Goal: Task Accomplishment & Management: Manage account settings

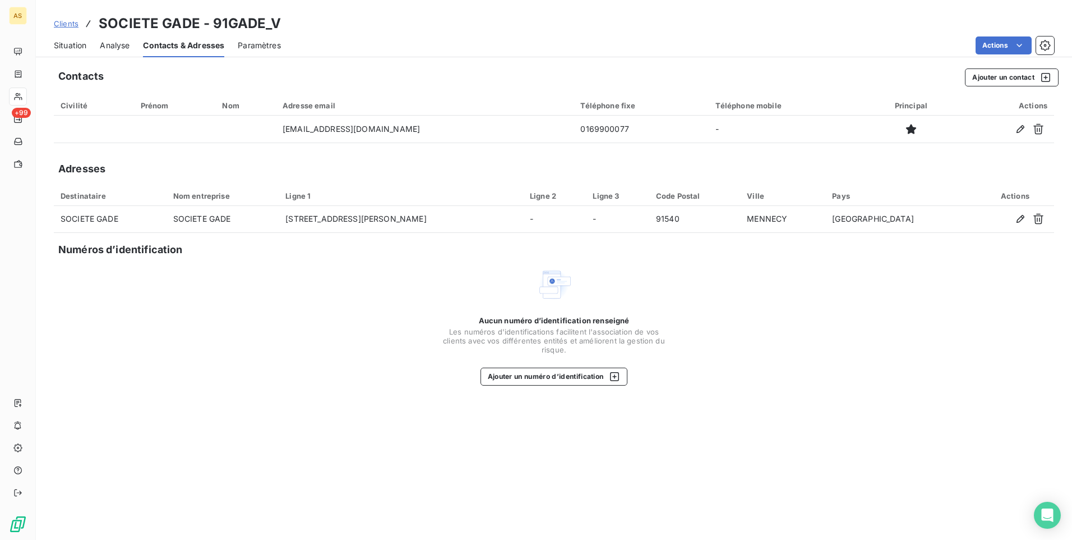
click at [65, 44] on span "Situation" at bounding box center [70, 45] width 33 height 11
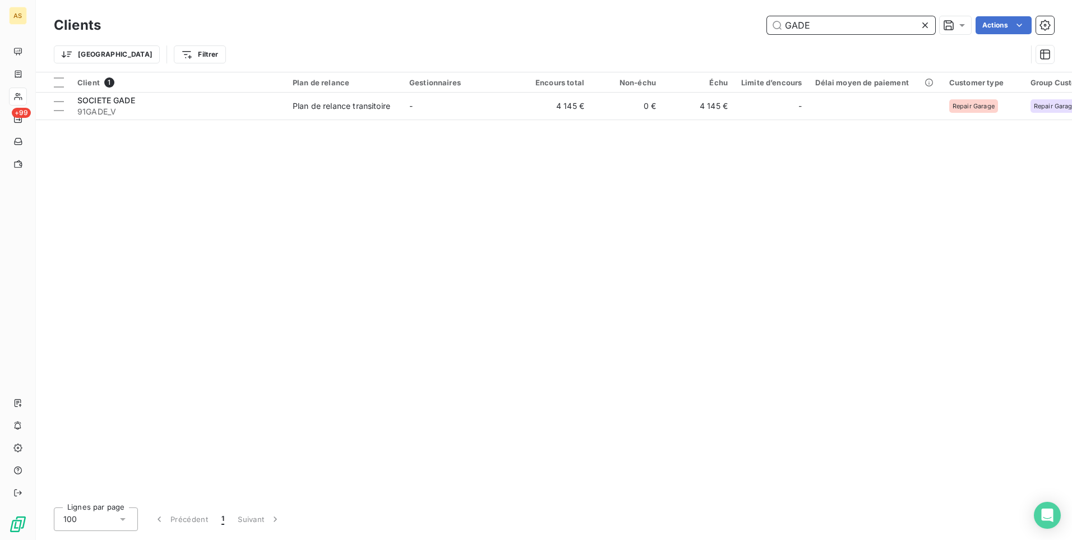
drag, startPoint x: 819, startPoint y: 29, endPoint x: 695, endPoint y: 22, distance: 124.7
click at [695, 22] on div "GADE Actions" at bounding box center [584, 25] width 940 height 18
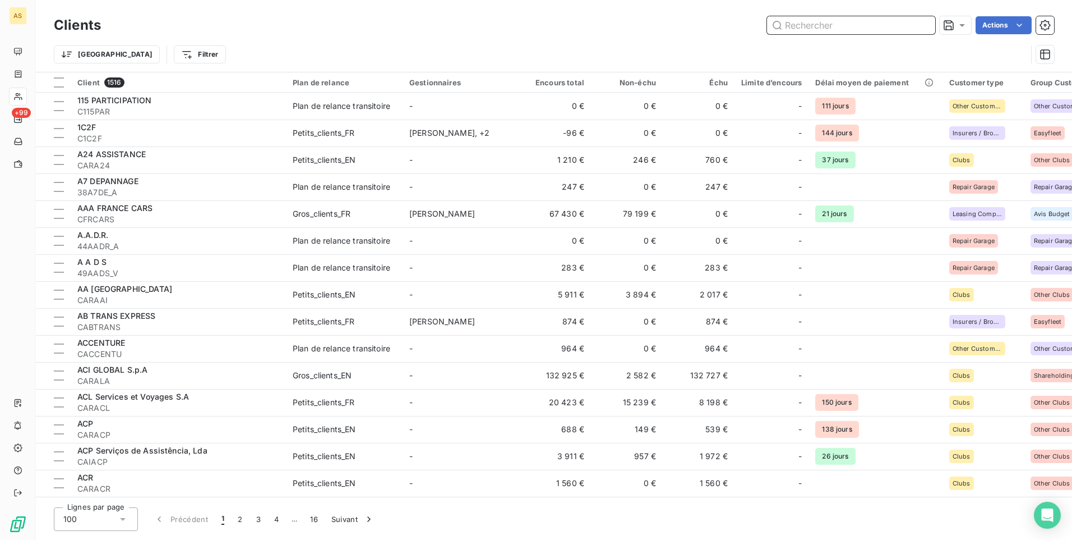
click at [818, 29] on input "text" at bounding box center [851, 25] width 168 height 18
paste input "CAGENCEA"
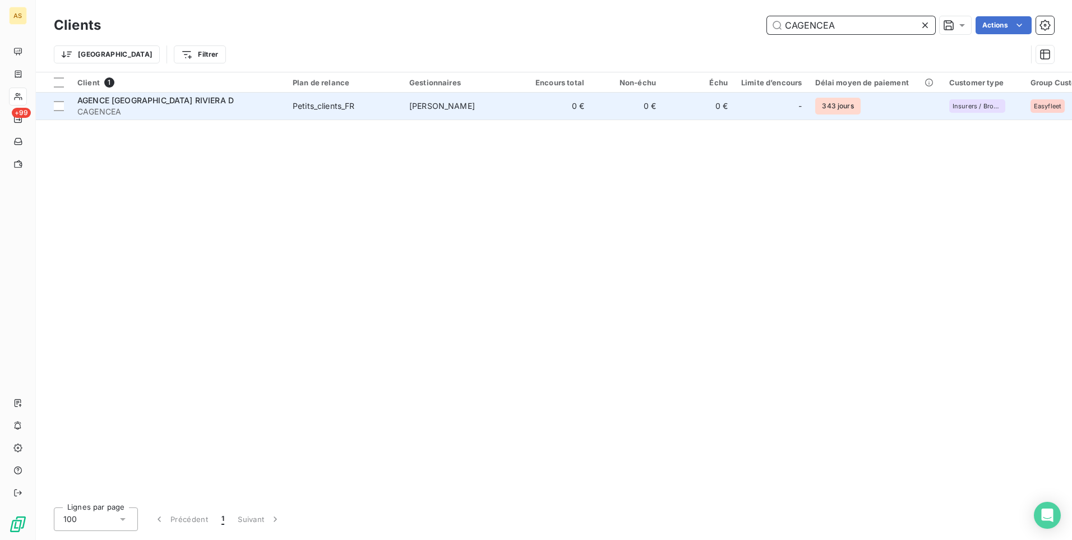
type input "CAGENCEA"
click at [494, 113] on td "[PERSON_NAME]" at bounding box center [461, 106] width 117 height 27
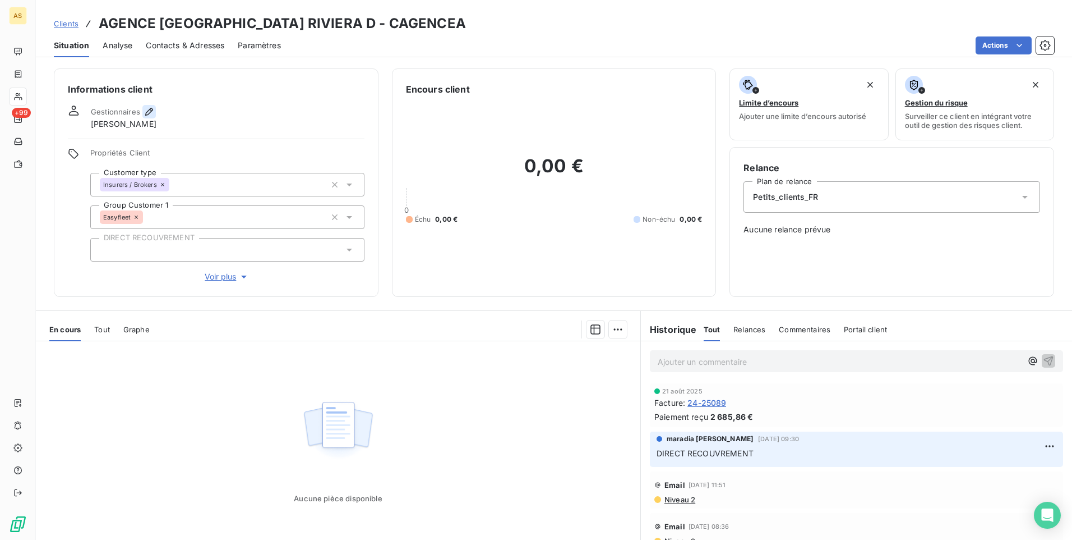
click at [150, 107] on icon "button" at bounding box center [149, 111] width 11 height 11
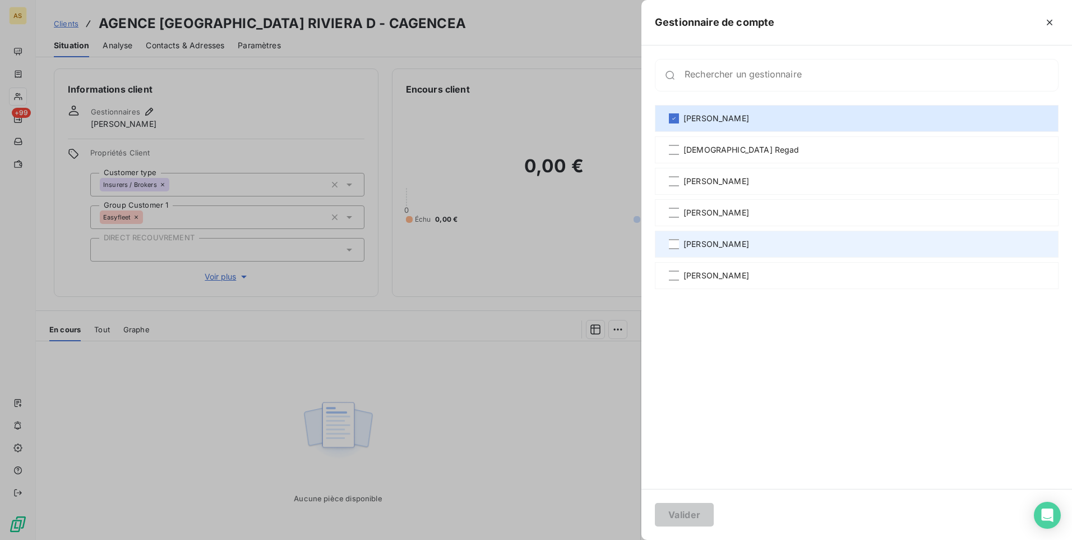
click at [713, 247] on span "[PERSON_NAME]" at bounding box center [717, 243] width 66 height 11
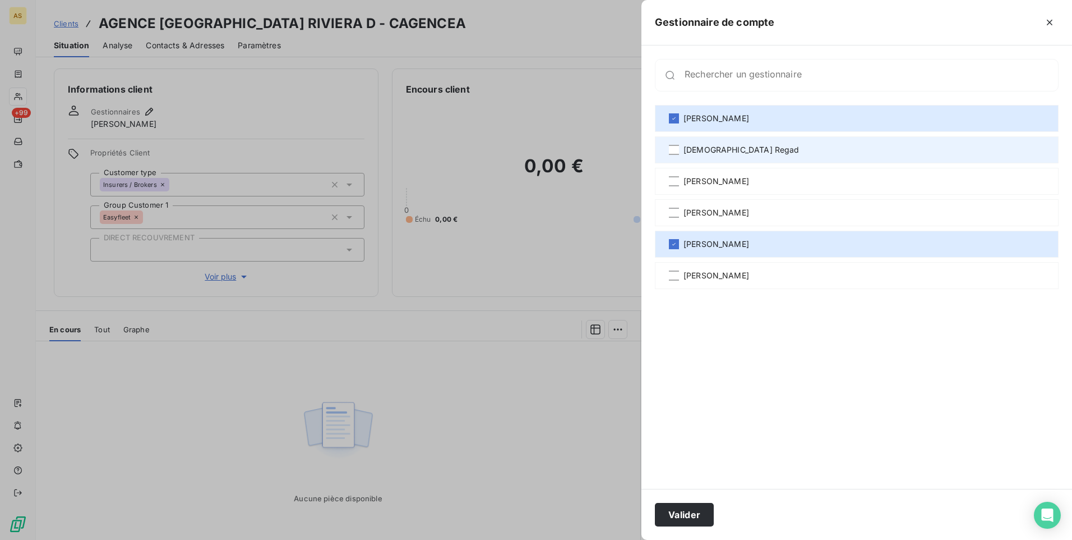
click at [683, 147] on div "[DEMOGRAPHIC_DATA] Regad" at bounding box center [857, 149] width 404 height 27
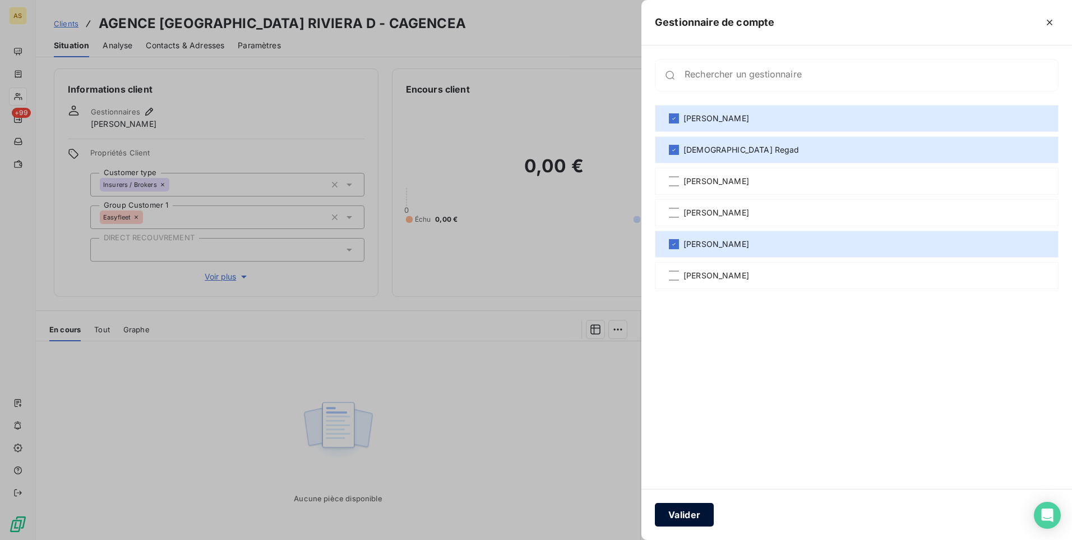
click at [688, 507] on button "Valider" at bounding box center [684, 514] width 59 height 24
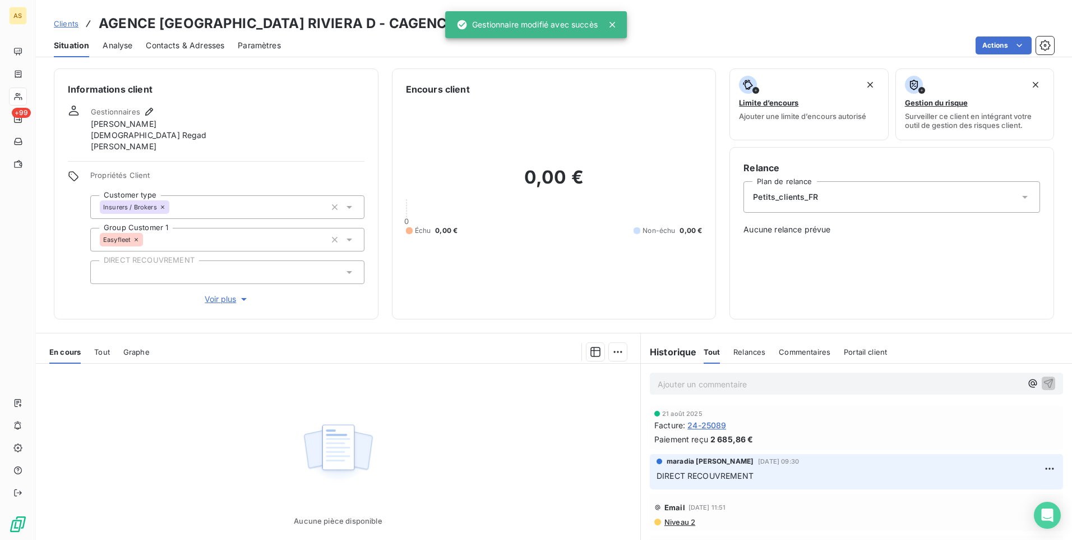
click at [72, 24] on span "Clients" at bounding box center [66, 23] width 25 height 9
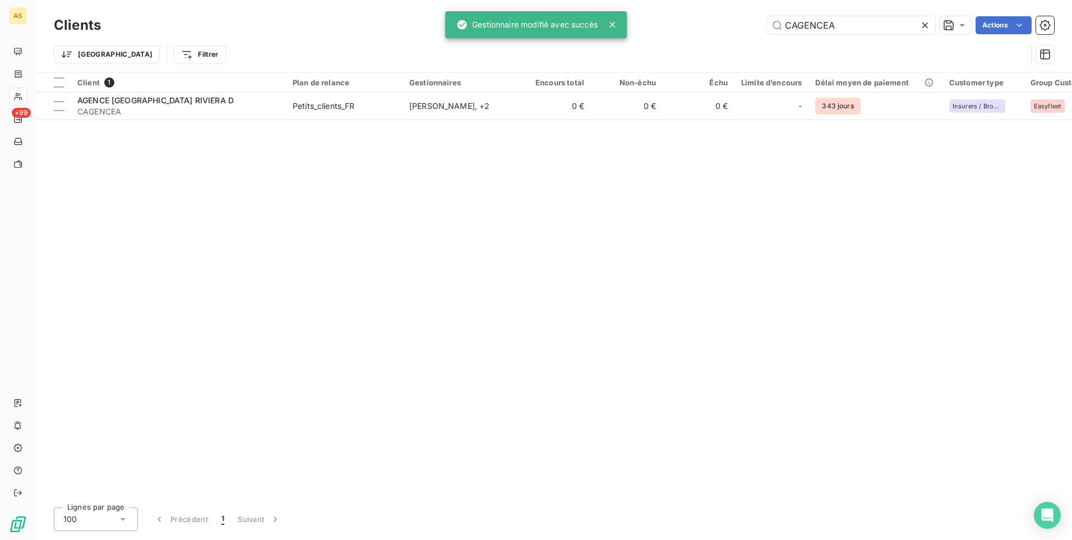
drag, startPoint x: 863, startPoint y: 26, endPoint x: 705, endPoint y: 26, distance: 157.6
click at [707, 26] on div "CAGENCEA Actions" at bounding box center [584, 25] width 940 height 18
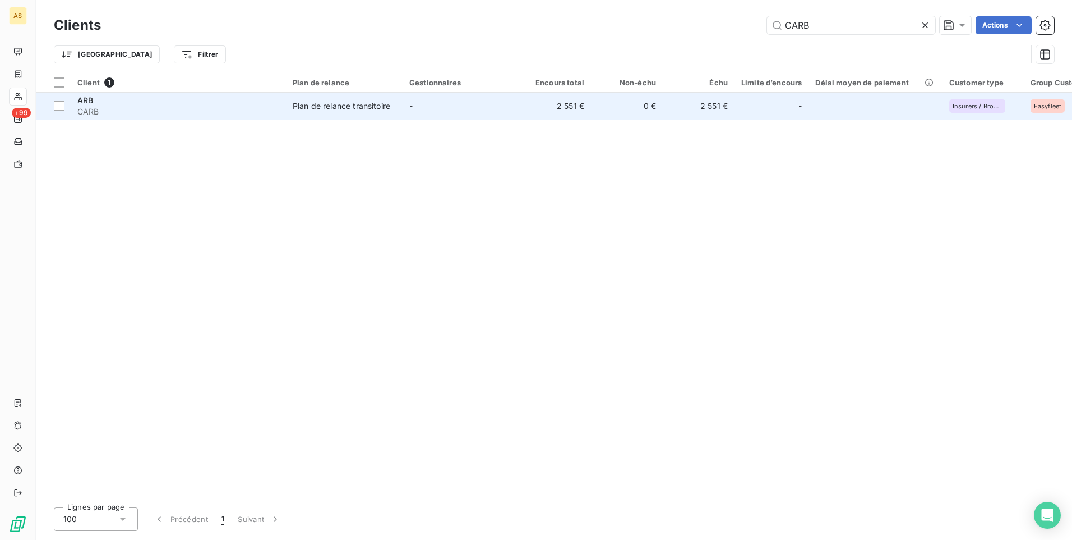
type input "CARB"
click at [306, 103] on div "Plan de relance transitoire" at bounding box center [342, 105] width 98 height 11
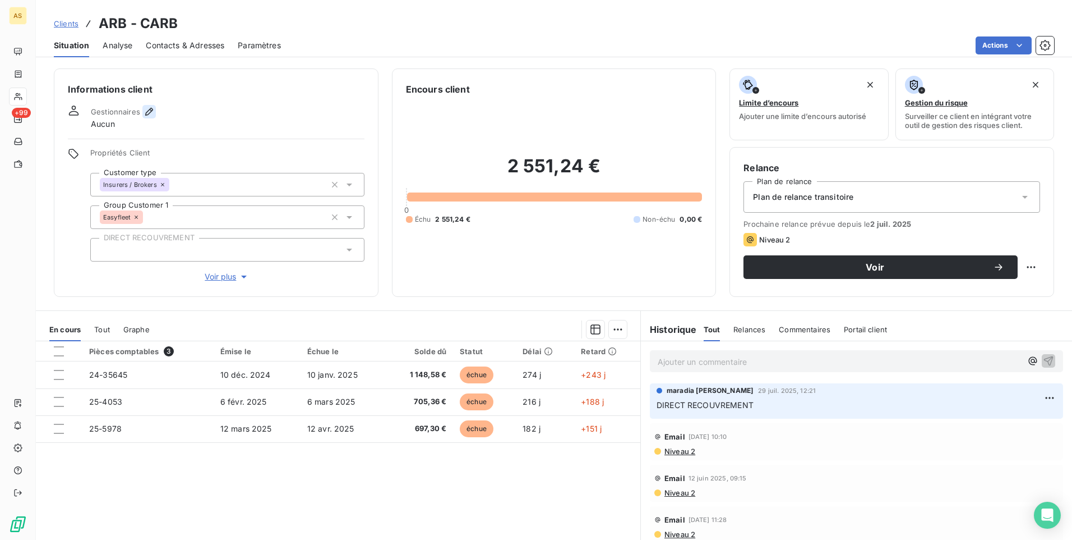
click at [146, 117] on button "button" at bounding box center [148, 111] width 13 height 13
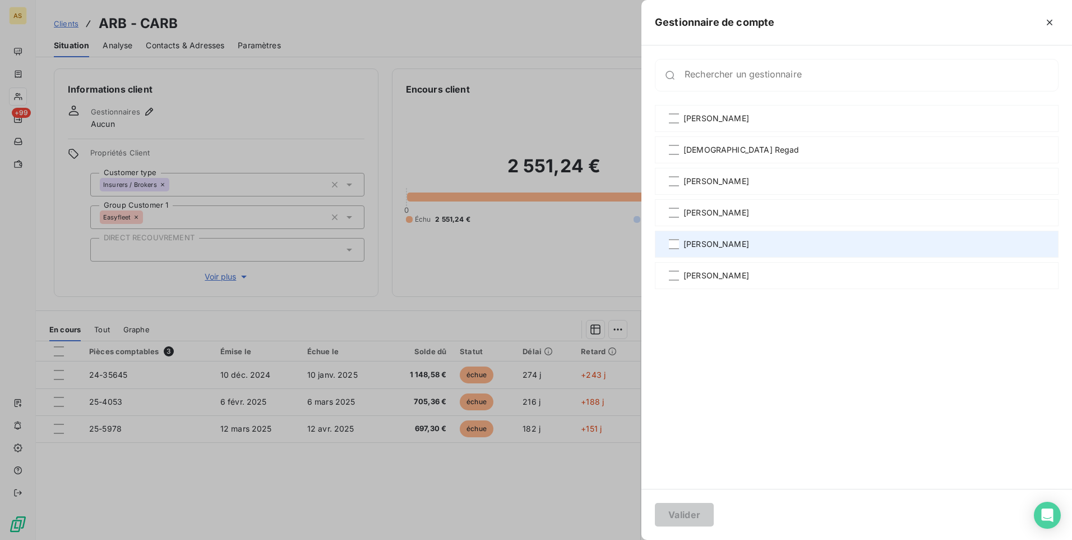
click at [685, 245] on span "[PERSON_NAME]" at bounding box center [717, 243] width 66 height 11
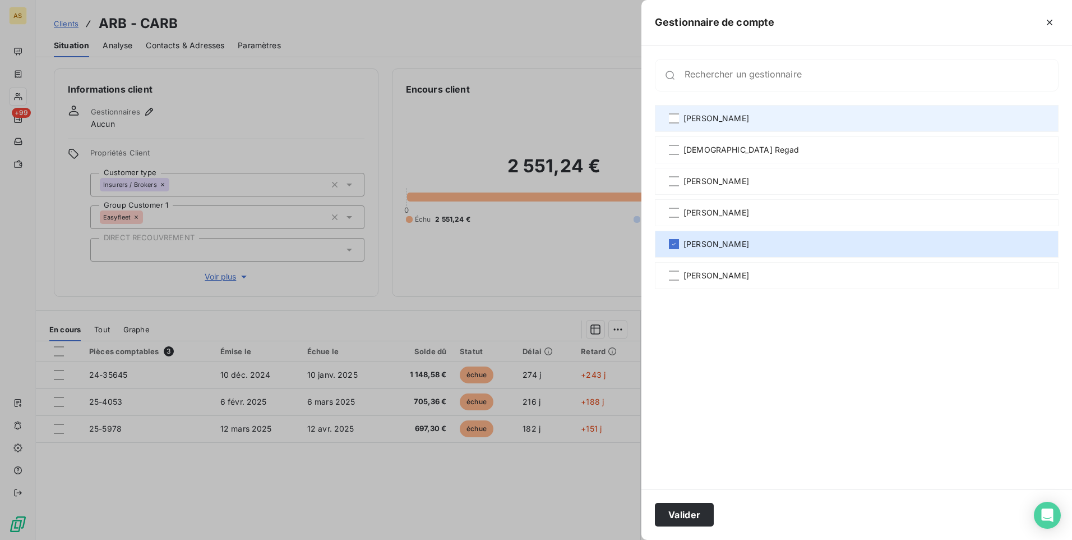
click at [689, 118] on span "[PERSON_NAME]" at bounding box center [717, 118] width 66 height 11
click at [680, 117] on div "[PERSON_NAME]" at bounding box center [857, 118] width 404 height 27
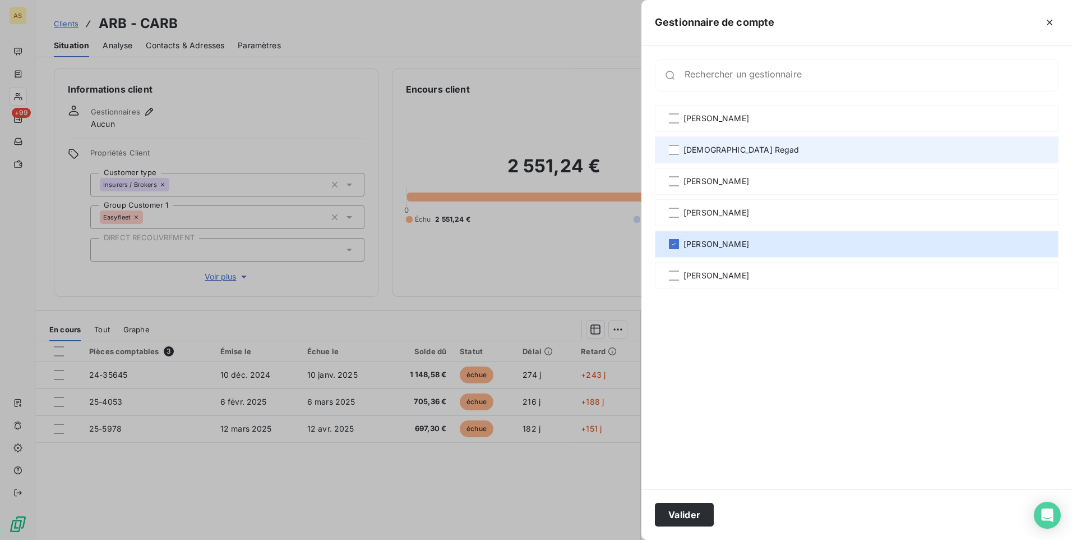
click at [674, 156] on div "[DEMOGRAPHIC_DATA] Regad" at bounding box center [857, 149] width 404 height 27
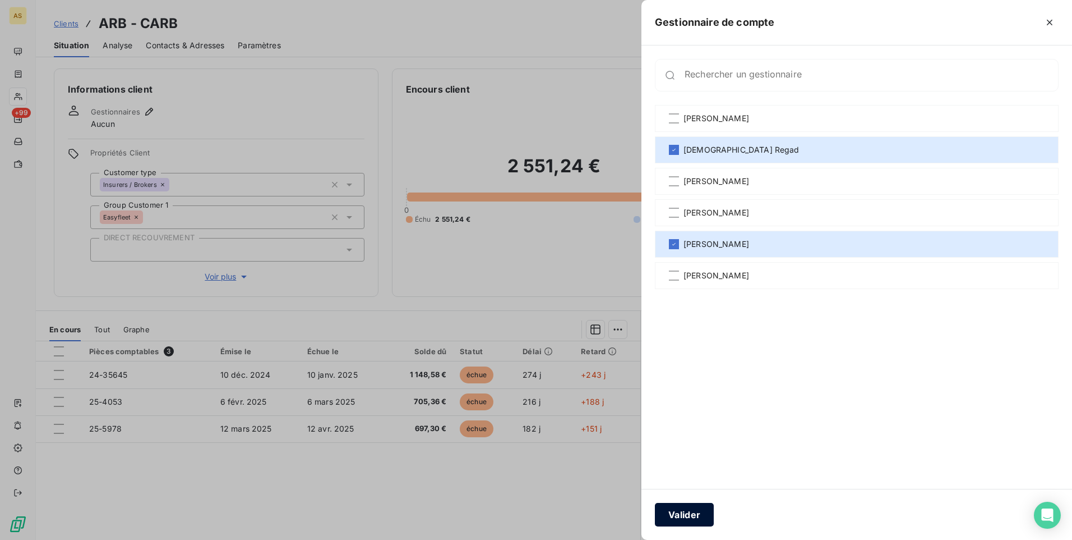
click at [702, 522] on button "Valider" at bounding box center [684, 514] width 59 height 24
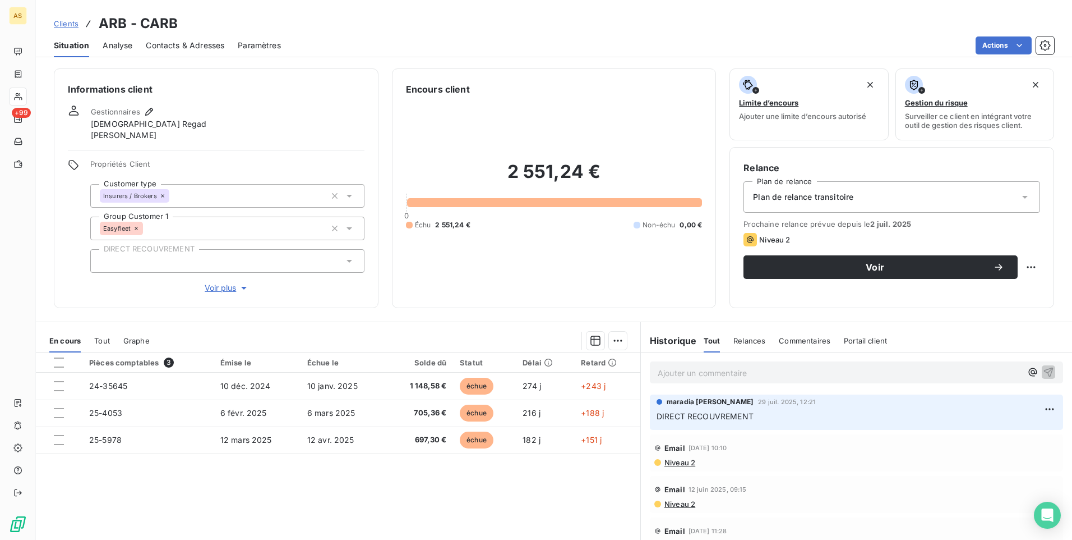
click at [56, 24] on span "Clients" at bounding box center [66, 23] width 25 height 9
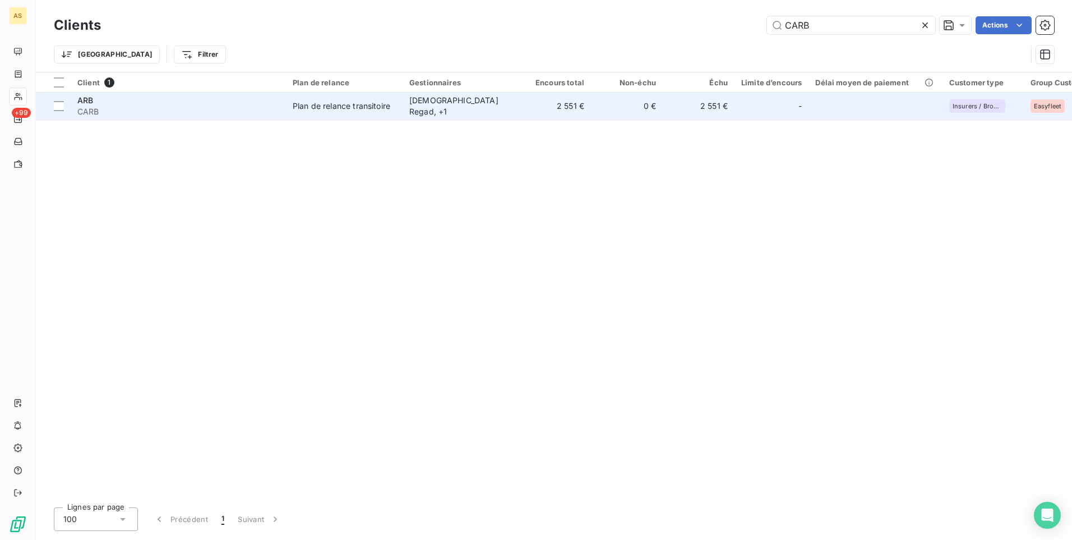
click at [711, 100] on td "2 551 €" at bounding box center [699, 106] width 72 height 27
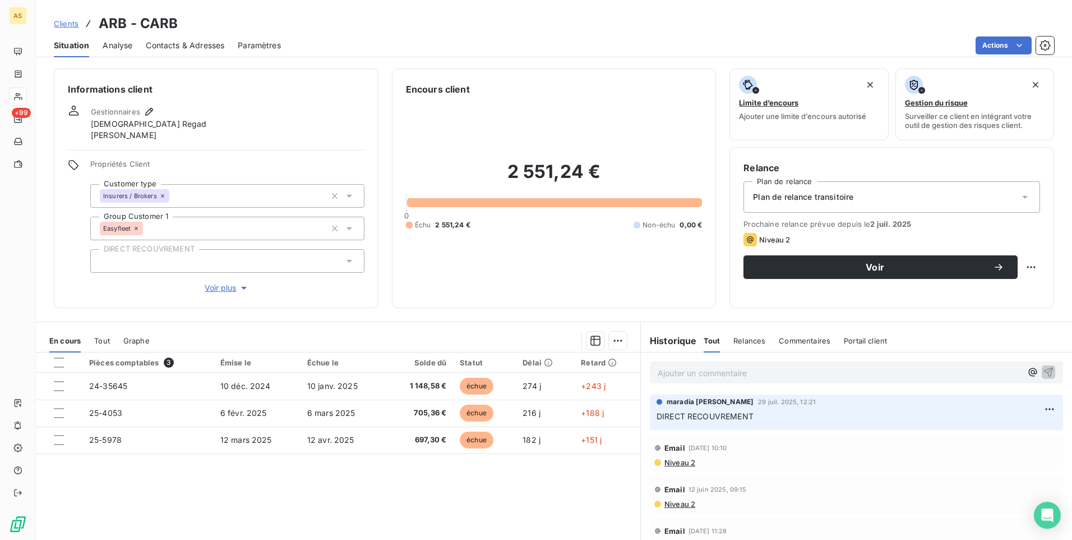
click at [73, 24] on span "Clients" at bounding box center [66, 23] width 25 height 9
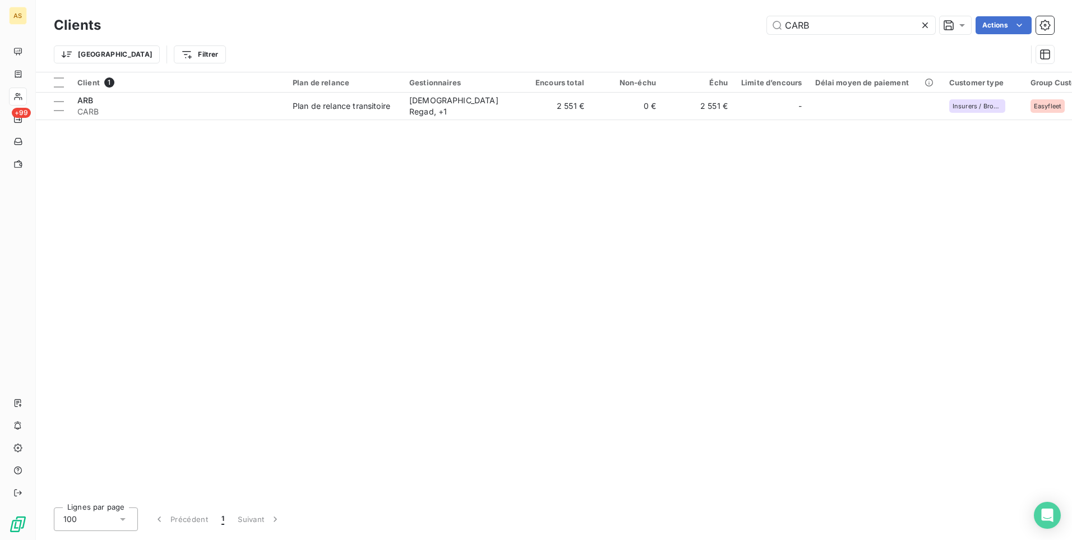
drag, startPoint x: 783, startPoint y: 25, endPoint x: 743, endPoint y: 26, distance: 39.8
click at [734, 29] on div "CARB Actions" at bounding box center [584, 25] width 940 height 18
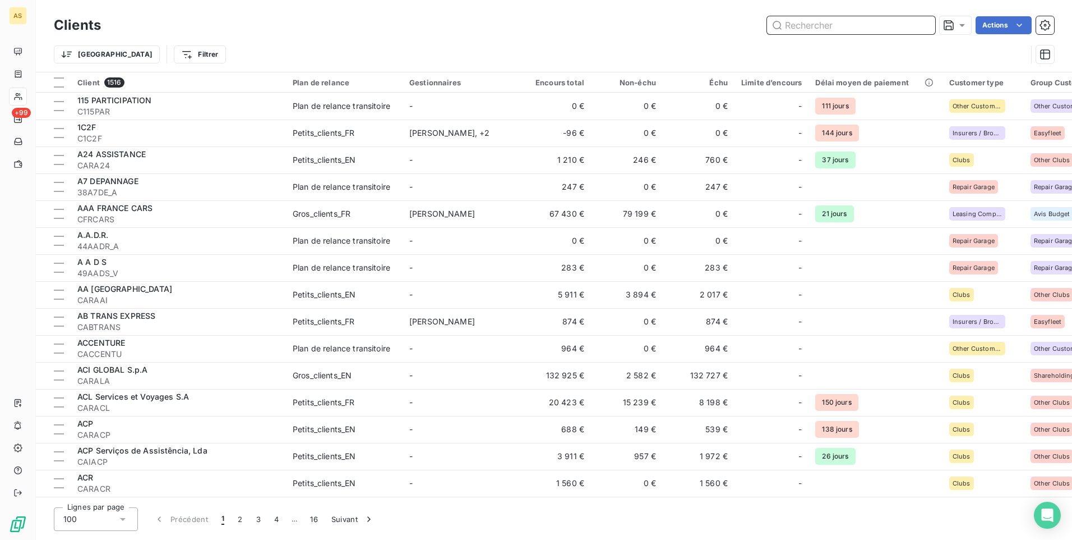
click at [807, 25] on input "text" at bounding box center [851, 25] width 168 height 18
drag, startPoint x: 807, startPoint y: 25, endPoint x: 789, endPoint y: 26, distance: 18.5
click at [789, 26] on input "text" at bounding box center [851, 25] width 168 height 18
paste input "CREGAZUR"
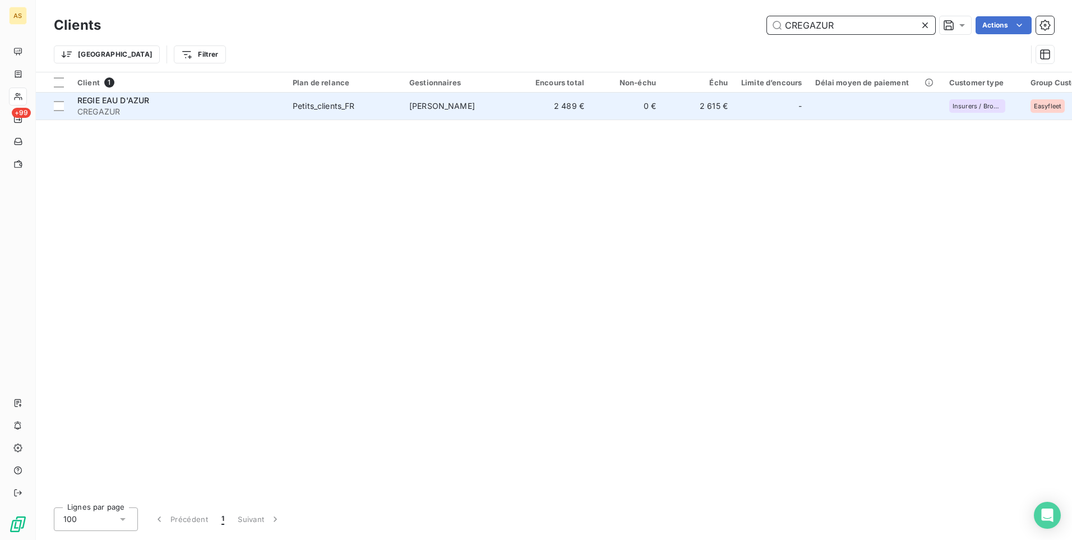
type input "CREGAZUR"
click at [605, 117] on td "0 €" at bounding box center [627, 106] width 72 height 27
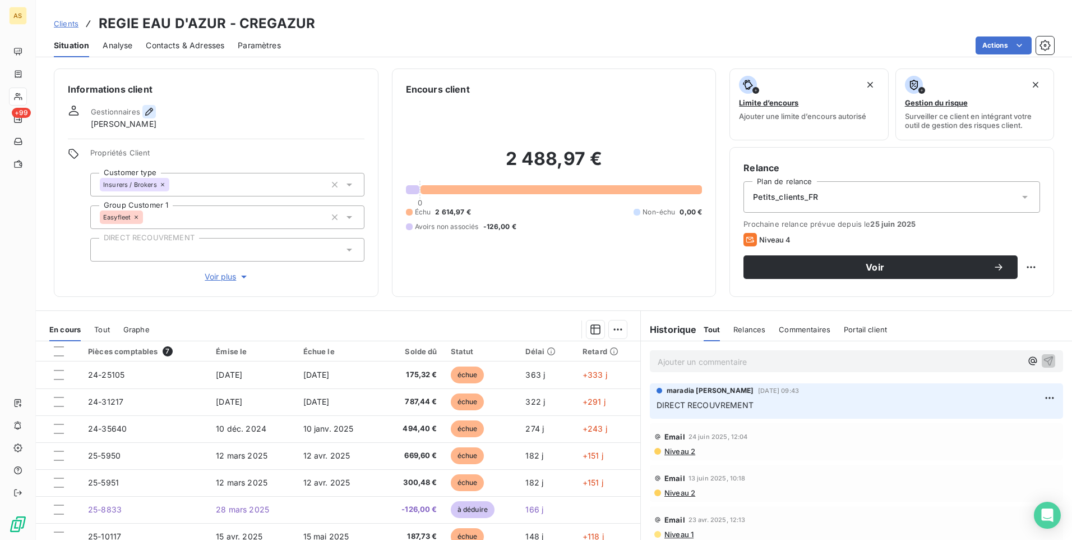
click at [151, 113] on icon "button" at bounding box center [149, 111] width 11 height 11
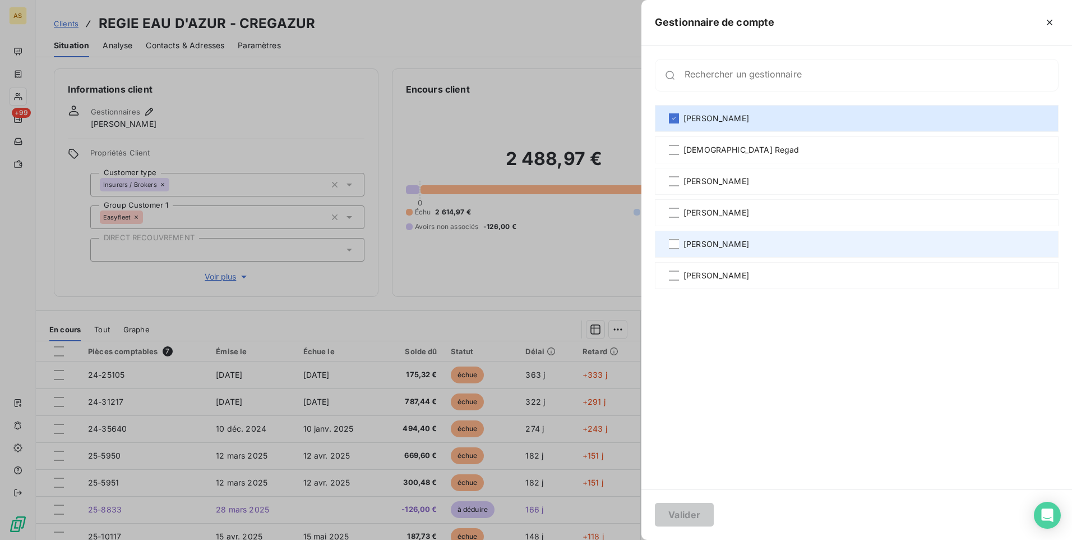
click at [713, 248] on span "[PERSON_NAME]" at bounding box center [717, 243] width 66 height 11
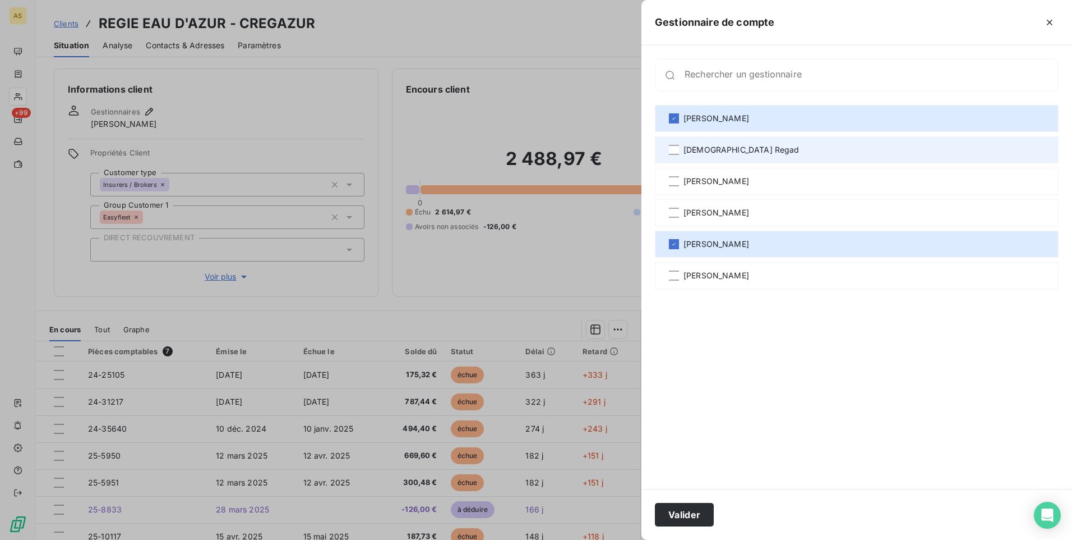
click at [702, 151] on span "[DEMOGRAPHIC_DATA] Regad" at bounding box center [742, 149] width 116 height 11
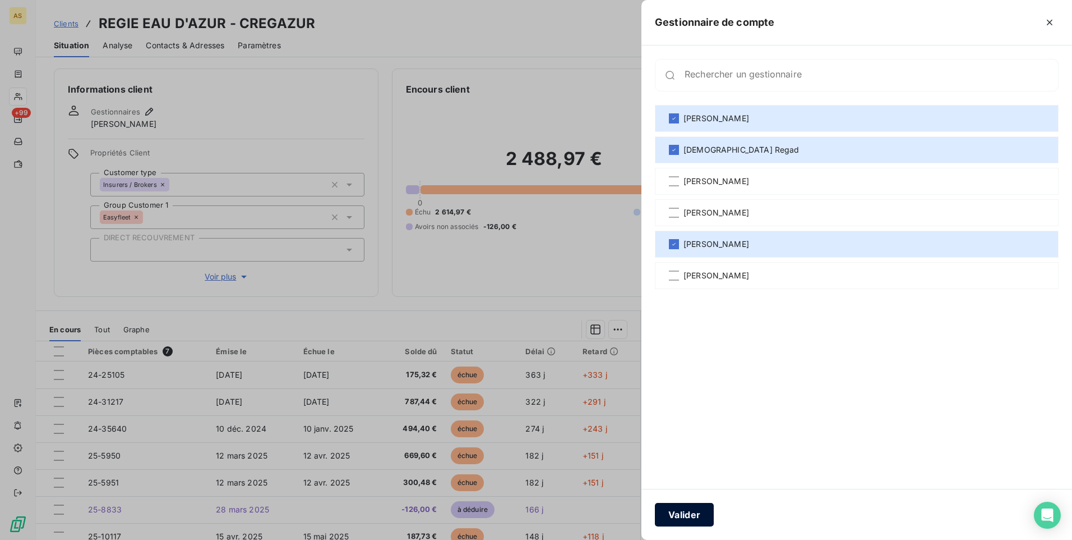
click at [688, 520] on button "Valider" at bounding box center [684, 514] width 59 height 24
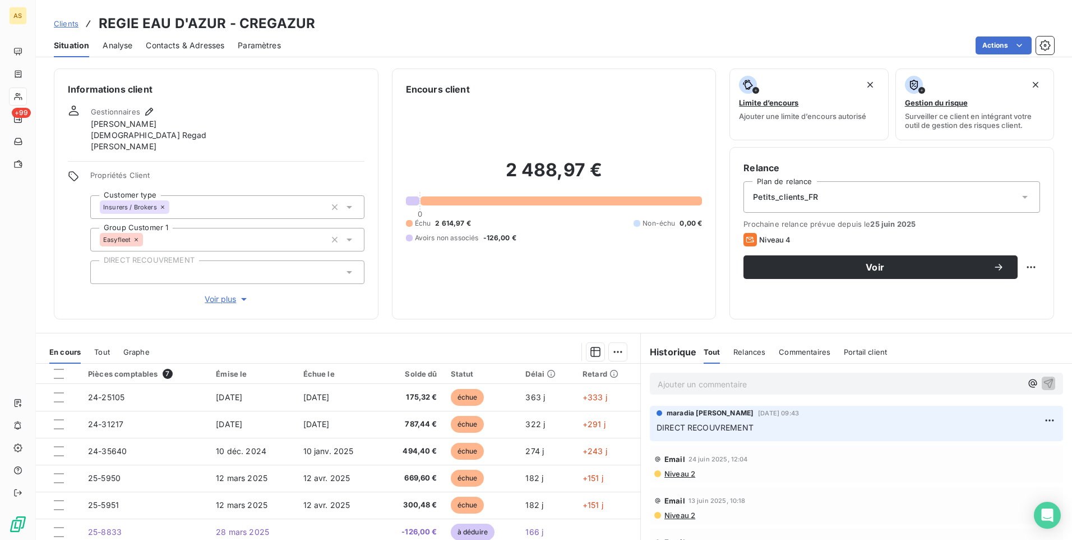
click at [62, 27] on link "Clients" at bounding box center [66, 23] width 25 height 11
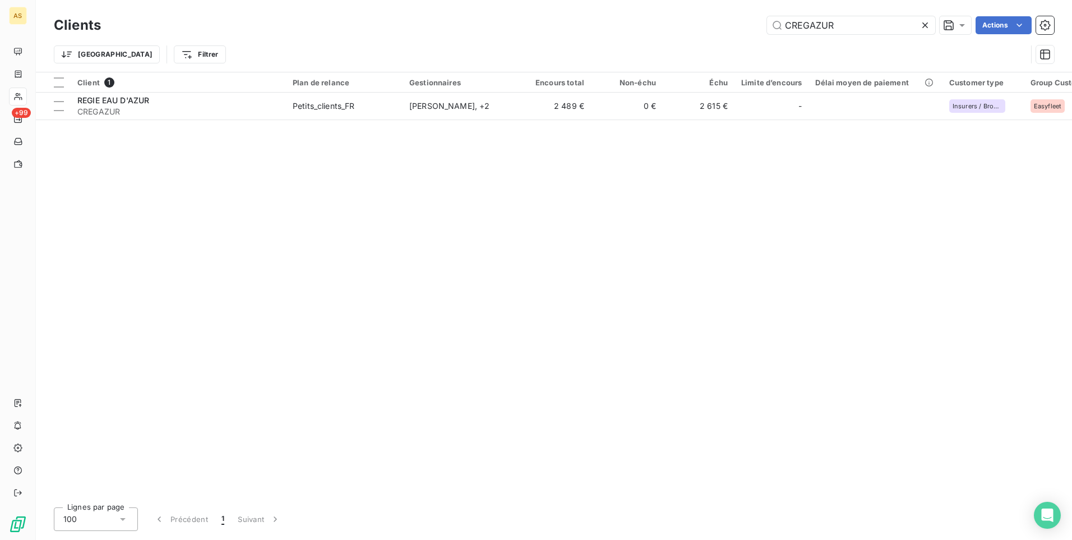
drag, startPoint x: 830, startPoint y: 28, endPoint x: 751, endPoint y: 30, distance: 79.1
click at [751, 30] on div "CREGAZUR Actions" at bounding box center [584, 25] width 940 height 18
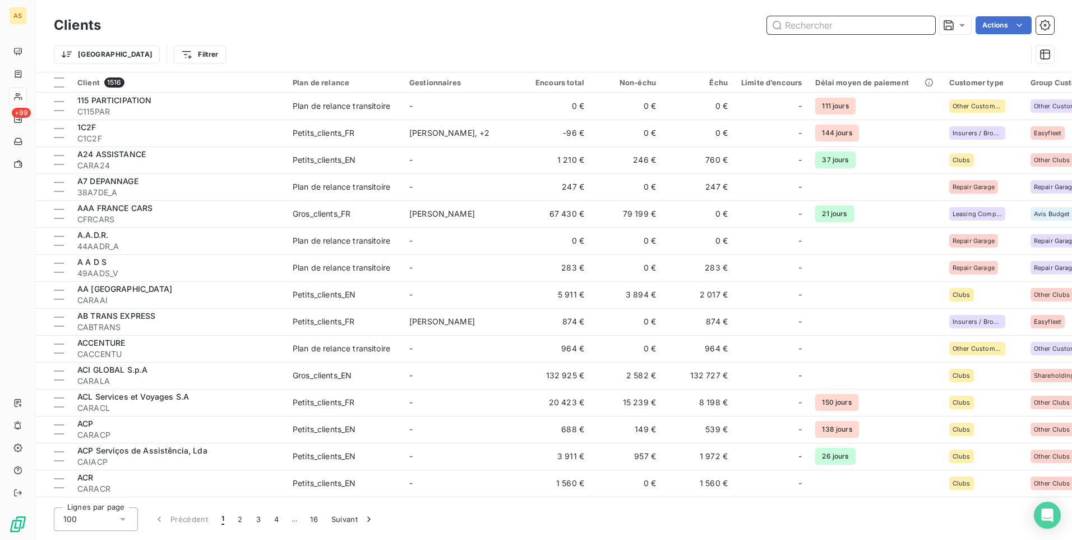
click at [795, 22] on input "text" at bounding box center [851, 25] width 168 height 18
paste input "CEGLOBAL"
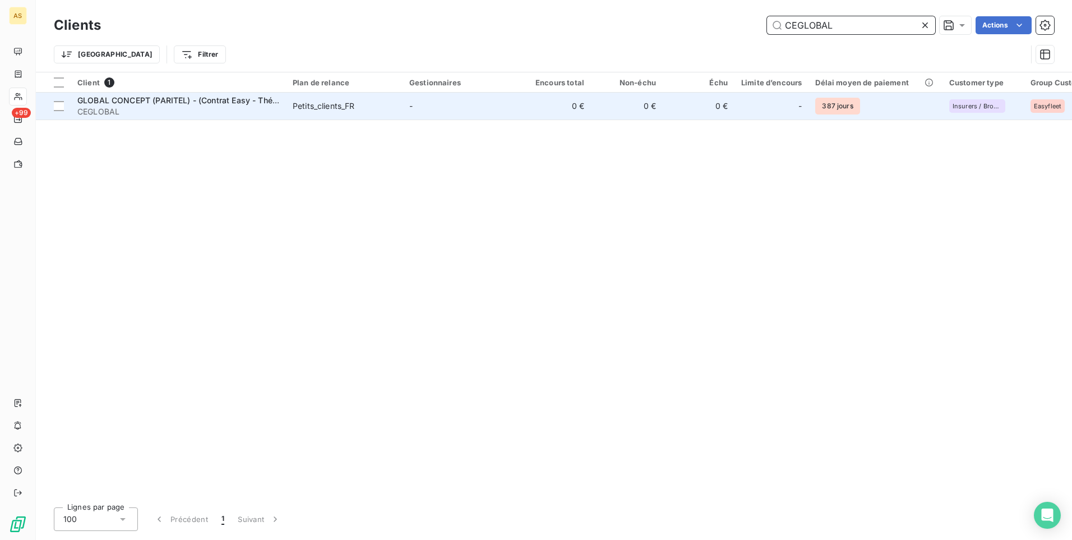
type input "CEGLOBAL"
click at [374, 104] on span "Petits_clients_FR" at bounding box center [344, 105] width 103 height 11
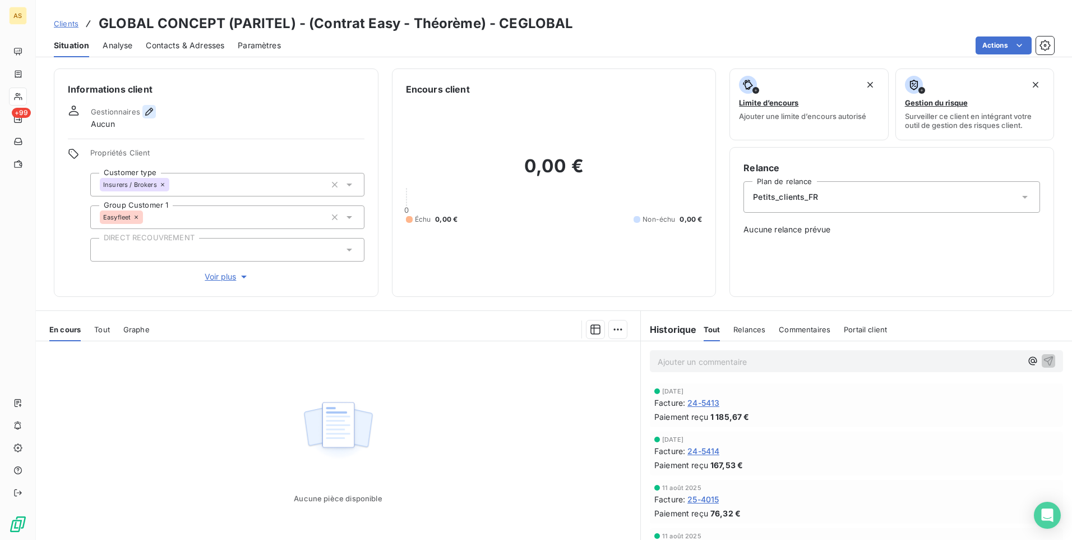
click at [146, 109] on icon "button" at bounding box center [149, 111] width 11 height 11
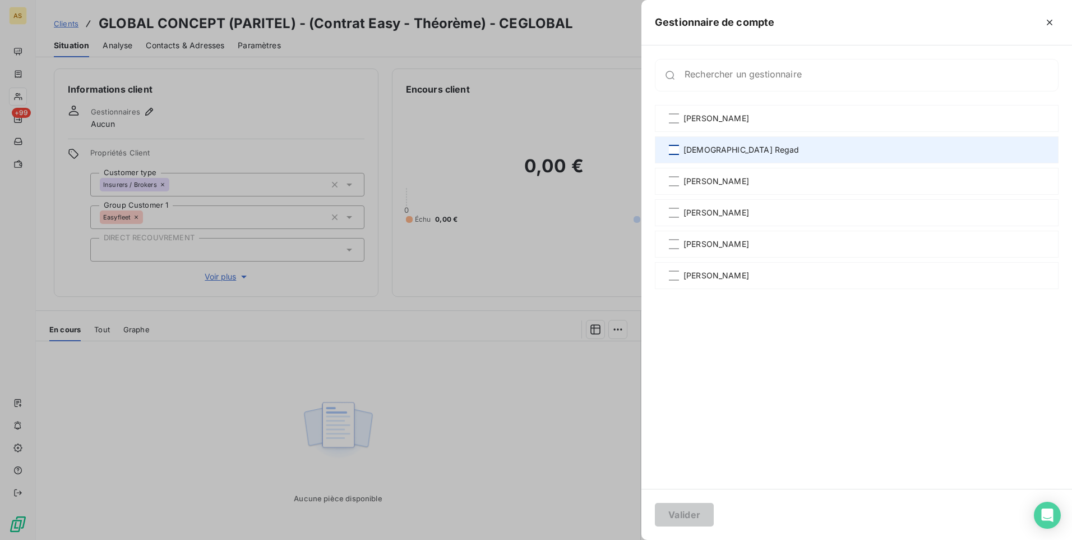
click at [679, 150] on div at bounding box center [674, 150] width 10 height 10
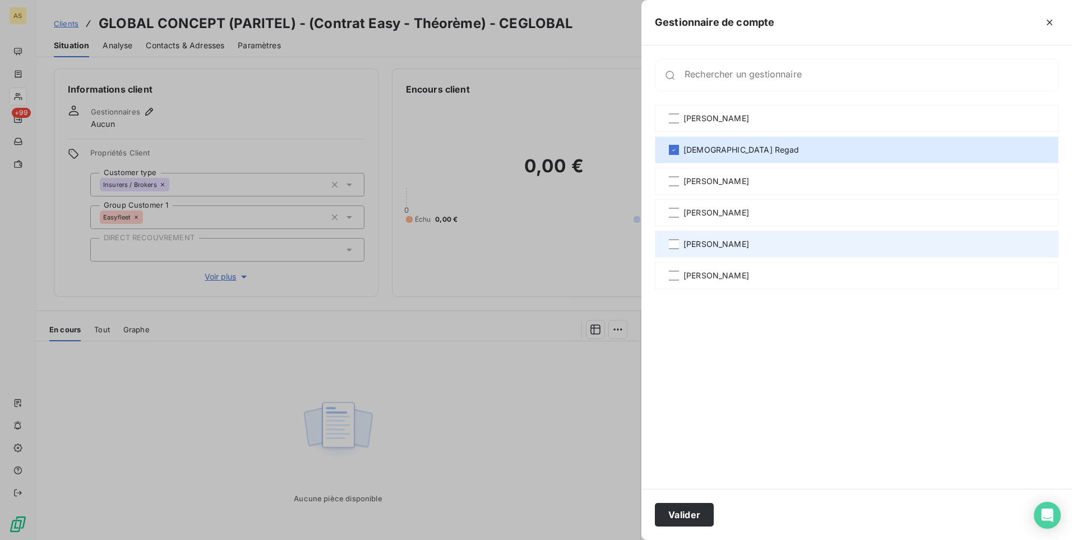
click at [688, 245] on span "[PERSON_NAME]" at bounding box center [717, 243] width 66 height 11
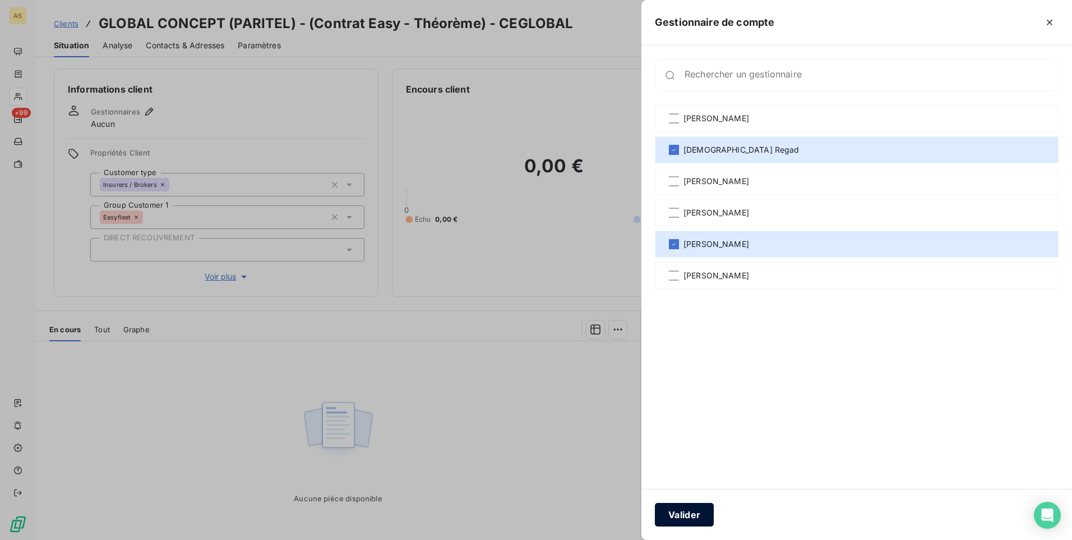
click at [692, 515] on button "Valider" at bounding box center [684, 514] width 59 height 24
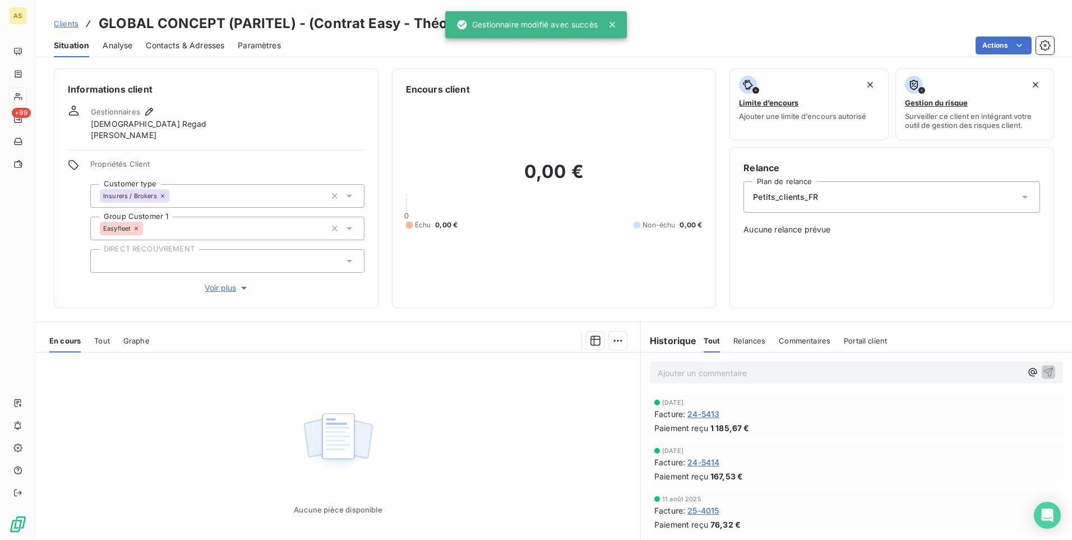
click at [65, 22] on span "Clients" at bounding box center [66, 23] width 25 height 9
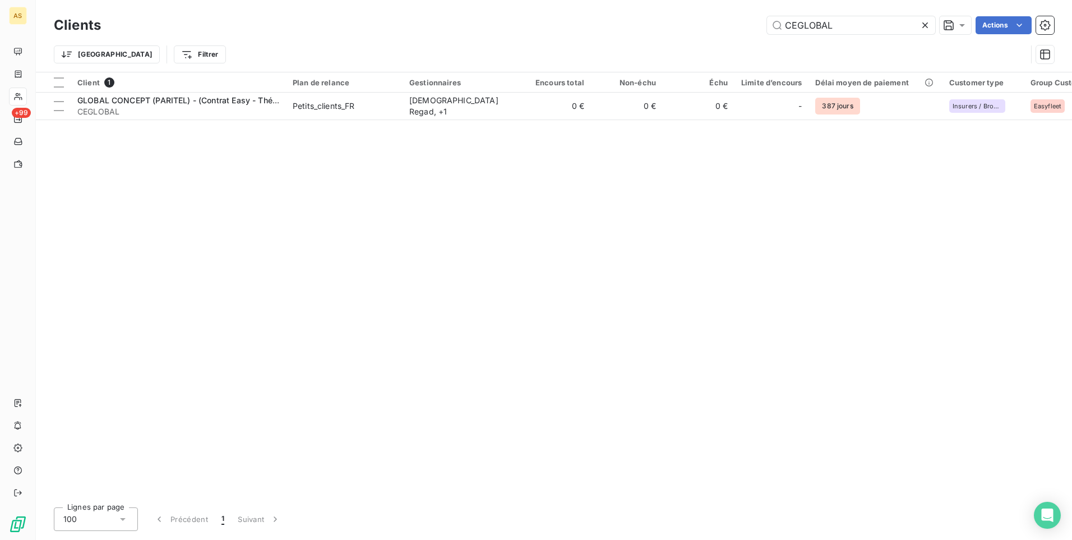
drag, startPoint x: 848, startPoint y: 23, endPoint x: 699, endPoint y: 25, distance: 148.6
click at [702, 25] on div "CEGLOBAL Actions" at bounding box center [584, 25] width 940 height 18
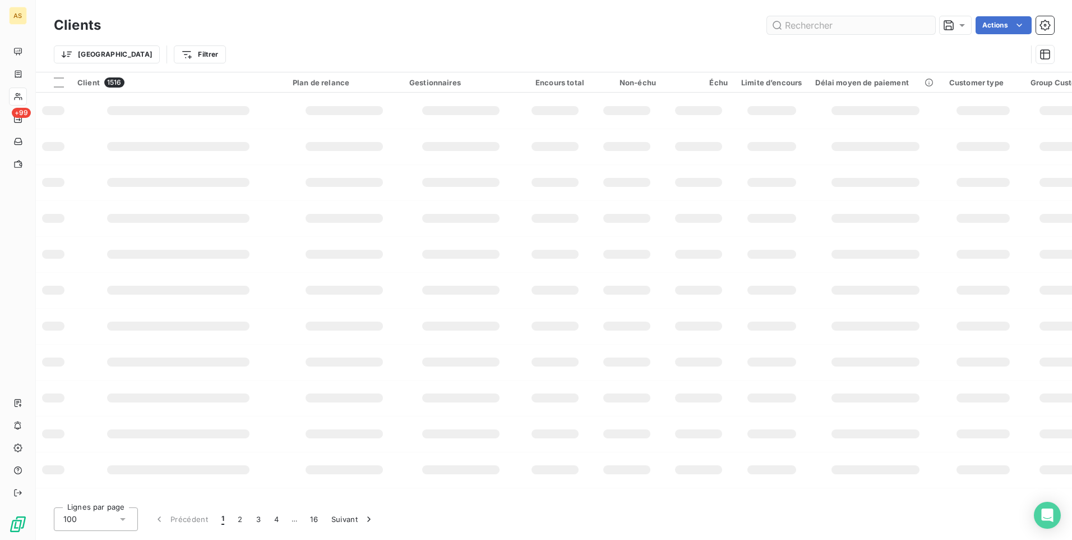
click at [785, 24] on input "text" at bounding box center [851, 25] width 168 height 18
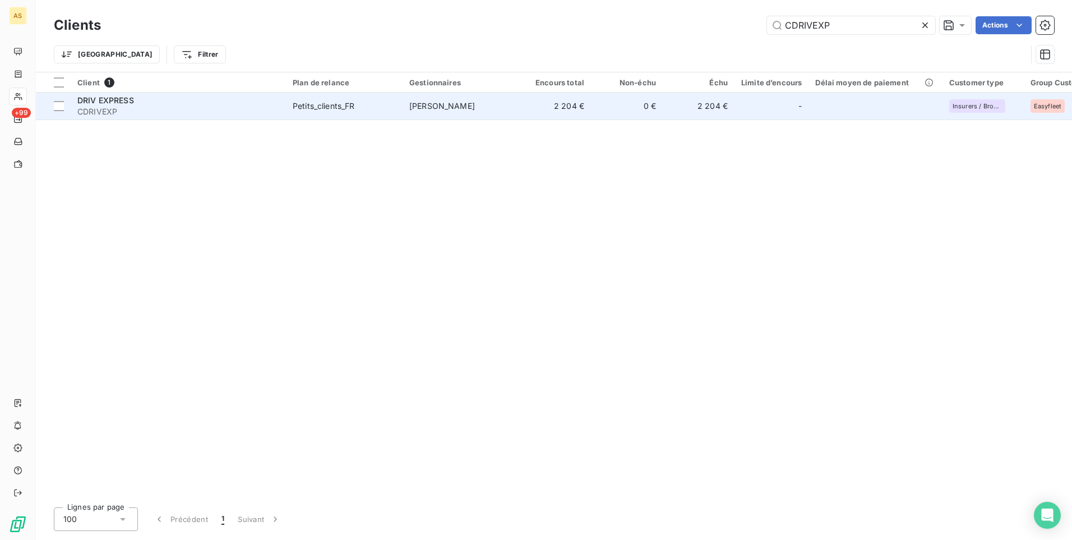
type input "CDRIVEXP"
click at [503, 110] on td "[PERSON_NAME]" at bounding box center [461, 106] width 117 height 27
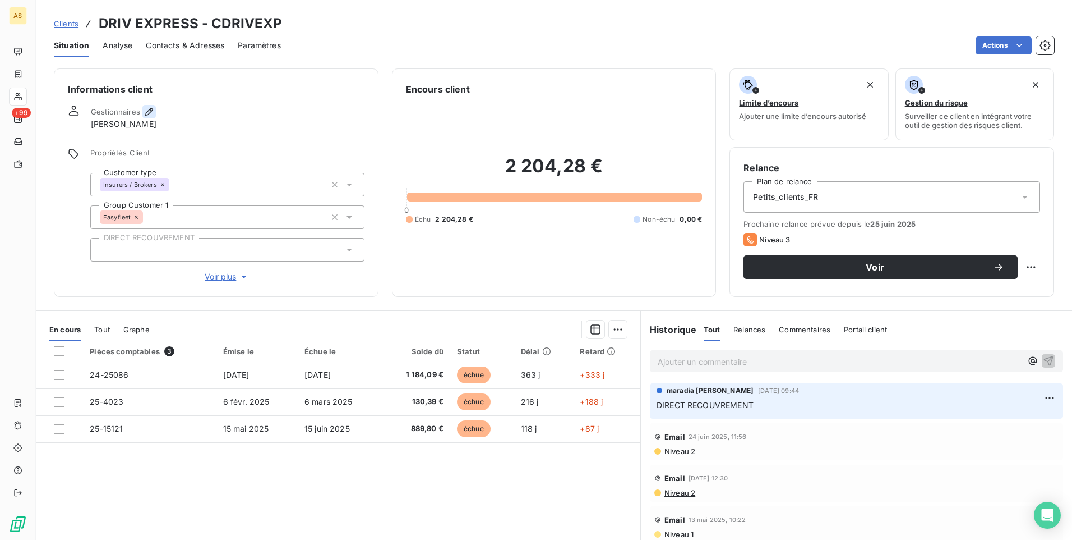
click at [149, 113] on icon "button" at bounding box center [149, 112] width 8 height 8
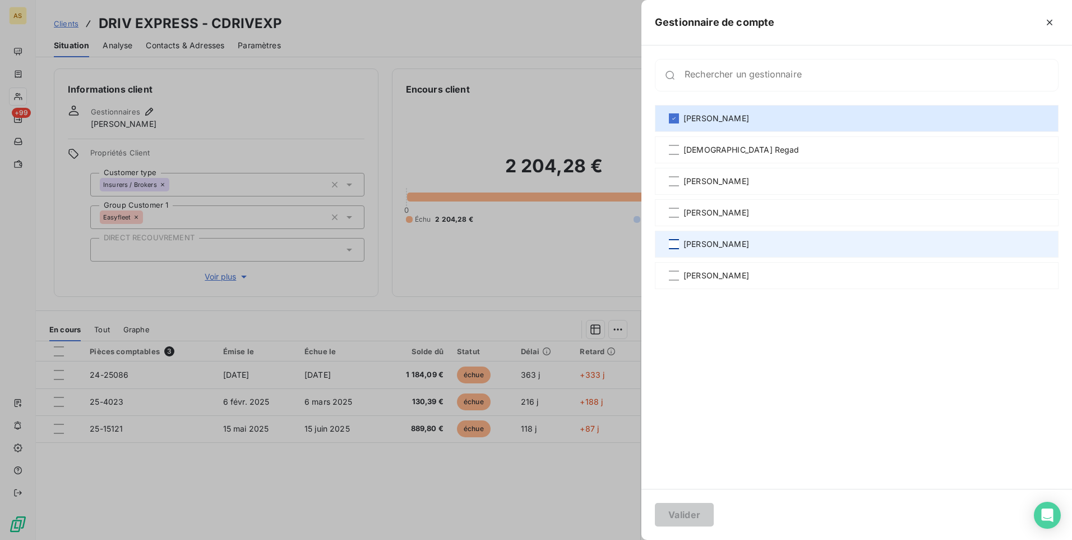
click at [674, 245] on div at bounding box center [674, 244] width 10 height 10
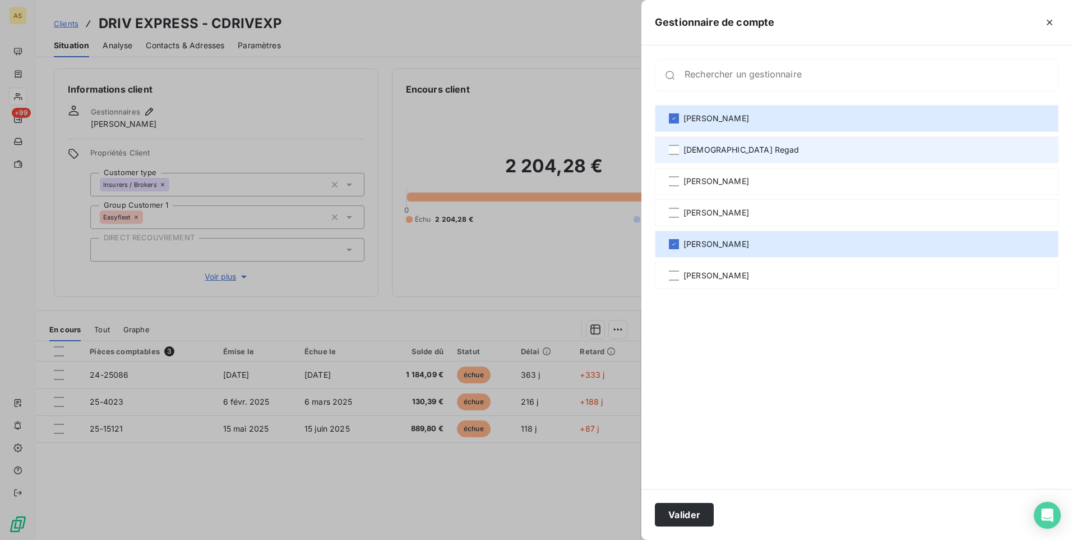
click at [680, 149] on div "[DEMOGRAPHIC_DATA] Regad" at bounding box center [857, 149] width 404 height 27
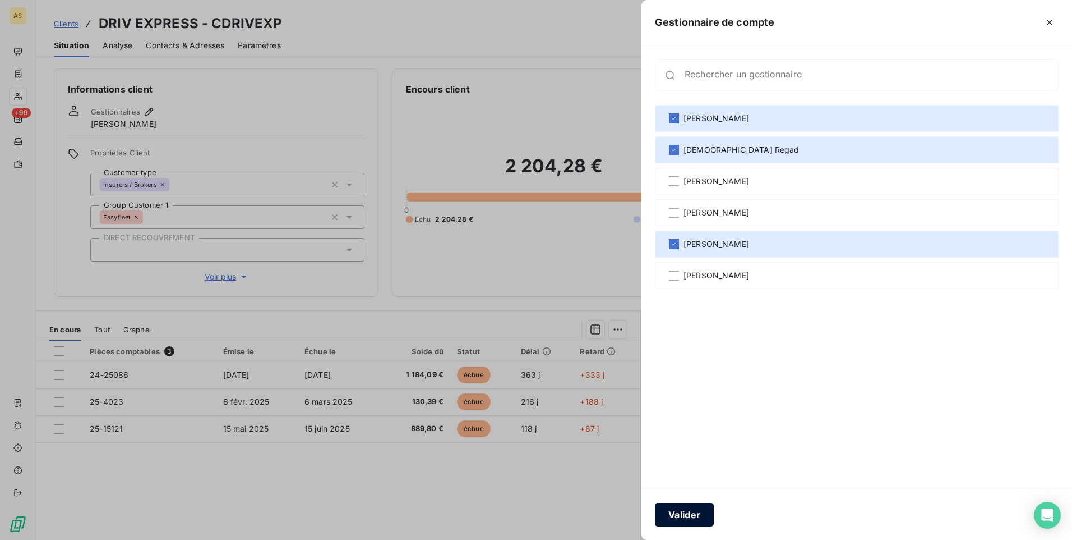
click at [674, 515] on button "Valider" at bounding box center [684, 514] width 59 height 24
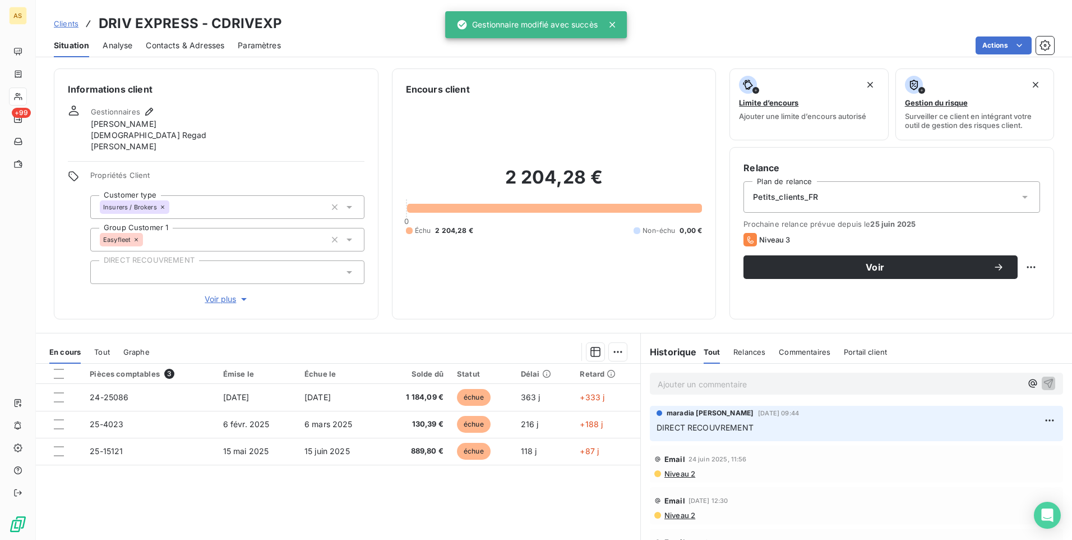
click at [65, 23] on span "Clients" at bounding box center [66, 23] width 25 height 9
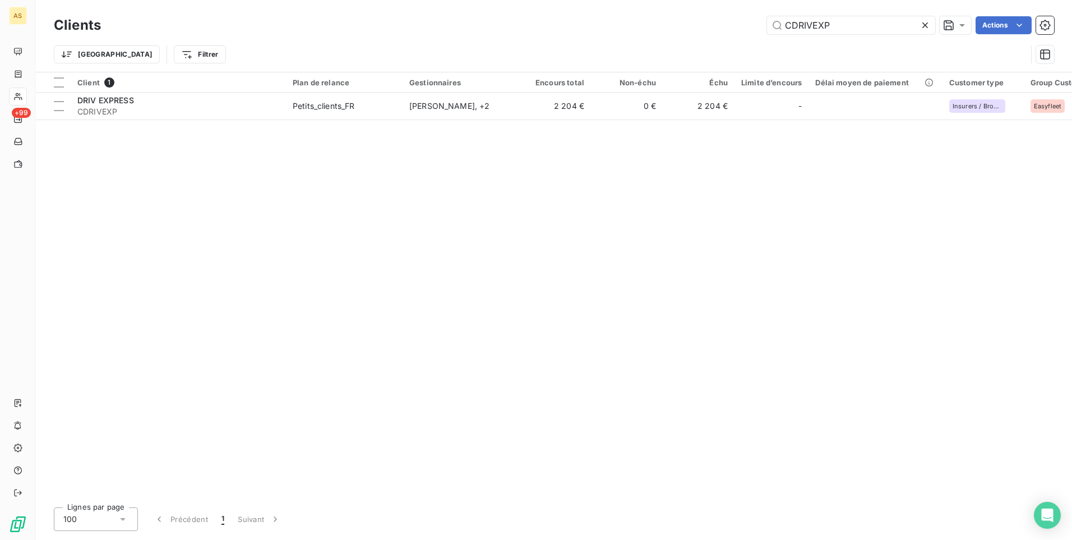
drag, startPoint x: 729, startPoint y: 27, endPoint x: 681, endPoint y: 24, distance: 47.8
click at [681, 24] on div "Clients CDRIVEXP Actions" at bounding box center [554, 25] width 1000 height 24
drag, startPoint x: 837, startPoint y: 28, endPoint x: 679, endPoint y: 13, distance: 158.3
click at [680, 13] on div "Clients CDRIVEXP Actions Trier Filtrer" at bounding box center [554, 36] width 1036 height 72
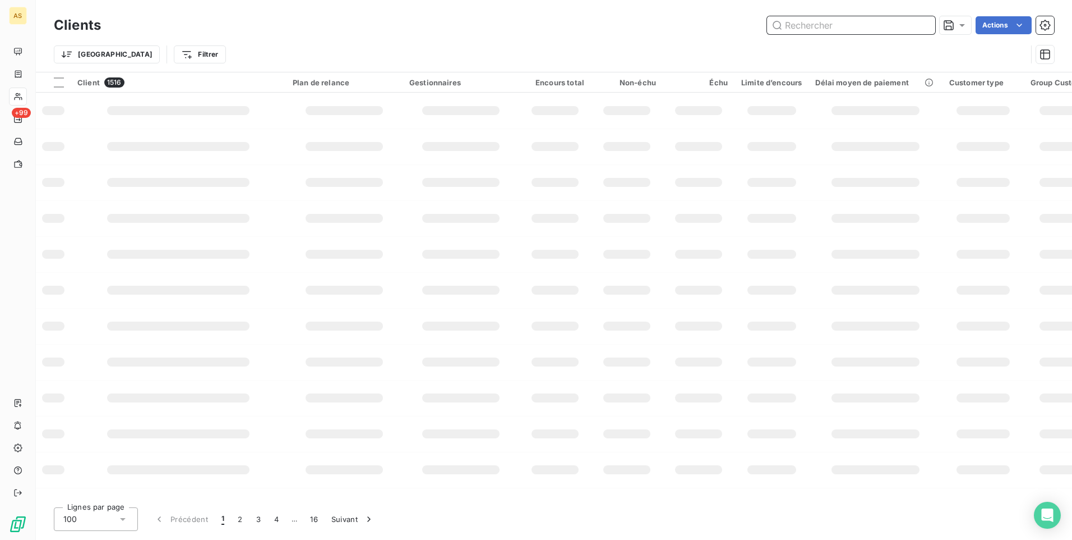
paste input "CCBRCOUR"
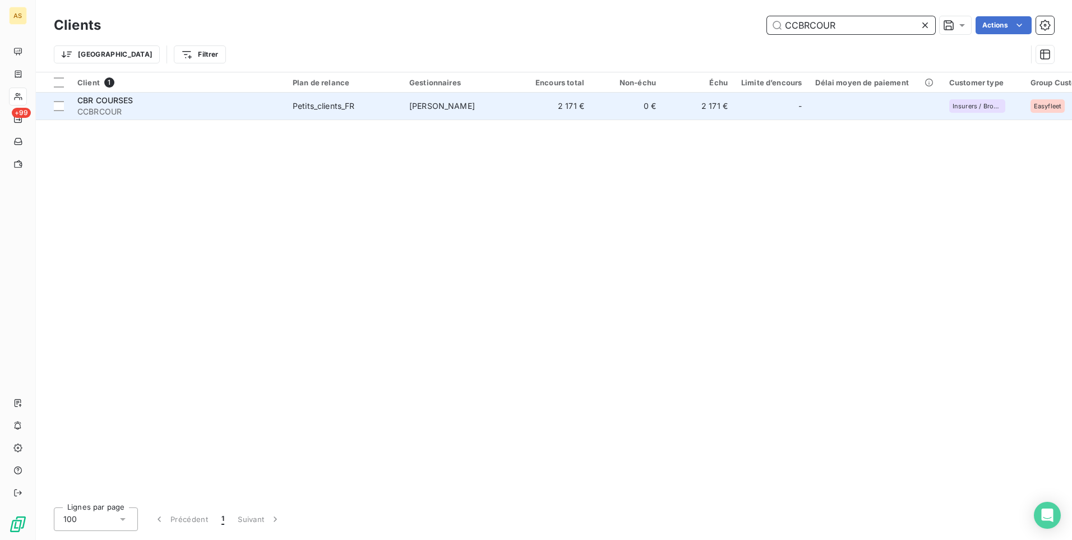
type input "CCBRCOUR"
click at [348, 104] on div "Petits_clients_FR" at bounding box center [324, 105] width 62 height 11
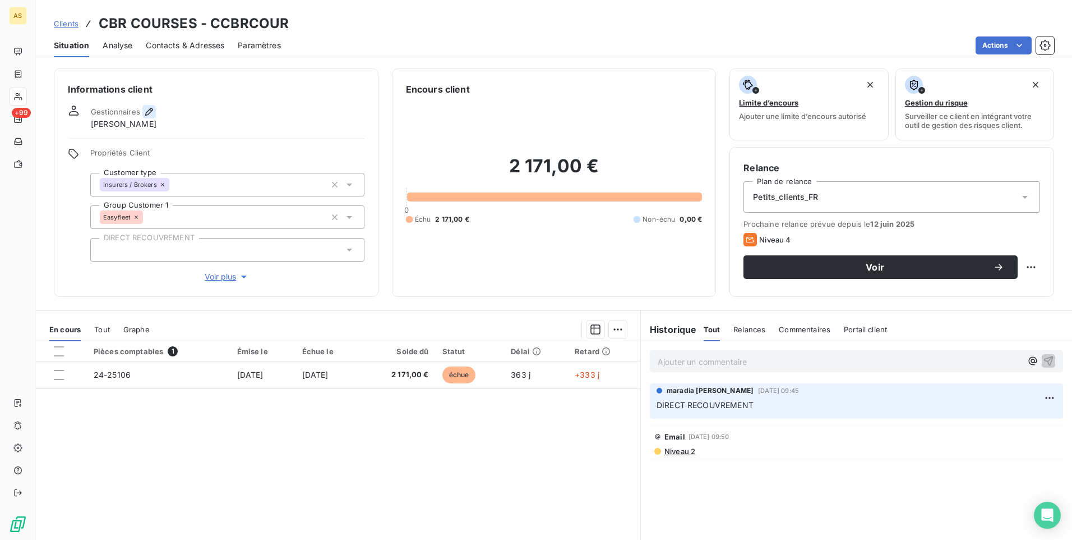
click at [147, 110] on icon "button" at bounding box center [149, 111] width 11 height 11
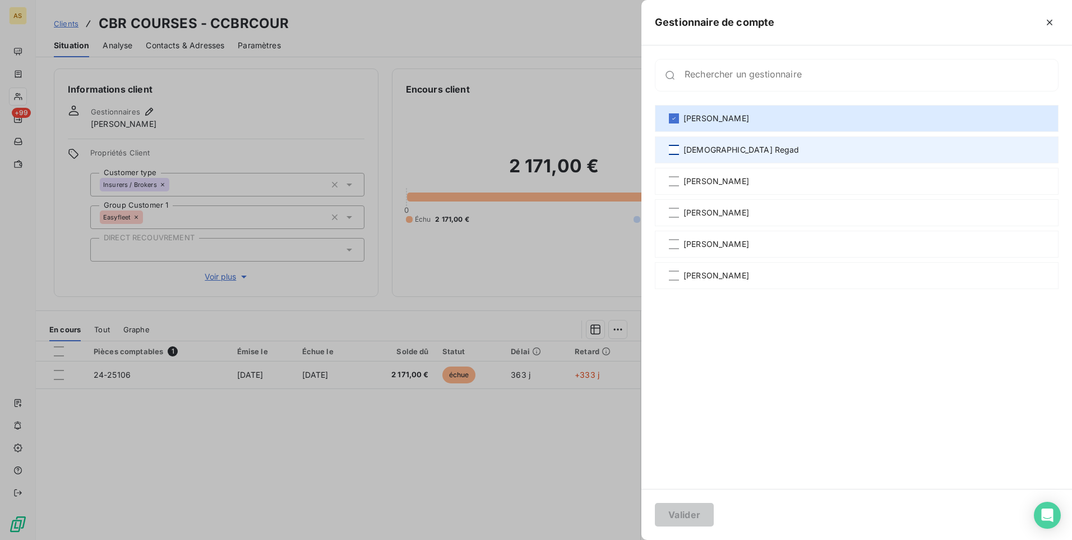
click at [674, 148] on div at bounding box center [674, 150] width 10 height 10
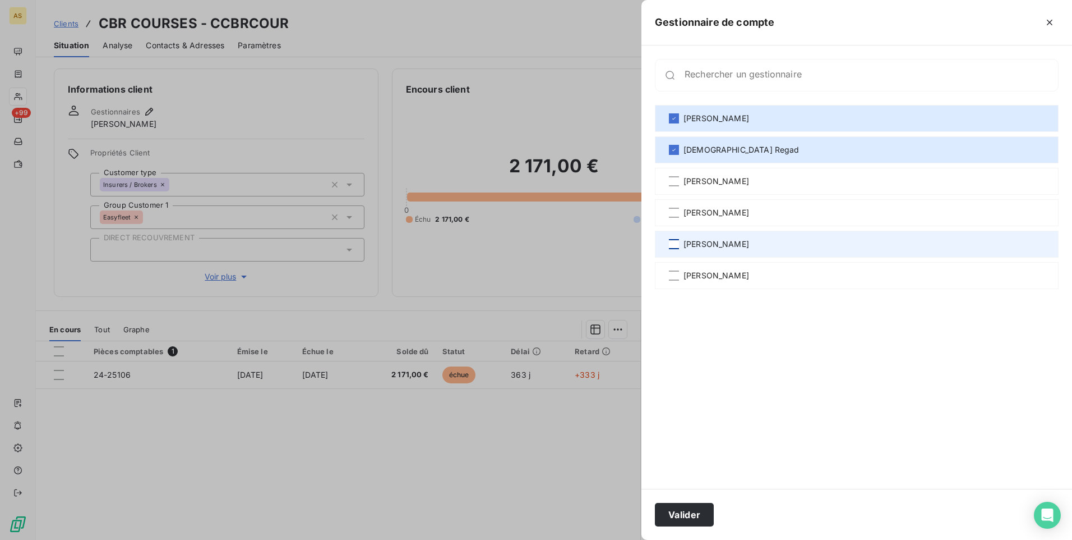
click at [676, 240] on div at bounding box center [674, 244] width 10 height 10
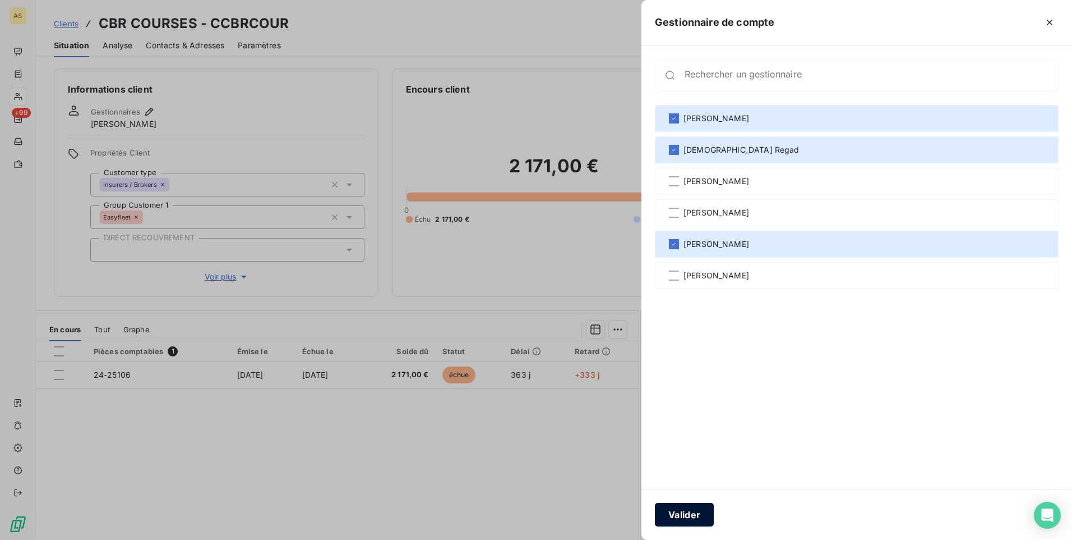
click at [680, 515] on button "Valider" at bounding box center [684, 514] width 59 height 24
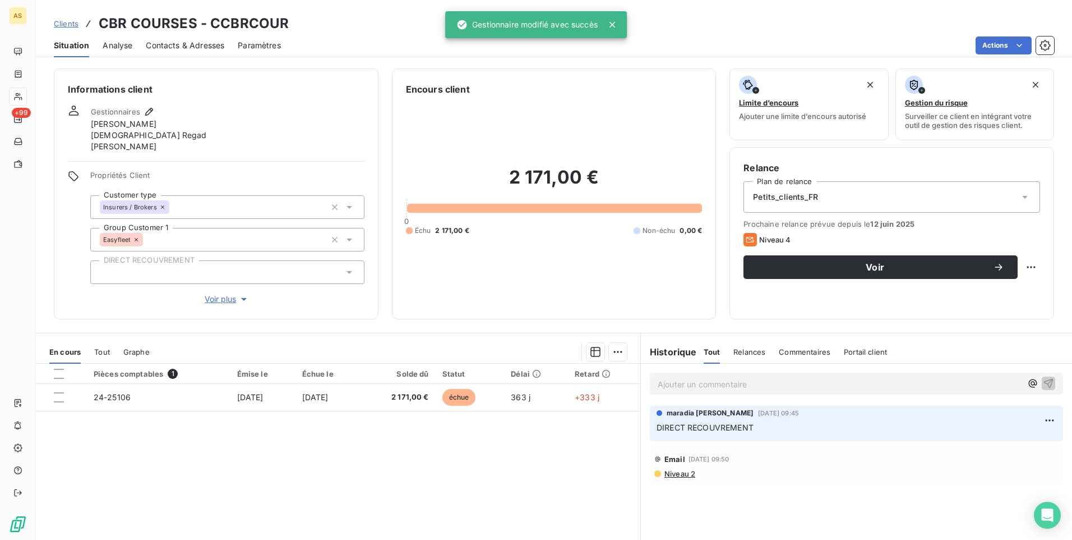
click at [66, 18] on link "Clients" at bounding box center [66, 23] width 25 height 11
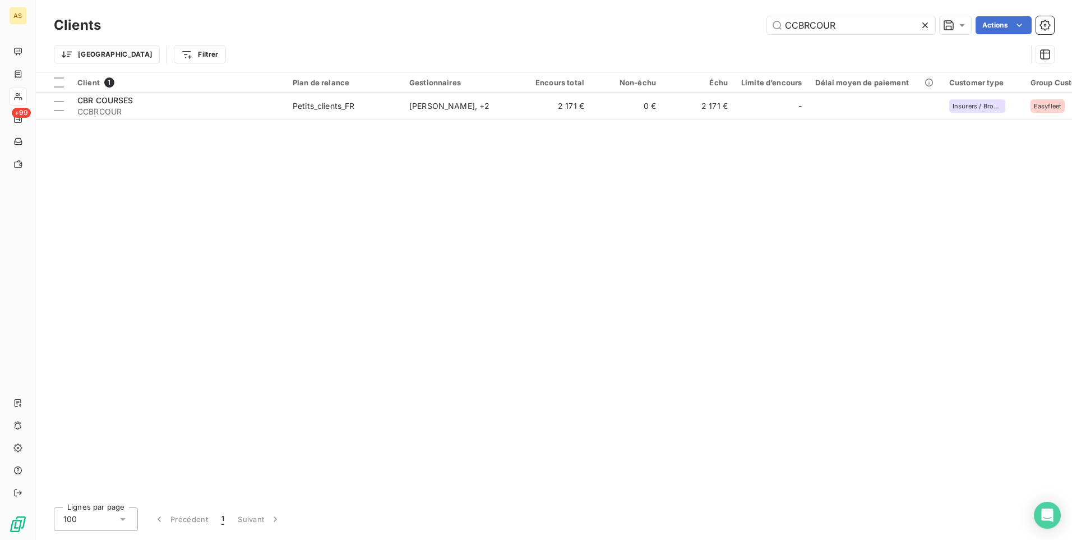
drag, startPoint x: 820, startPoint y: 27, endPoint x: 756, endPoint y: 15, distance: 65.0
click at [756, 15] on div "Clients CCBRCOUR Actions" at bounding box center [554, 25] width 1000 height 24
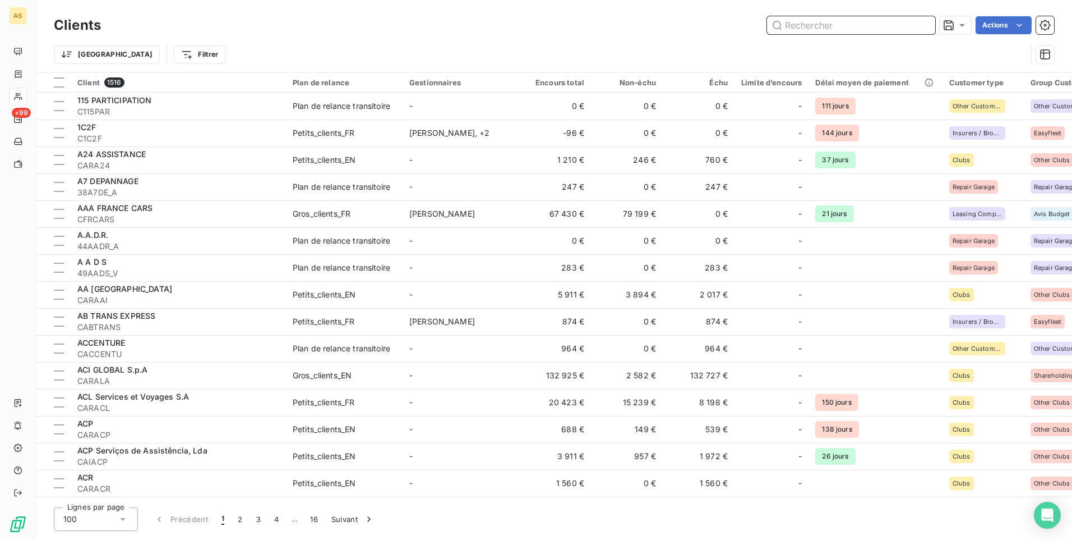
click at [805, 22] on input "text" at bounding box center [851, 25] width 168 height 18
paste input "CEGSRESM"
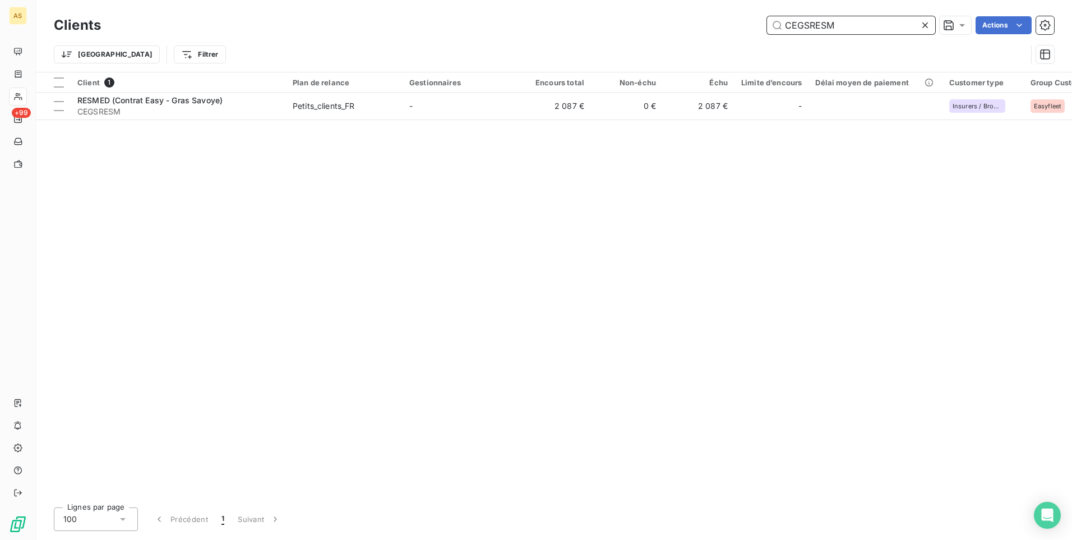
type input "CEGSRESM"
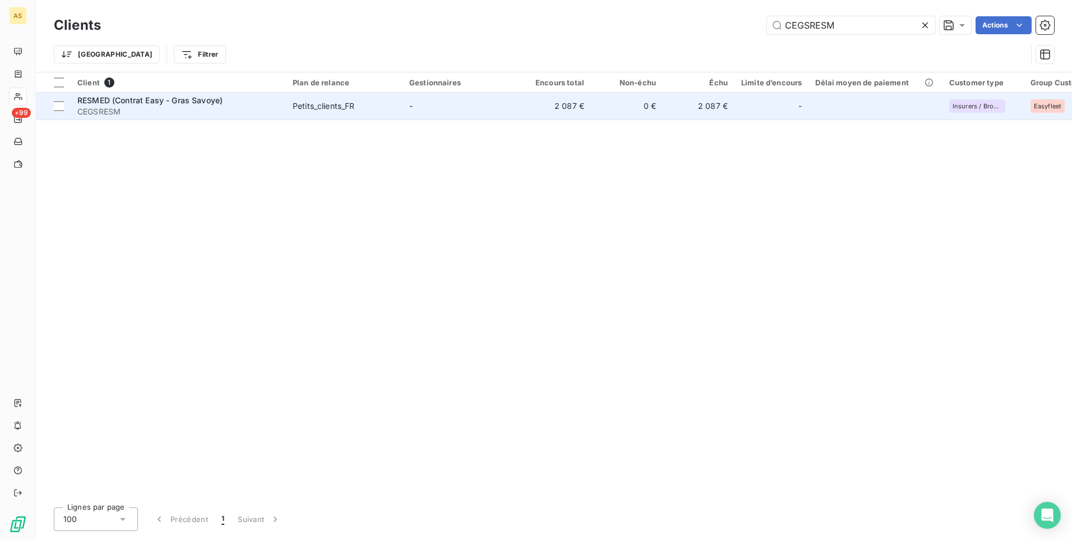
click at [448, 105] on td "-" at bounding box center [461, 106] width 117 height 27
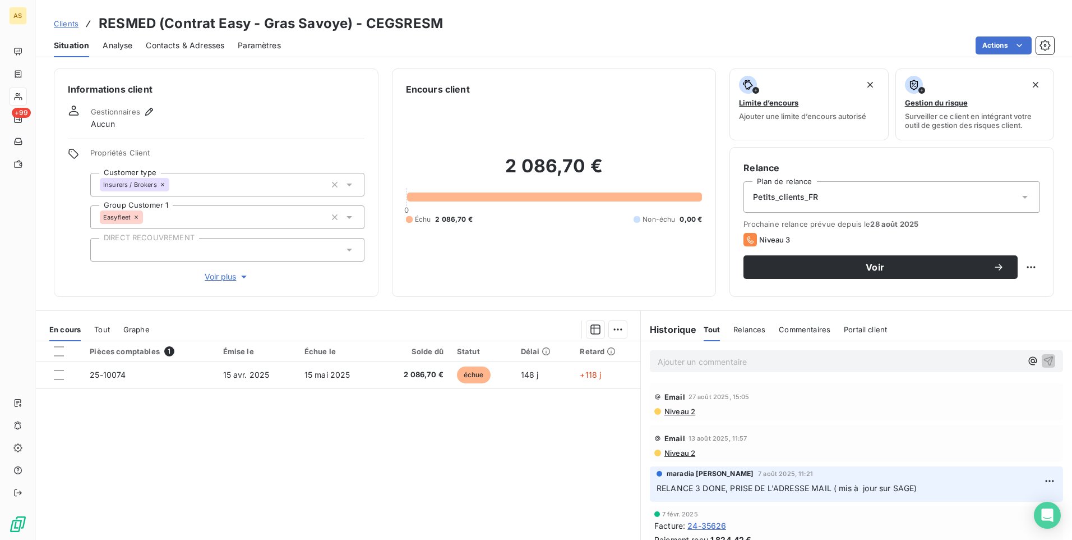
drag, startPoint x: 146, startPoint y: 110, endPoint x: 160, endPoint y: 107, distance: 15.0
click at [160, 107] on div "Gestionnaires Aucun" at bounding box center [216, 117] width 297 height 25
click at [149, 112] on icon "button" at bounding box center [149, 111] width 11 height 11
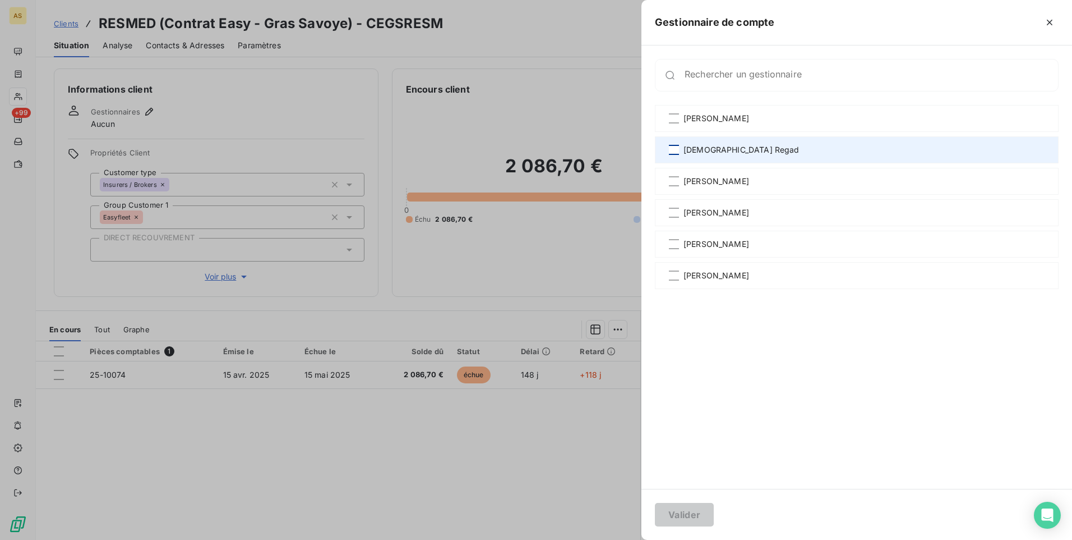
click at [676, 151] on div at bounding box center [674, 150] width 10 height 10
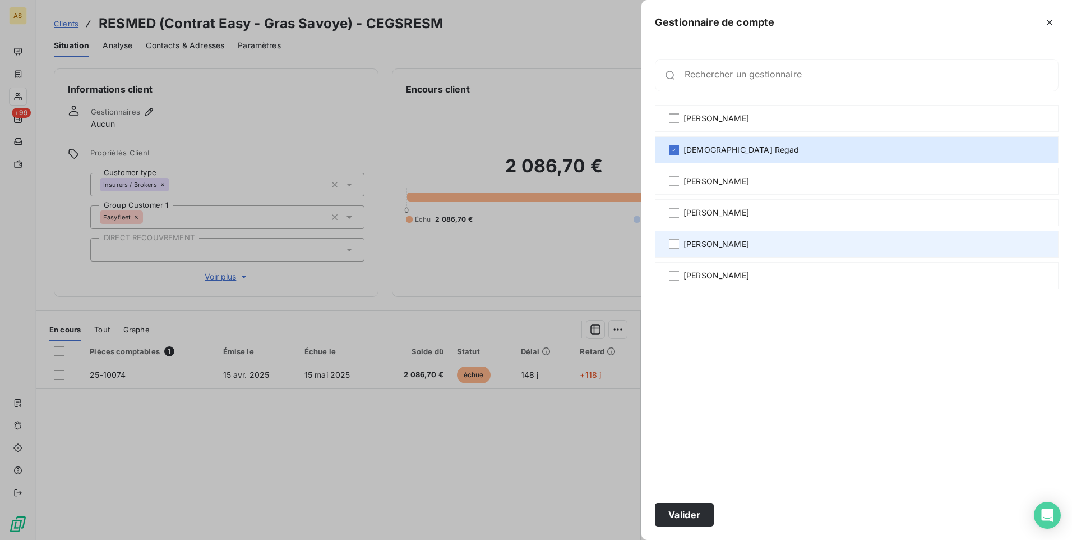
click at [676, 249] on div "[PERSON_NAME]" at bounding box center [857, 243] width 404 height 27
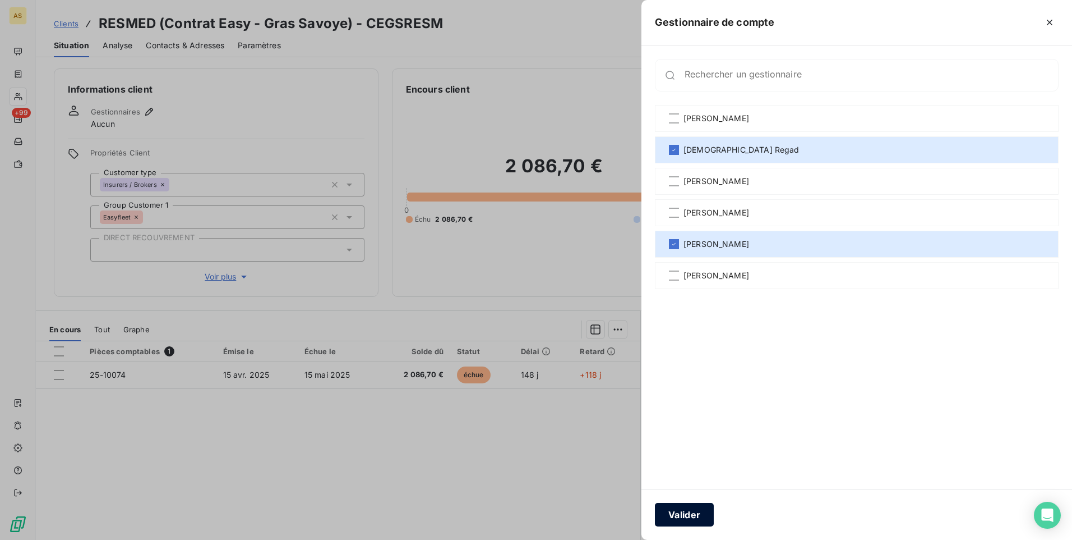
click at [695, 517] on button "Valider" at bounding box center [684, 514] width 59 height 24
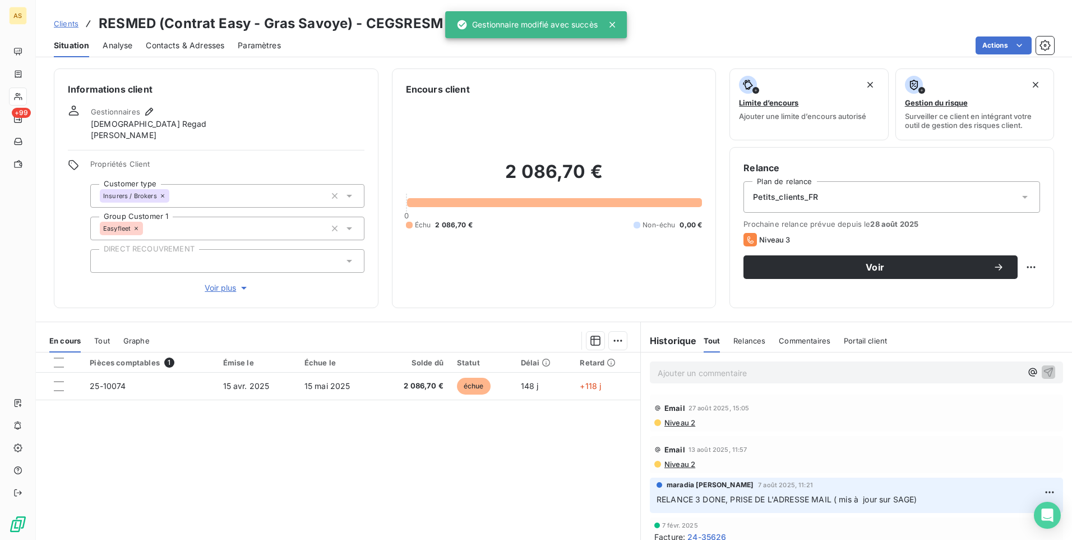
click at [58, 21] on span "Clients" at bounding box center [66, 23] width 25 height 9
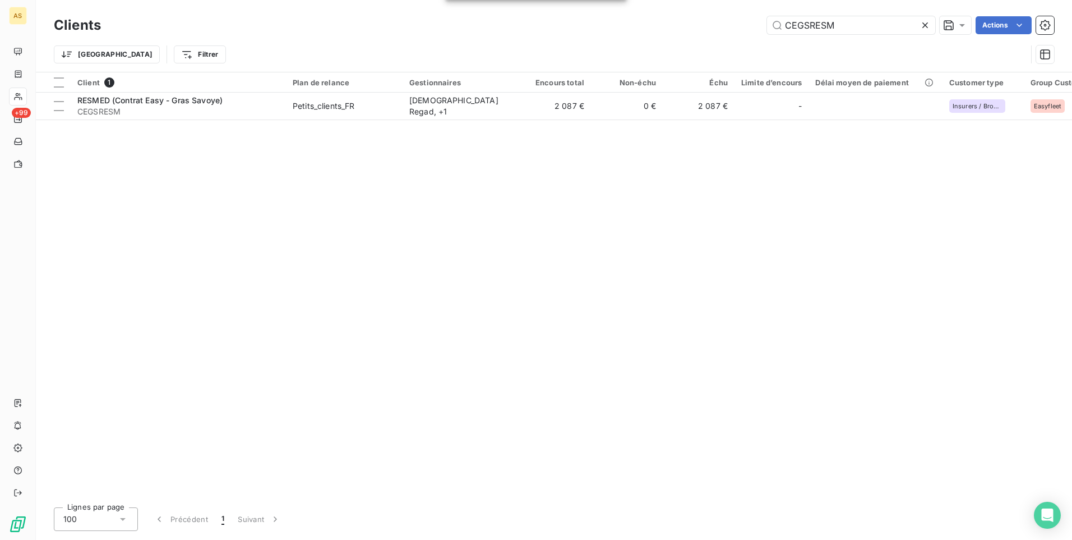
drag, startPoint x: 822, startPoint y: 27, endPoint x: 713, endPoint y: 20, distance: 108.5
click at [714, 20] on div "CEGSRESM Actions" at bounding box center [584, 25] width 940 height 18
type input "x"
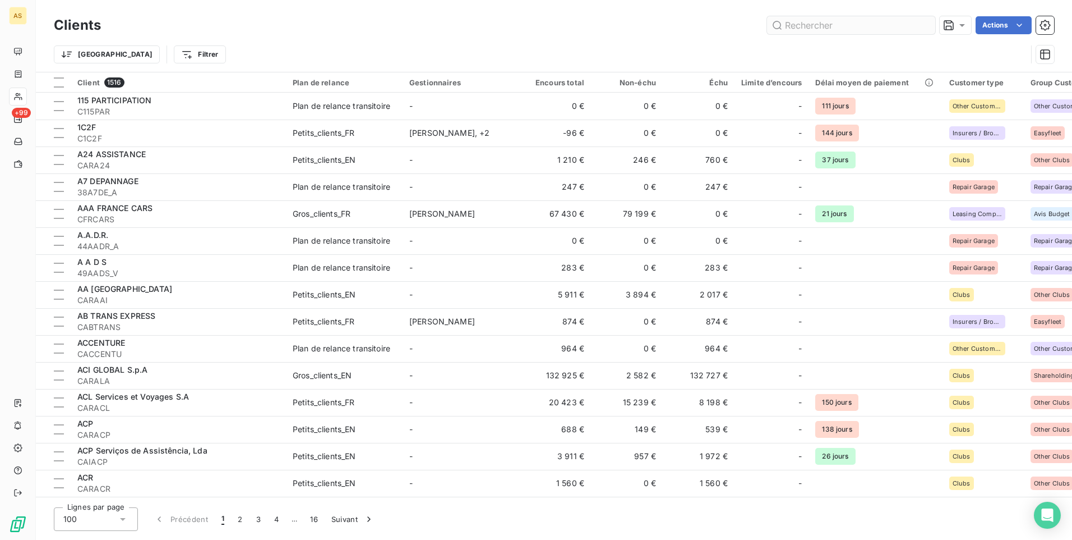
click at [817, 29] on input "text" at bounding box center [851, 25] width 168 height 18
click at [797, 24] on input "text" at bounding box center [851, 25] width 168 height 18
paste input "CTSM"
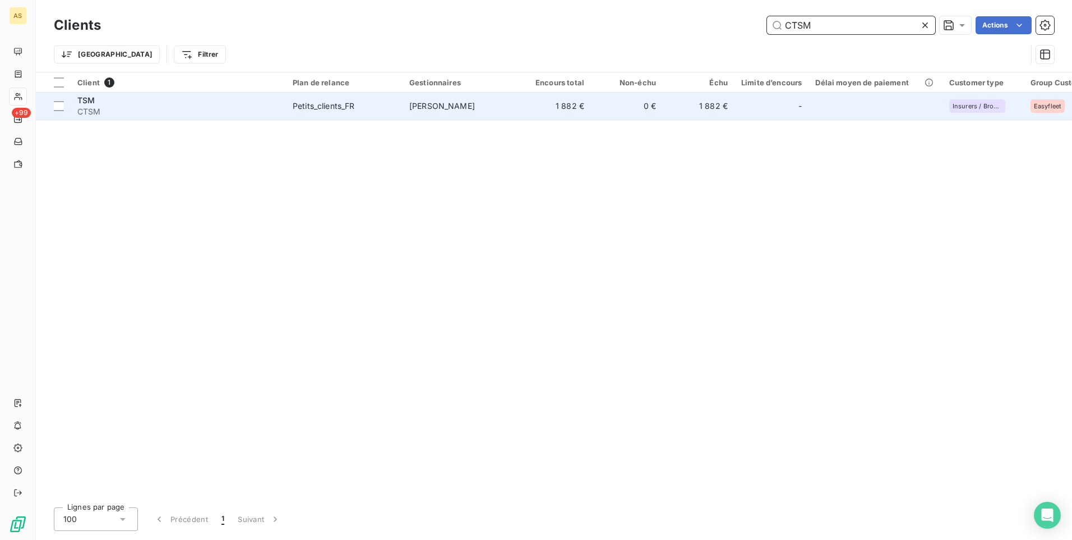
type input "CTSM"
click at [532, 109] on td "1 882 €" at bounding box center [555, 106] width 72 height 27
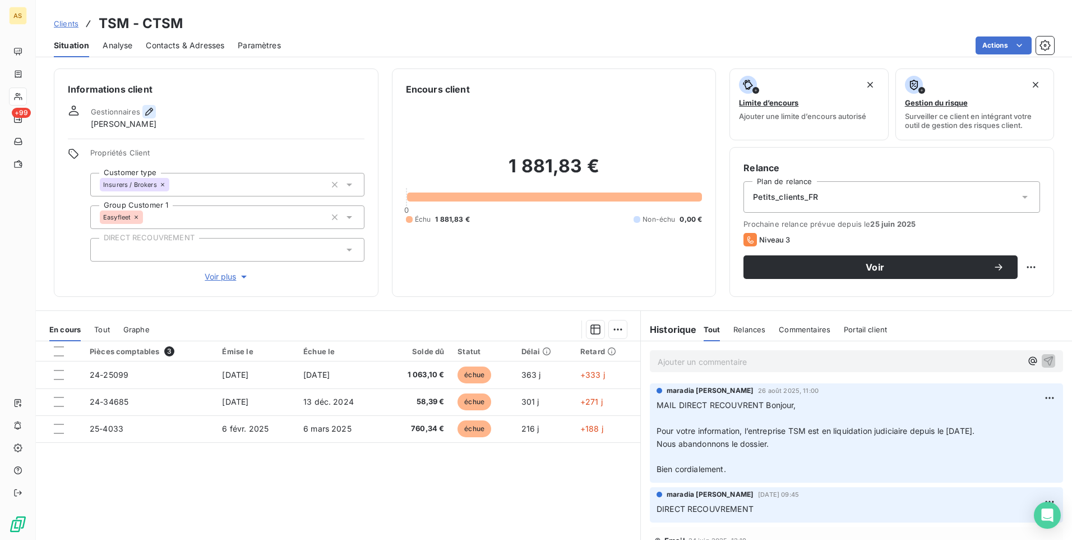
click at [149, 112] on icon "button" at bounding box center [149, 111] width 11 height 11
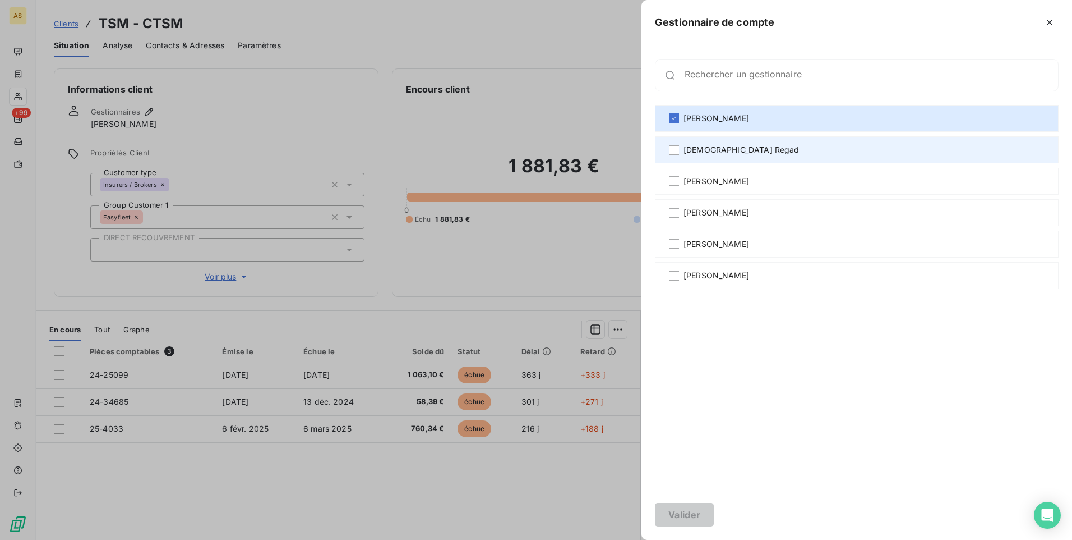
click at [709, 151] on span "[DEMOGRAPHIC_DATA] Regad" at bounding box center [742, 149] width 116 height 11
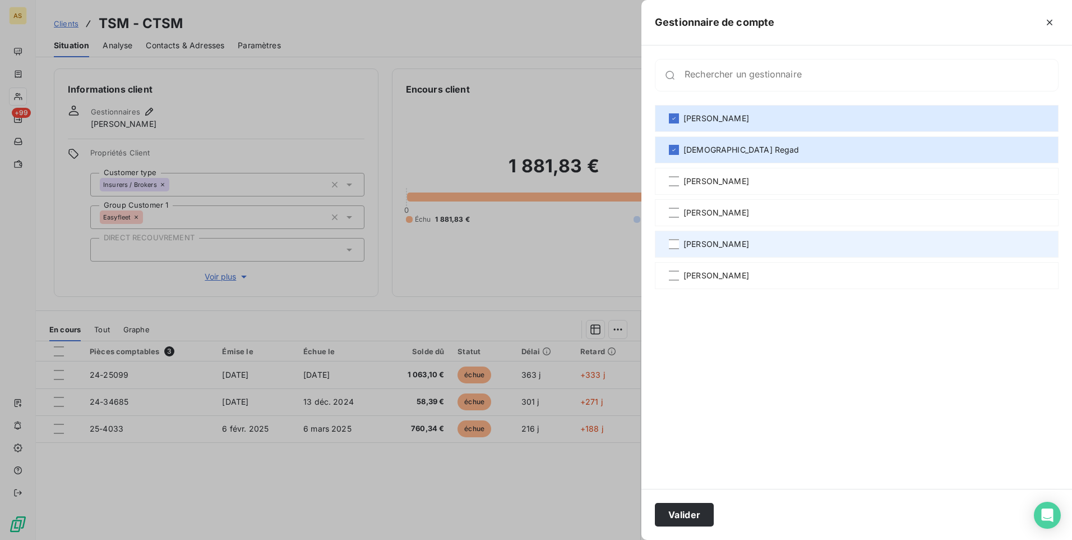
click at [711, 248] on span "[PERSON_NAME]" at bounding box center [717, 243] width 66 height 11
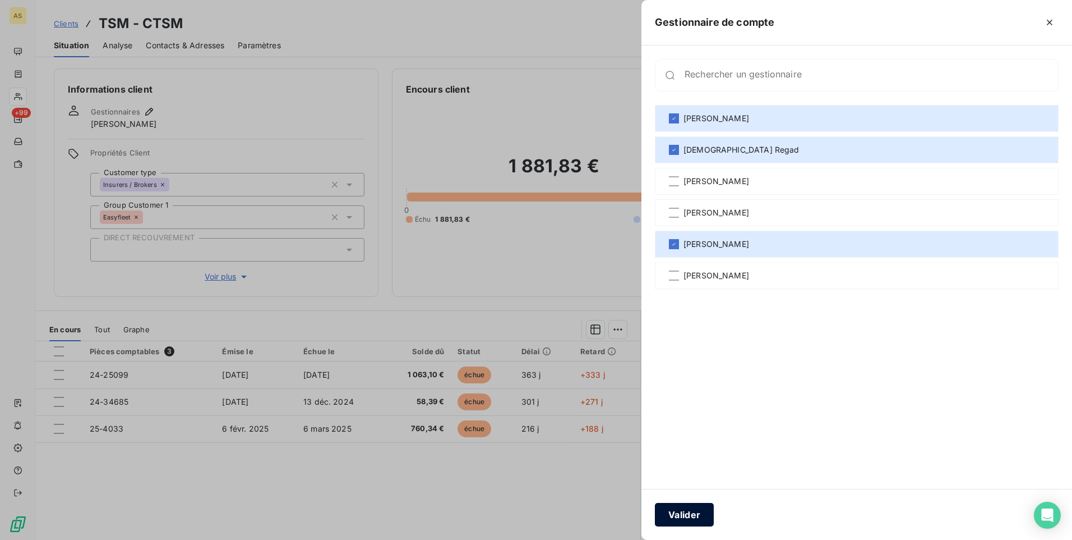
click at [688, 509] on button "Valider" at bounding box center [684, 514] width 59 height 24
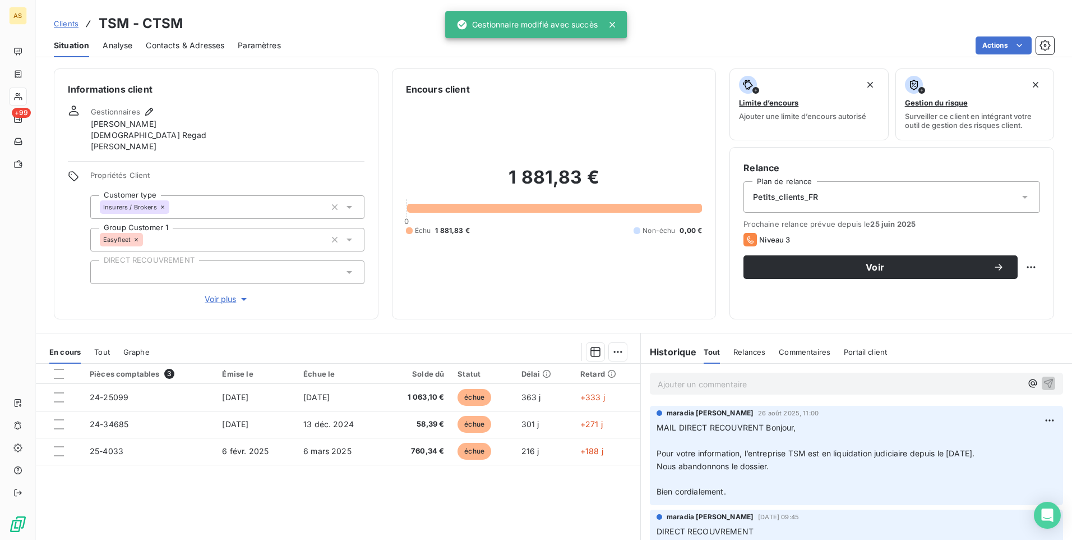
click at [64, 27] on span "Clients" at bounding box center [66, 23] width 25 height 9
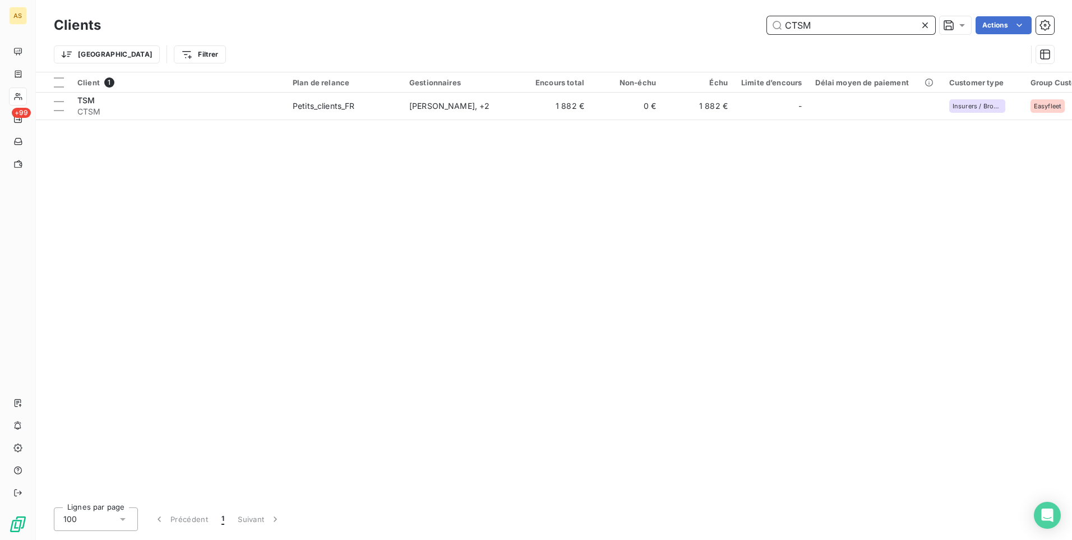
drag, startPoint x: 826, startPoint y: 23, endPoint x: 729, endPoint y: 24, distance: 97.6
click at [729, 24] on div "CTSM Actions" at bounding box center [584, 25] width 940 height 18
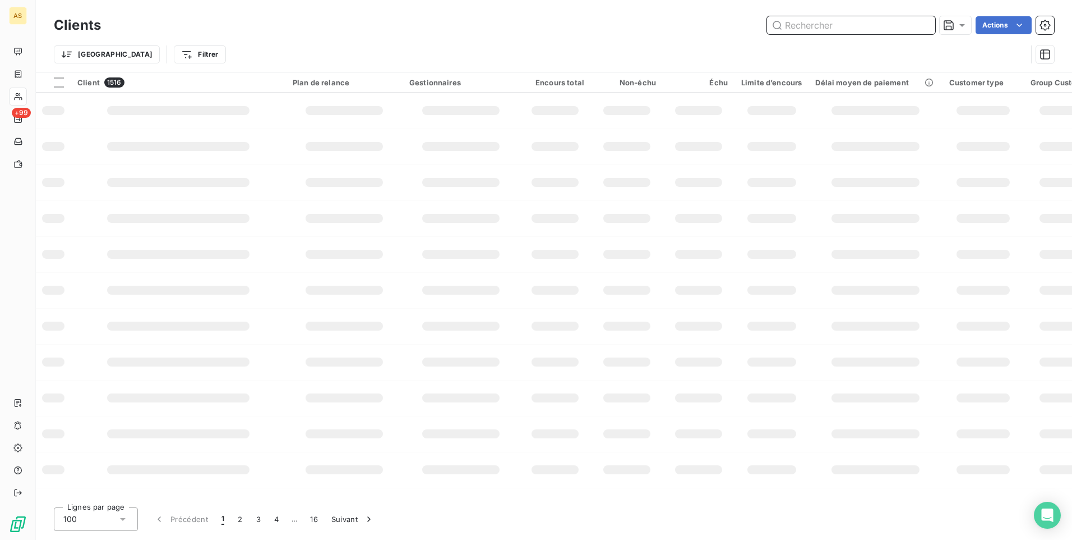
paste input "CINTER-C"
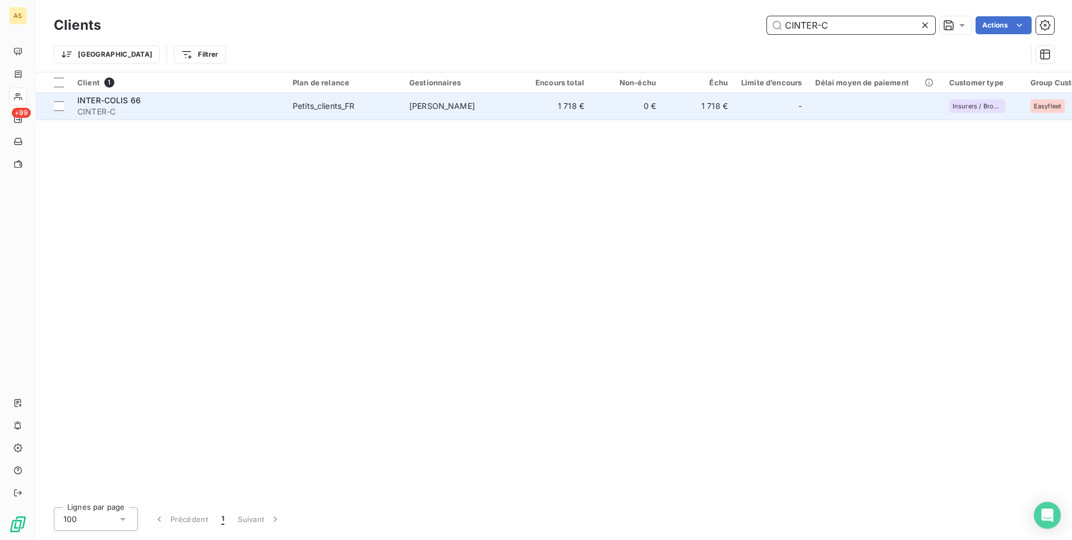
type input "CINTER-C"
click at [578, 105] on td "1 718 €" at bounding box center [555, 106] width 72 height 27
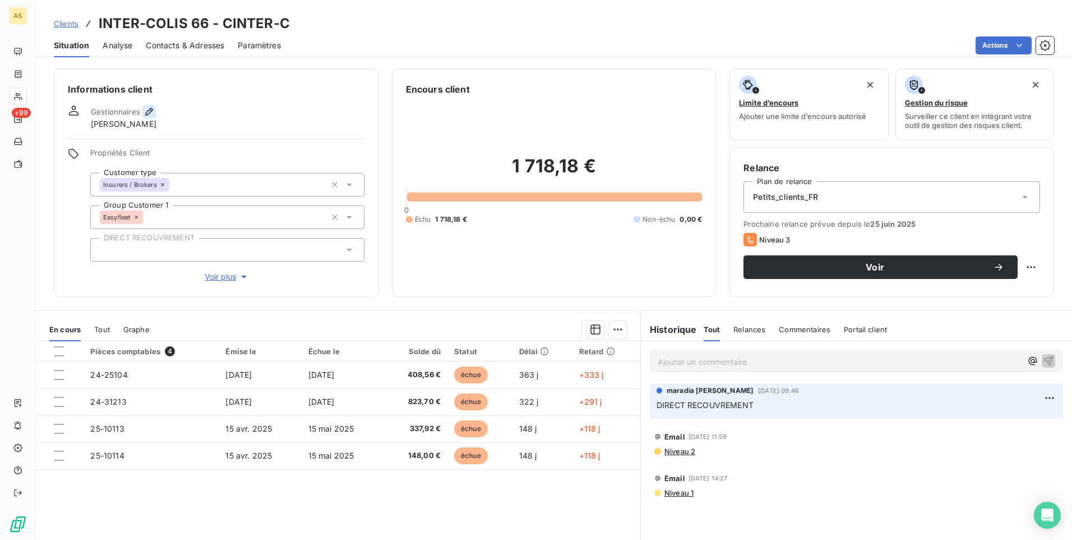
click at [146, 113] on icon "button" at bounding box center [149, 111] width 11 height 11
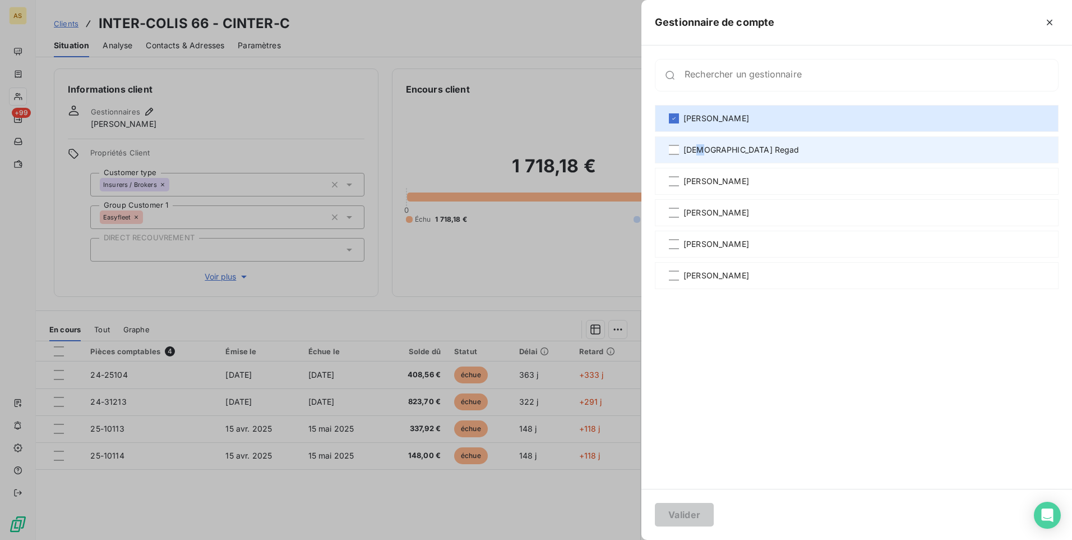
click at [695, 148] on span "[DEMOGRAPHIC_DATA] Regad" at bounding box center [742, 149] width 116 height 11
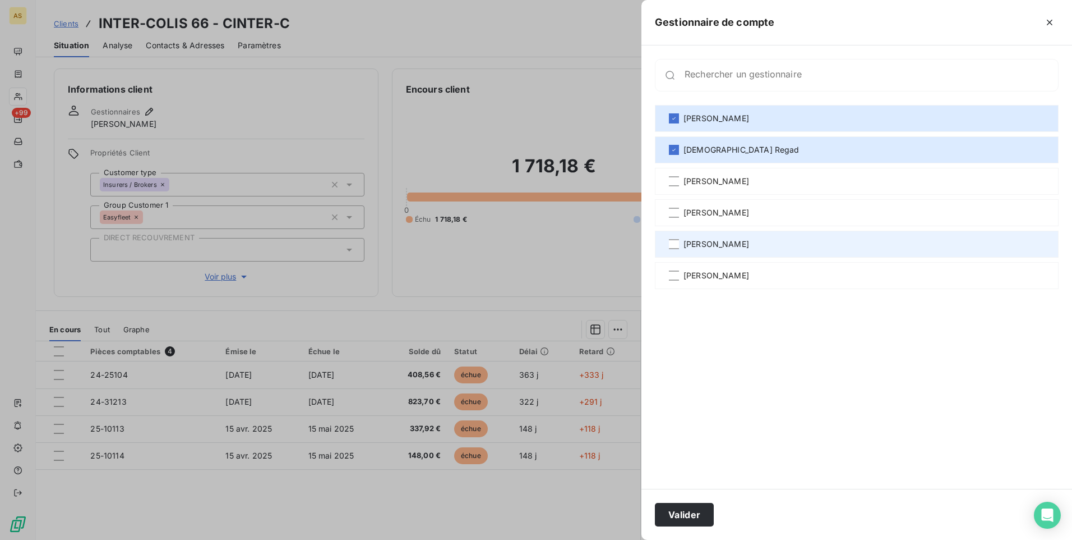
drag, startPoint x: 695, startPoint y: 148, endPoint x: 685, endPoint y: 244, distance: 96.4
click at [685, 244] on span "[PERSON_NAME]" at bounding box center [717, 243] width 66 height 11
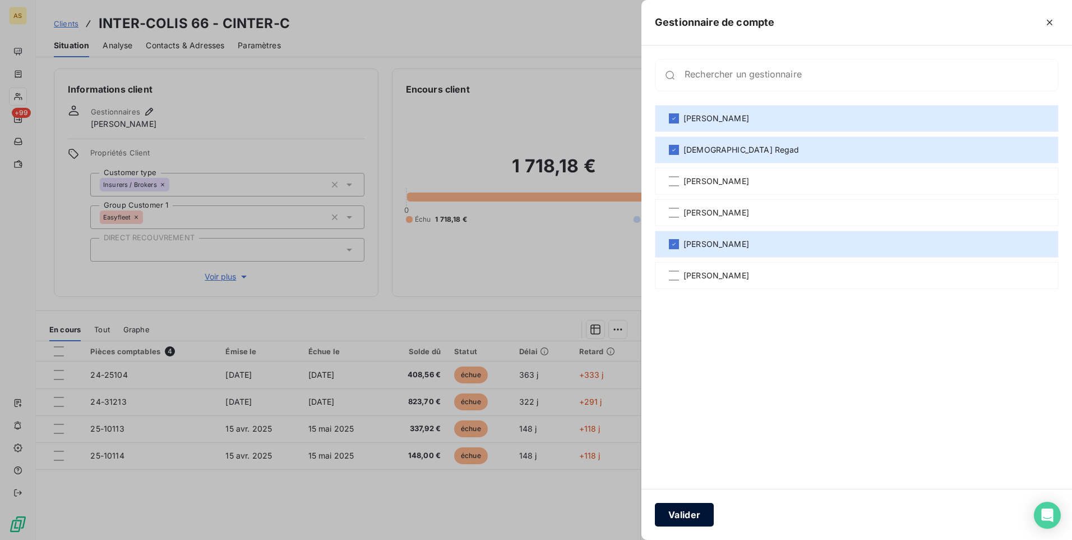
click at [689, 513] on button "Valider" at bounding box center [684, 514] width 59 height 24
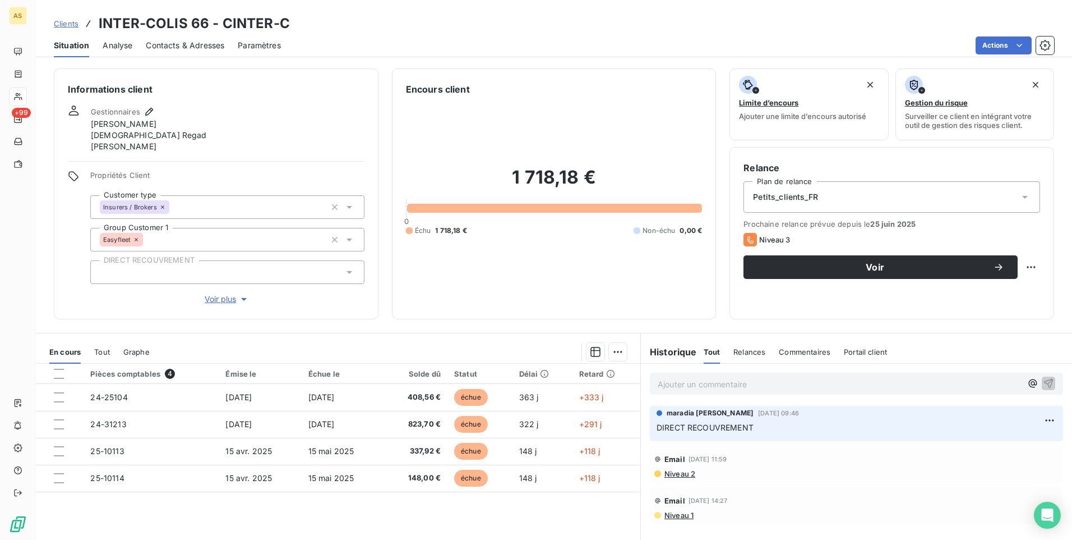
click at [66, 22] on span "Clients" at bounding box center [66, 23] width 25 height 9
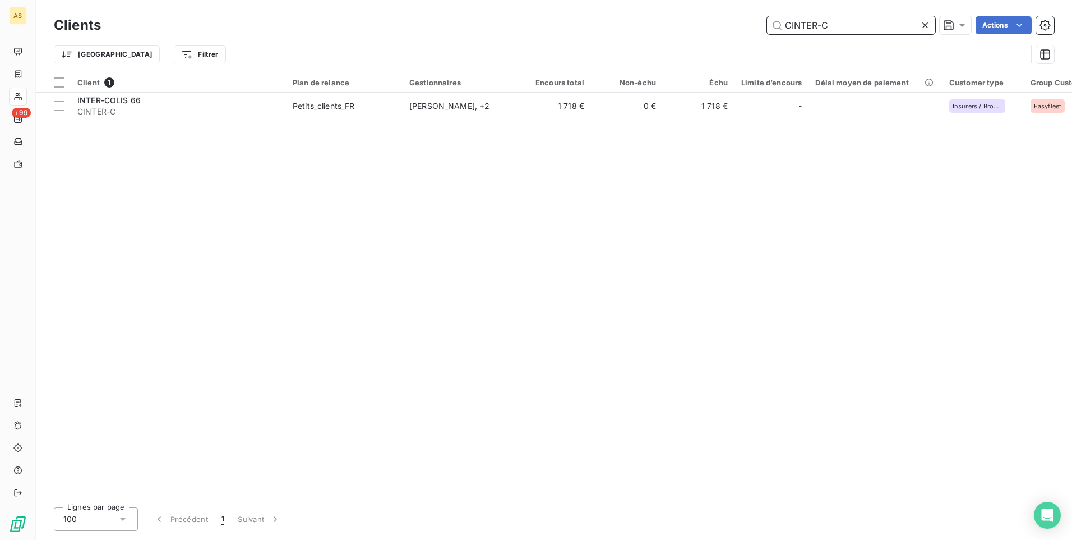
drag, startPoint x: 860, startPoint y: 23, endPoint x: 692, endPoint y: 17, distance: 167.8
click at [693, 17] on div "CINTER-C Actions" at bounding box center [584, 25] width 940 height 18
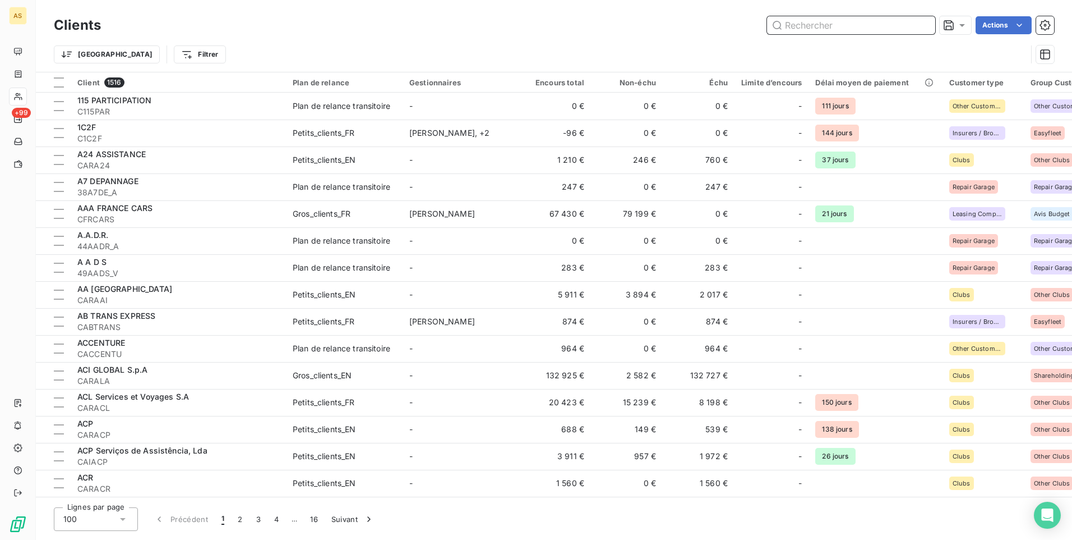
paste input "CTAGLOGI"
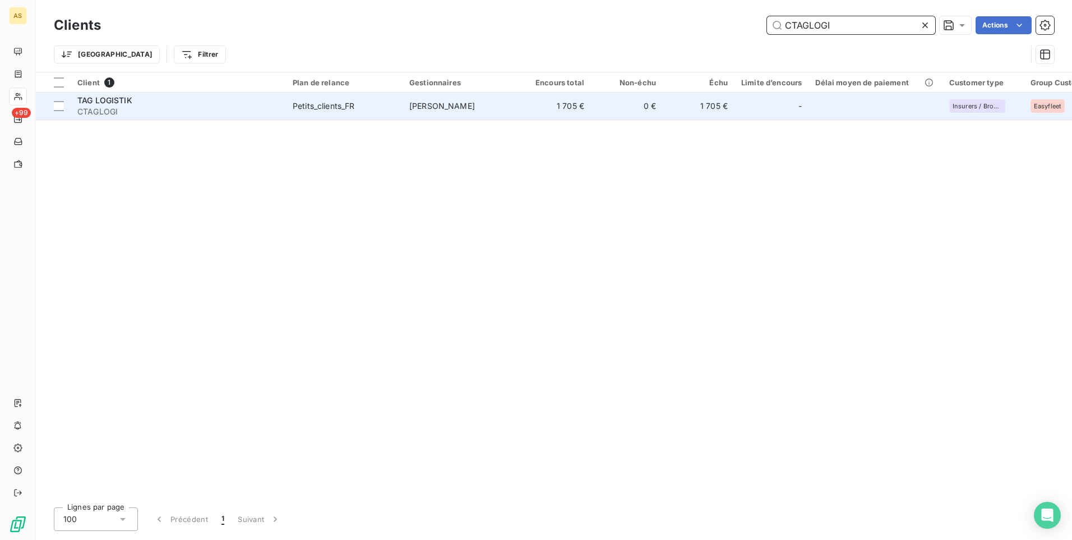
type input "CTAGLOGI"
click at [391, 105] on span "Petits_clients_FR" at bounding box center [344, 105] width 103 height 11
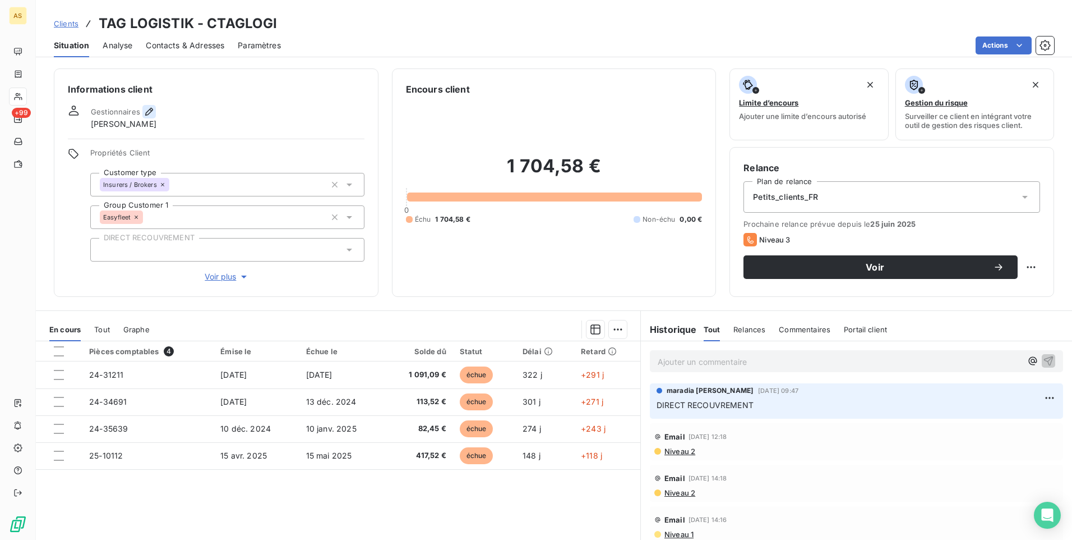
click at [149, 109] on icon "button" at bounding box center [149, 112] width 8 height 8
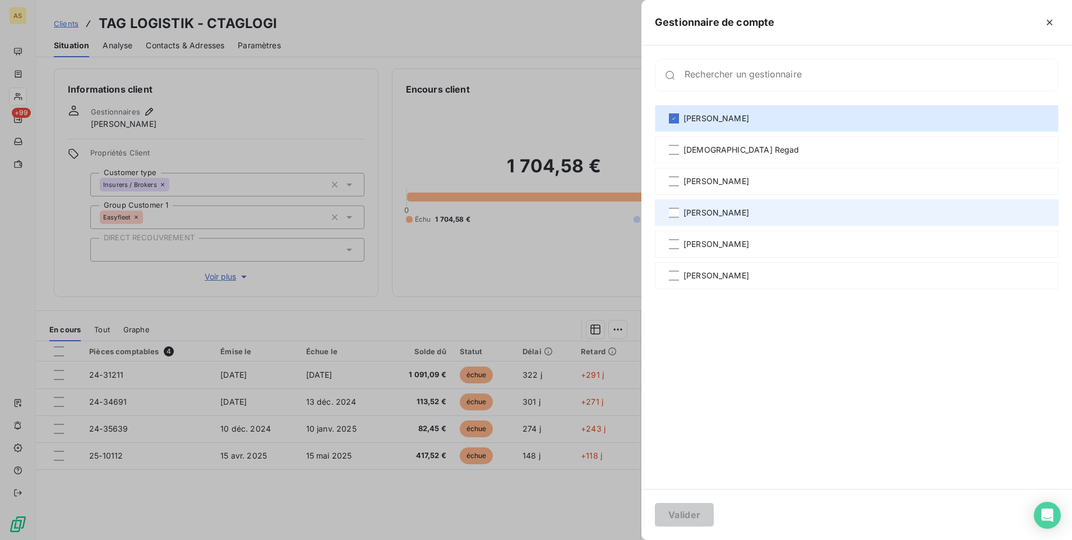
drag, startPoint x: 695, startPoint y: 151, endPoint x: 689, endPoint y: 216, distance: 65.4
click at [695, 153] on span "[DEMOGRAPHIC_DATA] Regad" at bounding box center [742, 149] width 116 height 11
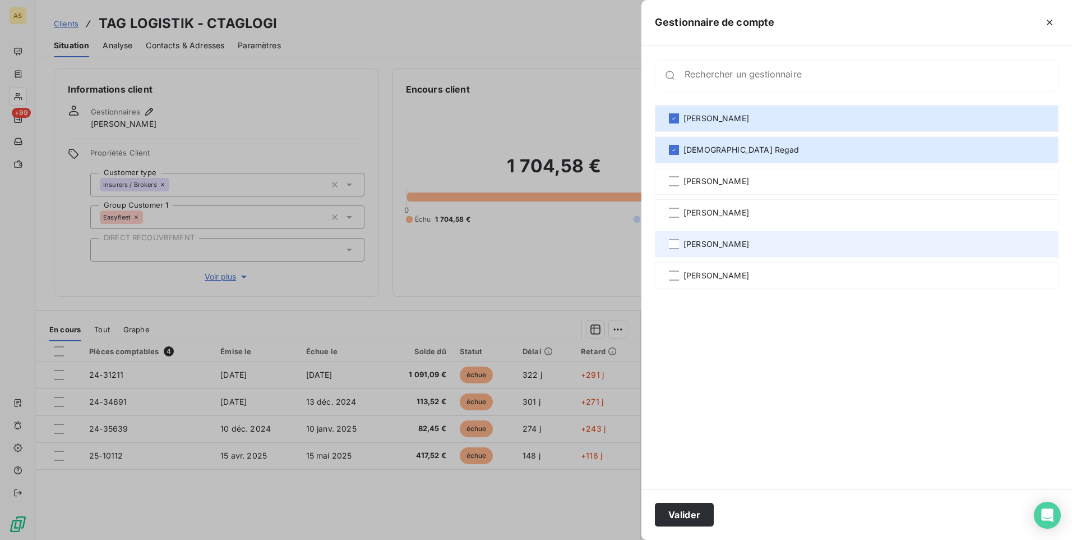
click at [696, 240] on span "[PERSON_NAME]" at bounding box center [717, 243] width 66 height 11
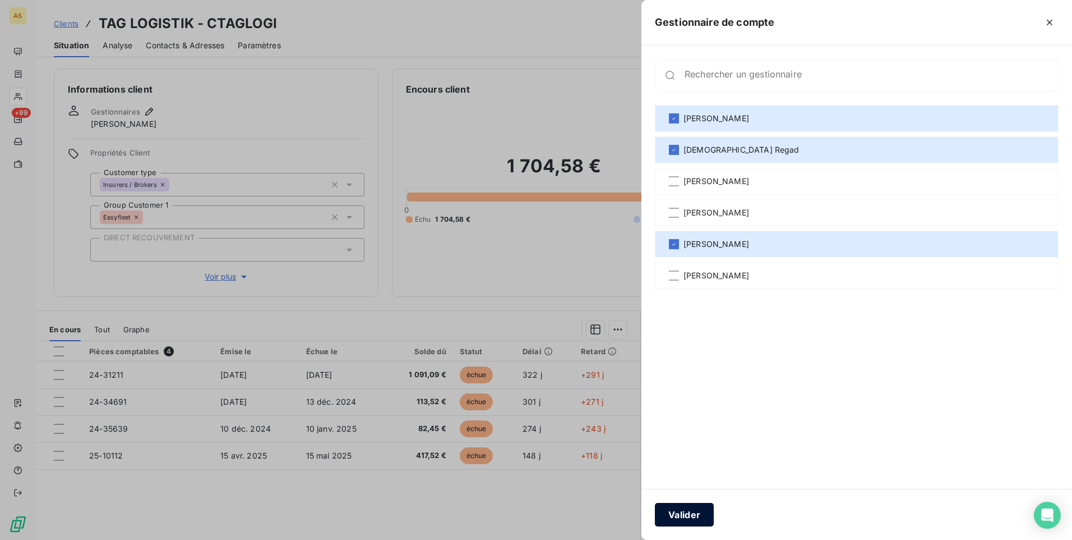
click at [677, 513] on button "Valider" at bounding box center [684, 514] width 59 height 24
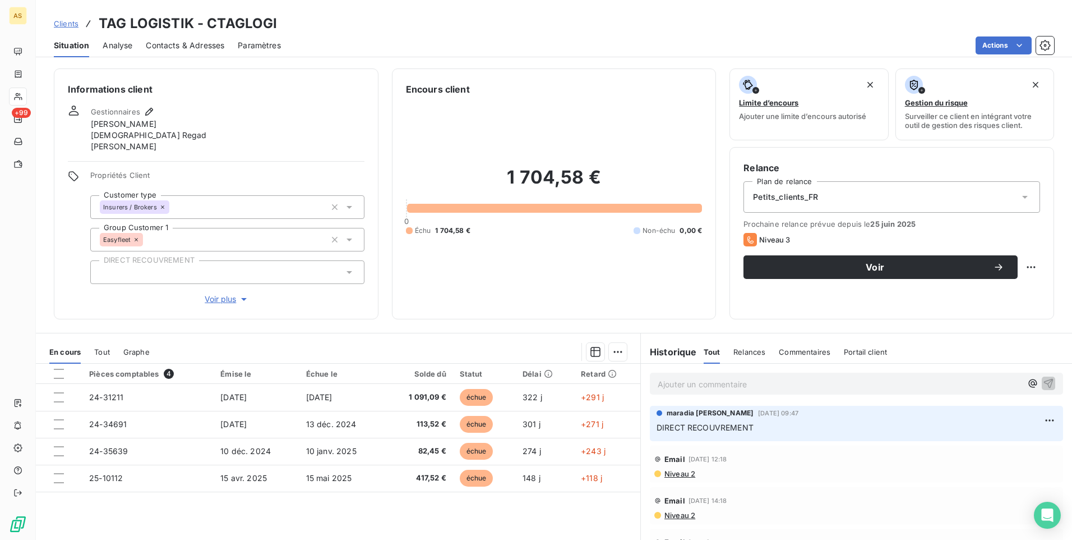
click at [58, 26] on span "Clients" at bounding box center [66, 23] width 25 height 9
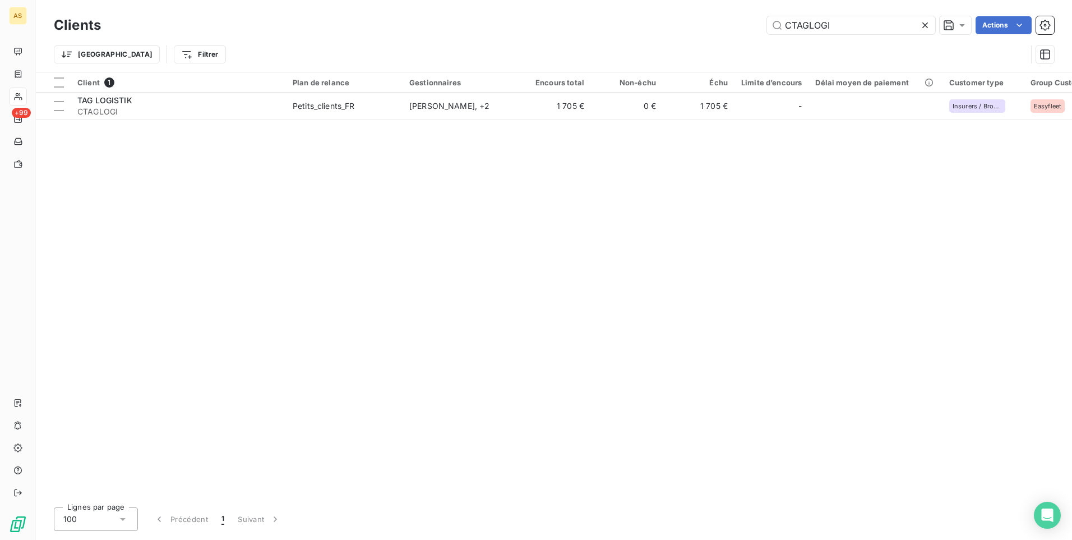
drag, startPoint x: 837, startPoint y: 25, endPoint x: 703, endPoint y: 28, distance: 134.1
click at [704, 28] on div "CTAGLOGI Actions" at bounding box center [584, 25] width 940 height 18
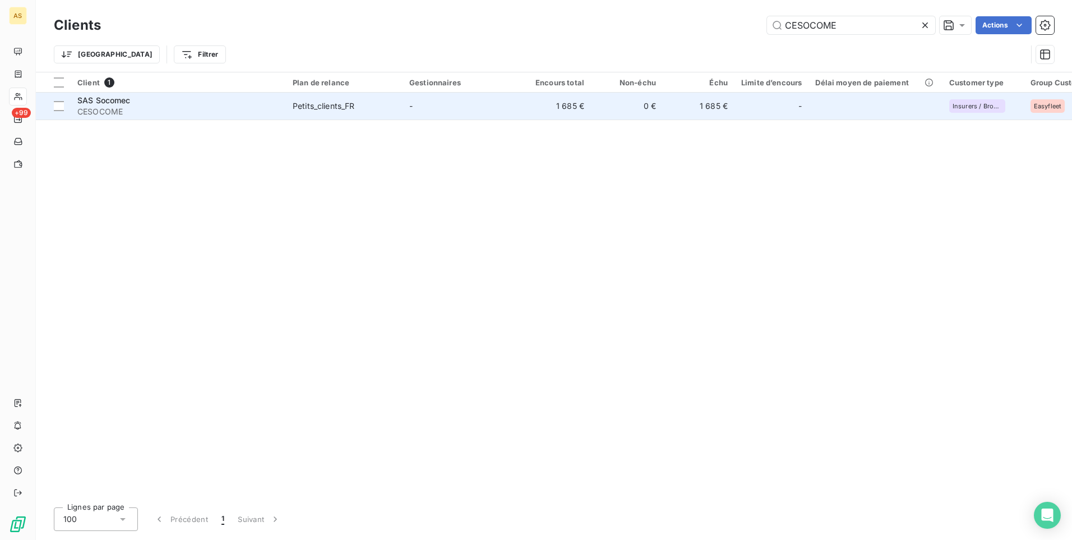
type input "CESOCOME"
click at [314, 102] on div "Petits_clients_FR" at bounding box center [324, 105] width 62 height 11
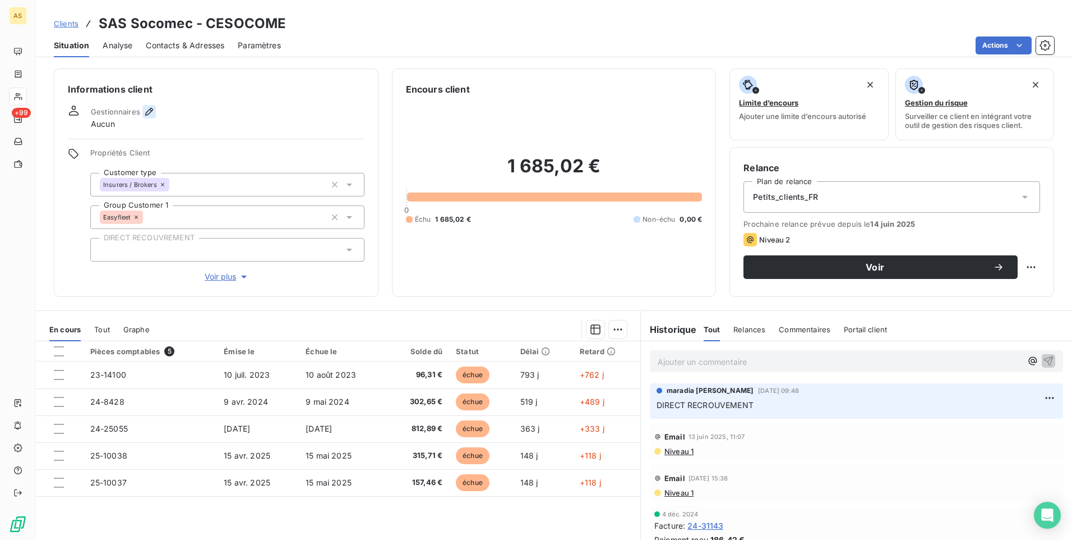
click at [145, 116] on icon "button" at bounding box center [149, 111] width 11 height 11
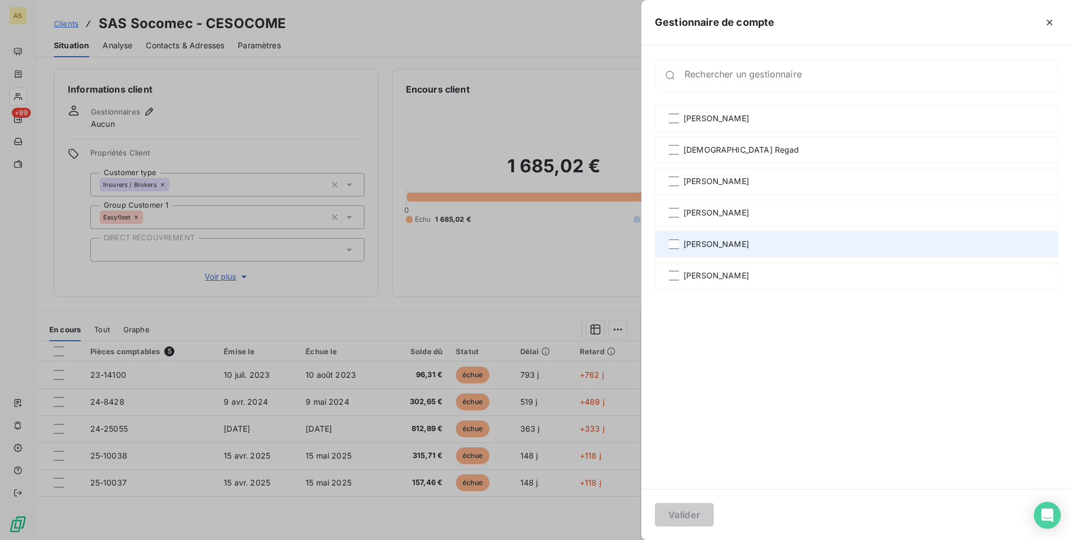
click at [680, 246] on div "[PERSON_NAME]" at bounding box center [857, 243] width 404 height 27
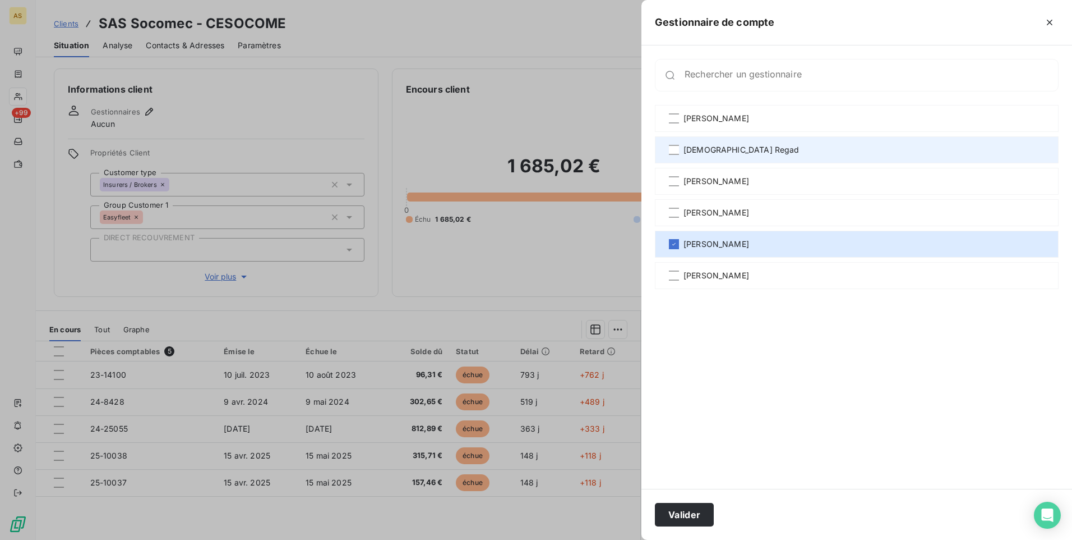
click at [697, 149] on span "[DEMOGRAPHIC_DATA] Regad" at bounding box center [742, 149] width 116 height 11
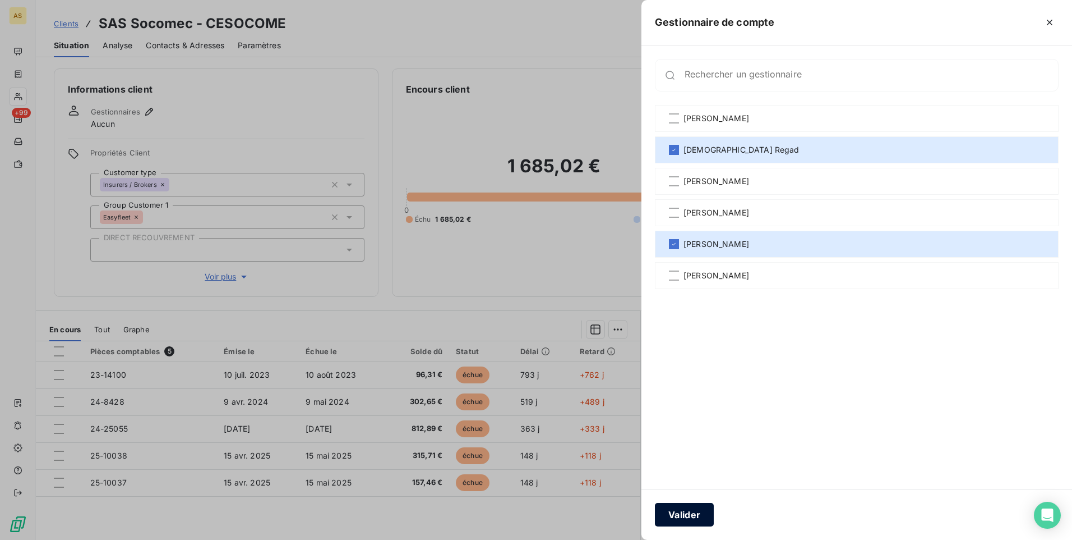
click at [687, 513] on button "Valider" at bounding box center [684, 514] width 59 height 24
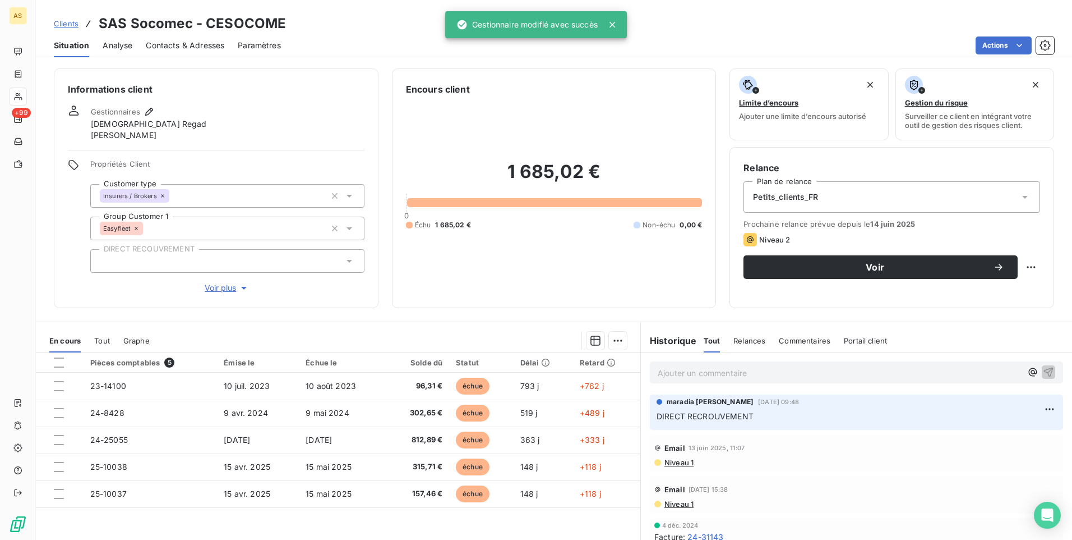
click at [70, 28] on link "Clients" at bounding box center [66, 23] width 25 height 11
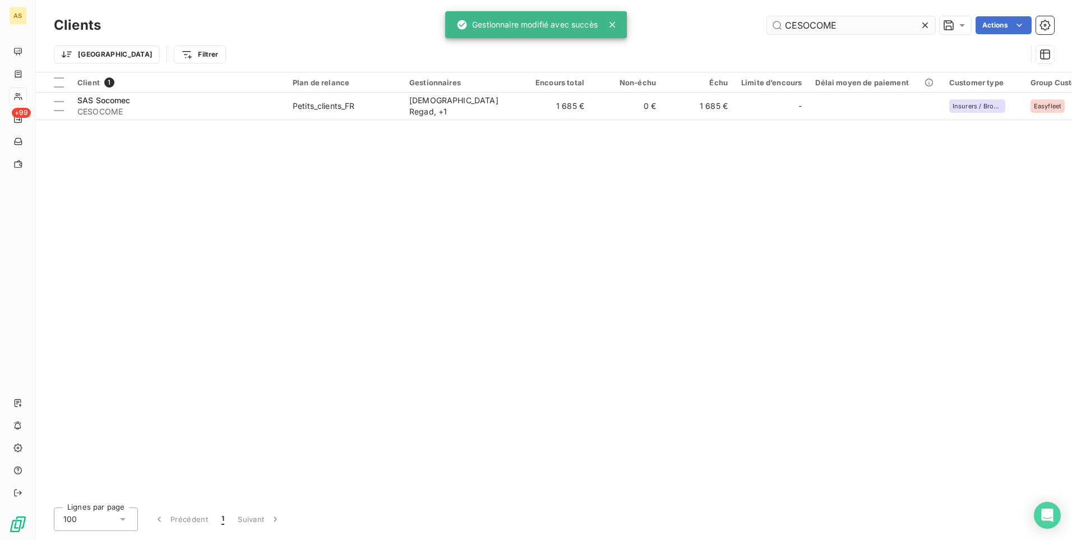
drag, startPoint x: 793, startPoint y: 25, endPoint x: 766, endPoint y: 22, distance: 27.1
click at [767, 22] on input "CESOCOME" at bounding box center [851, 25] width 168 height 18
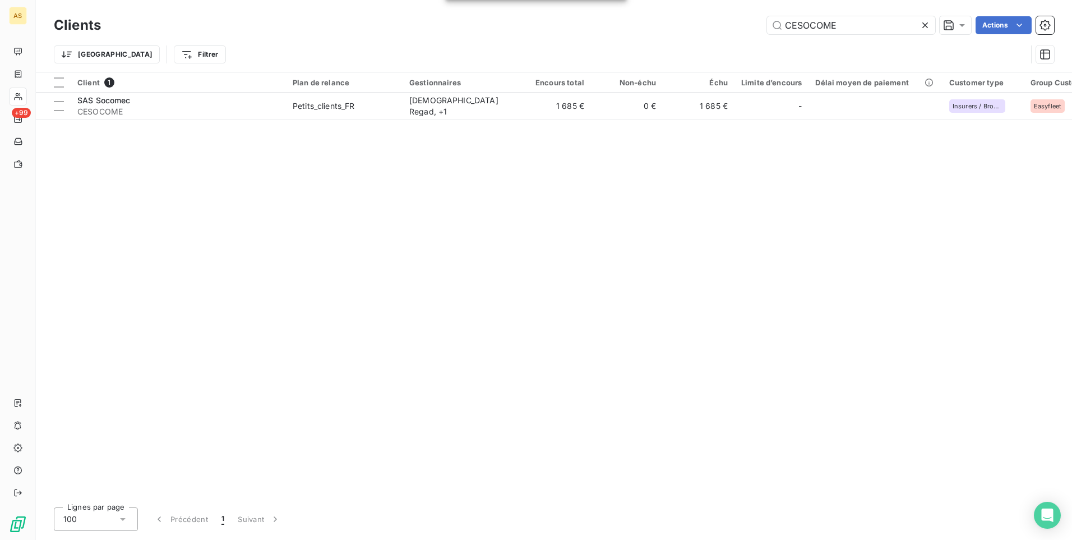
drag, startPoint x: 847, startPoint y: 24, endPoint x: 717, endPoint y: 24, distance: 129.6
click at [717, 24] on div "CESOCOME Actions" at bounding box center [584, 25] width 940 height 18
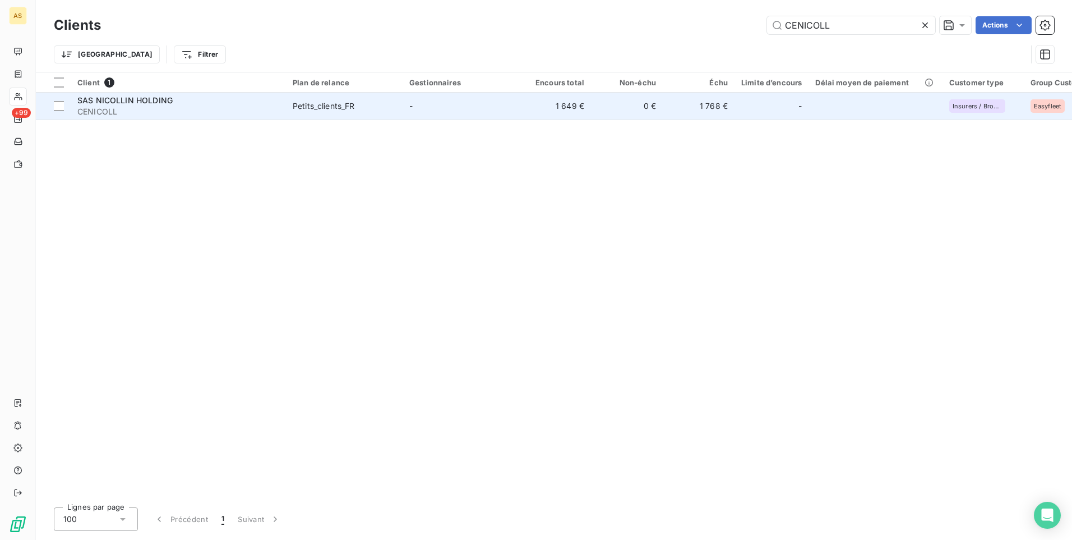
type input "CENICOLL"
click at [432, 116] on td "-" at bounding box center [461, 106] width 117 height 27
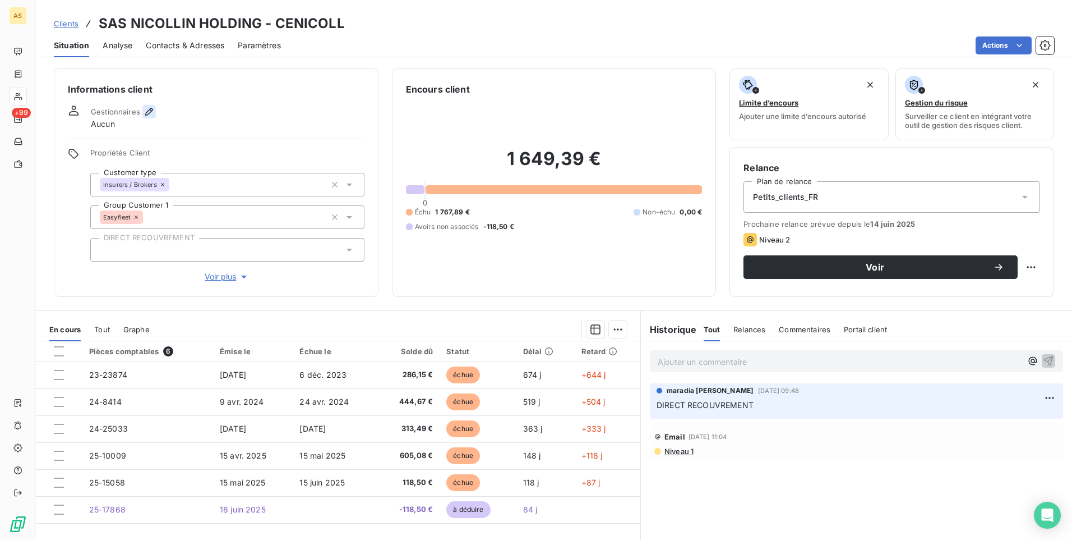
click at [148, 111] on icon "button" at bounding box center [149, 111] width 11 height 11
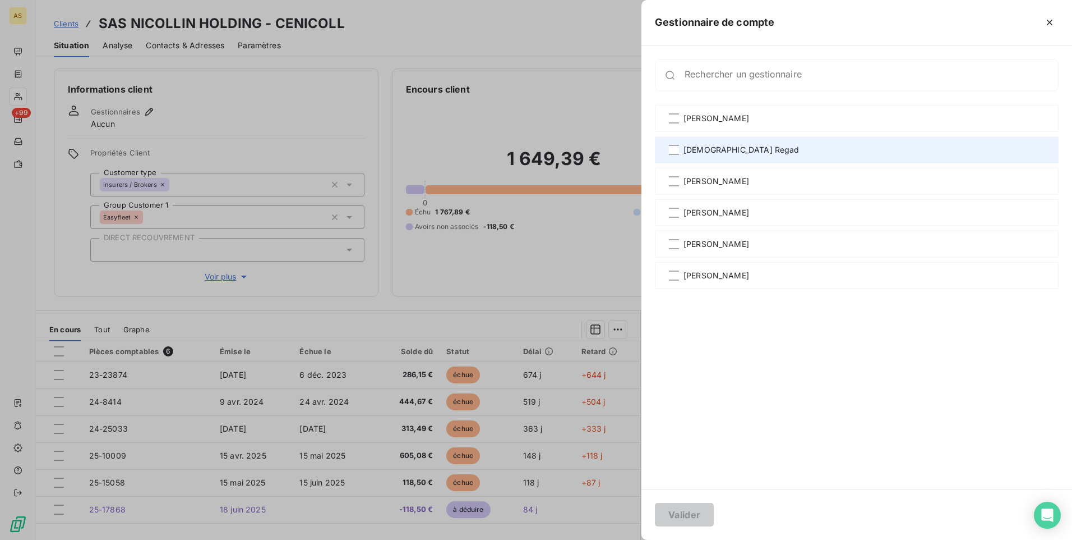
click at [704, 147] on span "[DEMOGRAPHIC_DATA] Regad" at bounding box center [742, 149] width 116 height 11
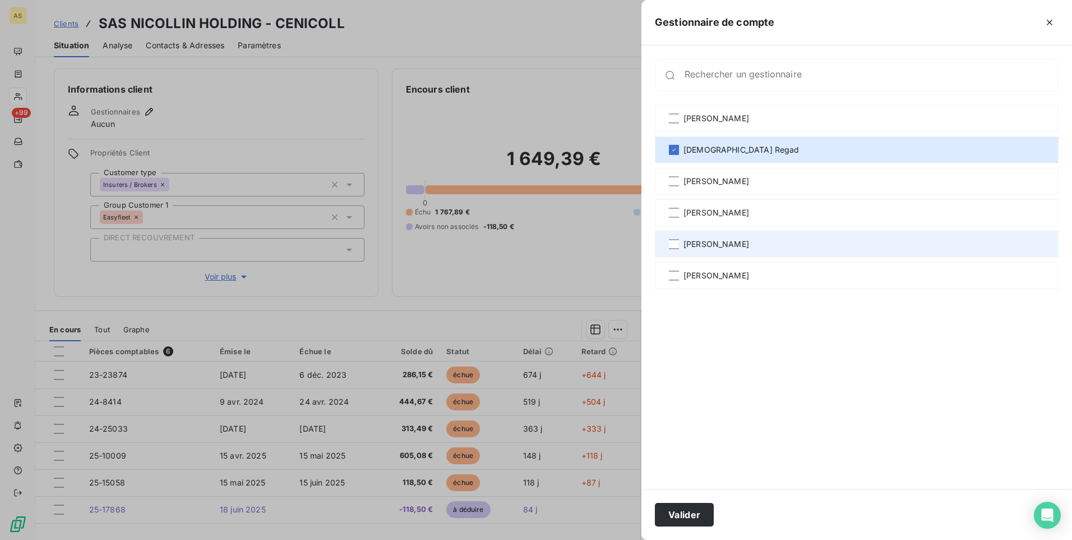
click at [707, 245] on span "[PERSON_NAME]" at bounding box center [717, 243] width 66 height 11
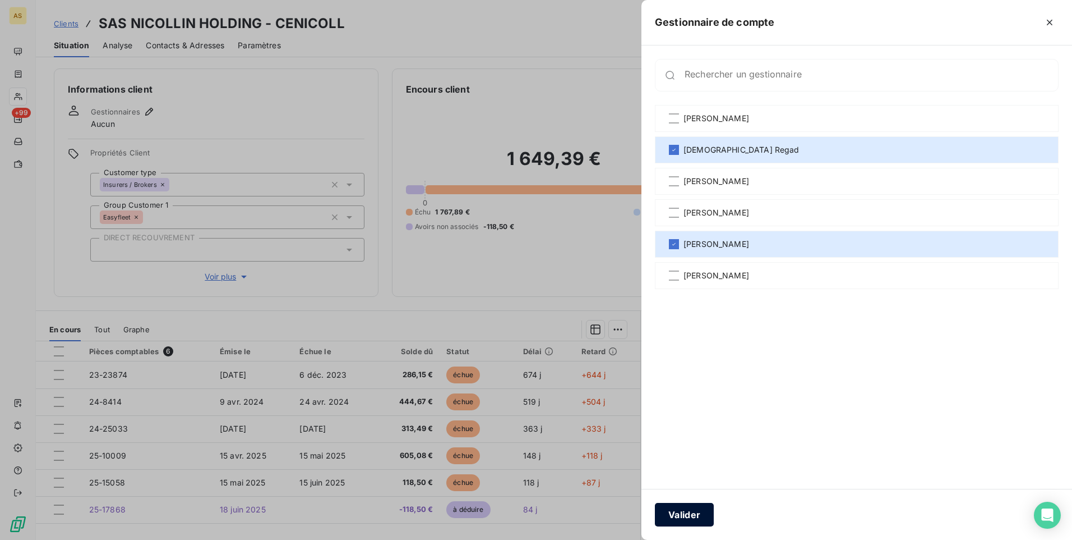
click at [681, 514] on button "Valider" at bounding box center [684, 514] width 59 height 24
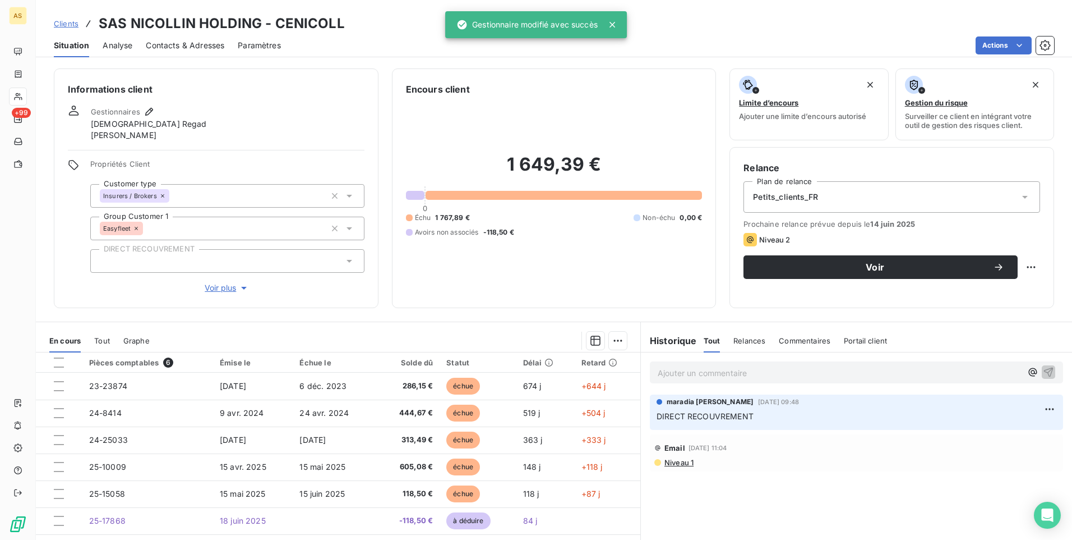
click at [72, 24] on span "Clients" at bounding box center [66, 23] width 25 height 9
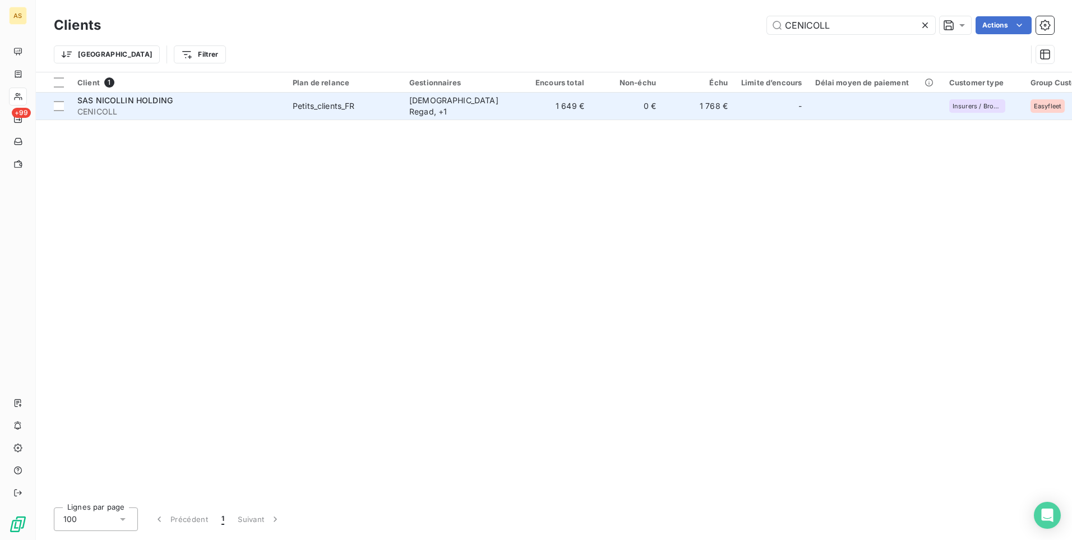
click at [549, 110] on td "1 649 €" at bounding box center [555, 106] width 72 height 27
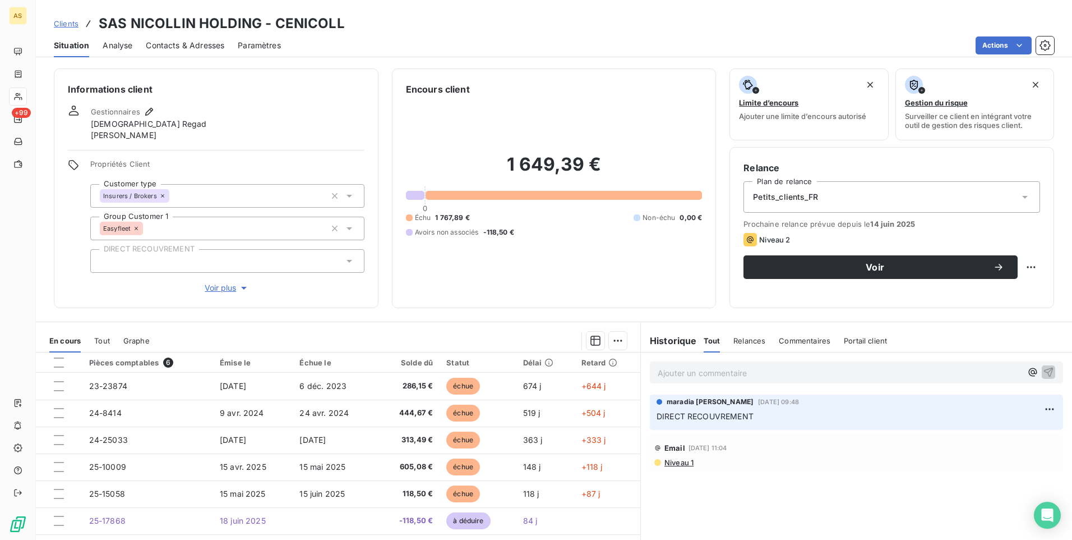
click at [64, 23] on span "Clients" at bounding box center [66, 23] width 25 height 9
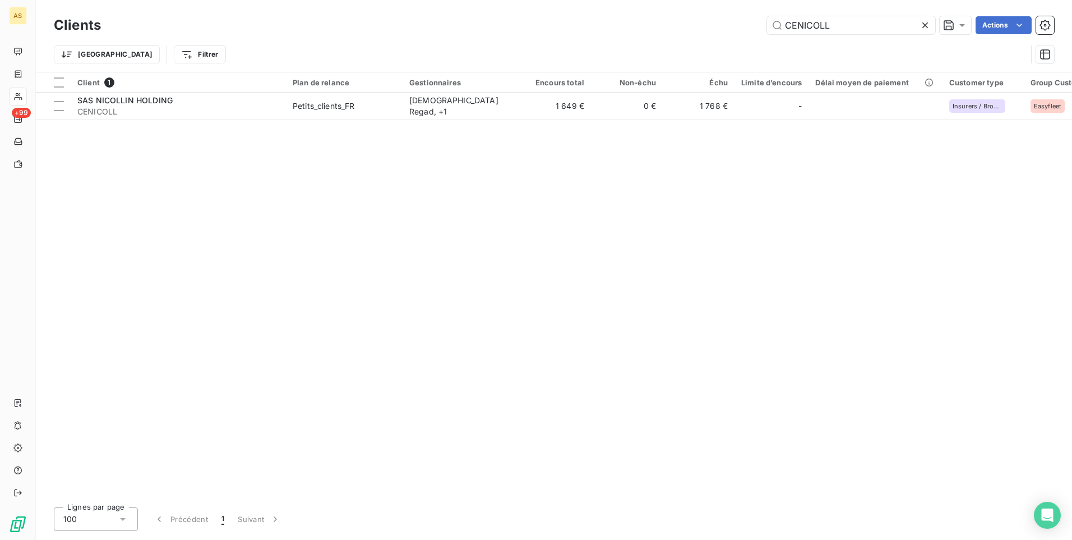
drag, startPoint x: 834, startPoint y: 22, endPoint x: 759, endPoint y: 26, distance: 75.8
click at [762, 26] on div "CENICOLL Actions" at bounding box center [584, 25] width 940 height 18
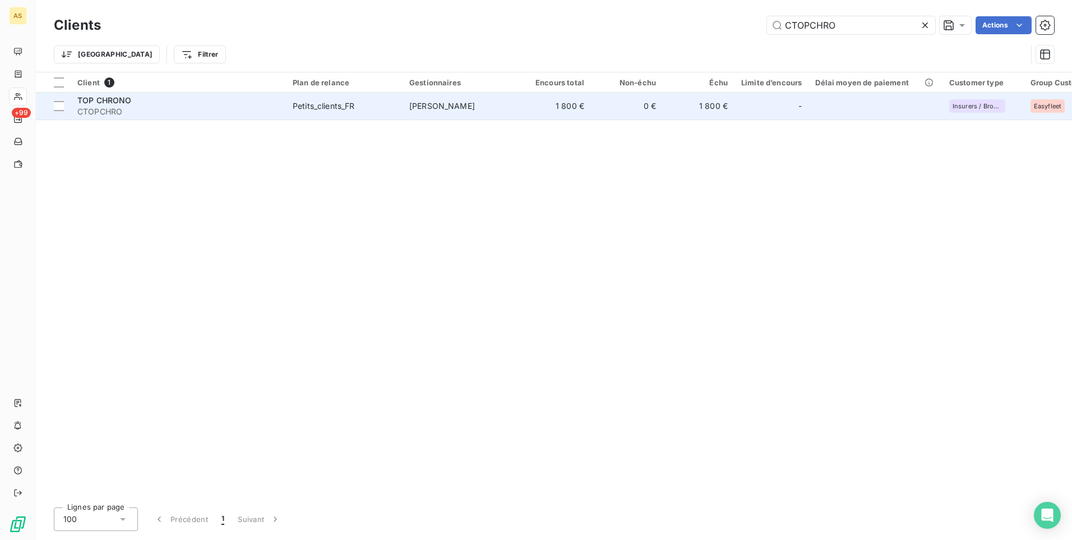
type input "CTOPCHRO"
click at [662, 108] on td "0 €" at bounding box center [627, 106] width 72 height 27
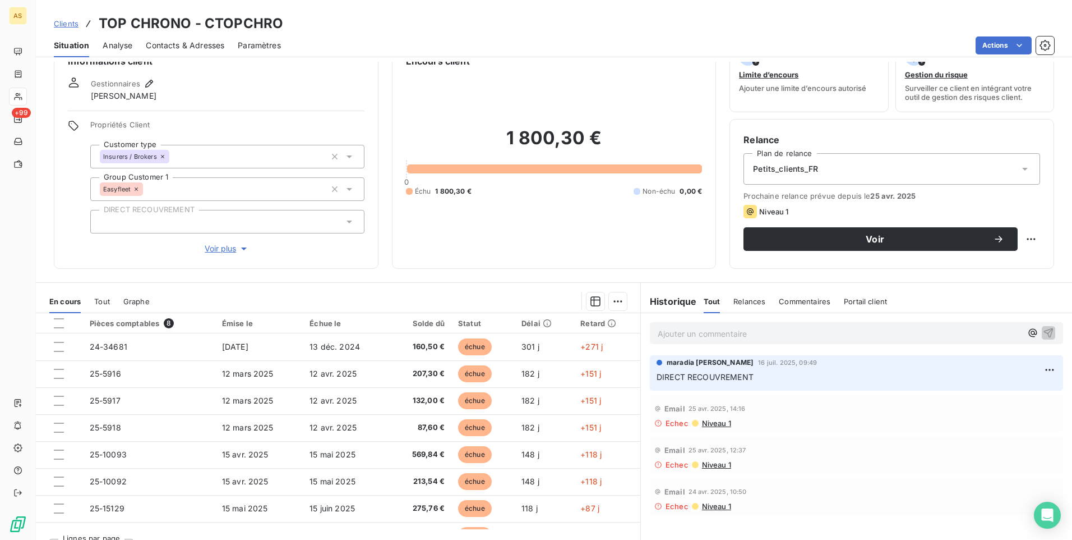
scroll to position [51, 0]
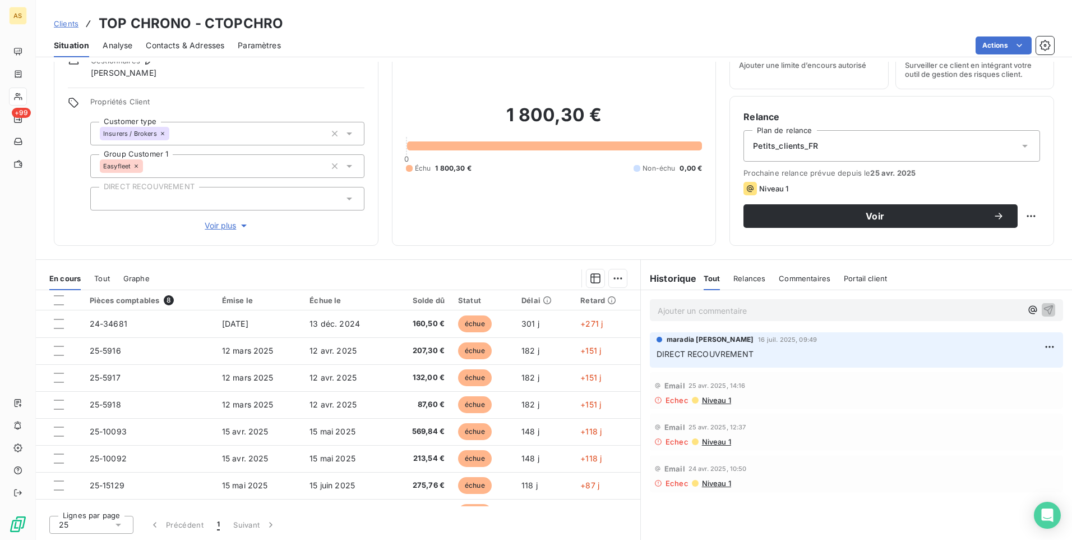
click at [186, 43] on span "Contacts & Adresses" at bounding box center [185, 45] width 79 height 11
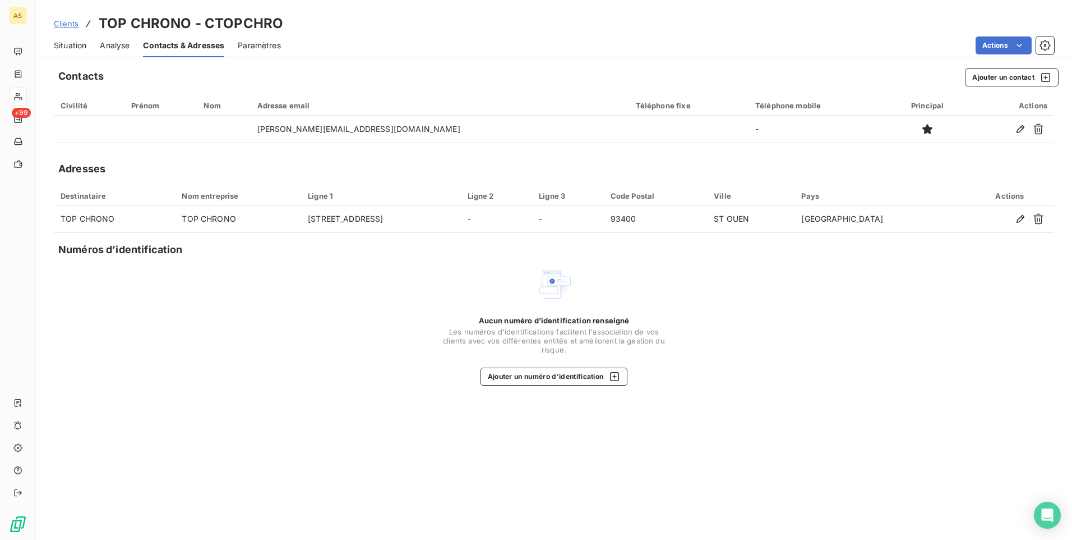
click at [67, 47] on span "Situation" at bounding box center [70, 45] width 33 height 11
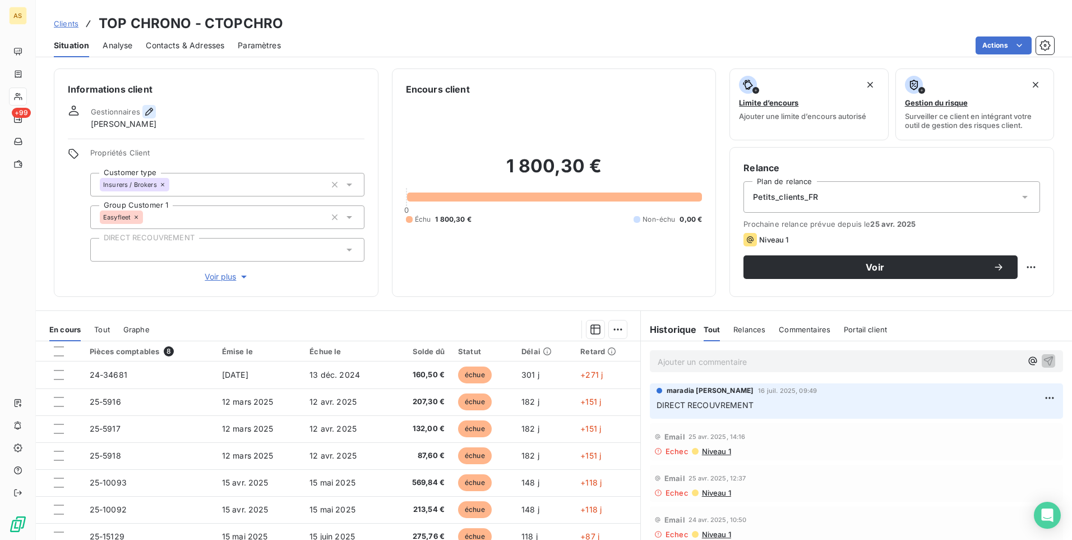
click at [149, 114] on icon "button" at bounding box center [149, 111] width 11 height 11
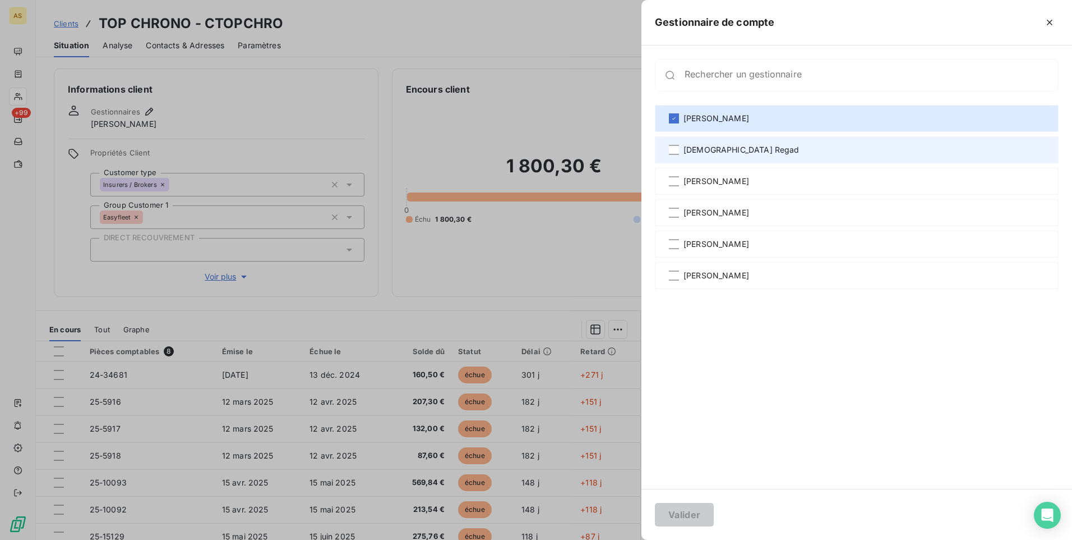
drag, startPoint x: 707, startPoint y: 155, endPoint x: 706, endPoint y: 214, distance: 58.9
click at [707, 156] on div "[DEMOGRAPHIC_DATA] Regad" at bounding box center [857, 149] width 404 height 27
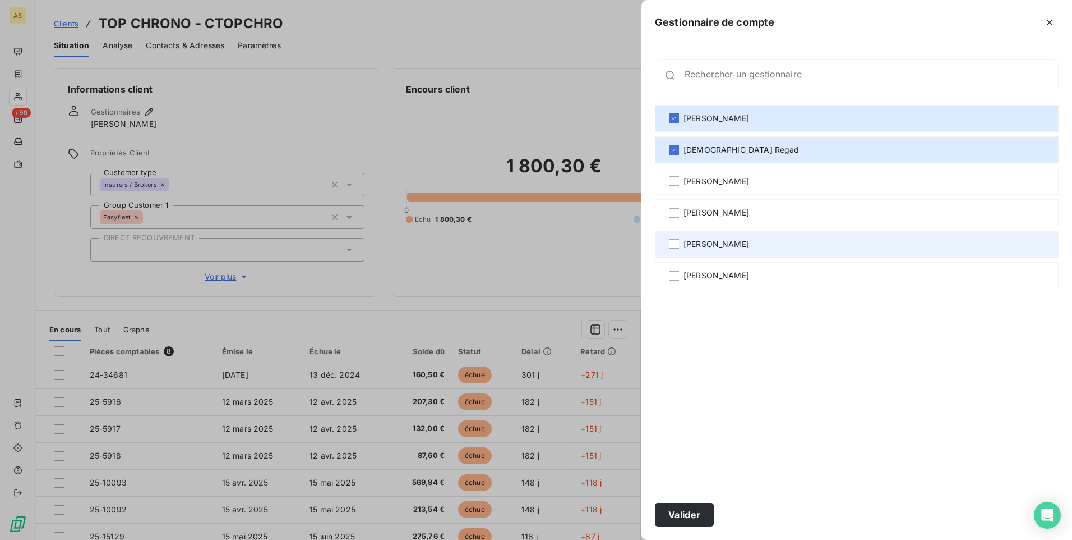
click at [707, 239] on span "[PERSON_NAME]" at bounding box center [717, 243] width 66 height 11
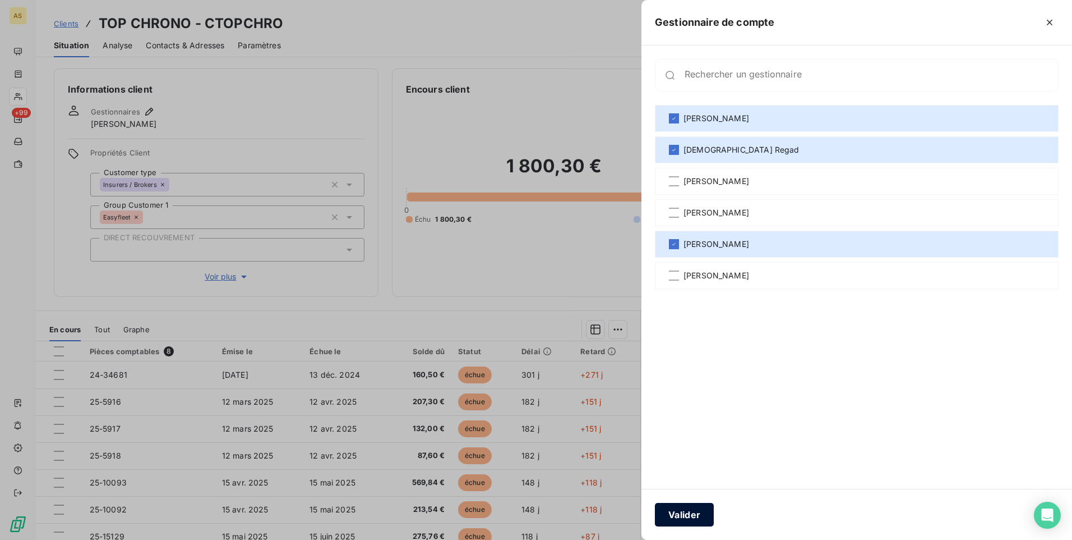
click at [677, 519] on button "Valider" at bounding box center [684, 514] width 59 height 24
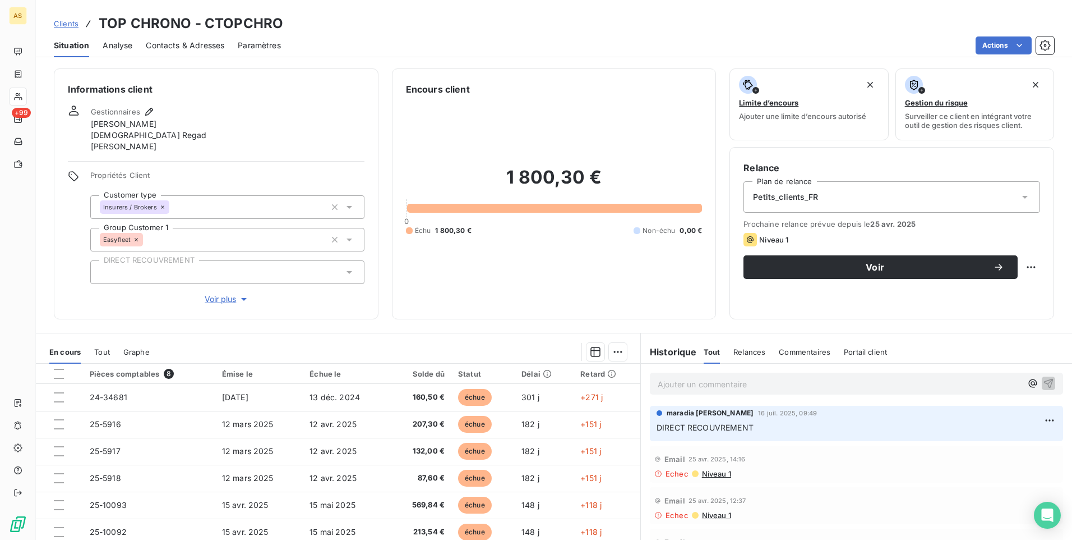
click at [57, 24] on span "Clients" at bounding box center [66, 23] width 25 height 9
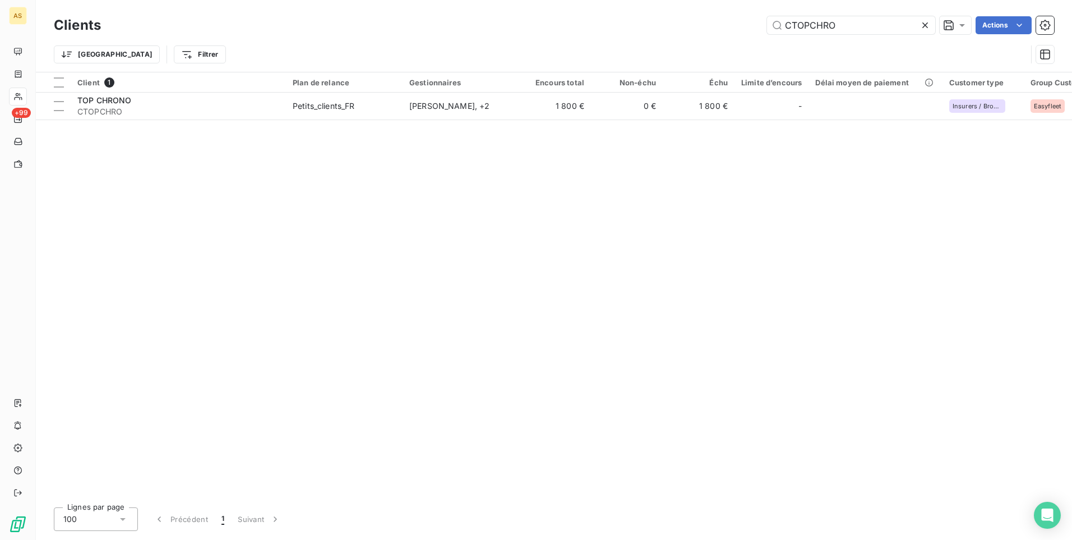
drag, startPoint x: 840, startPoint y: 29, endPoint x: 717, endPoint y: 29, distance: 122.8
click at [717, 29] on div "CTOPCHRO Actions" at bounding box center [584, 25] width 940 height 18
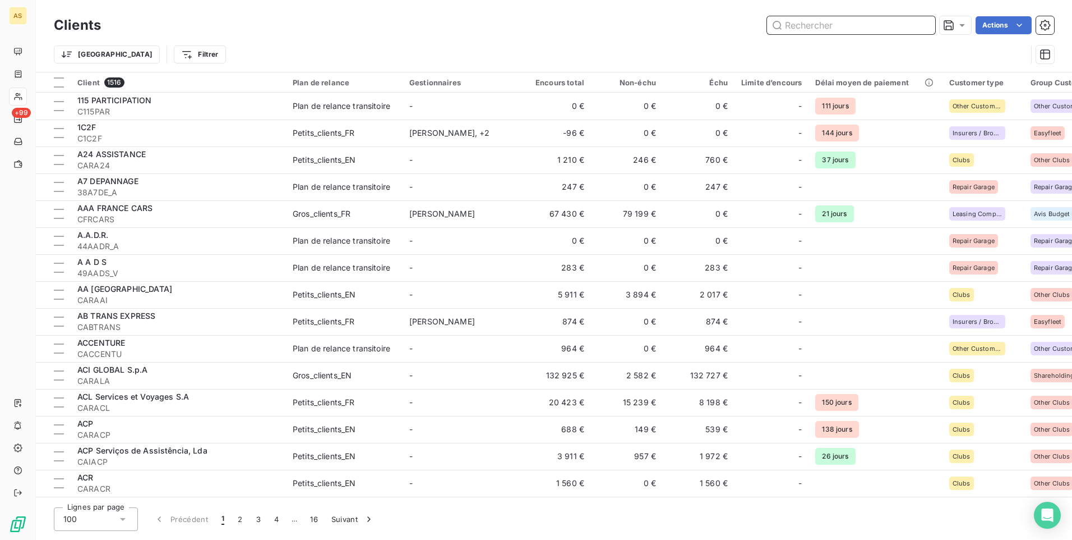
click at [811, 25] on input "text" at bounding box center [851, 25] width 168 height 18
paste input "CEDESENF"
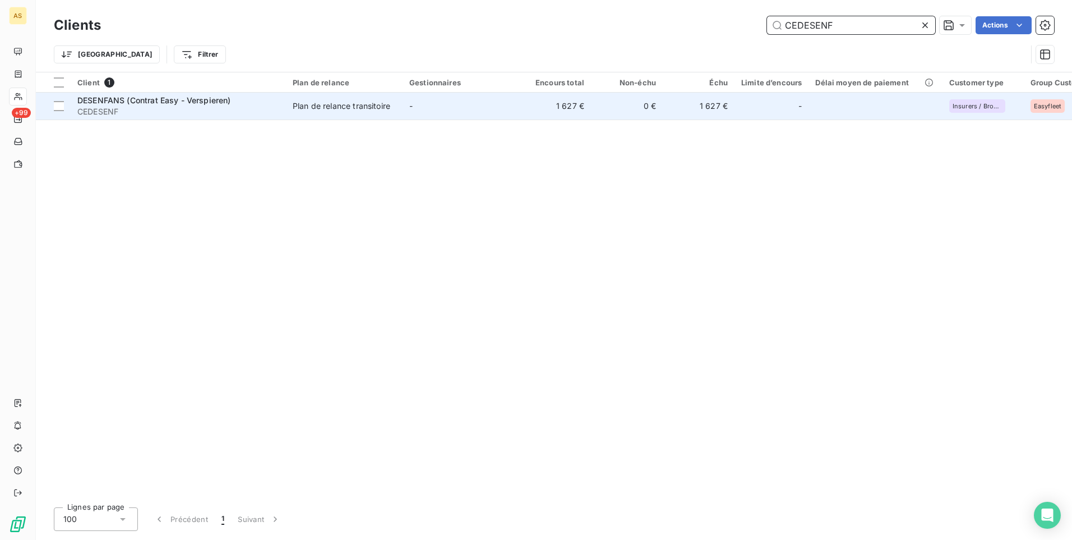
type input "CEDESENF"
click at [370, 107] on div "Plan de relance transitoire" at bounding box center [342, 105] width 98 height 11
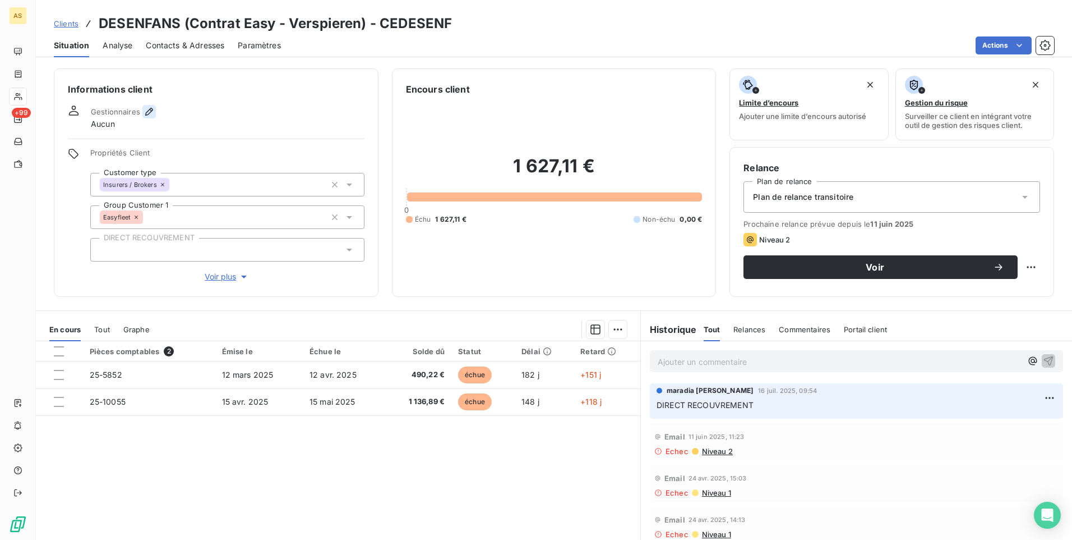
click at [144, 109] on icon "button" at bounding box center [149, 111] width 11 height 11
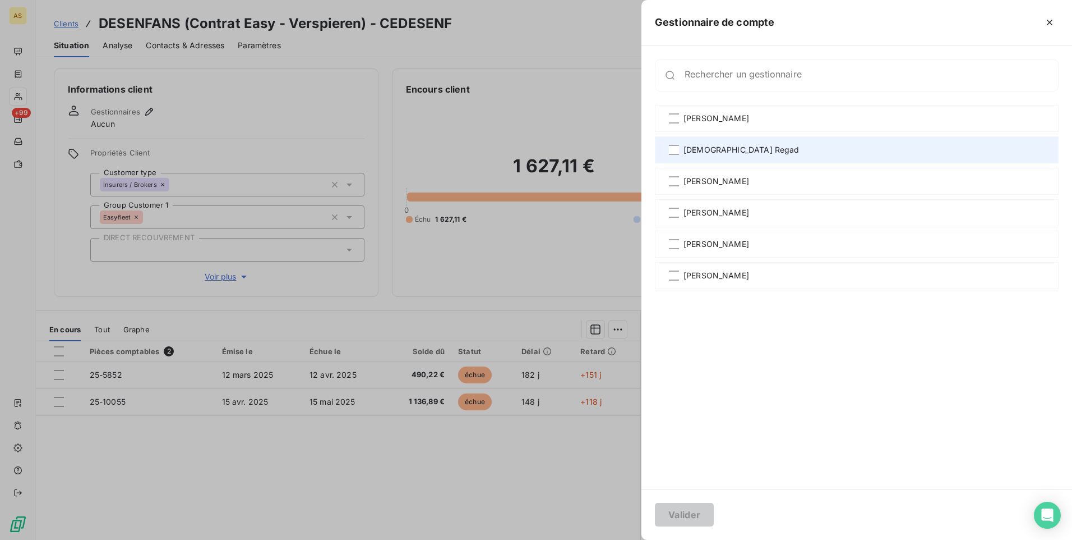
click at [707, 151] on span "[DEMOGRAPHIC_DATA] Regad" at bounding box center [742, 149] width 116 height 11
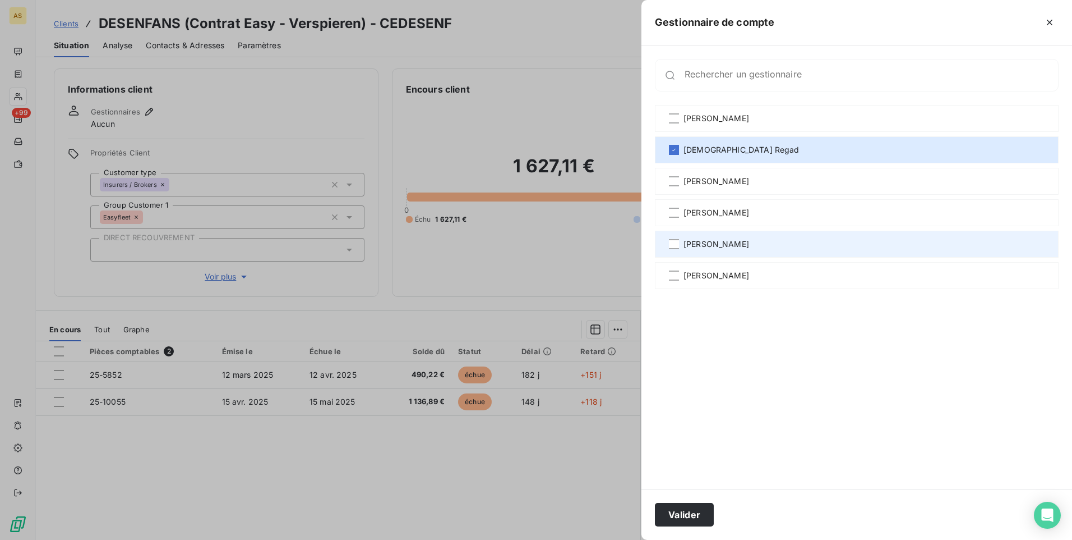
drag, startPoint x: 707, startPoint y: 151, endPoint x: 708, endPoint y: 246, distance: 95.3
click at [708, 246] on span "[PERSON_NAME]" at bounding box center [717, 243] width 66 height 11
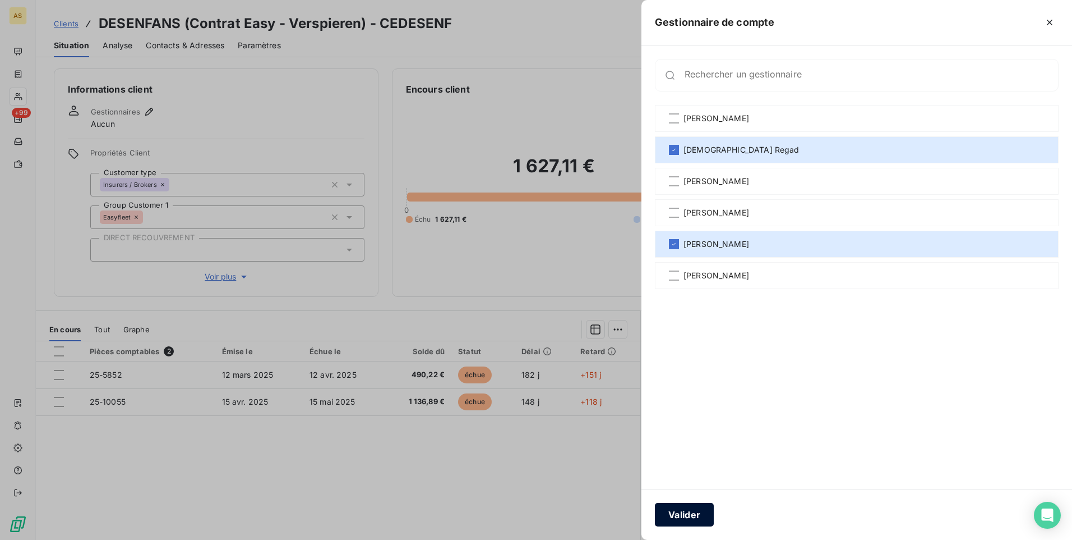
click at [694, 515] on button "Valider" at bounding box center [684, 514] width 59 height 24
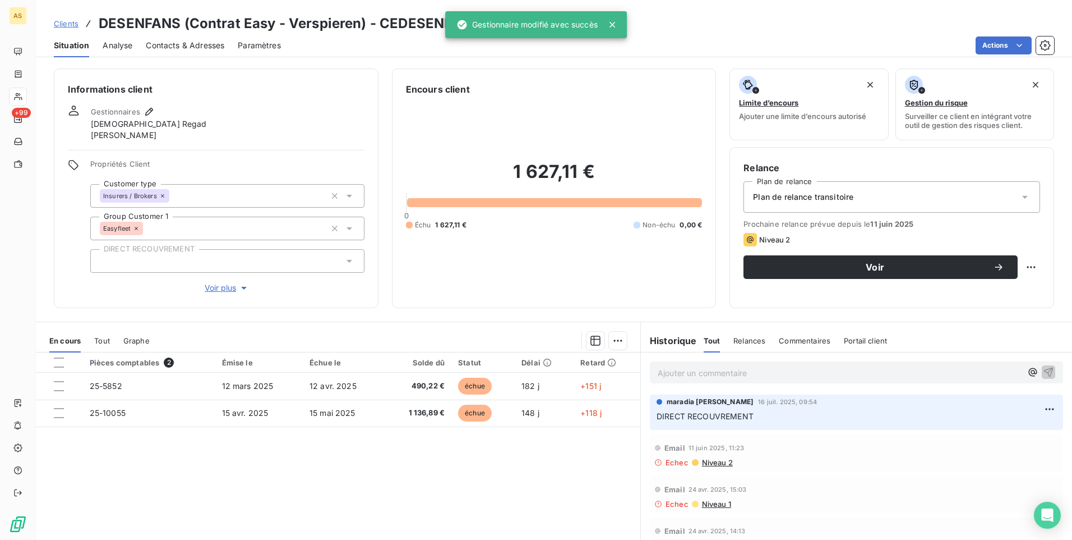
click at [58, 21] on span "Clients" at bounding box center [66, 23] width 25 height 9
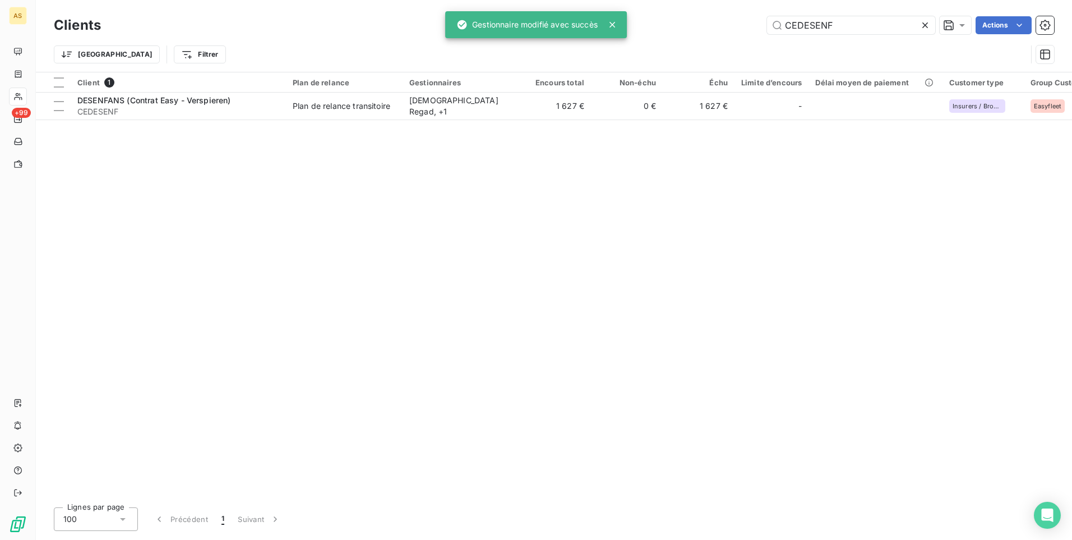
drag, startPoint x: 848, startPoint y: 22, endPoint x: 719, endPoint y: 30, distance: 129.2
click at [720, 30] on div "CEDESENF Actions" at bounding box center [584, 25] width 940 height 18
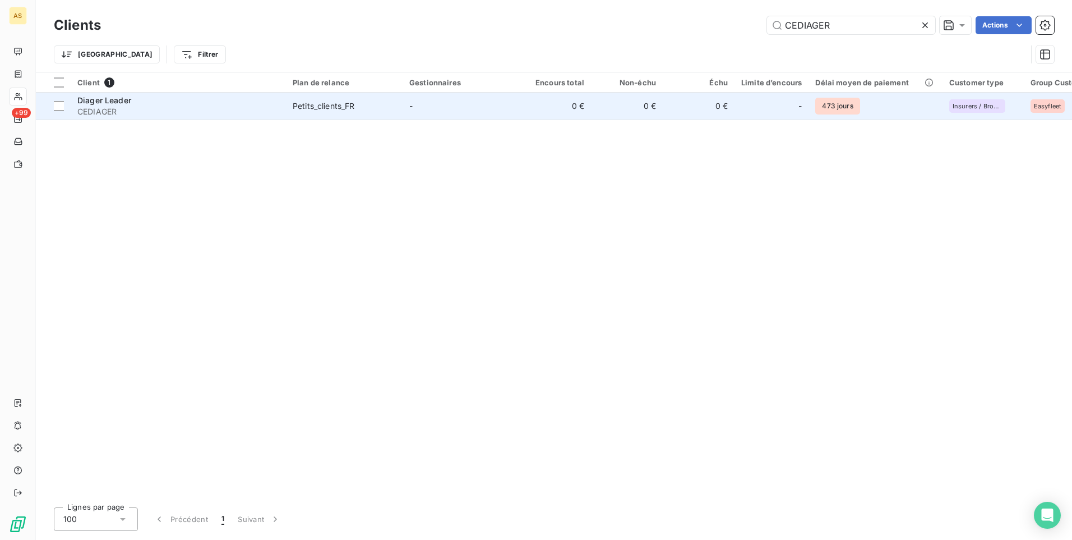
type input "CEDIAGER"
click at [506, 109] on td "-" at bounding box center [461, 106] width 117 height 27
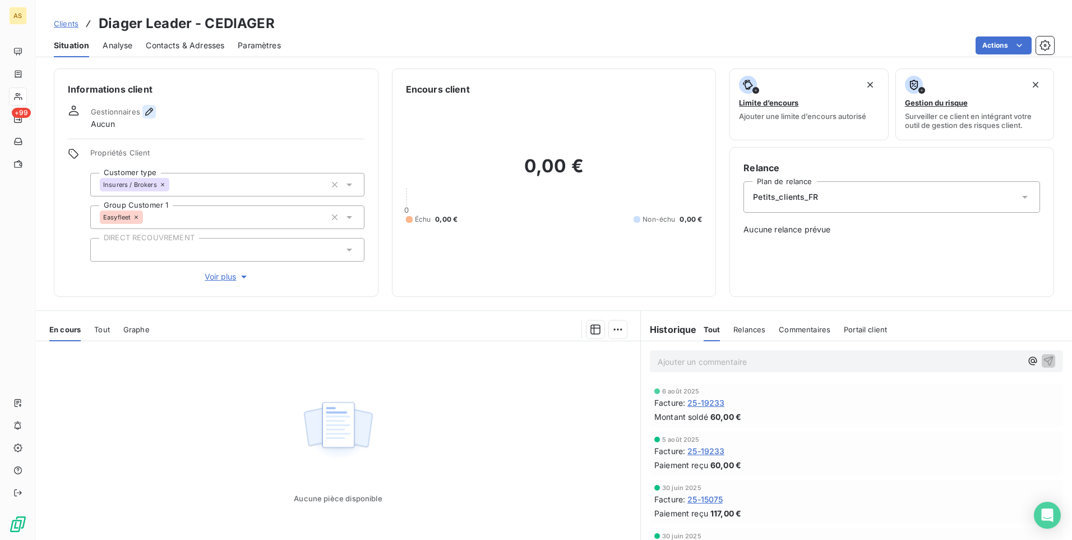
click at [148, 112] on icon "button" at bounding box center [149, 111] width 11 height 11
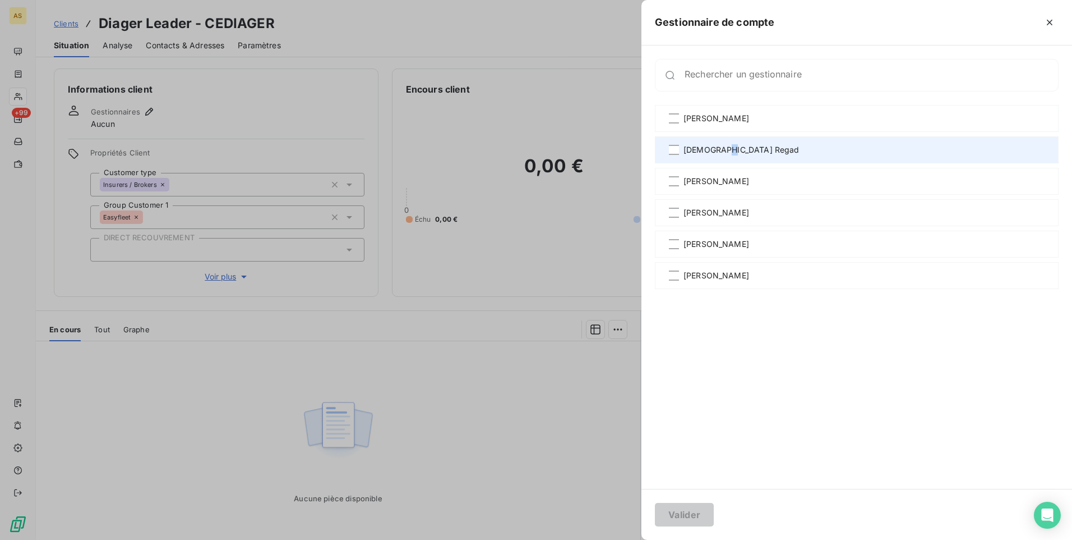
click at [723, 149] on span "[DEMOGRAPHIC_DATA] Regad" at bounding box center [742, 149] width 116 height 11
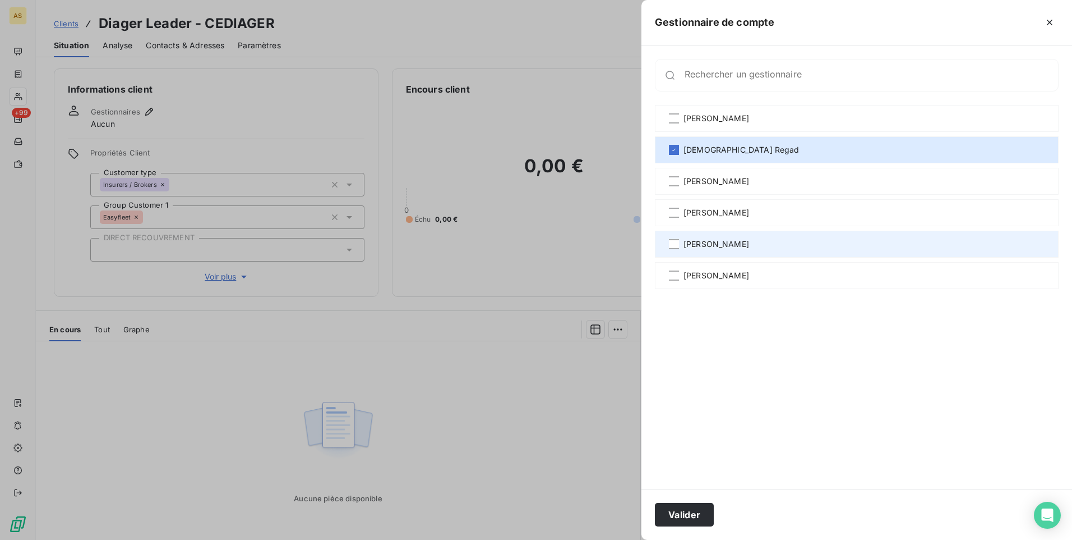
click at [718, 239] on span "[PERSON_NAME]" at bounding box center [717, 243] width 66 height 11
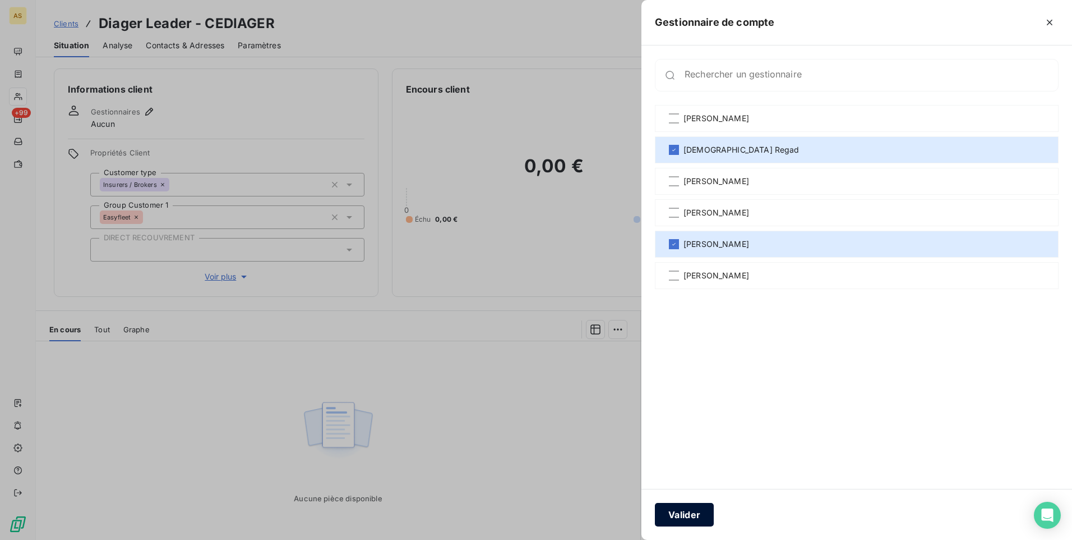
click at [686, 520] on button "Valider" at bounding box center [684, 514] width 59 height 24
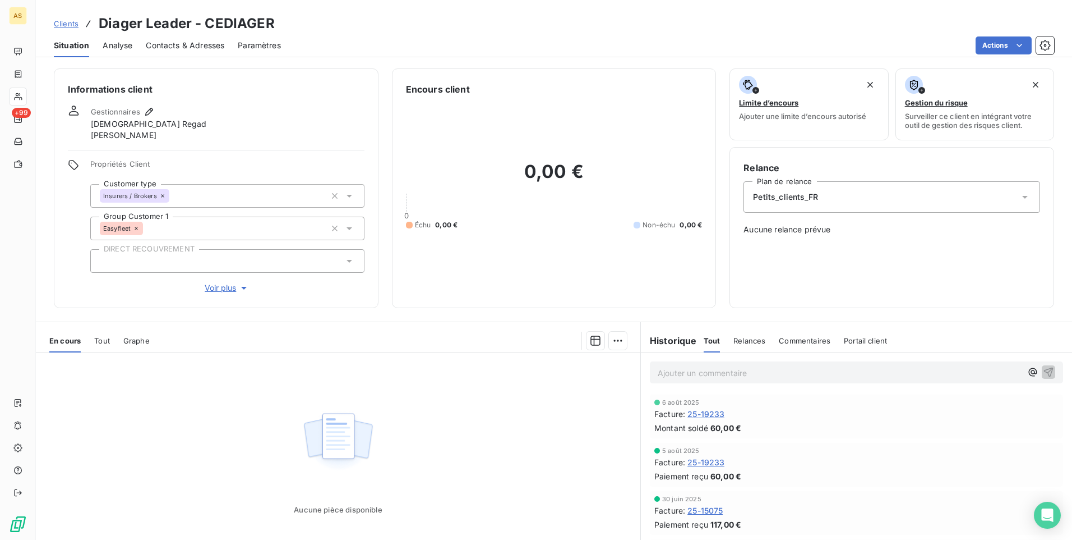
click at [59, 23] on span "Clients" at bounding box center [66, 23] width 25 height 9
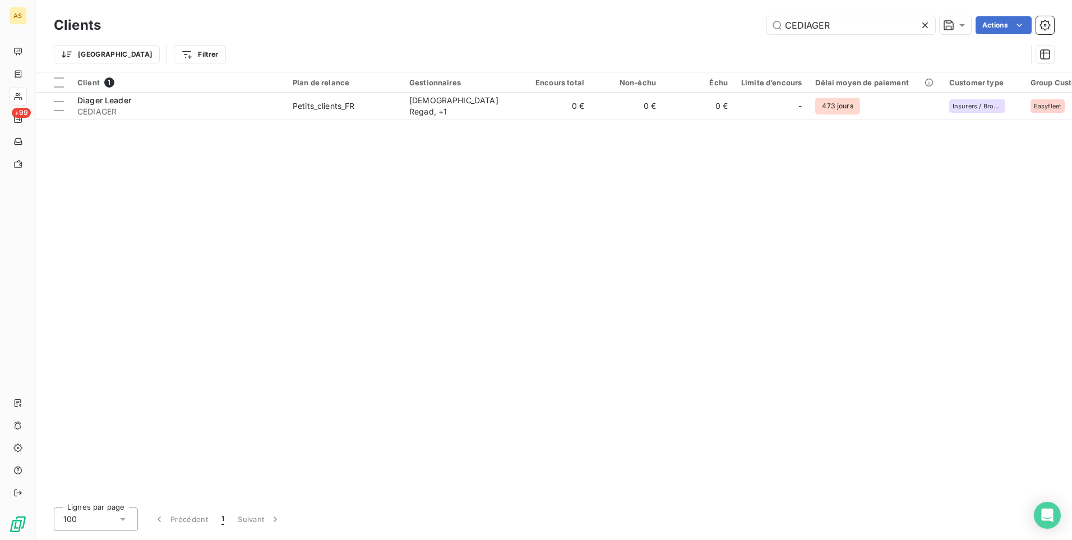
drag, startPoint x: 856, startPoint y: 25, endPoint x: 707, endPoint y: 26, distance: 149.2
click at [707, 26] on div "CEDIAGER Actions" at bounding box center [584, 25] width 940 height 18
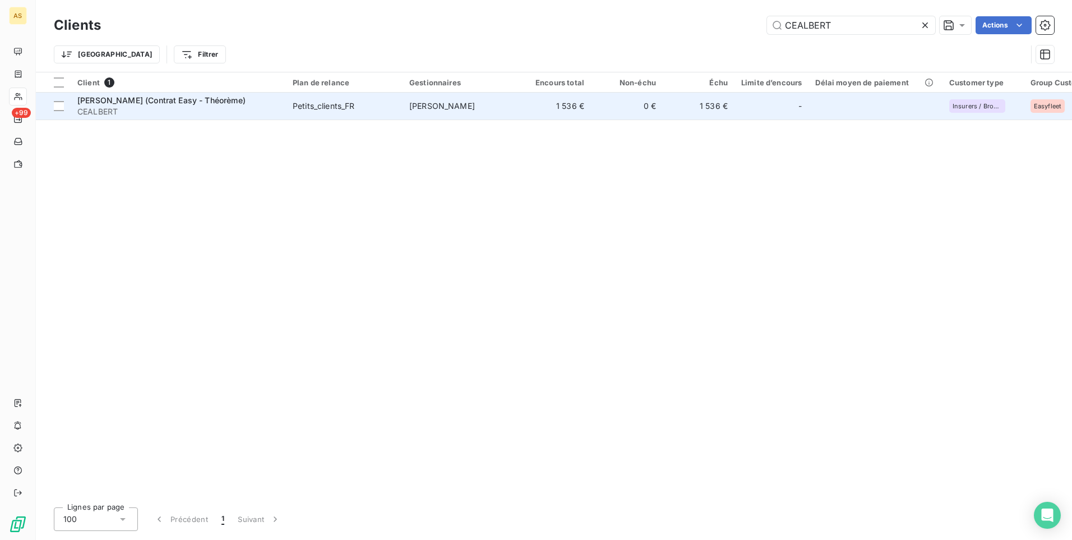
type input "CEALBERT"
click at [301, 108] on div "Petits_clients_FR" at bounding box center [324, 105] width 62 height 11
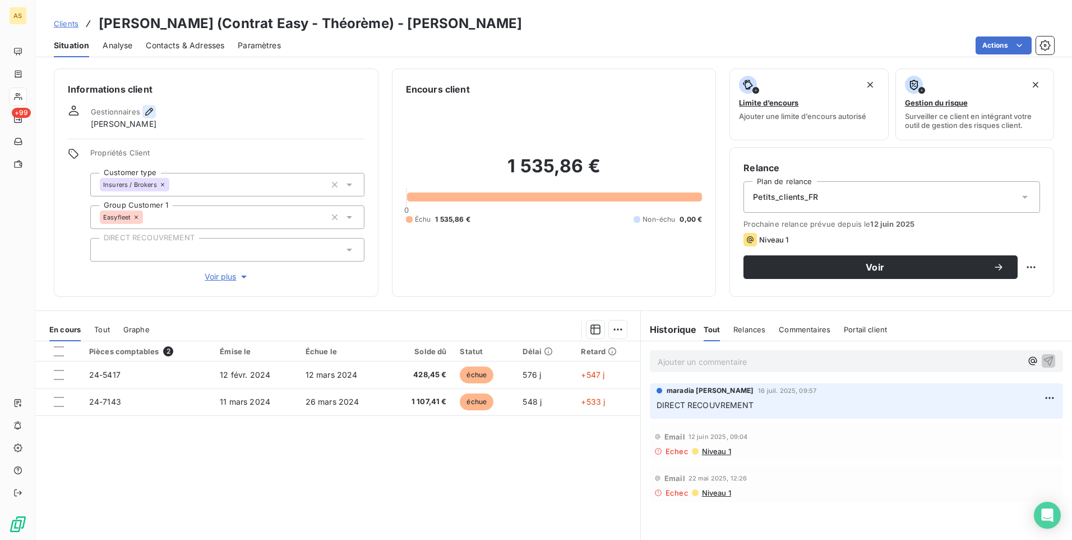
click at [146, 116] on icon "button" at bounding box center [149, 111] width 11 height 11
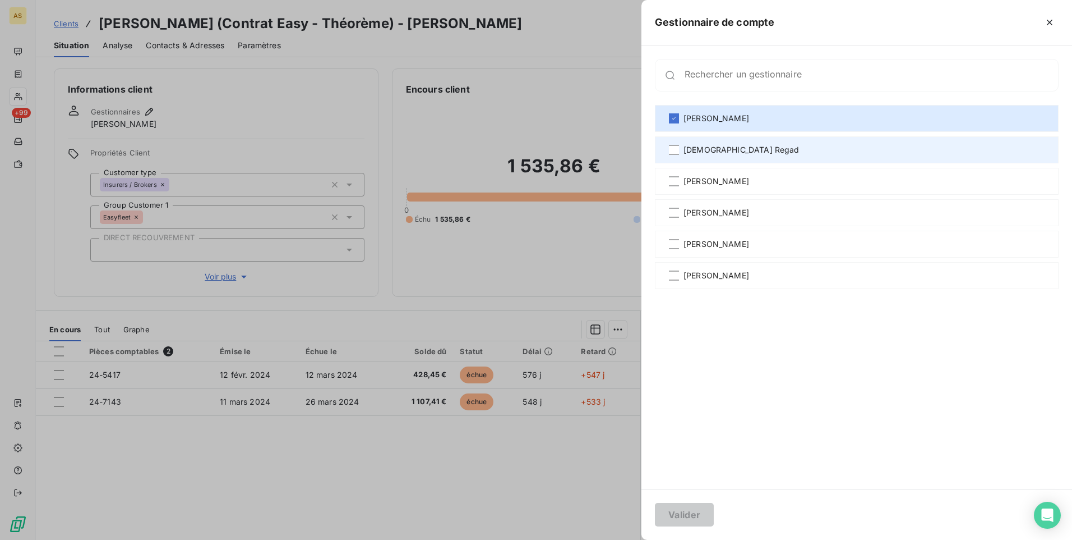
click at [693, 154] on span "[DEMOGRAPHIC_DATA] Regad" at bounding box center [742, 149] width 116 height 11
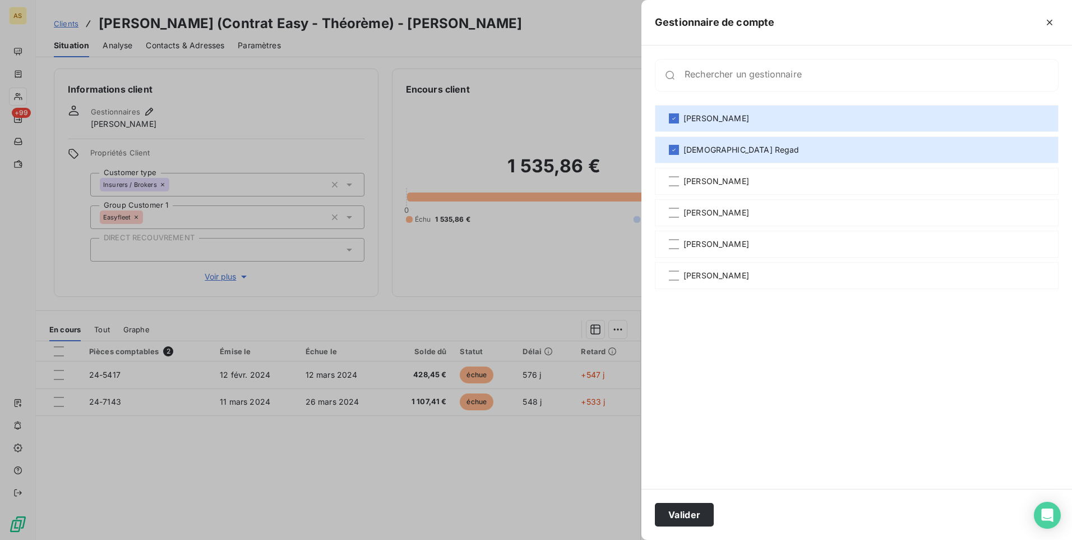
drag, startPoint x: 696, startPoint y: 243, endPoint x: 691, endPoint y: 294, distance: 51.3
click at [696, 247] on span "[PERSON_NAME]" at bounding box center [717, 243] width 66 height 11
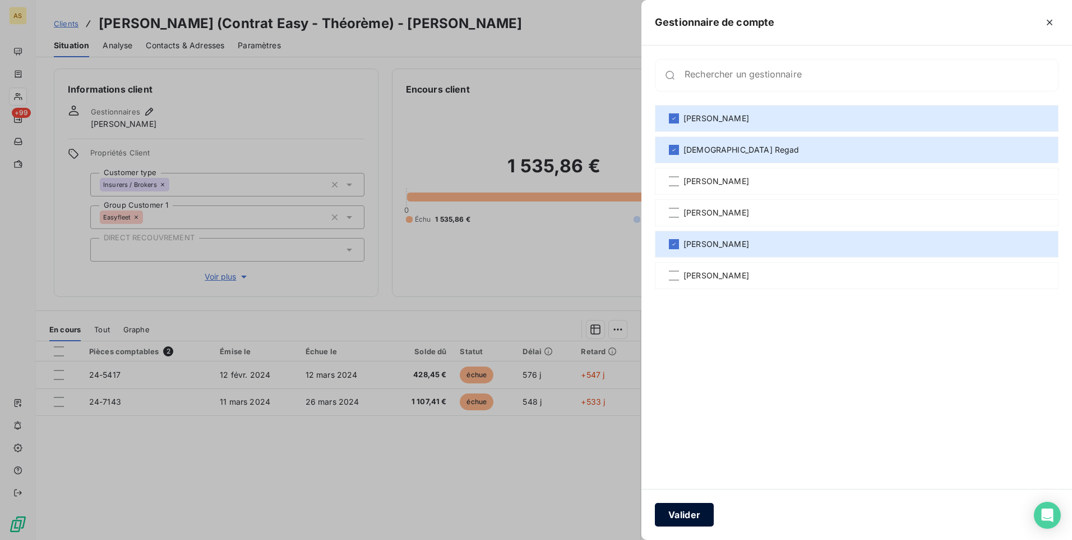
click at [678, 509] on button "Valider" at bounding box center [684, 514] width 59 height 24
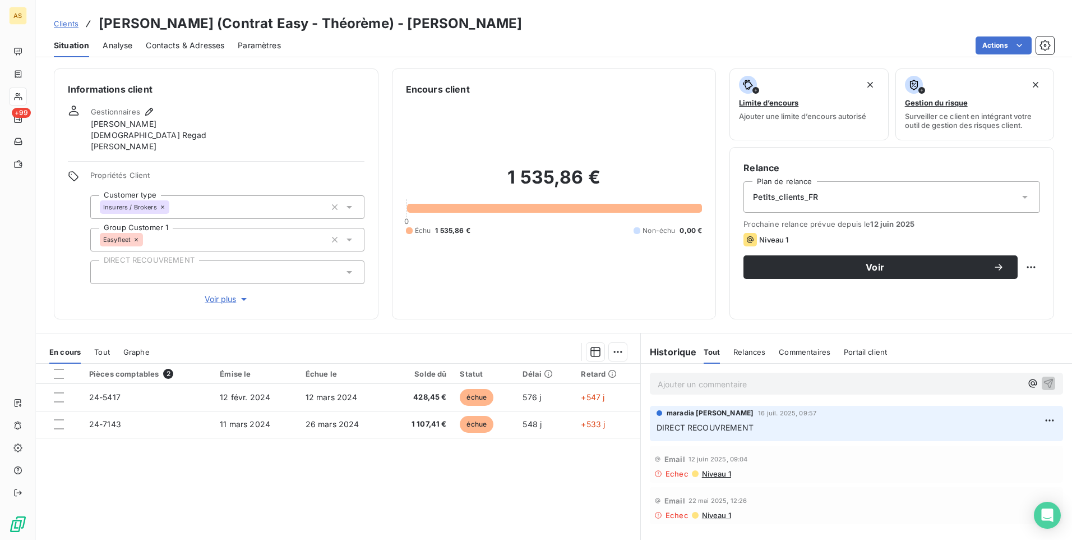
click at [66, 26] on span "Clients" at bounding box center [66, 23] width 25 height 9
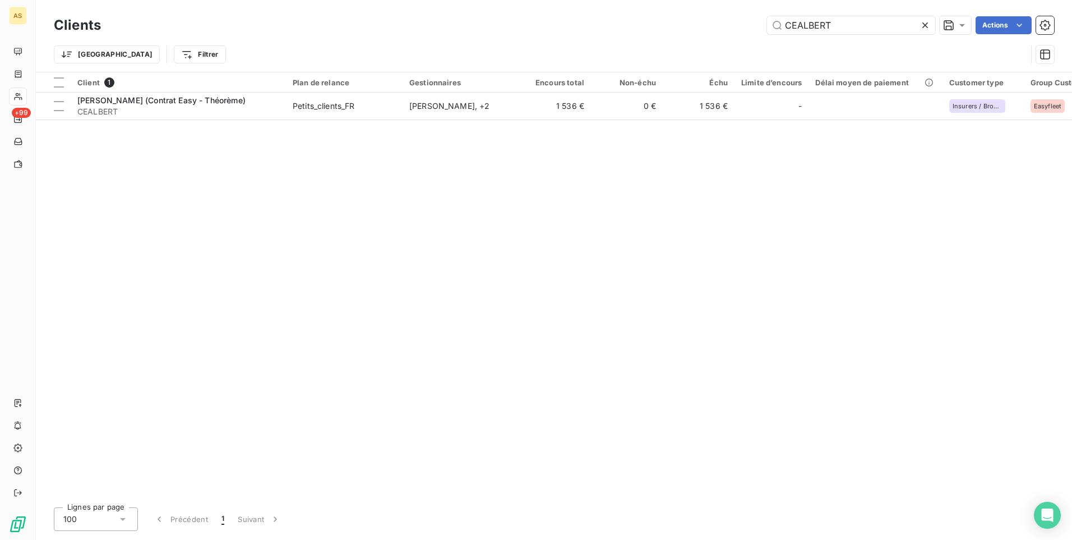
drag, startPoint x: 808, startPoint y: 25, endPoint x: 716, endPoint y: 19, distance: 92.2
click at [717, 19] on div "CEALBERT Actions" at bounding box center [584, 25] width 940 height 18
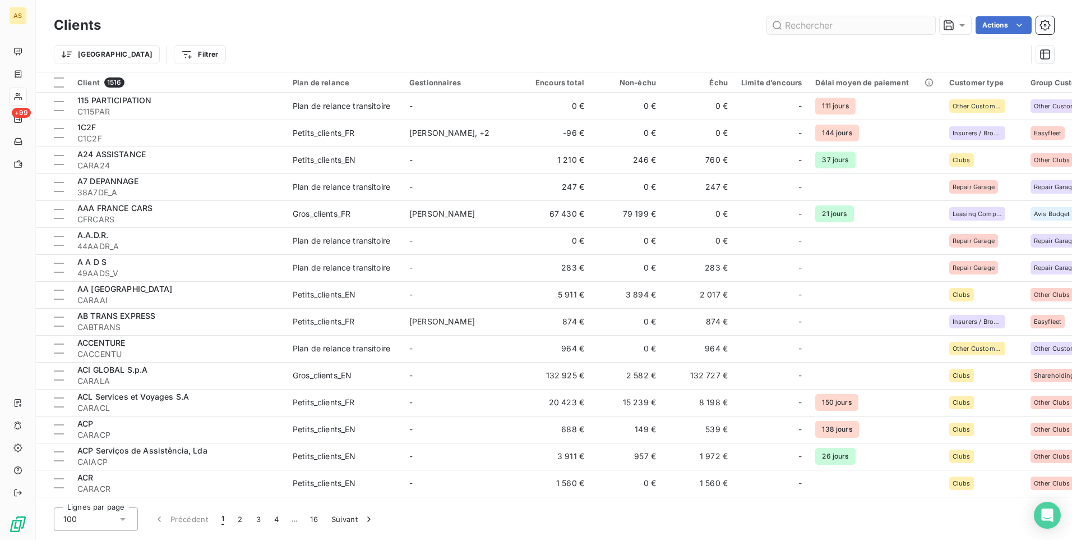
click at [797, 24] on input "text" at bounding box center [851, 25] width 168 height 18
click at [782, 26] on input "text" at bounding box center [851, 25] width 168 height 18
paste input "CROCHE"
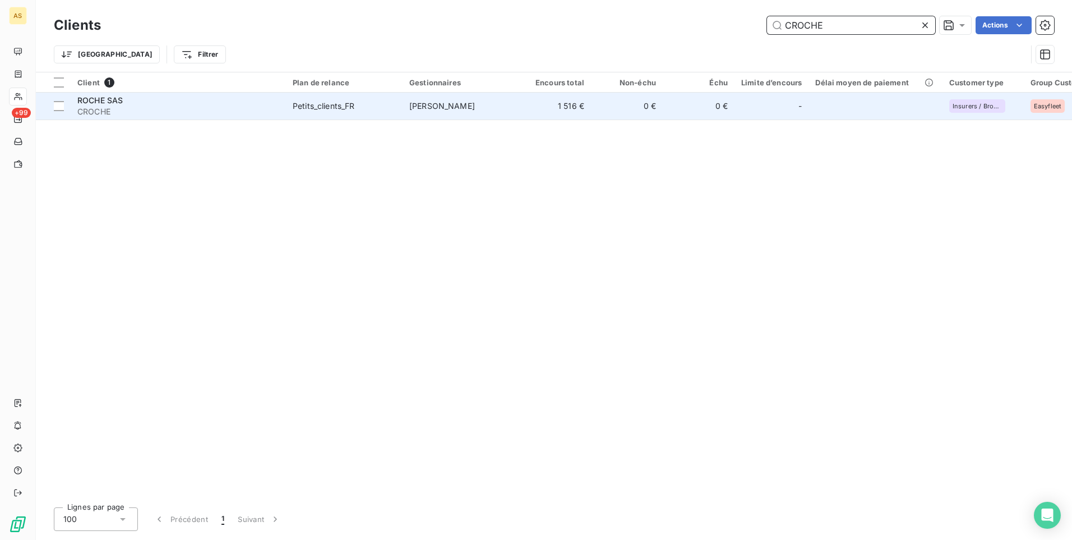
type input "CROCHE"
click at [286, 100] on td "Petits_clients_FR" at bounding box center [344, 106] width 117 height 27
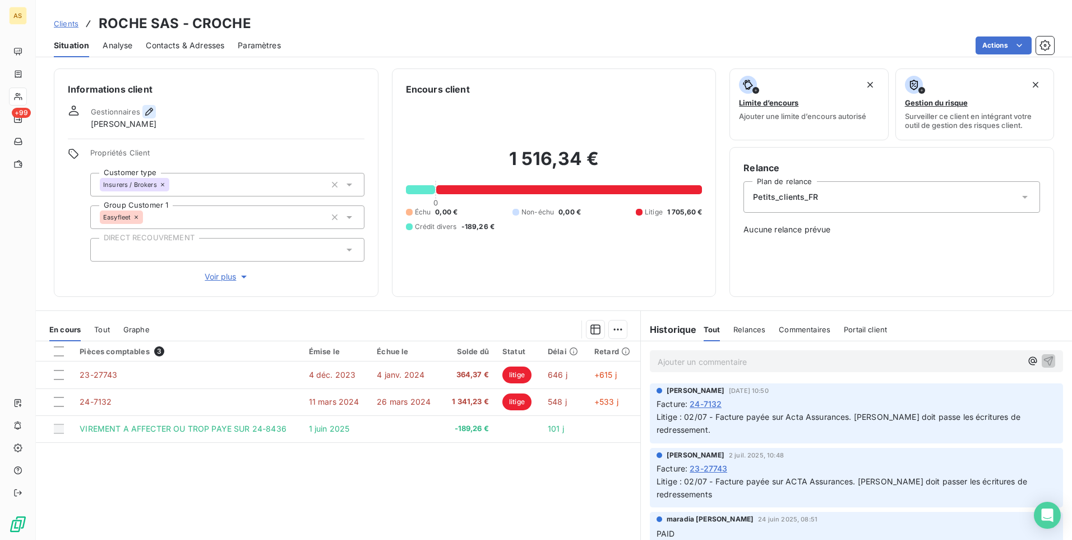
click at [146, 111] on icon "button" at bounding box center [149, 111] width 11 height 11
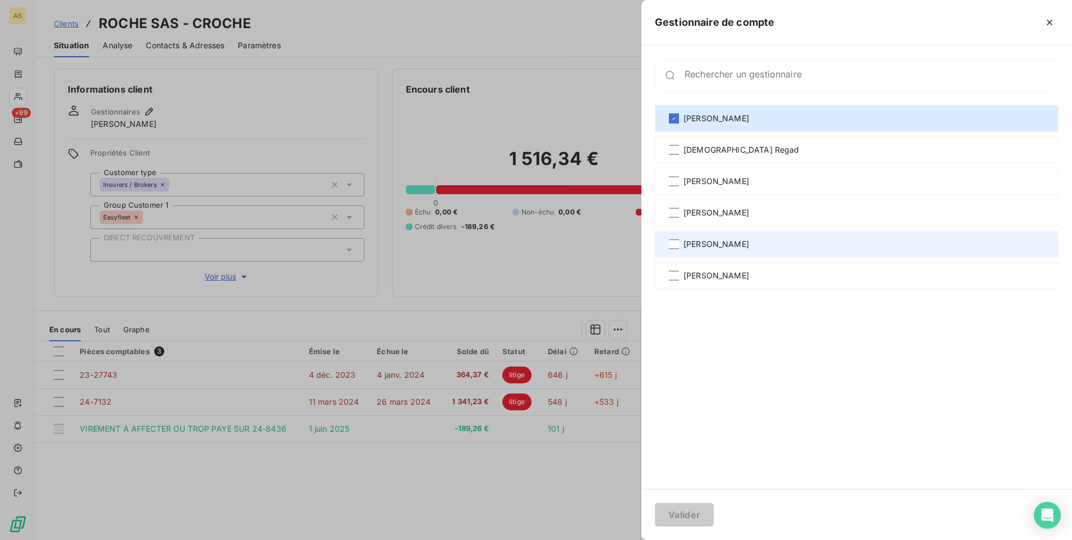
click at [687, 243] on span "[PERSON_NAME]" at bounding box center [717, 243] width 66 height 11
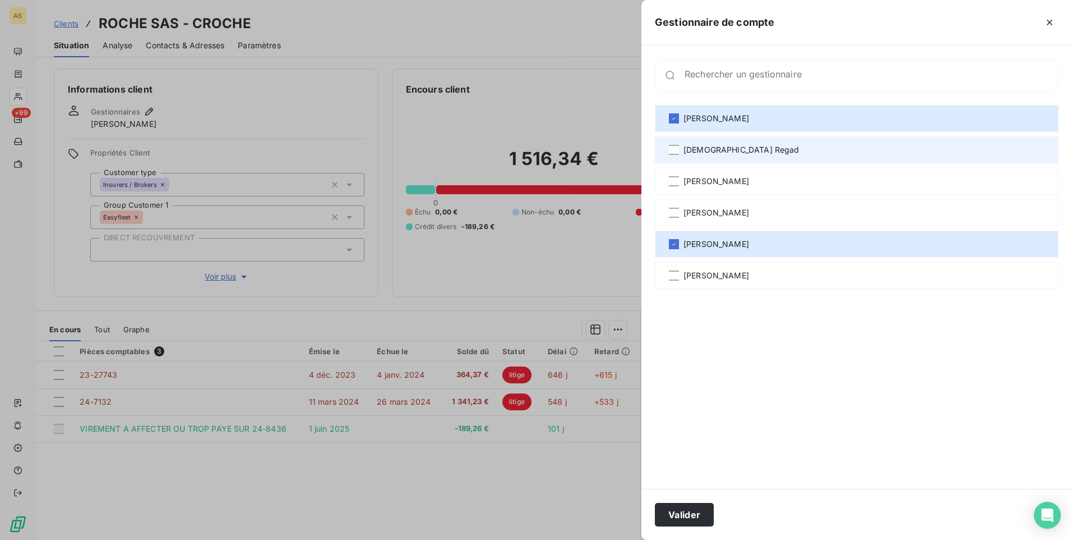
click at [677, 155] on div "[DEMOGRAPHIC_DATA] Regad" at bounding box center [857, 149] width 404 height 27
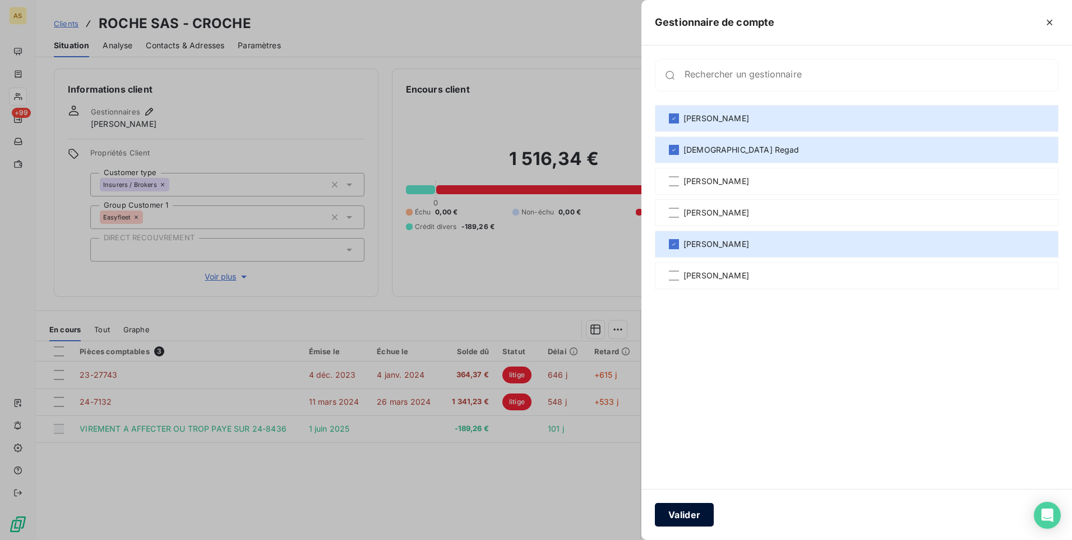
click at [704, 523] on button "Valider" at bounding box center [684, 514] width 59 height 24
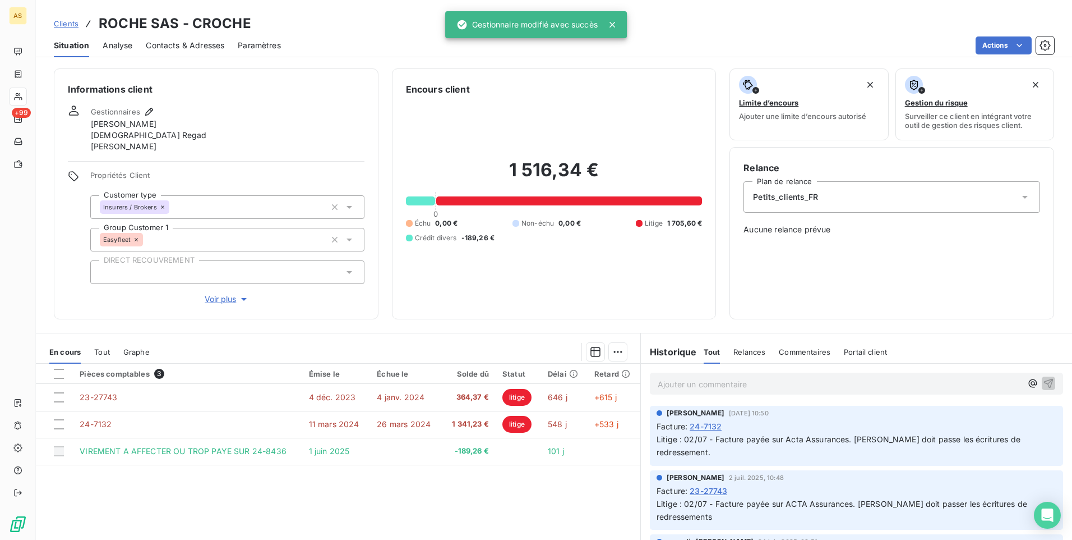
drag, startPoint x: 57, startPoint y: 20, endPoint x: 12, endPoint y: 39, distance: 48.7
click at [57, 20] on span "Clients" at bounding box center [66, 23] width 25 height 9
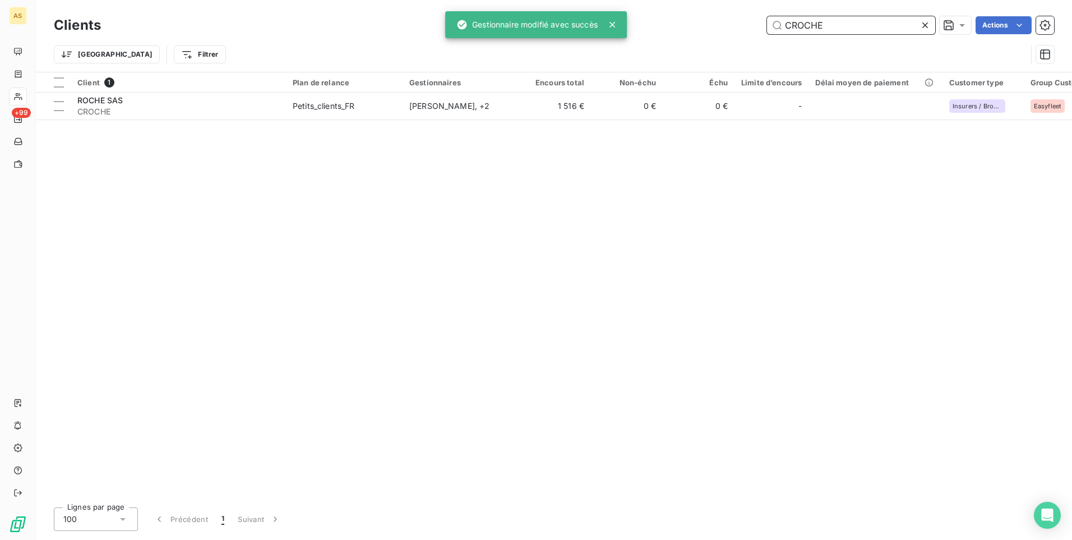
drag, startPoint x: 769, startPoint y: 36, endPoint x: 695, endPoint y: 37, distance: 74.0
click at [695, 38] on div "Clients CROCHE Actions Trier Filtrer" at bounding box center [554, 42] width 1000 height 58
type input "="
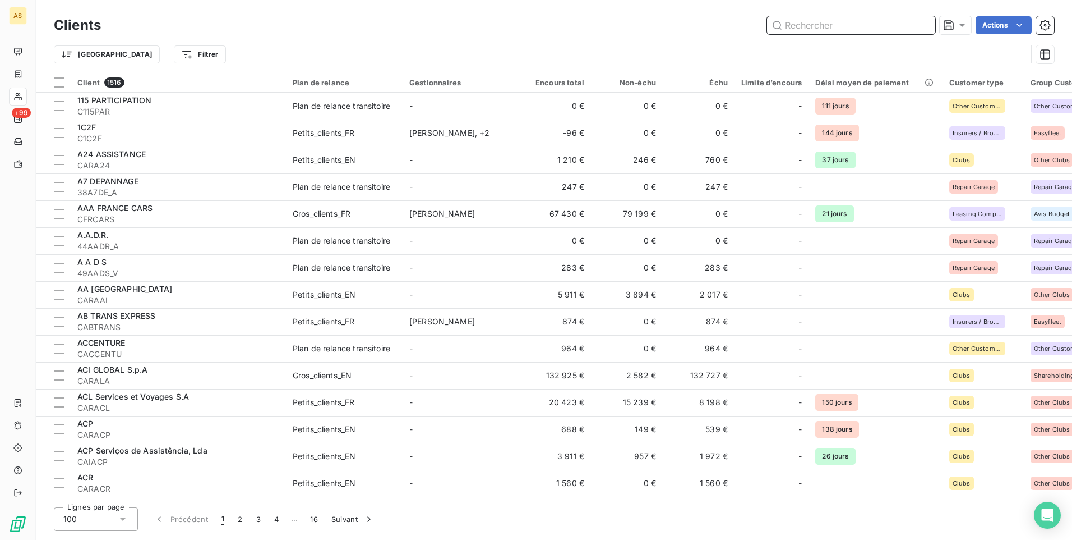
click at [787, 27] on input "text" at bounding box center [851, 25] width 168 height 18
paste input "CECHANCE"
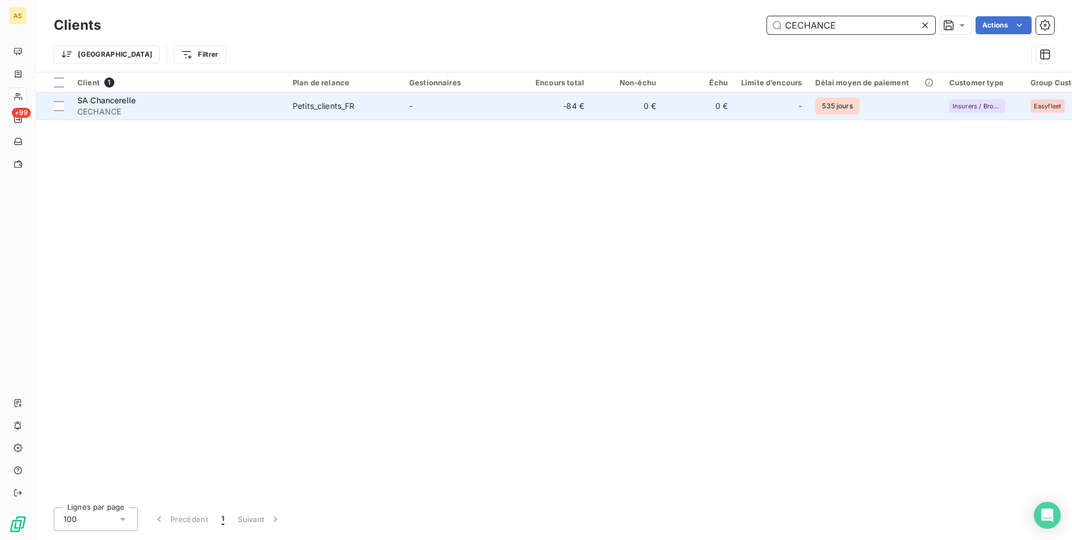
type input "CECHANCE"
click at [357, 103] on span "Petits_clients_FR" at bounding box center [344, 105] width 103 height 11
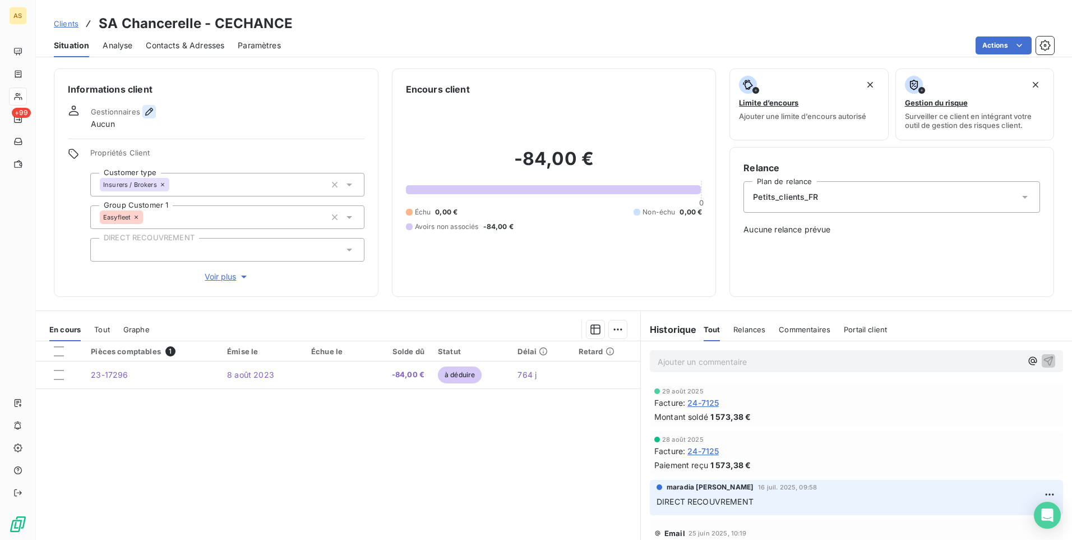
click at [145, 111] on icon "button" at bounding box center [149, 111] width 11 height 11
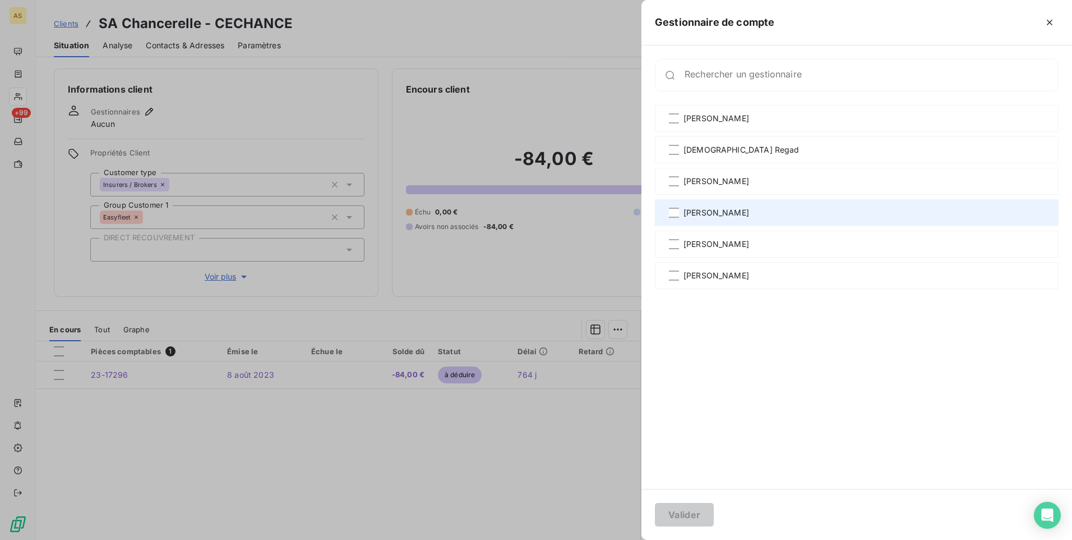
drag, startPoint x: 702, startPoint y: 247, endPoint x: 698, endPoint y: 223, distance: 23.8
click at [700, 241] on span "[PERSON_NAME]" at bounding box center [717, 243] width 66 height 11
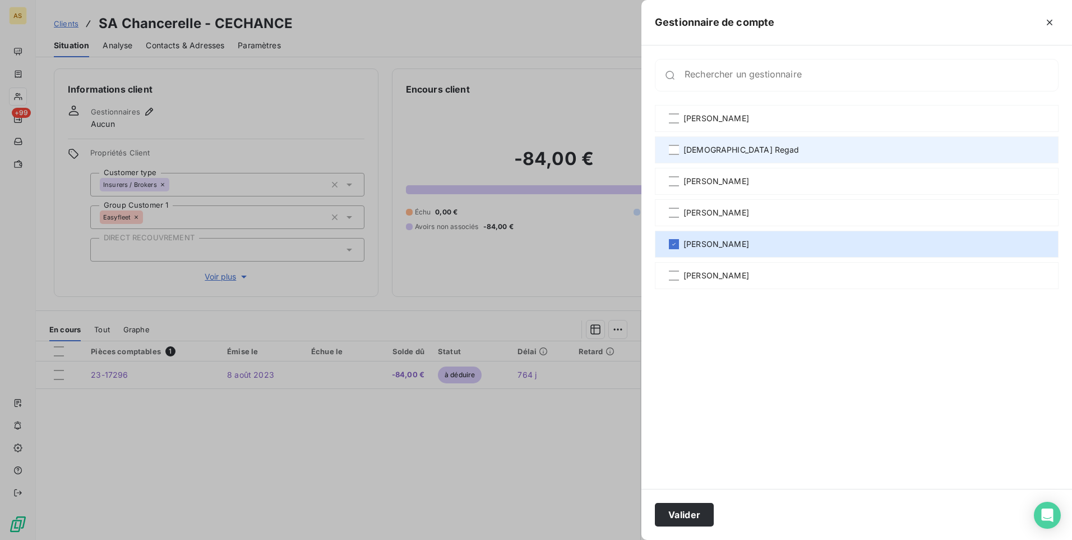
click at [693, 150] on span "[DEMOGRAPHIC_DATA] Regad" at bounding box center [742, 149] width 116 height 11
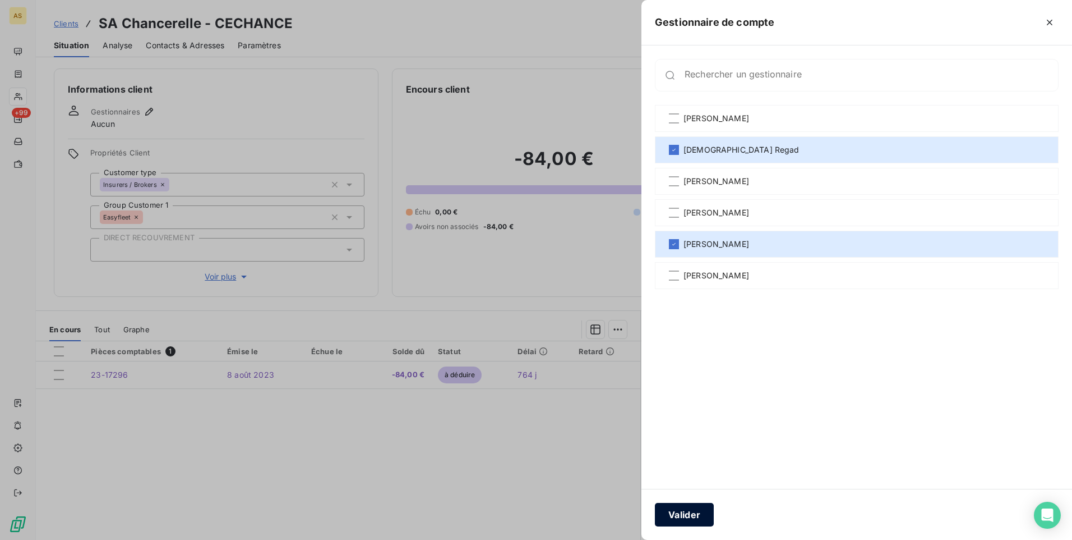
click at [680, 519] on button "Valider" at bounding box center [684, 514] width 59 height 24
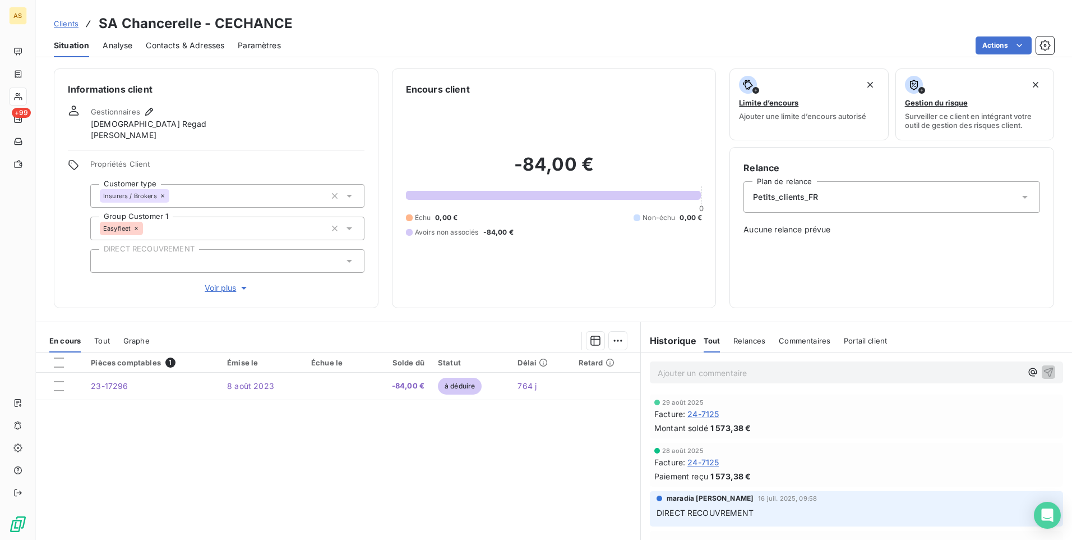
click at [61, 24] on span "Clients" at bounding box center [66, 23] width 25 height 9
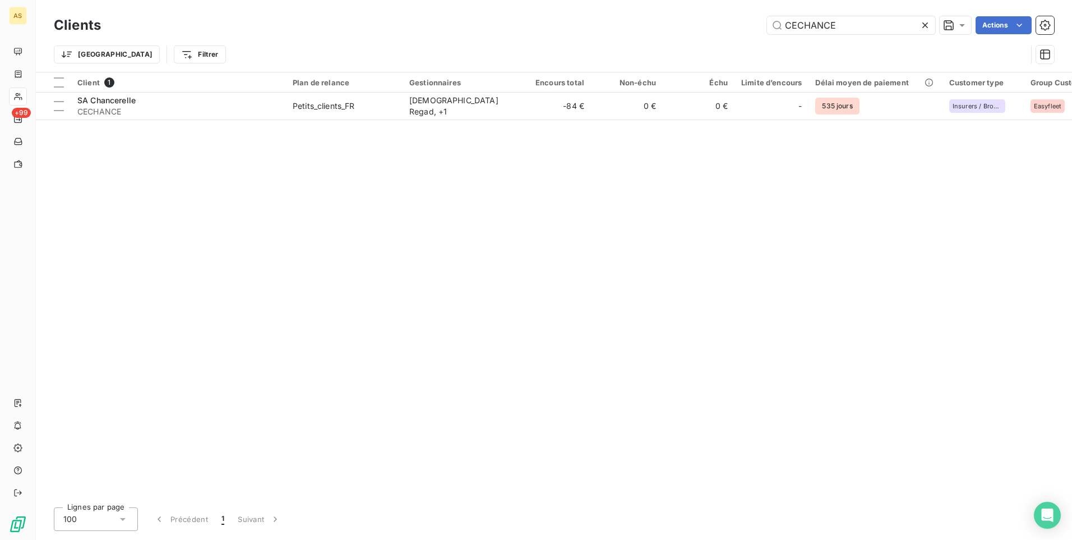
drag, startPoint x: 791, startPoint y: 21, endPoint x: 742, endPoint y: 28, distance: 49.3
click at [743, 28] on div "CECHANCE Actions" at bounding box center [584, 25] width 940 height 18
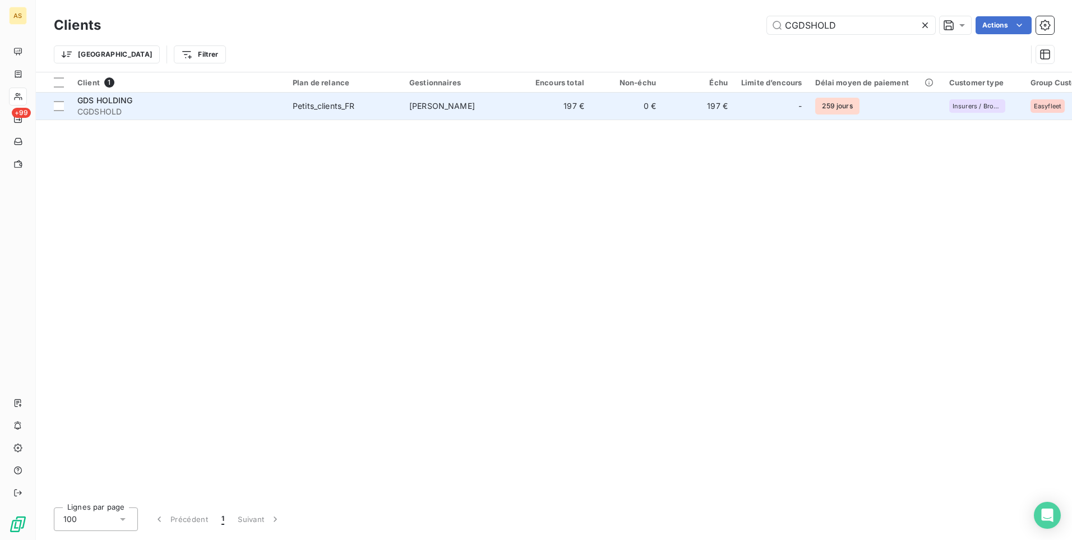
type input "CGDSHOLD"
click at [526, 108] on td "197 €" at bounding box center [555, 106] width 72 height 27
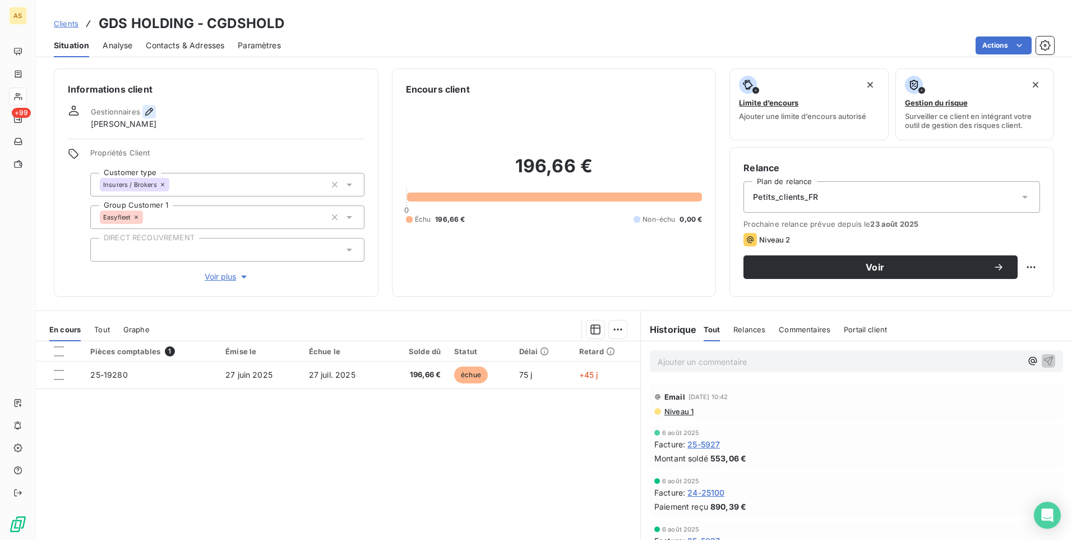
click at [145, 111] on icon "button" at bounding box center [149, 111] width 11 height 11
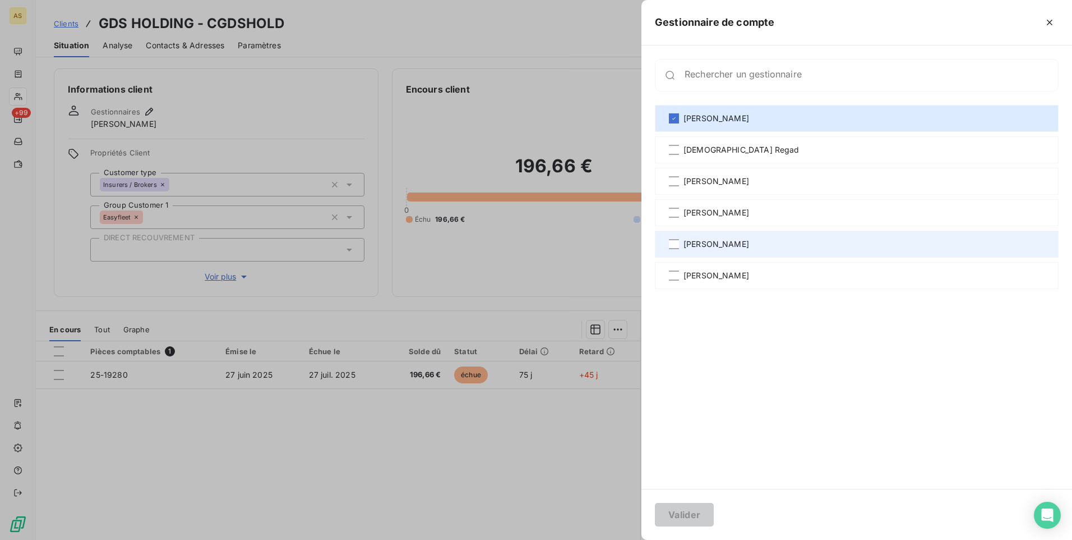
click at [735, 242] on span "[PERSON_NAME]" at bounding box center [717, 243] width 66 height 11
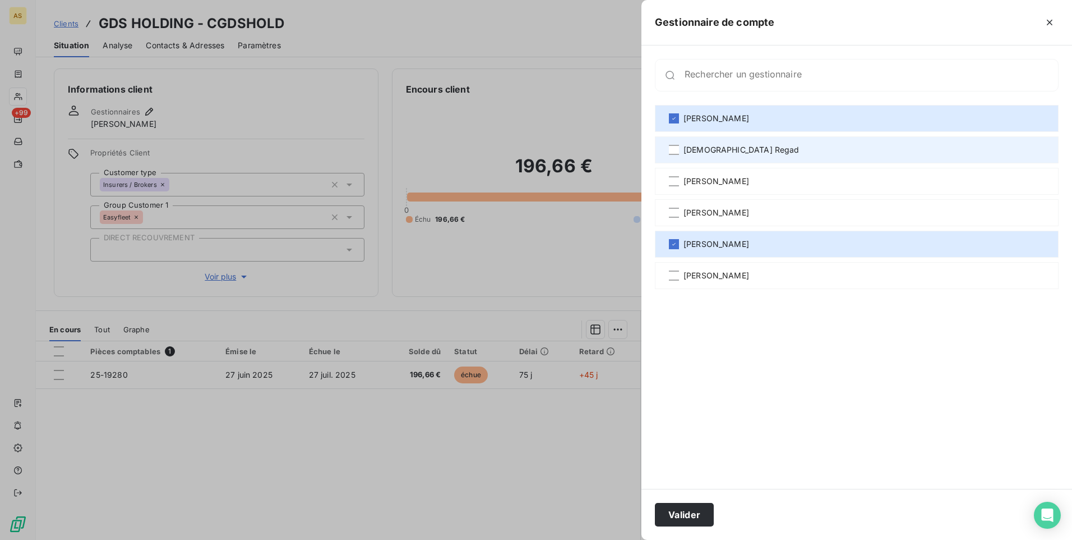
click at [699, 150] on span "[DEMOGRAPHIC_DATA] Regad" at bounding box center [742, 149] width 116 height 11
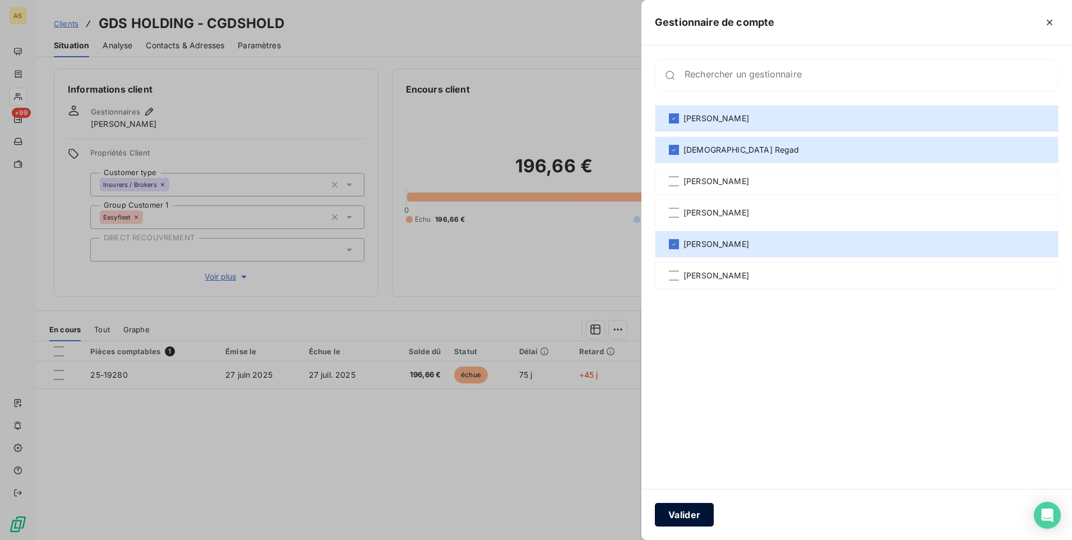
click at [675, 517] on button "Valider" at bounding box center [684, 514] width 59 height 24
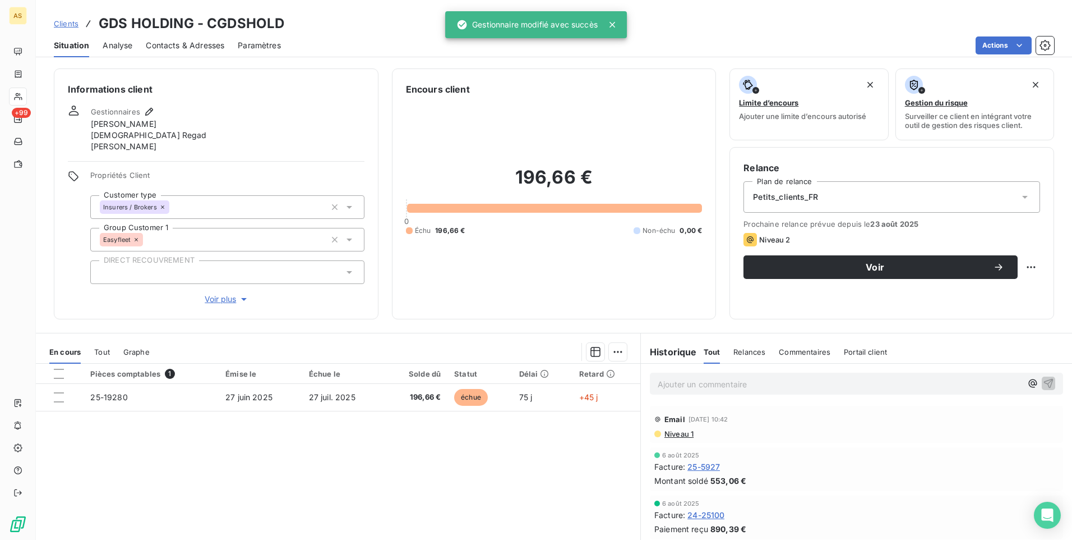
click at [63, 26] on span "Clients" at bounding box center [66, 23] width 25 height 9
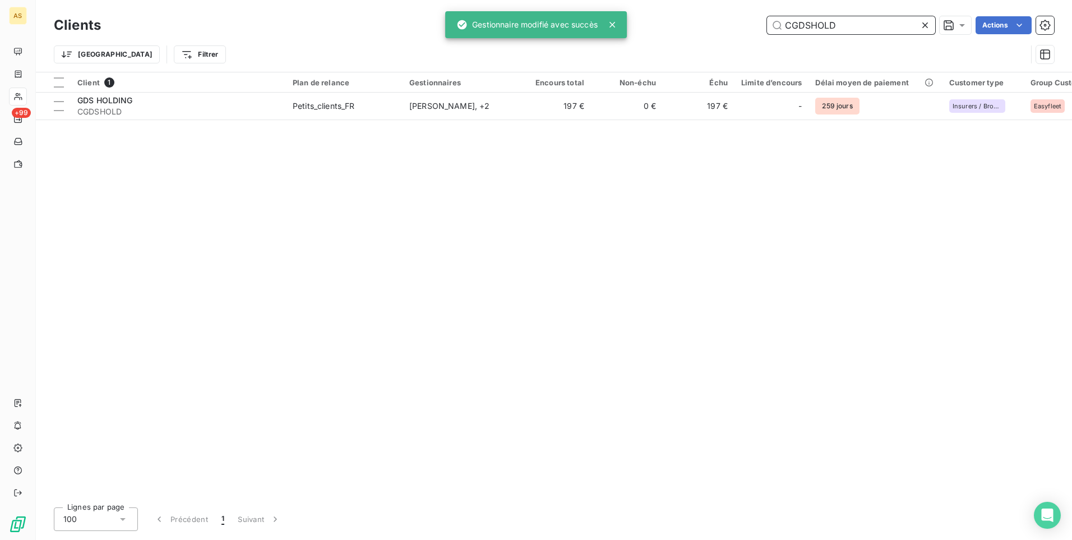
drag, startPoint x: 809, startPoint y: 27, endPoint x: 720, endPoint y: 27, distance: 89.2
click at [720, 27] on div "CGDSHOLD Actions" at bounding box center [584, 25] width 940 height 18
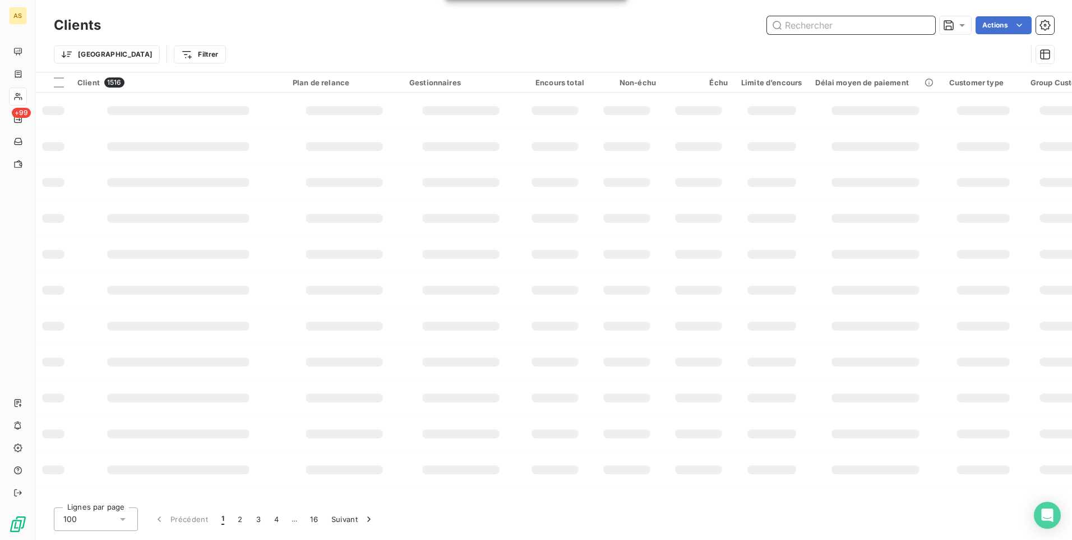
paste input "CEBASALT"
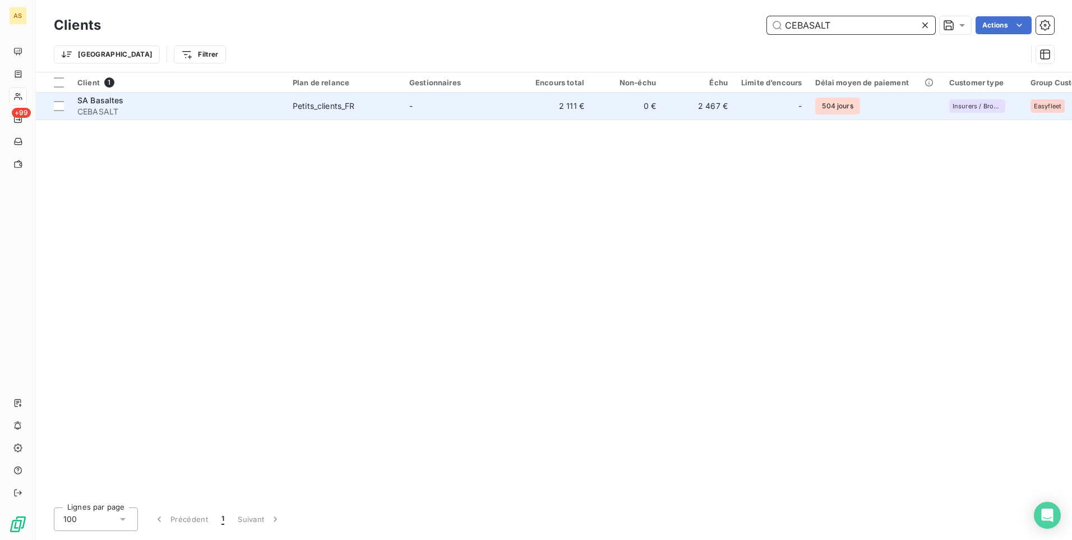
type input "CEBASALT"
click at [493, 108] on td "-" at bounding box center [461, 106] width 117 height 27
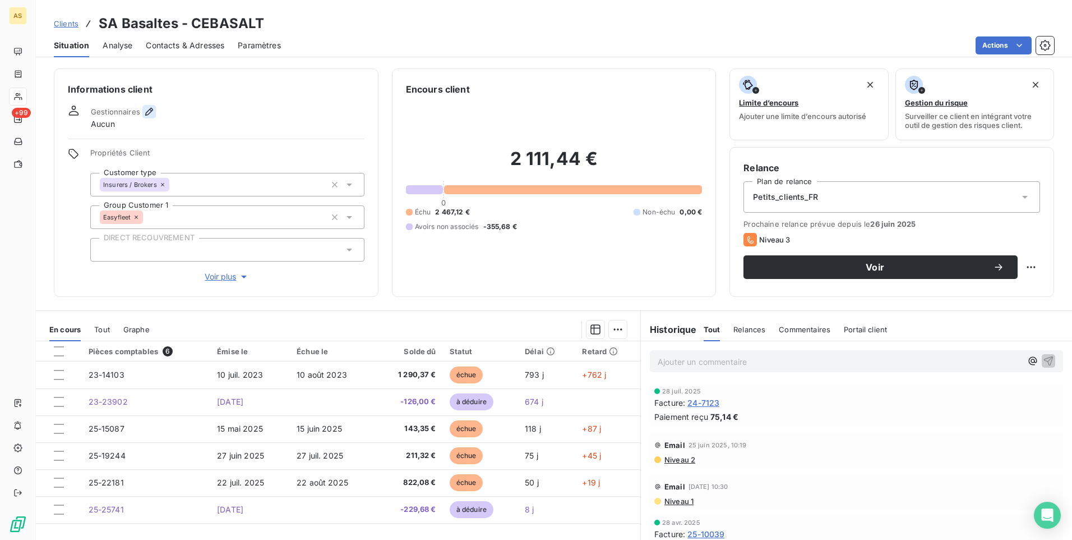
click at [148, 114] on icon "button" at bounding box center [149, 111] width 11 height 11
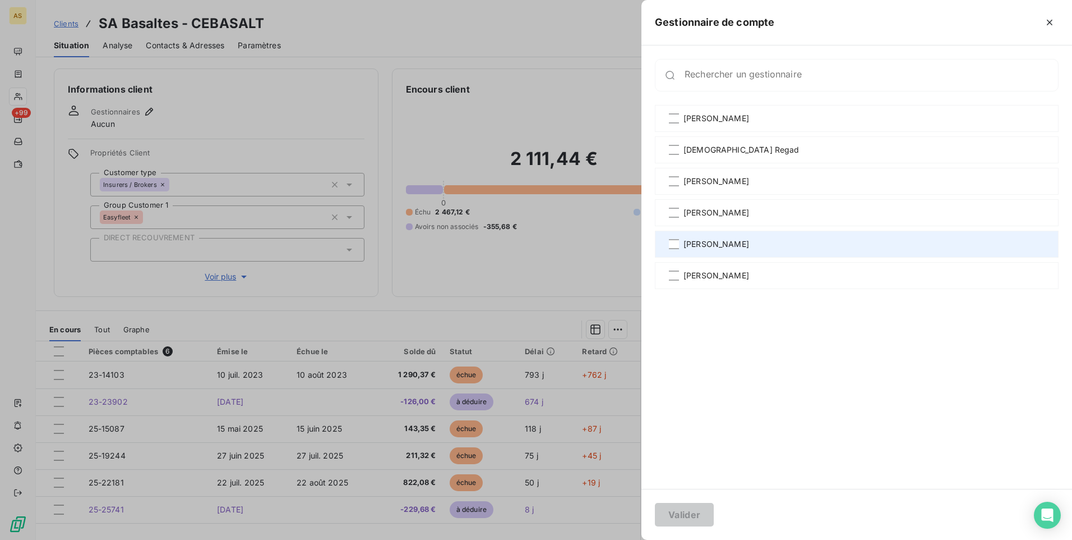
click at [697, 245] on span "[PERSON_NAME]" at bounding box center [717, 243] width 66 height 11
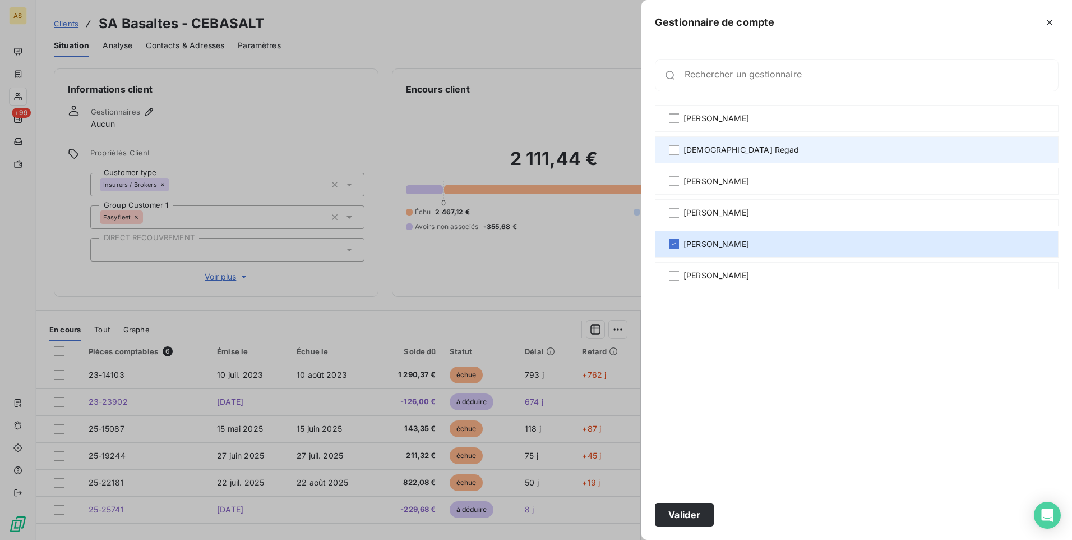
drag, startPoint x: 707, startPoint y: 154, endPoint x: 671, endPoint y: 285, distance: 136.7
click at [707, 154] on span "[DEMOGRAPHIC_DATA] Regad" at bounding box center [742, 149] width 116 height 11
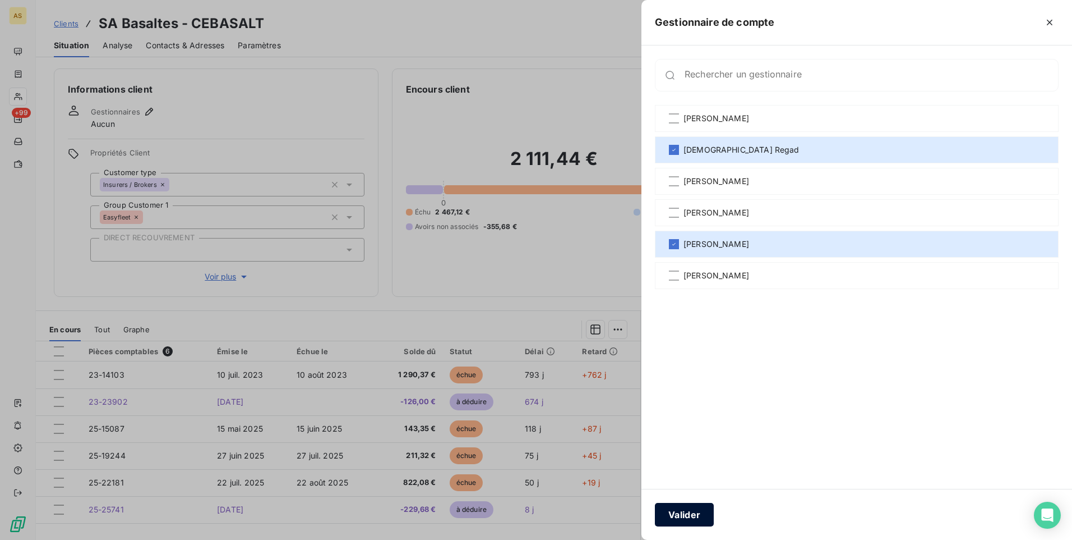
click at [677, 513] on button "Valider" at bounding box center [684, 514] width 59 height 24
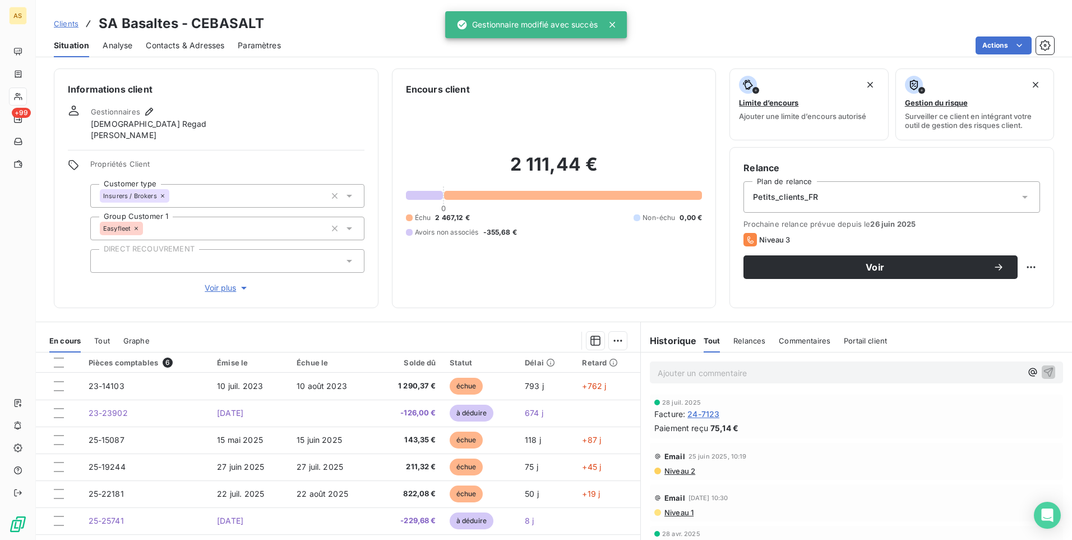
click at [70, 22] on span "Clients" at bounding box center [66, 23] width 25 height 9
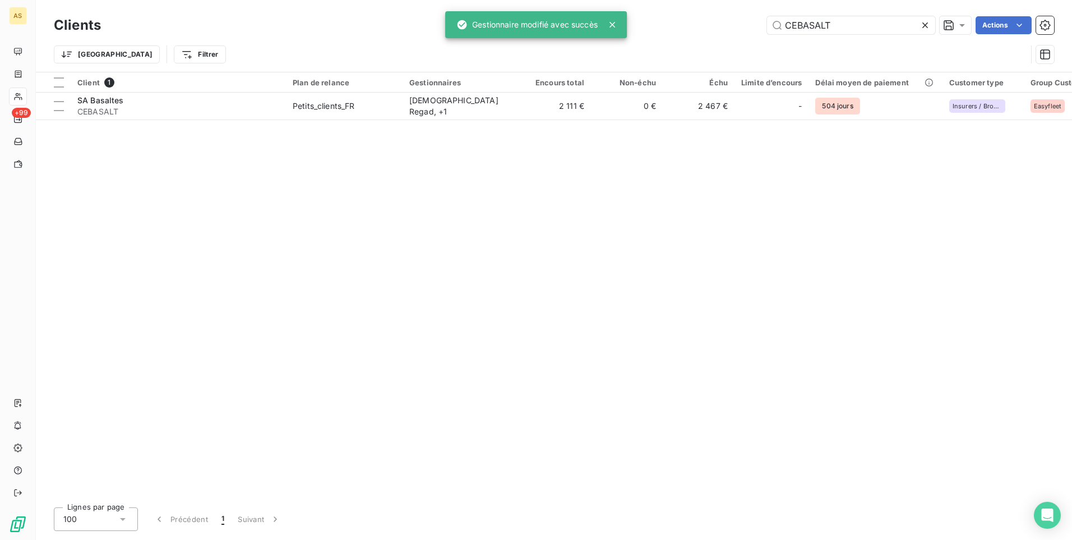
drag, startPoint x: 778, startPoint y: 29, endPoint x: 718, endPoint y: 29, distance: 60.0
click at [719, 29] on div "CEBASALT Actions" at bounding box center [584, 25] width 940 height 18
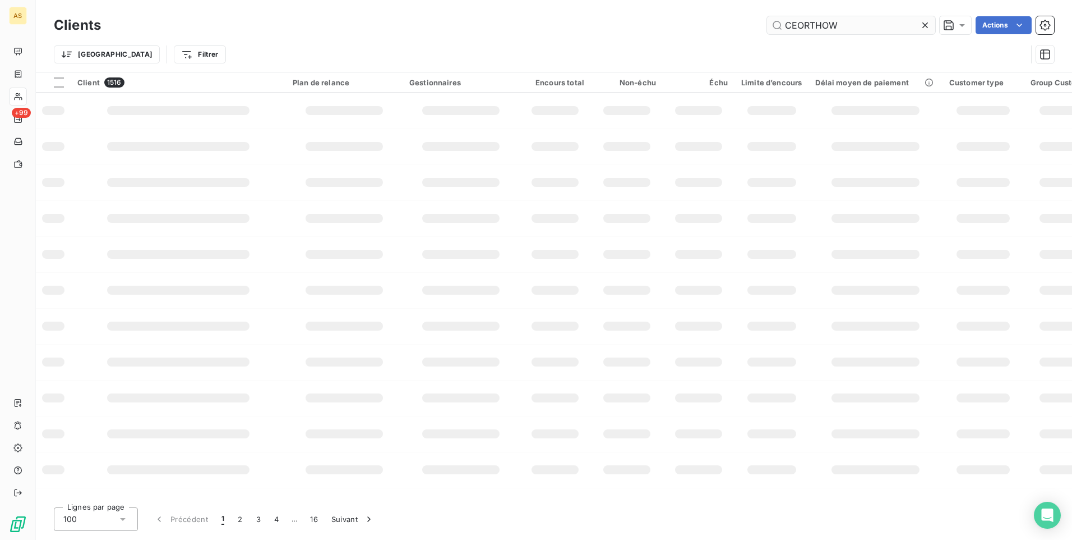
click at [809, 30] on input "CEORTHOW" at bounding box center [851, 25] width 168 height 18
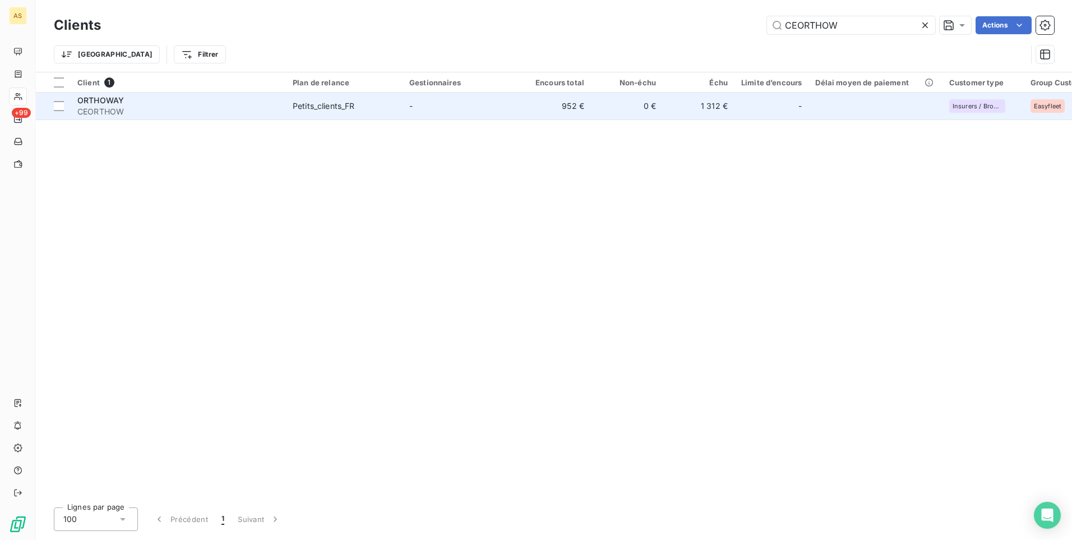
type input "CEORTHOW"
click at [615, 104] on td "0 €" at bounding box center [627, 106] width 72 height 27
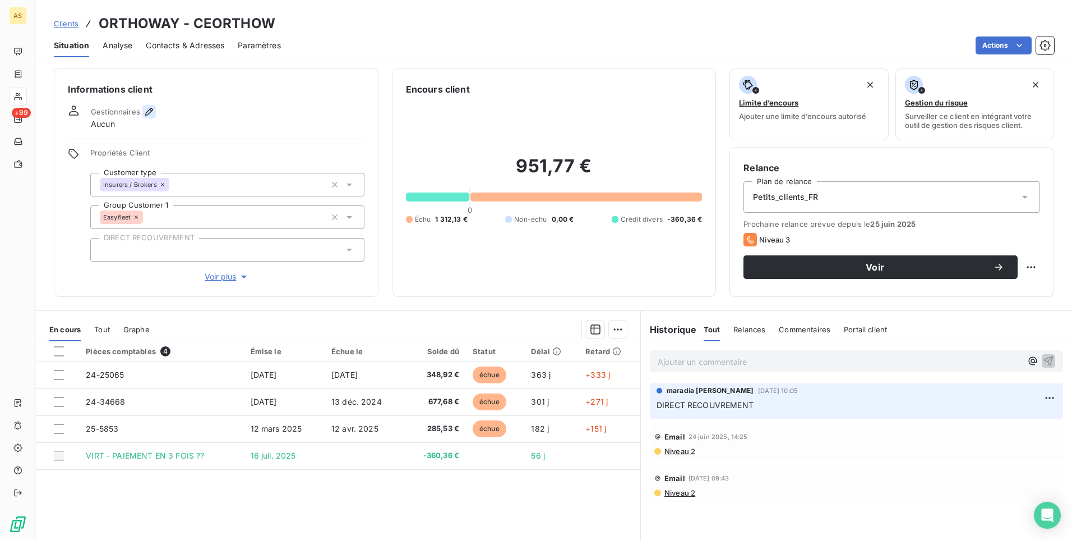
click at [145, 110] on icon "button" at bounding box center [149, 111] width 11 height 11
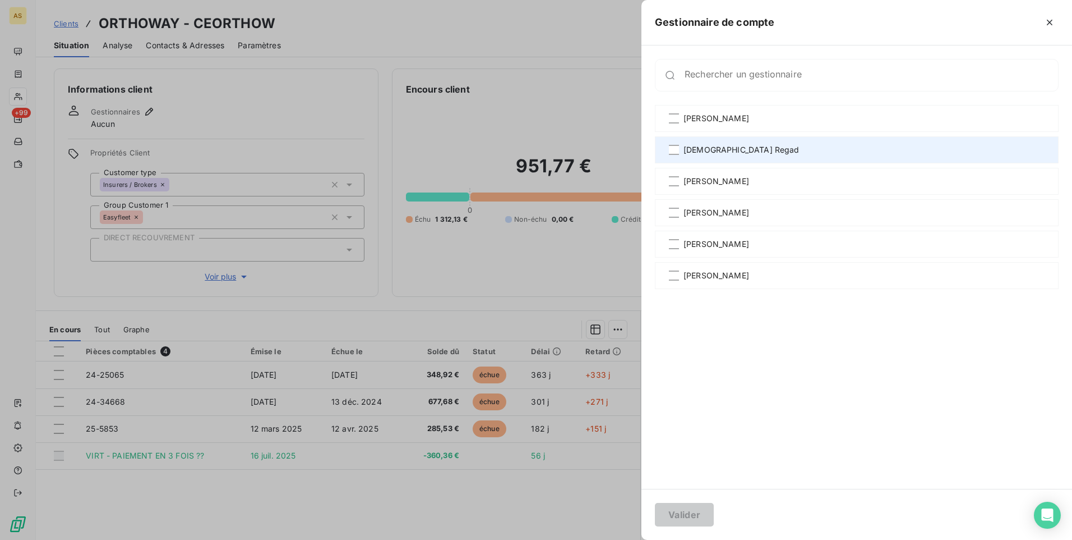
click at [709, 151] on span "[DEMOGRAPHIC_DATA] Regad" at bounding box center [742, 149] width 116 height 11
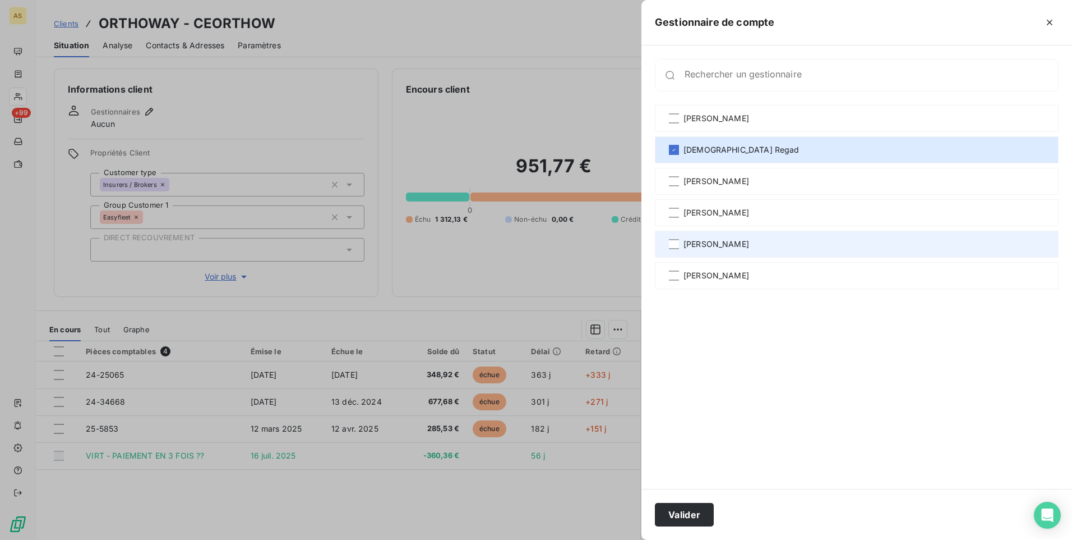
click at [702, 250] on div "[PERSON_NAME]" at bounding box center [857, 243] width 404 height 27
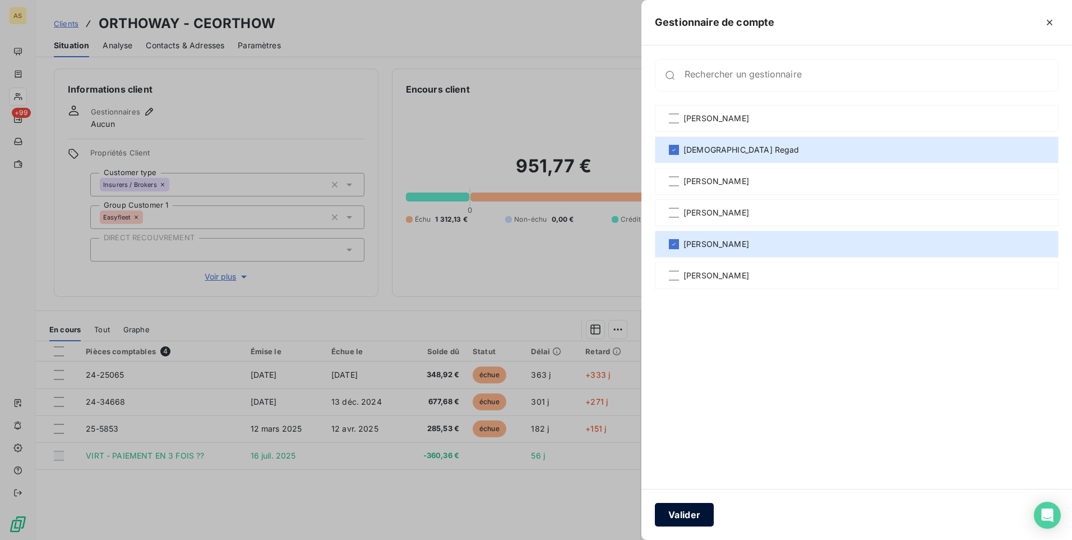
click at [680, 516] on button "Valider" at bounding box center [684, 514] width 59 height 24
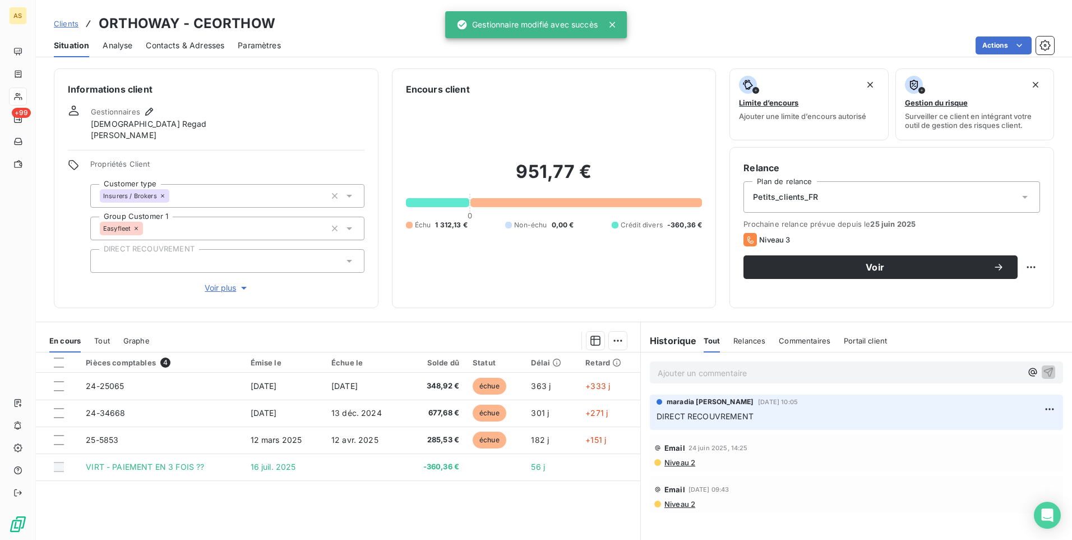
click at [73, 22] on span "Clients" at bounding box center [66, 23] width 25 height 9
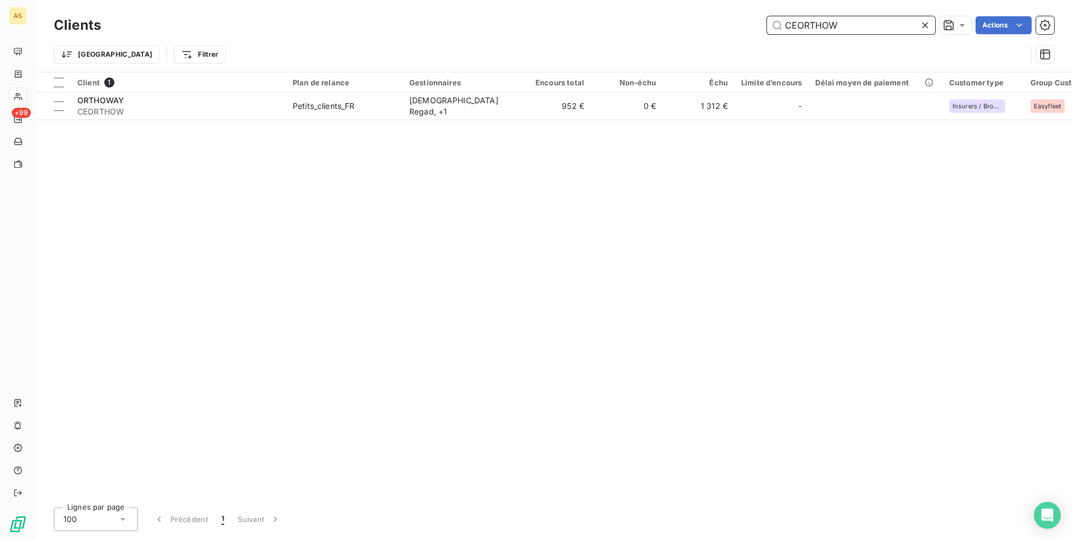
drag, startPoint x: 853, startPoint y: 21, endPoint x: 739, endPoint y: 30, distance: 114.2
click at [741, 29] on div "CEORTHOW Actions" at bounding box center [584, 25] width 940 height 18
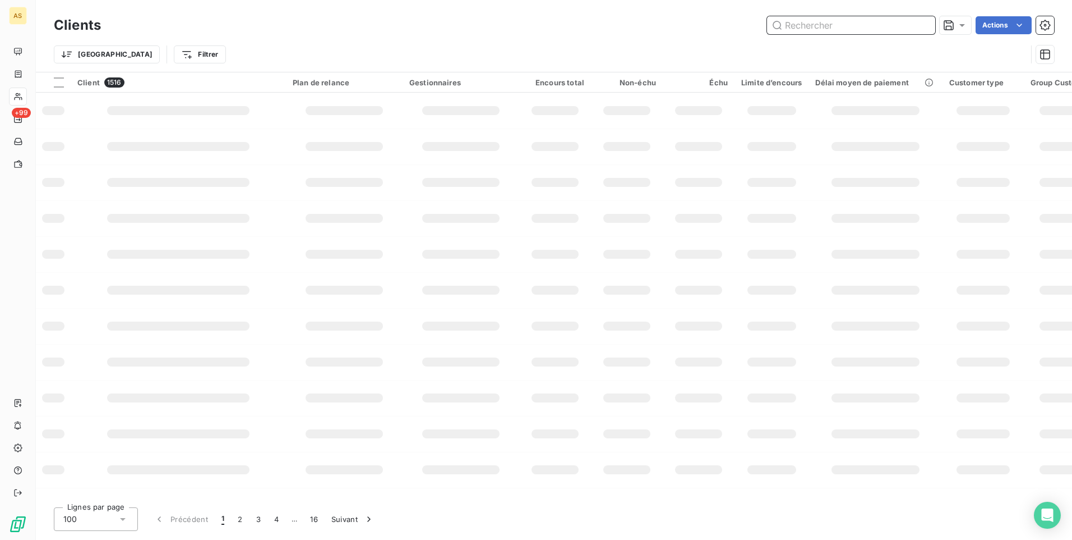
paste input "CEANDREB"
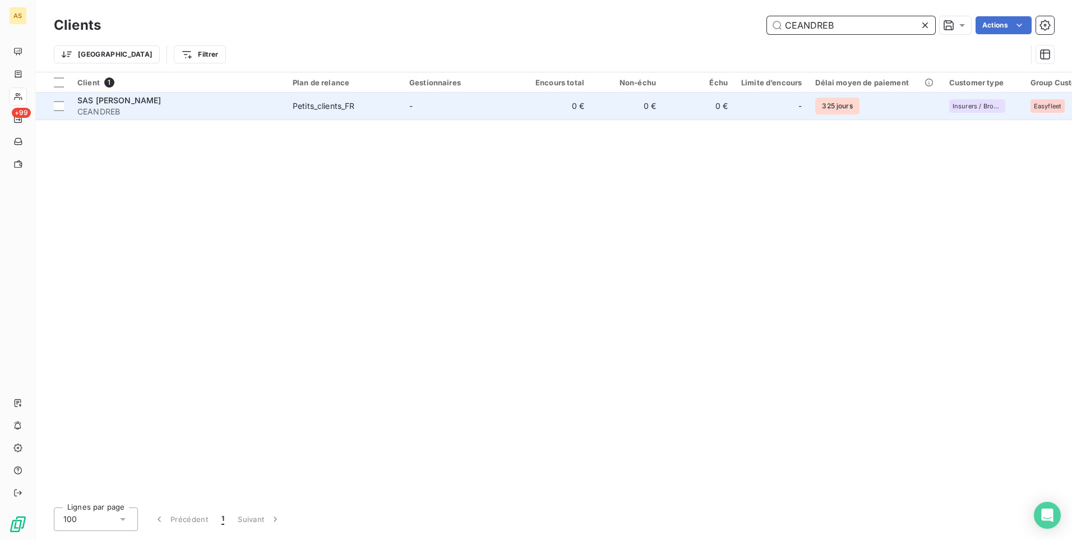
type input "CEANDREB"
click at [188, 111] on span "CEANDREB" at bounding box center [178, 111] width 202 height 11
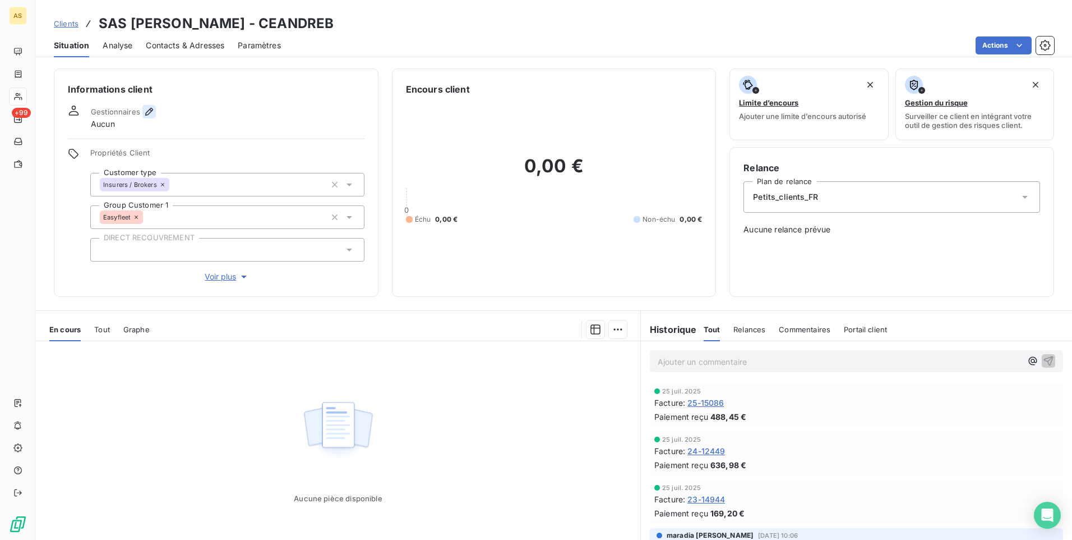
click at [146, 112] on icon "button" at bounding box center [149, 111] width 11 height 11
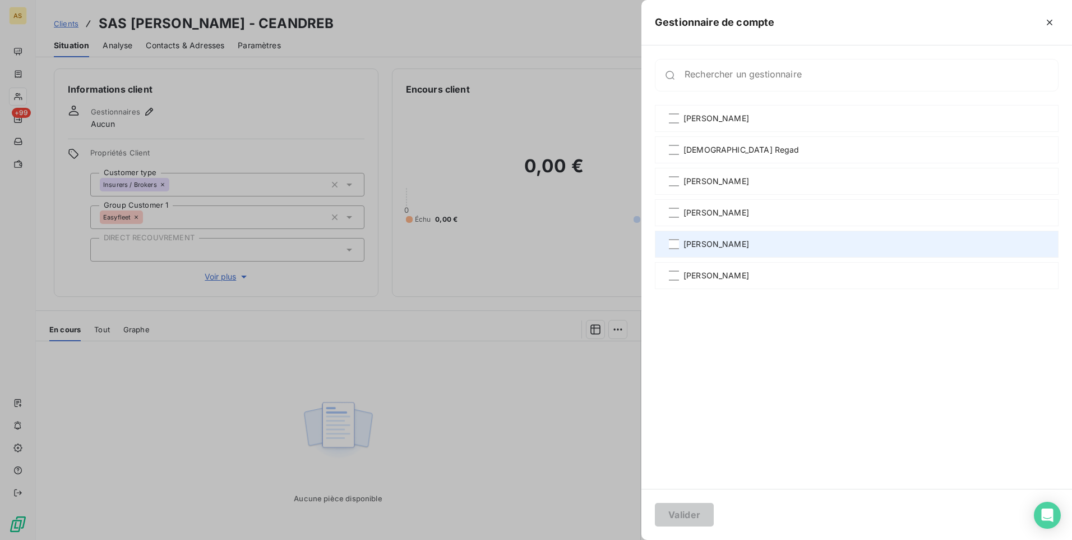
click at [708, 249] on span "[PERSON_NAME]" at bounding box center [717, 243] width 66 height 11
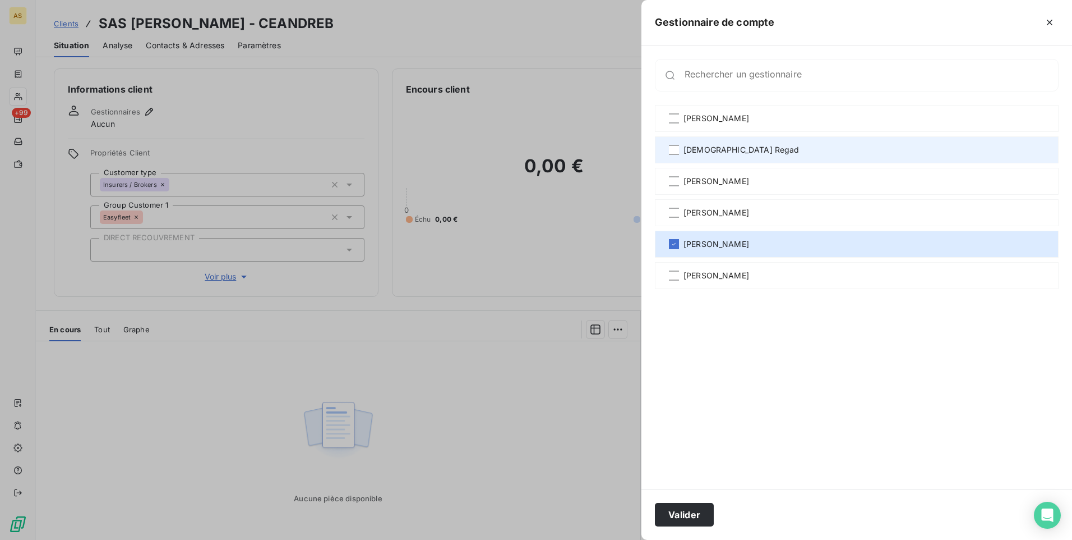
click at [697, 149] on span "[DEMOGRAPHIC_DATA] Regad" at bounding box center [742, 149] width 116 height 11
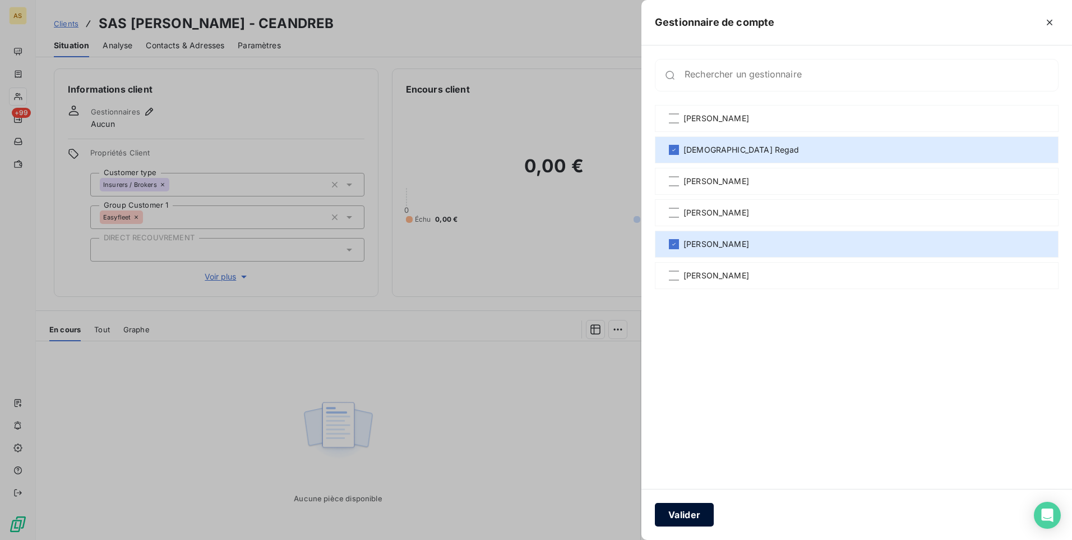
click at [693, 513] on button "Valider" at bounding box center [684, 514] width 59 height 24
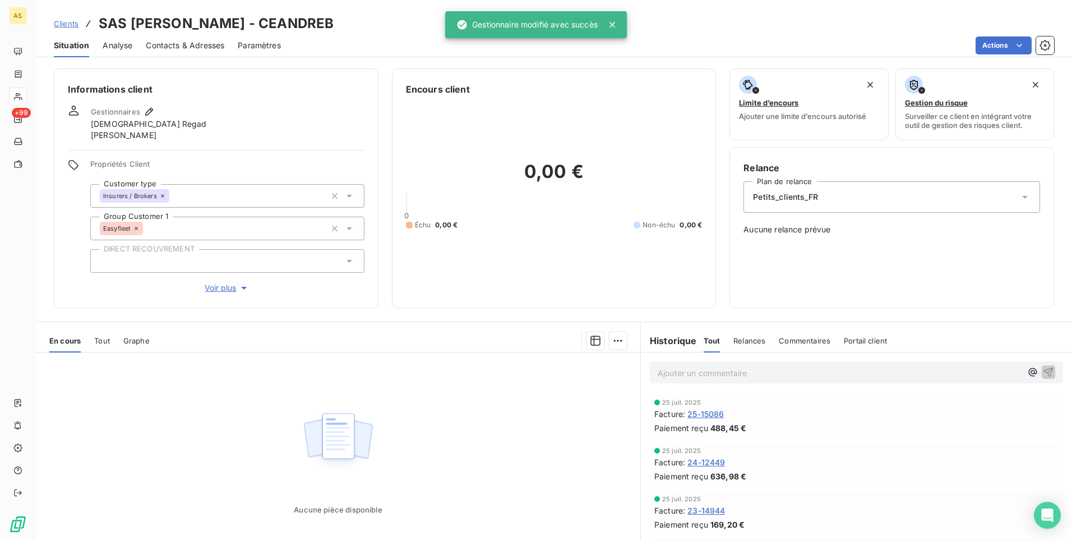
click at [73, 27] on span "Clients" at bounding box center [66, 23] width 25 height 9
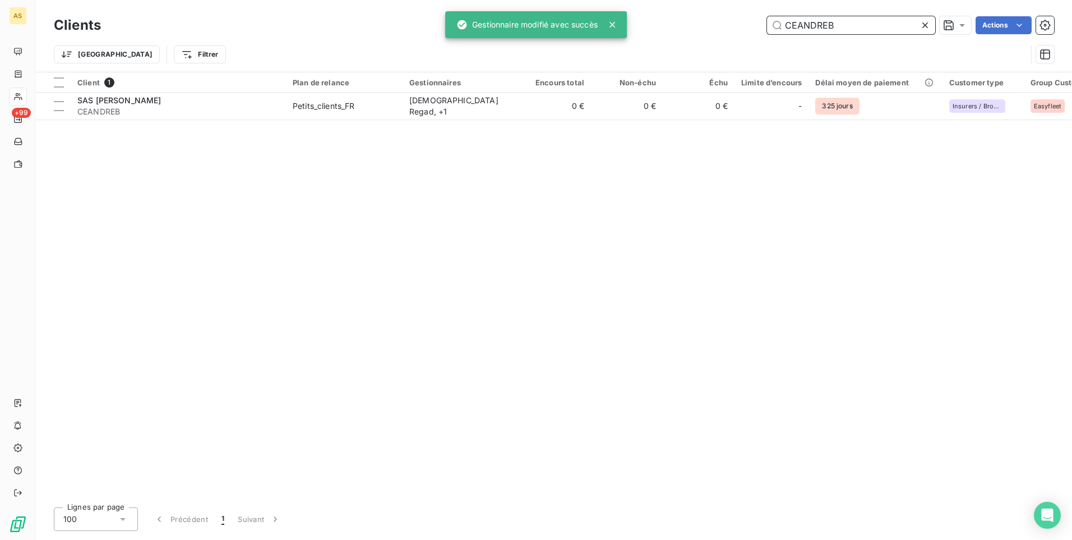
drag, startPoint x: 845, startPoint y: 23, endPoint x: 670, endPoint y: 27, distance: 174.5
click at [671, 27] on div "CEANDREB Actions" at bounding box center [584, 25] width 940 height 18
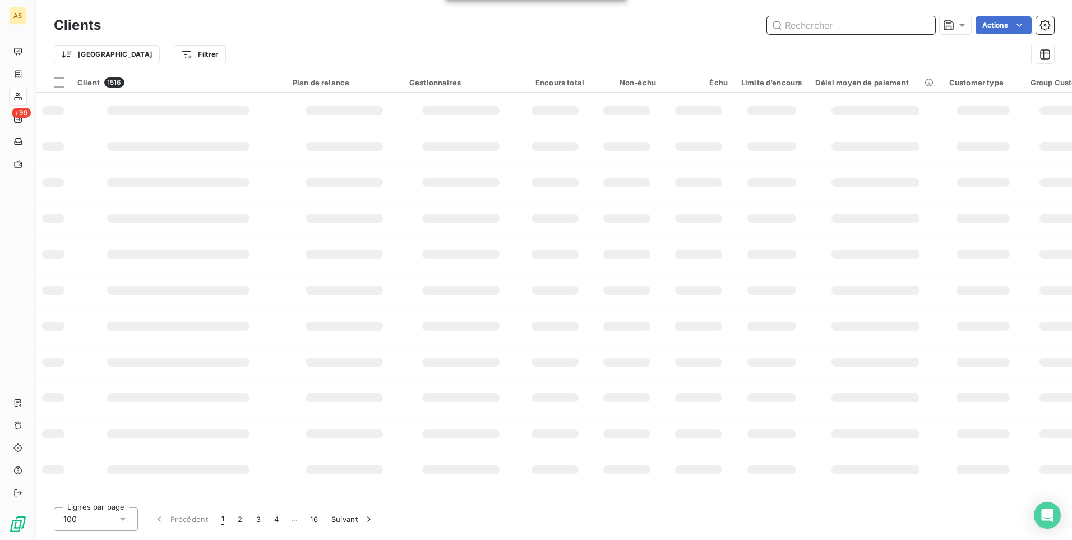
paste input "CGSCARSO"
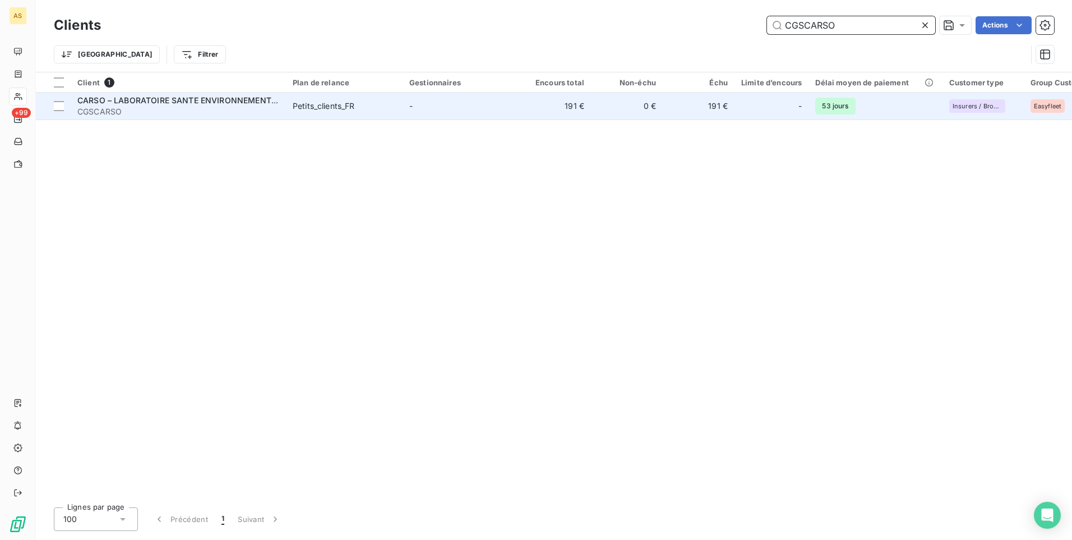
type input "CGSCARSO"
click at [202, 103] on span "CARSO – LABORATOIRE SANTE ENVIRONNEMENT HYGIENE DE [GEOGRAPHIC_DATA]" at bounding box center [240, 100] width 326 height 10
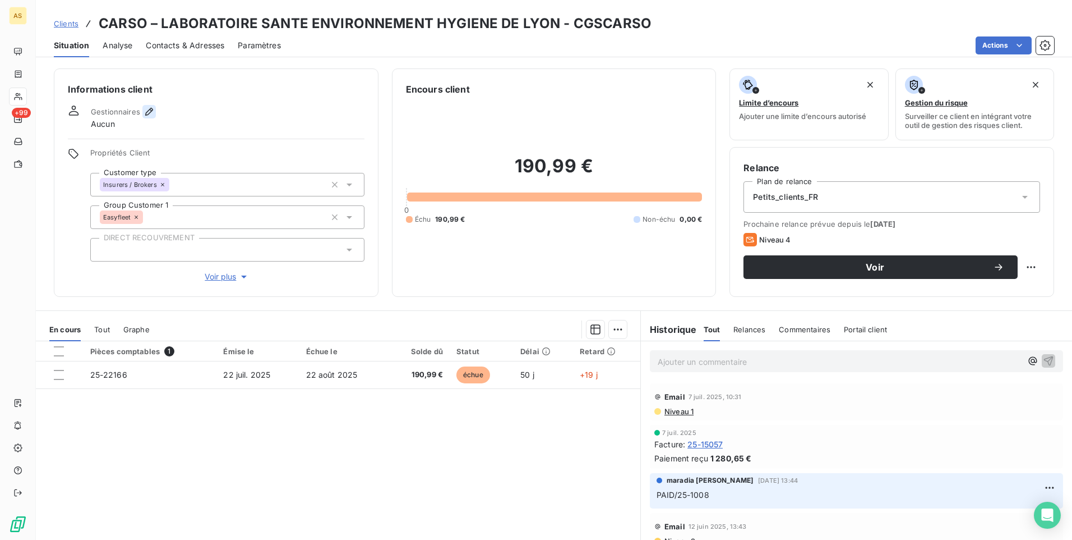
click at [150, 105] on button "button" at bounding box center [148, 111] width 13 height 13
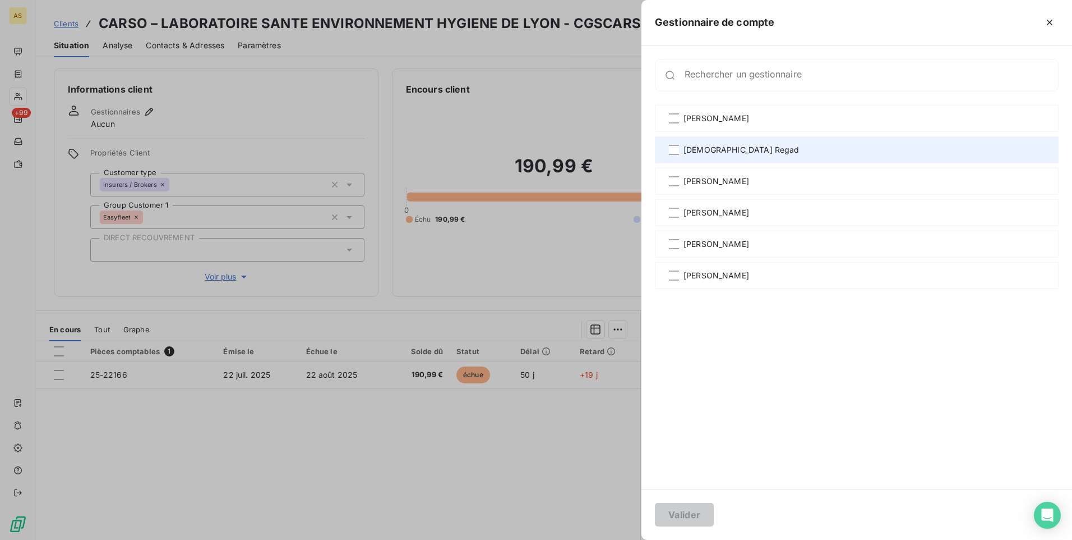
click at [711, 153] on span "[DEMOGRAPHIC_DATA] Regad" at bounding box center [742, 149] width 116 height 11
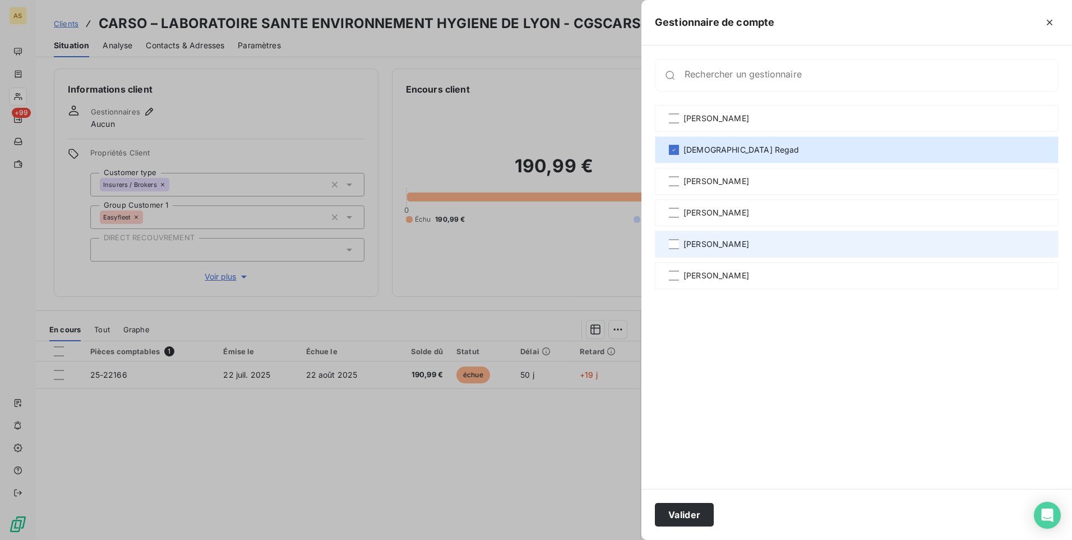
click at [713, 237] on div "[PERSON_NAME]" at bounding box center [857, 243] width 404 height 27
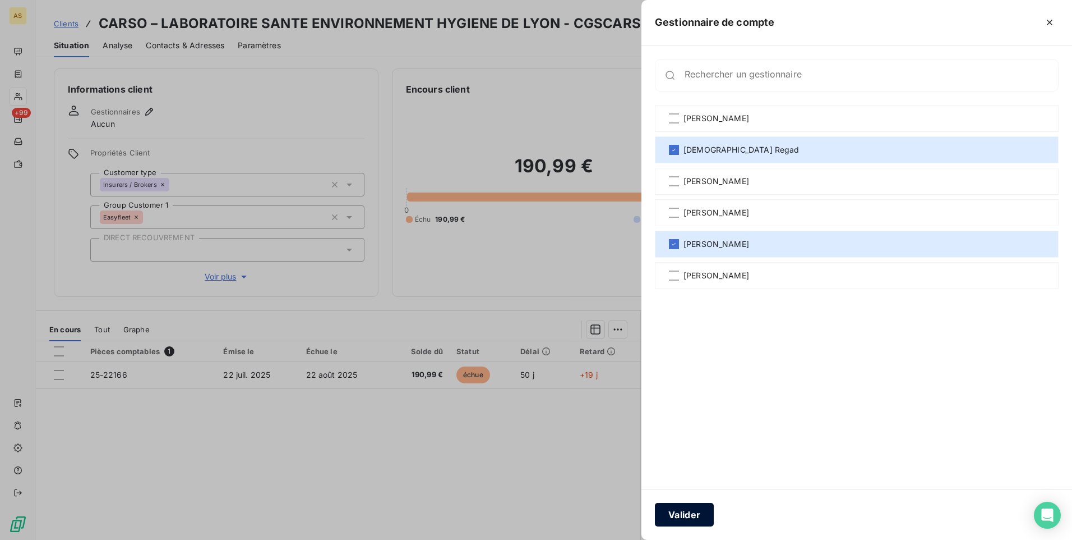
click at [685, 512] on button "Valider" at bounding box center [684, 514] width 59 height 24
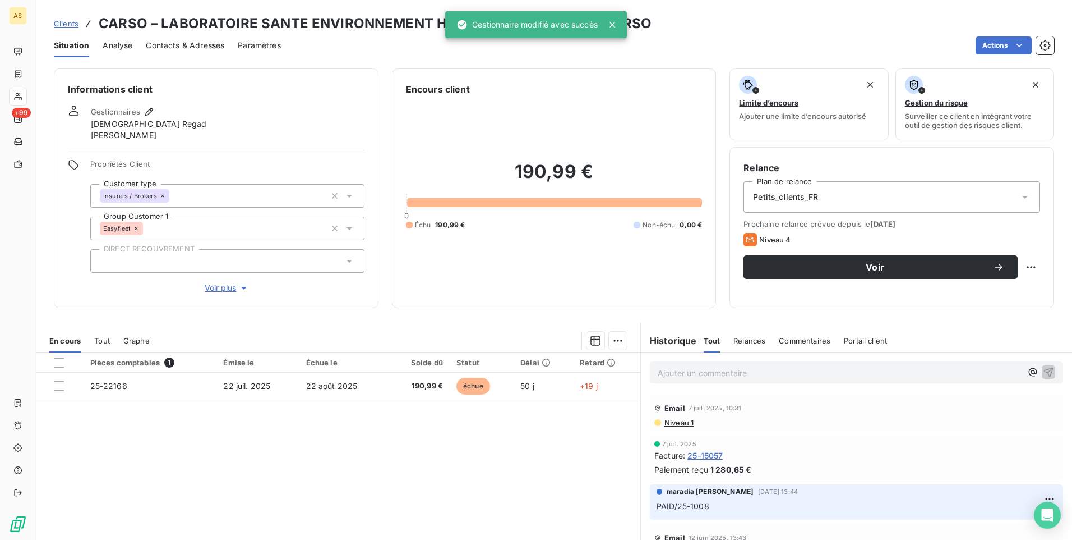
click at [75, 24] on span "Clients" at bounding box center [66, 23] width 25 height 9
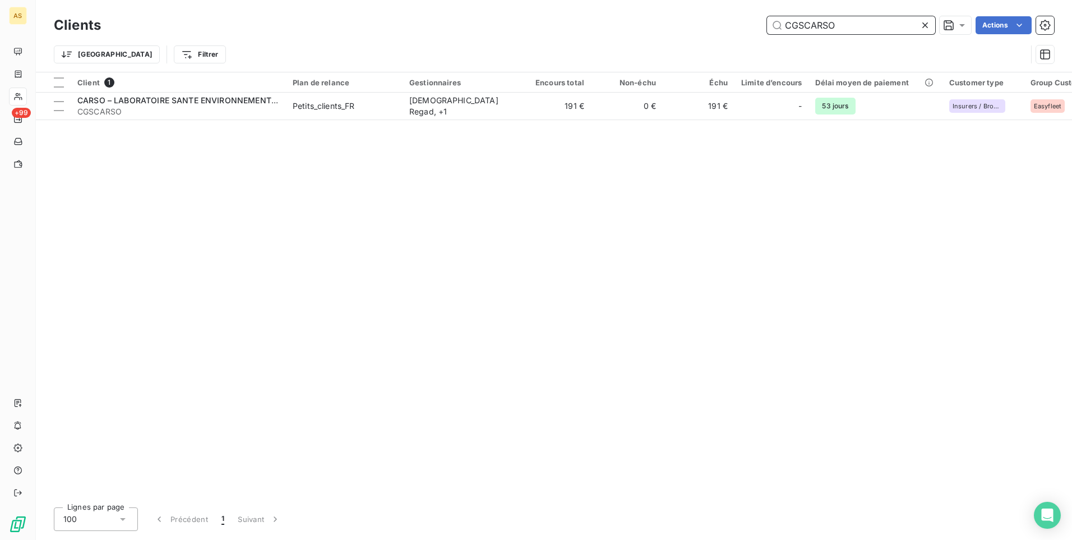
drag, startPoint x: 709, startPoint y: 17, endPoint x: 638, endPoint y: 1, distance: 73.6
click at [668, 17] on div "CGSCARSO Actions" at bounding box center [584, 25] width 940 height 18
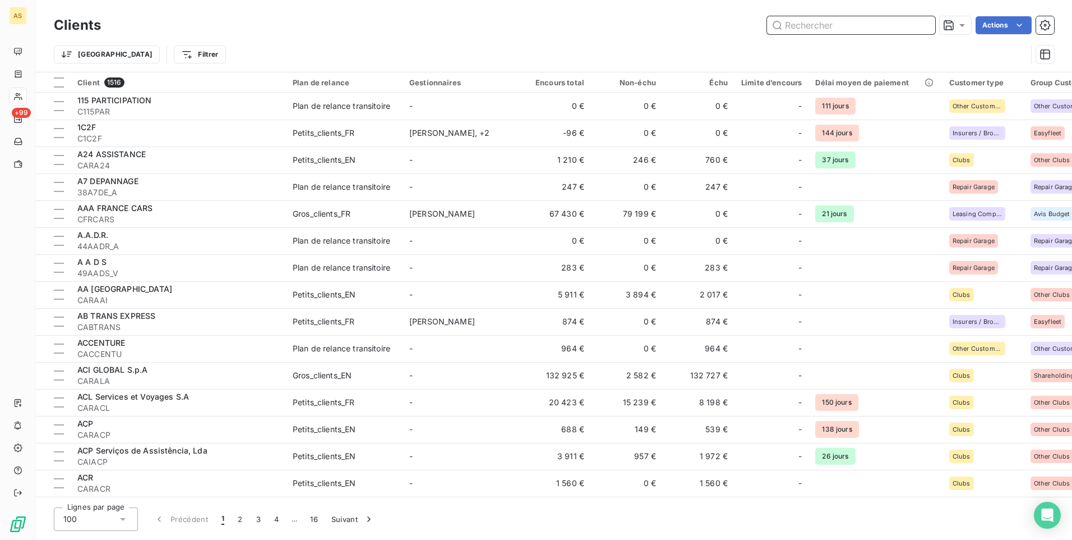
click at [814, 27] on input "text" at bounding box center [851, 25] width 168 height 18
paste input "CMIKADO"
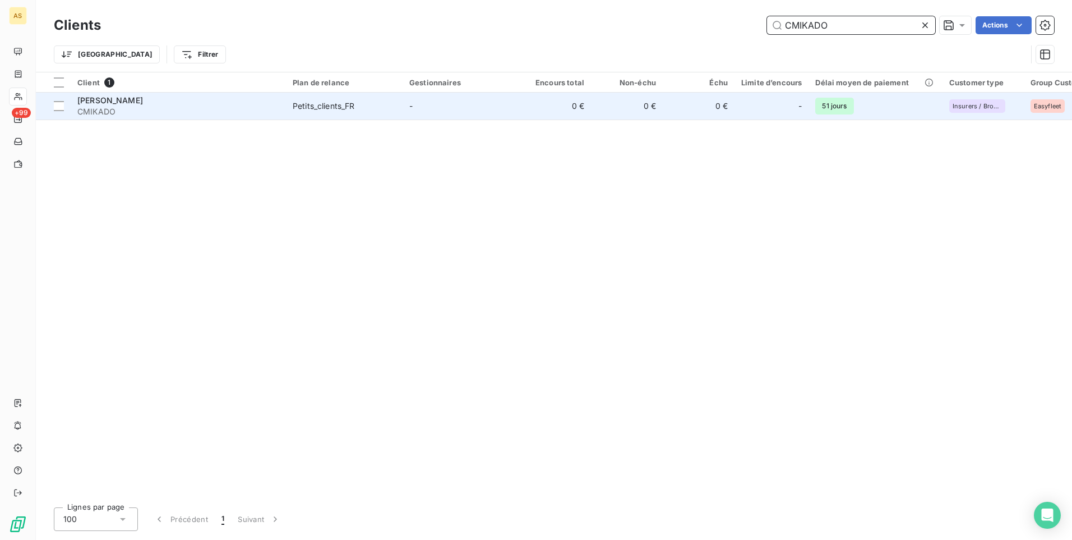
type input "CMIKADO"
click at [384, 108] on span "Petits_clients_FR" at bounding box center [344, 105] width 103 height 11
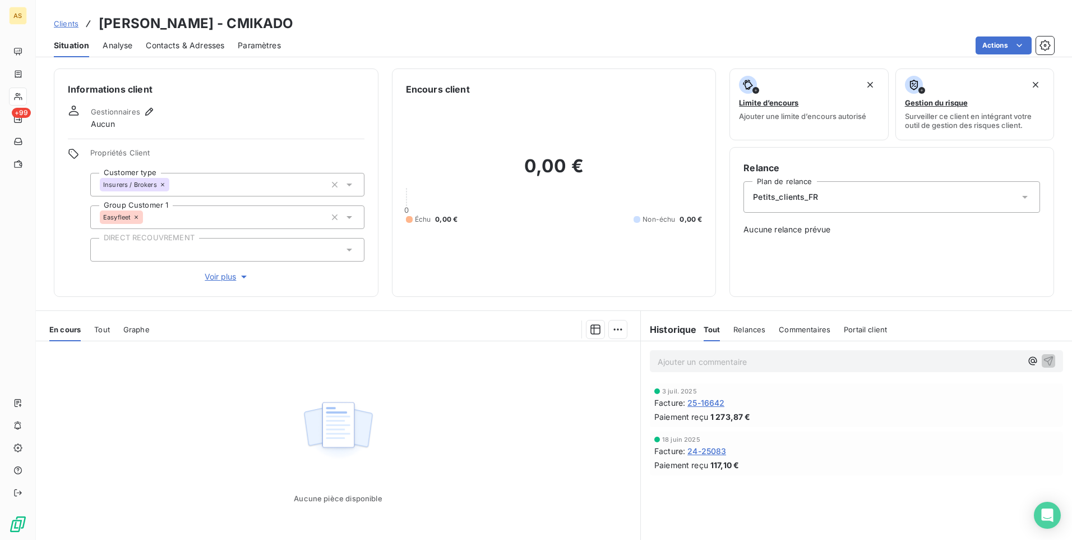
click at [139, 114] on span "Gestionnaires" at bounding box center [115, 111] width 49 height 9
click at [146, 113] on icon "button" at bounding box center [149, 111] width 11 height 11
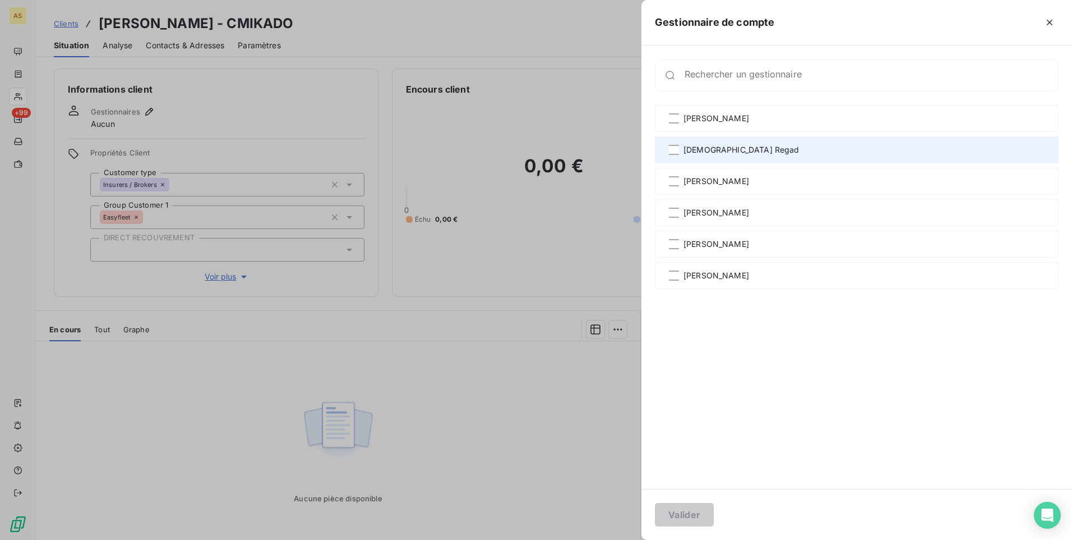
click at [709, 147] on span "[DEMOGRAPHIC_DATA] Regad" at bounding box center [742, 149] width 116 height 11
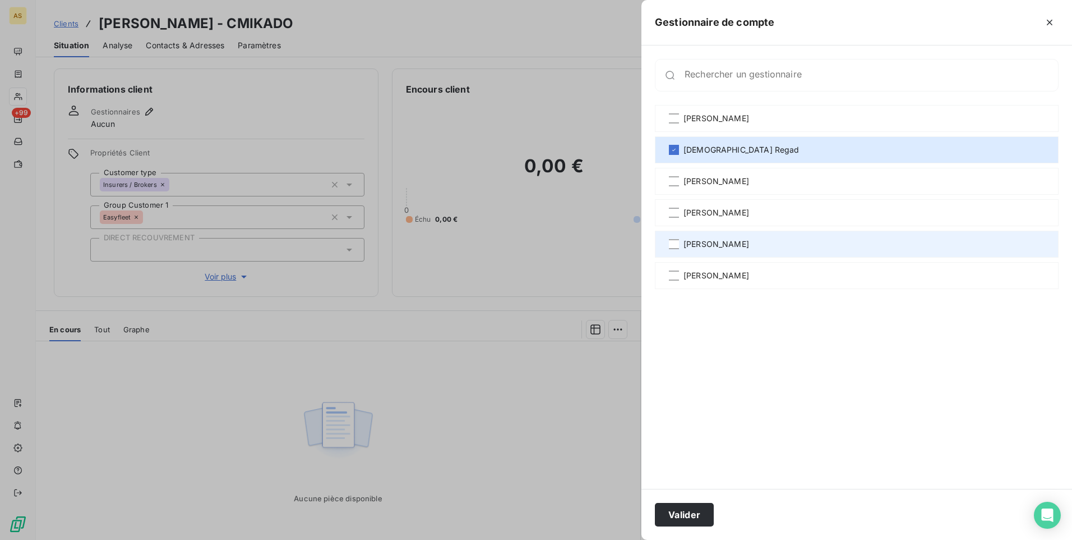
click at [711, 238] on span "[PERSON_NAME]" at bounding box center [717, 243] width 66 height 11
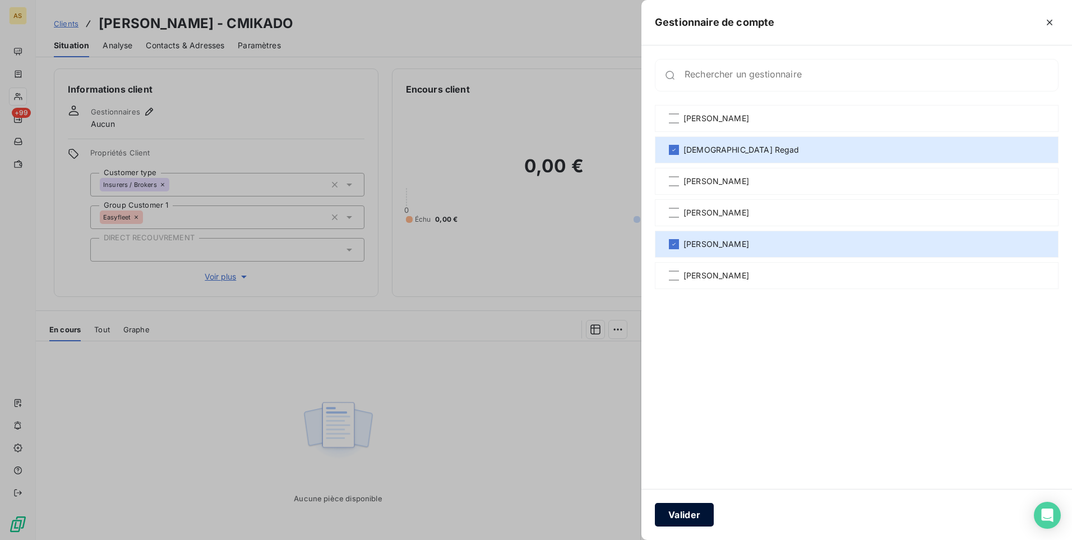
click at [704, 510] on button "Valider" at bounding box center [684, 514] width 59 height 24
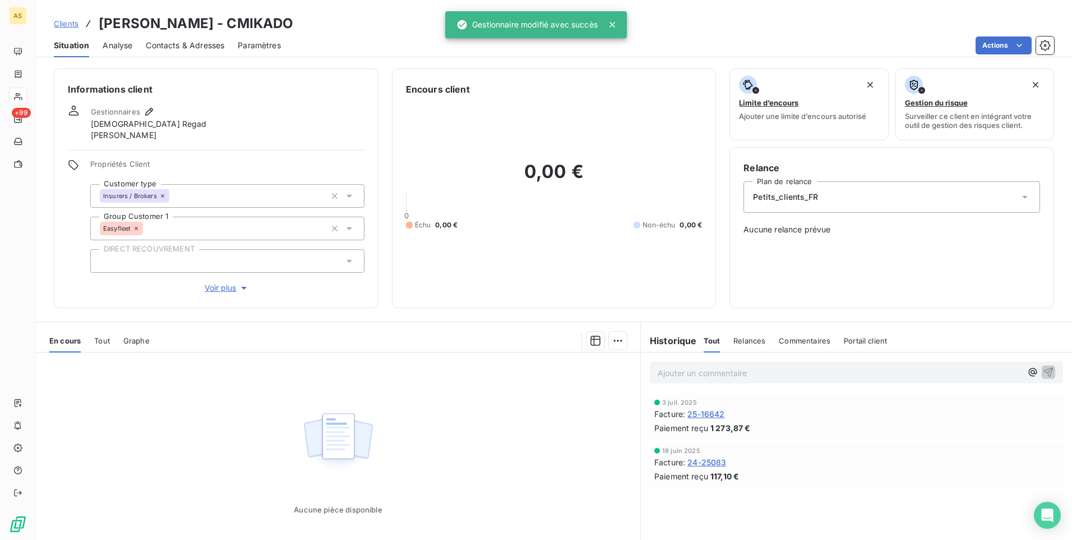
click at [68, 19] on span "Clients" at bounding box center [66, 23] width 25 height 9
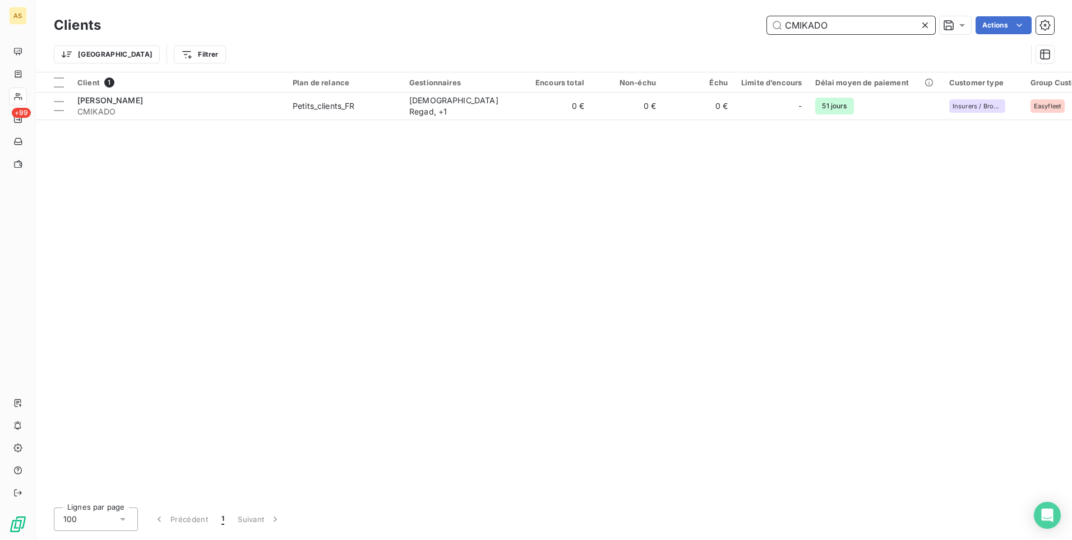
drag, startPoint x: 838, startPoint y: 25, endPoint x: 647, endPoint y: 26, distance: 190.7
click at [647, 26] on div "CMIKADO Actions" at bounding box center [584, 25] width 940 height 18
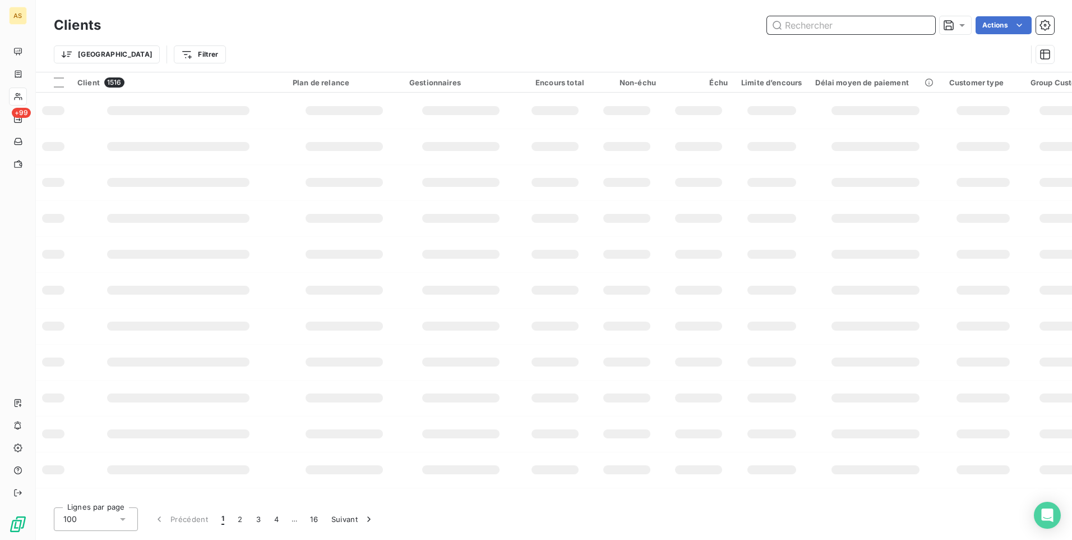
paste input "CEFLYCAR"
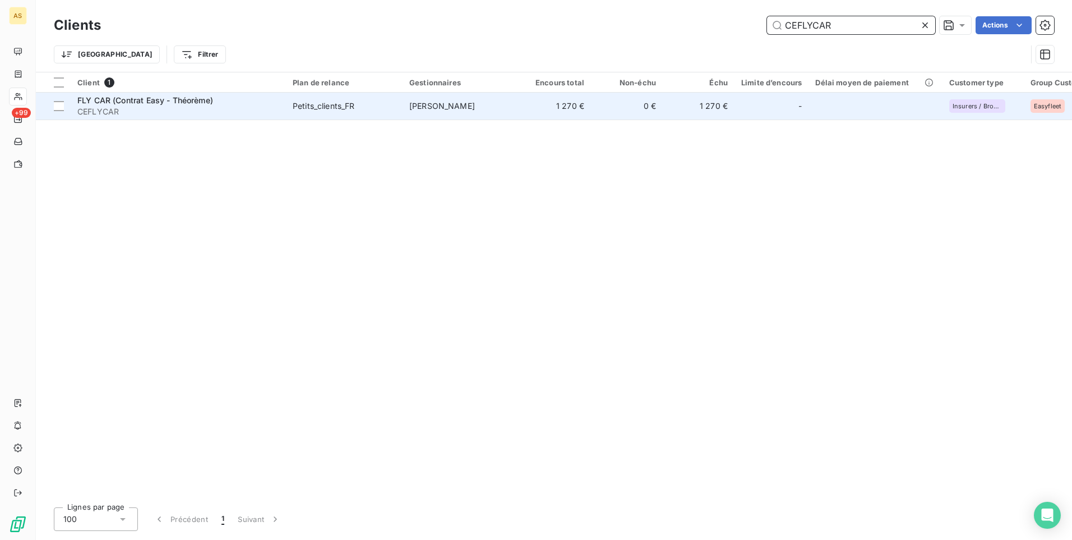
type input "CEFLYCAR"
click at [235, 106] on span "CEFLYCAR" at bounding box center [178, 111] width 202 height 11
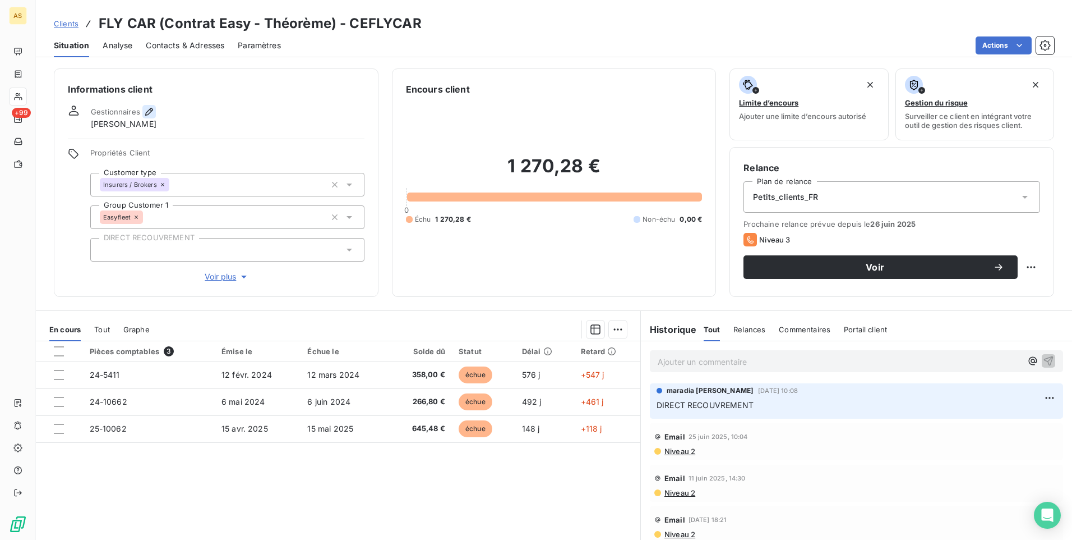
click at [145, 110] on icon "button" at bounding box center [149, 111] width 11 height 11
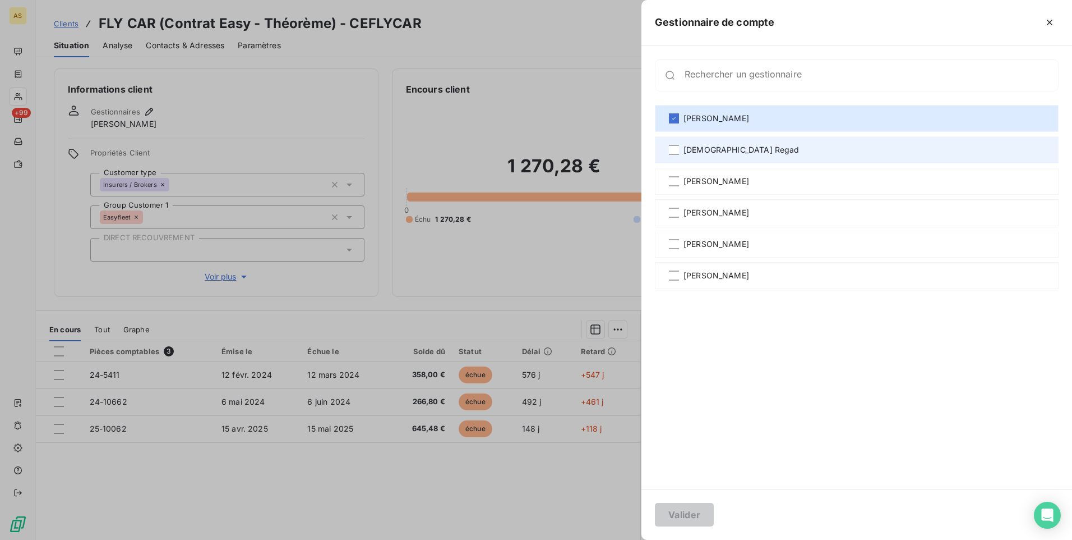
click at [713, 152] on span "[DEMOGRAPHIC_DATA] Regad" at bounding box center [742, 149] width 116 height 11
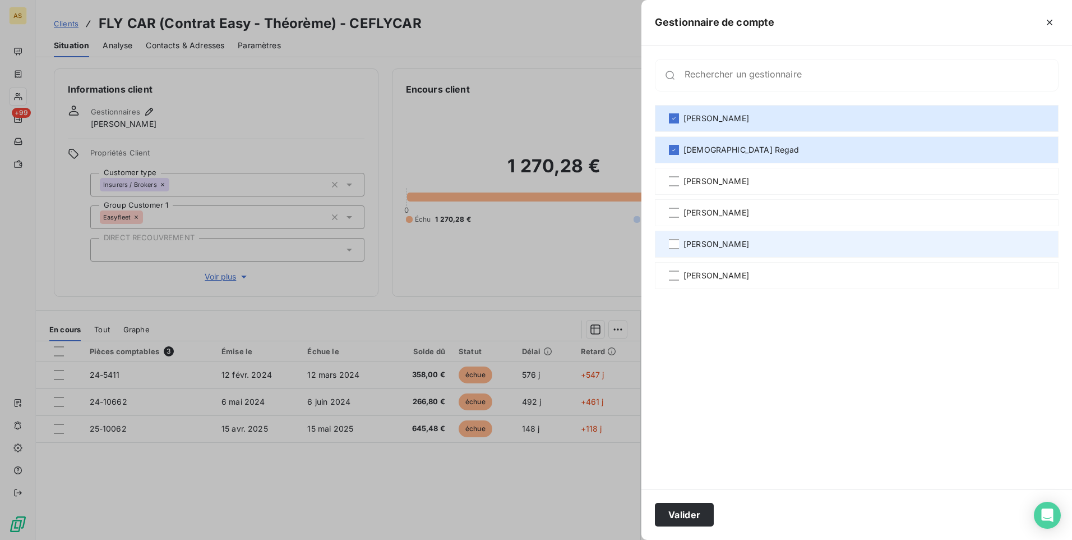
click at [711, 245] on span "[PERSON_NAME]" at bounding box center [717, 243] width 66 height 11
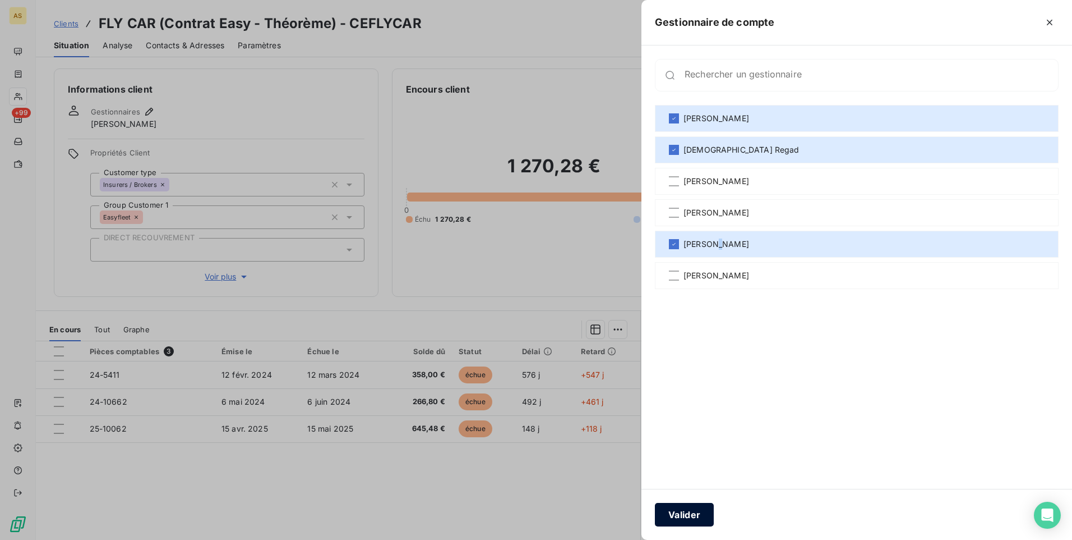
click at [690, 518] on button "Valider" at bounding box center [684, 514] width 59 height 24
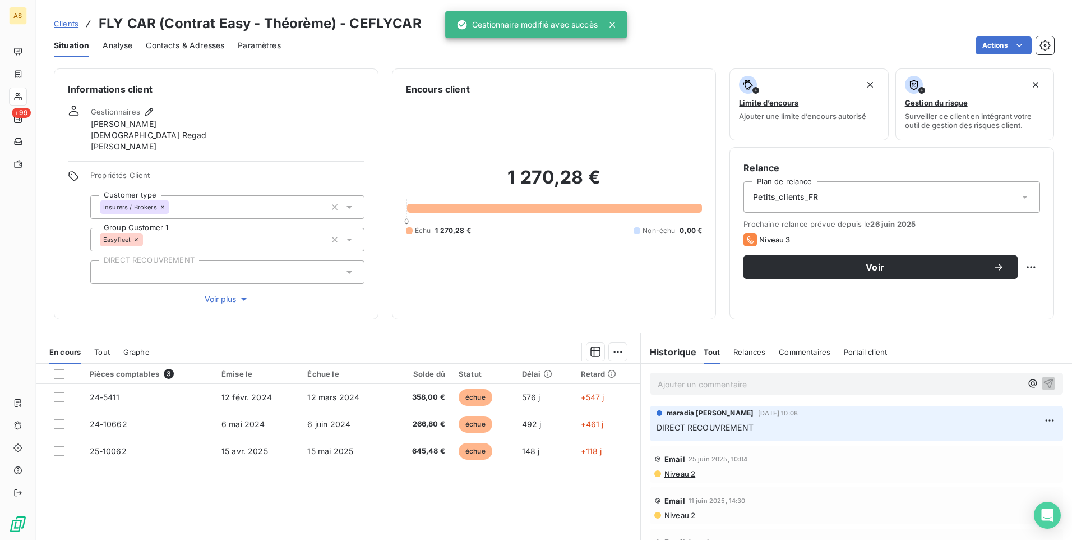
click at [57, 20] on span "Clients" at bounding box center [66, 23] width 25 height 9
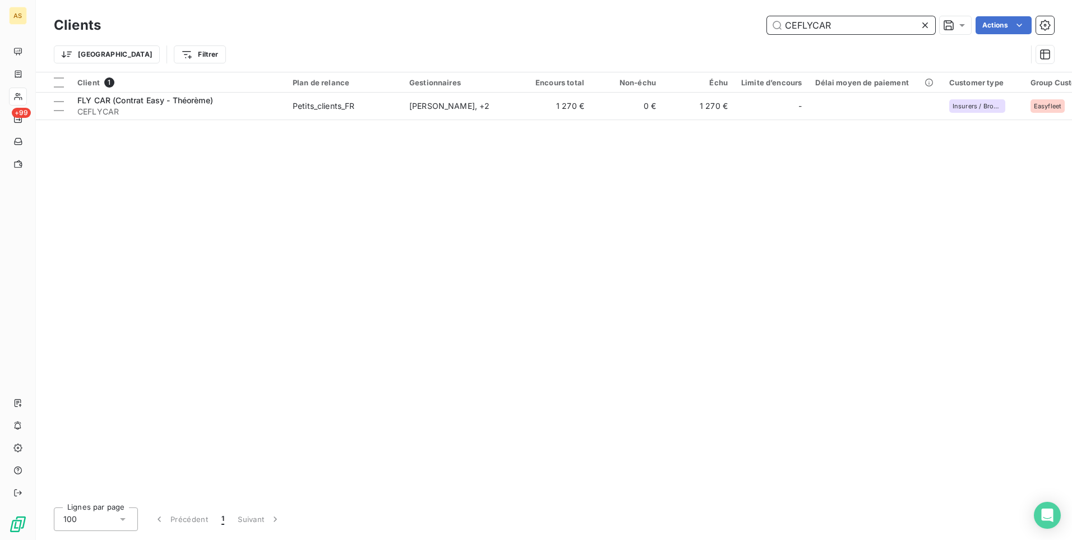
drag, startPoint x: 832, startPoint y: 23, endPoint x: 648, endPoint y: 22, distance: 183.9
click at [649, 23] on div "CEFLYCAR Actions" at bounding box center [584, 25] width 940 height 18
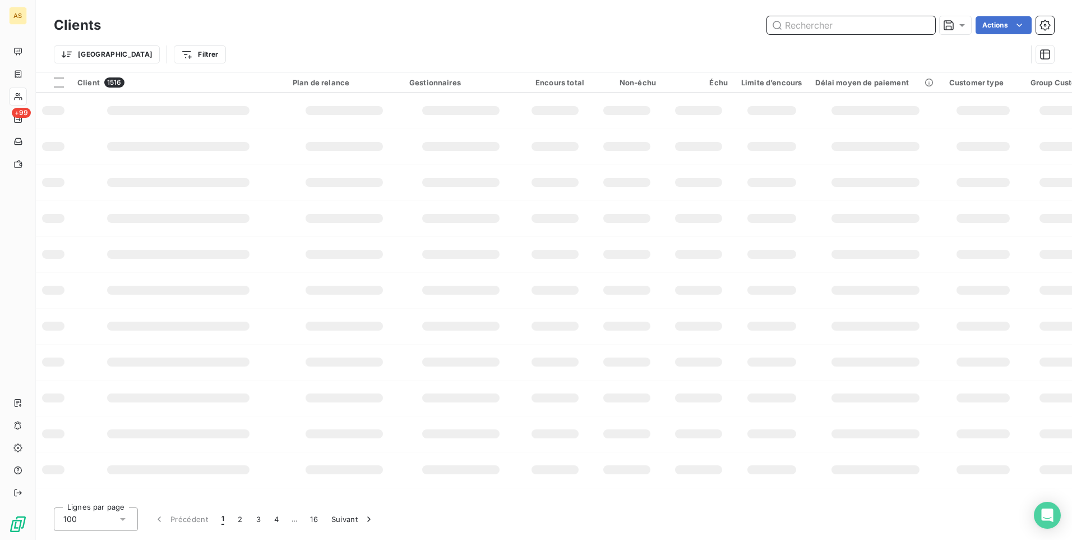
paste input "CEIDEX"
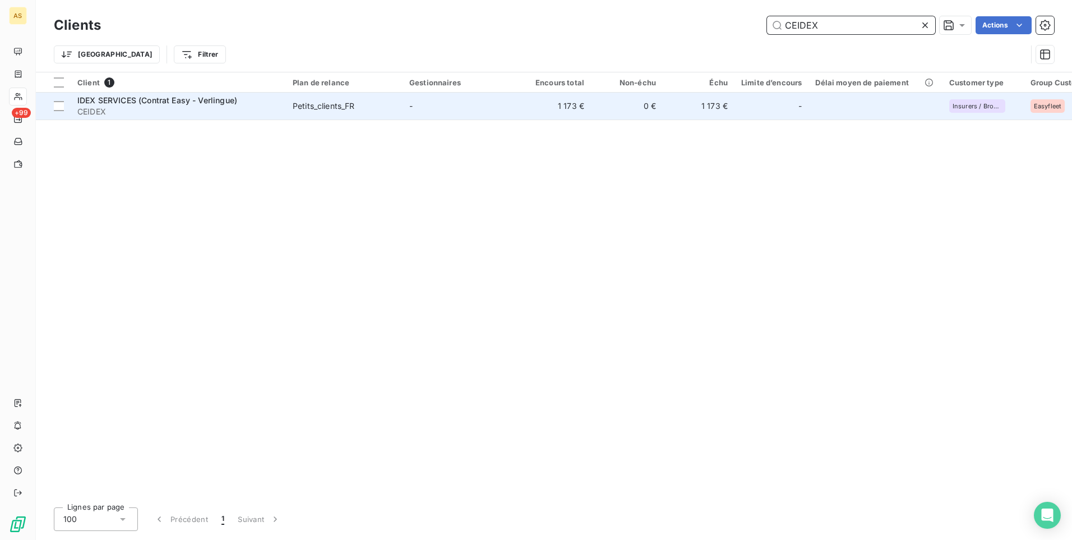
type input "CEIDEX"
click at [418, 110] on td "-" at bounding box center [461, 106] width 117 height 27
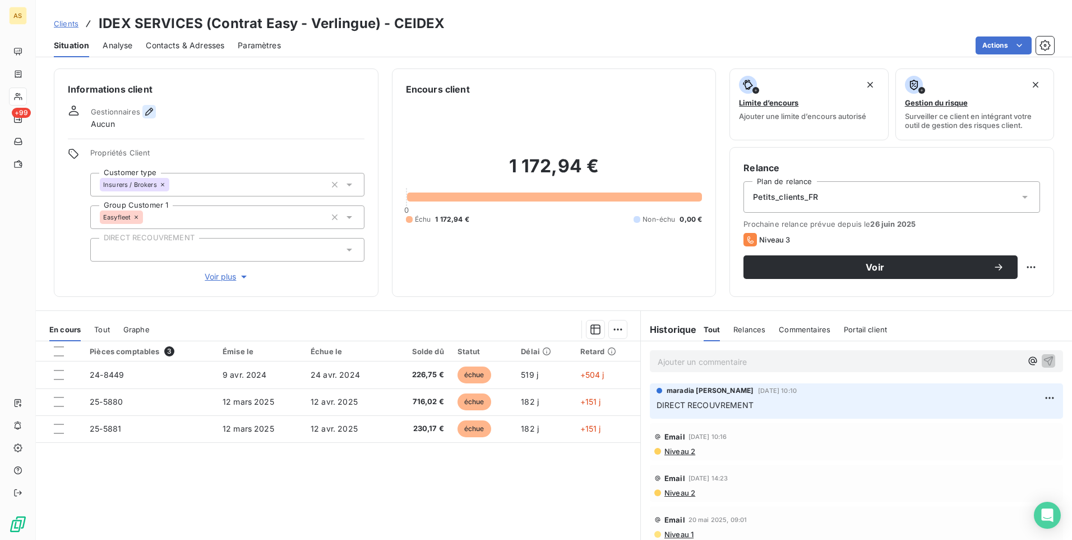
click at [150, 109] on icon "button" at bounding box center [149, 111] width 11 height 11
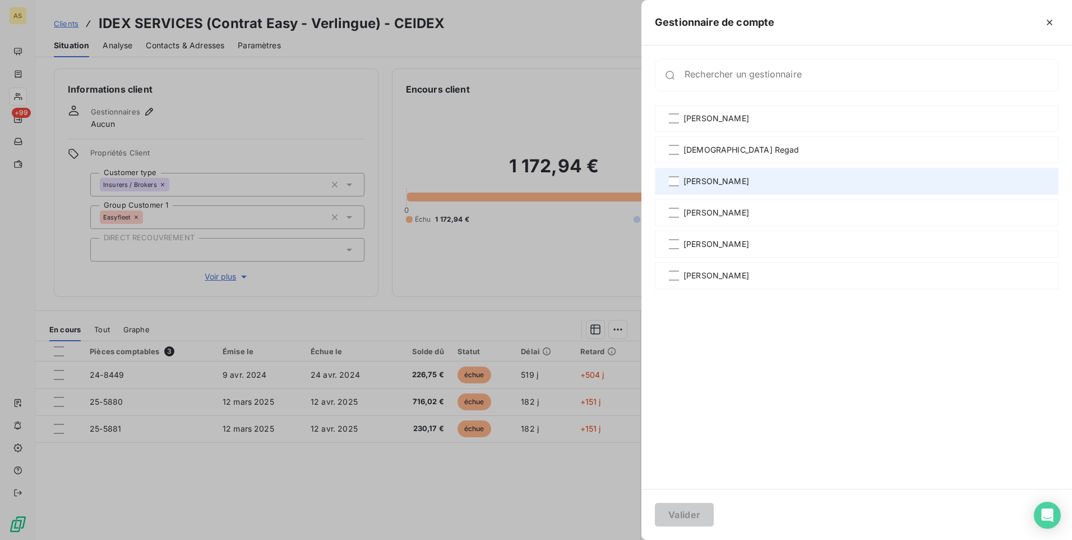
drag, startPoint x: 713, startPoint y: 144, endPoint x: 714, endPoint y: 168, distance: 24.1
click at [714, 147] on span "[DEMOGRAPHIC_DATA] Regad" at bounding box center [742, 149] width 116 height 11
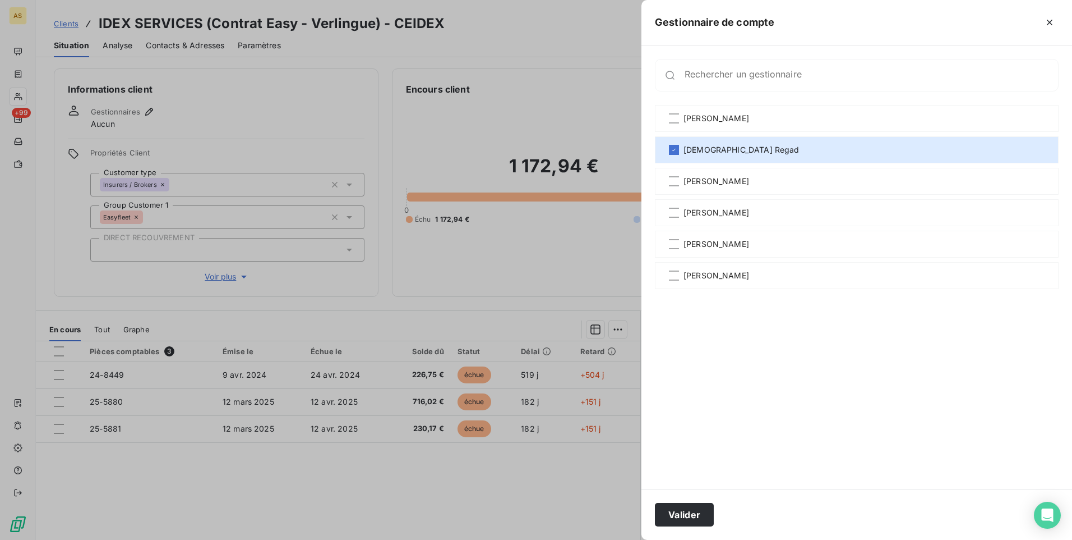
drag, startPoint x: 721, startPoint y: 244, endPoint x: 708, endPoint y: 340, distance: 97.4
click at [722, 244] on span "[PERSON_NAME]" at bounding box center [717, 243] width 66 height 11
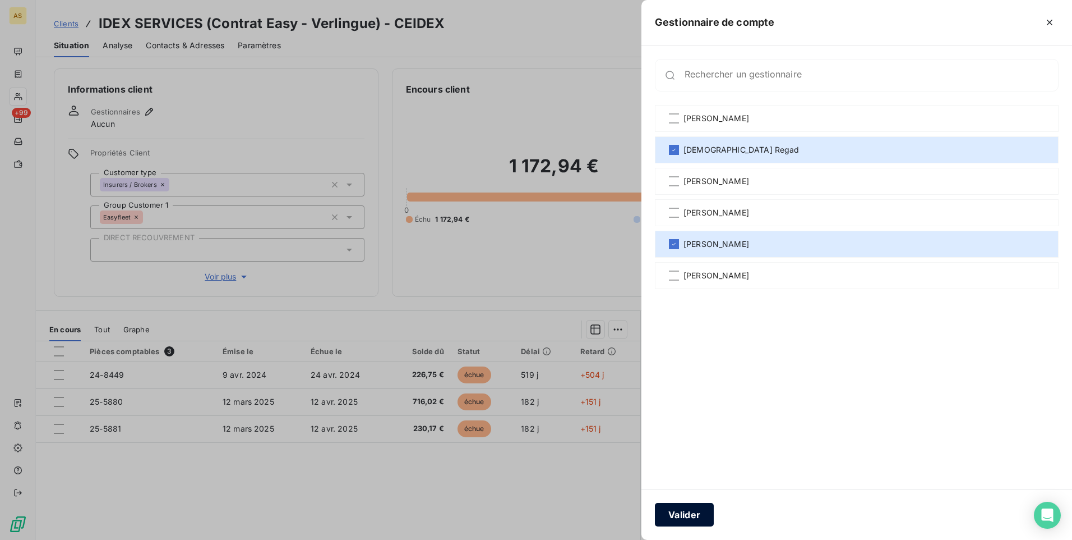
click at [692, 509] on button "Valider" at bounding box center [684, 514] width 59 height 24
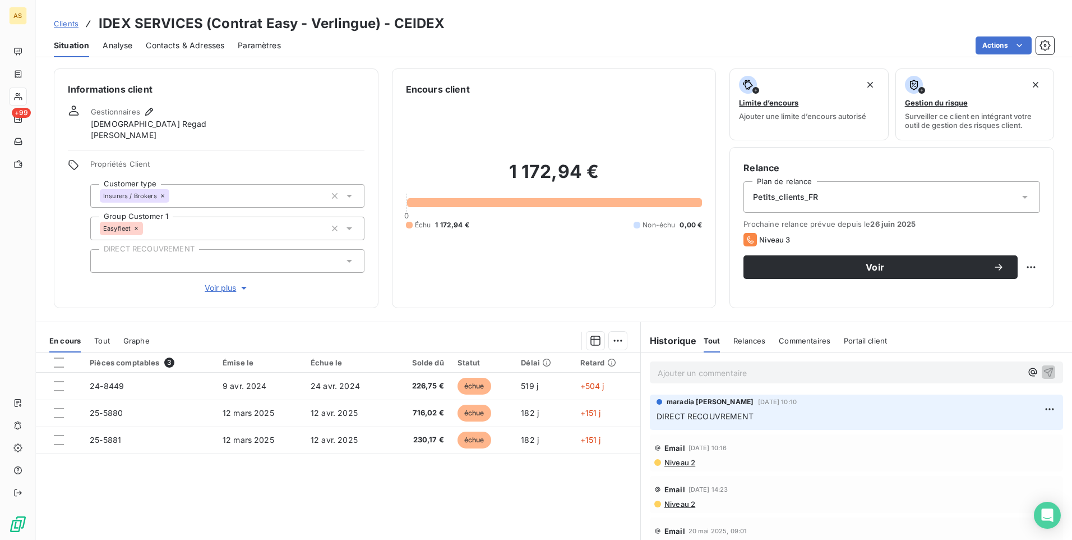
click at [61, 23] on span "Clients" at bounding box center [66, 23] width 25 height 9
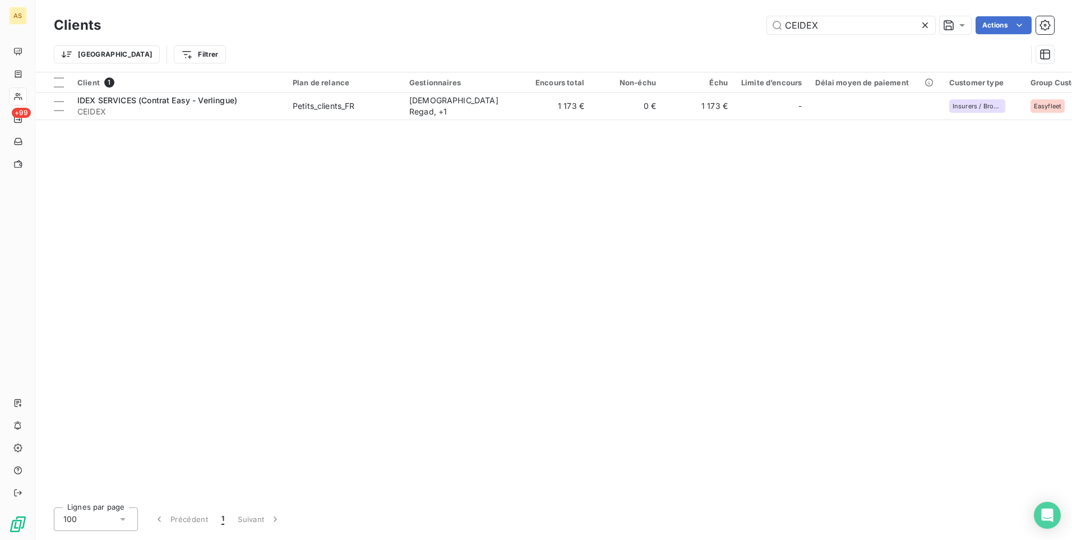
drag, startPoint x: 762, startPoint y: 13, endPoint x: 697, endPoint y: 12, distance: 65.1
click at [697, 12] on div "Clients CEIDEX Actions Trier Filtrer" at bounding box center [554, 36] width 1036 height 72
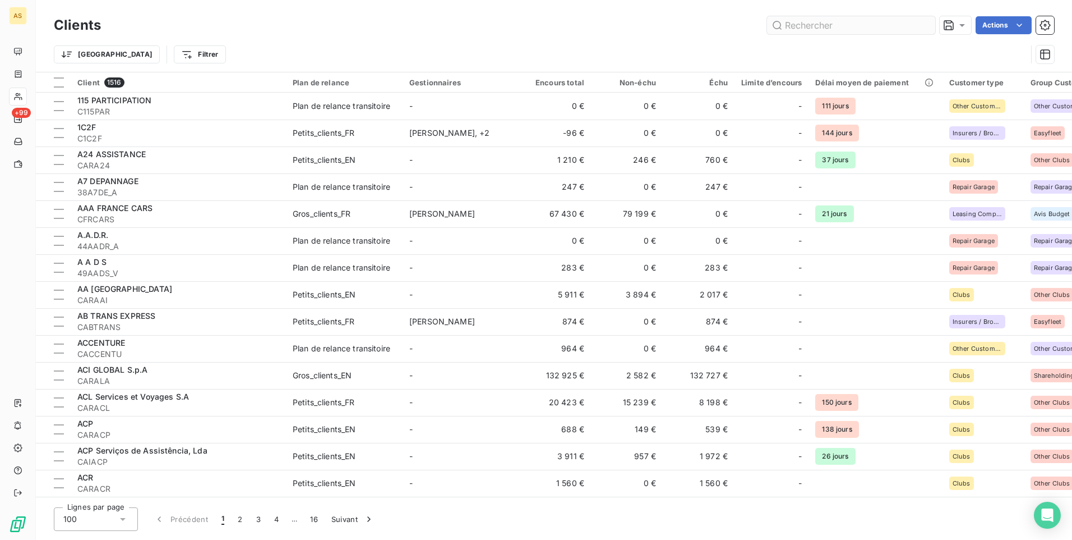
click at [786, 26] on input "text" at bounding box center [851, 25] width 168 height 18
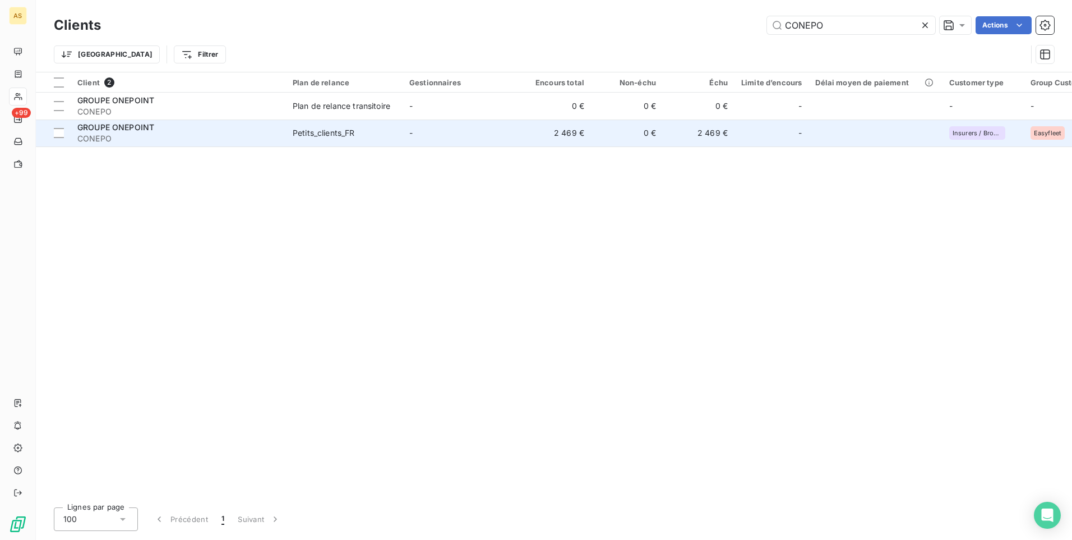
type input "CONEPO"
click at [625, 132] on td "0 €" at bounding box center [627, 132] width 72 height 27
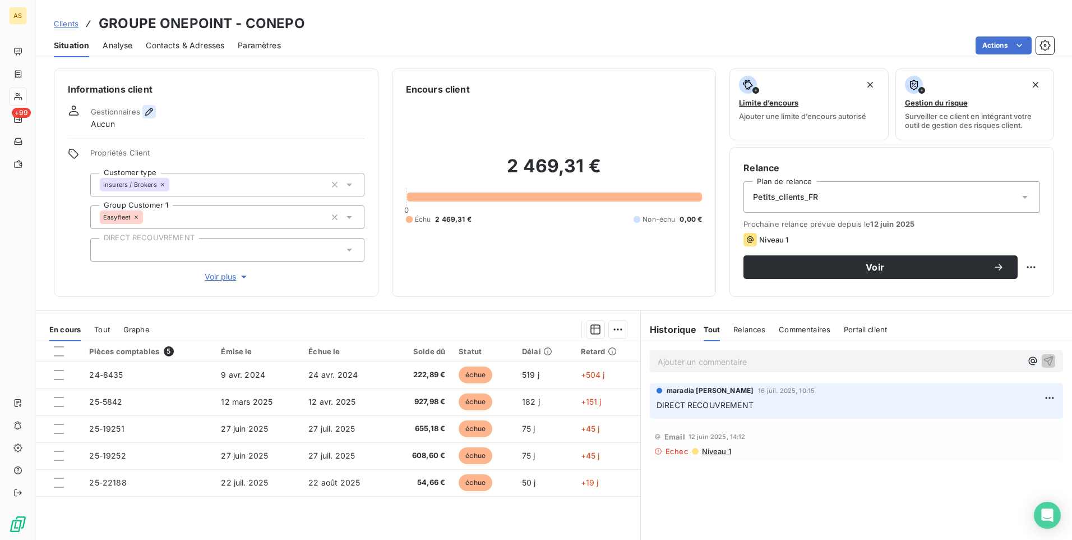
click at [149, 109] on icon "button" at bounding box center [149, 112] width 8 height 8
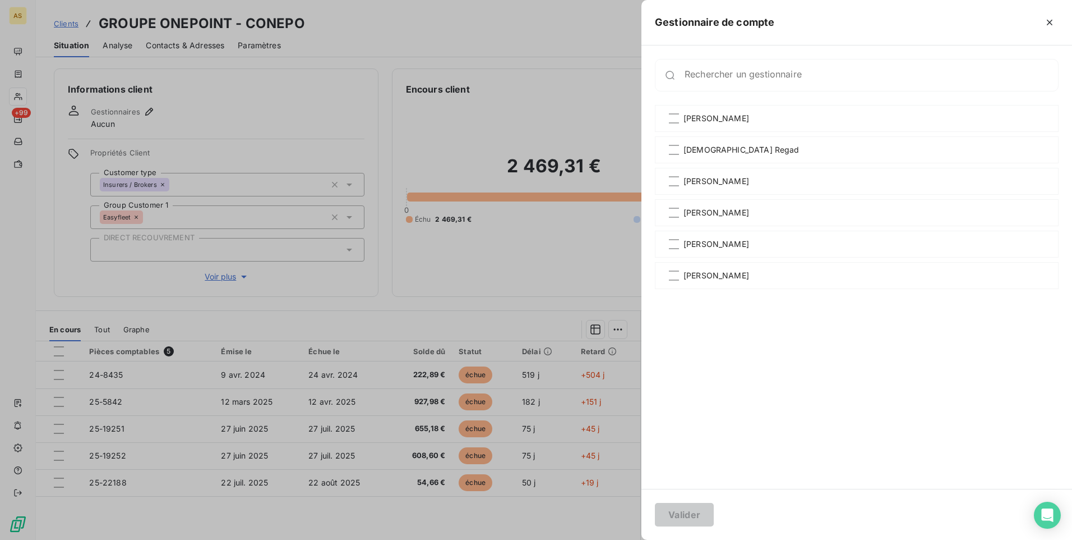
drag, startPoint x: 713, startPoint y: 153, endPoint x: 709, endPoint y: 164, distance: 11.6
click at [709, 164] on div "[PERSON_NAME] Regad [PERSON_NAME] [PERSON_NAME]" at bounding box center [857, 290] width 404 height 370
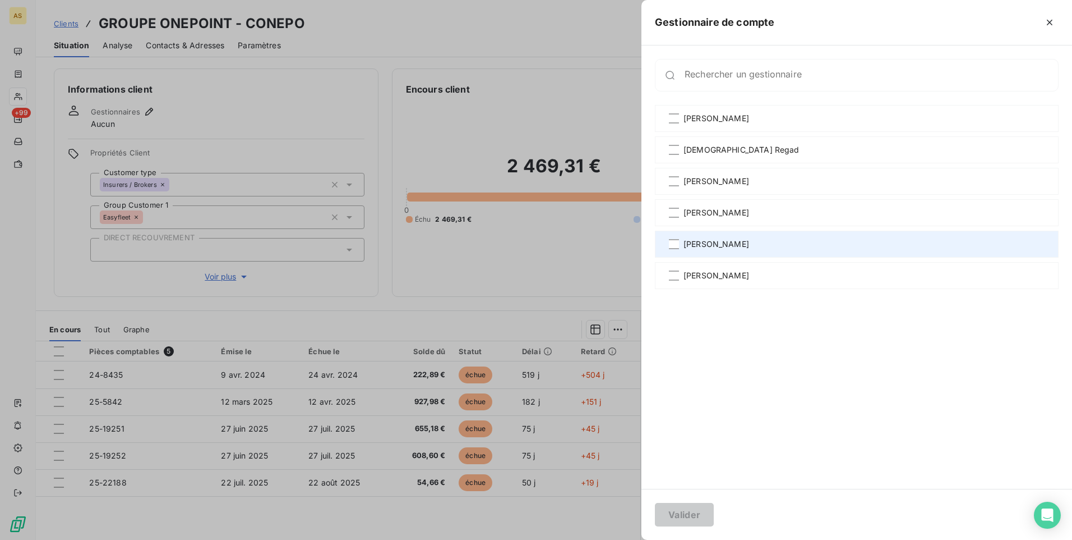
drag, startPoint x: 709, startPoint y: 164, endPoint x: 702, endPoint y: 240, distance: 76.6
click at [702, 240] on div "[PERSON_NAME]" at bounding box center [857, 243] width 404 height 27
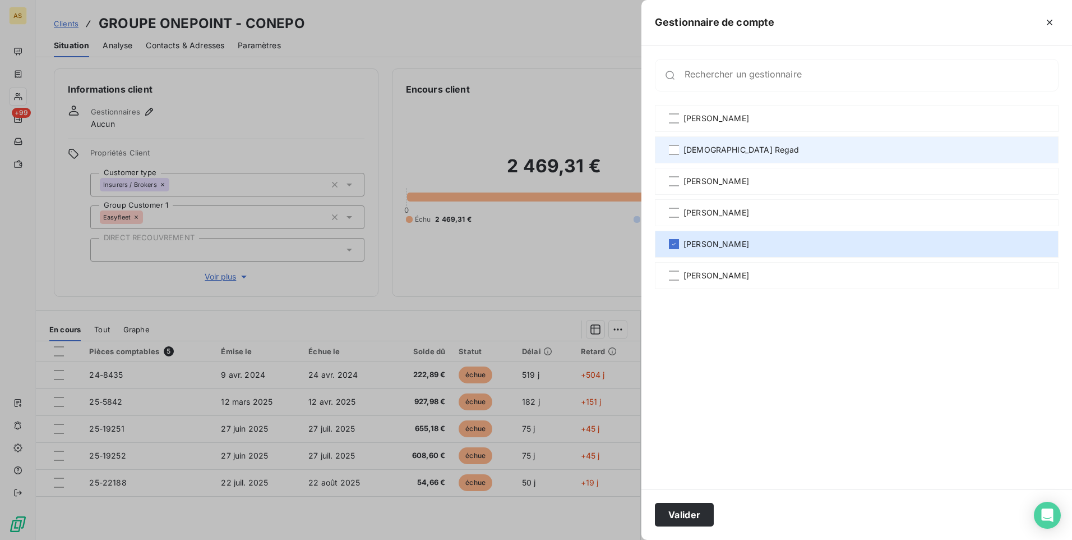
click at [684, 149] on span "[DEMOGRAPHIC_DATA] Regad" at bounding box center [742, 149] width 116 height 11
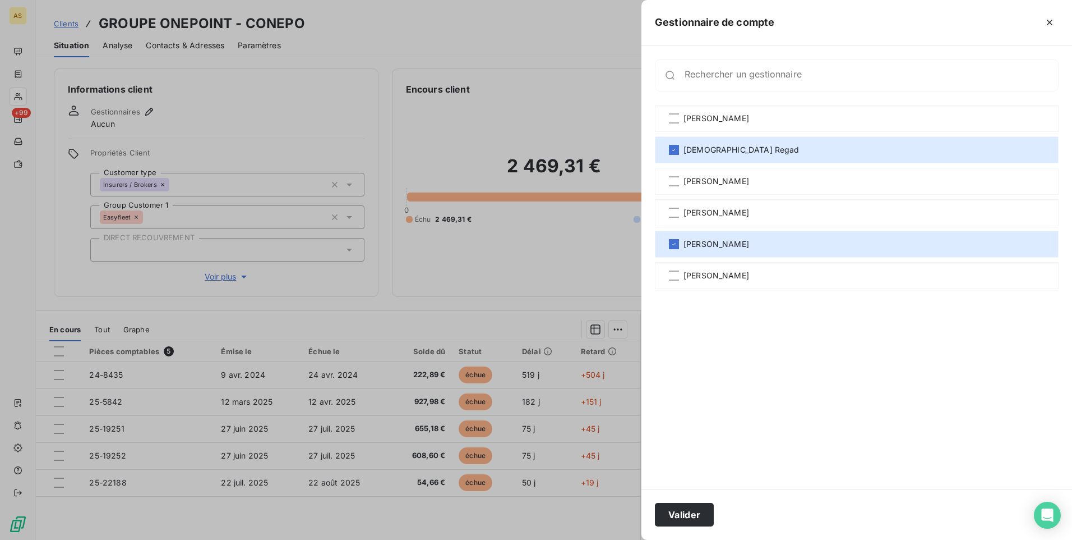
drag, startPoint x: 683, startPoint y: 505, endPoint x: 682, endPoint y: 497, distance: 7.9
click at [683, 506] on button "Valider" at bounding box center [684, 514] width 59 height 24
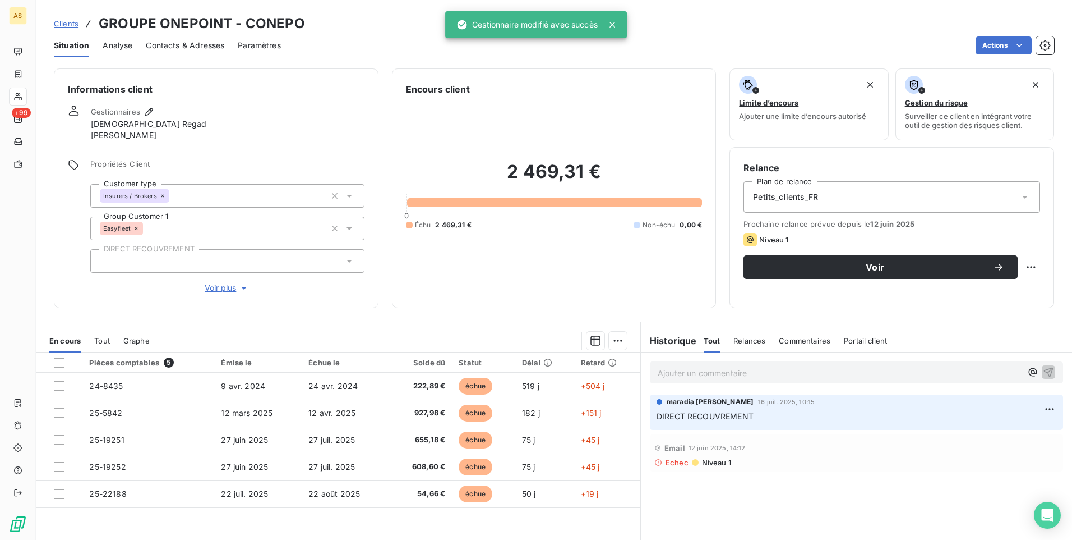
click at [61, 20] on span "Clients" at bounding box center [66, 23] width 25 height 9
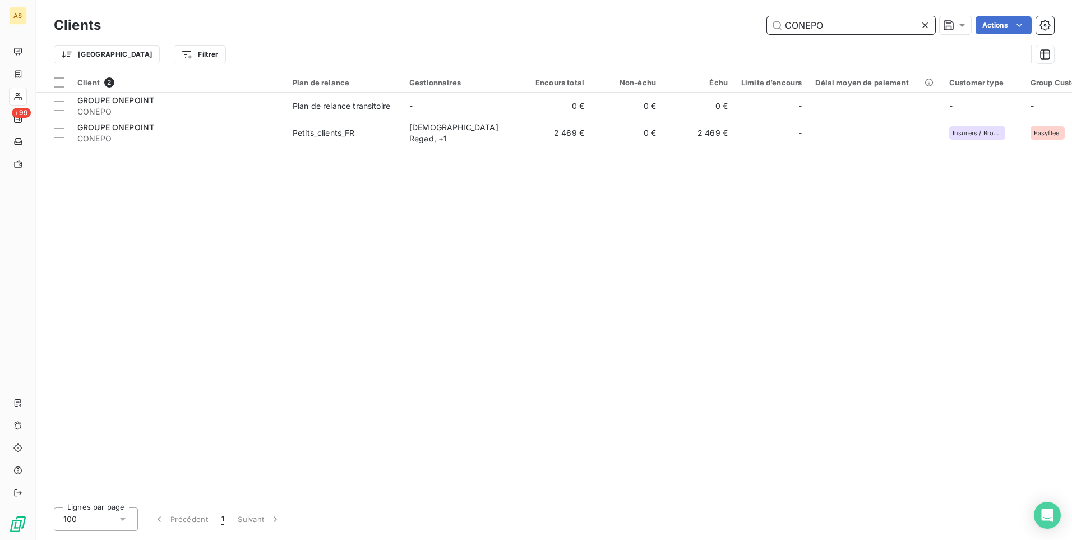
drag, startPoint x: 819, startPoint y: 24, endPoint x: 626, endPoint y: 24, distance: 192.9
click at [626, 24] on div "CONEPO Actions" at bounding box center [584, 25] width 940 height 18
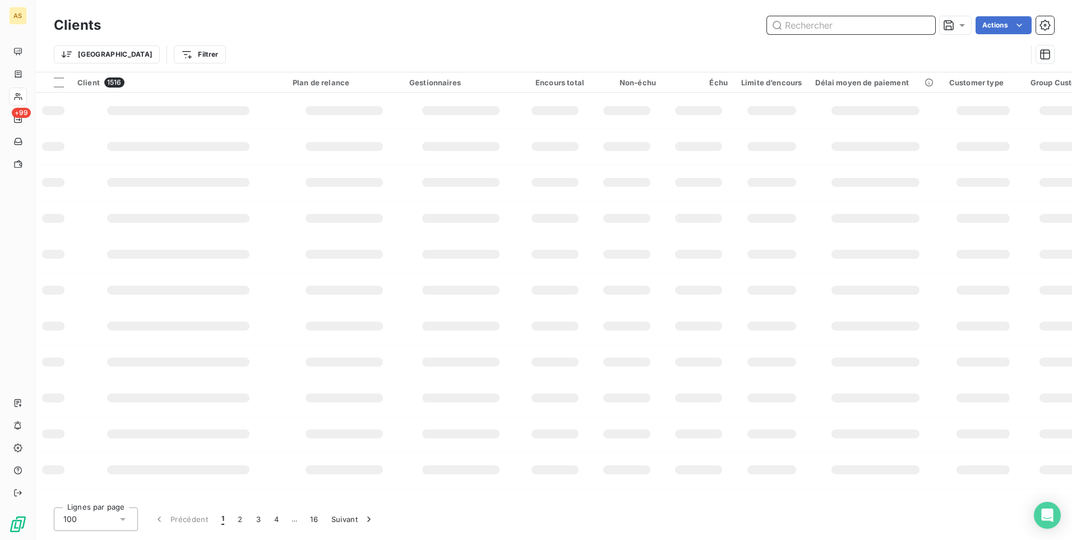
paste input "CEDUOS"
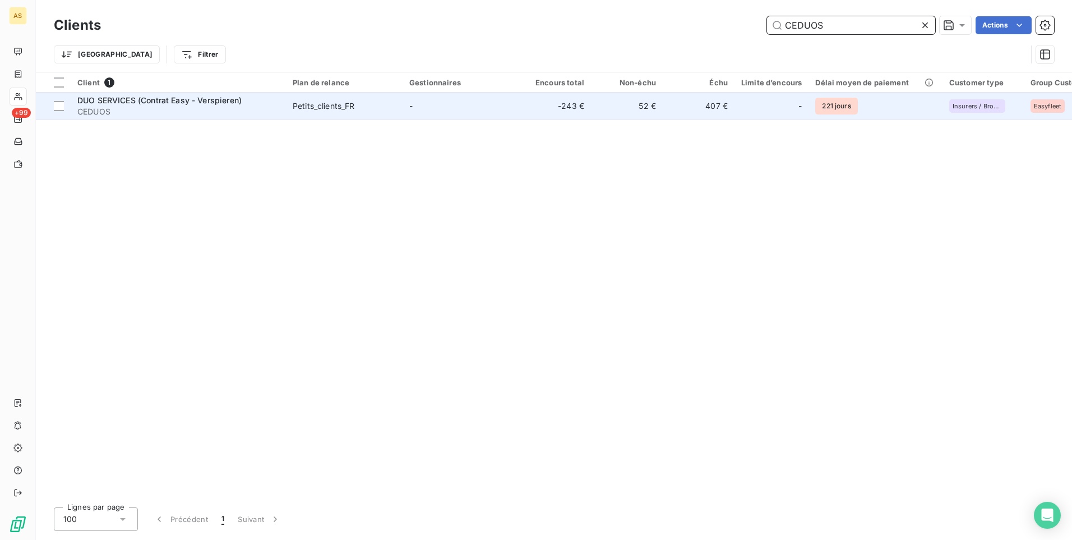
type input "CEDUOS"
click at [566, 106] on td "-243 €" at bounding box center [555, 106] width 72 height 27
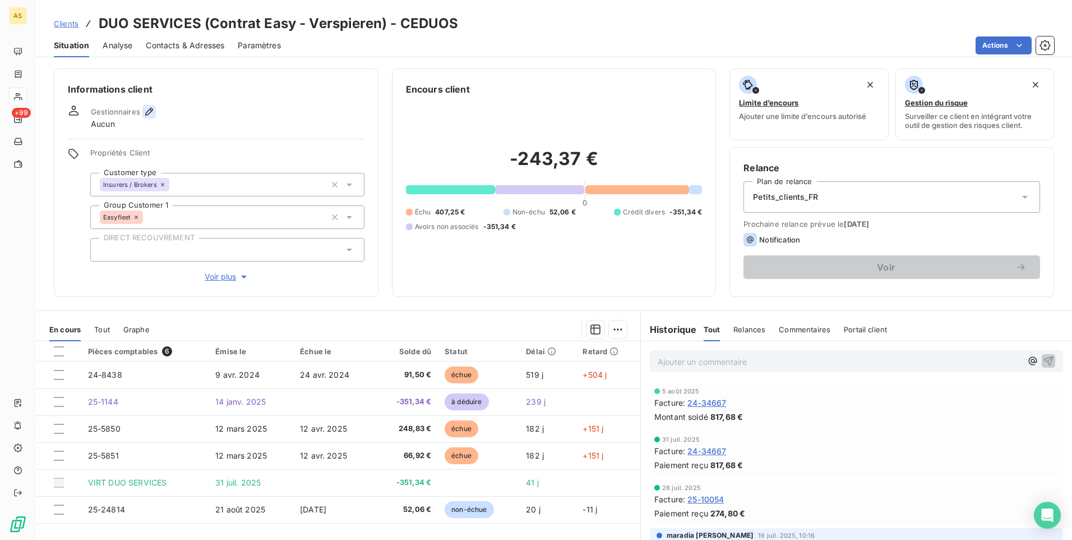
click at [149, 111] on icon "button" at bounding box center [149, 111] width 11 height 11
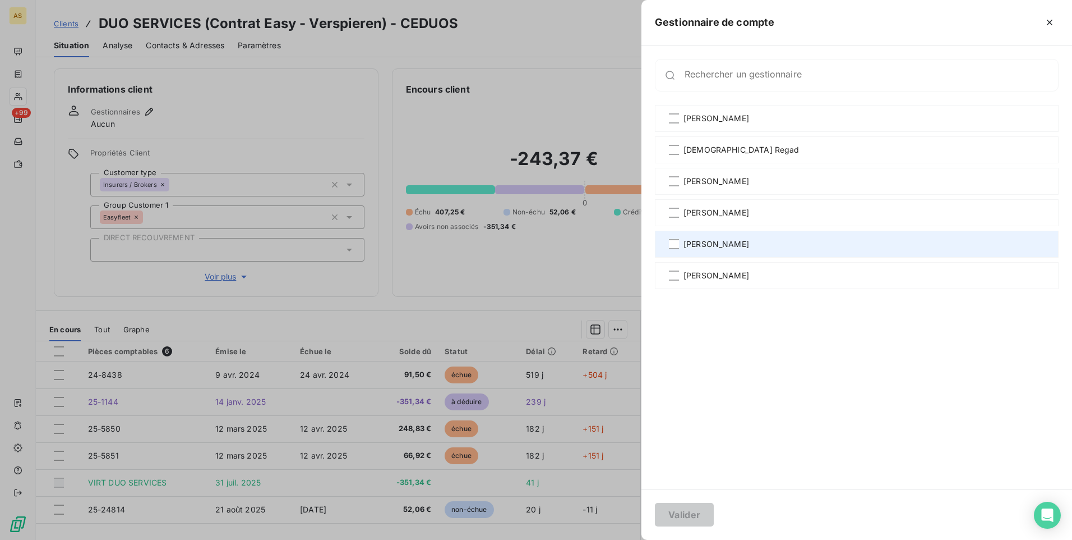
click at [716, 239] on span "[PERSON_NAME]" at bounding box center [717, 243] width 66 height 11
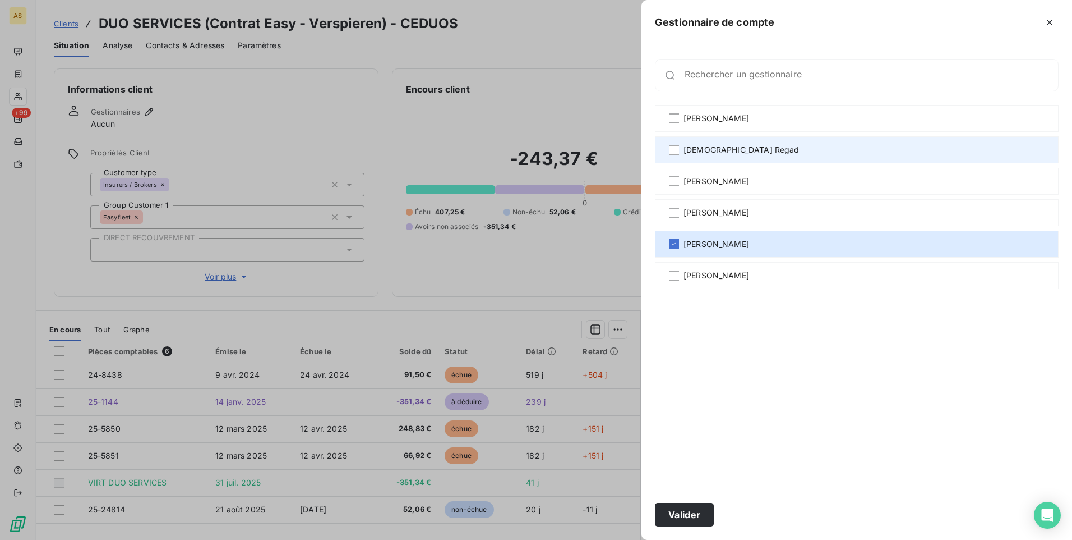
click at [707, 149] on span "[DEMOGRAPHIC_DATA] Regad" at bounding box center [742, 149] width 116 height 11
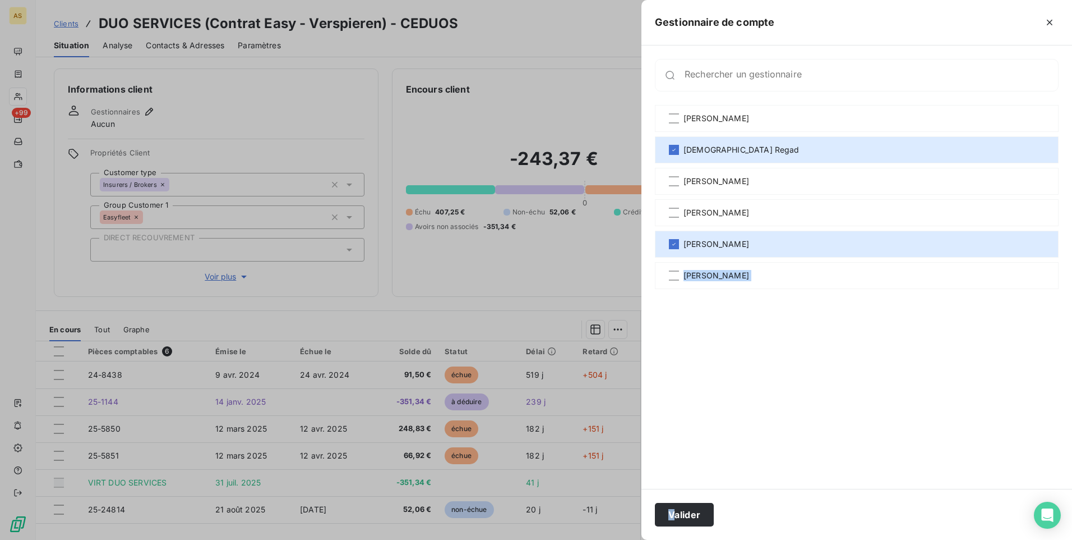
drag, startPoint x: 672, startPoint y: 485, endPoint x: 676, endPoint y: 494, distance: 9.8
click at [676, 494] on div "Gestionnaire de compte Rechercher un gestionnaire [PERSON_NAME][DEMOGRAPHIC_DAT…" at bounding box center [857, 270] width 431 height 540
drag, startPoint x: 676, startPoint y: 494, endPoint x: 691, endPoint y: 509, distance: 21.8
click at [691, 509] on button "Valider" at bounding box center [684, 514] width 59 height 24
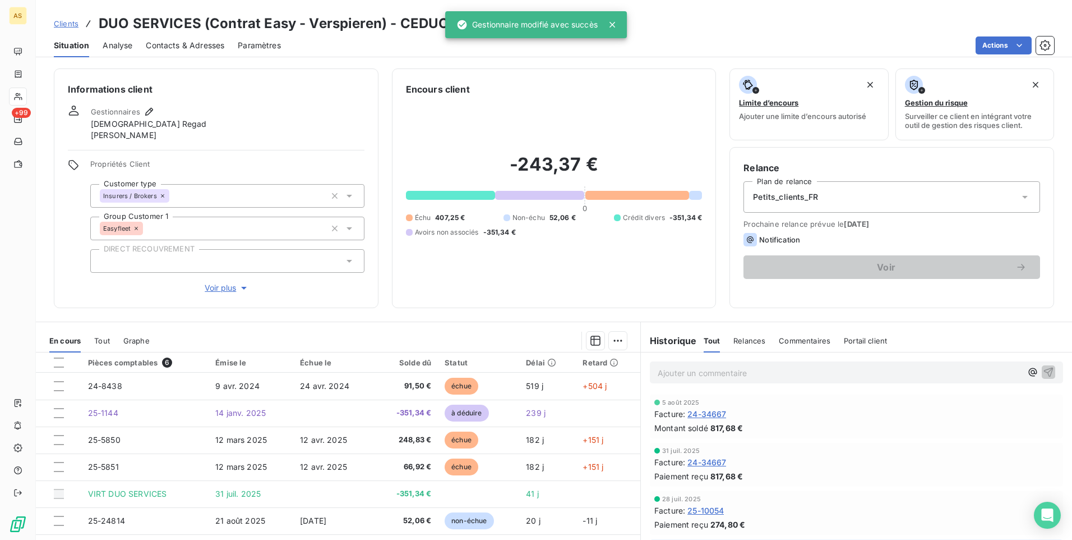
click at [67, 20] on span "Clients" at bounding box center [66, 23] width 25 height 9
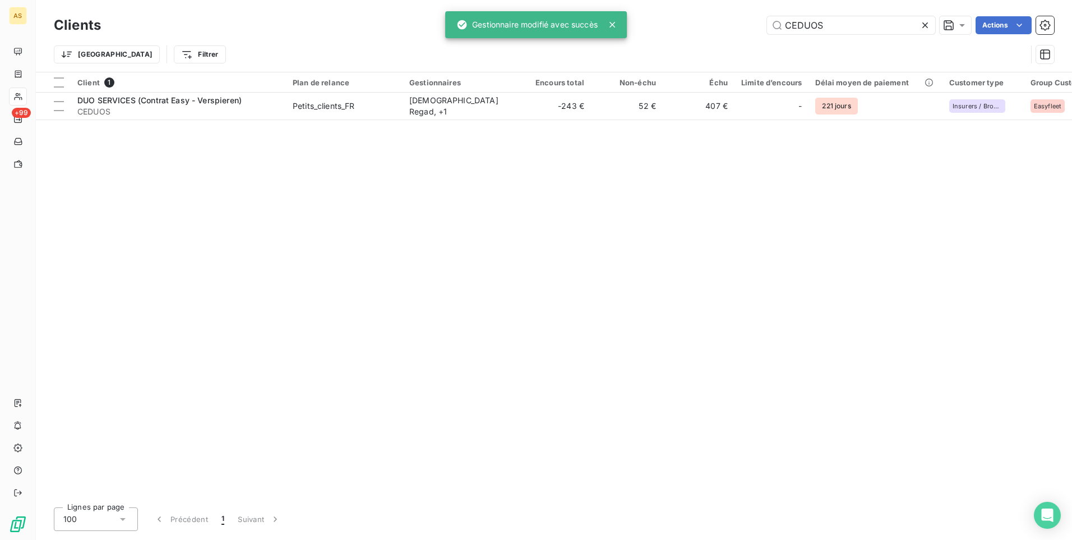
drag, startPoint x: 757, startPoint y: 25, endPoint x: 588, endPoint y: 6, distance: 170.4
click at [588, 6] on div "Clients CEDUOS Actions Trier Filtrer" at bounding box center [554, 36] width 1036 height 72
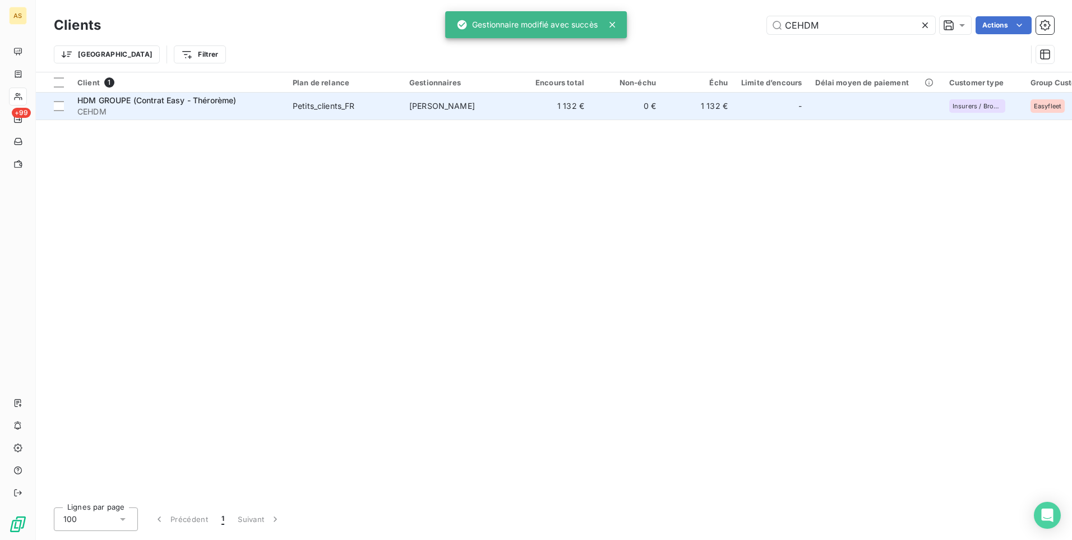
type input "CEHDM"
click at [411, 94] on td "[PERSON_NAME]" at bounding box center [461, 106] width 117 height 27
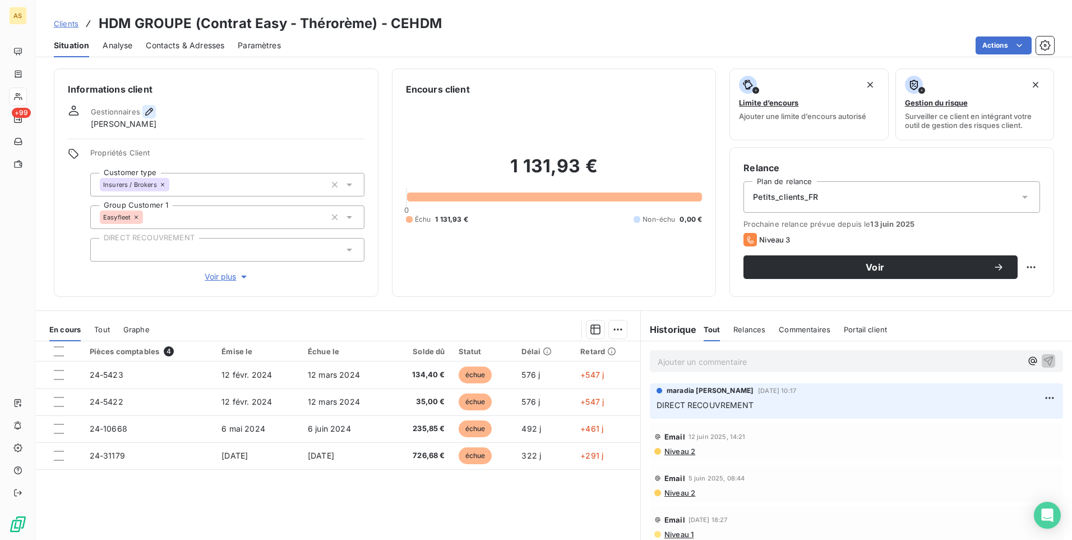
click at [147, 109] on icon "button" at bounding box center [149, 111] width 11 height 11
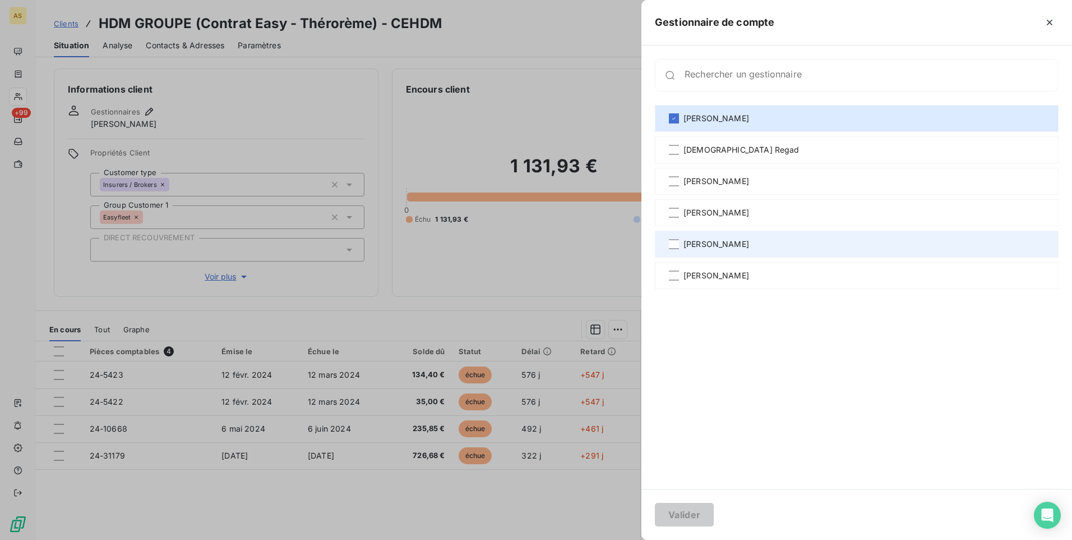
click at [704, 243] on span "[PERSON_NAME]" at bounding box center [717, 243] width 66 height 11
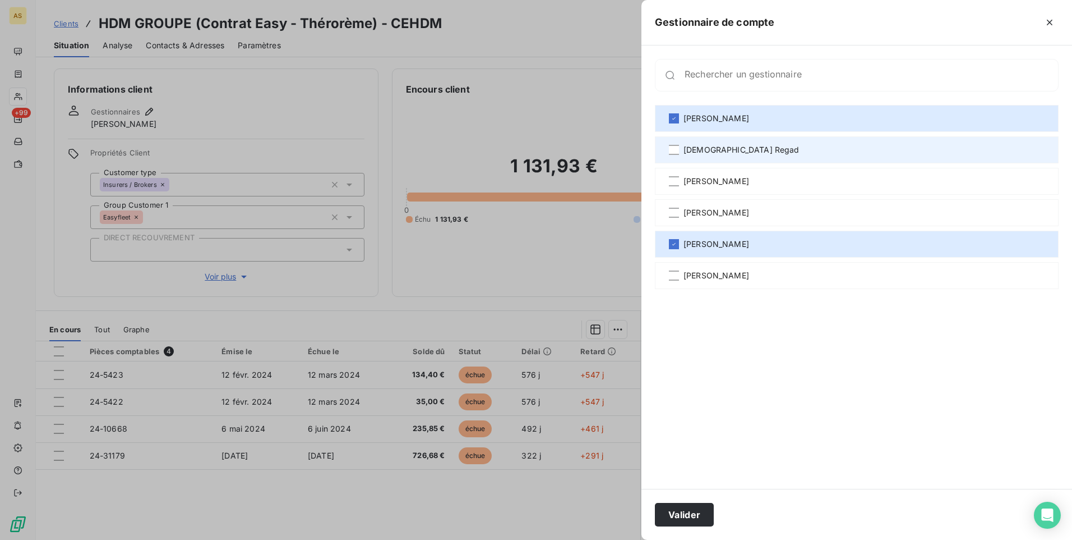
click at [706, 149] on span "[DEMOGRAPHIC_DATA] Regad" at bounding box center [742, 149] width 116 height 11
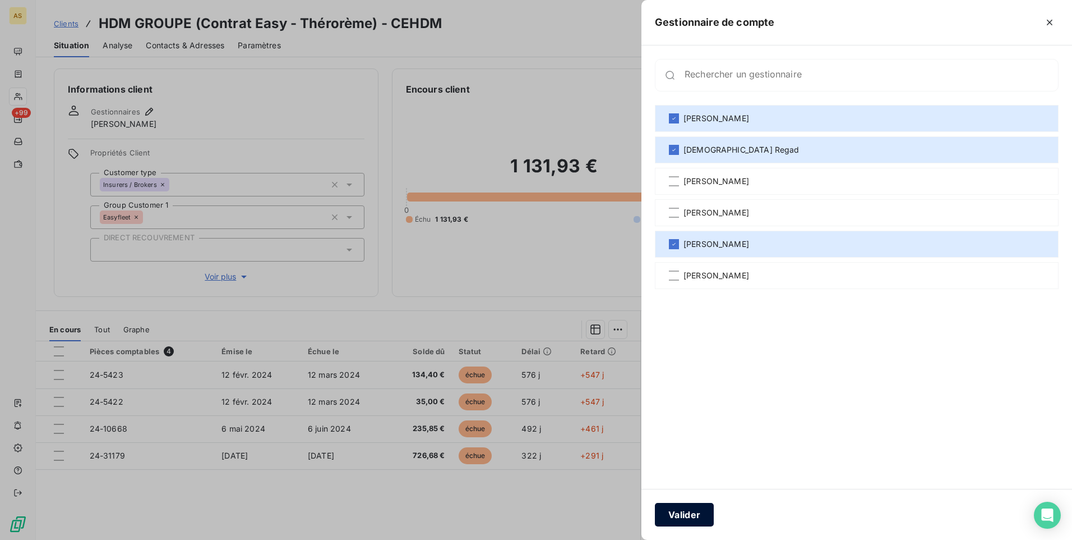
click at [690, 525] on button "Valider" at bounding box center [684, 514] width 59 height 24
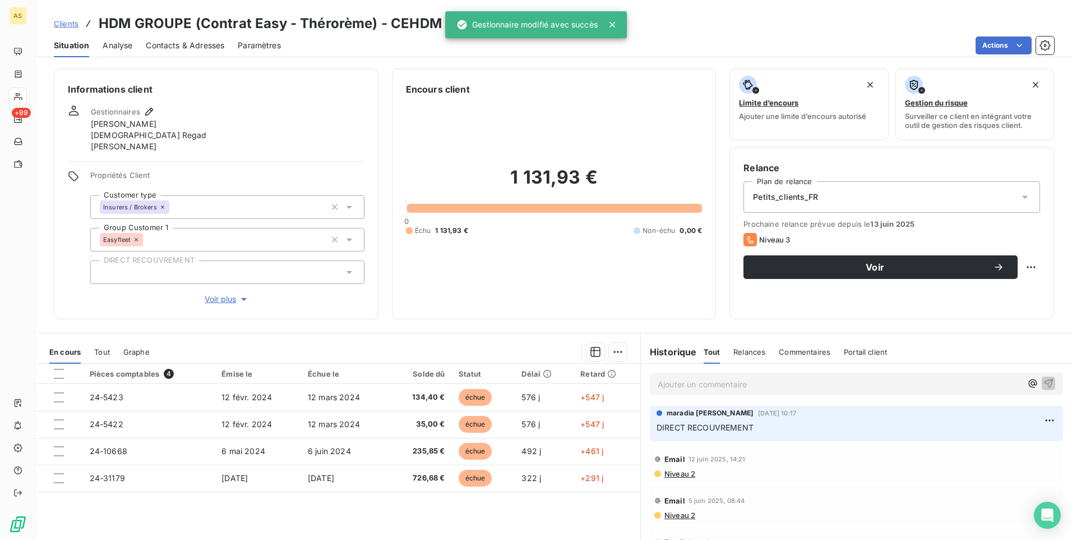
click at [75, 23] on span "Clients" at bounding box center [66, 23] width 25 height 9
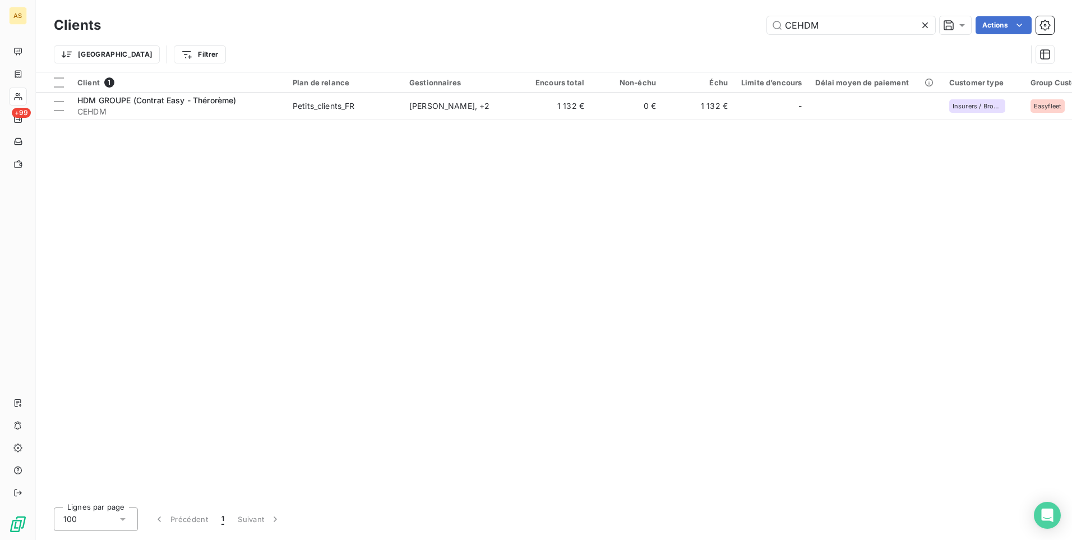
drag, startPoint x: 769, startPoint y: 29, endPoint x: 698, endPoint y: 29, distance: 71.8
click at [699, 29] on div "CEHDM Actions" at bounding box center [584, 25] width 940 height 18
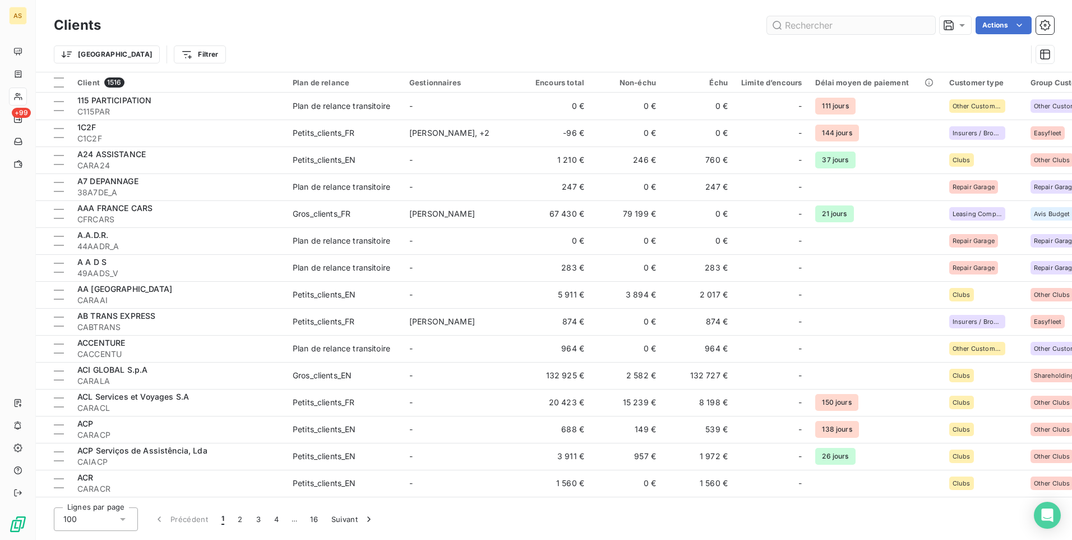
click at [808, 27] on input "text" at bounding box center [851, 25] width 168 height 18
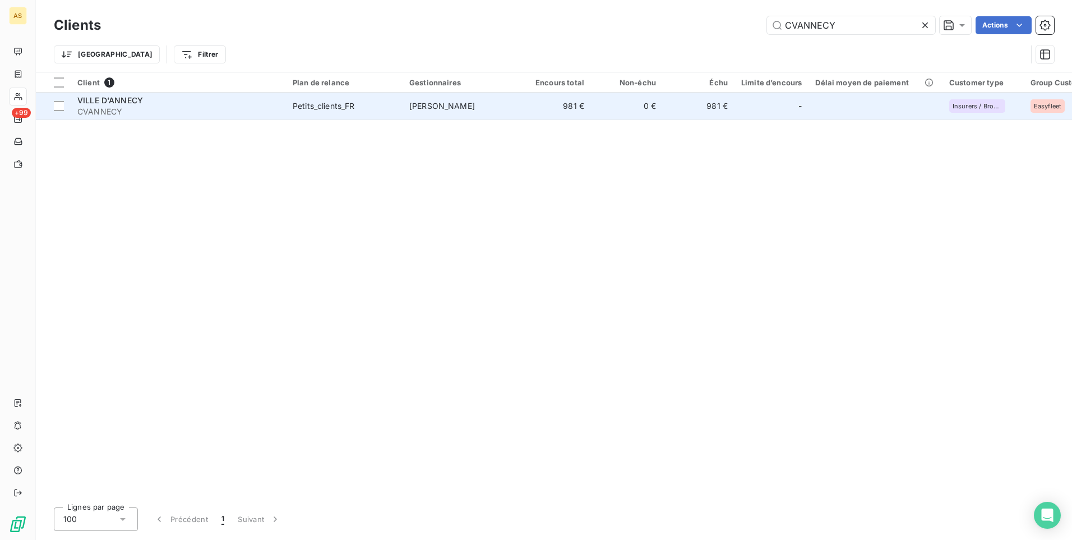
type input "CVANNECY"
click at [436, 103] on span "[PERSON_NAME]" at bounding box center [442, 106] width 66 height 10
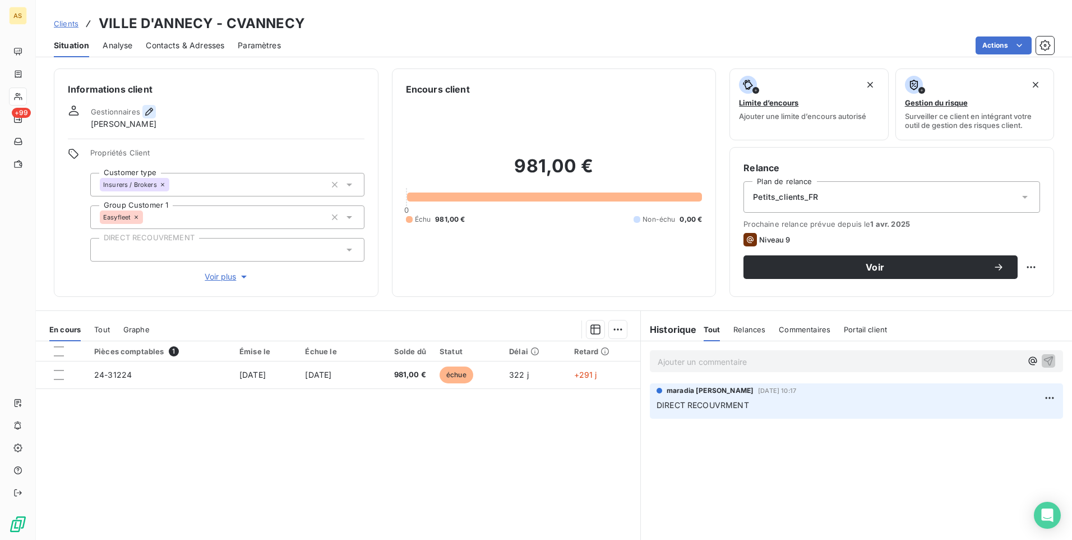
click at [150, 112] on icon "button" at bounding box center [149, 112] width 8 height 8
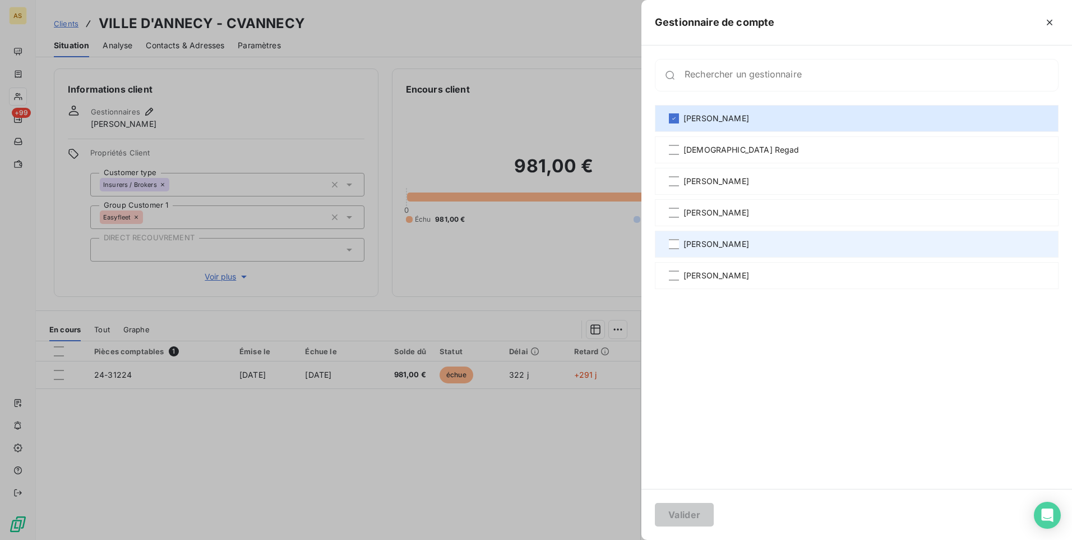
click at [723, 247] on span "[PERSON_NAME]" at bounding box center [717, 243] width 66 height 11
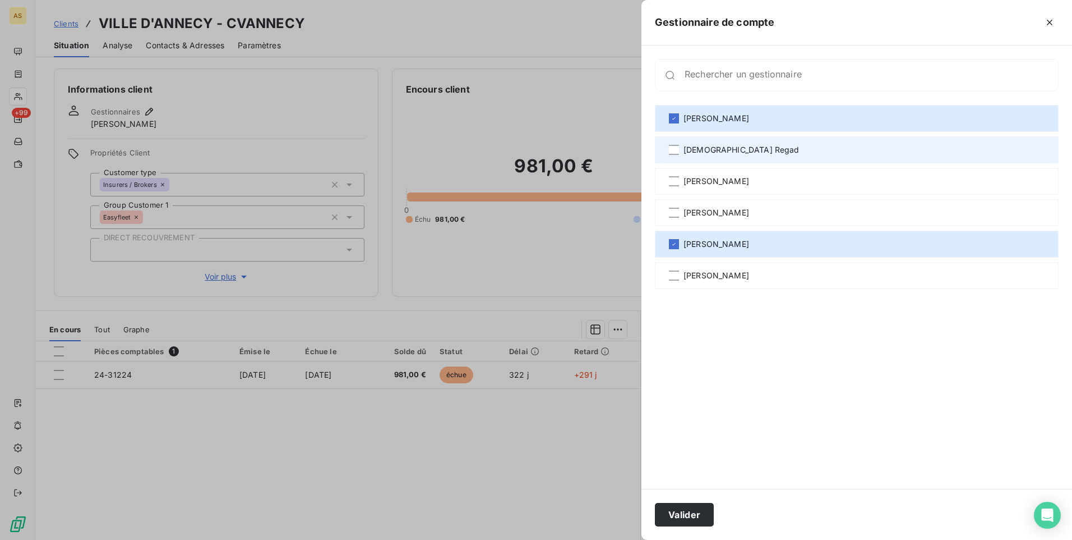
click at [711, 149] on span "[DEMOGRAPHIC_DATA] Regad" at bounding box center [742, 149] width 116 height 11
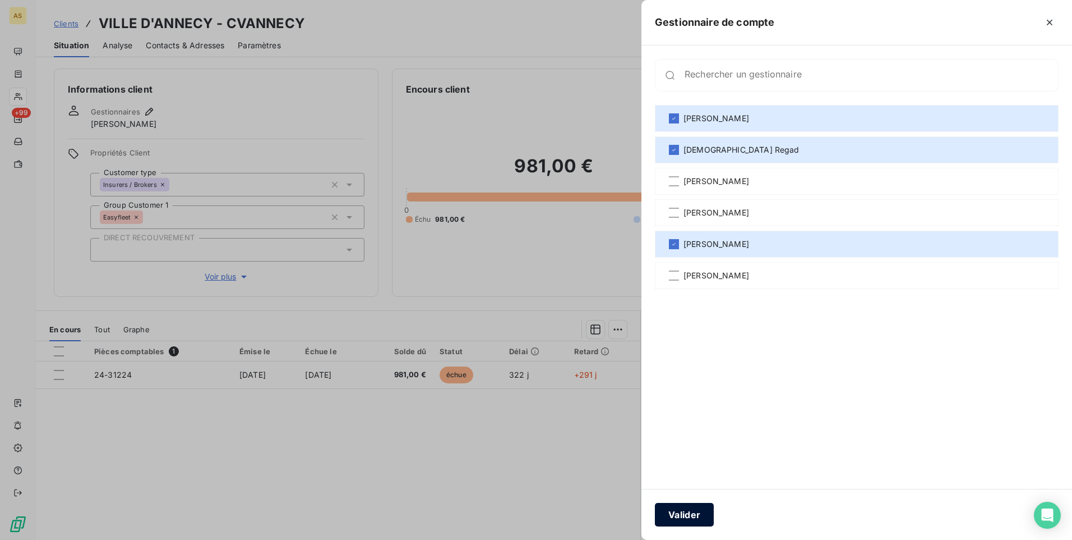
click at [688, 509] on button "Valider" at bounding box center [684, 514] width 59 height 24
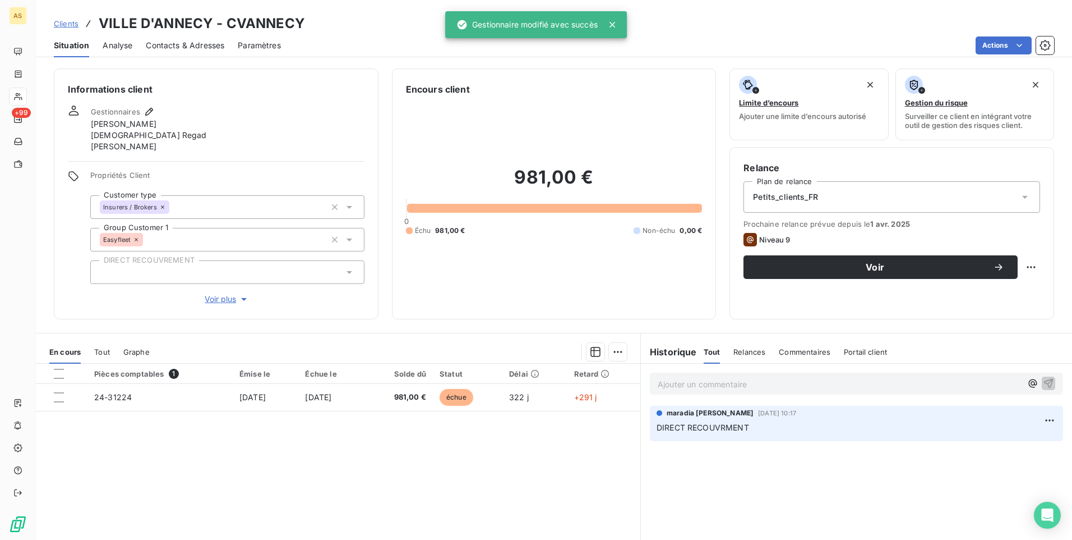
click at [62, 18] on link "Clients" at bounding box center [66, 23] width 25 height 11
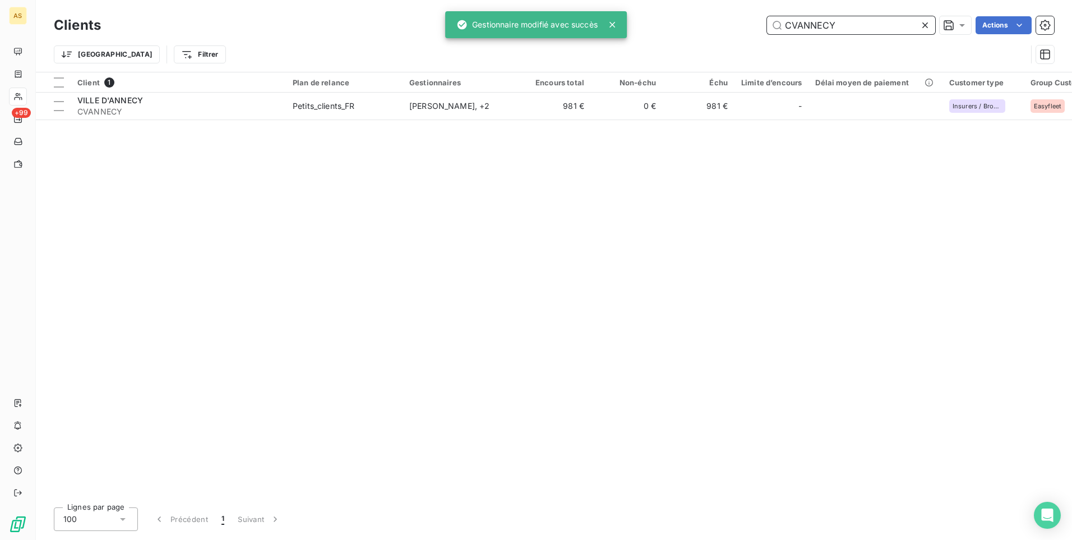
drag, startPoint x: 853, startPoint y: 17, endPoint x: 725, endPoint y: 17, distance: 128.4
click at [725, 17] on div "CVANNECY Actions" at bounding box center [584, 25] width 940 height 18
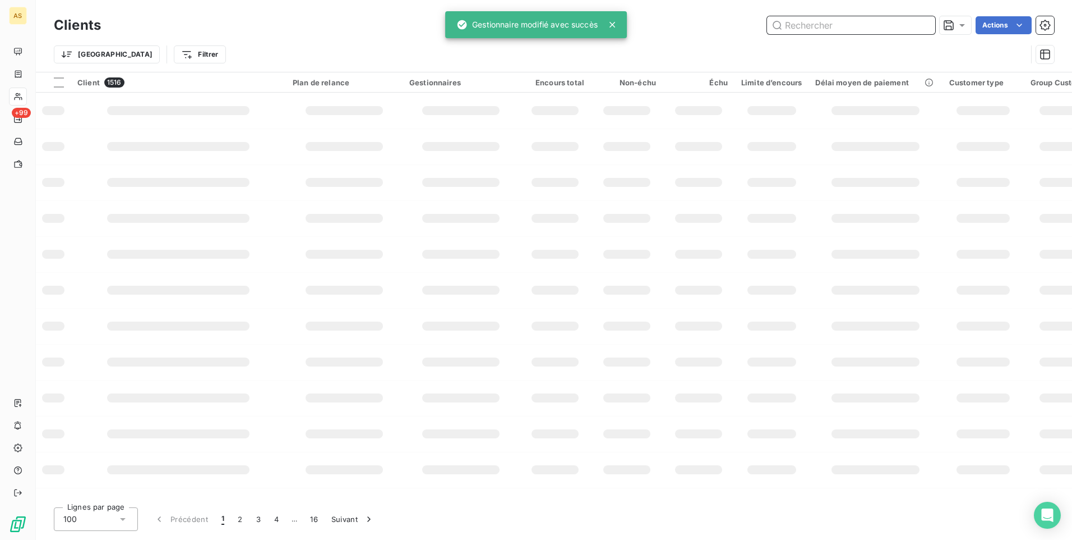
paste input "CECFAO"
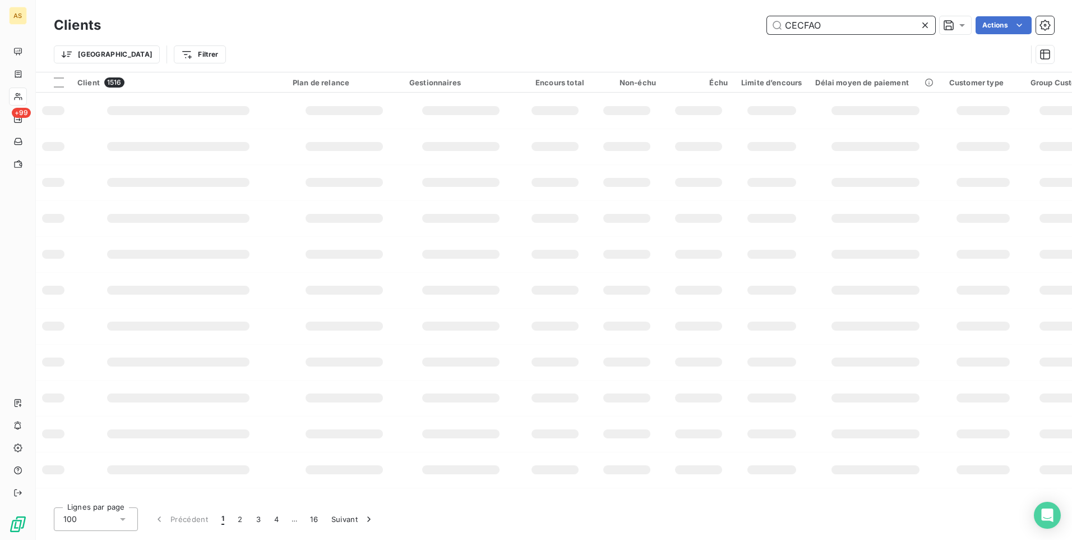
click at [797, 20] on input "CECFAO" at bounding box center [851, 25] width 168 height 18
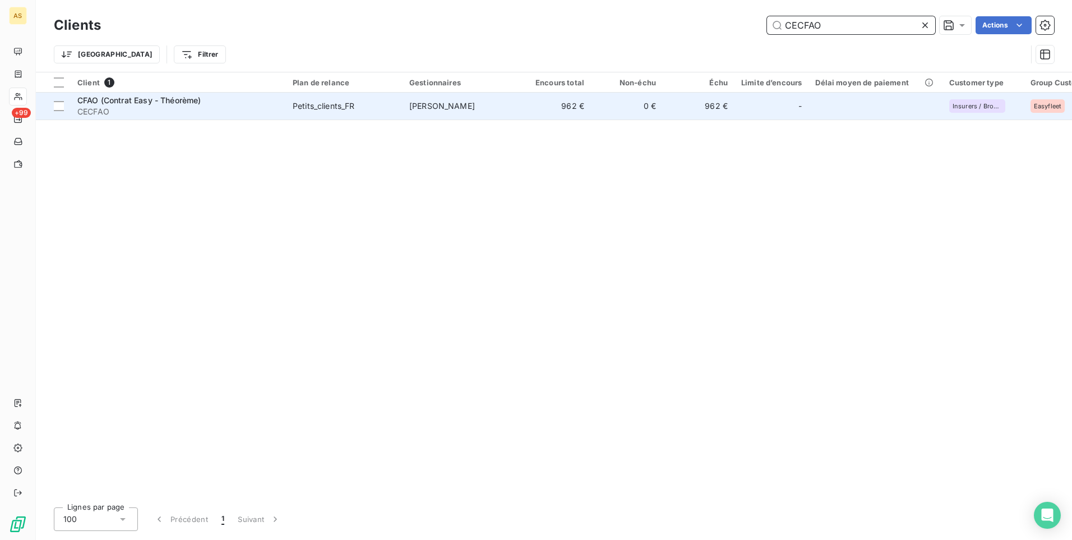
type input "CECFAO"
click at [571, 108] on td "962 €" at bounding box center [555, 106] width 72 height 27
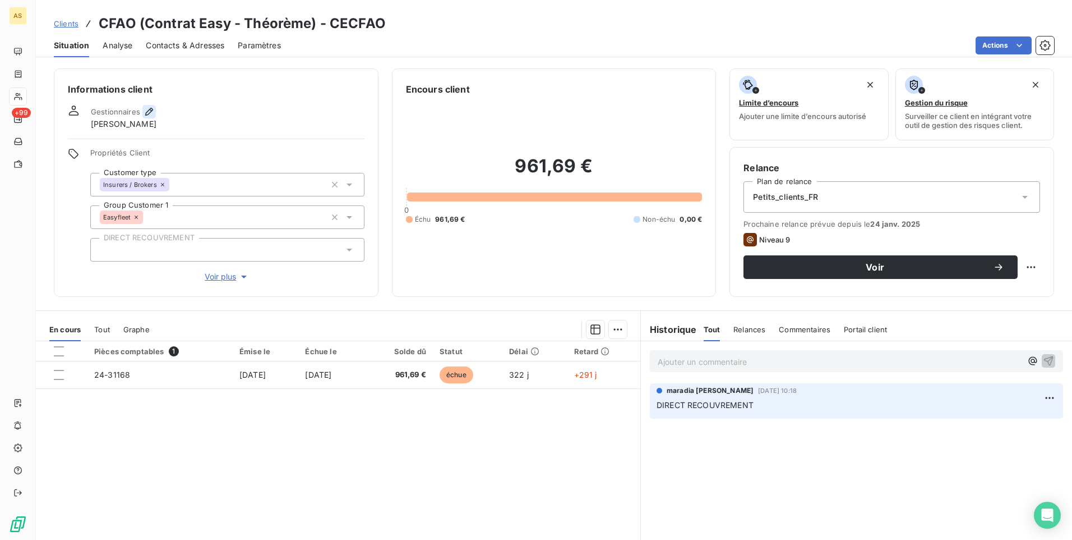
click at [151, 112] on icon "button" at bounding box center [149, 111] width 11 height 11
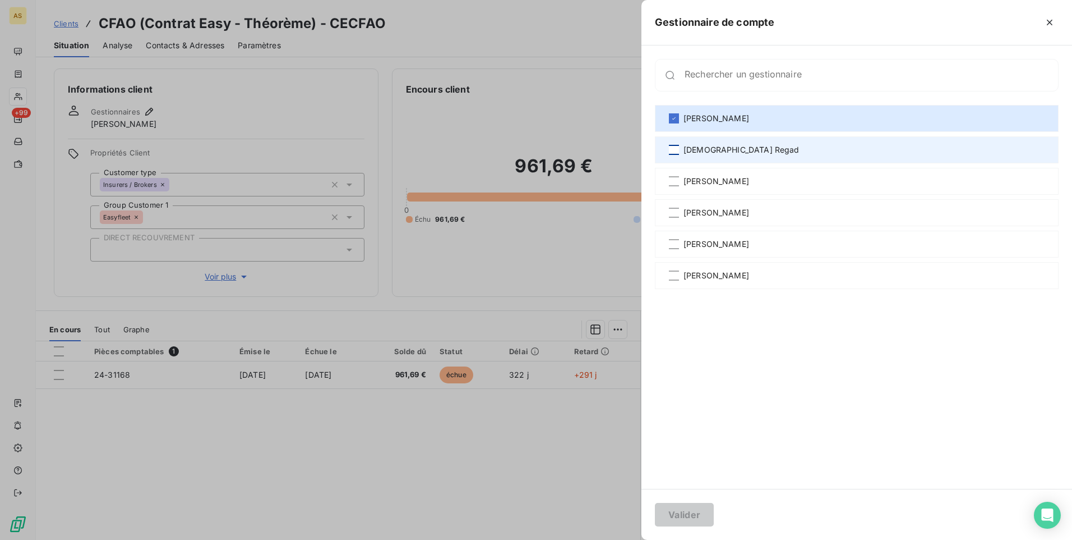
click at [678, 146] on div at bounding box center [674, 150] width 10 height 10
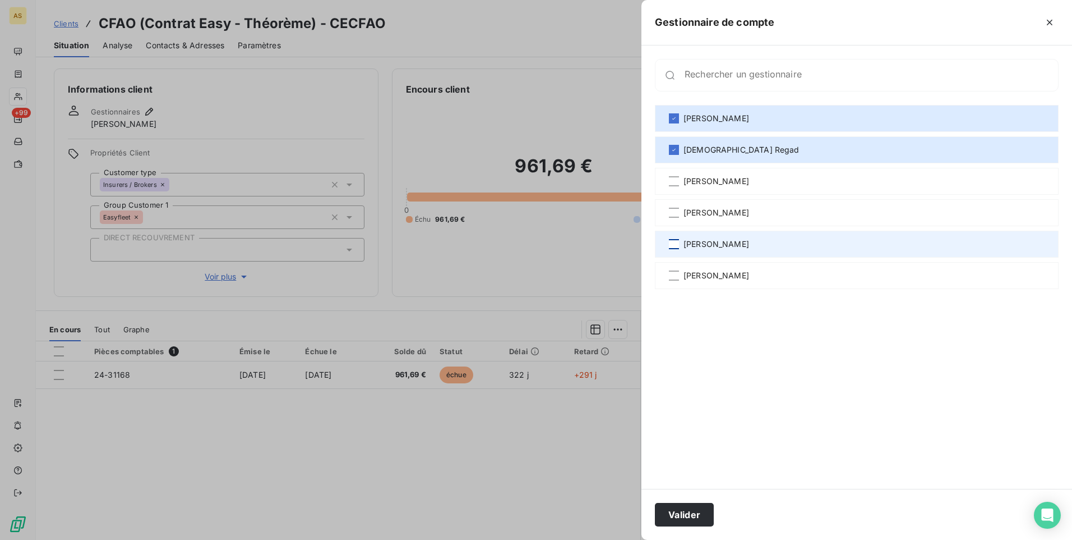
click at [675, 247] on div at bounding box center [674, 244] width 10 height 10
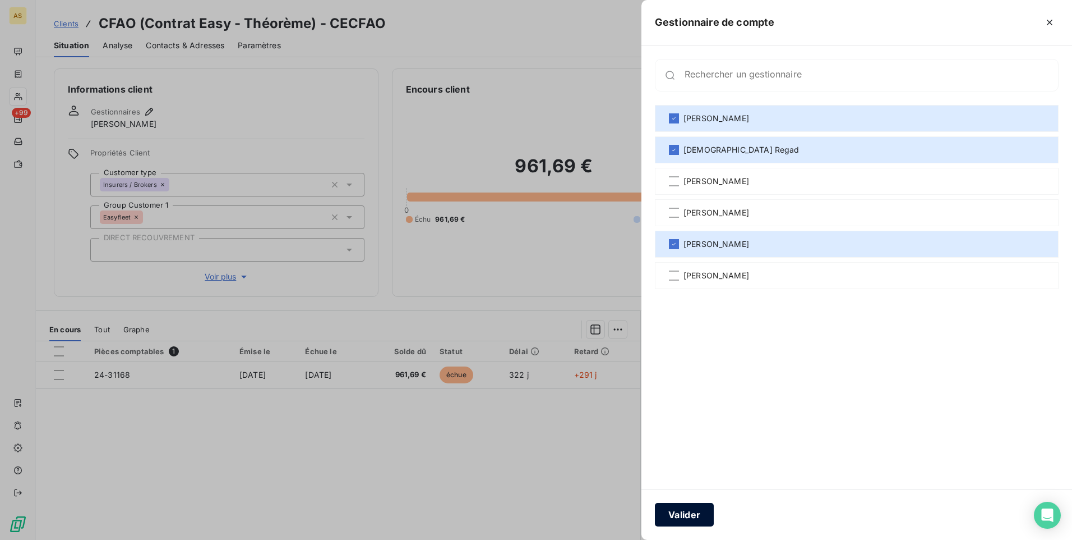
click at [689, 518] on button "Valider" at bounding box center [684, 514] width 59 height 24
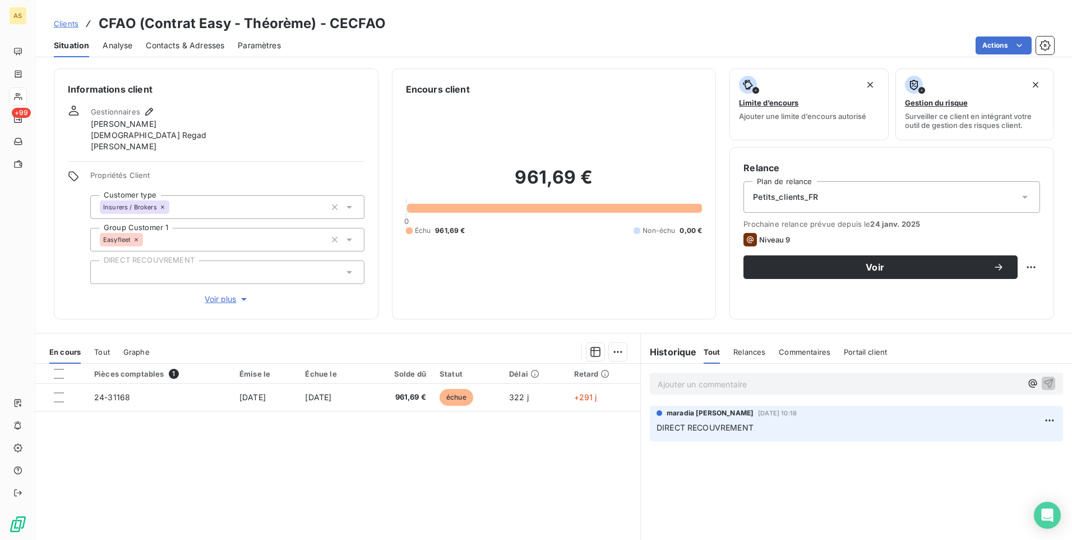
click at [75, 24] on span "Clients" at bounding box center [66, 23] width 25 height 9
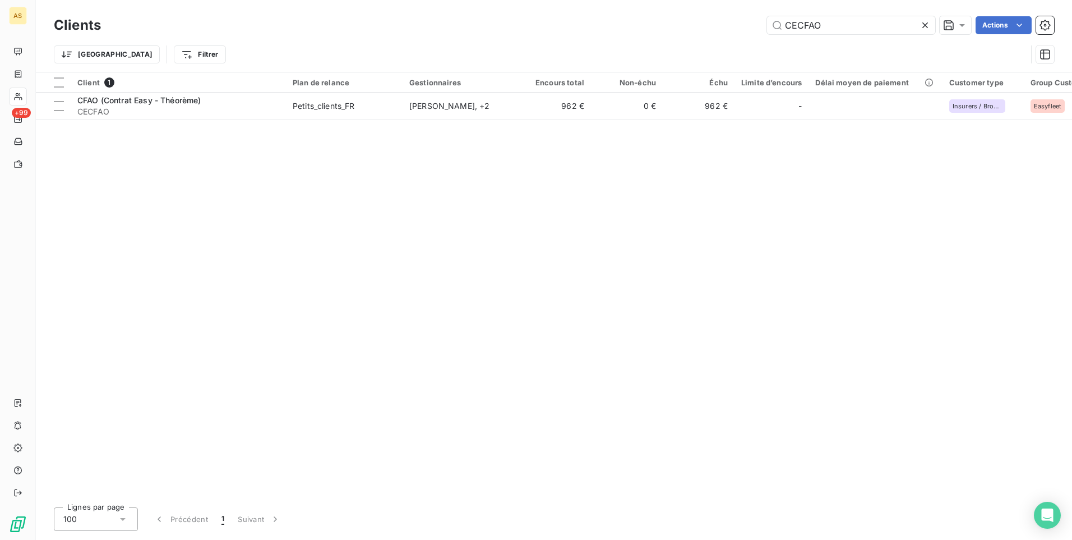
drag, startPoint x: 824, startPoint y: 22, endPoint x: 749, endPoint y: 27, distance: 75.9
click at [743, 22] on div "CECFAO Actions" at bounding box center [584, 25] width 940 height 18
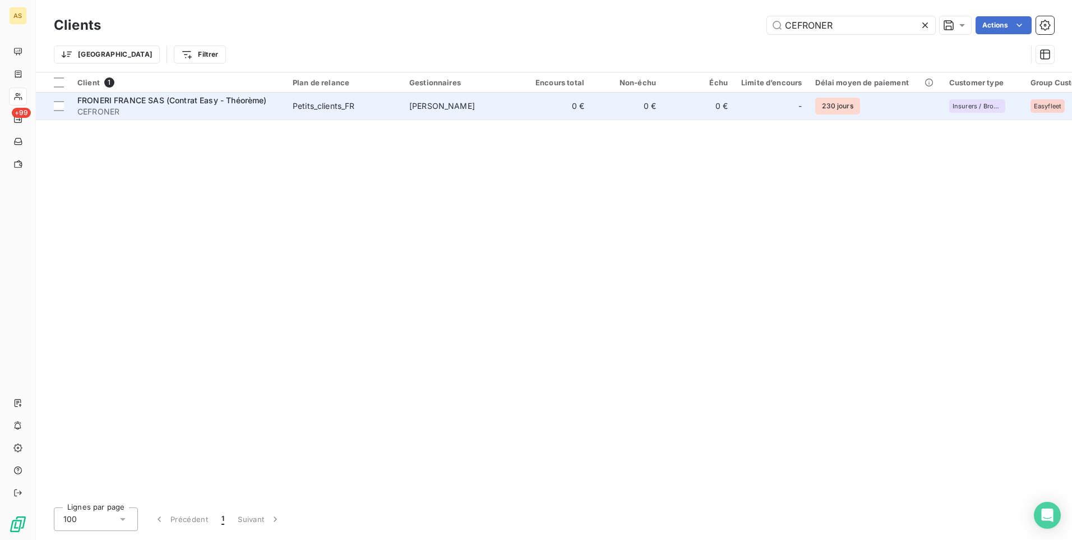
type input "CEFRONER"
click at [440, 102] on span "[PERSON_NAME]" at bounding box center [442, 106] width 66 height 10
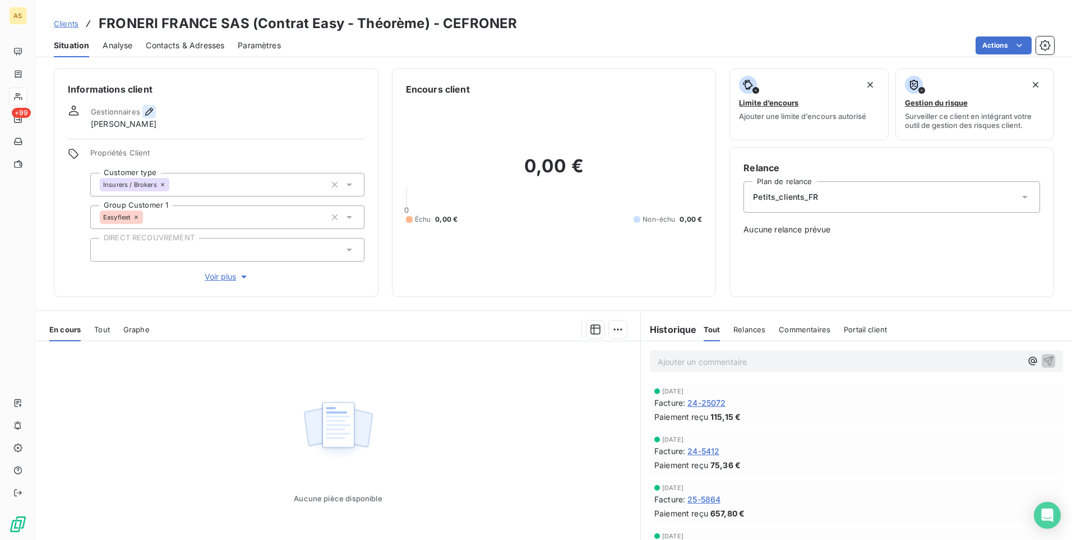
click at [150, 112] on icon "button" at bounding box center [149, 112] width 8 height 8
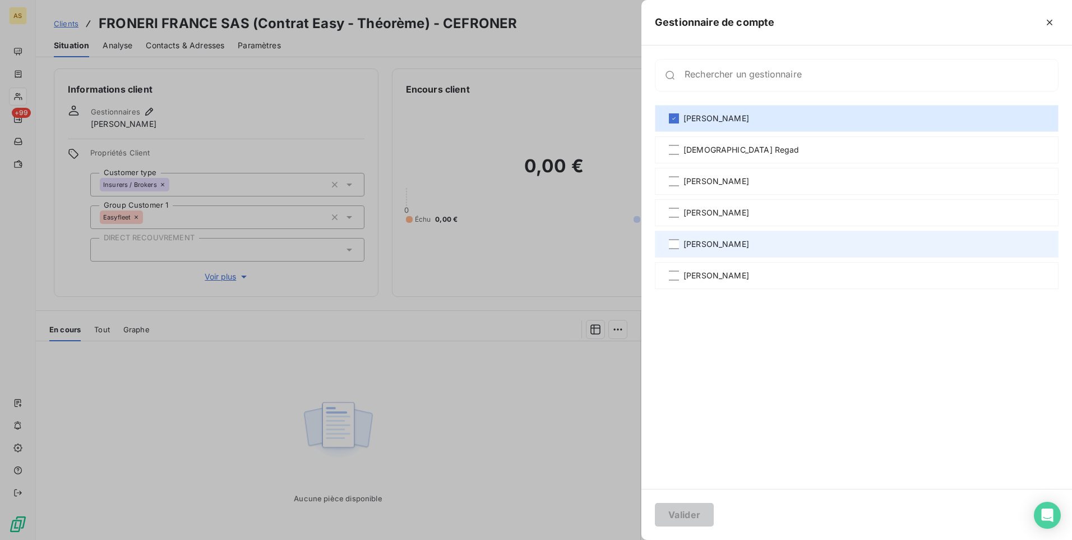
click at [703, 240] on span "[PERSON_NAME]" at bounding box center [717, 243] width 66 height 11
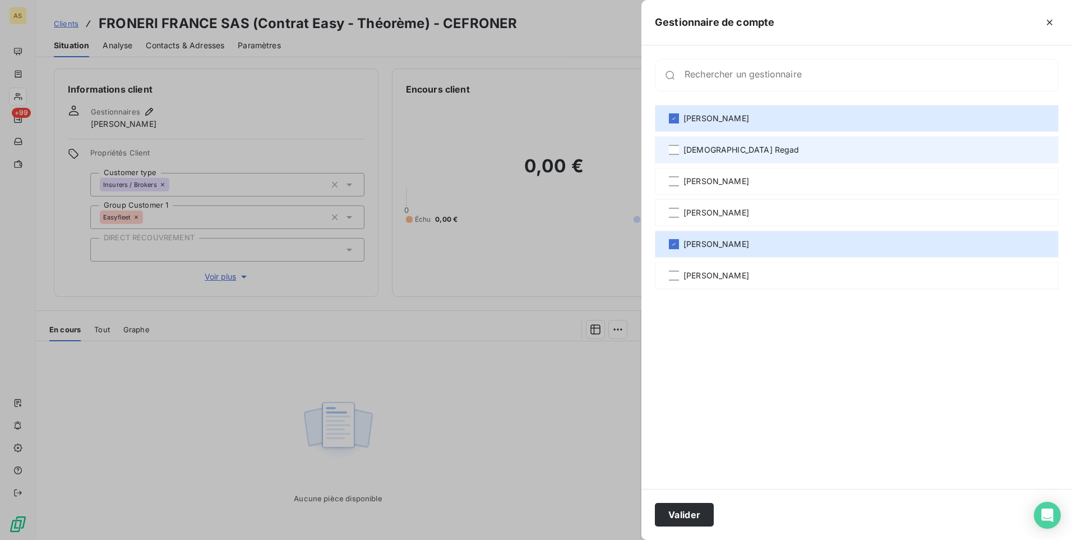
click at [704, 147] on span "[DEMOGRAPHIC_DATA] Regad" at bounding box center [742, 149] width 116 height 11
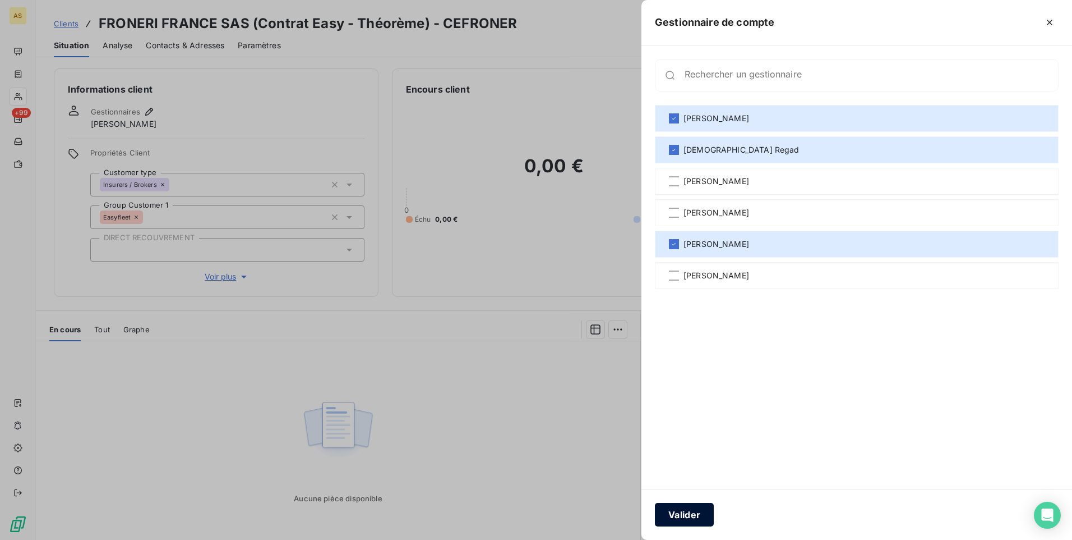
click at [694, 514] on button "Valider" at bounding box center [684, 514] width 59 height 24
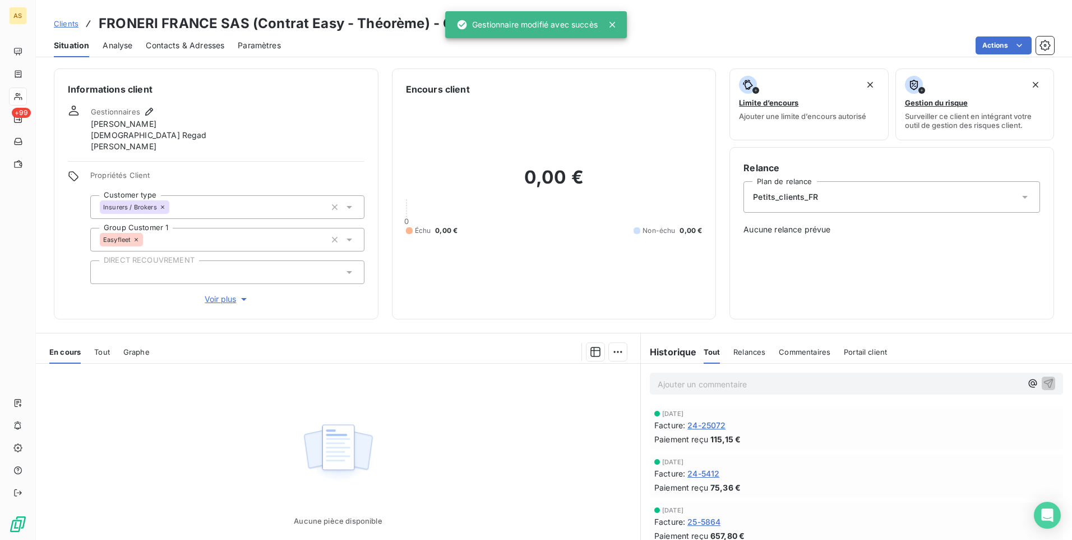
click at [58, 25] on span "Clients" at bounding box center [66, 23] width 25 height 9
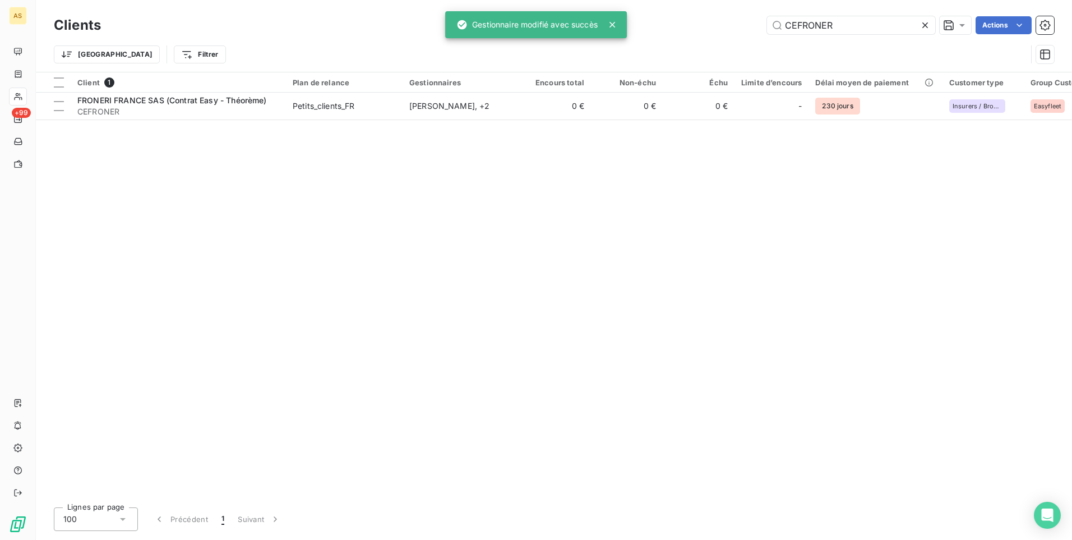
drag, startPoint x: 835, startPoint y: 17, endPoint x: 741, endPoint y: 42, distance: 96.7
click at [741, 42] on div "Clients CEFRONER Actions Trier Filtrer" at bounding box center [554, 42] width 1000 height 58
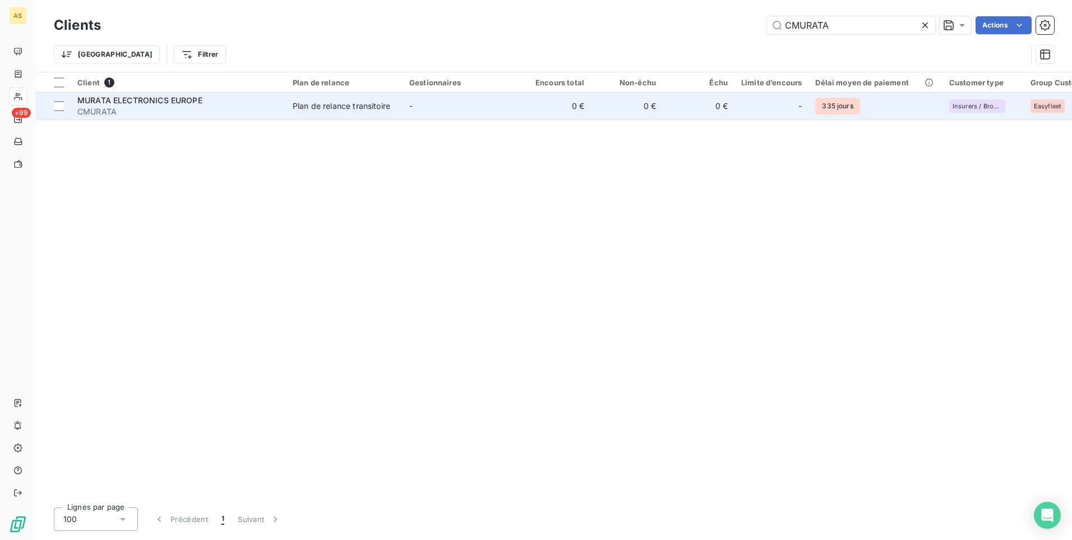
type input "CMURATA"
click at [215, 114] on span "CMURATA" at bounding box center [178, 111] width 202 height 11
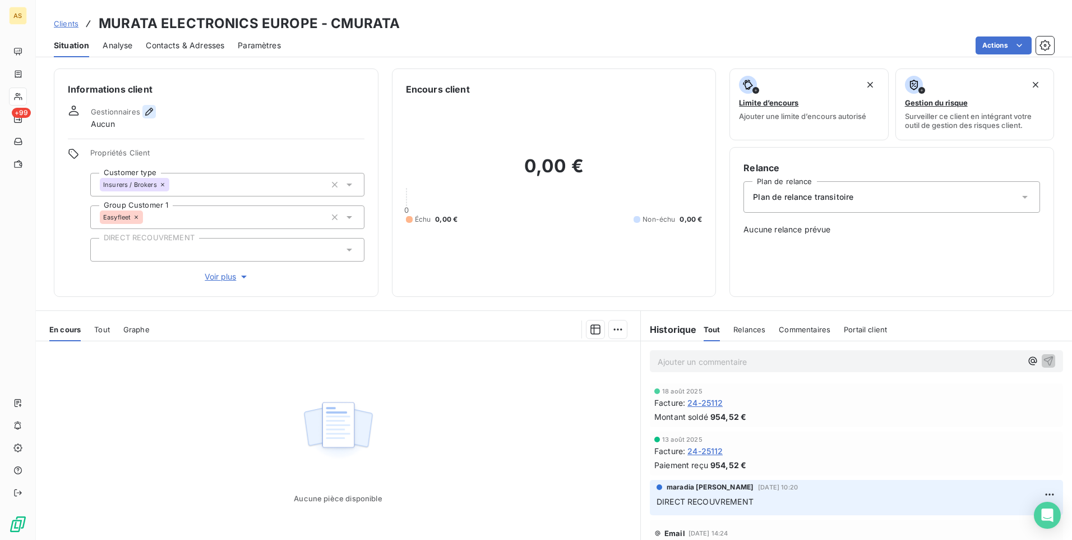
click at [146, 110] on icon "button" at bounding box center [149, 111] width 11 height 11
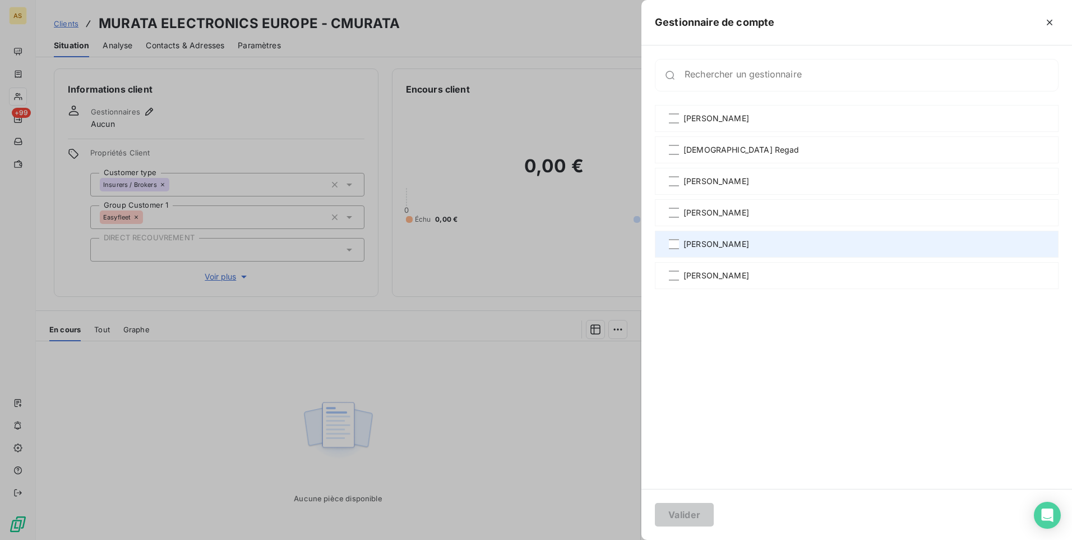
click at [695, 241] on span "[PERSON_NAME]" at bounding box center [717, 243] width 66 height 11
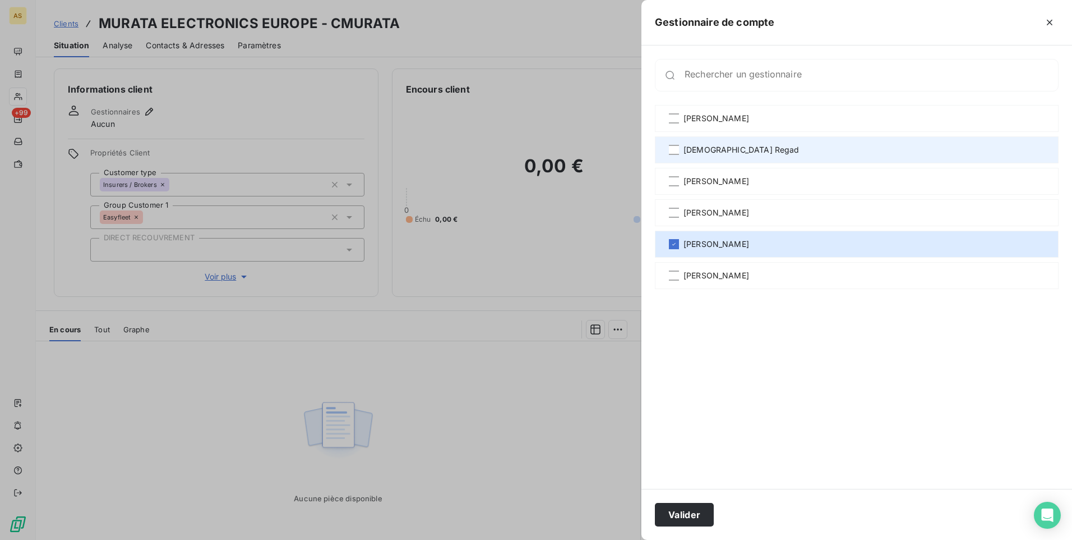
click at [700, 154] on span "[DEMOGRAPHIC_DATA] Regad" at bounding box center [742, 149] width 116 height 11
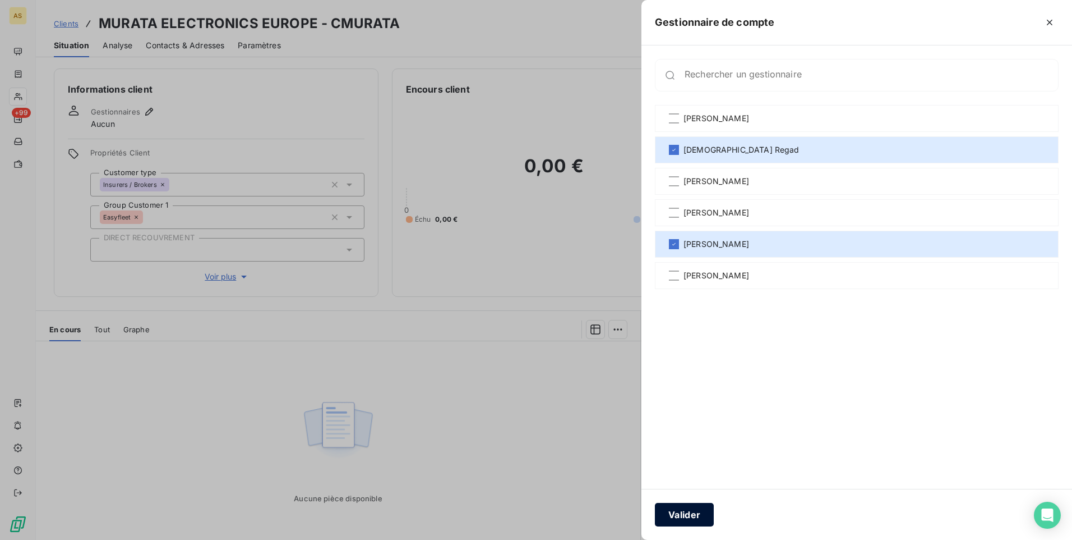
click at [694, 514] on button "Valider" at bounding box center [684, 514] width 59 height 24
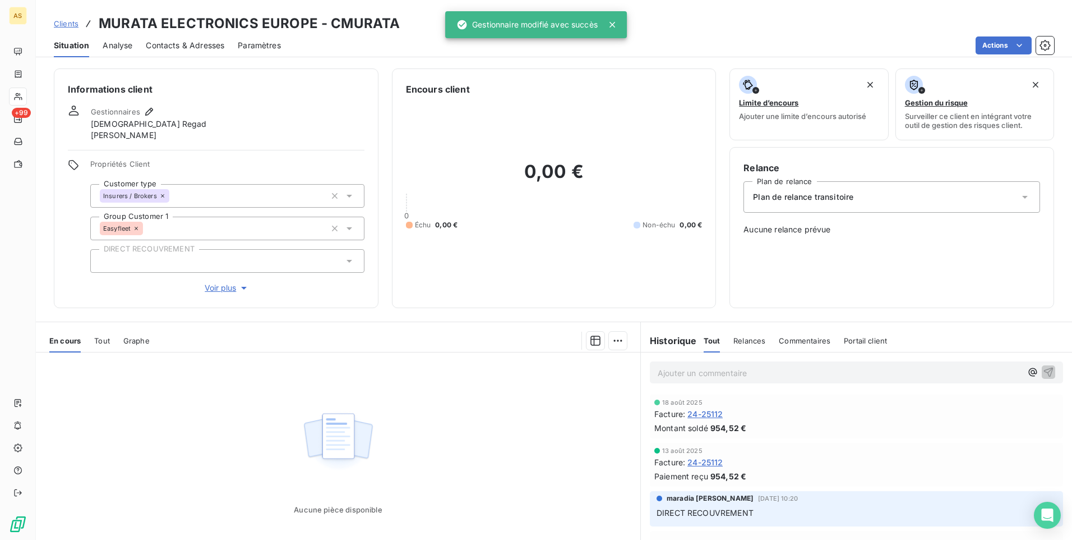
click at [60, 24] on span "Clients" at bounding box center [66, 23] width 25 height 9
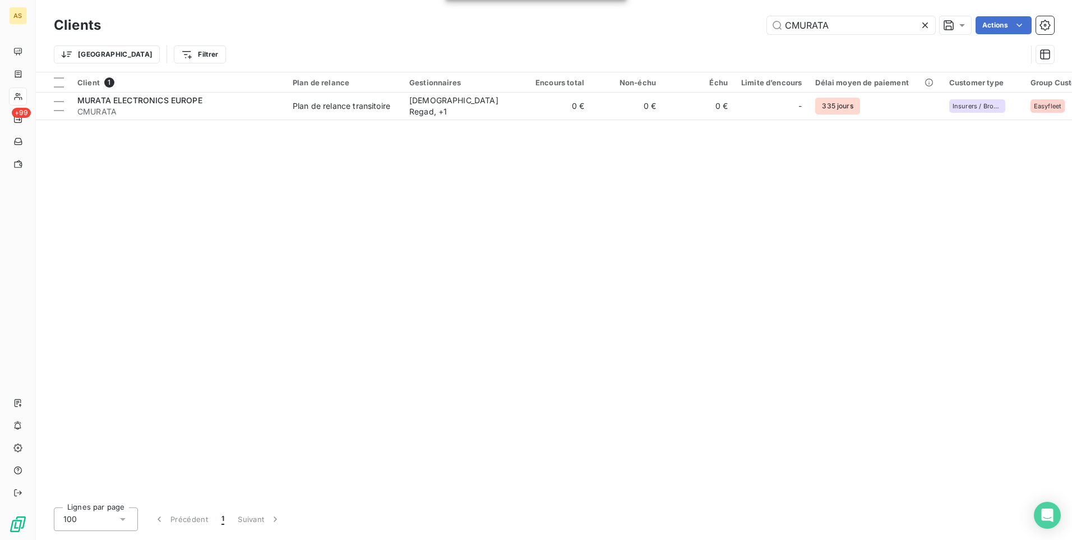
drag, startPoint x: 808, startPoint y: 27, endPoint x: 645, endPoint y: 19, distance: 163.4
click at [646, 19] on div "CMURATA Actions" at bounding box center [584, 25] width 940 height 18
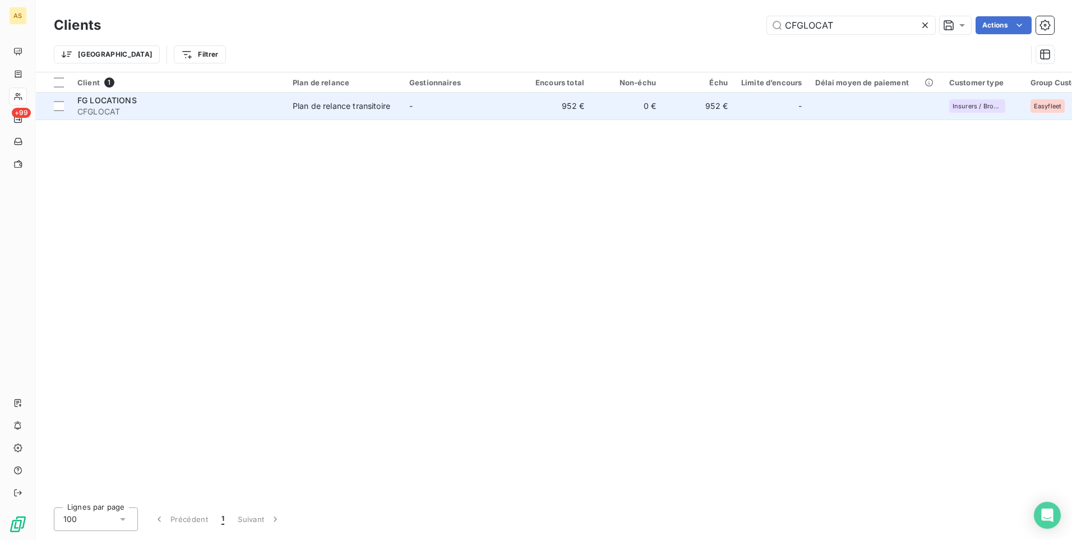
type input "CFGLOCAT"
click at [457, 112] on td "-" at bounding box center [461, 106] width 117 height 27
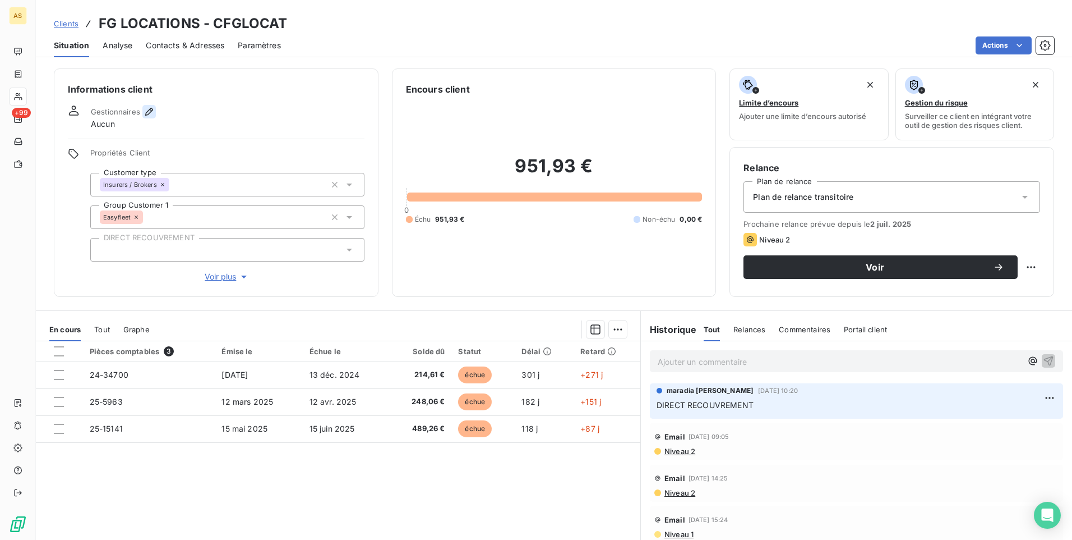
click at [147, 114] on icon "button" at bounding box center [149, 112] width 8 height 8
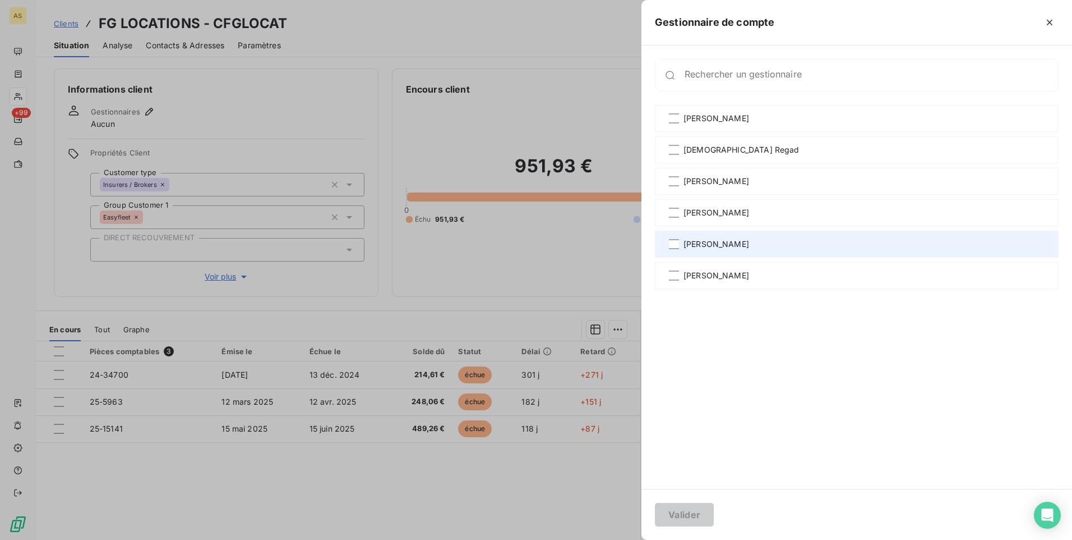
click at [697, 241] on span "[PERSON_NAME]" at bounding box center [717, 243] width 66 height 11
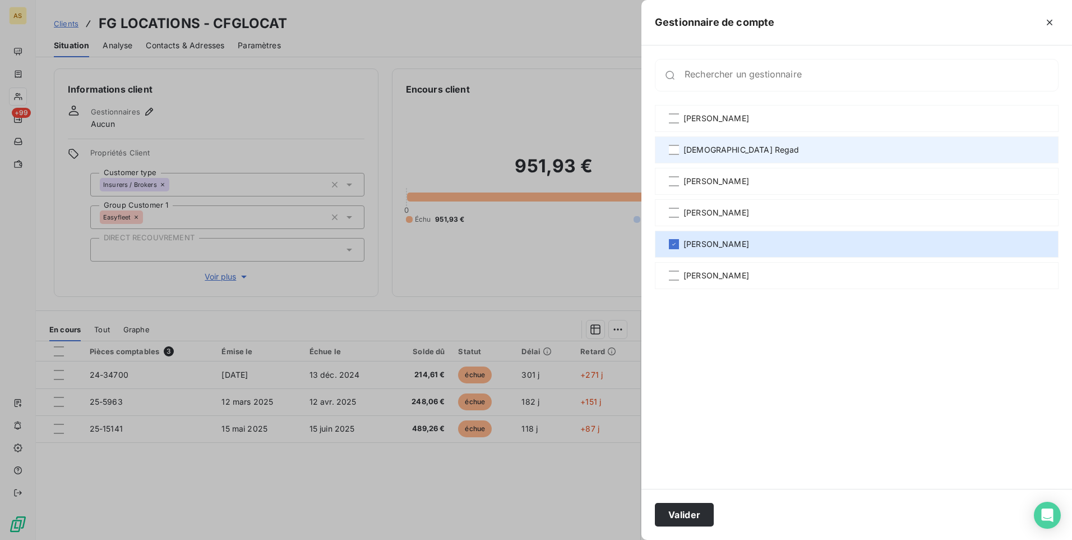
click at [705, 145] on span "[DEMOGRAPHIC_DATA] Regad" at bounding box center [742, 149] width 116 height 11
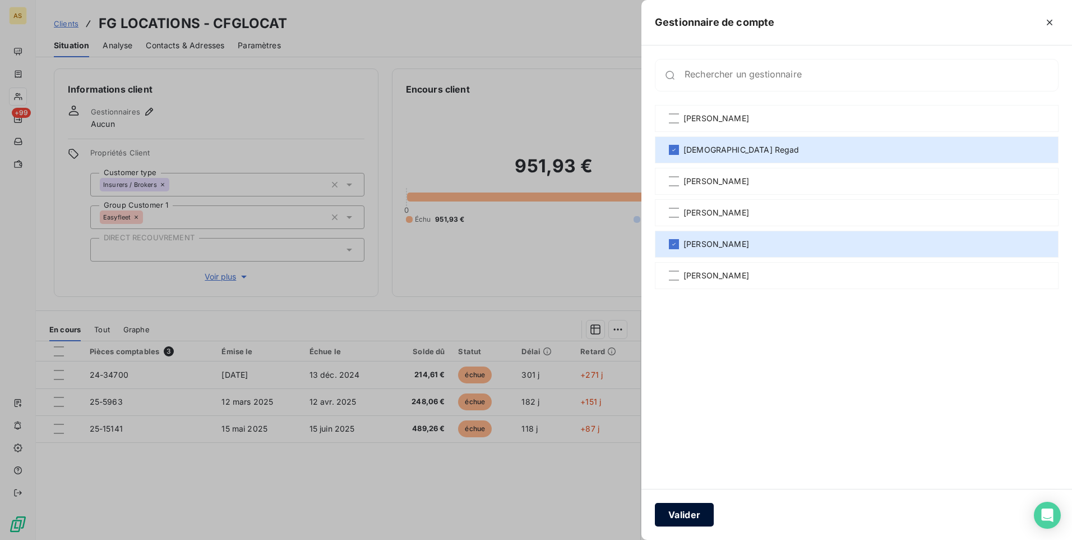
click at [694, 519] on button "Valider" at bounding box center [684, 514] width 59 height 24
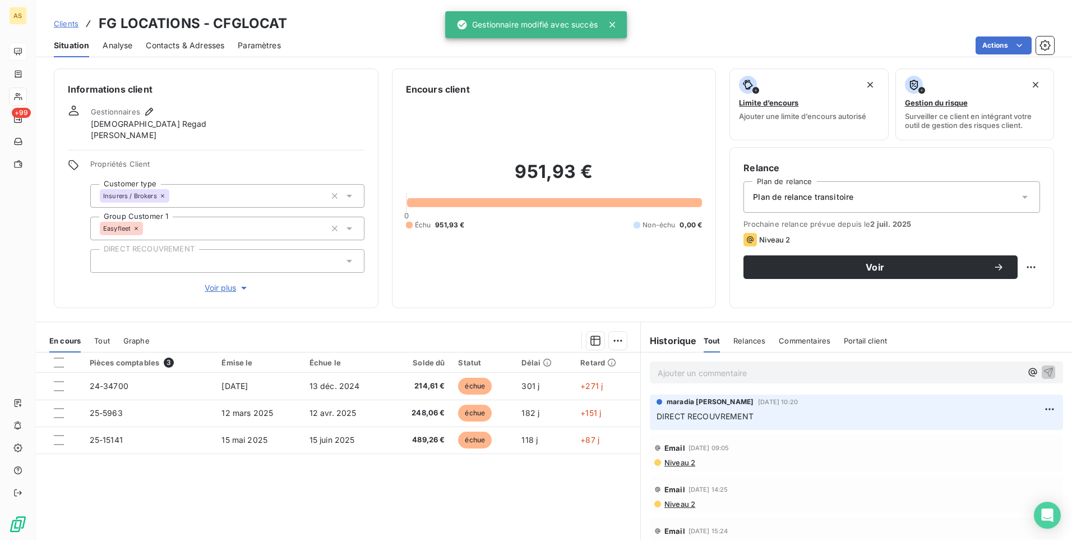
drag, startPoint x: 73, startPoint y: 26, endPoint x: 20, endPoint y: 52, distance: 59.7
click at [73, 26] on span "Clients" at bounding box center [66, 23] width 25 height 9
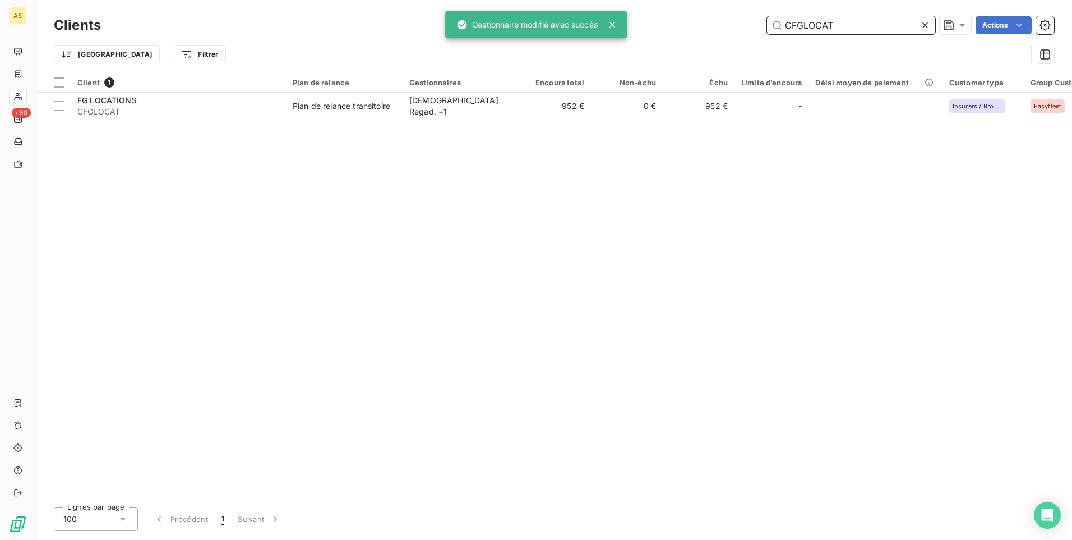
drag, startPoint x: 838, startPoint y: 23, endPoint x: 760, endPoint y: 31, distance: 78.4
click at [762, 31] on div "CFGLOCAT Actions" at bounding box center [584, 25] width 940 height 18
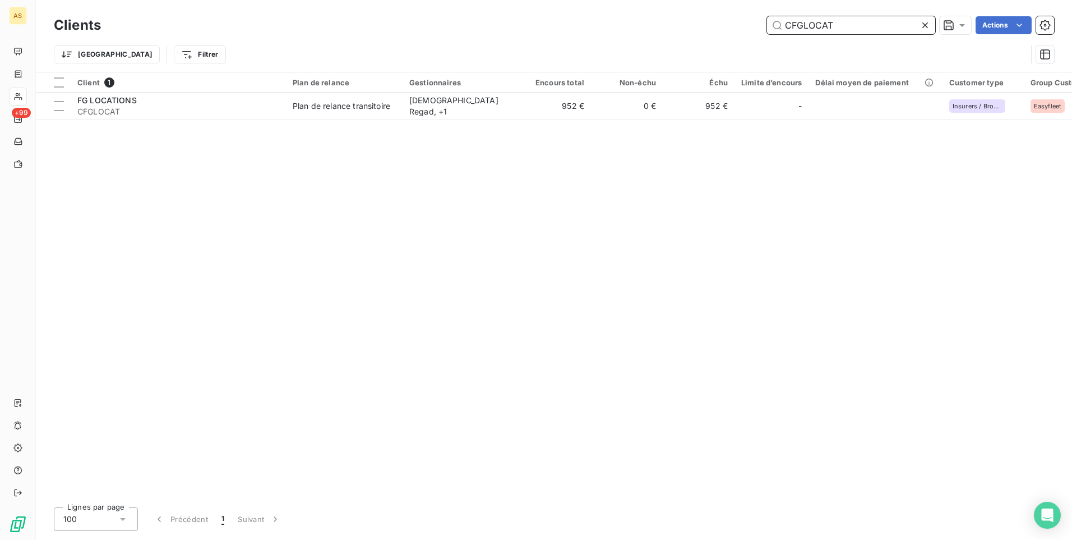
type input "x"
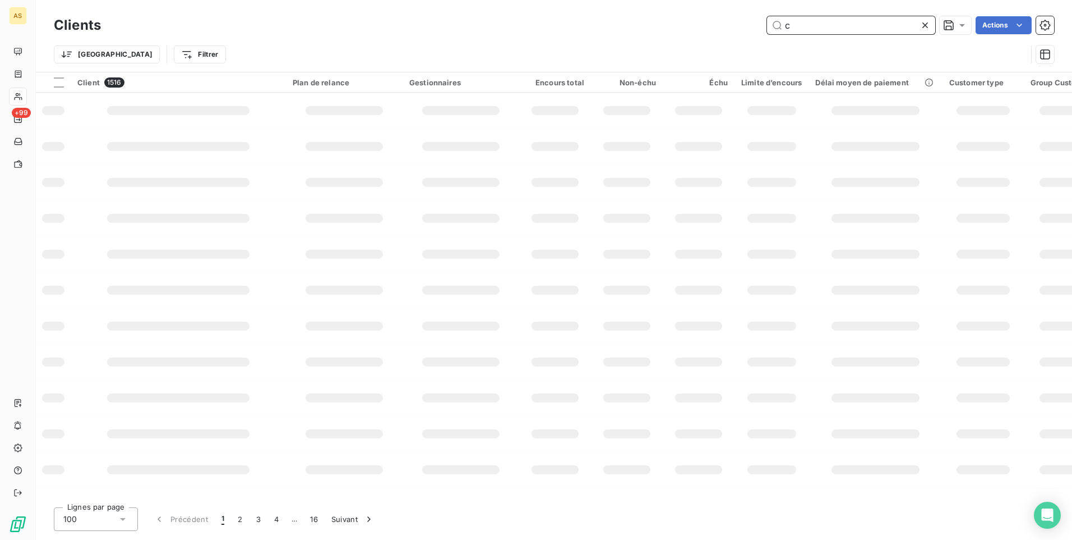
paste input "CEKERSIA"
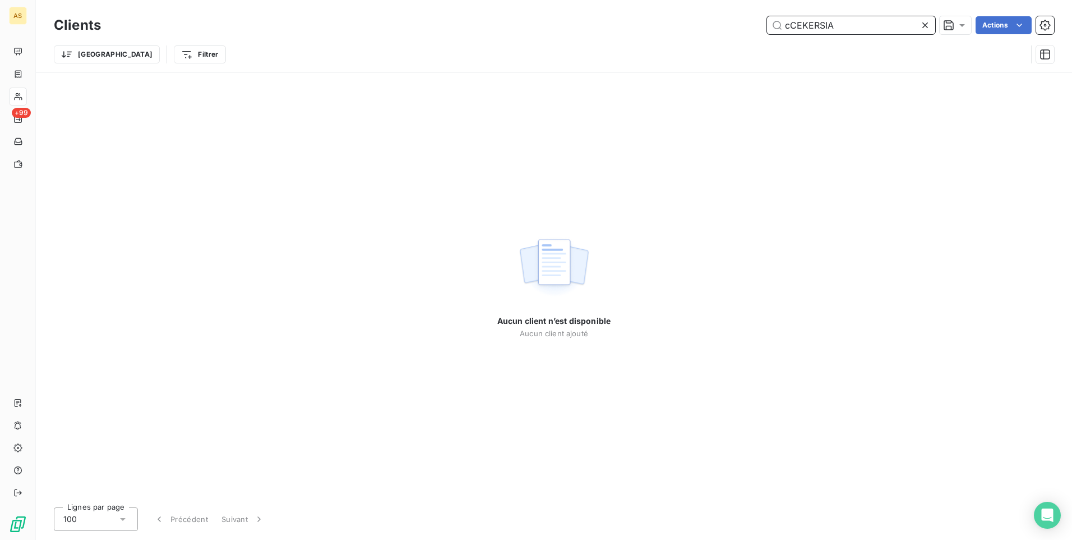
click at [791, 26] on input "cCEKERSIA" at bounding box center [851, 25] width 168 height 18
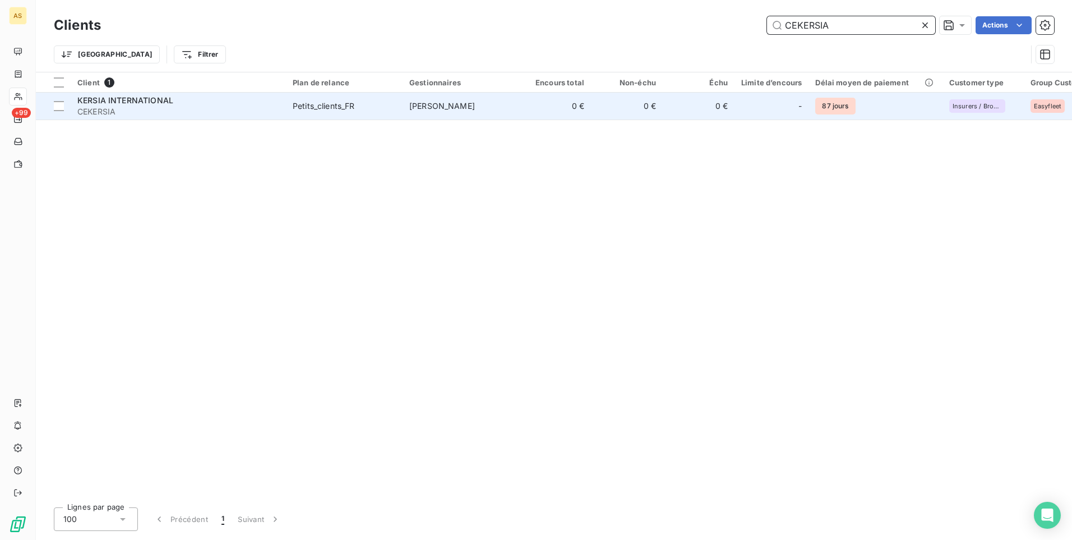
type input "CEKERSIA"
click at [444, 114] on td "[PERSON_NAME]" at bounding box center [461, 106] width 117 height 27
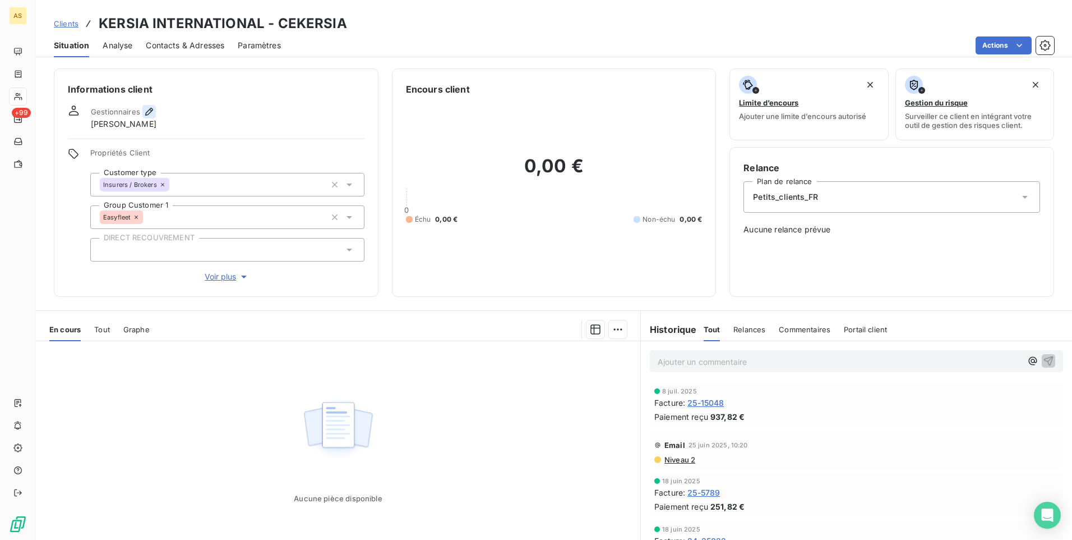
click at [146, 117] on icon "button" at bounding box center [149, 111] width 11 height 11
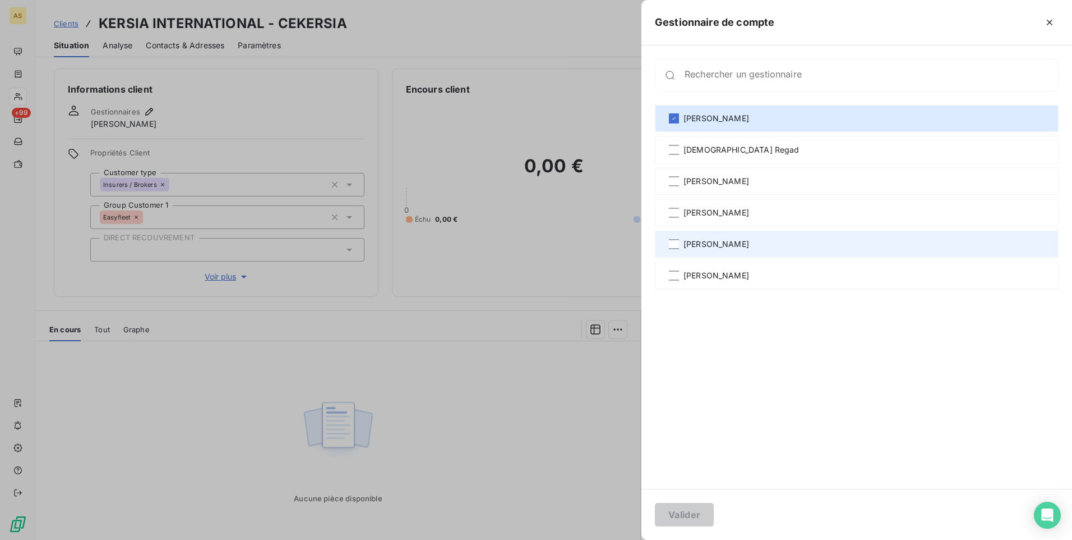
click at [679, 243] on div "[PERSON_NAME]" at bounding box center [857, 243] width 404 height 27
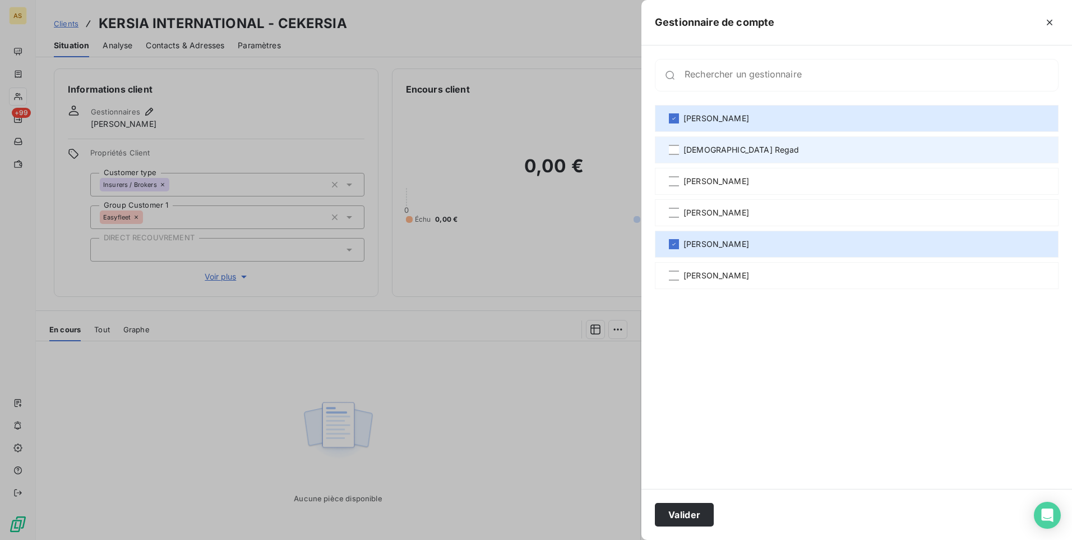
click at [680, 152] on div "[DEMOGRAPHIC_DATA] Regad" at bounding box center [857, 149] width 404 height 27
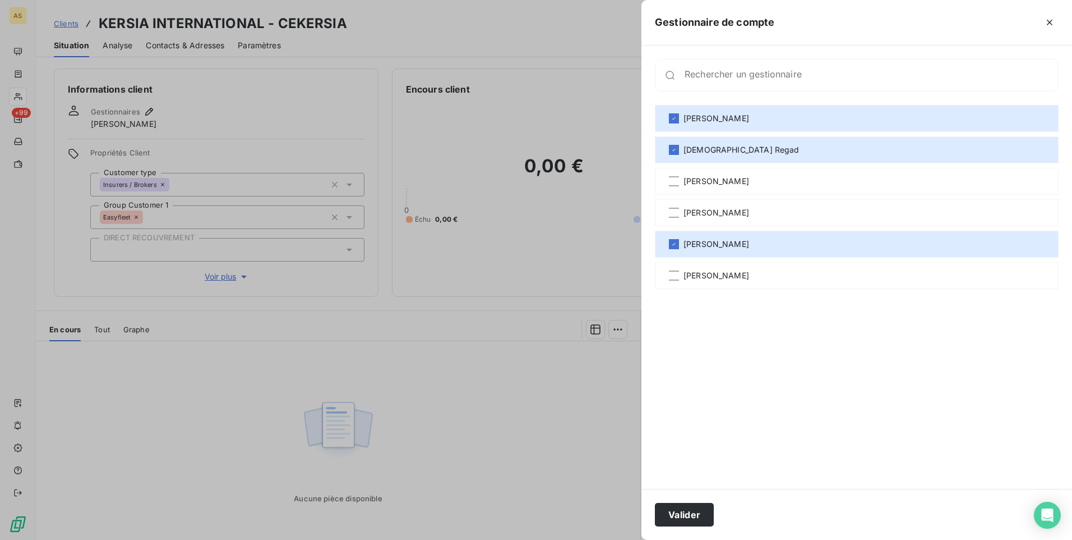
click at [679, 501] on div "Valider" at bounding box center [857, 513] width 431 height 51
click at [692, 518] on button "Valider" at bounding box center [684, 514] width 59 height 24
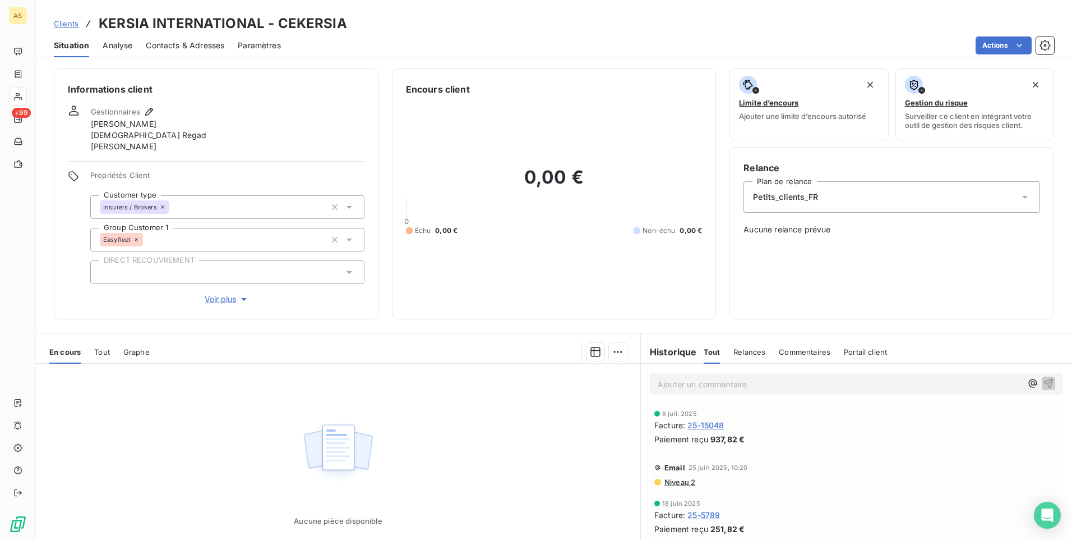
drag, startPoint x: 61, startPoint y: 20, endPoint x: 91, endPoint y: 25, distance: 30.1
click at [61, 20] on span "Clients" at bounding box center [66, 23] width 25 height 9
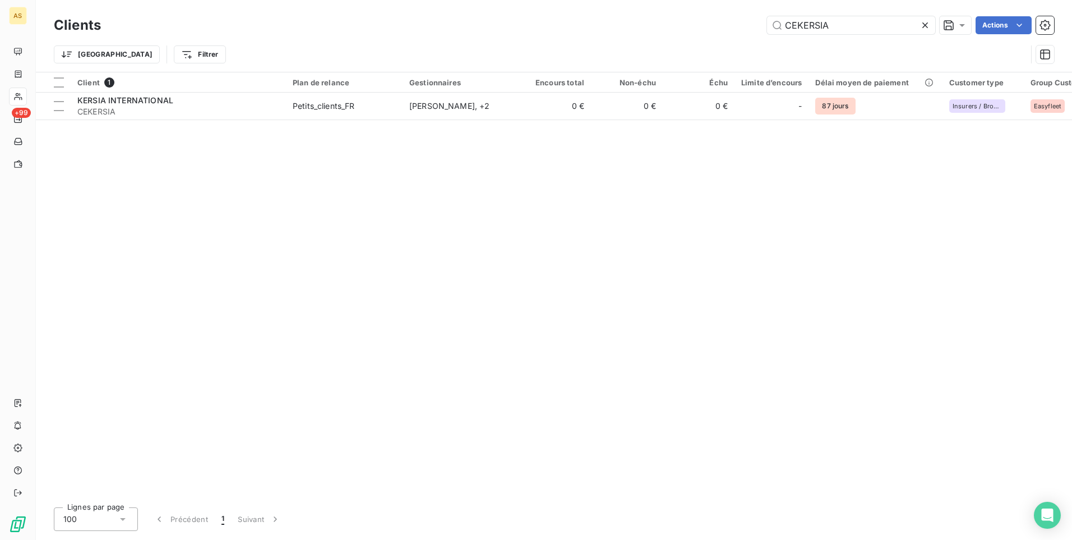
drag, startPoint x: 786, startPoint y: 32, endPoint x: 672, endPoint y: 30, distance: 113.9
click at [675, 30] on div "CEKERSIA Actions" at bounding box center [584, 25] width 940 height 18
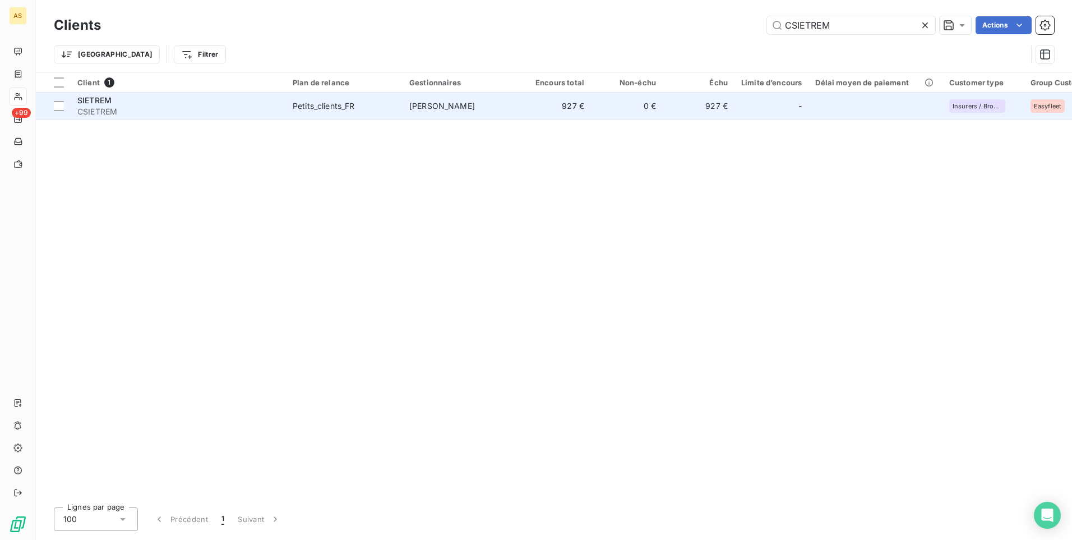
type input "CSIETREM"
click at [482, 110] on td "[PERSON_NAME]" at bounding box center [461, 106] width 117 height 27
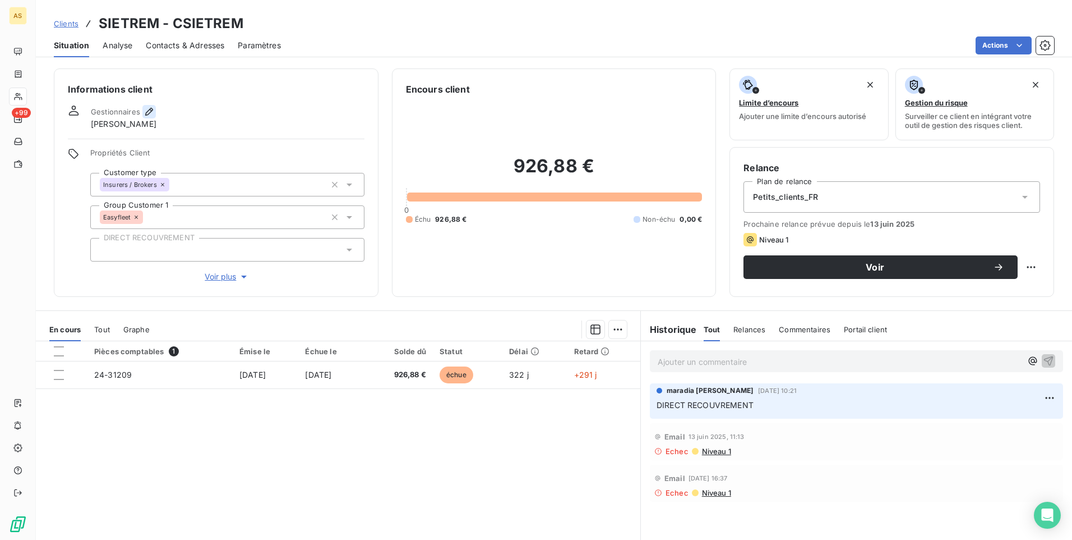
click at [144, 109] on icon "button" at bounding box center [149, 111] width 11 height 11
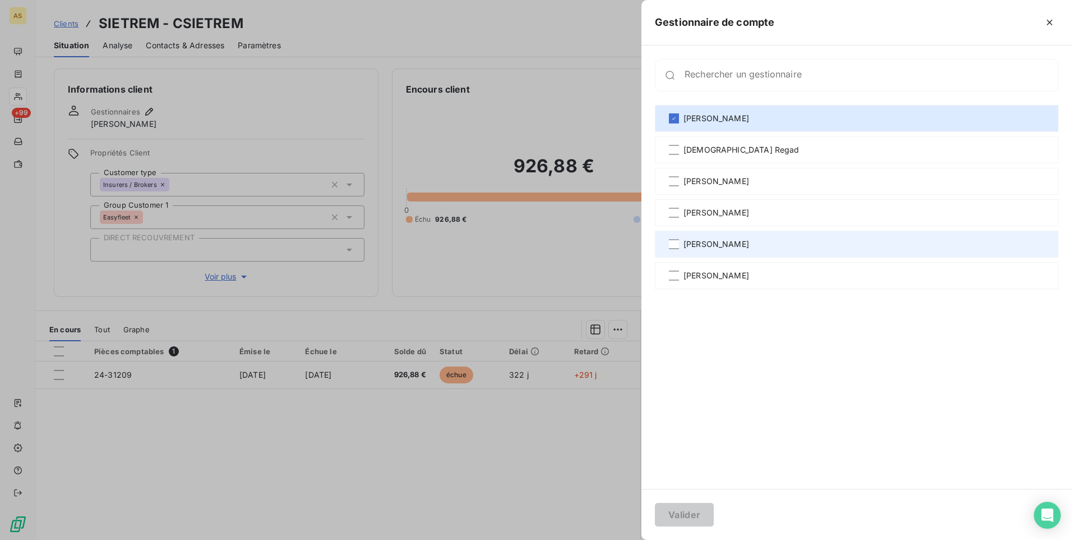
drag, startPoint x: 727, startPoint y: 250, endPoint x: 727, endPoint y: 234, distance: 16.3
click at [727, 247] on div "[PERSON_NAME]" at bounding box center [857, 243] width 404 height 27
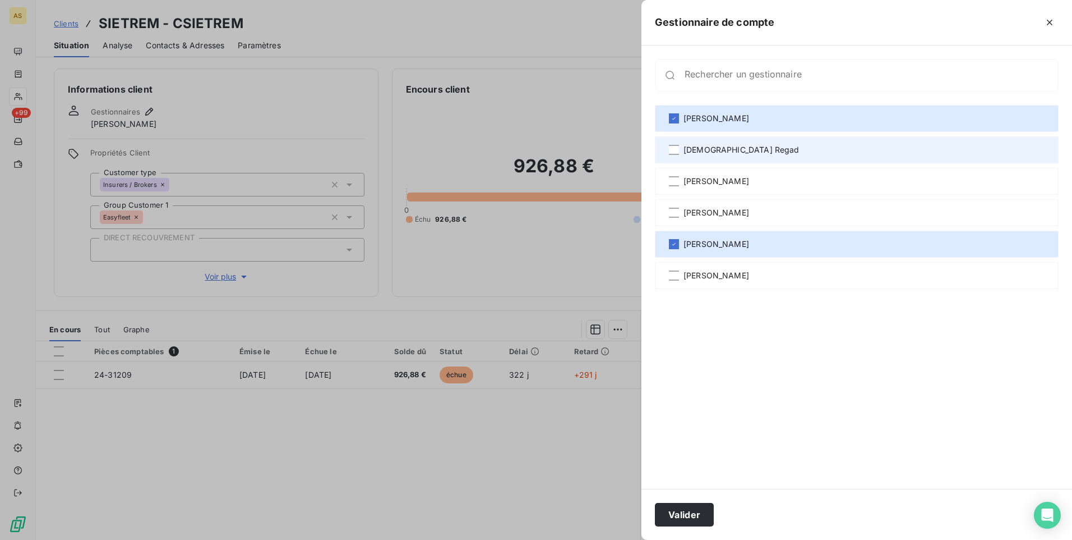
drag, startPoint x: 723, startPoint y: 150, endPoint x: 719, endPoint y: 155, distance: 6.0
click at [721, 151] on span "[DEMOGRAPHIC_DATA] Regad" at bounding box center [742, 149] width 116 height 11
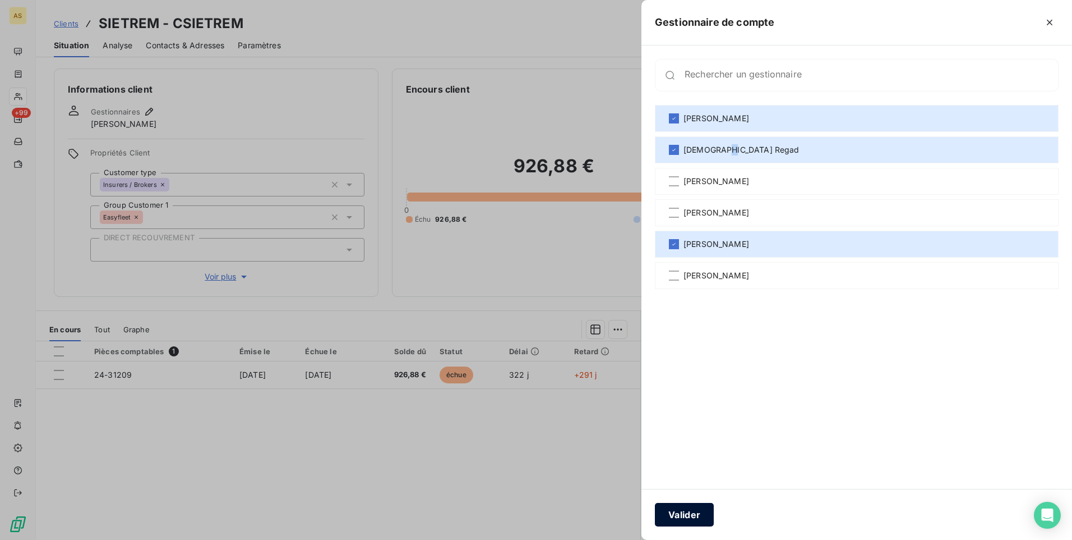
click at [681, 521] on button "Valider" at bounding box center [684, 514] width 59 height 24
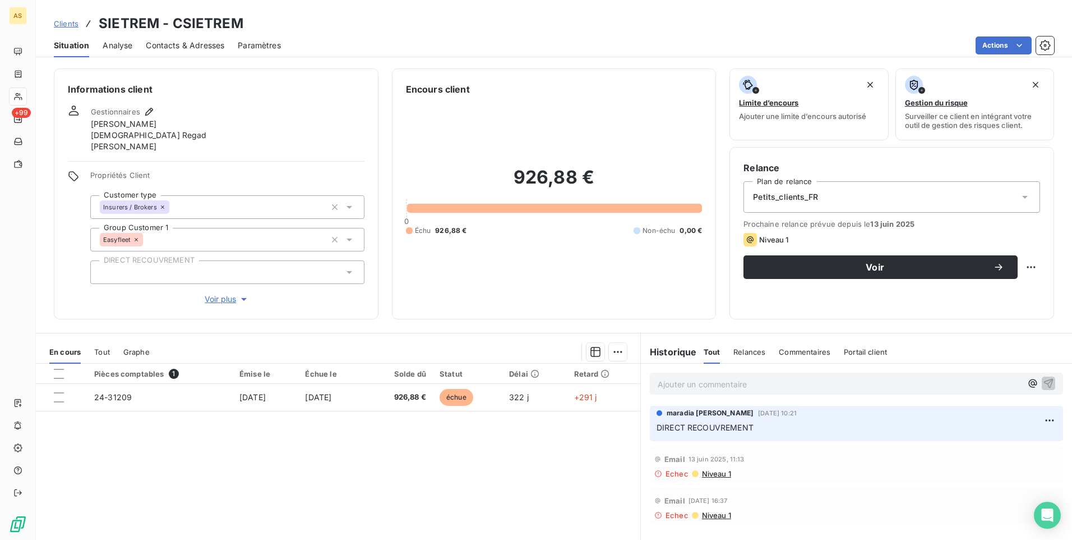
click at [64, 23] on span "Clients" at bounding box center [66, 23] width 25 height 9
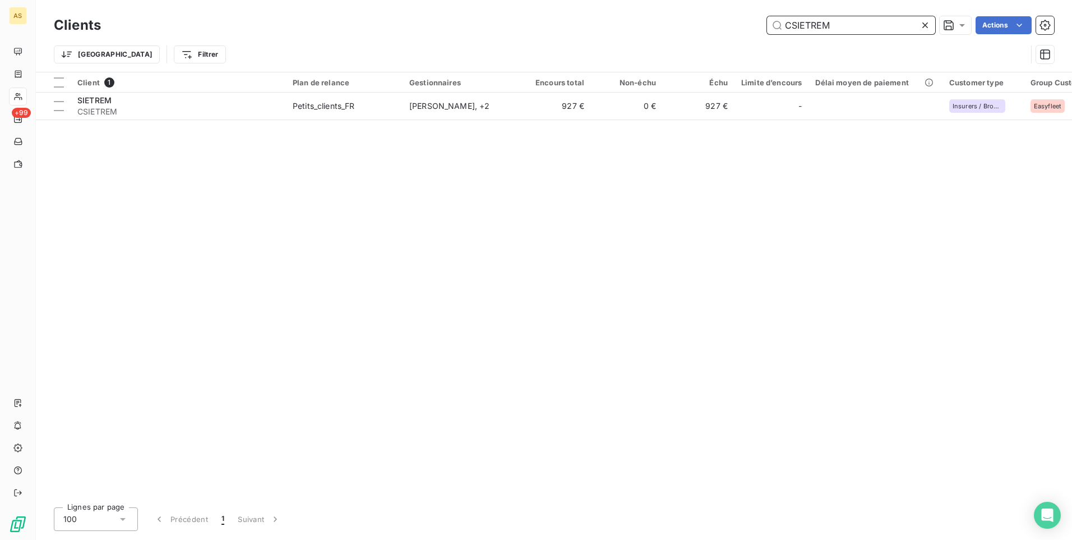
drag, startPoint x: 843, startPoint y: 28, endPoint x: 683, endPoint y: 15, distance: 160.9
click at [683, 15] on div "Clients CSIETREM Actions" at bounding box center [554, 25] width 1000 height 24
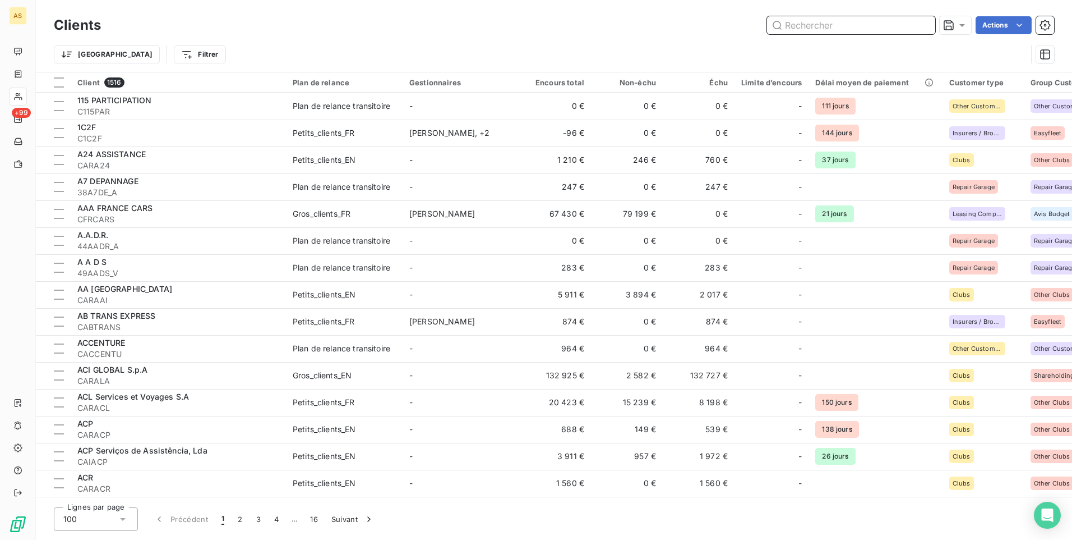
paste input "CABTRANS"
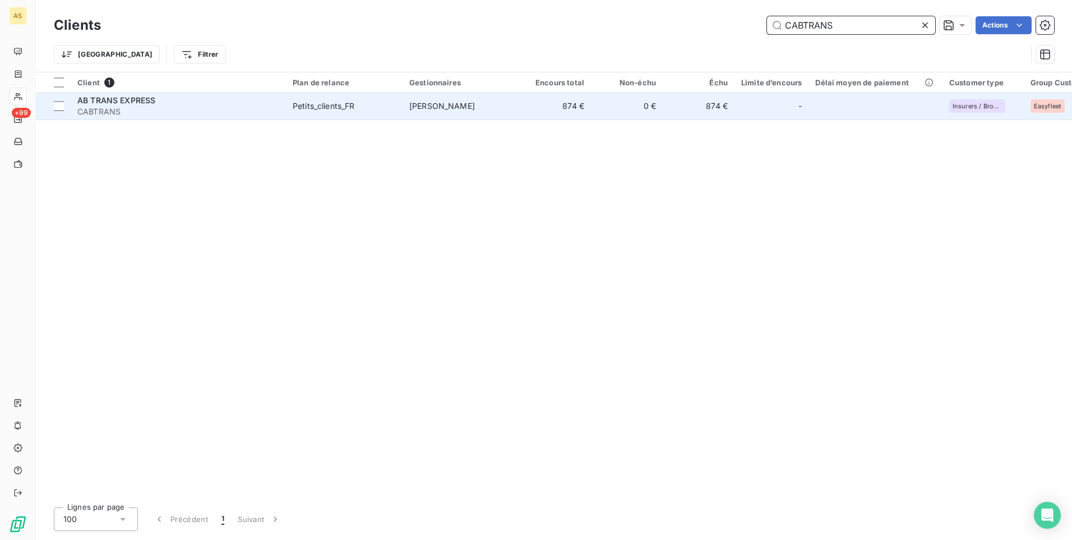
type input "CABTRANS"
click at [232, 103] on div "AB TRANS EXPRESS" at bounding box center [178, 100] width 202 height 11
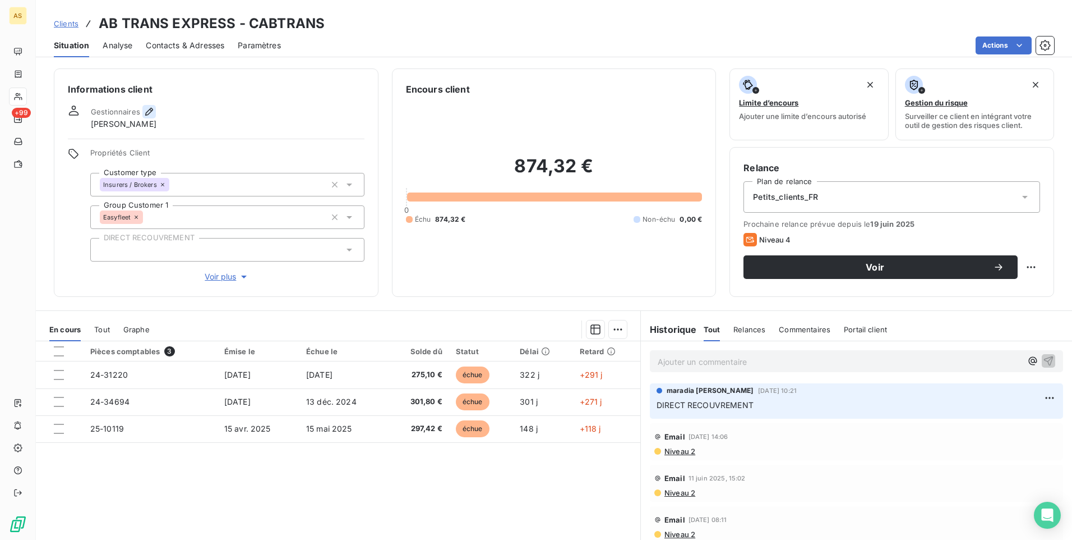
click at [147, 116] on icon "button" at bounding box center [149, 111] width 11 height 11
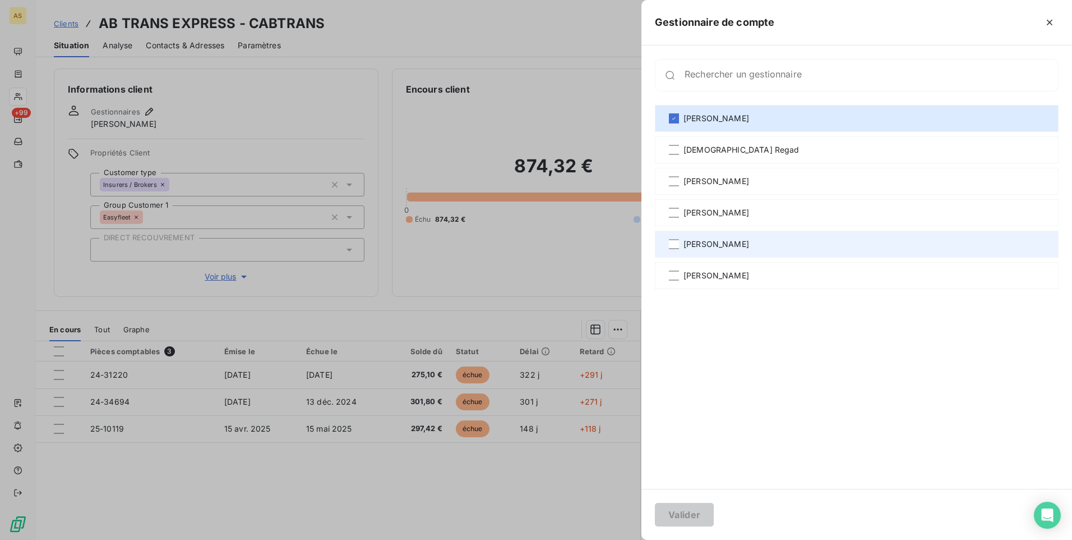
click at [685, 239] on span "[PERSON_NAME]" at bounding box center [717, 243] width 66 height 11
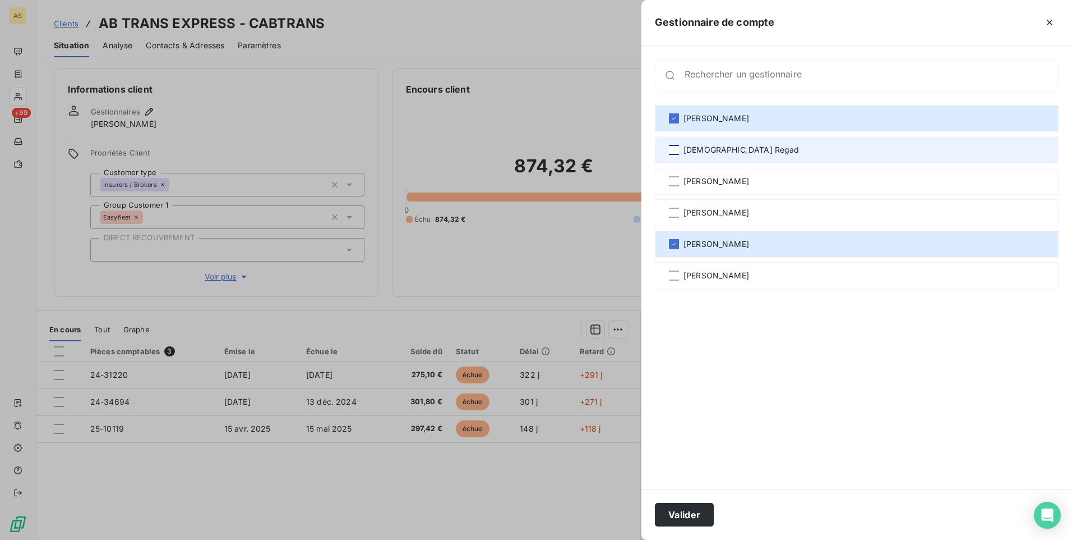
click at [673, 149] on div at bounding box center [674, 150] width 10 height 10
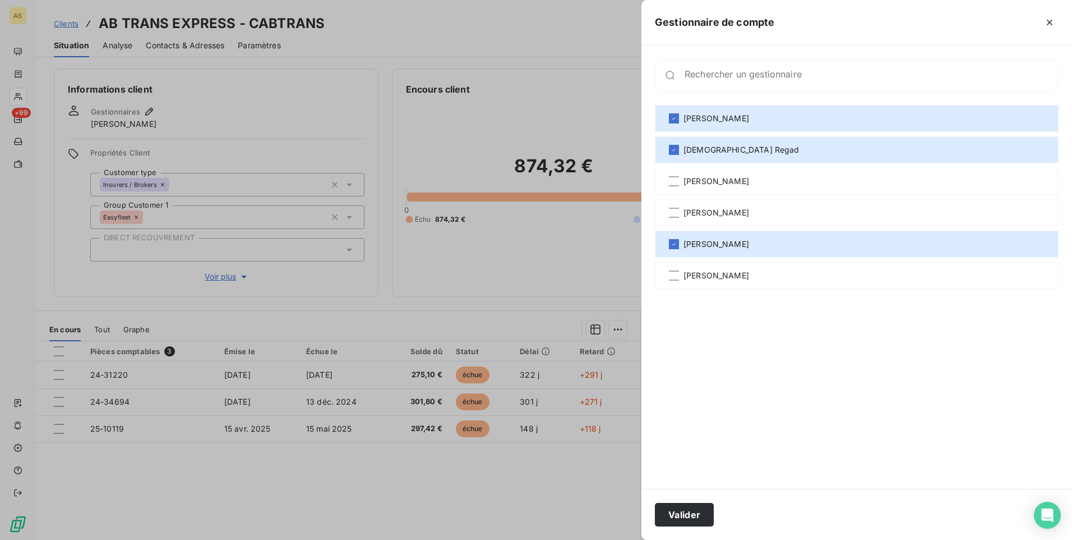
drag, startPoint x: 705, startPoint y: 514, endPoint x: 709, endPoint y: 501, distance: 12.9
click at [707, 511] on button "Valider" at bounding box center [684, 514] width 59 height 24
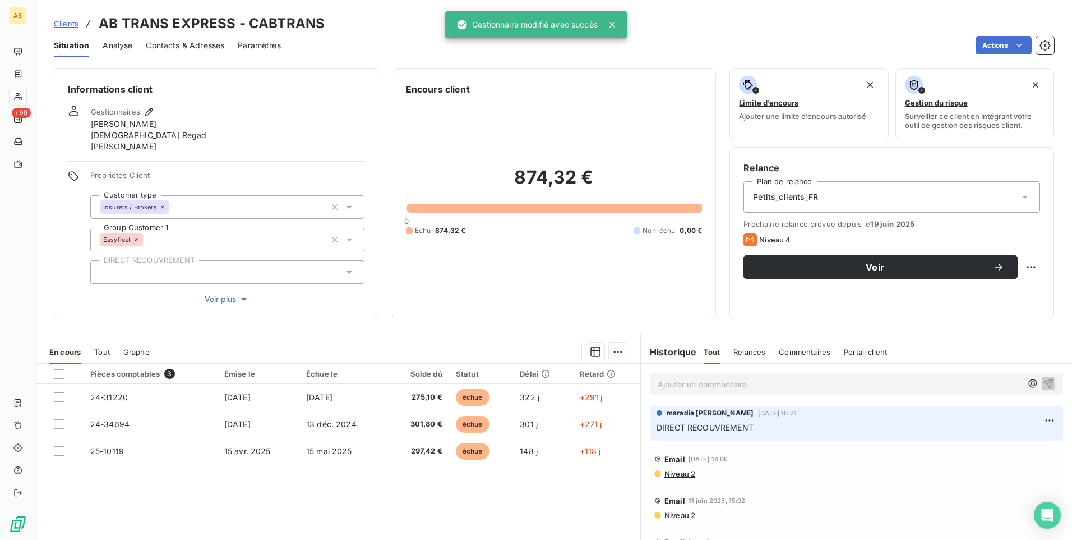
click at [66, 21] on span "Clients" at bounding box center [66, 23] width 25 height 9
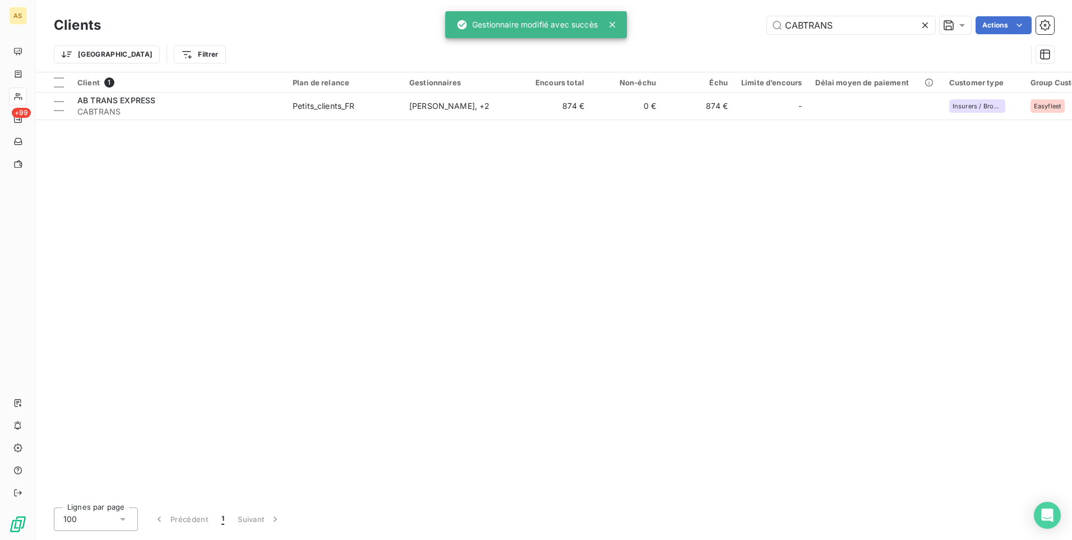
drag, startPoint x: 857, startPoint y: 27, endPoint x: 604, endPoint y: -1, distance: 254.5
click at [604, 0] on html "AS +99 Clients CABTRANS Actions Trier Filtrer Client 1 Plan de relance Gestionn…" at bounding box center [536, 270] width 1072 height 540
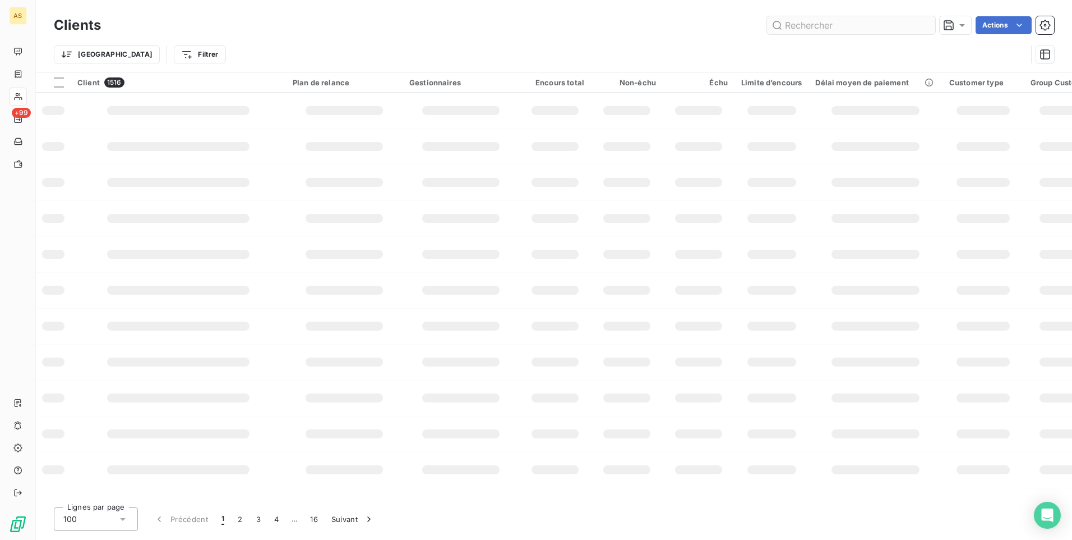
click at [820, 26] on input "text" at bounding box center [851, 25] width 168 height 18
click at [792, 26] on input "text" at bounding box center [851, 25] width 168 height 18
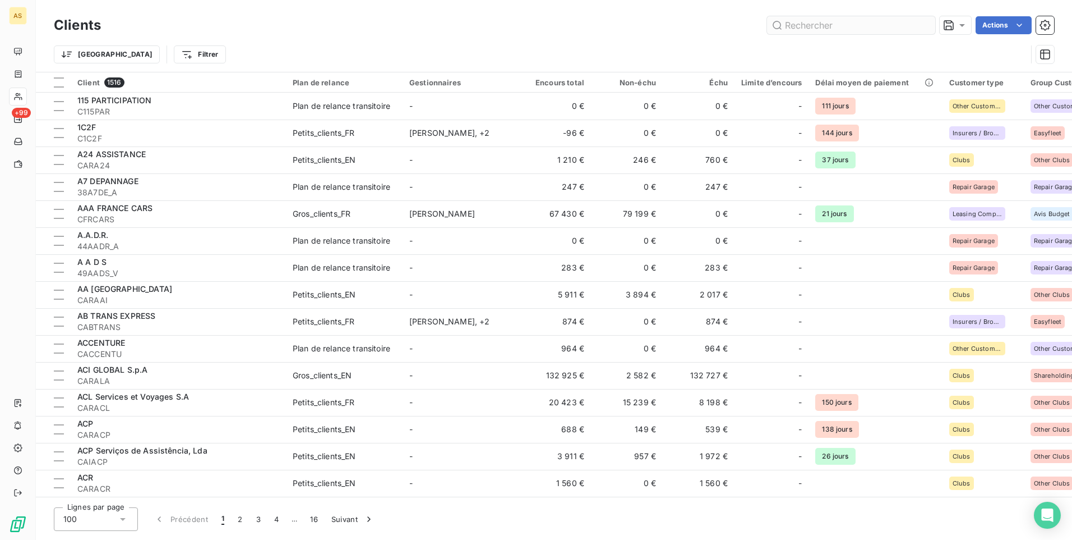
click at [788, 26] on input "text" at bounding box center [851, 25] width 168 height 18
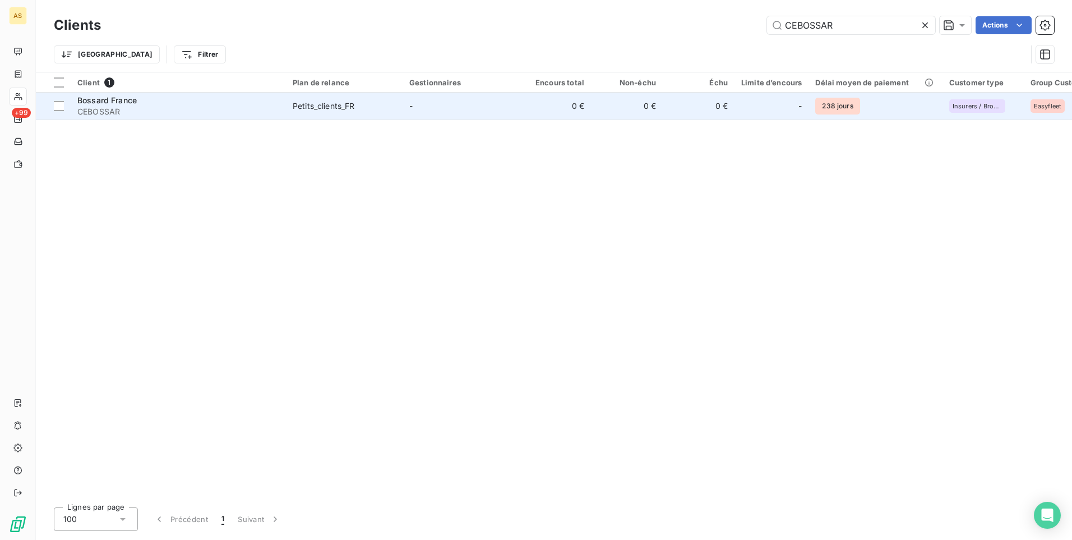
type input "CEBOSSAR"
click at [412, 108] on span "-" at bounding box center [410, 106] width 3 height 10
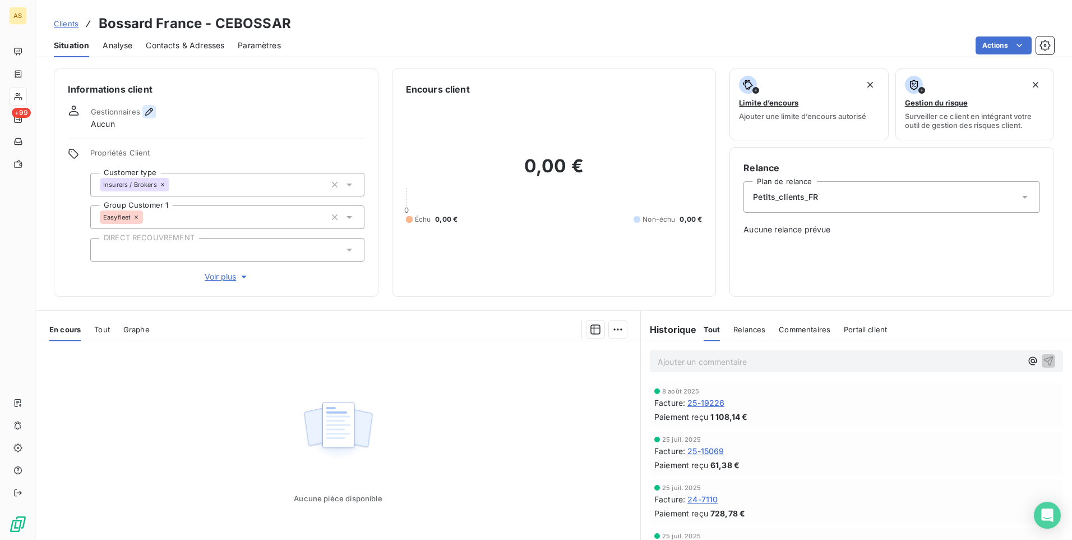
click at [150, 110] on icon "button" at bounding box center [149, 112] width 8 height 8
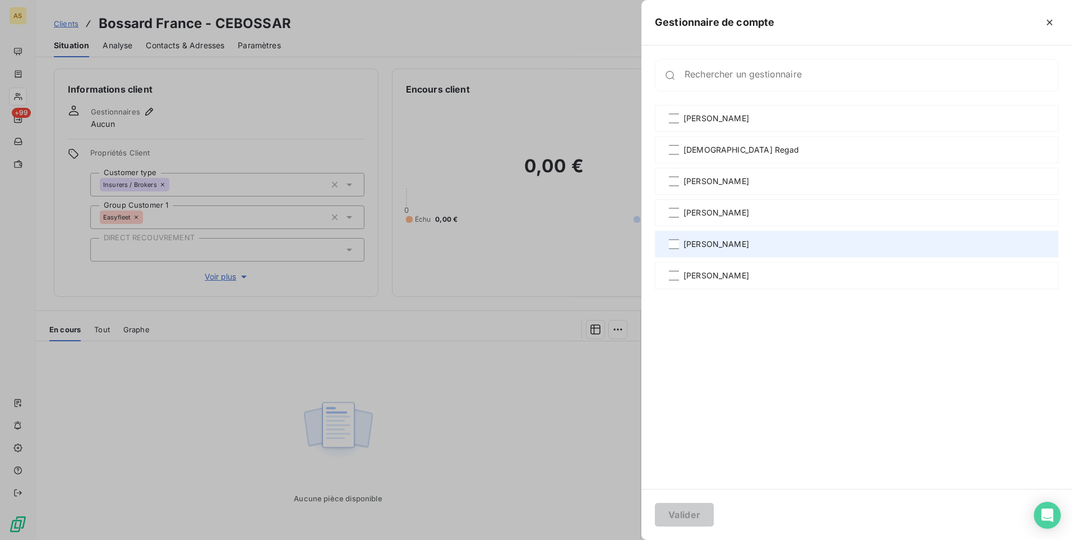
click at [698, 246] on span "[PERSON_NAME]" at bounding box center [717, 243] width 66 height 11
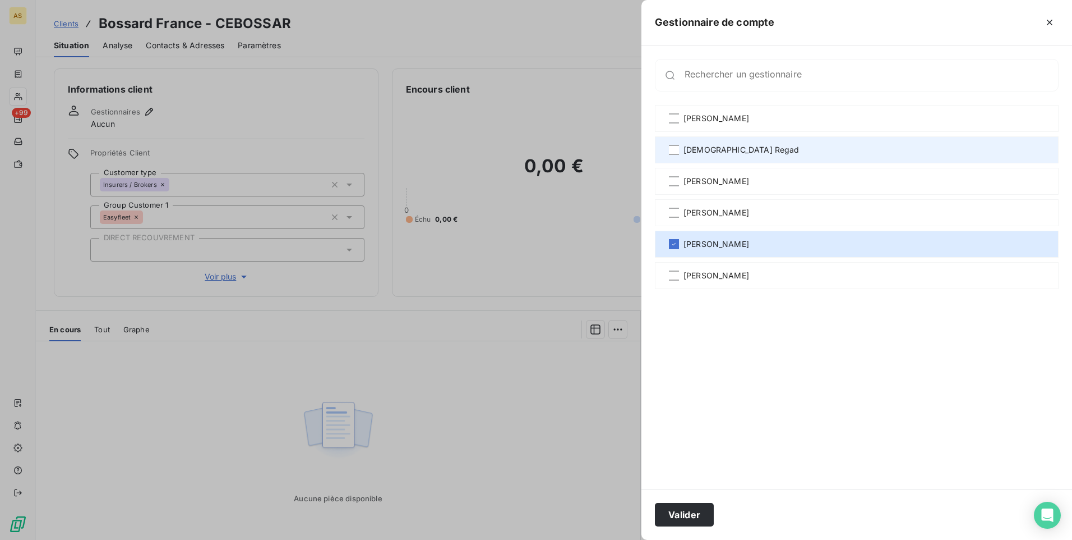
drag, startPoint x: 698, startPoint y: 246, endPoint x: 685, endPoint y: 153, distance: 94.0
click at [688, 147] on span "[DEMOGRAPHIC_DATA] Regad" at bounding box center [742, 149] width 116 height 11
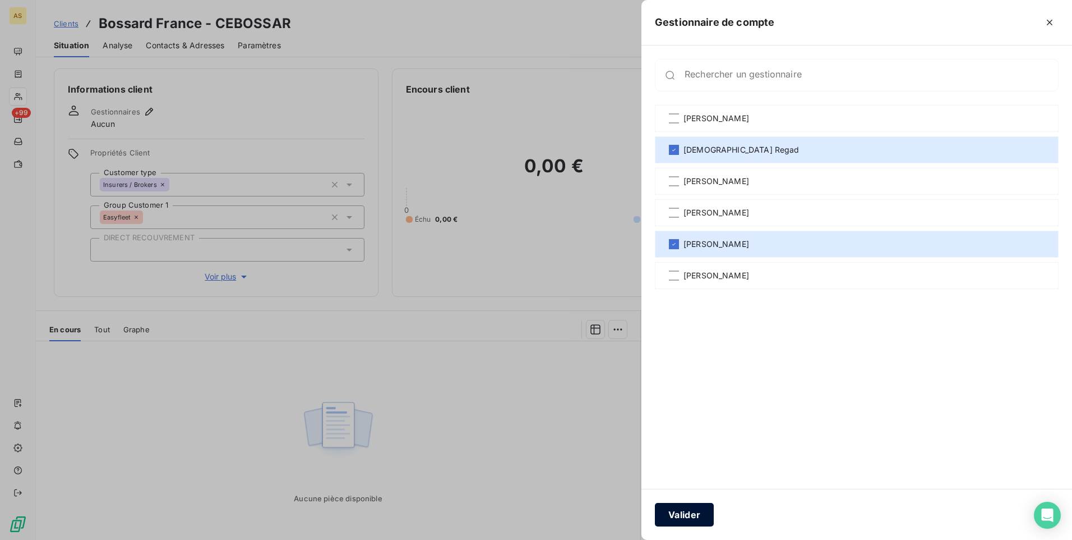
click at [688, 516] on button "Valider" at bounding box center [684, 514] width 59 height 24
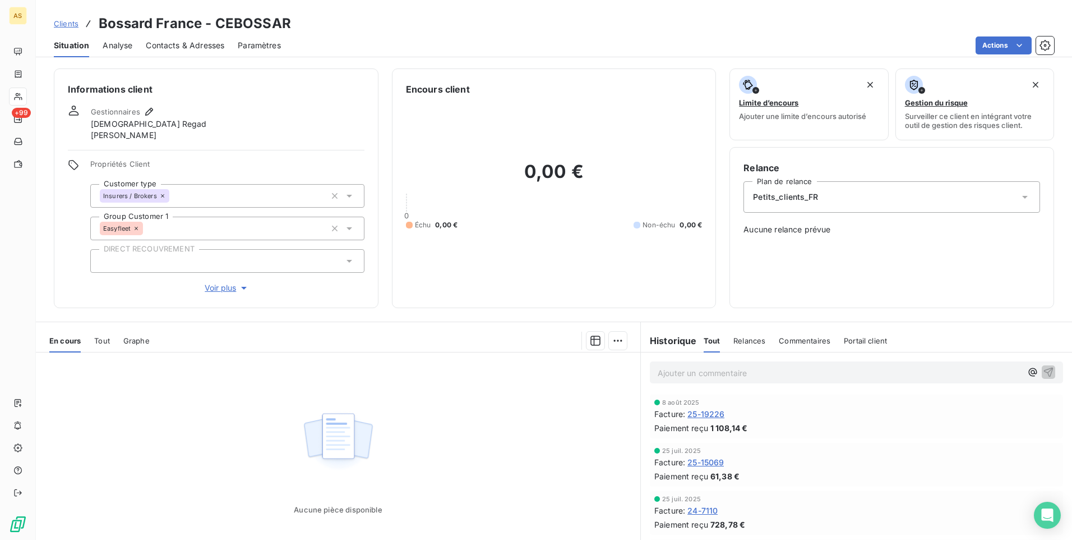
click at [70, 27] on span "Clients" at bounding box center [66, 23] width 25 height 9
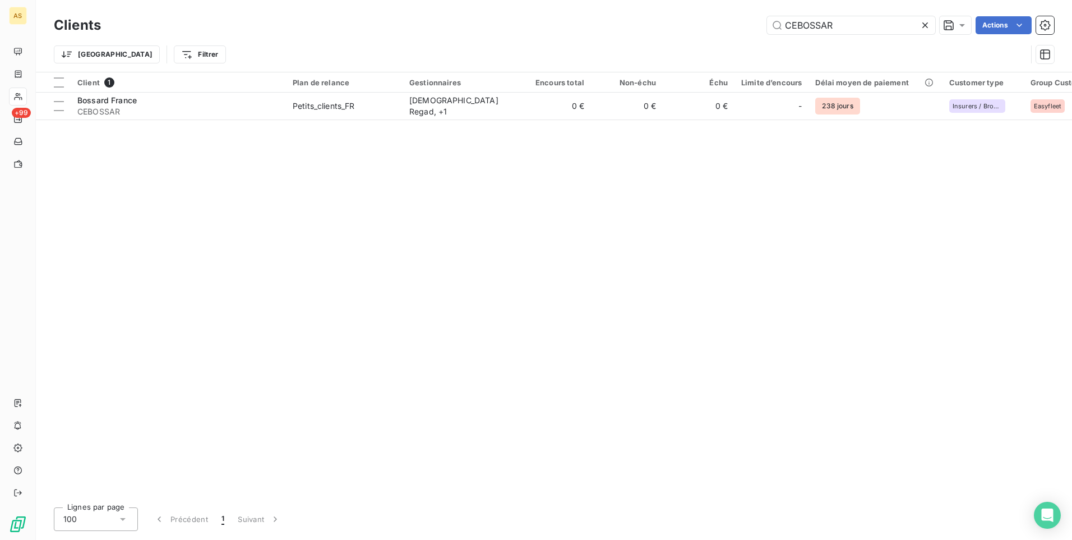
click at [924, 27] on icon at bounding box center [925, 25] width 11 height 11
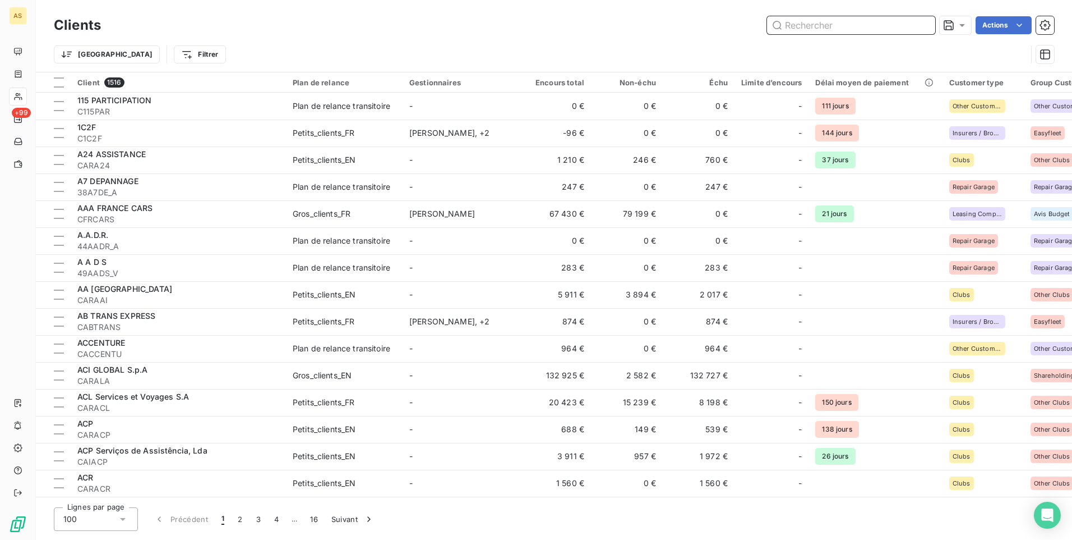
click at [786, 29] on input "text" at bounding box center [851, 25] width 168 height 18
paste input "CSDISDES"
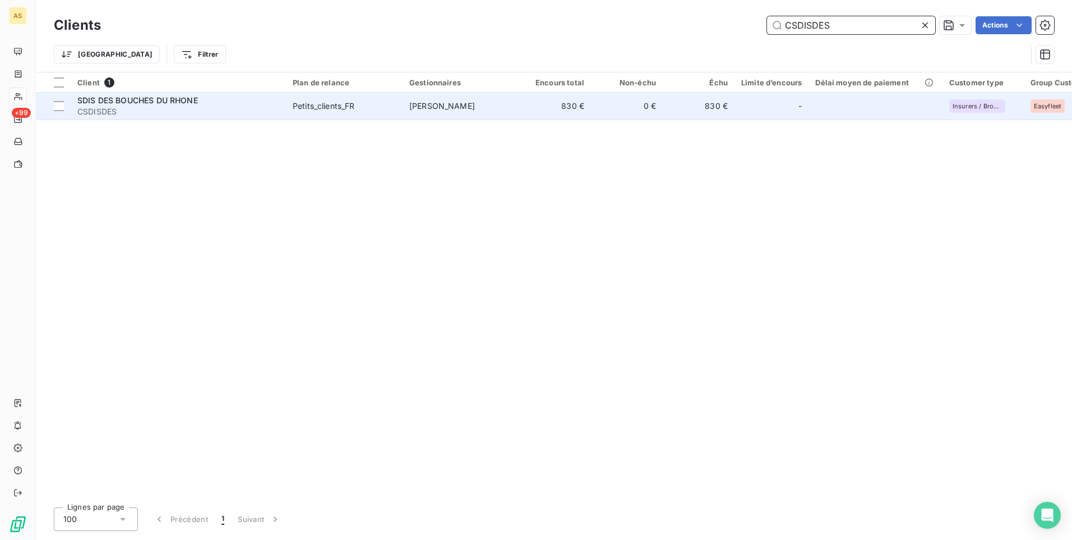
type input "CSDISDES"
click at [382, 105] on span "Petits_clients_FR" at bounding box center [344, 105] width 103 height 11
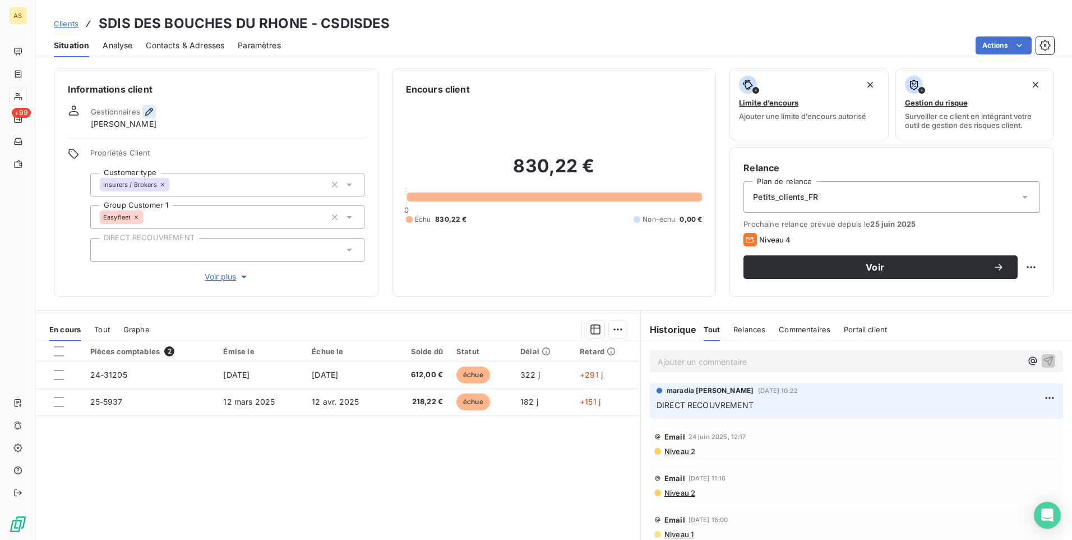
click at [150, 114] on icon "button" at bounding box center [149, 111] width 11 height 11
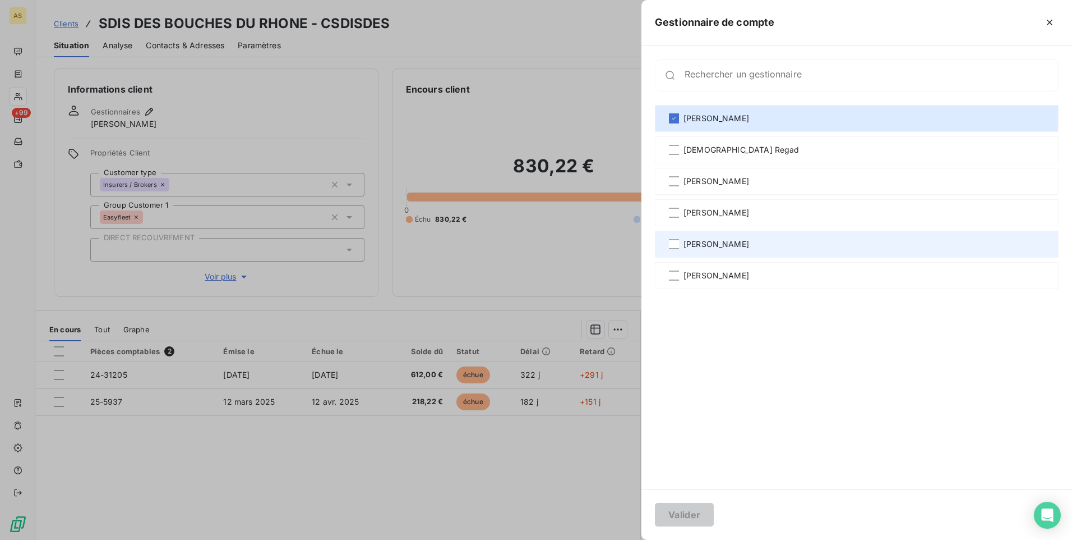
click at [730, 249] on span "[PERSON_NAME]" at bounding box center [717, 243] width 66 height 11
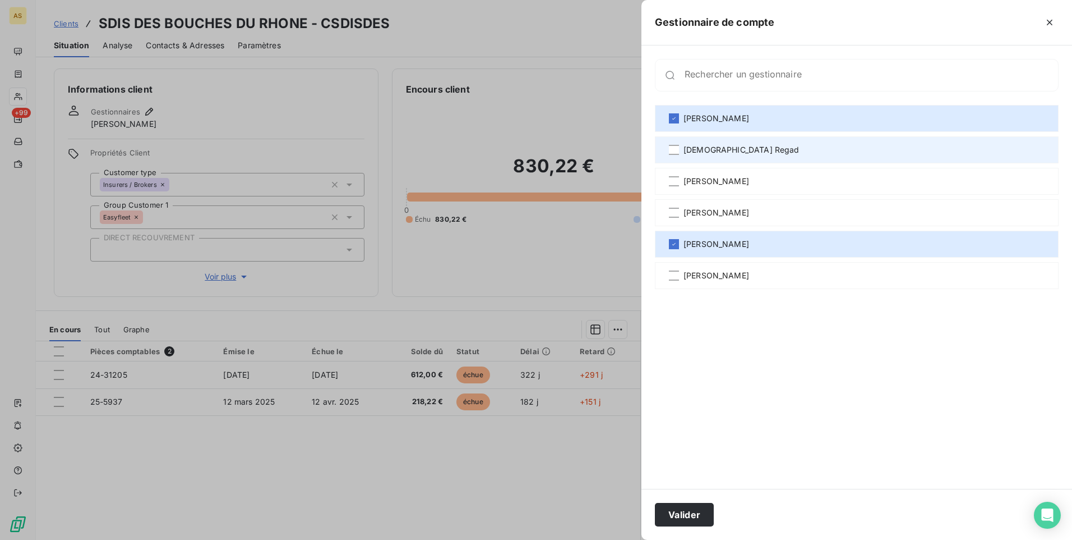
click at [725, 154] on span "[DEMOGRAPHIC_DATA] Regad" at bounding box center [742, 149] width 116 height 11
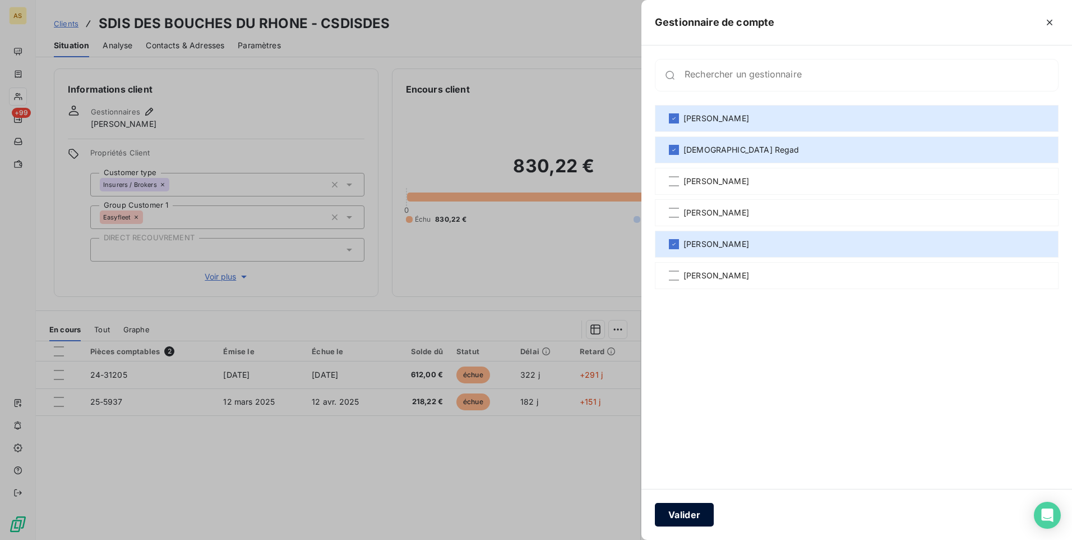
drag, startPoint x: 681, startPoint y: 514, endPoint x: 684, endPoint y: 508, distance: 6.0
click at [684, 509] on button "Valider" at bounding box center [684, 514] width 59 height 24
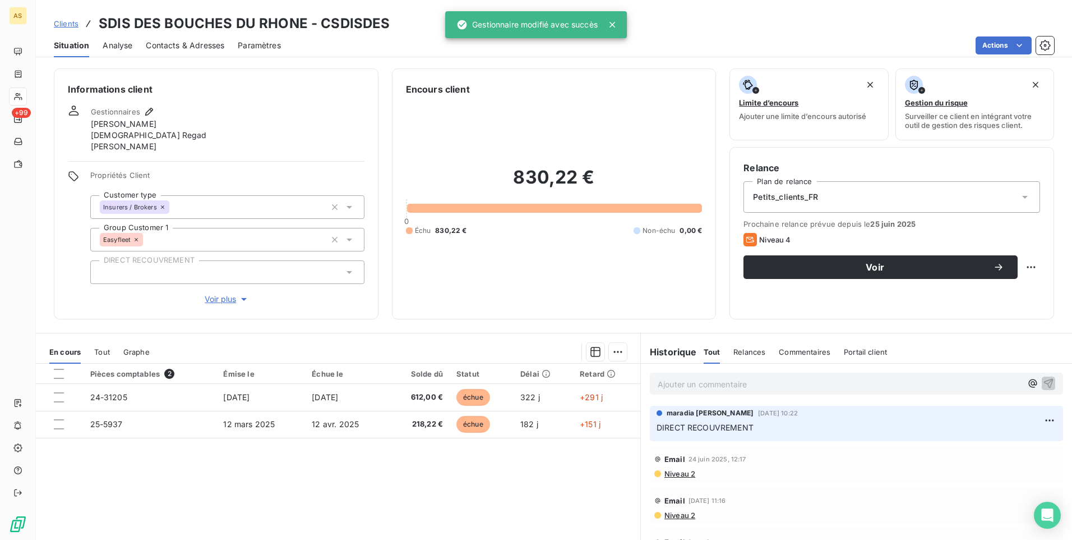
click at [61, 24] on span "Clients" at bounding box center [66, 23] width 25 height 9
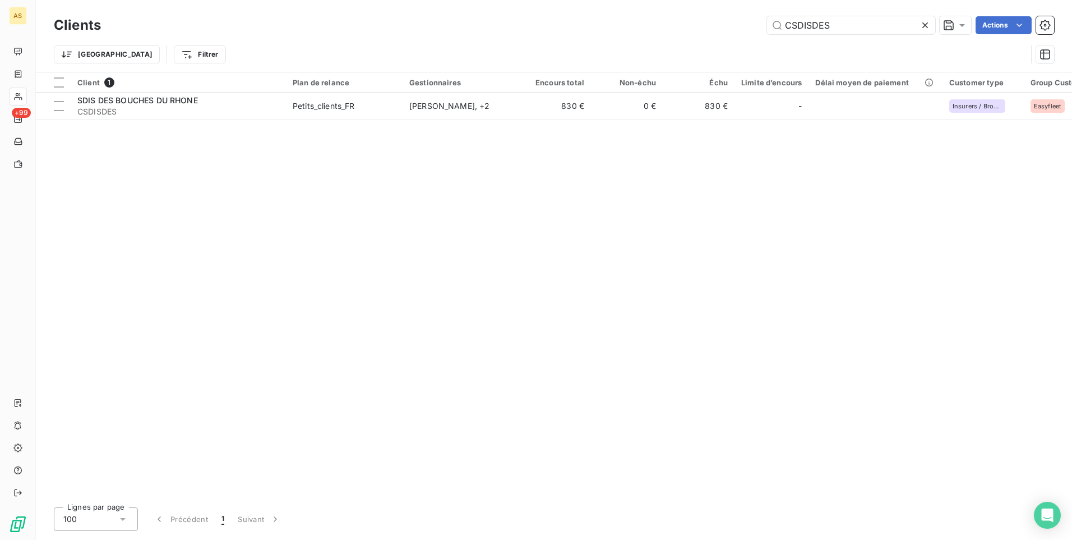
drag, startPoint x: 832, startPoint y: 28, endPoint x: 685, endPoint y: 19, distance: 147.8
click at [685, 19] on div "CSDISDES Actions" at bounding box center [584, 25] width 940 height 18
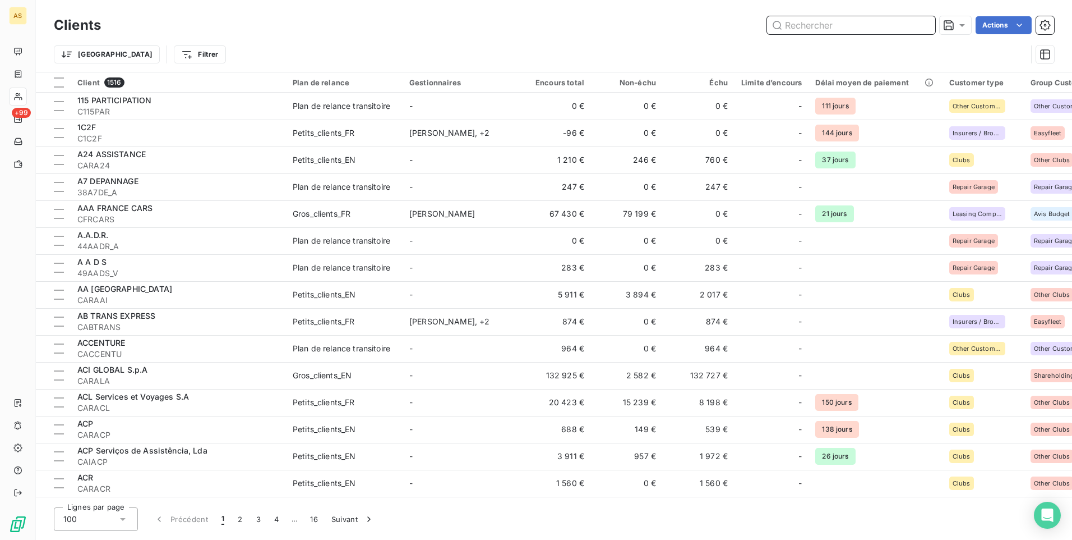
click at [791, 24] on input "text" at bounding box center [851, 25] width 168 height 18
paste input "CEADTP"
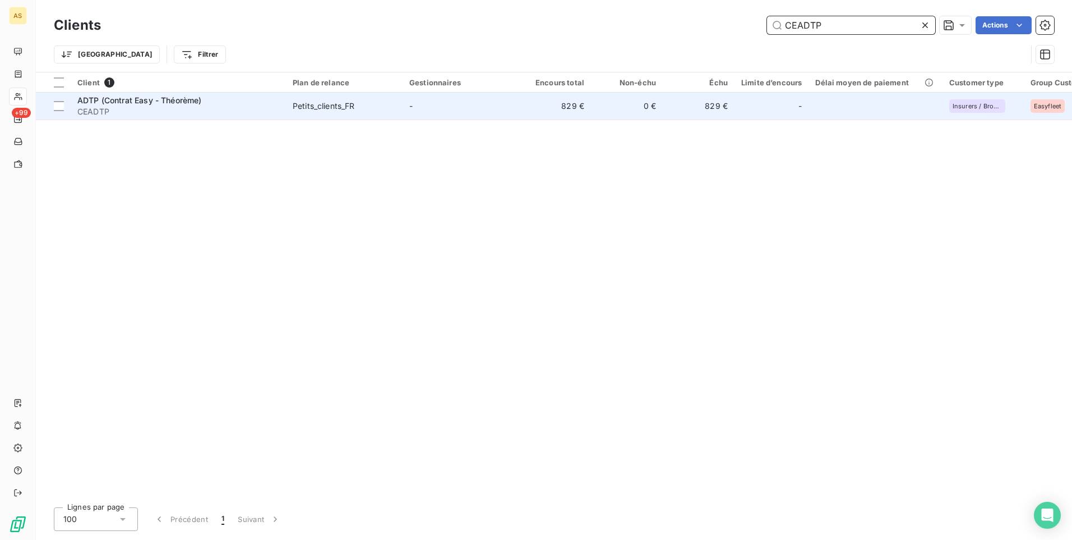
type input "CEADTP"
click at [370, 112] on td "Petits_clients_FR" at bounding box center [344, 106] width 117 height 27
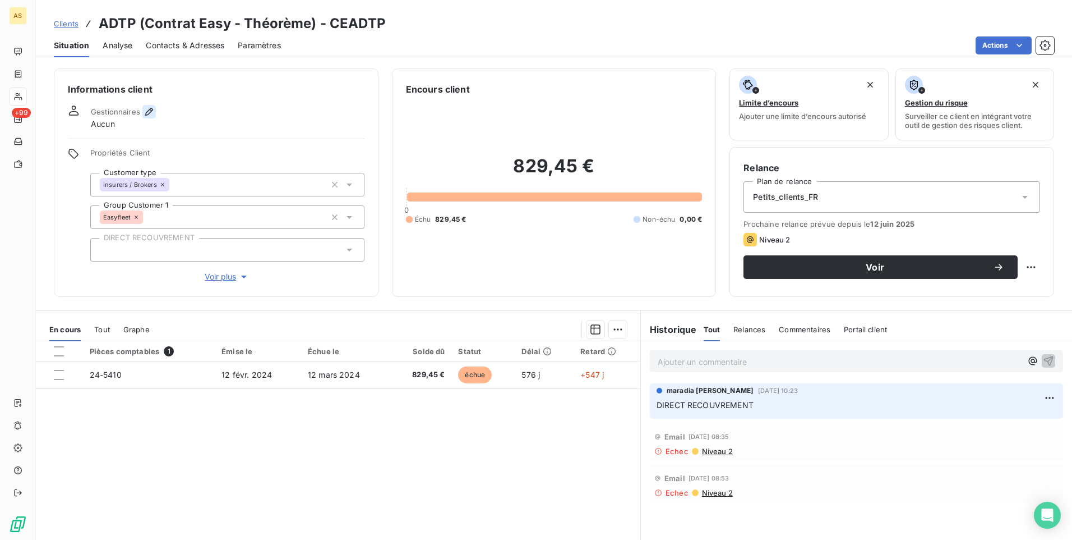
click at [148, 110] on icon "button" at bounding box center [149, 112] width 8 height 8
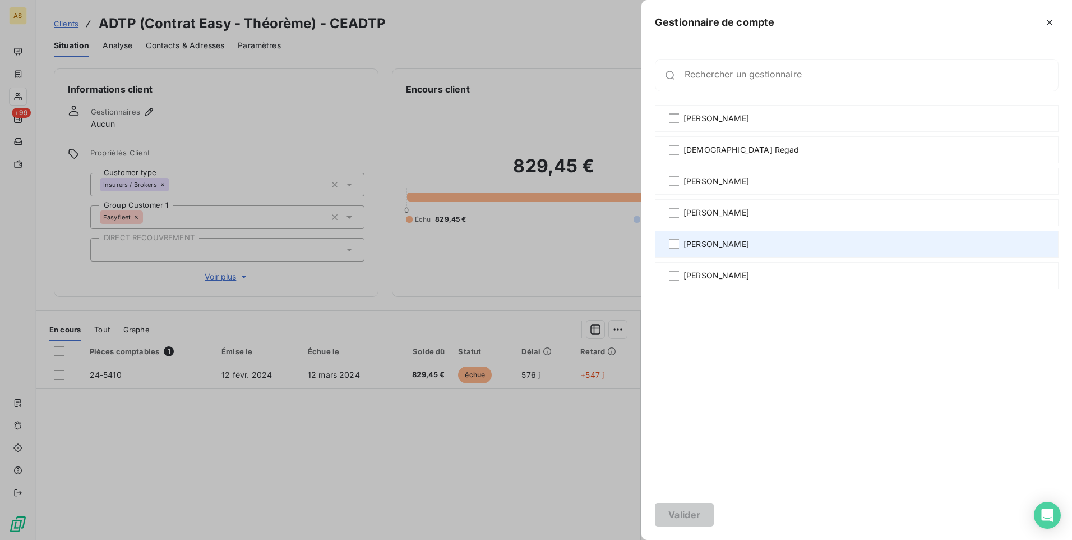
click at [703, 247] on span "[PERSON_NAME]" at bounding box center [717, 243] width 66 height 11
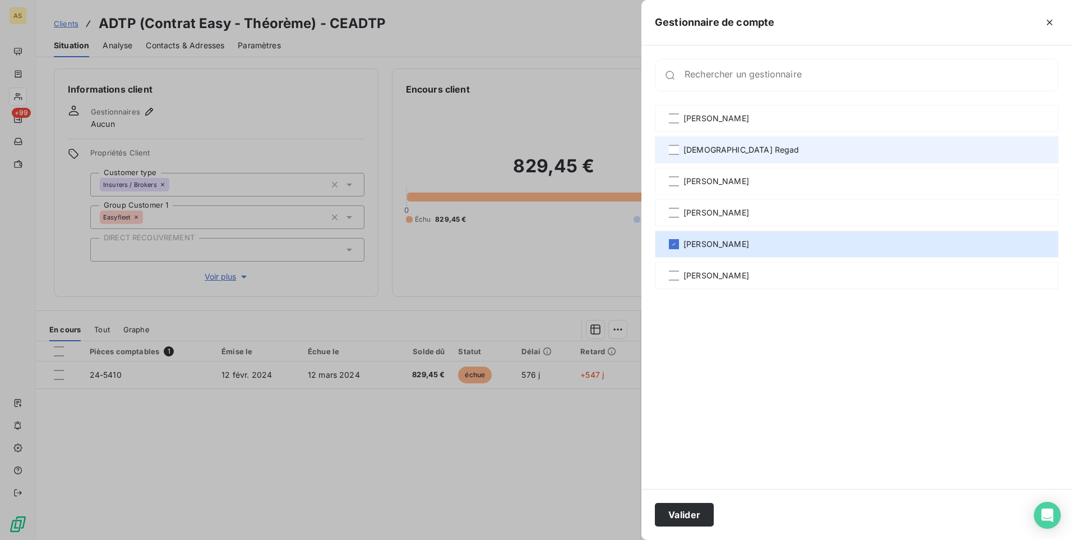
click at [706, 149] on span "[DEMOGRAPHIC_DATA] Regad" at bounding box center [742, 149] width 116 height 11
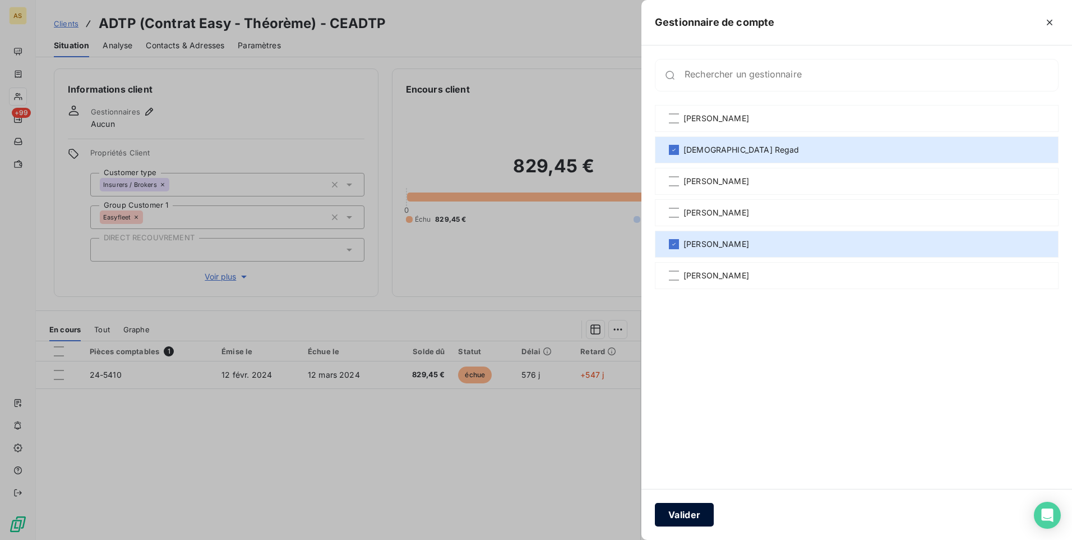
click at [702, 519] on button "Valider" at bounding box center [684, 514] width 59 height 24
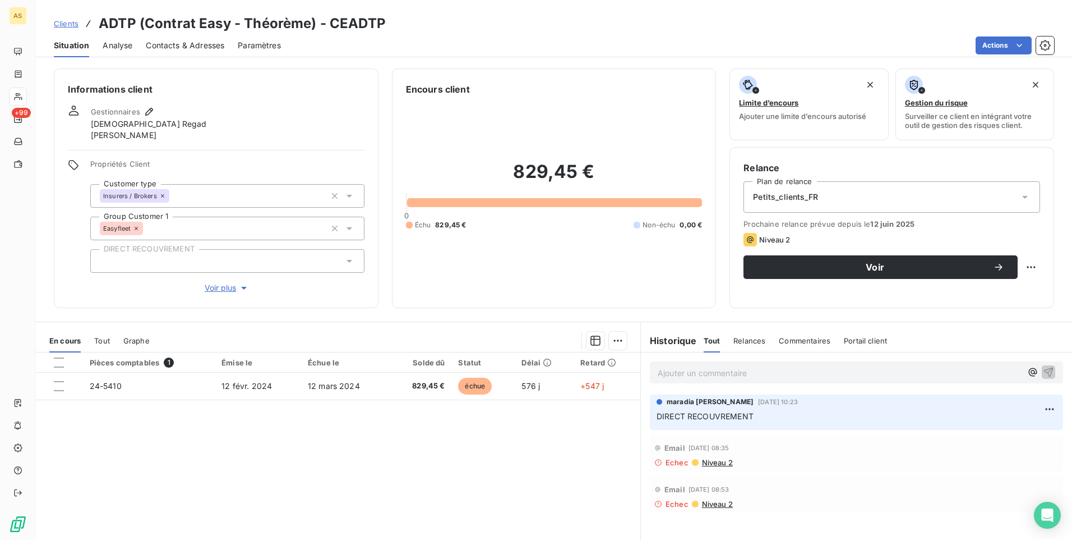
click at [62, 21] on span "Clients" at bounding box center [66, 23] width 25 height 9
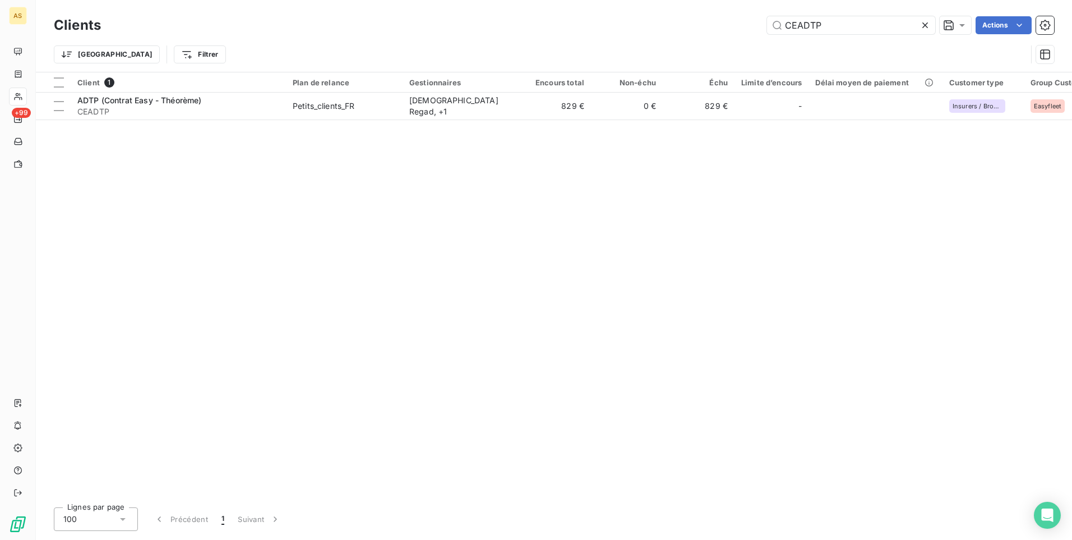
click at [926, 24] on icon at bounding box center [925, 25] width 11 height 11
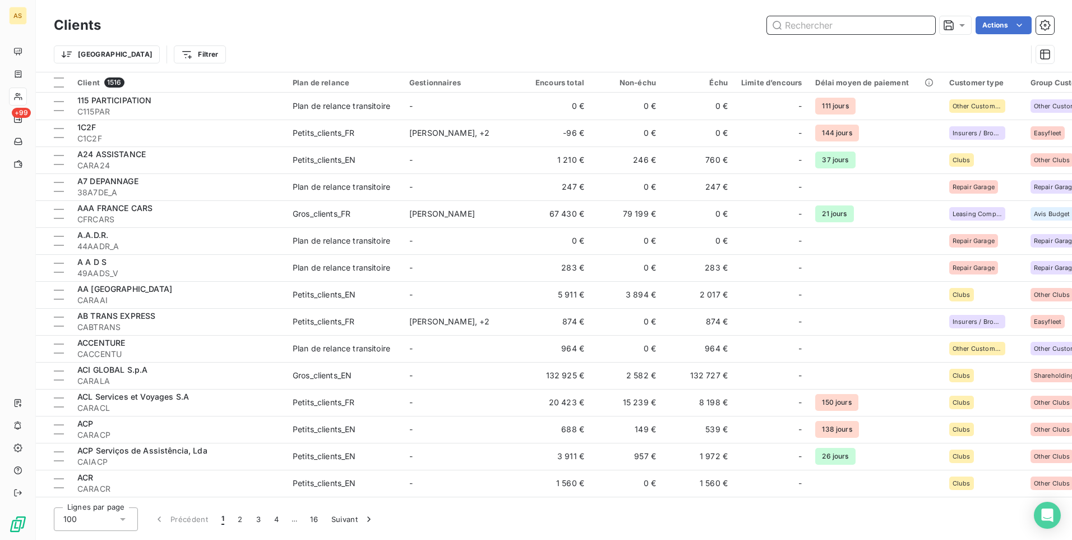
click at [818, 29] on input "text" at bounding box center [851, 25] width 168 height 18
paste input "CELOCAWA"
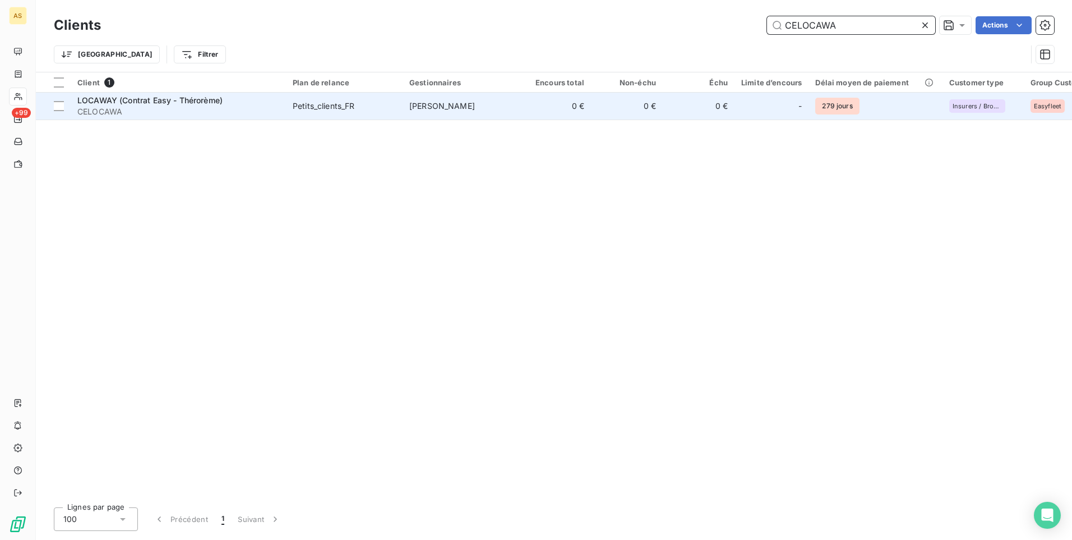
type input "CELOCAWA"
click at [436, 99] on td "[PERSON_NAME]" at bounding box center [461, 106] width 117 height 27
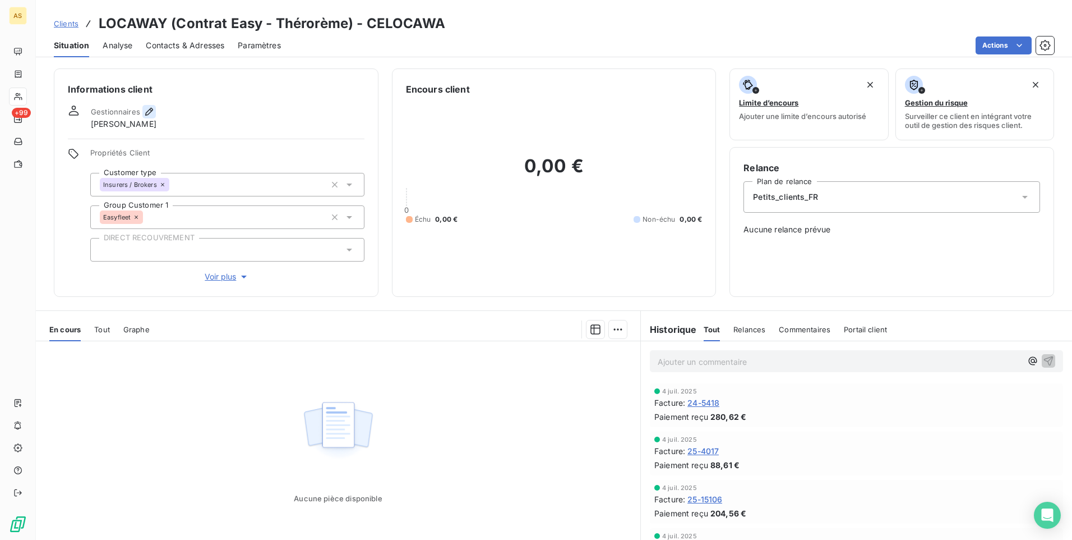
click at [153, 115] on icon "button" at bounding box center [149, 111] width 11 height 11
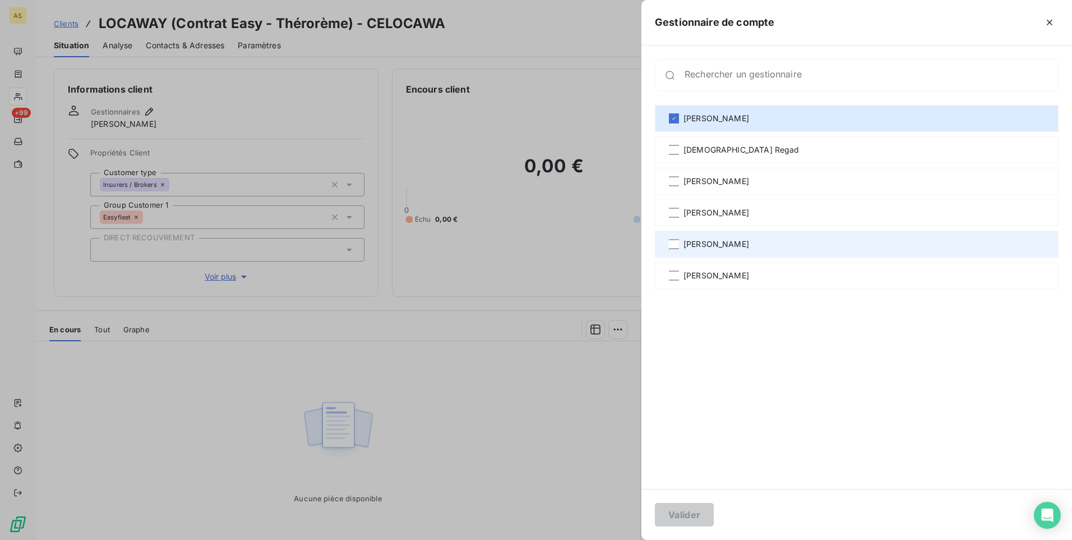
click at [725, 242] on span "[PERSON_NAME]" at bounding box center [717, 243] width 66 height 11
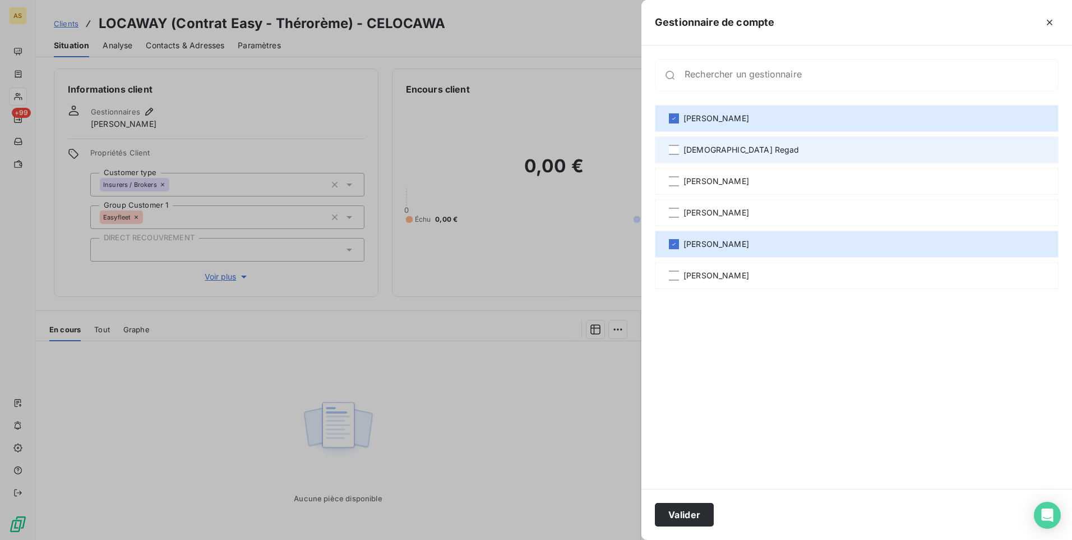
click at [720, 151] on span "[DEMOGRAPHIC_DATA] Regad" at bounding box center [742, 149] width 116 height 11
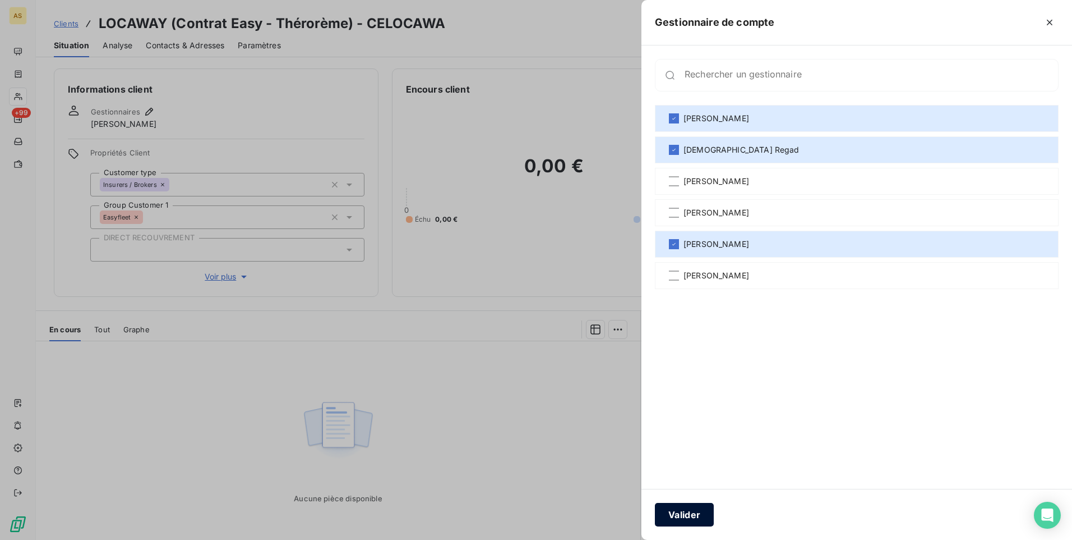
drag, startPoint x: 691, startPoint y: 518, endPoint x: 548, endPoint y: 352, distance: 219.5
click at [692, 517] on button "Valider" at bounding box center [684, 514] width 59 height 24
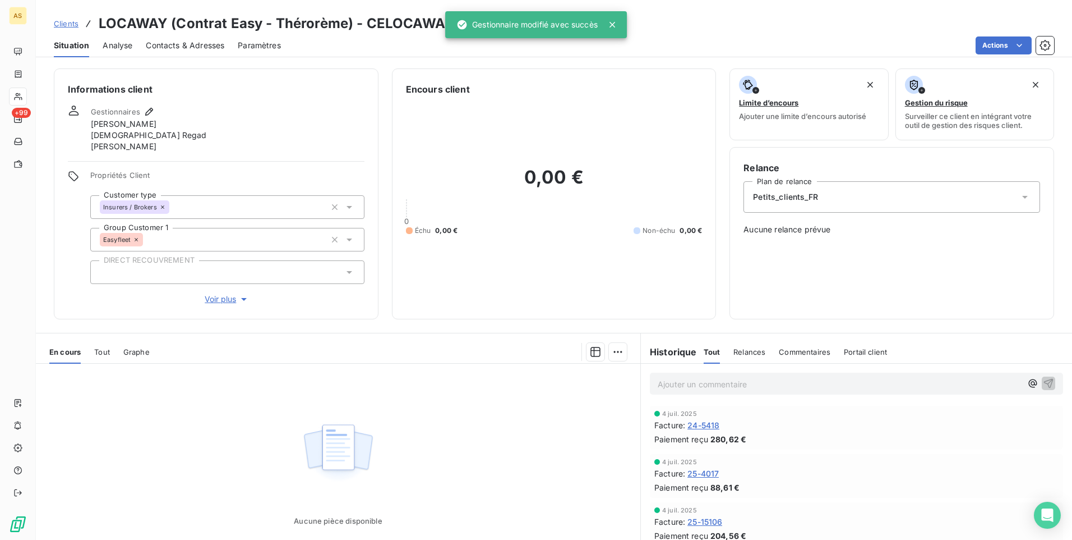
click at [68, 20] on span "Clients" at bounding box center [66, 23] width 25 height 9
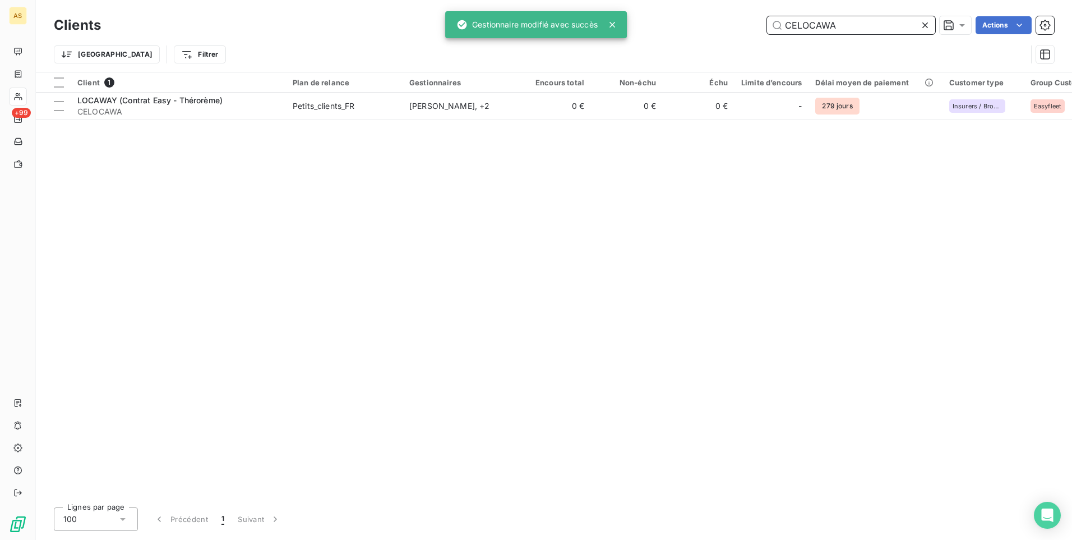
drag, startPoint x: 805, startPoint y: 22, endPoint x: 752, endPoint y: 24, distance: 52.8
click at [752, 24] on div "CELOCAWA Actions" at bounding box center [584, 25] width 940 height 18
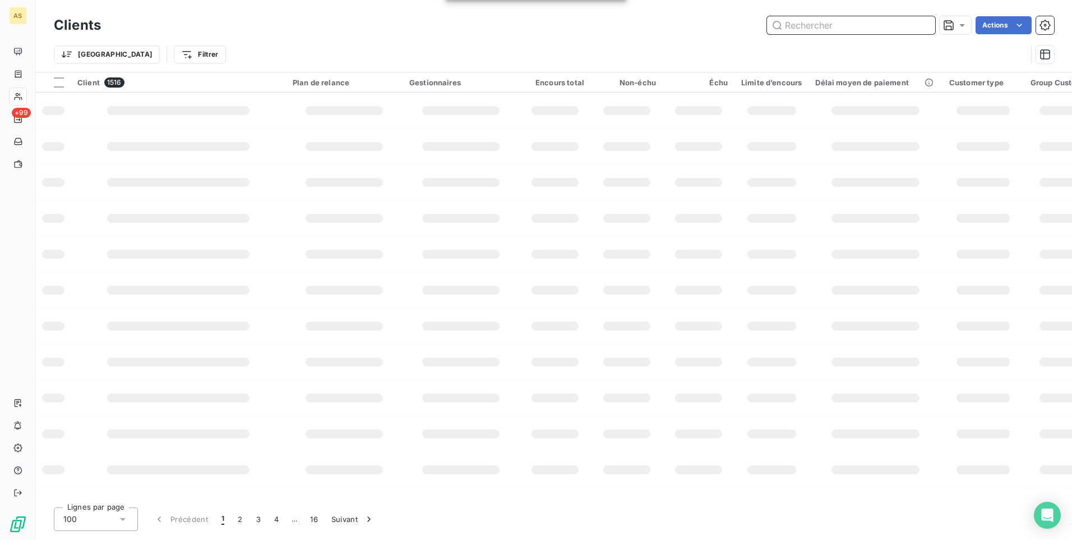
paste input "CGROUPEA"
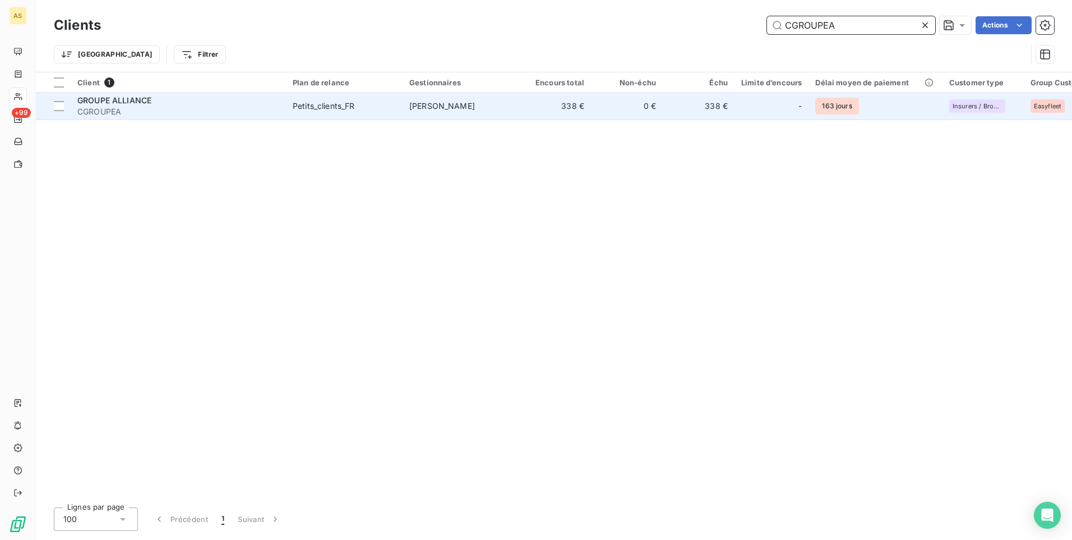
type input "CGROUPEA"
click at [488, 109] on td "[PERSON_NAME]" at bounding box center [461, 106] width 117 height 27
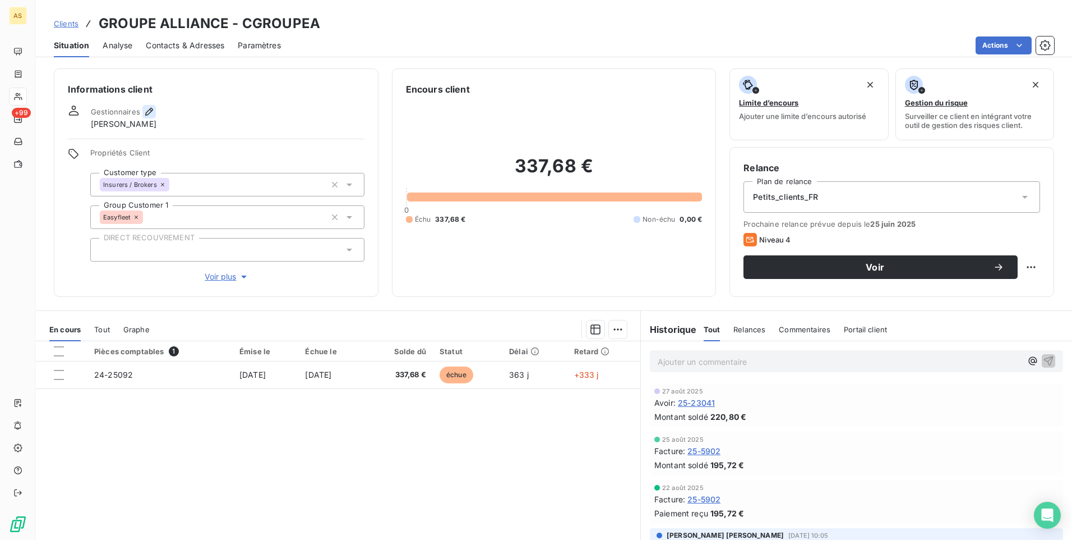
click at [149, 111] on icon "button" at bounding box center [149, 111] width 11 height 11
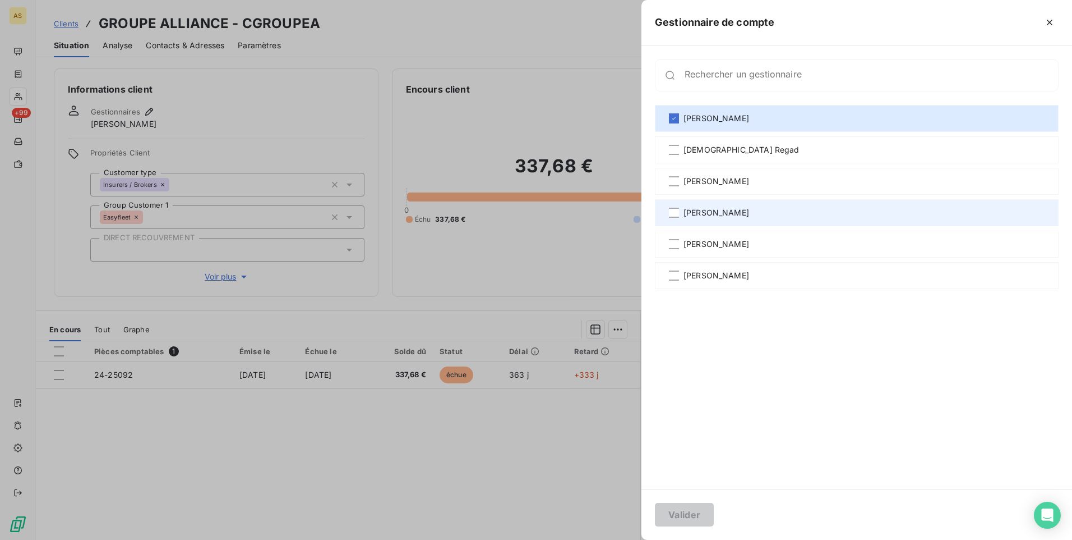
drag, startPoint x: 691, startPoint y: 240, endPoint x: 703, endPoint y: 206, distance: 36.0
click at [694, 239] on span "[PERSON_NAME]" at bounding box center [717, 243] width 66 height 11
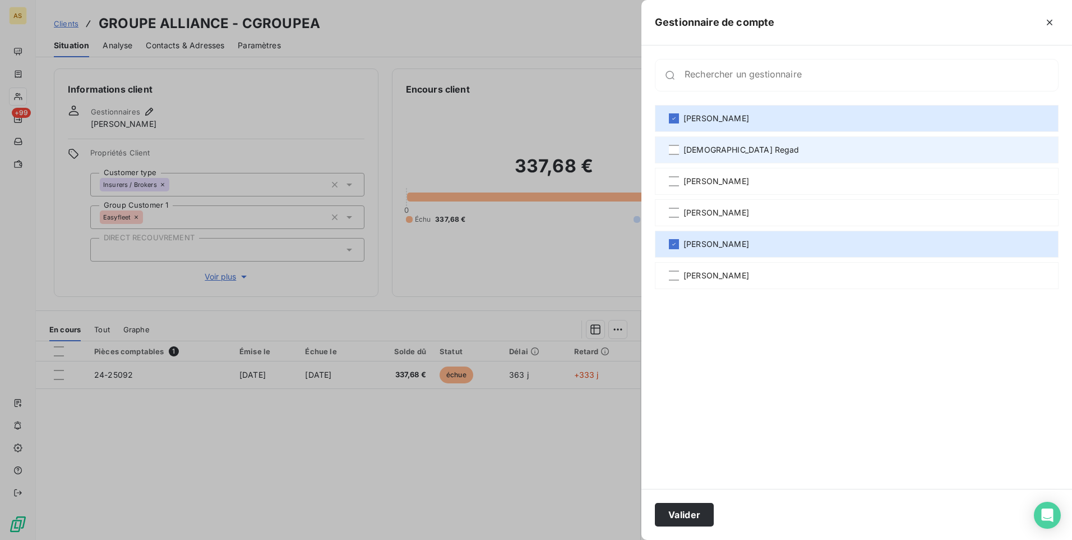
drag, startPoint x: 697, startPoint y: 139, endPoint x: 696, endPoint y: 149, distance: 10.1
click at [697, 140] on div "[DEMOGRAPHIC_DATA] Regad" at bounding box center [857, 149] width 404 height 27
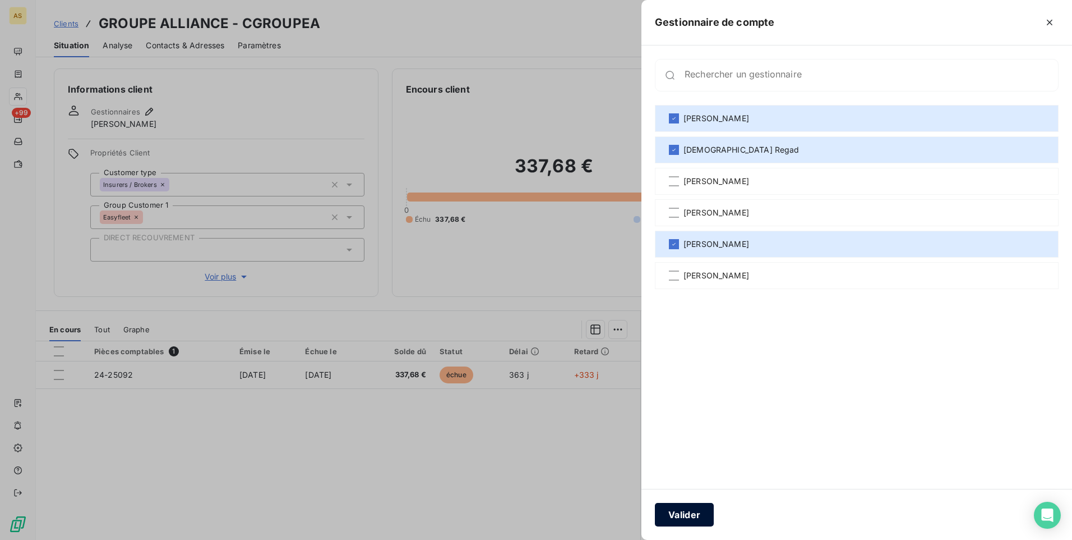
drag, startPoint x: 703, startPoint y: 518, endPoint x: 708, endPoint y: 461, distance: 56.9
click at [703, 517] on button "Valider" at bounding box center [684, 514] width 59 height 24
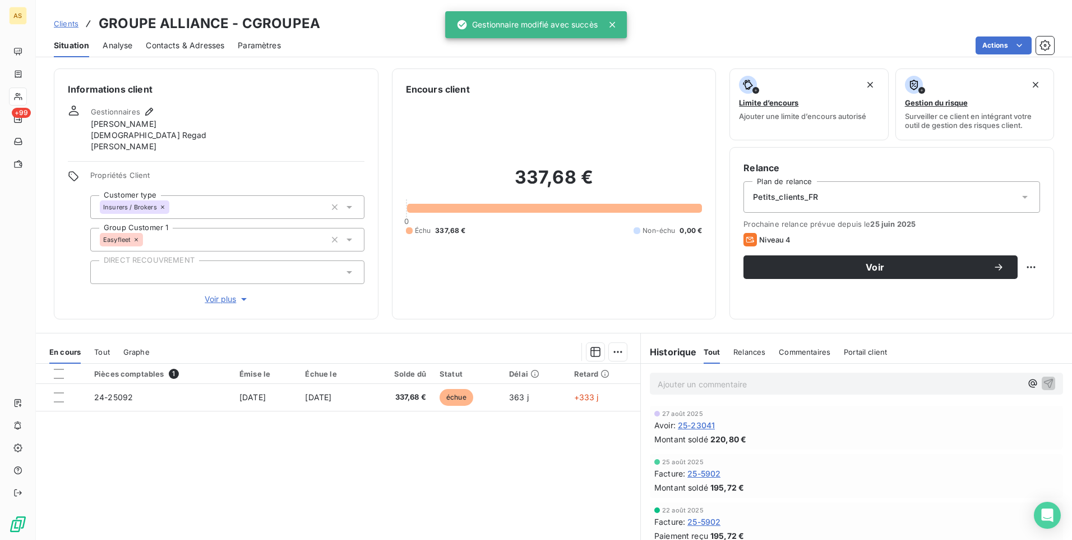
drag, startPoint x: 70, startPoint y: 21, endPoint x: 7, endPoint y: 67, distance: 77.4
click at [70, 21] on span "Clients" at bounding box center [66, 23] width 25 height 9
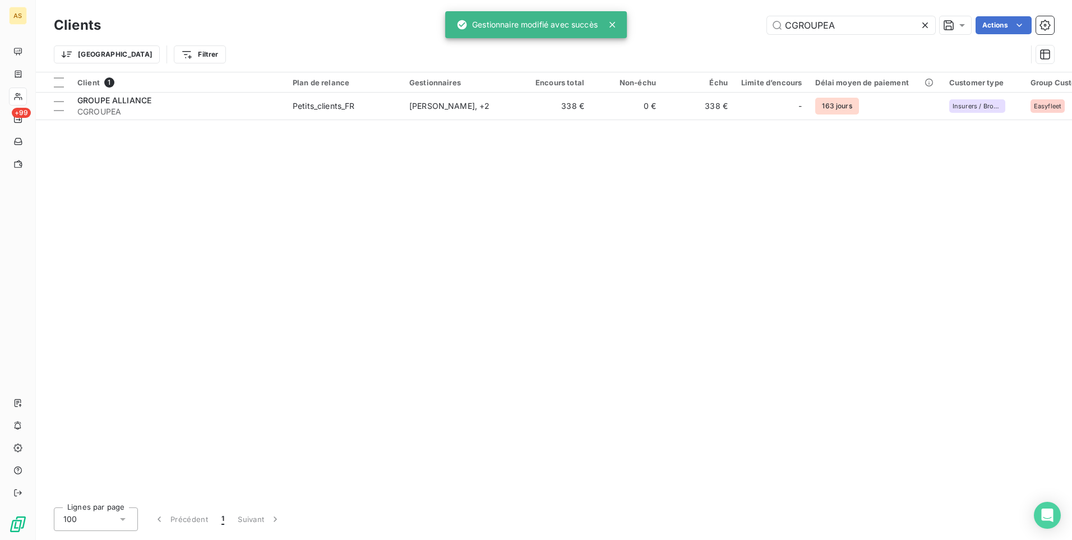
click at [925, 25] on icon at bounding box center [926, 25] width 6 height 6
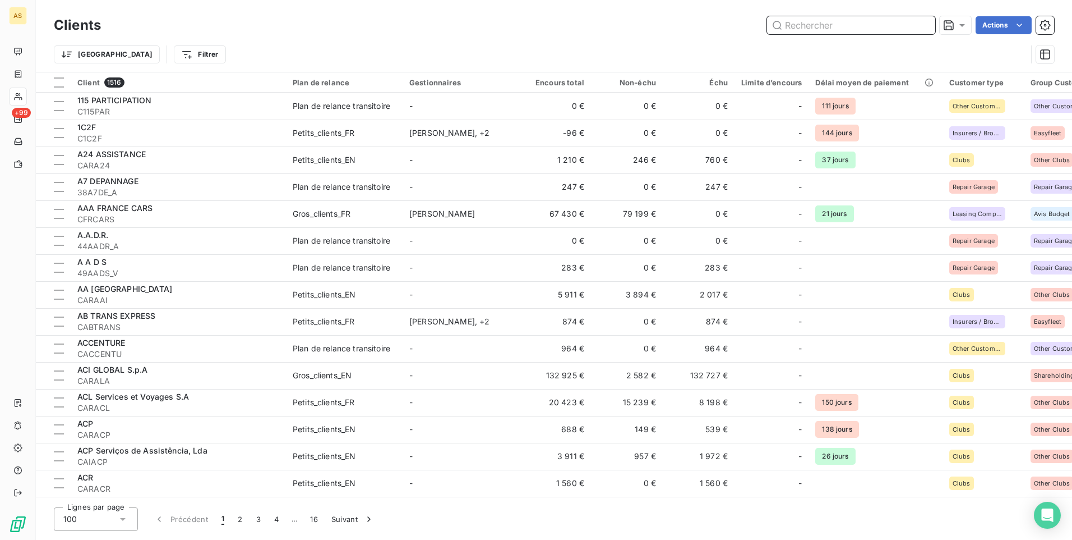
click at [801, 23] on input "text" at bounding box center [851, 25] width 168 height 18
paste input "CEVITAGE"
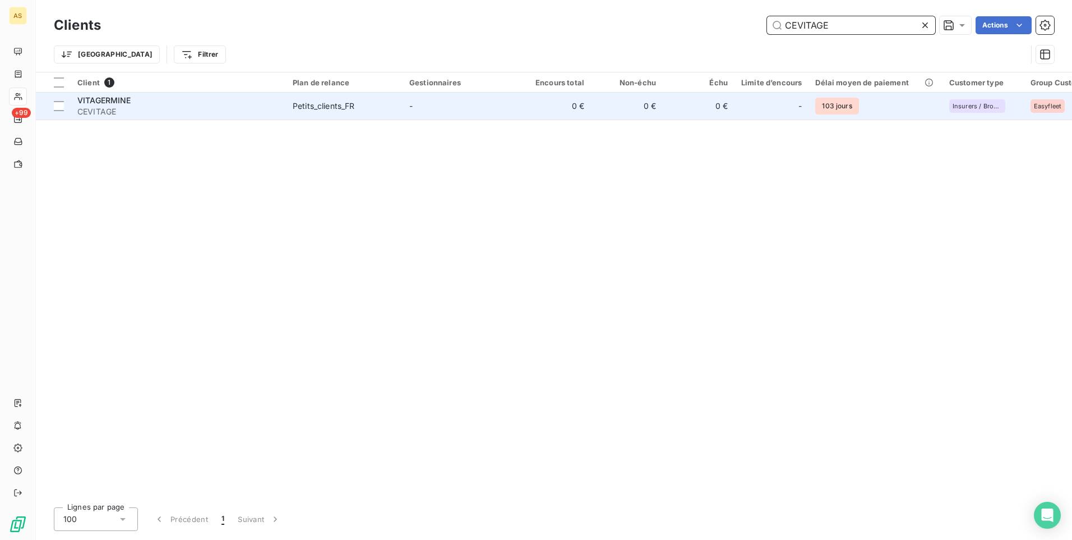
type input "CEVITAGE"
click at [276, 117] on span "CEVITAGE" at bounding box center [178, 111] width 202 height 11
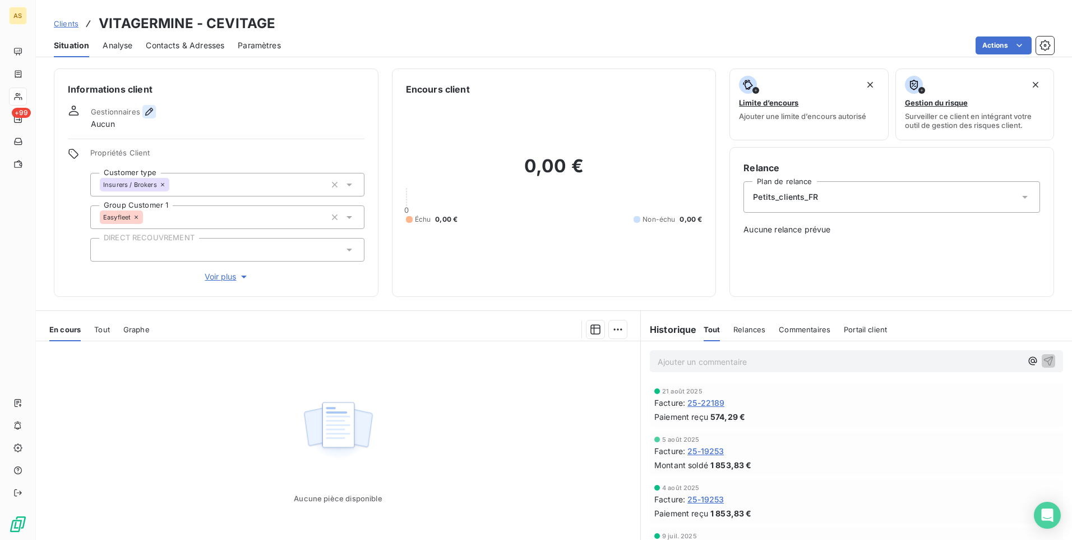
click at [150, 110] on icon "button" at bounding box center [149, 112] width 8 height 8
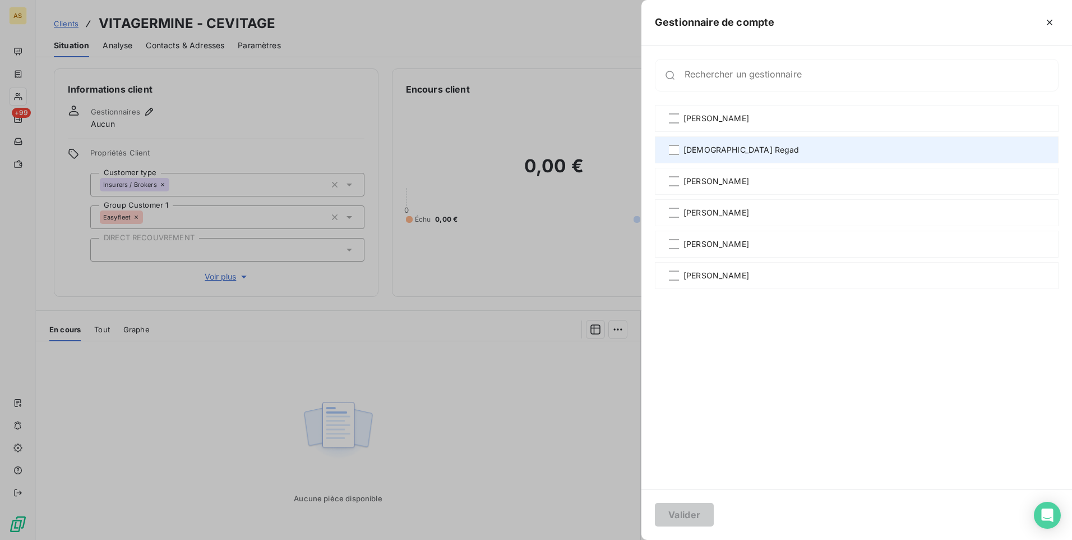
click at [708, 146] on span "[DEMOGRAPHIC_DATA] Regad" at bounding box center [742, 149] width 116 height 11
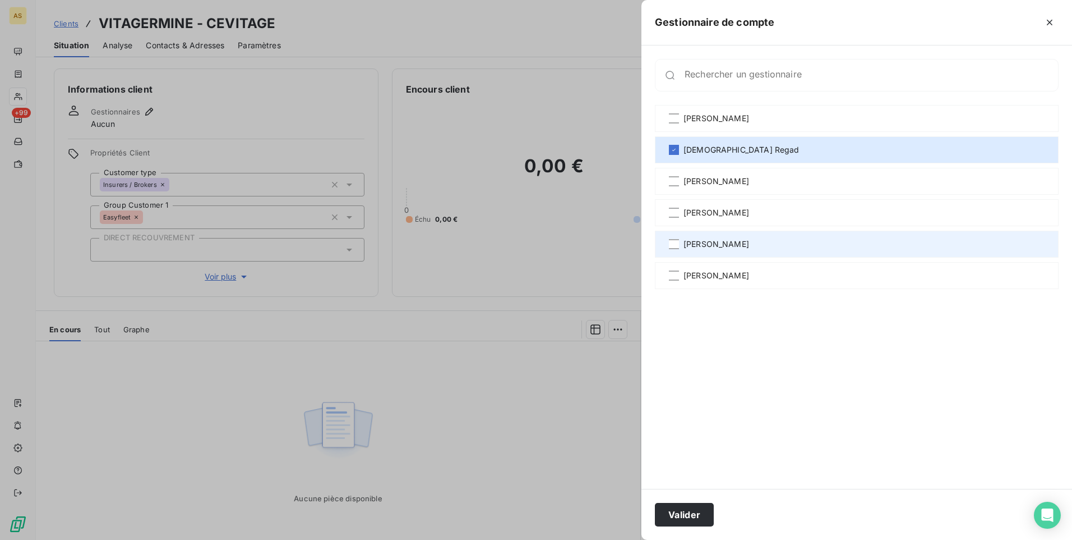
click at [689, 244] on span "[PERSON_NAME]" at bounding box center [717, 243] width 66 height 11
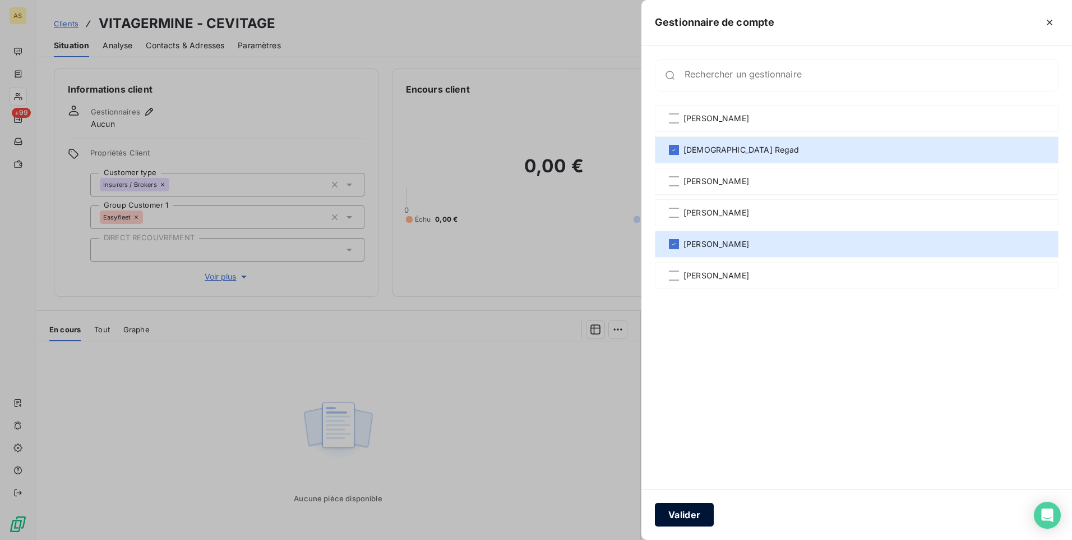
click at [692, 515] on button "Valider" at bounding box center [684, 514] width 59 height 24
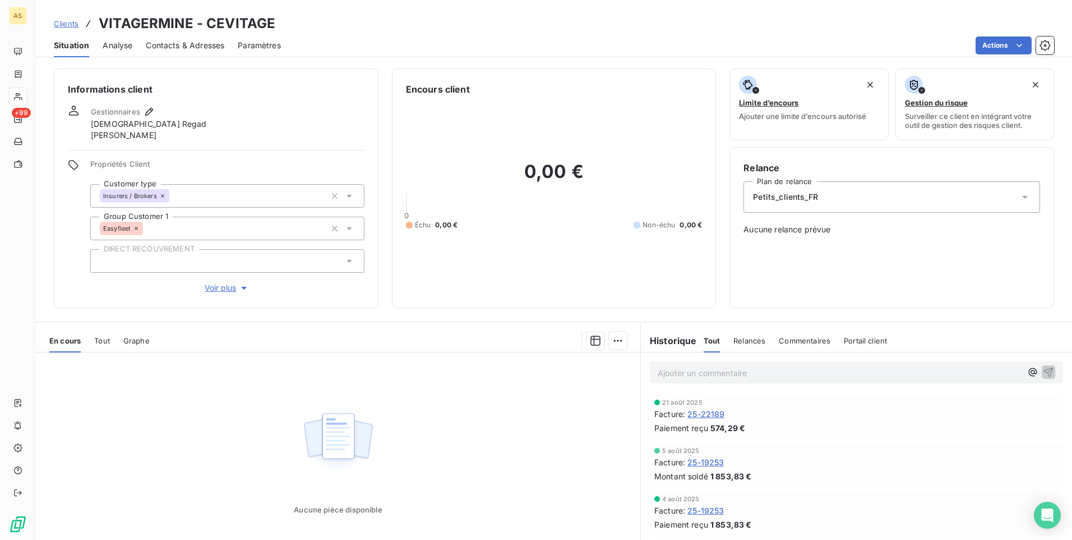
click at [245, 286] on icon "button" at bounding box center [243, 287] width 11 height 11
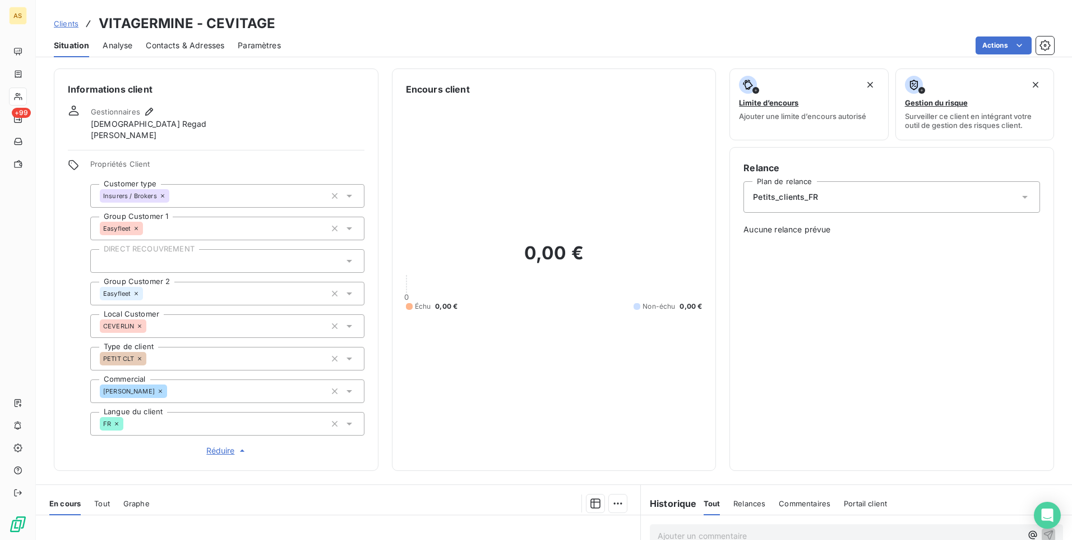
click at [235, 451] on span "Réduire" at bounding box center [227, 450] width 42 height 11
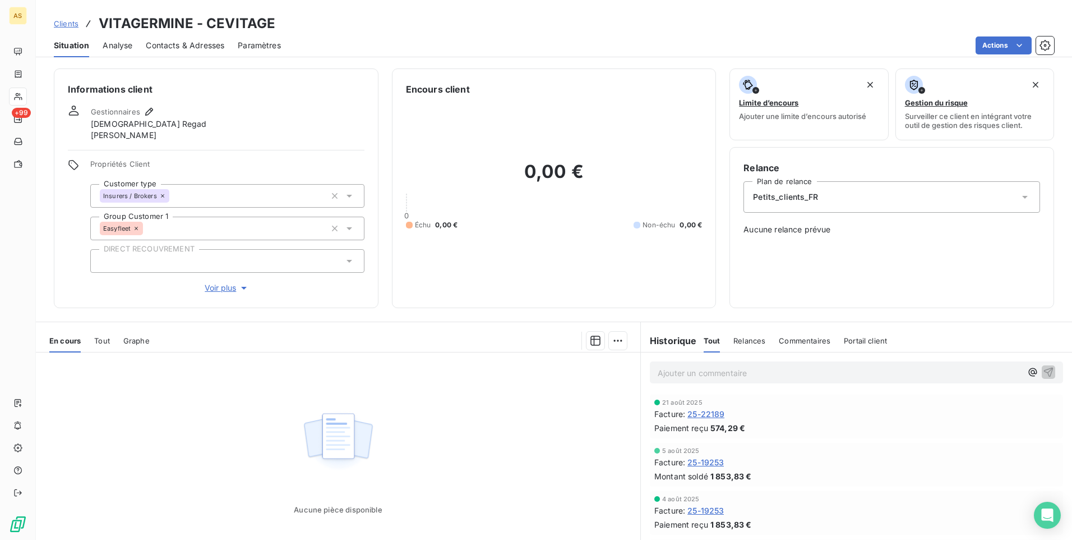
click at [68, 21] on span "Clients" at bounding box center [66, 23] width 25 height 9
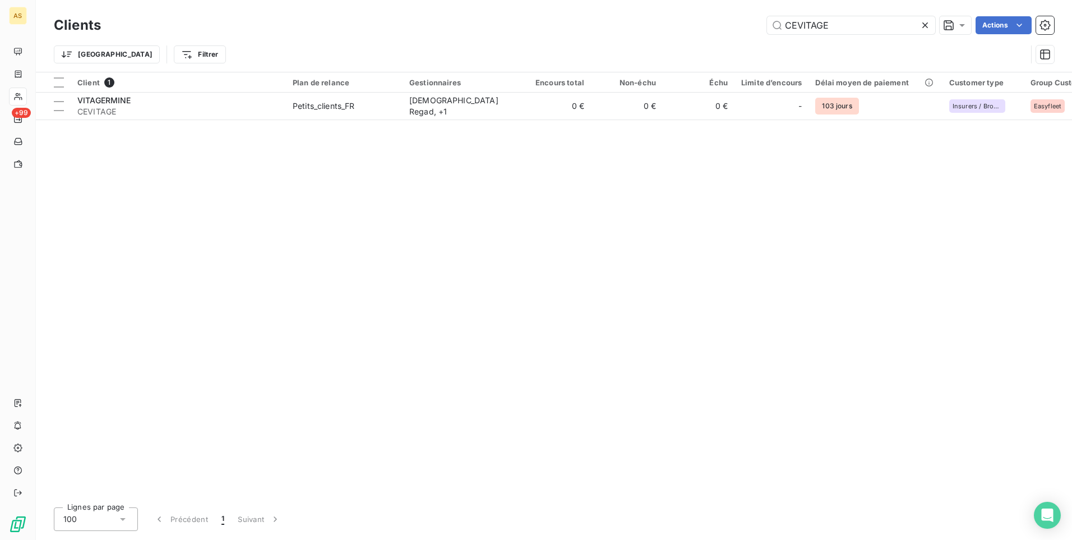
drag, startPoint x: 812, startPoint y: 31, endPoint x: 780, endPoint y: 15, distance: 35.6
click at [723, 32] on div "CEVITAGE Actions" at bounding box center [584, 25] width 940 height 18
click at [929, 26] on icon at bounding box center [925, 25] width 11 height 11
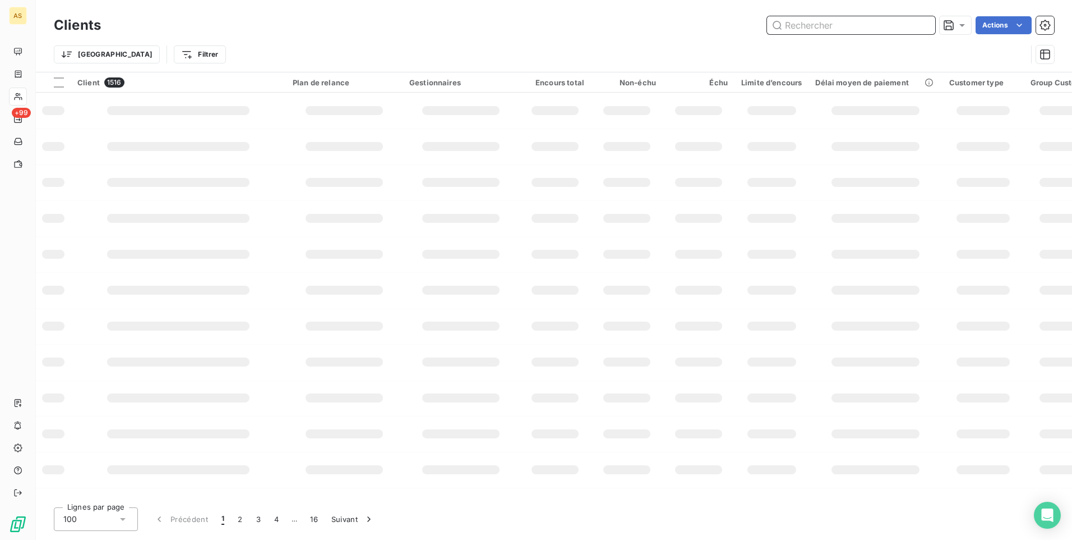
click at [800, 25] on input "text" at bounding box center [851, 25] width 168 height 18
paste input "CE-CHRON"
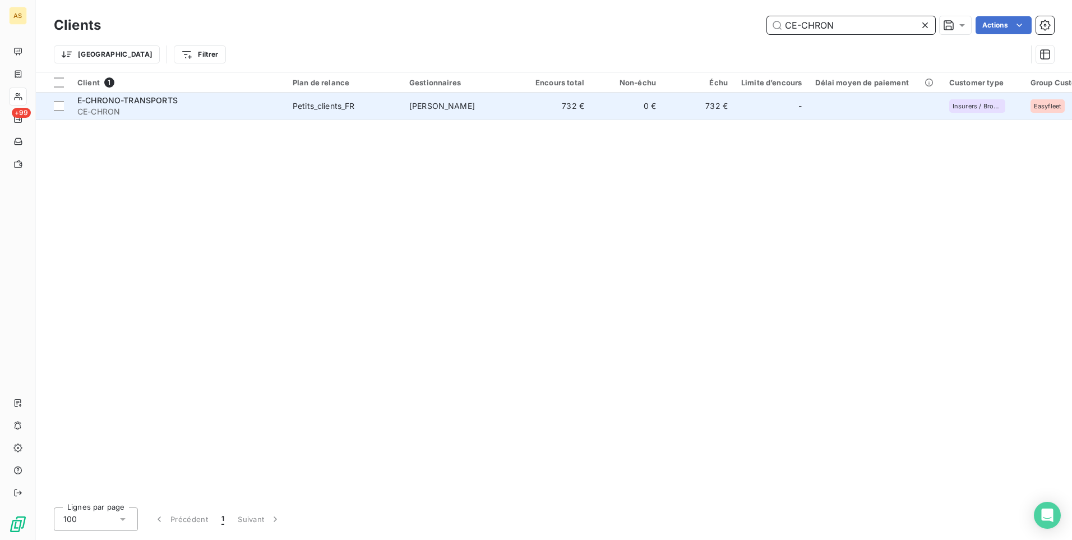
type input "CE-CHRON"
click at [599, 103] on td "0 €" at bounding box center [627, 106] width 72 height 27
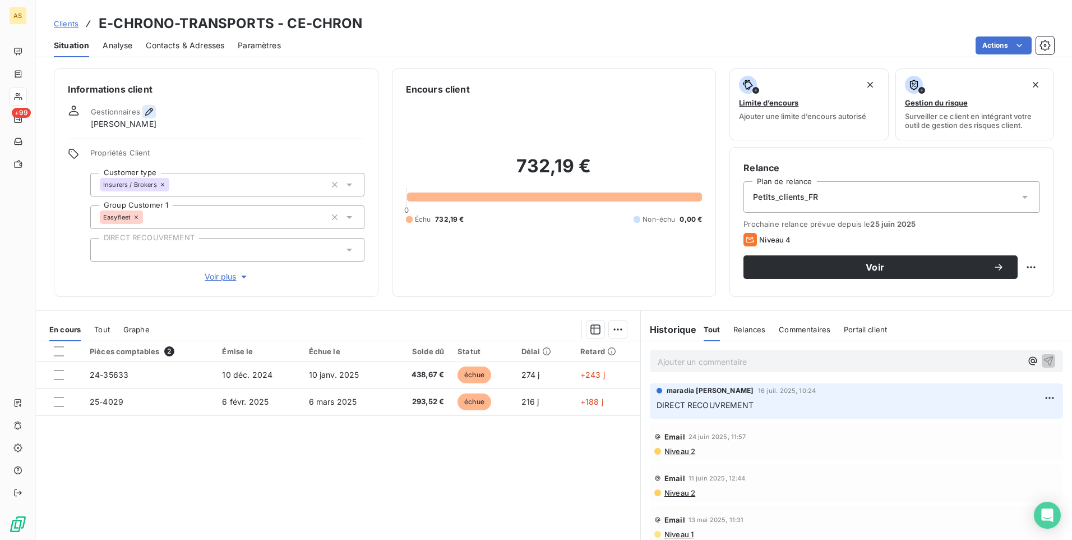
click at [146, 108] on icon "button" at bounding box center [149, 111] width 11 height 11
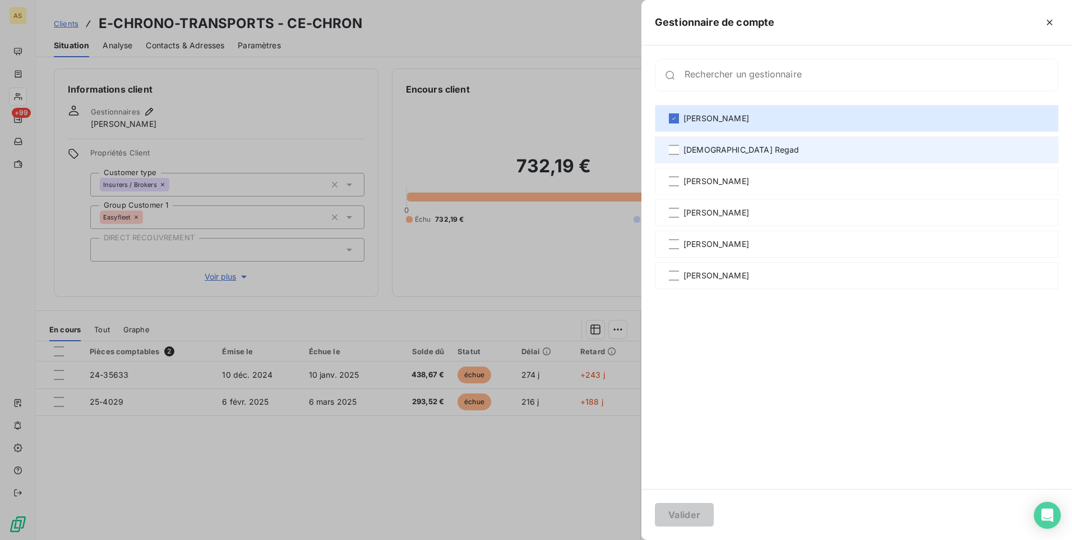
click at [724, 148] on span "[DEMOGRAPHIC_DATA] Regad" at bounding box center [742, 149] width 116 height 11
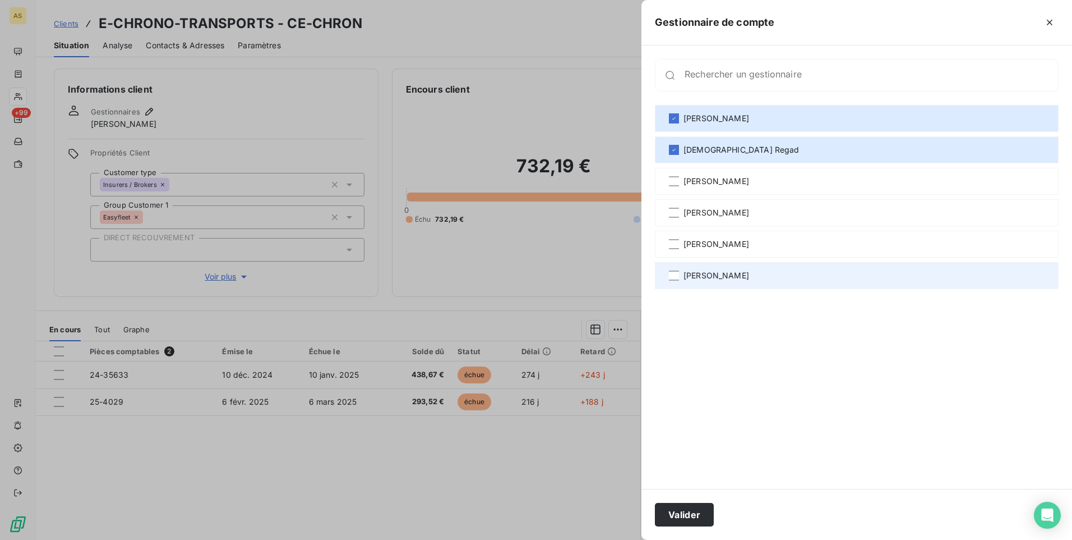
drag, startPoint x: 730, startPoint y: 239, endPoint x: 726, endPoint y: 284, distance: 44.4
click at [730, 243] on span "[PERSON_NAME]" at bounding box center [717, 243] width 66 height 11
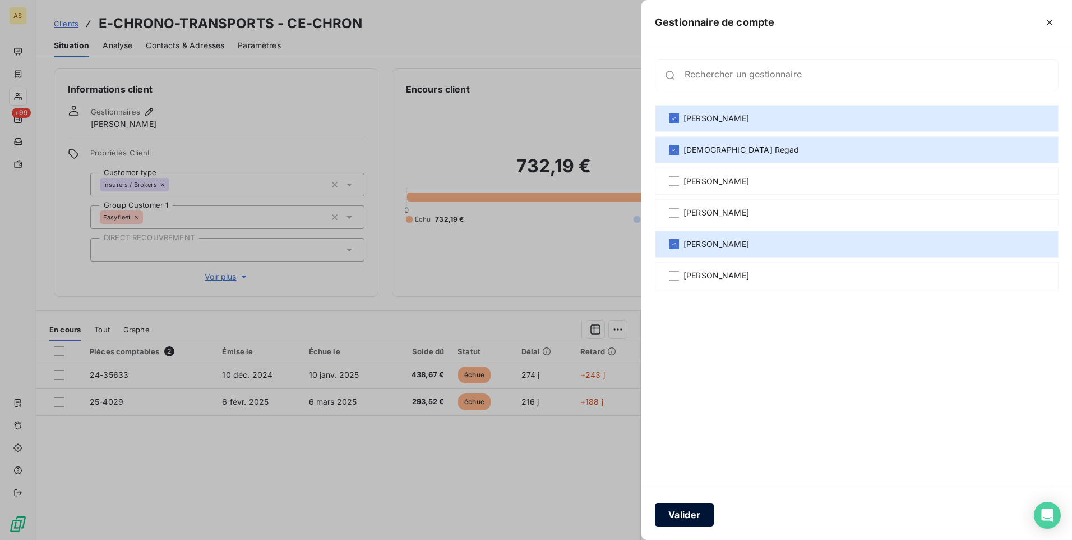
click at [668, 512] on button "Valider" at bounding box center [684, 514] width 59 height 24
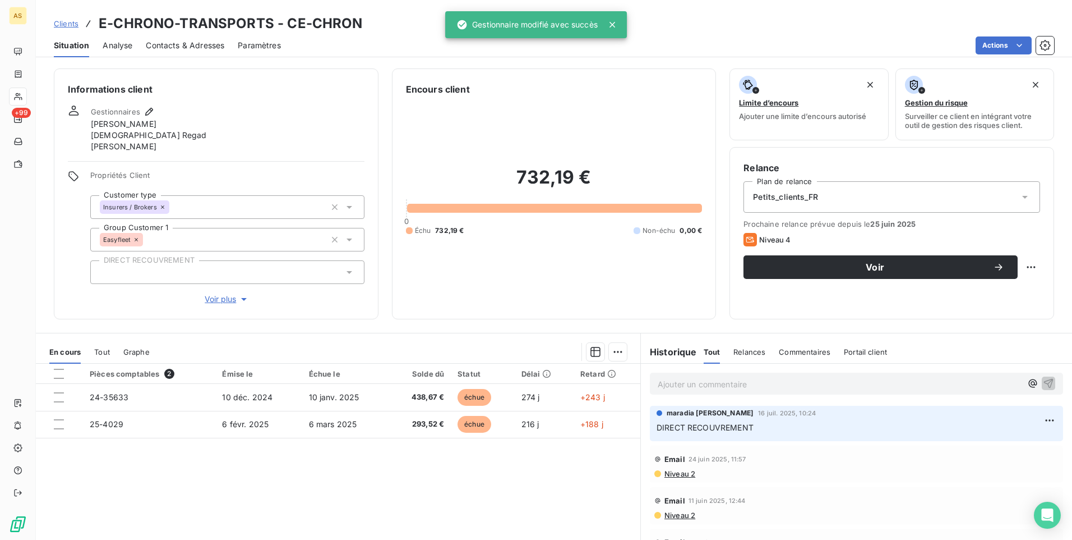
click at [61, 25] on span "Clients" at bounding box center [66, 23] width 25 height 9
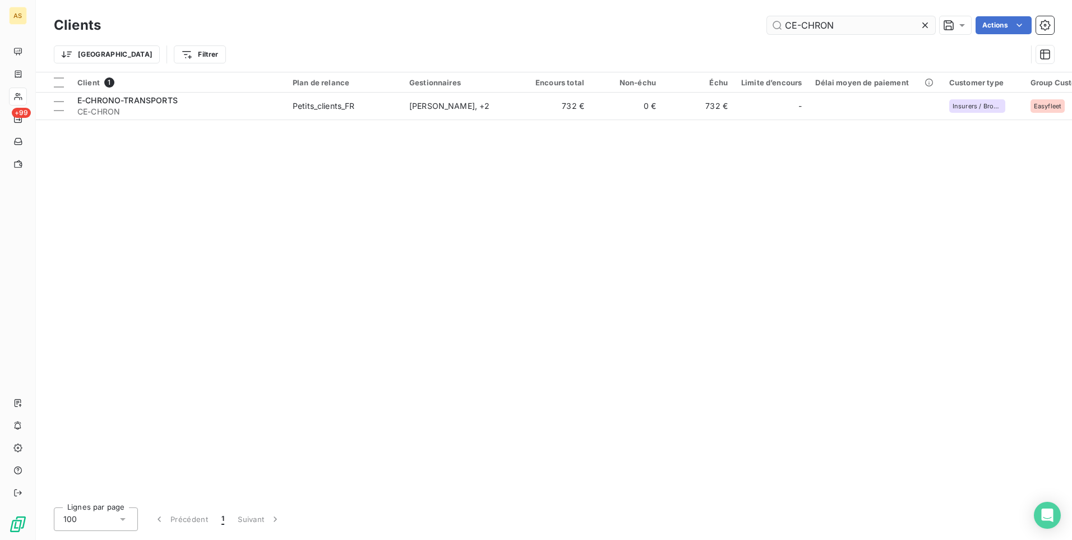
click at [929, 29] on icon at bounding box center [925, 25] width 11 height 11
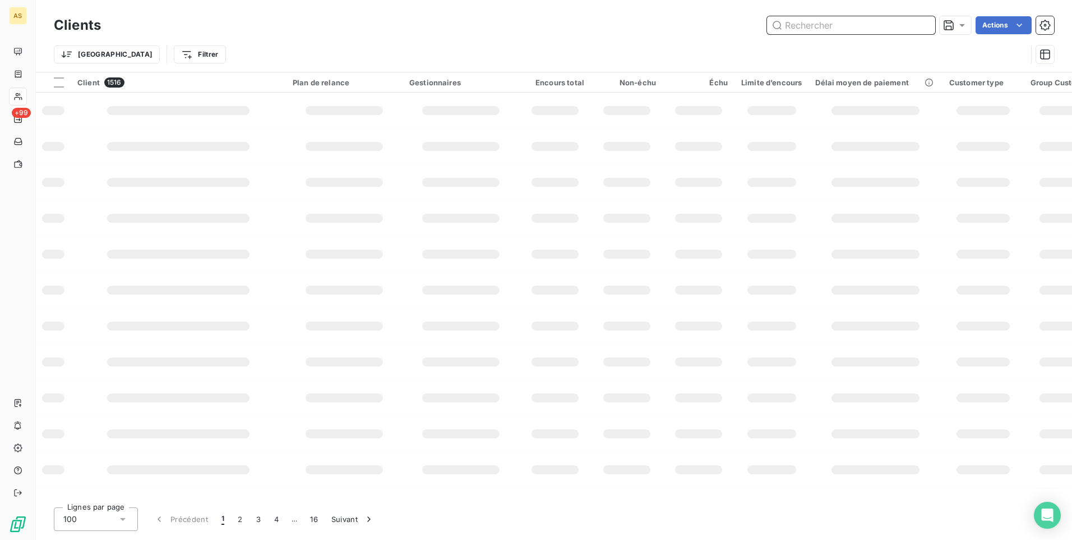
drag, startPoint x: 808, startPoint y: 29, endPoint x: 788, endPoint y: 29, distance: 19.6
click at [808, 28] on input "text" at bounding box center [851, 25] width 168 height 18
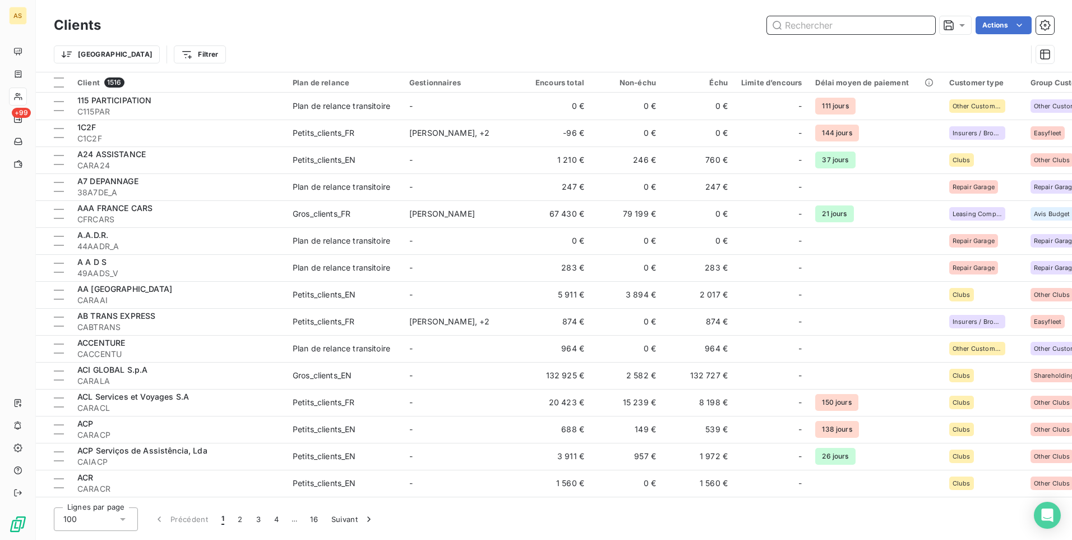
paste input "CCITEDUD"
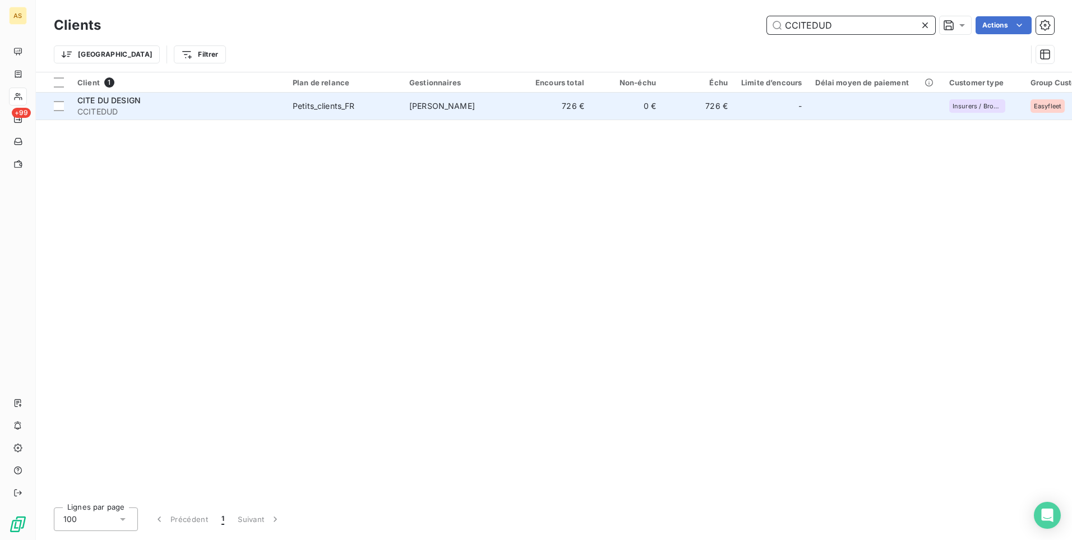
type input "CCITEDUD"
click at [145, 102] on div "CITE DU DESIGN" at bounding box center [178, 100] width 202 height 11
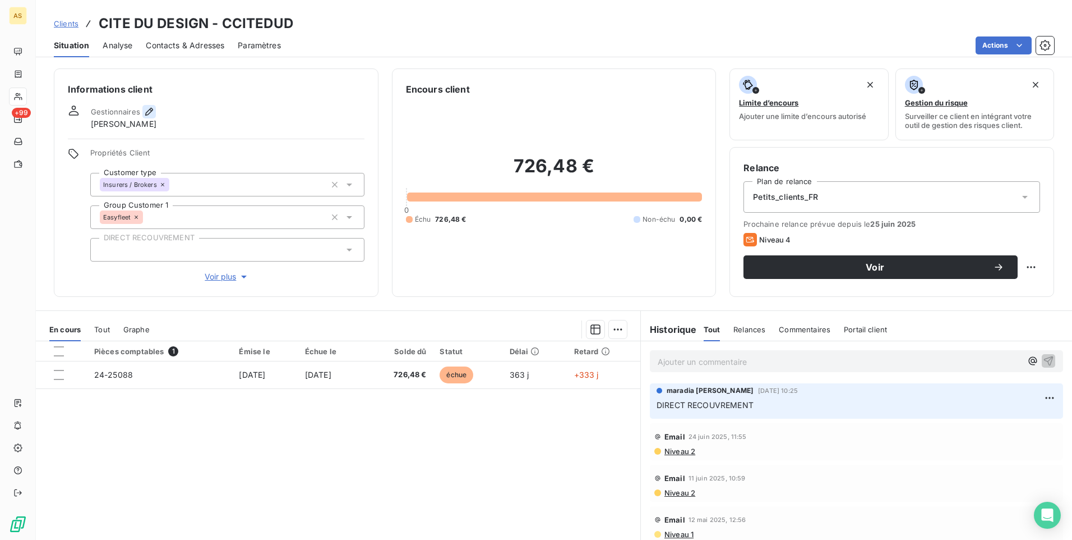
click at [150, 110] on icon "button" at bounding box center [149, 112] width 8 height 8
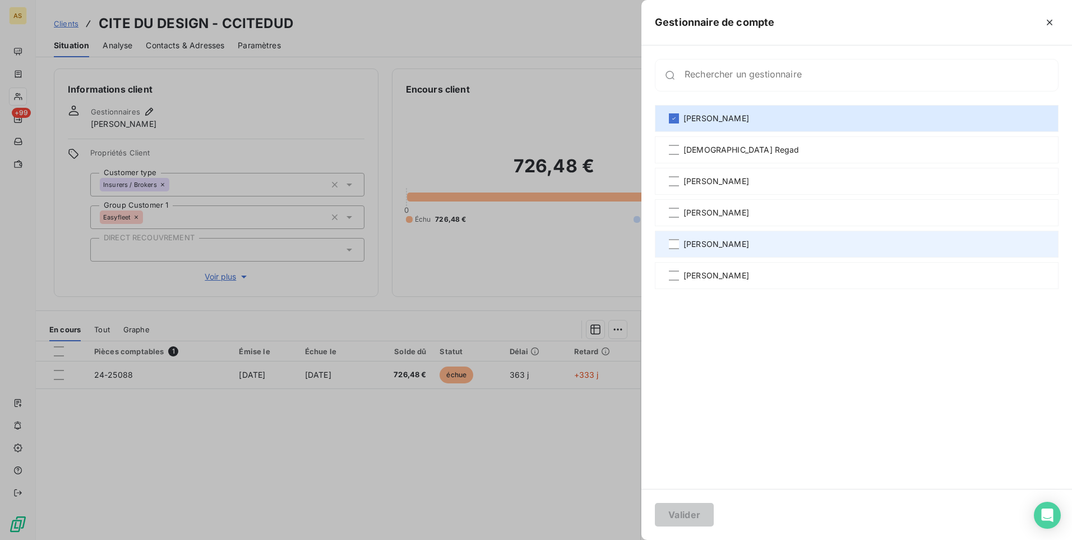
click at [739, 246] on span "[PERSON_NAME]" at bounding box center [717, 243] width 66 height 11
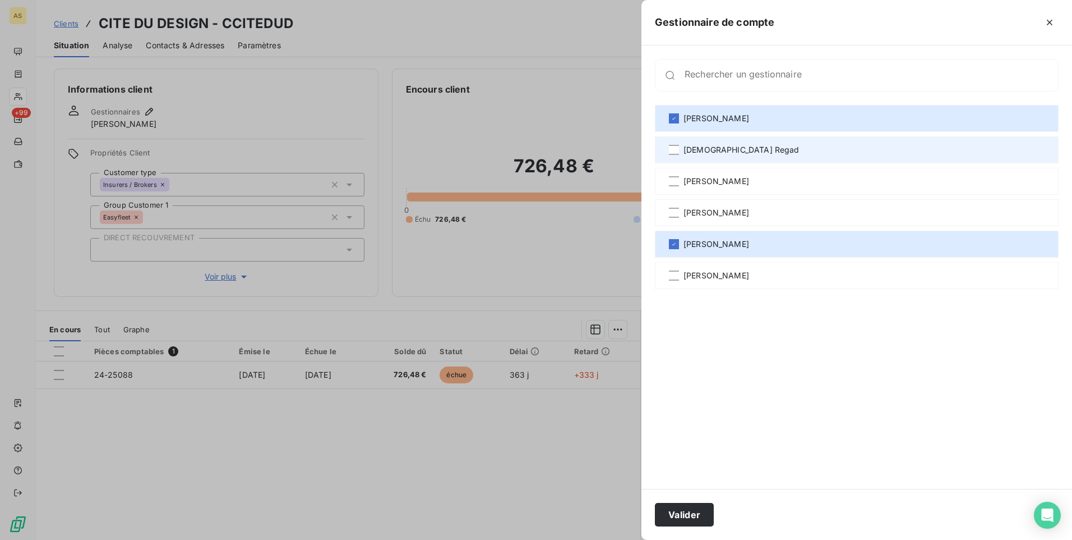
click at [682, 151] on div "[DEMOGRAPHIC_DATA] Regad" at bounding box center [857, 149] width 404 height 27
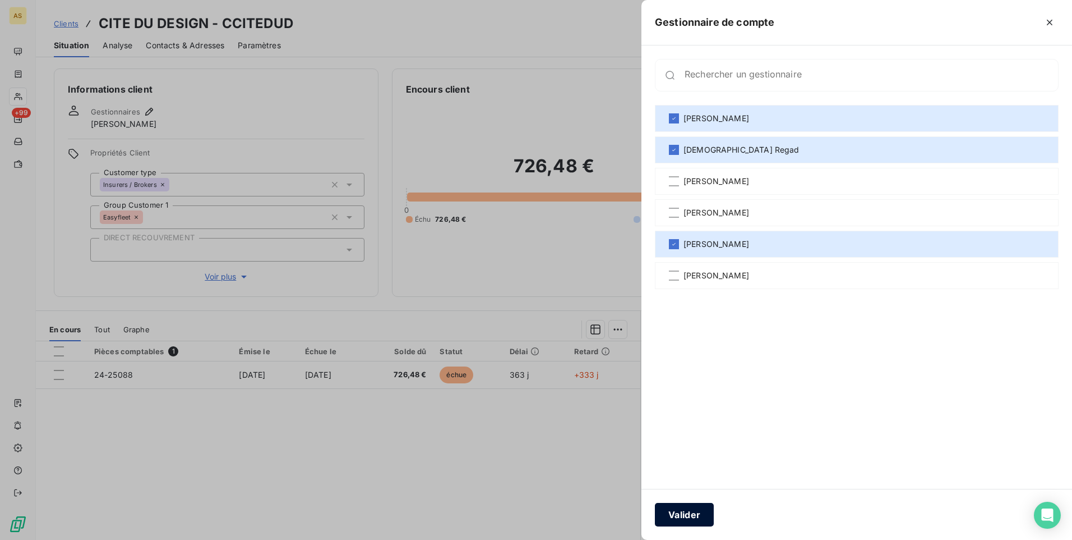
click at [694, 513] on button "Valider" at bounding box center [684, 514] width 59 height 24
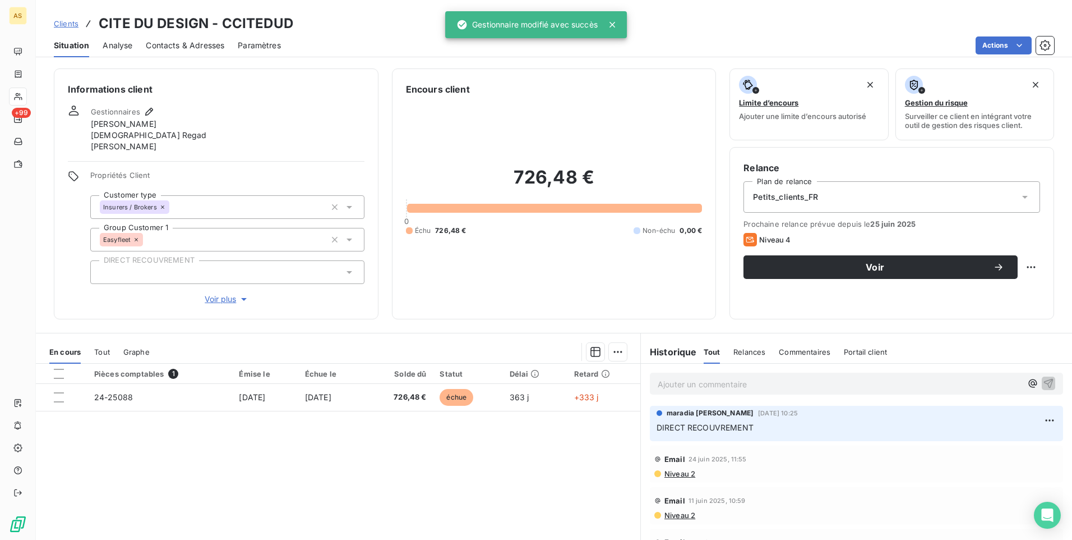
click at [69, 24] on span "Clients" at bounding box center [66, 23] width 25 height 9
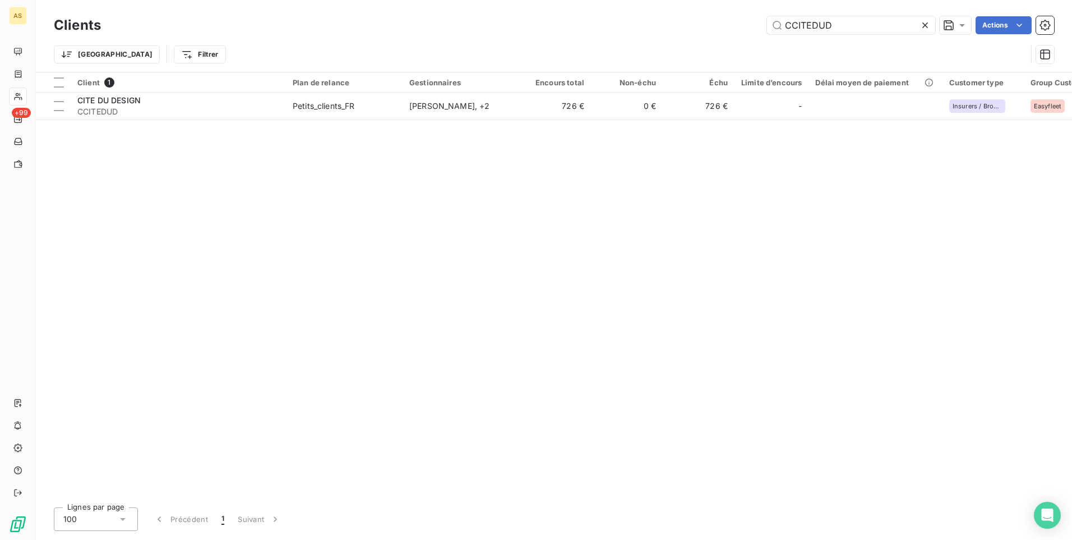
drag, startPoint x: 769, startPoint y: 29, endPoint x: 691, endPoint y: 30, distance: 78.5
click at [691, 30] on div "CCITEDUD Actions" at bounding box center [584, 25] width 940 height 18
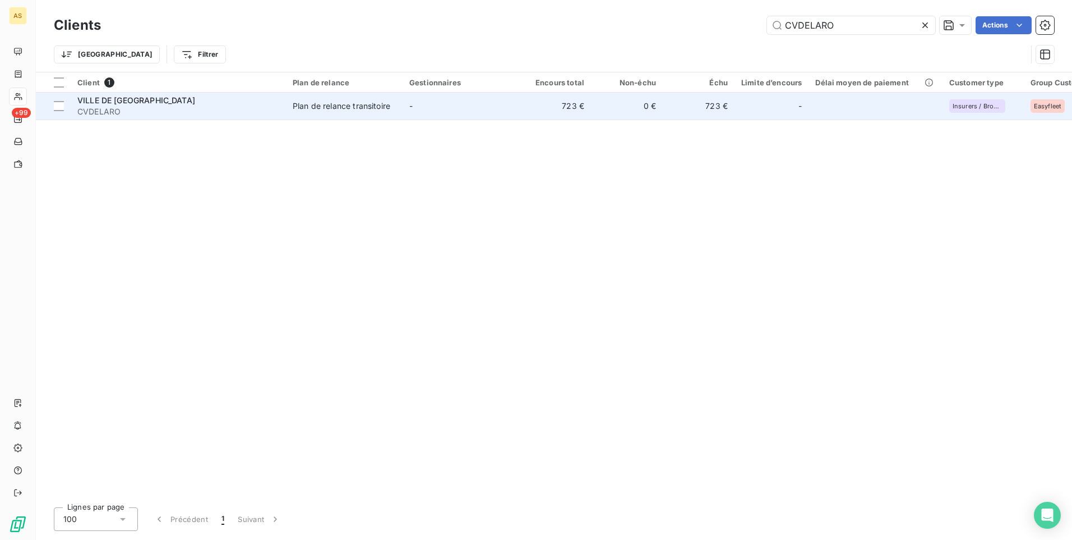
type input "CVDELARO"
click at [462, 106] on td "-" at bounding box center [461, 106] width 117 height 27
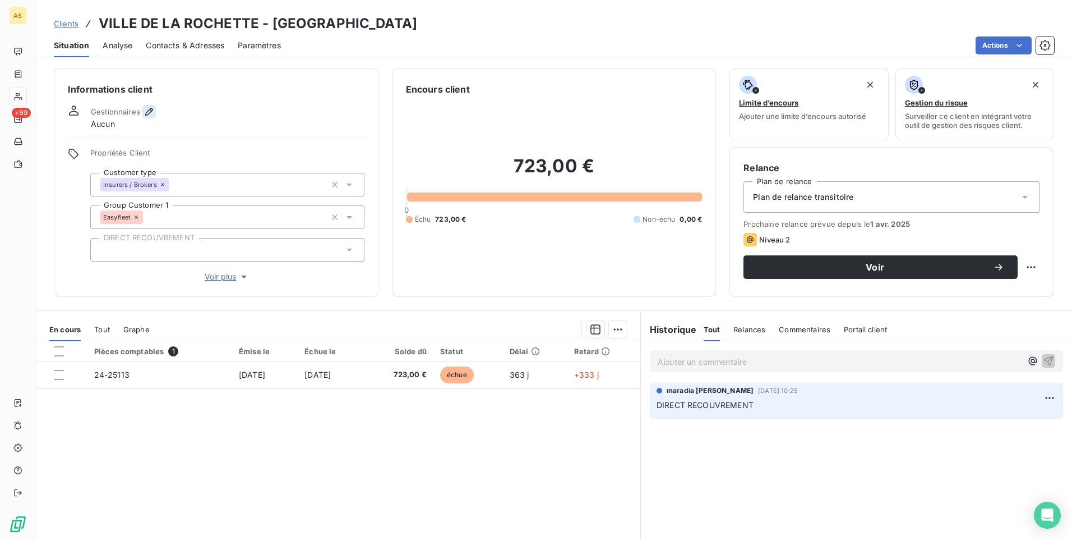
click at [144, 113] on icon "button" at bounding box center [149, 111] width 11 height 11
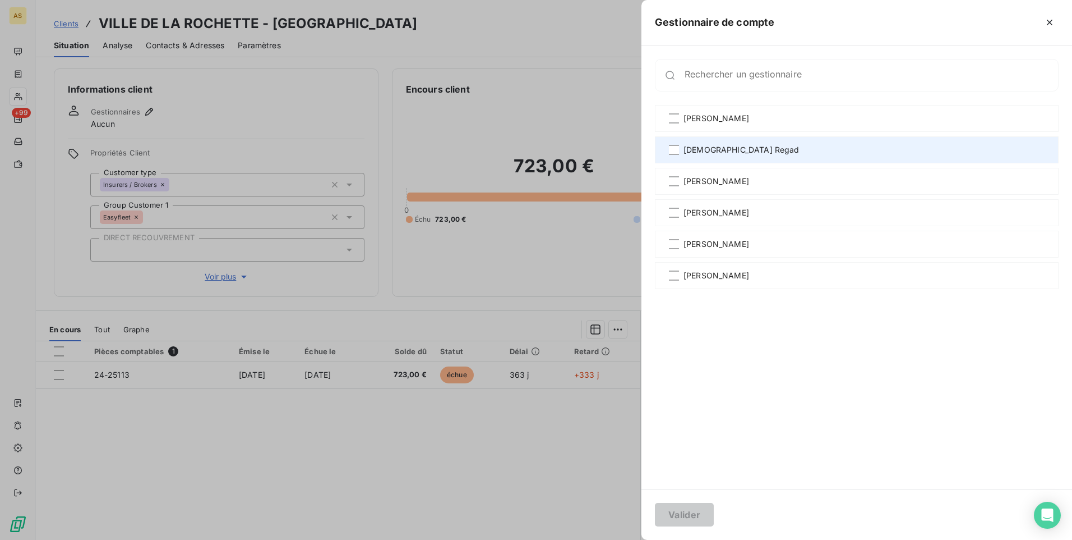
click at [703, 154] on span "[DEMOGRAPHIC_DATA] Regad" at bounding box center [742, 149] width 116 height 11
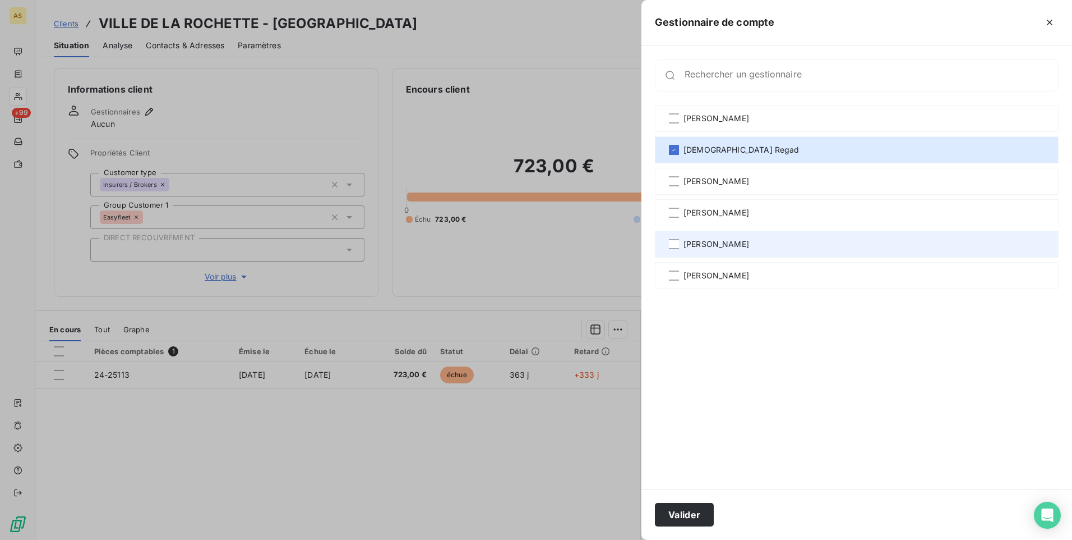
click at [718, 236] on div "[PERSON_NAME]" at bounding box center [857, 243] width 404 height 27
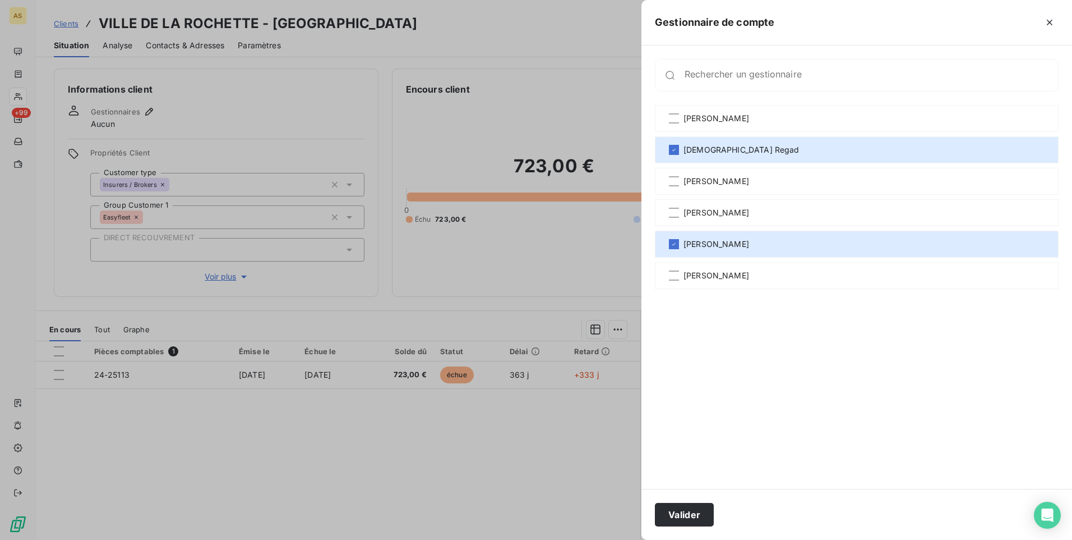
drag, startPoint x: 694, startPoint y: 519, endPoint x: 640, endPoint y: 513, distance: 54.7
click at [694, 518] on button "Valider" at bounding box center [684, 514] width 59 height 24
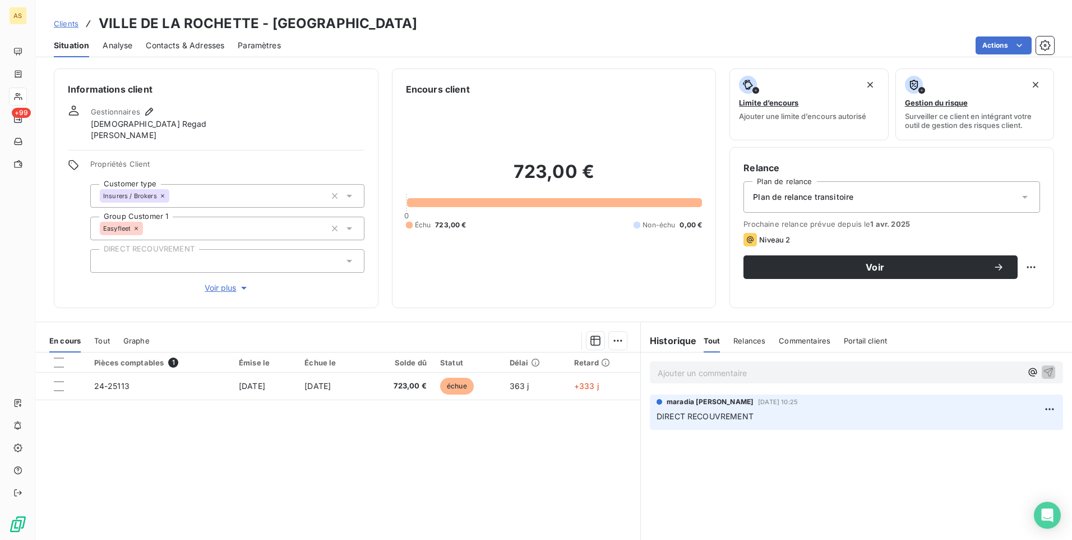
click at [668, 374] on p "Ajouter un commentaire ﻿" at bounding box center [840, 373] width 364 height 14
click at [71, 24] on span "Clients" at bounding box center [66, 23] width 25 height 9
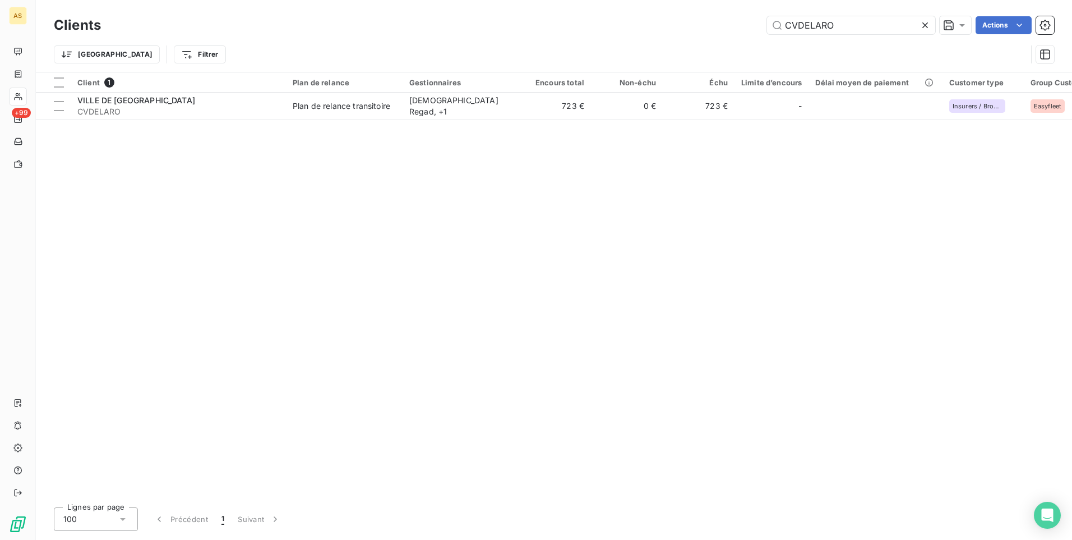
drag, startPoint x: 840, startPoint y: 26, endPoint x: 757, endPoint y: 21, distance: 83.1
click at [758, 21] on div "CVDELARO Actions" at bounding box center [584, 25] width 940 height 18
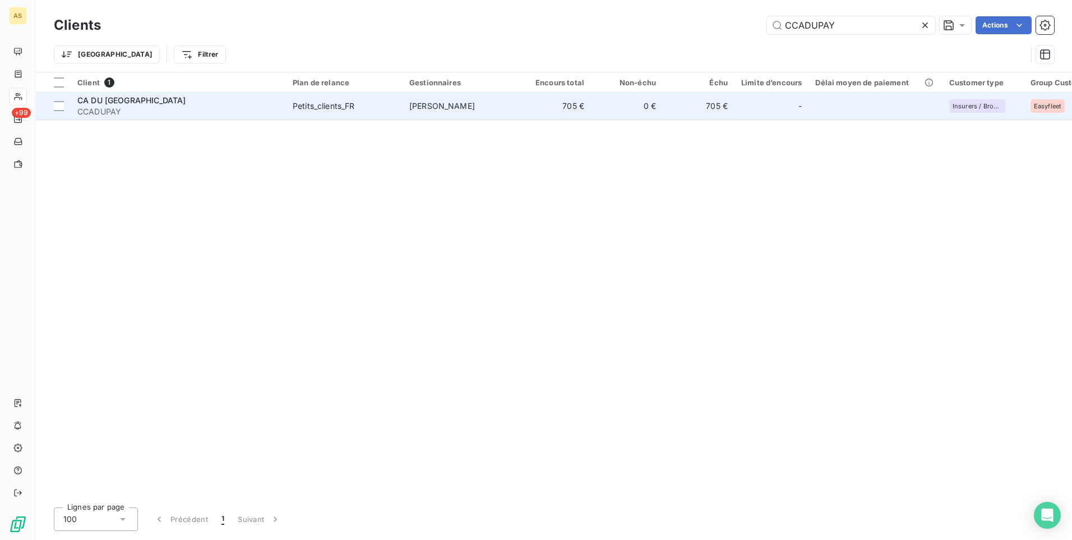
type input "CCADUPAY"
click at [559, 111] on td "705 €" at bounding box center [555, 106] width 72 height 27
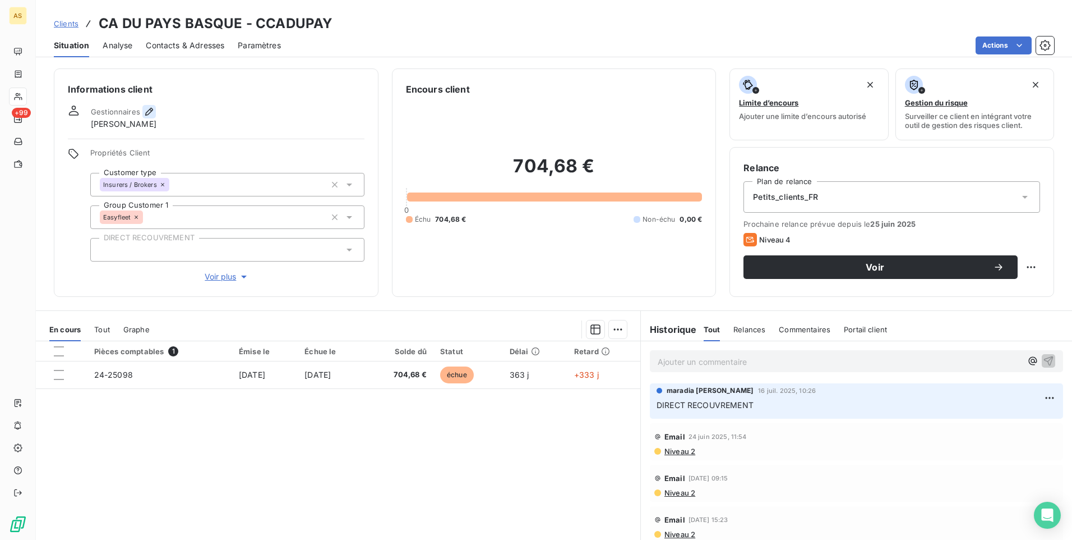
click at [150, 113] on icon "button" at bounding box center [149, 111] width 11 height 11
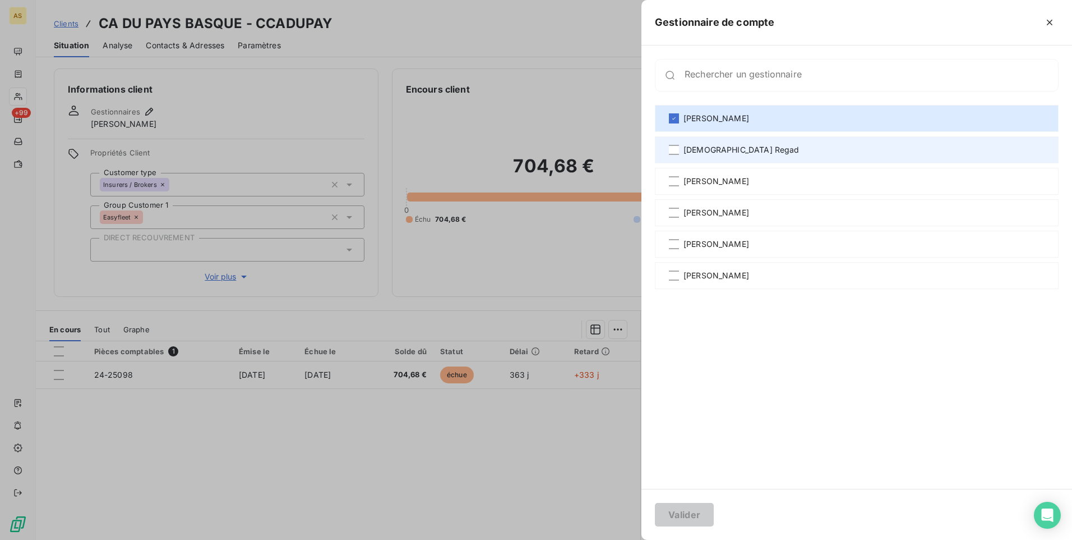
click at [704, 152] on span "[DEMOGRAPHIC_DATA] Regad" at bounding box center [742, 149] width 116 height 11
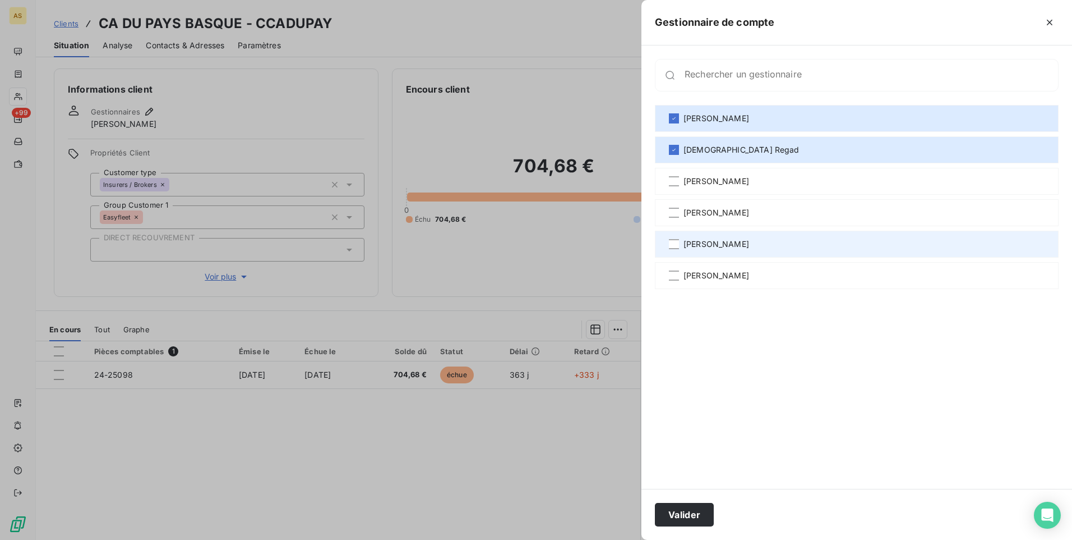
click at [715, 239] on span "[PERSON_NAME]" at bounding box center [717, 243] width 66 height 11
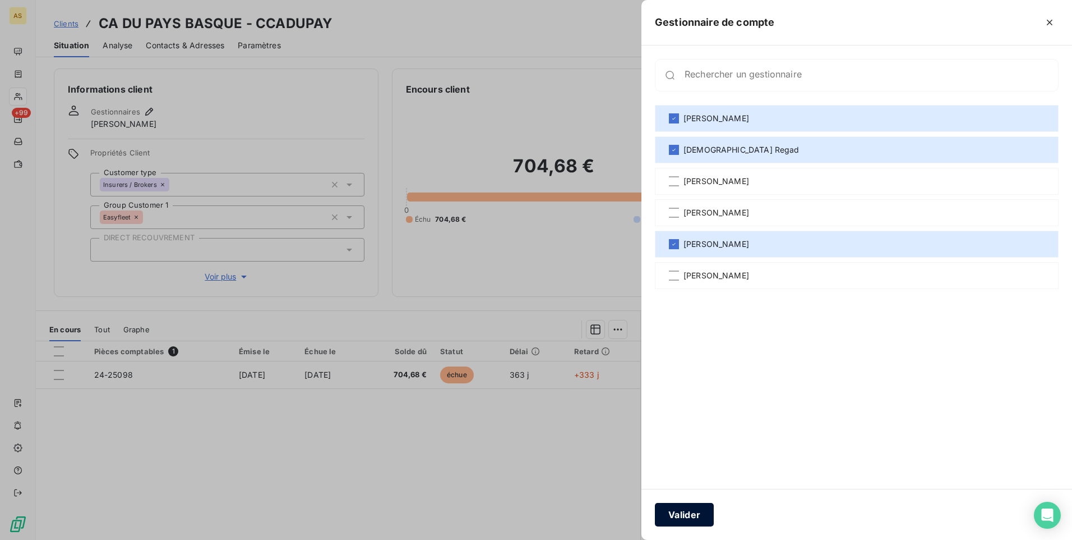
click at [682, 519] on button "Valider" at bounding box center [684, 514] width 59 height 24
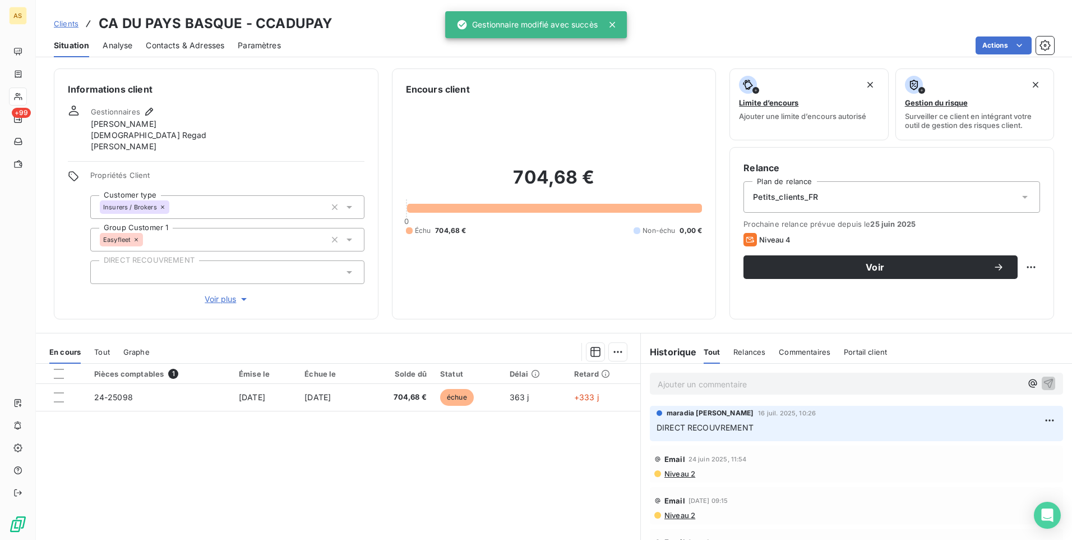
click at [67, 22] on span "Clients" at bounding box center [66, 23] width 25 height 9
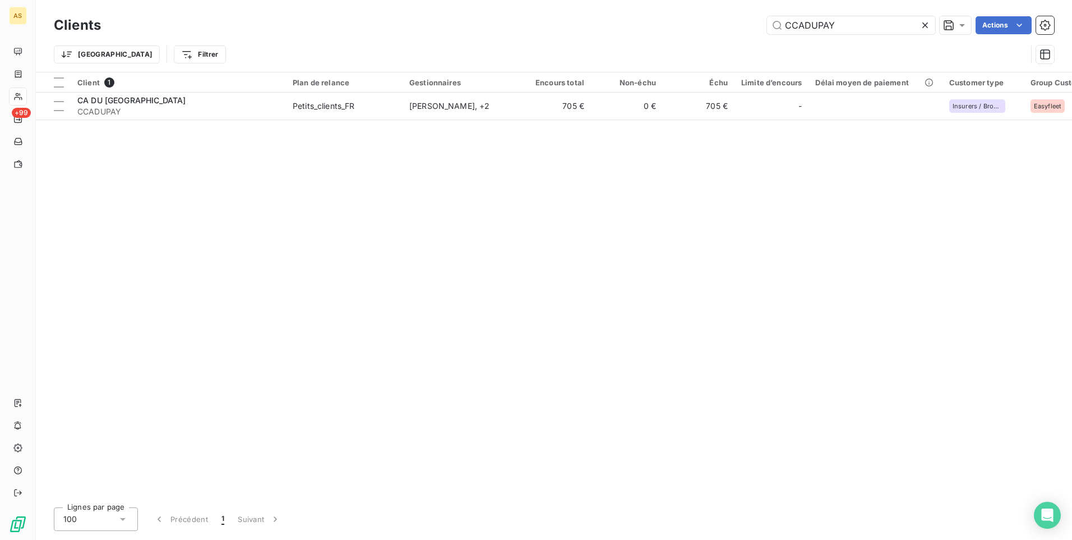
drag, startPoint x: 741, startPoint y: 13, endPoint x: 678, endPoint y: 17, distance: 62.9
click at [682, 21] on div "CCADUPAY Actions" at bounding box center [584, 25] width 940 height 18
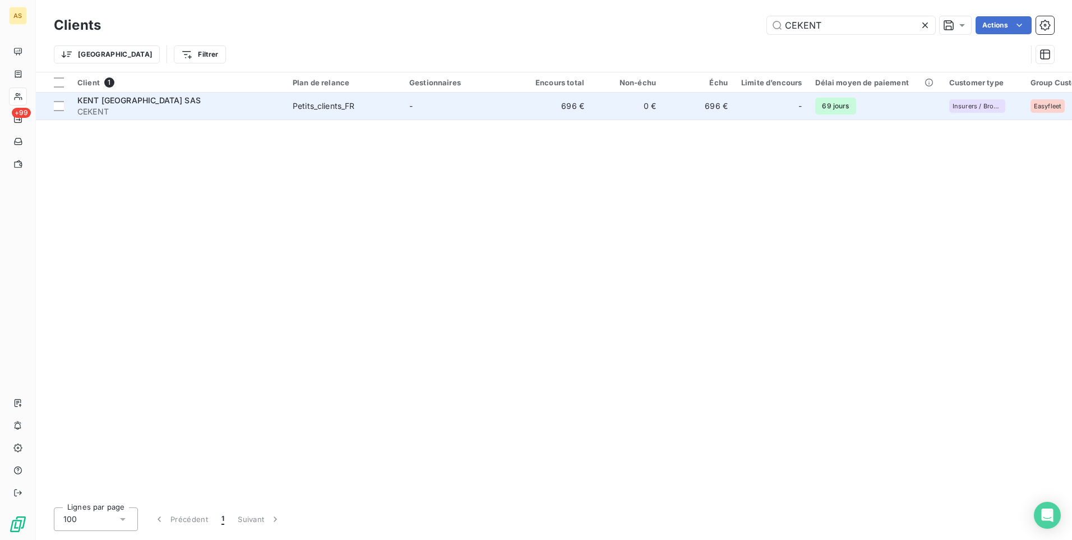
type input "CEKENT"
click at [509, 107] on td "-" at bounding box center [461, 106] width 117 height 27
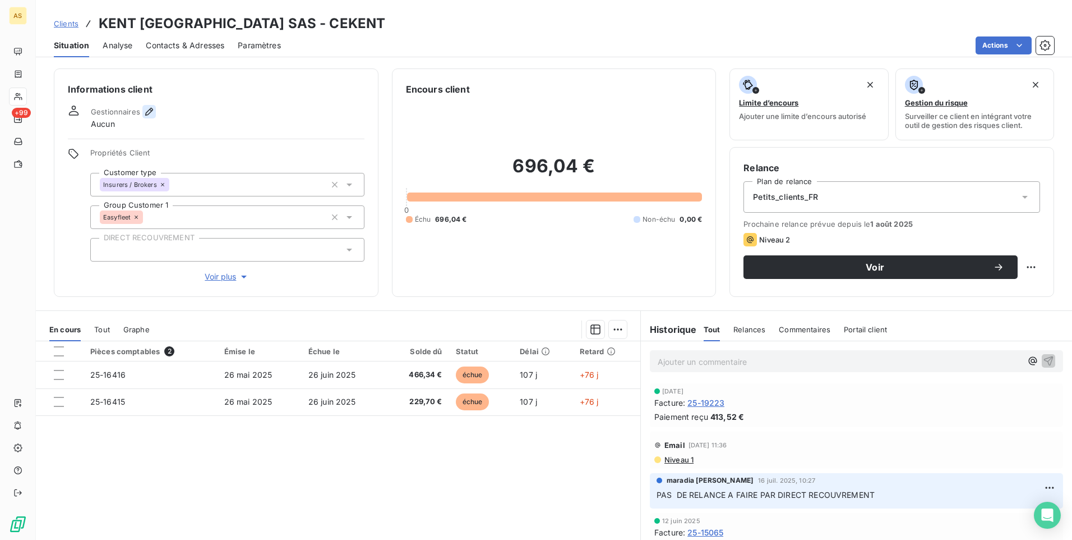
click at [145, 112] on icon "button" at bounding box center [149, 111] width 11 height 11
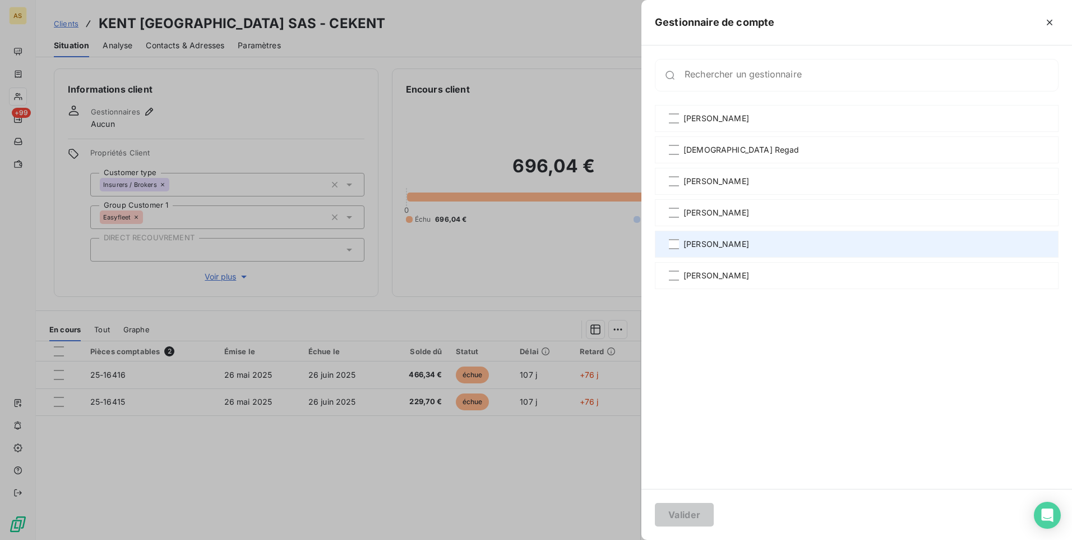
click at [727, 245] on span "[PERSON_NAME]" at bounding box center [717, 243] width 66 height 11
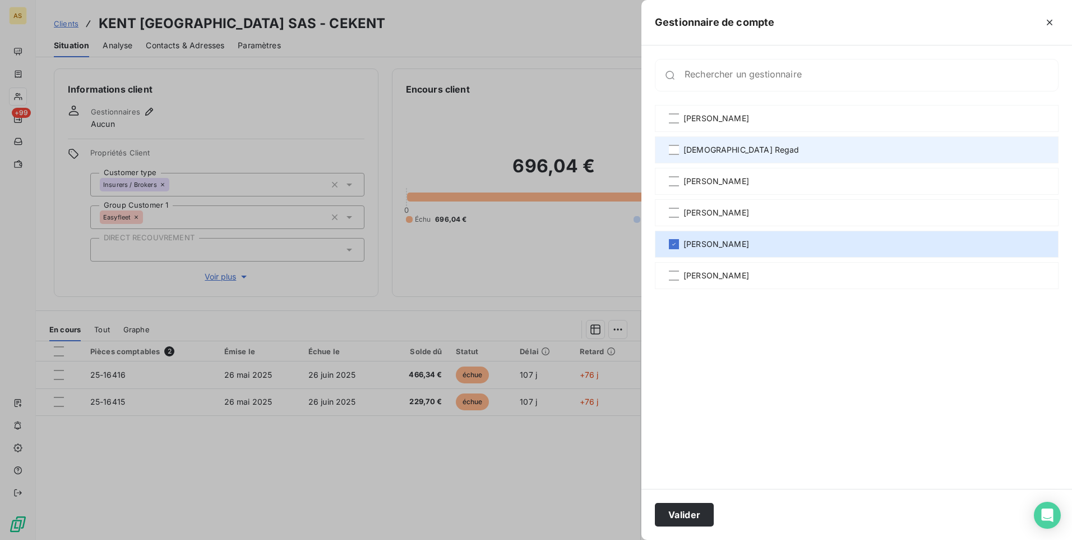
click at [707, 145] on span "[DEMOGRAPHIC_DATA] Regad" at bounding box center [742, 149] width 116 height 11
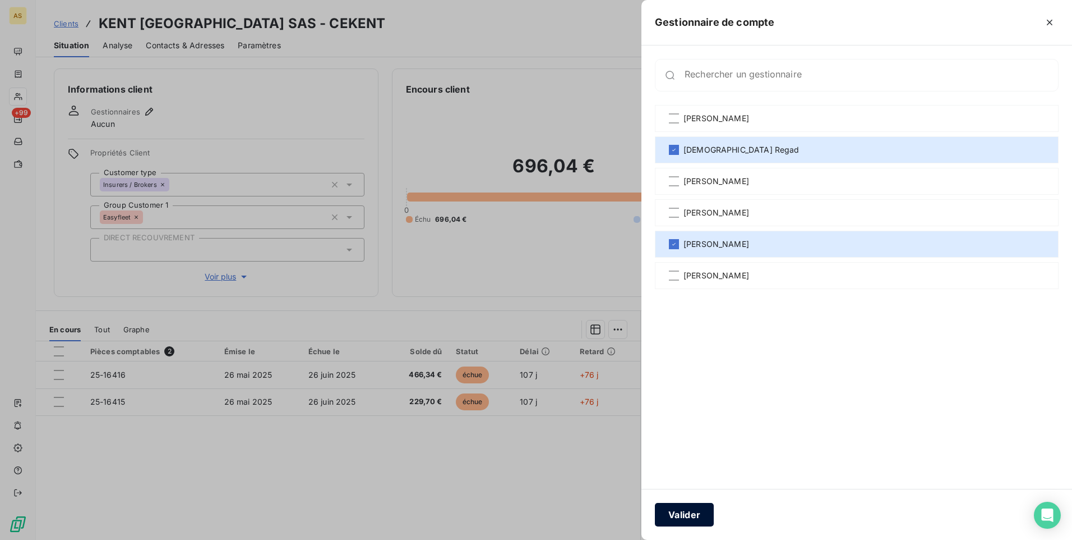
click at [688, 516] on button "Valider" at bounding box center [684, 514] width 59 height 24
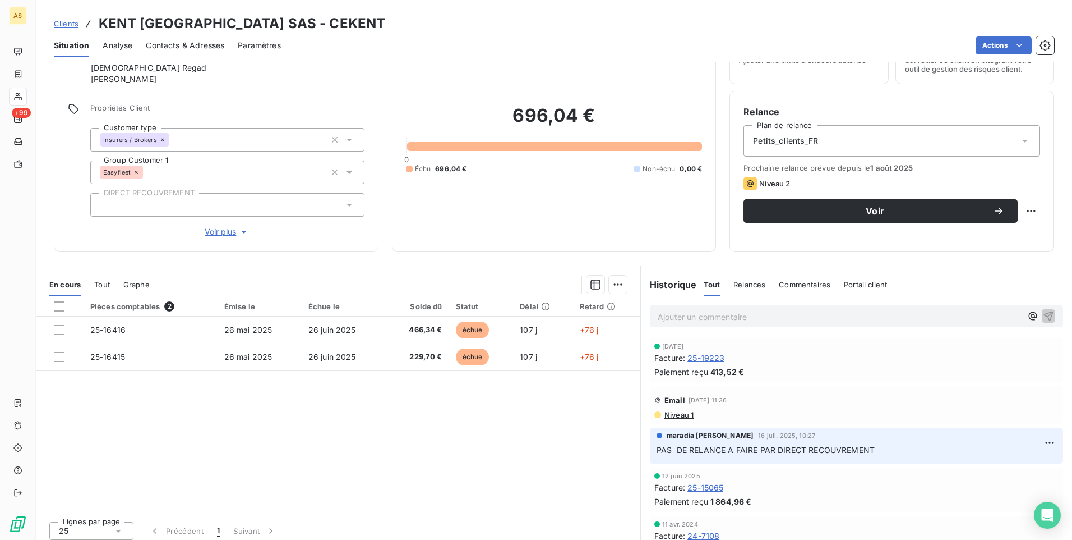
scroll to position [62, 0]
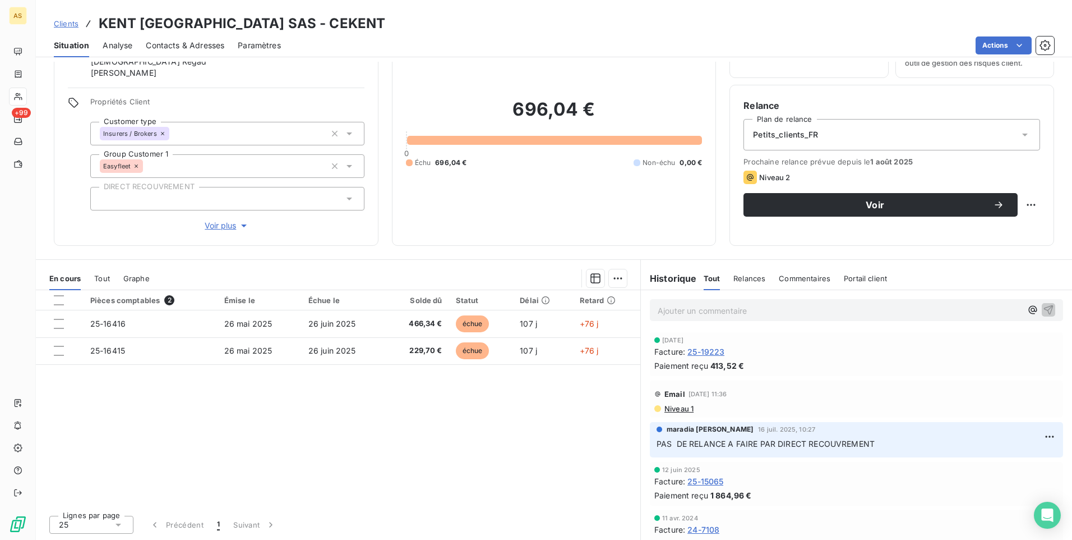
click at [63, 20] on span "Clients" at bounding box center [66, 23] width 25 height 9
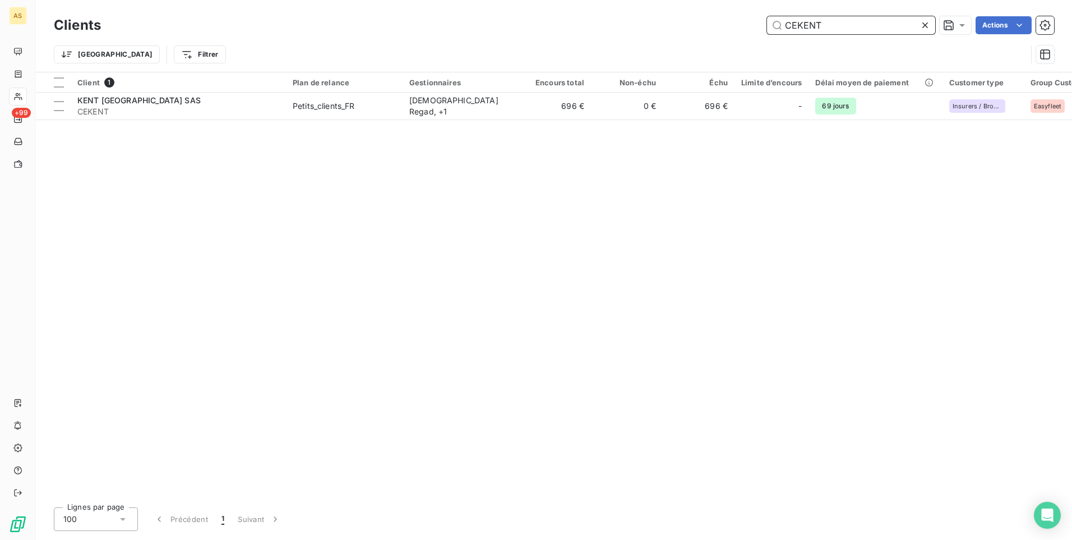
drag, startPoint x: 827, startPoint y: 29, endPoint x: 666, endPoint y: 1, distance: 162.9
click at [673, 3] on div "Clients CEKENT Actions Trier Filtrer" at bounding box center [554, 36] width 1036 height 72
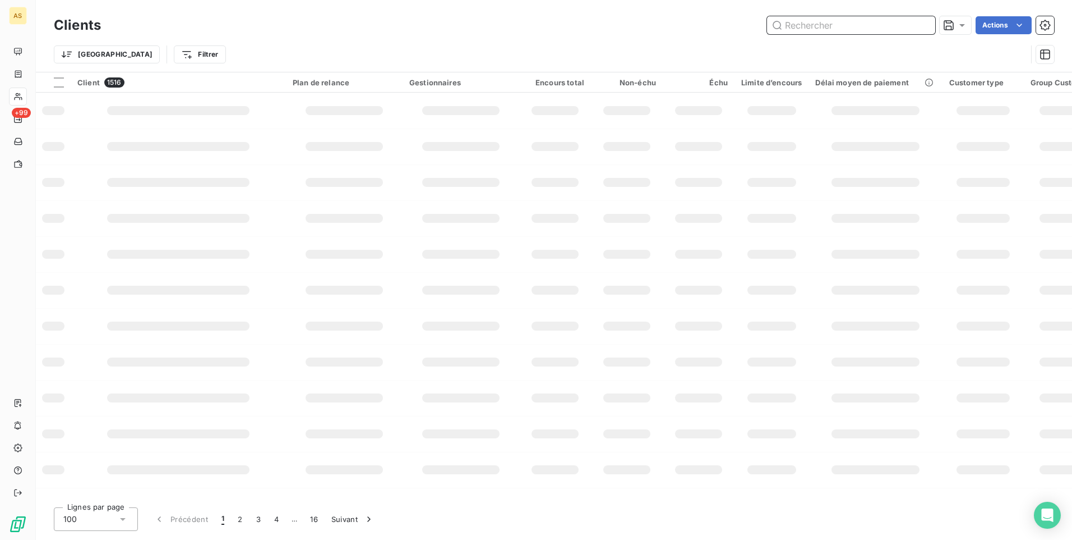
type input "v"
paste input "CKRK"
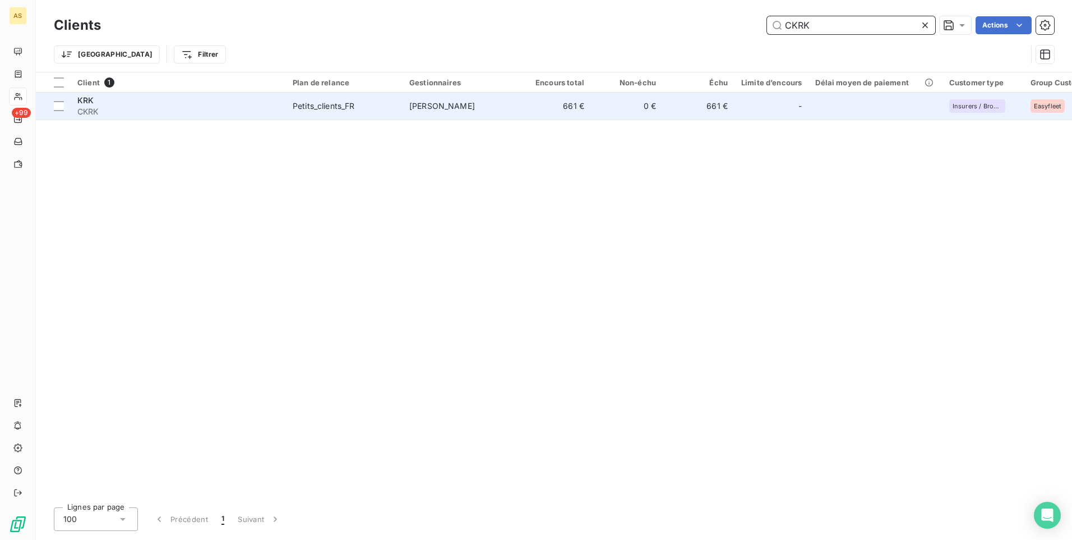
type input "CKRK"
click at [600, 102] on td "0 €" at bounding box center [627, 106] width 72 height 27
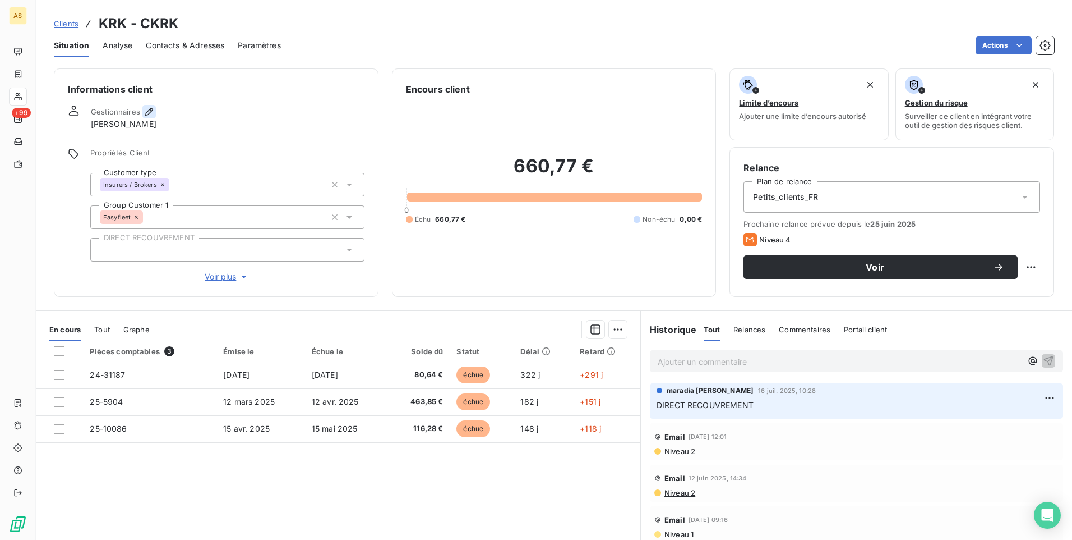
click at [153, 107] on icon "button" at bounding box center [149, 111] width 11 height 11
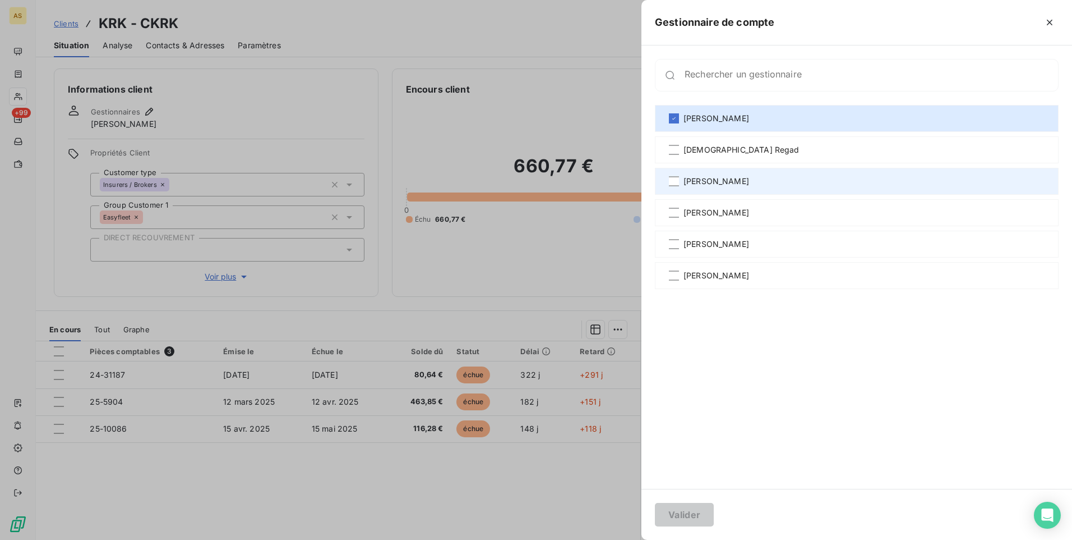
drag, startPoint x: 713, startPoint y: 251, endPoint x: 714, endPoint y: 183, distance: 67.9
click at [713, 247] on div "[PERSON_NAME]" at bounding box center [857, 243] width 404 height 27
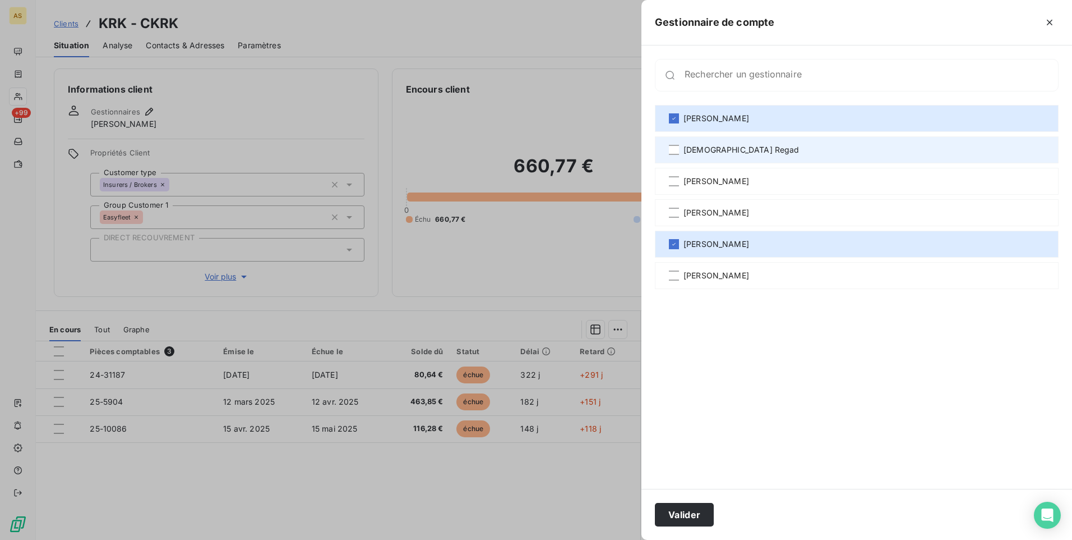
click at [718, 154] on span "[DEMOGRAPHIC_DATA] Regad" at bounding box center [742, 149] width 116 height 11
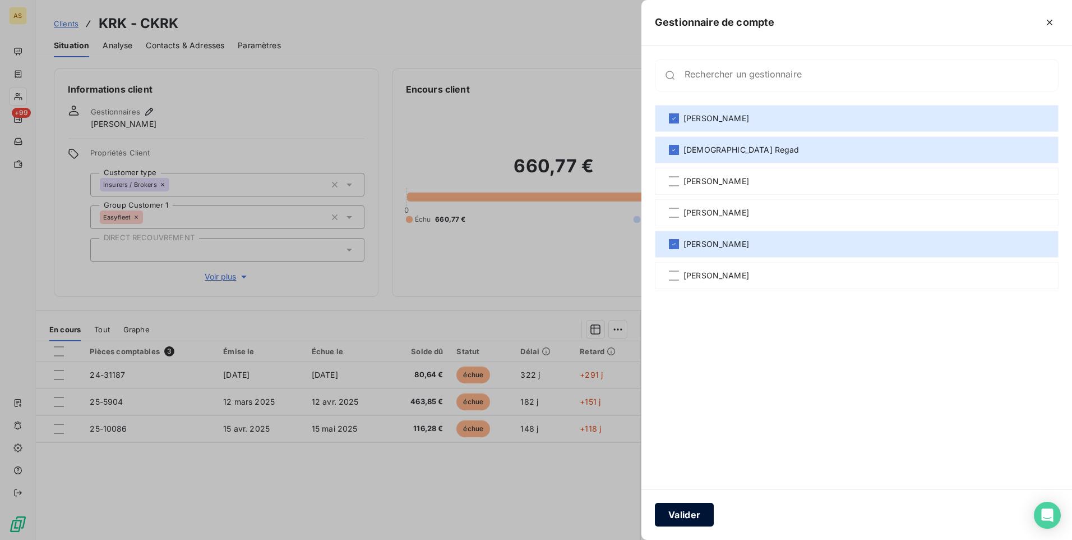
click at [689, 516] on button "Valider" at bounding box center [684, 514] width 59 height 24
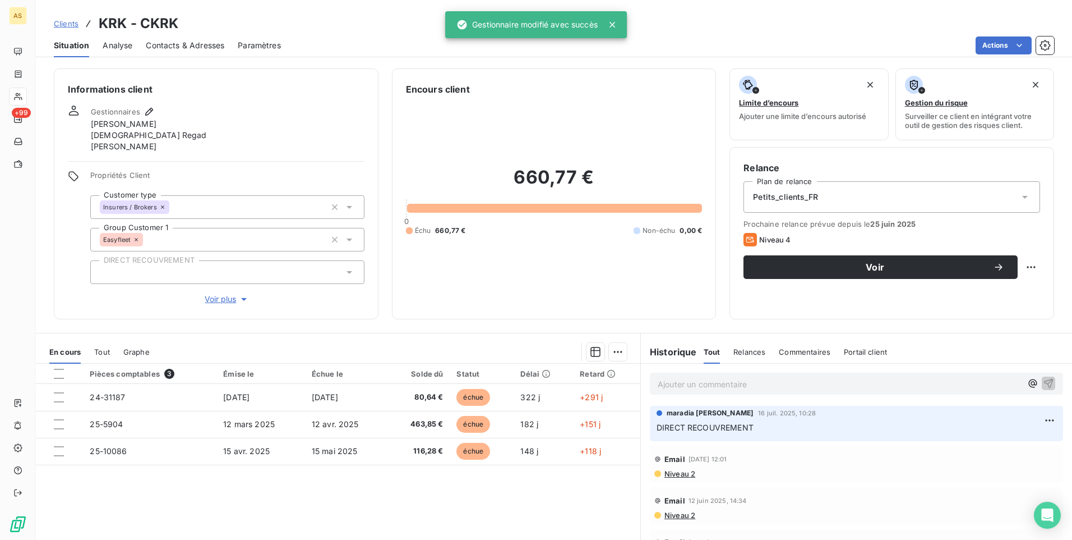
click at [57, 20] on span "Clients" at bounding box center [66, 23] width 25 height 9
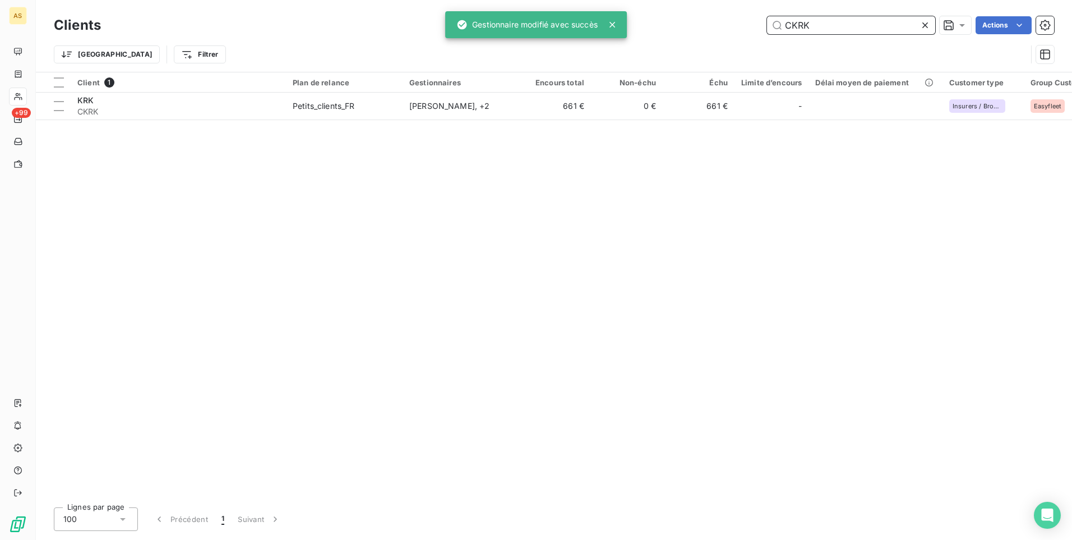
drag, startPoint x: 805, startPoint y: 27, endPoint x: 818, endPoint y: 26, distance: 12.9
click at [814, 26] on input "CKRK" at bounding box center [851, 25] width 168 height 18
click at [848, 29] on input "CKRK" at bounding box center [851, 25] width 168 height 18
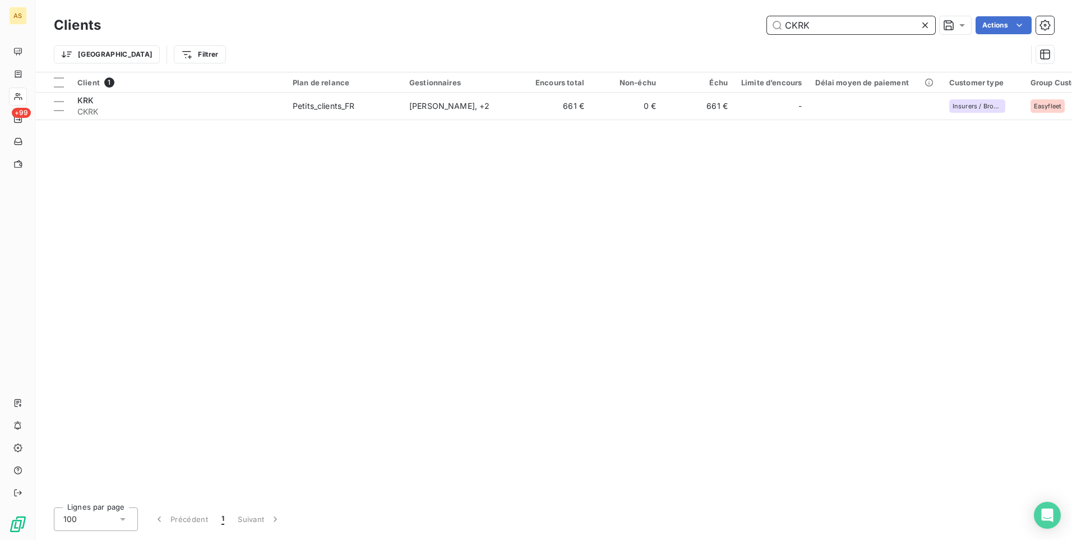
click at [831, 28] on input "CKRK" at bounding box center [851, 25] width 168 height 18
drag, startPoint x: 826, startPoint y: 27, endPoint x: 725, endPoint y: 21, distance: 100.6
click at [725, 21] on div "CKRK Actions" at bounding box center [584, 25] width 940 height 18
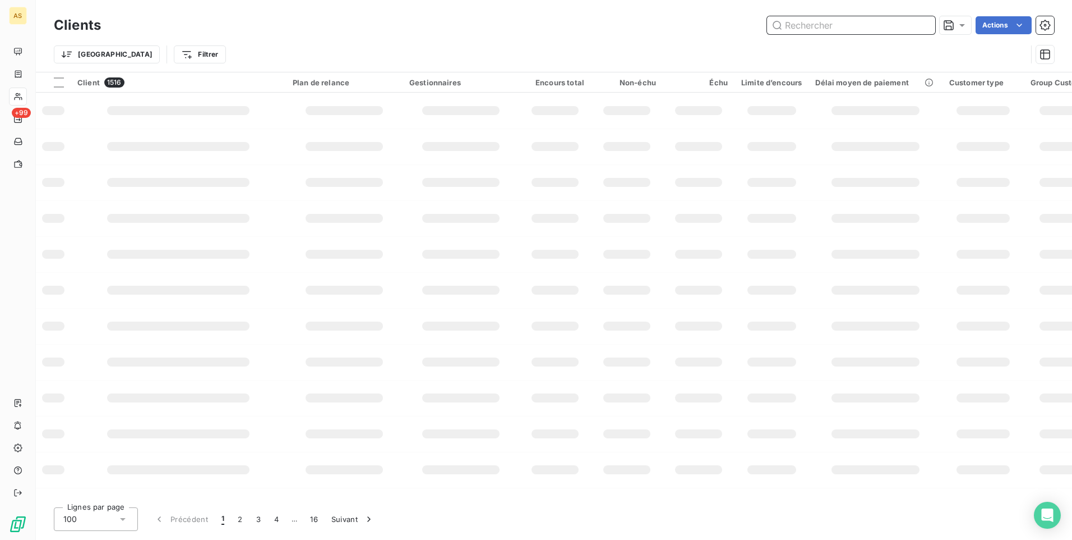
paste input "CBOISDAR"
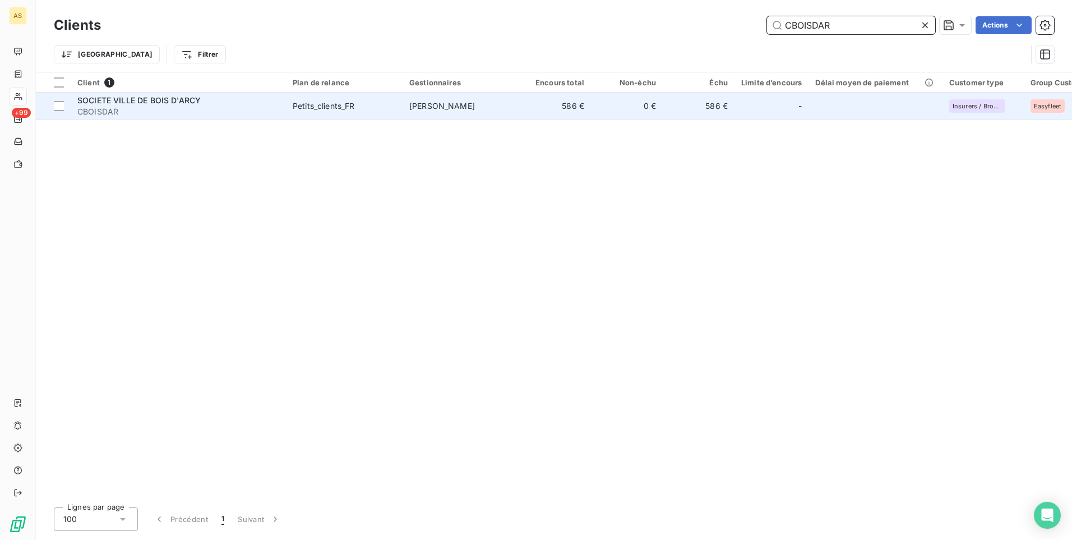
type input "CBOISDAR"
click at [335, 99] on td "Petits_clients_FR" at bounding box center [344, 106] width 117 height 27
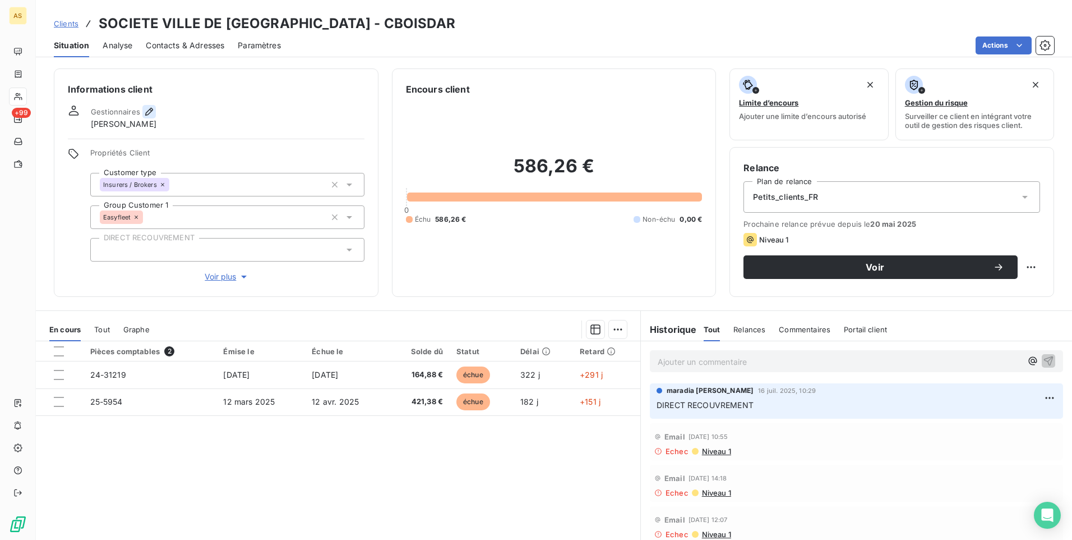
click at [149, 116] on icon "button" at bounding box center [149, 111] width 11 height 11
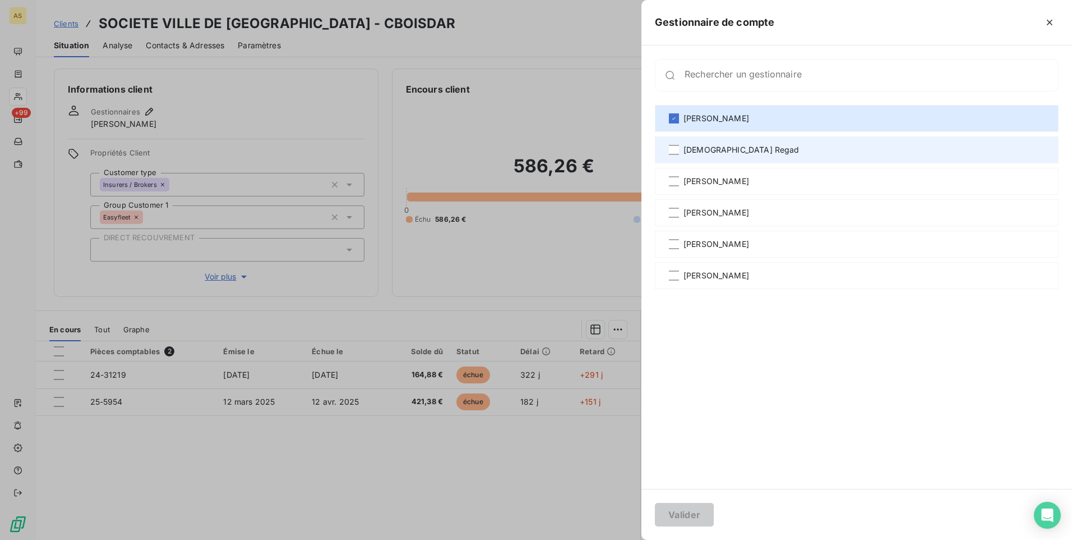
click at [719, 149] on span "[DEMOGRAPHIC_DATA] Regad" at bounding box center [742, 149] width 116 height 11
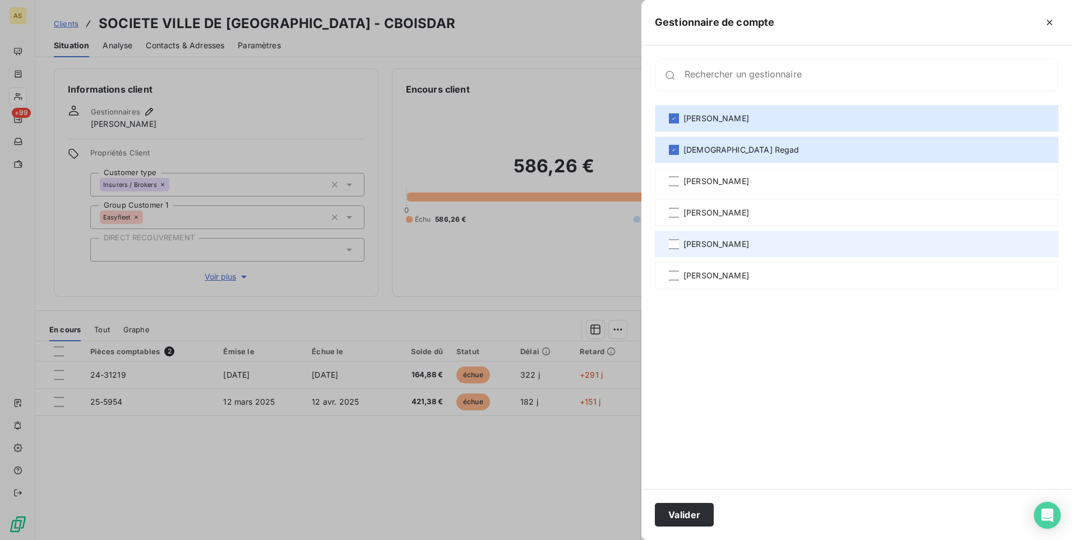
click at [730, 238] on span "[PERSON_NAME]" at bounding box center [717, 243] width 66 height 11
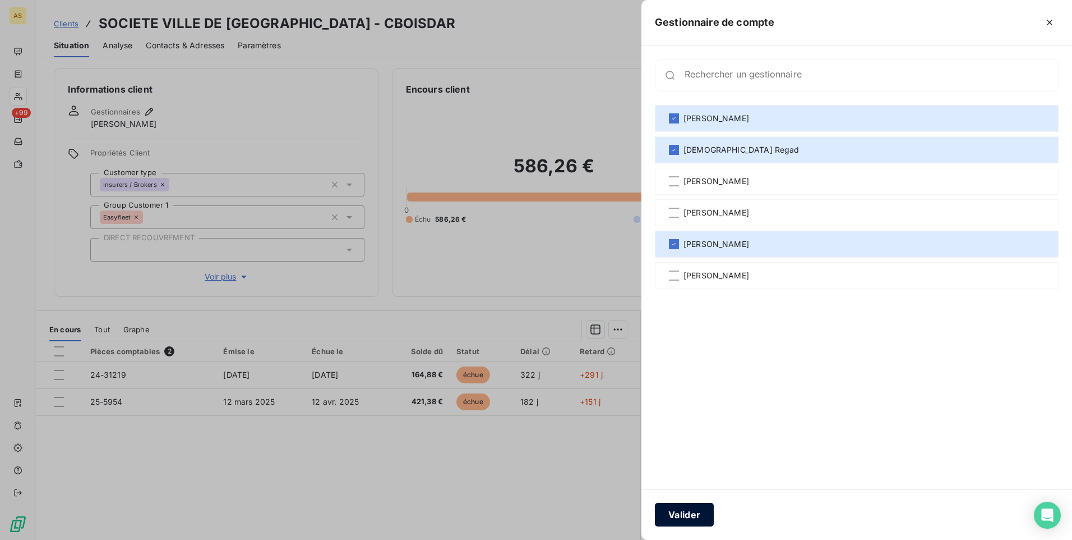
click at [689, 515] on button "Valider" at bounding box center [684, 514] width 59 height 24
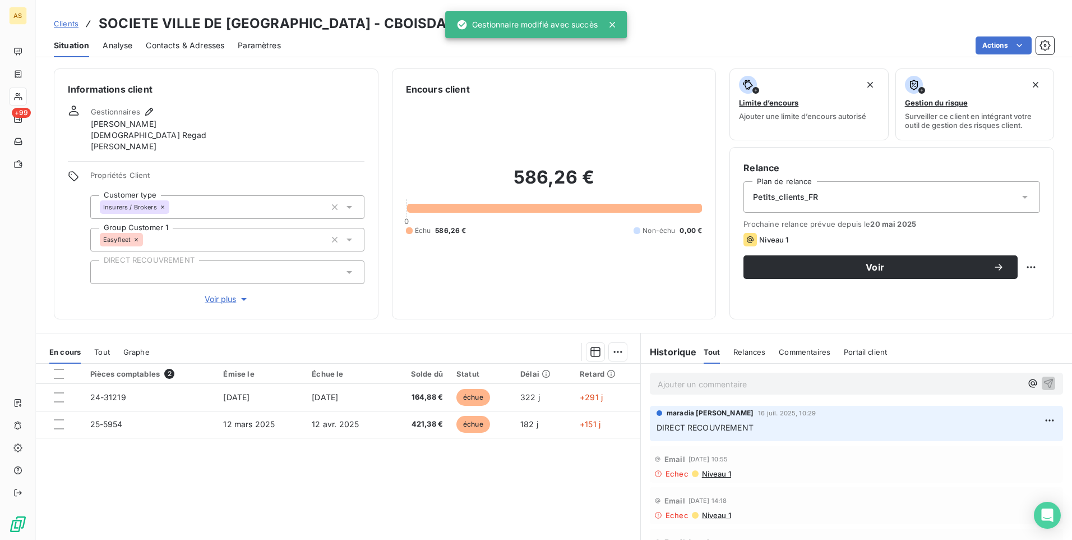
click at [64, 22] on span "Clients" at bounding box center [66, 23] width 25 height 9
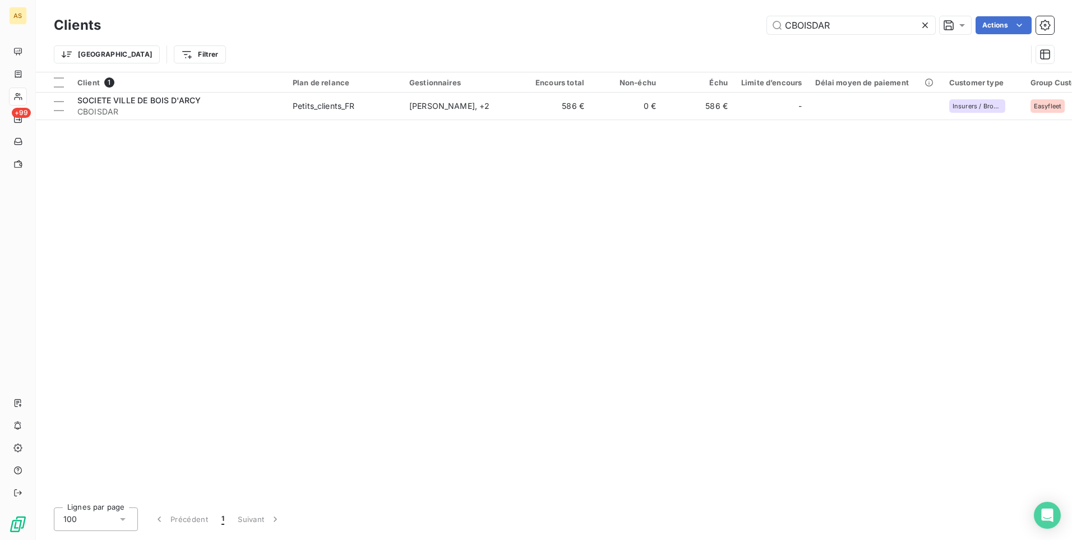
drag, startPoint x: 928, startPoint y: 24, endPoint x: 901, endPoint y: 31, distance: 28.4
click at [926, 25] on icon at bounding box center [925, 25] width 11 height 11
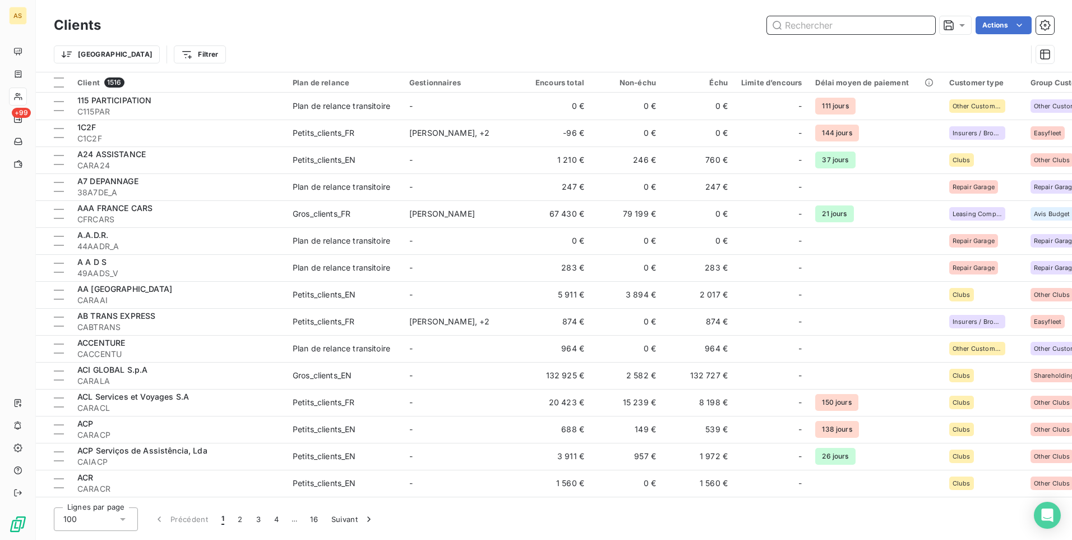
click at [788, 21] on input "text" at bounding box center [851, 25] width 168 height 18
paste input "CAXETRAN"
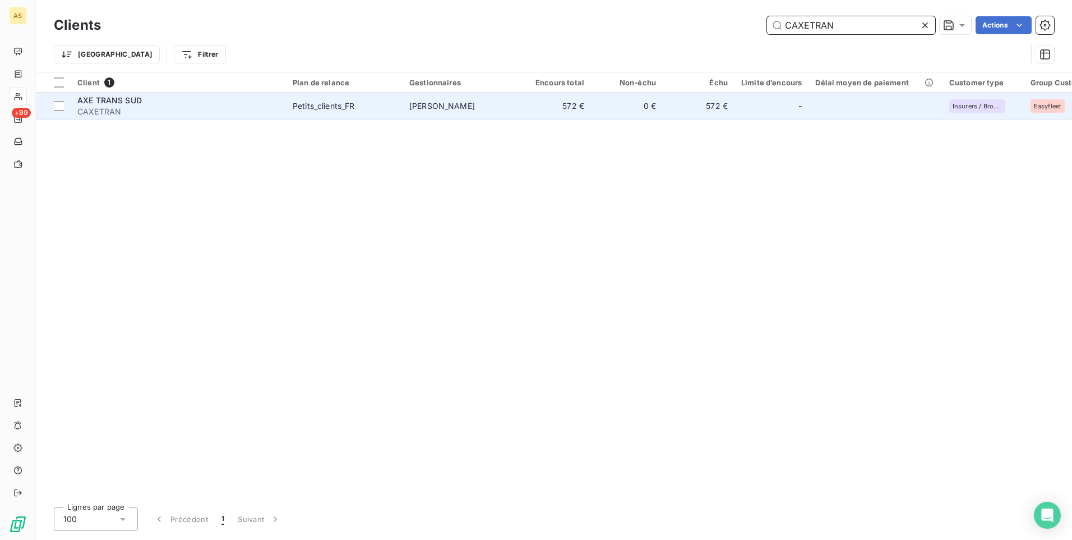
type input "CAXETRAN"
click at [333, 99] on td "Petits_clients_FR" at bounding box center [344, 106] width 117 height 27
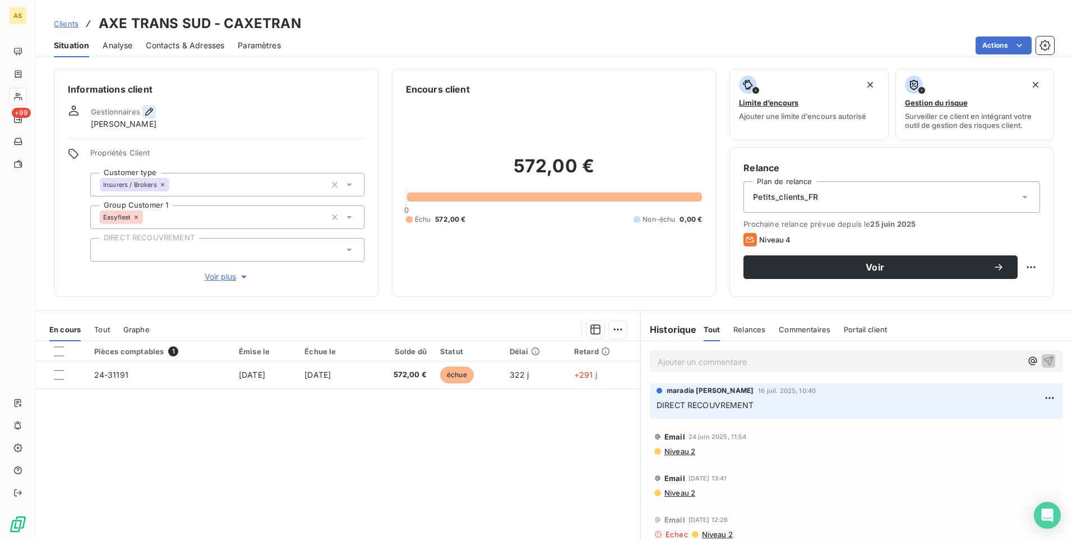
click at [144, 109] on icon "button" at bounding box center [149, 111] width 11 height 11
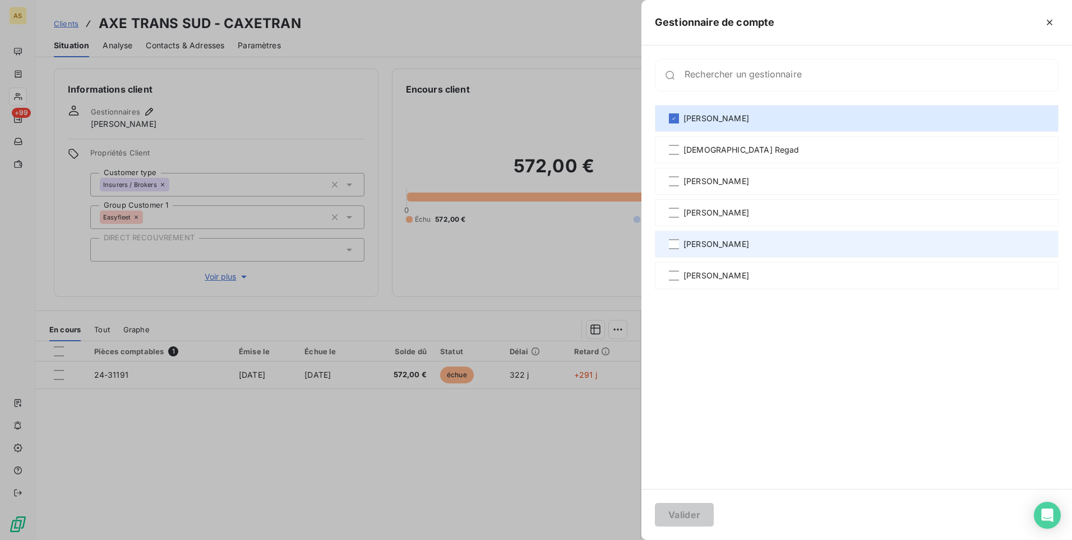
click at [721, 234] on div "[PERSON_NAME]" at bounding box center [857, 243] width 404 height 27
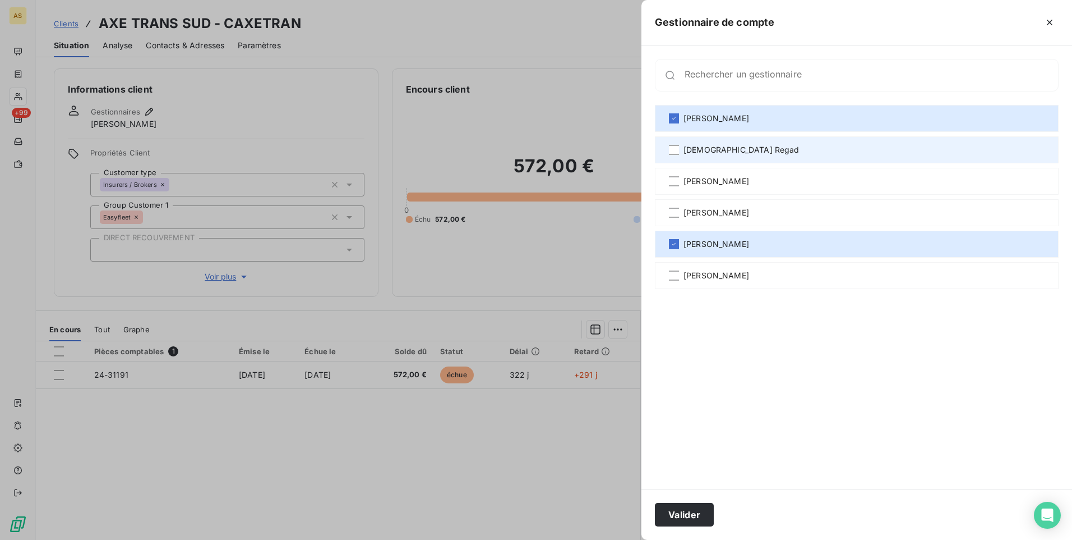
click at [725, 146] on span "[DEMOGRAPHIC_DATA] Regad" at bounding box center [742, 149] width 116 height 11
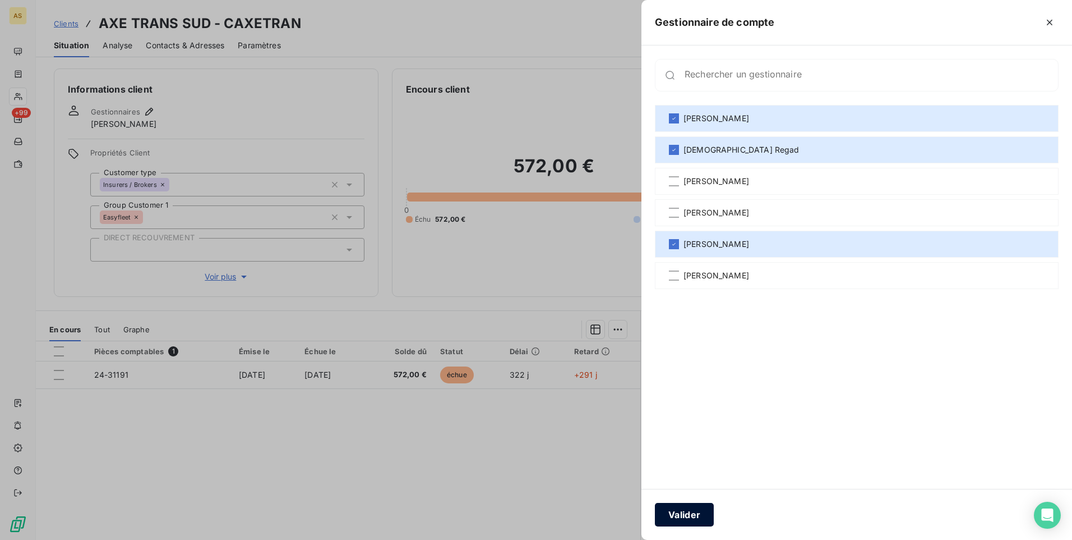
click at [683, 515] on button "Valider" at bounding box center [684, 514] width 59 height 24
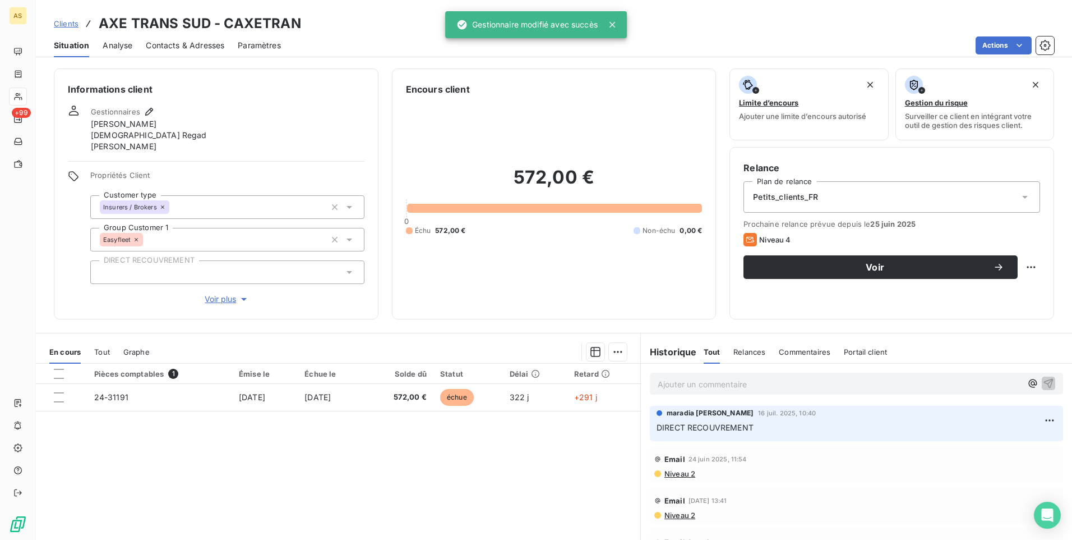
click at [72, 23] on span "Clients" at bounding box center [66, 23] width 25 height 9
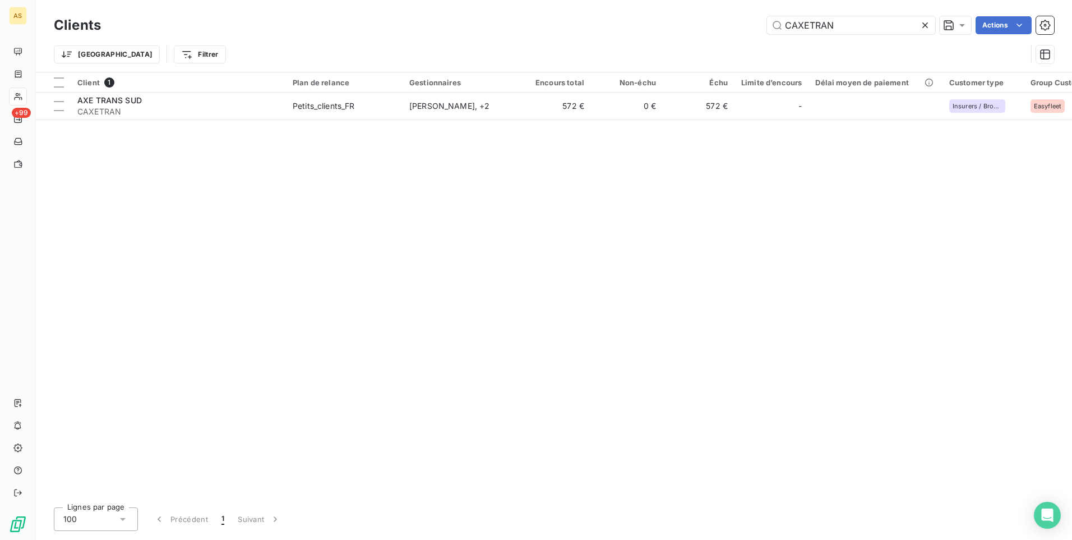
click at [926, 21] on icon at bounding box center [925, 25] width 11 height 11
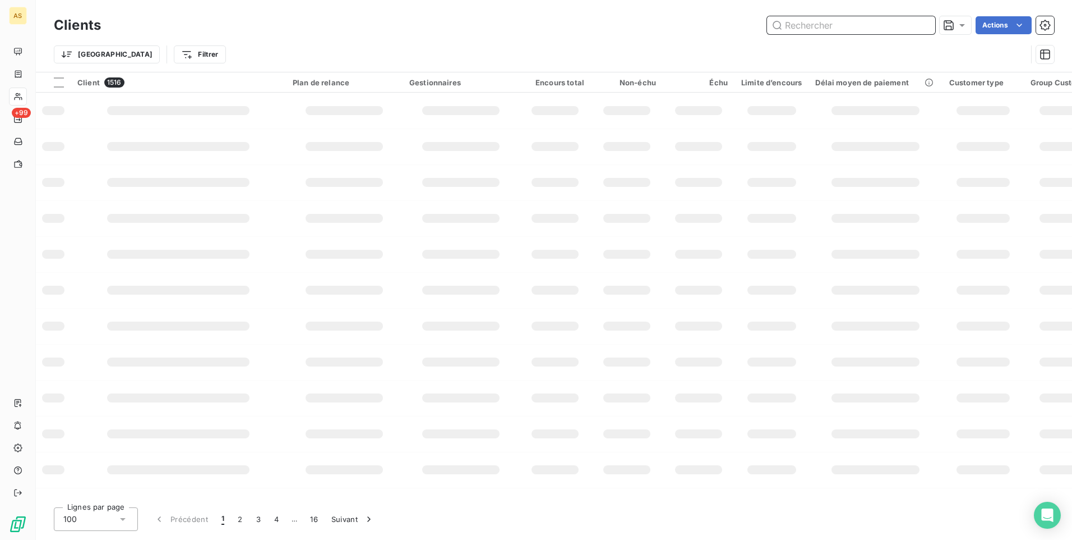
click at [795, 27] on input "text" at bounding box center [851, 25] width 168 height 18
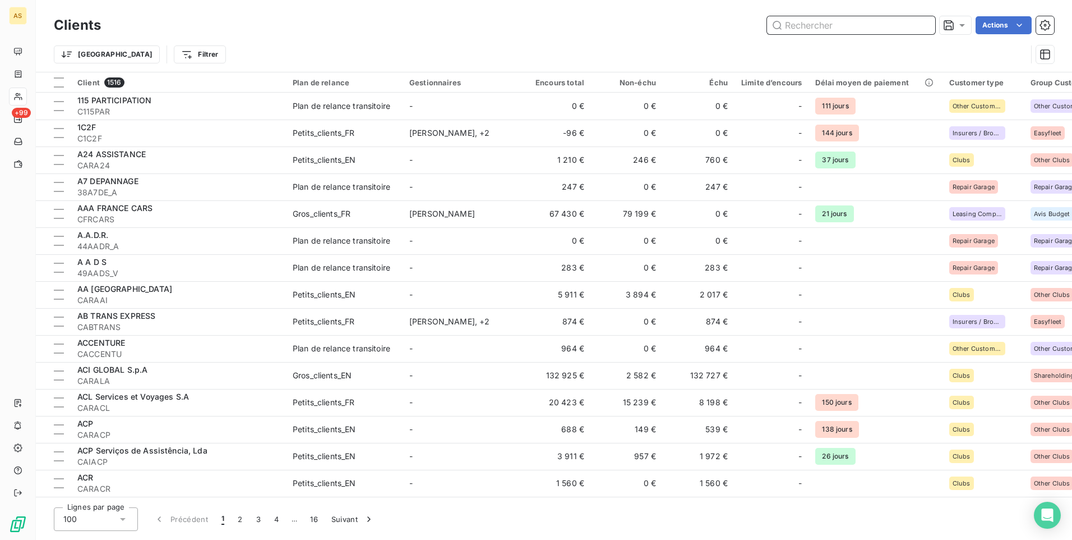
paste input "CETEXDEC"
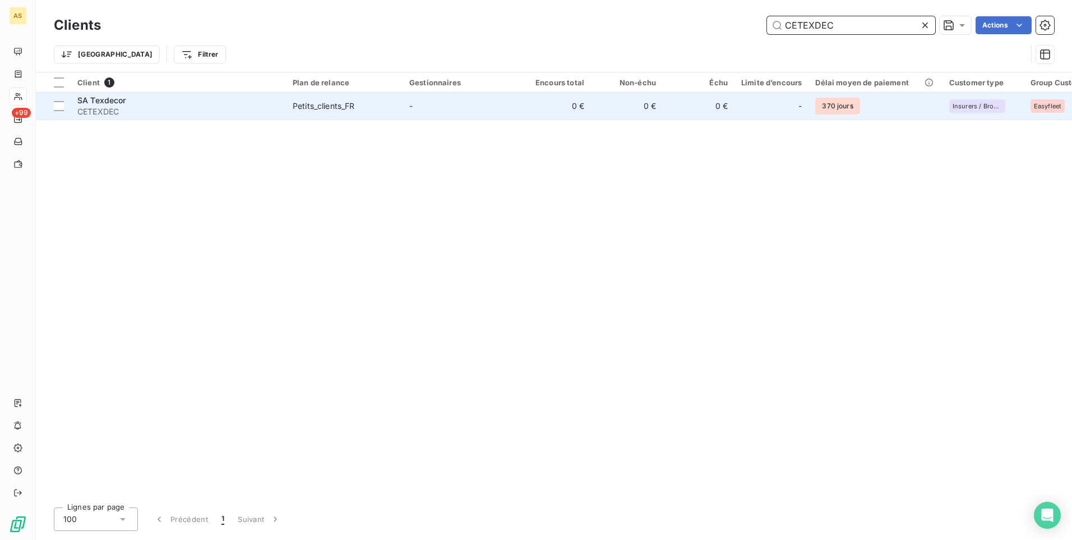
type input "CETEXDEC"
click at [253, 112] on span "CETEXDEC" at bounding box center [178, 111] width 202 height 11
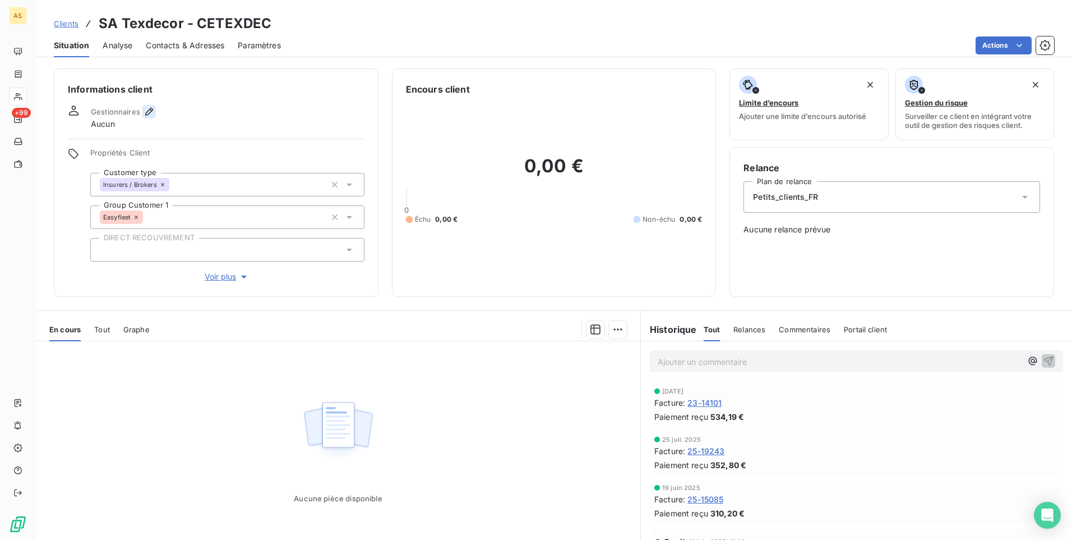
click at [152, 113] on icon "button" at bounding box center [149, 111] width 11 height 11
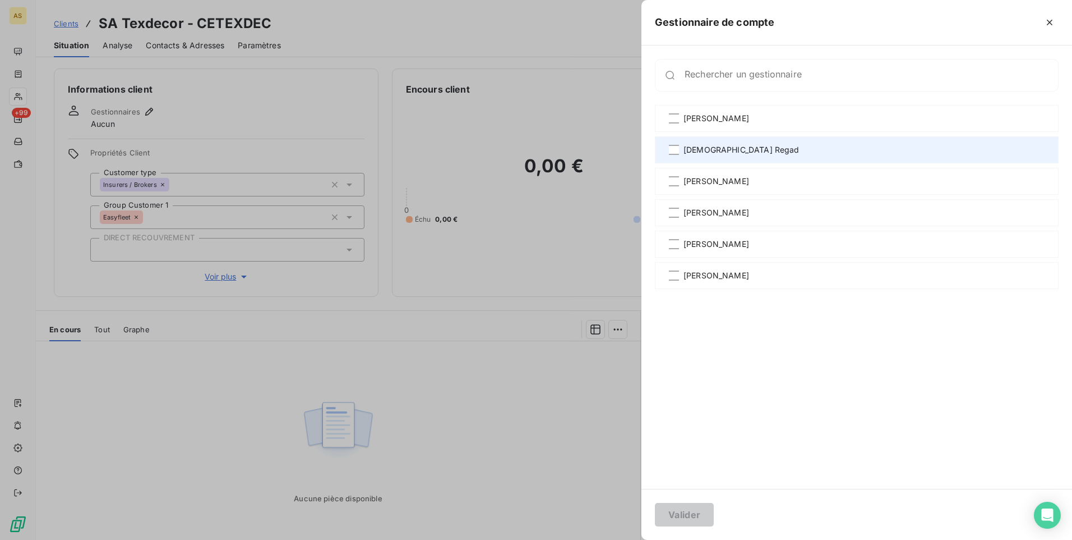
click at [676, 142] on div "[DEMOGRAPHIC_DATA] Regad" at bounding box center [857, 149] width 404 height 27
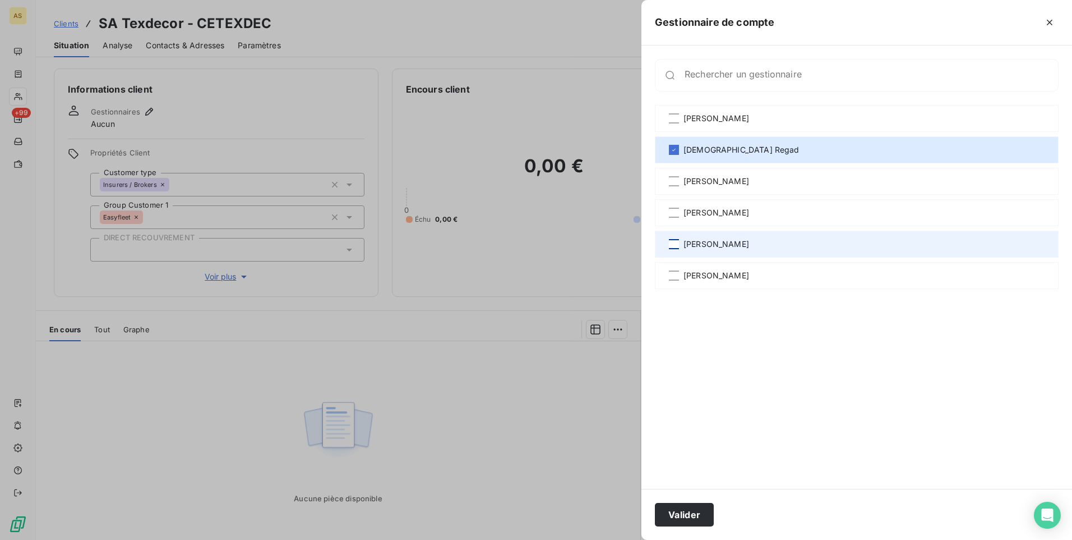
click at [678, 248] on div at bounding box center [674, 244] width 10 height 10
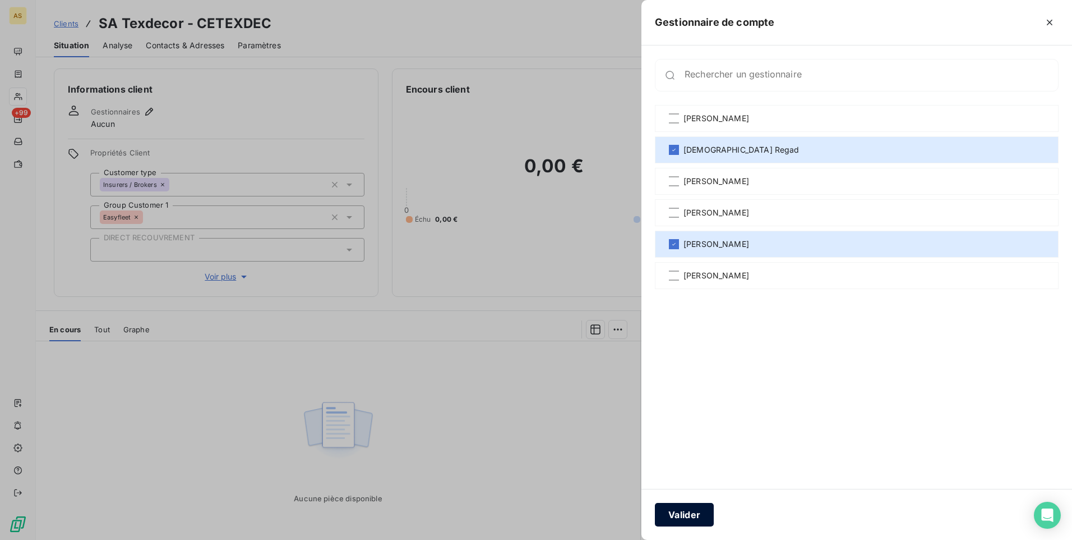
click at [693, 512] on button "Valider" at bounding box center [684, 514] width 59 height 24
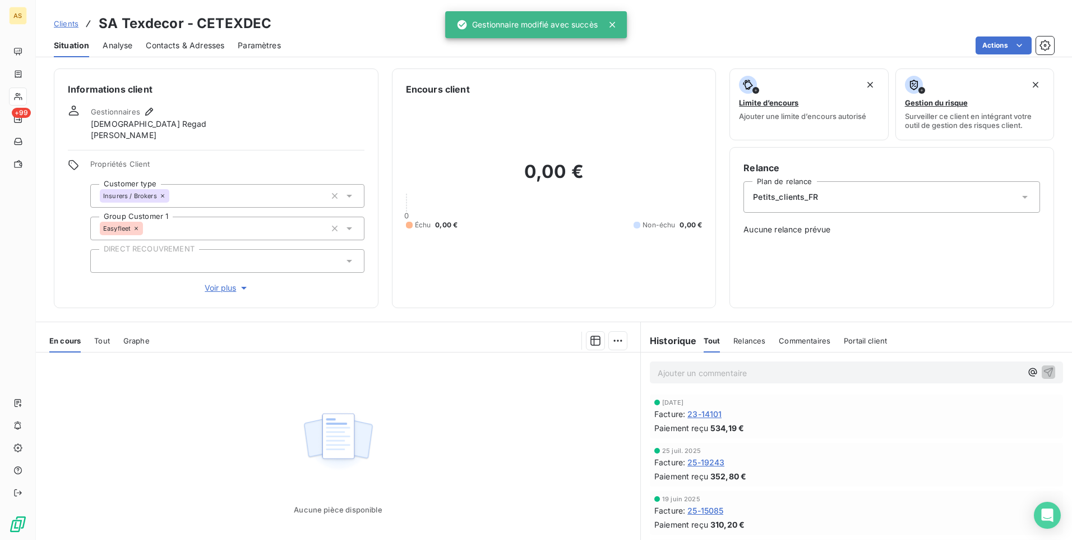
click at [64, 24] on span "Clients" at bounding box center [66, 23] width 25 height 9
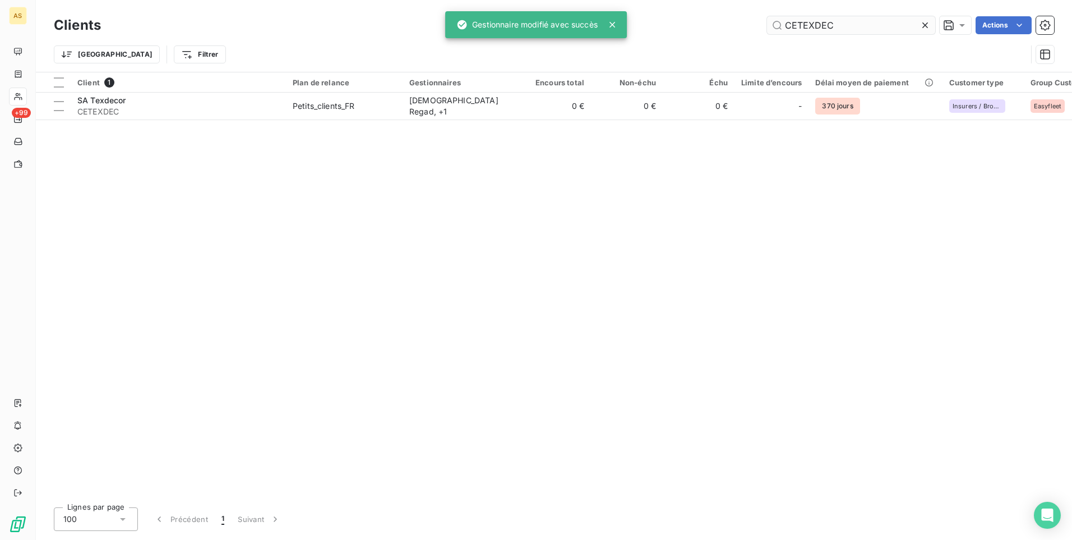
drag, startPoint x: 928, startPoint y: 25, endPoint x: 920, endPoint y: 27, distance: 8.9
click at [928, 25] on icon at bounding box center [925, 25] width 11 height 11
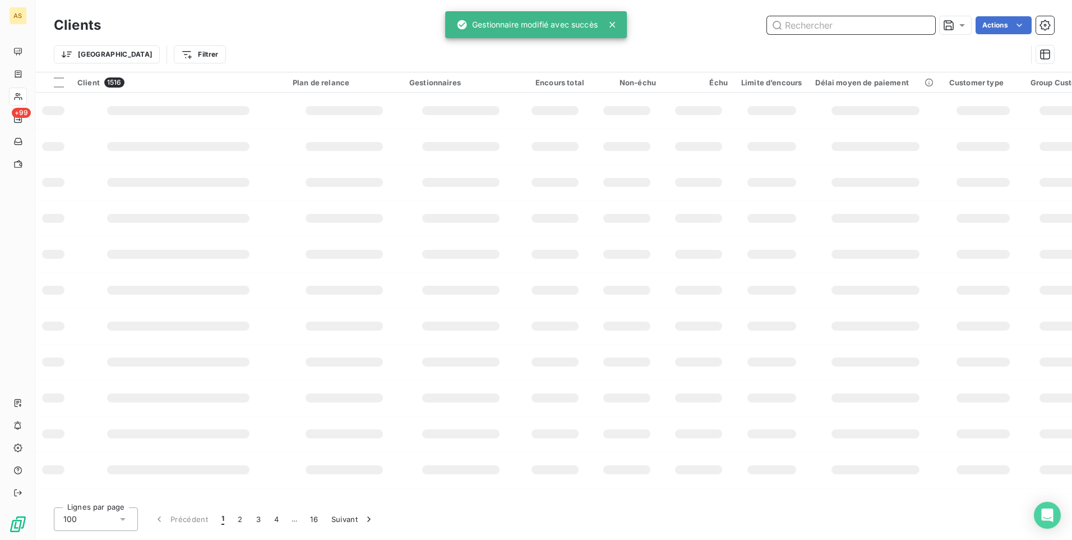
click at [795, 26] on input "text" at bounding box center [851, 25] width 168 height 18
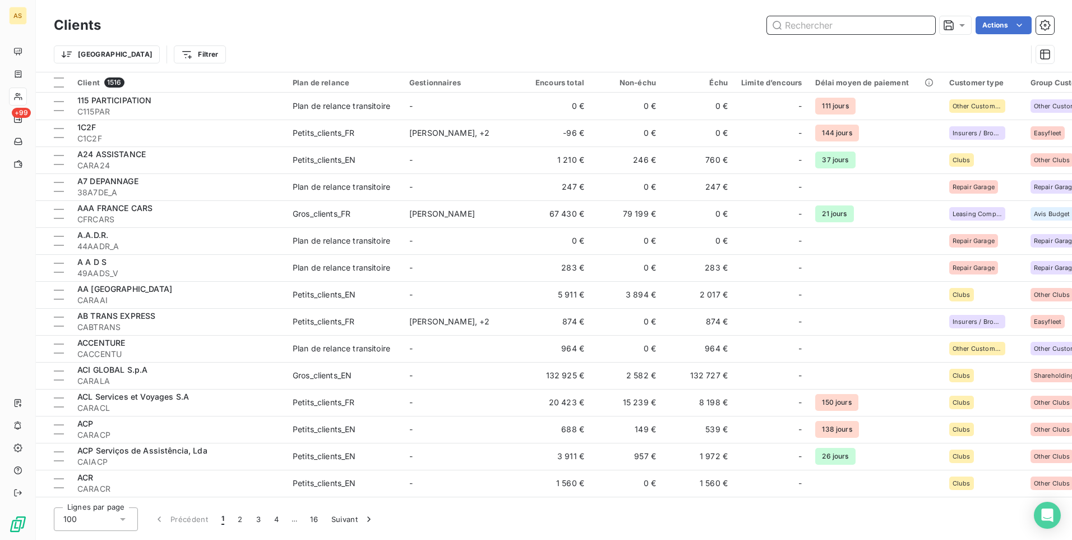
paste input "CGROUPEB"
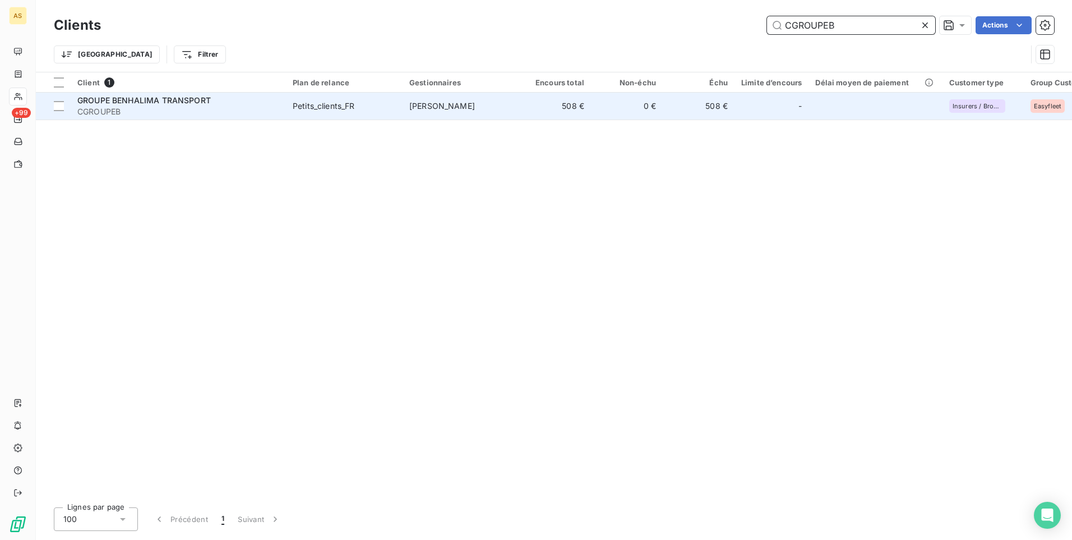
type input "CGROUPEB"
click at [360, 103] on span "Petits_clients_FR" at bounding box center [344, 105] width 103 height 11
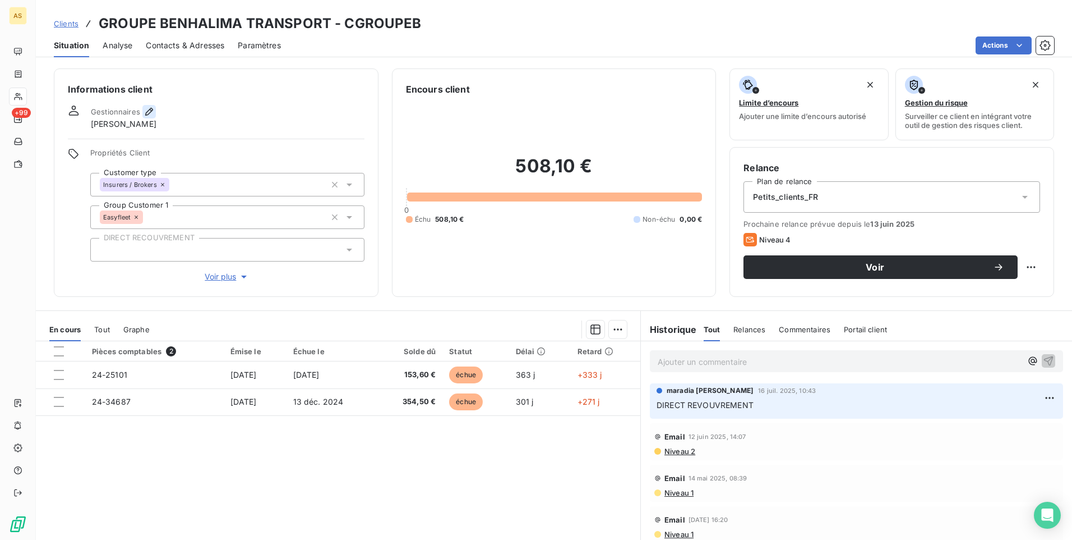
click at [145, 108] on icon "button" at bounding box center [149, 111] width 11 height 11
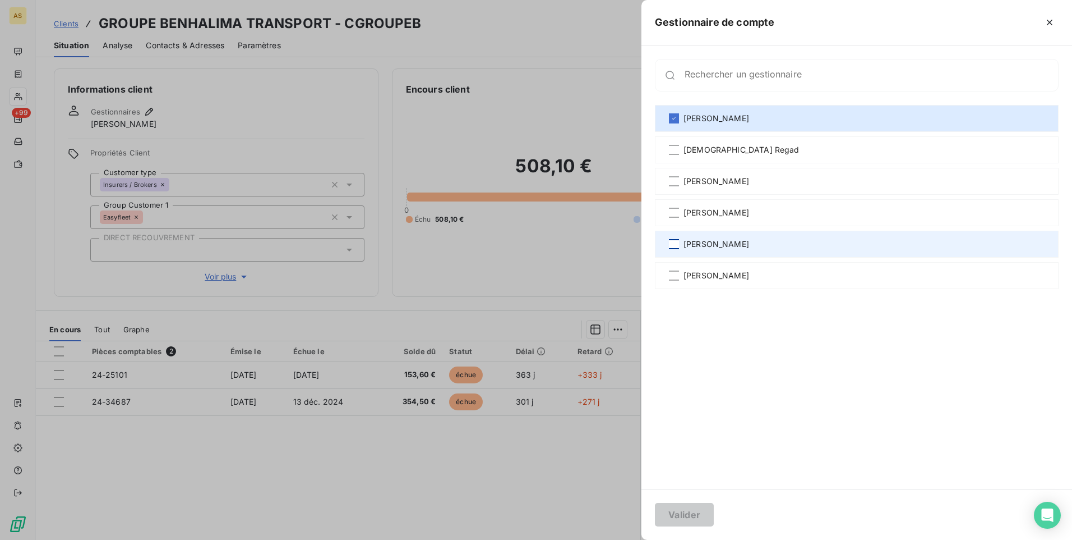
click at [669, 246] on div at bounding box center [674, 244] width 10 height 10
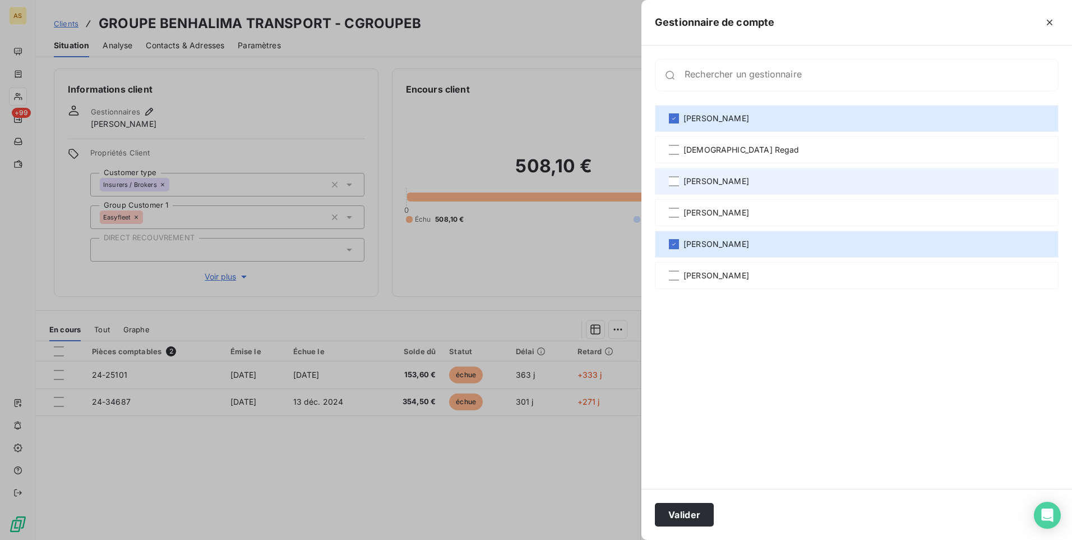
drag, startPoint x: 672, startPoint y: 150, endPoint x: 668, endPoint y: 185, distance: 34.4
click at [671, 152] on div at bounding box center [674, 150] width 10 height 10
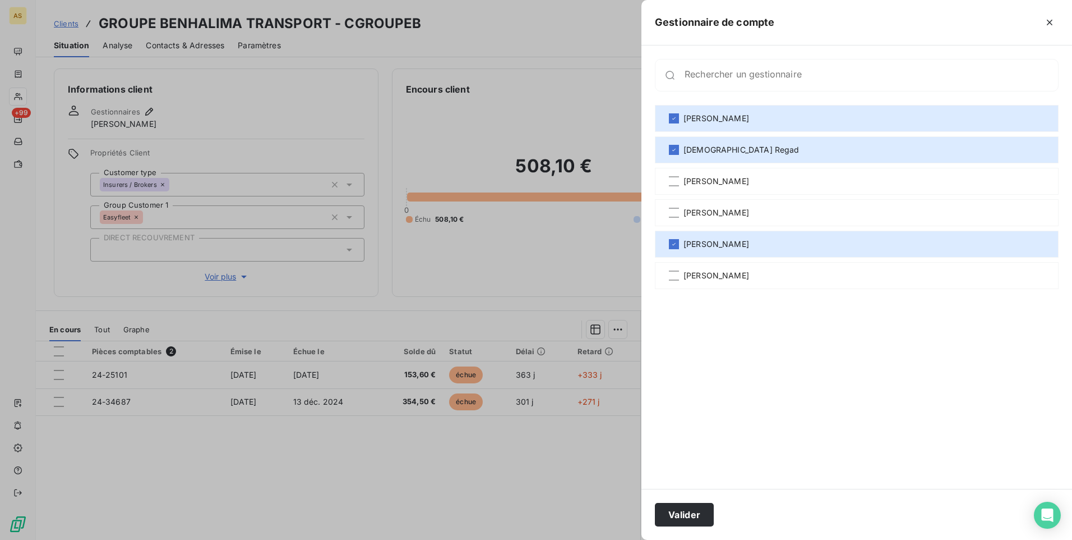
click at [691, 506] on button "Valider" at bounding box center [684, 514] width 59 height 24
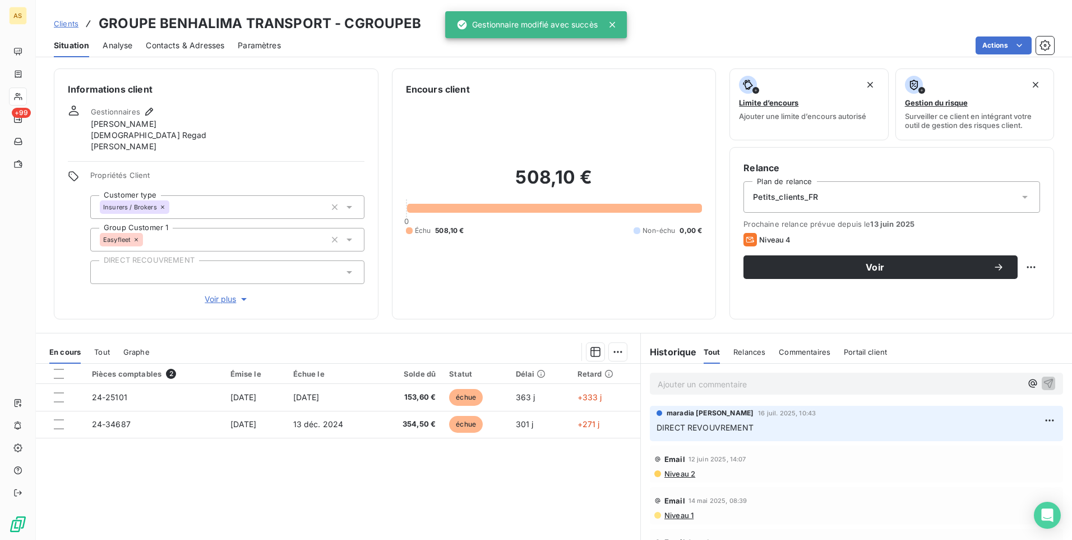
click at [72, 11] on div "Clients GROUPE BENHALIMA TRANSPORT - CGROUPEB Situation Analyse Contacts & Adre…" at bounding box center [554, 28] width 1036 height 57
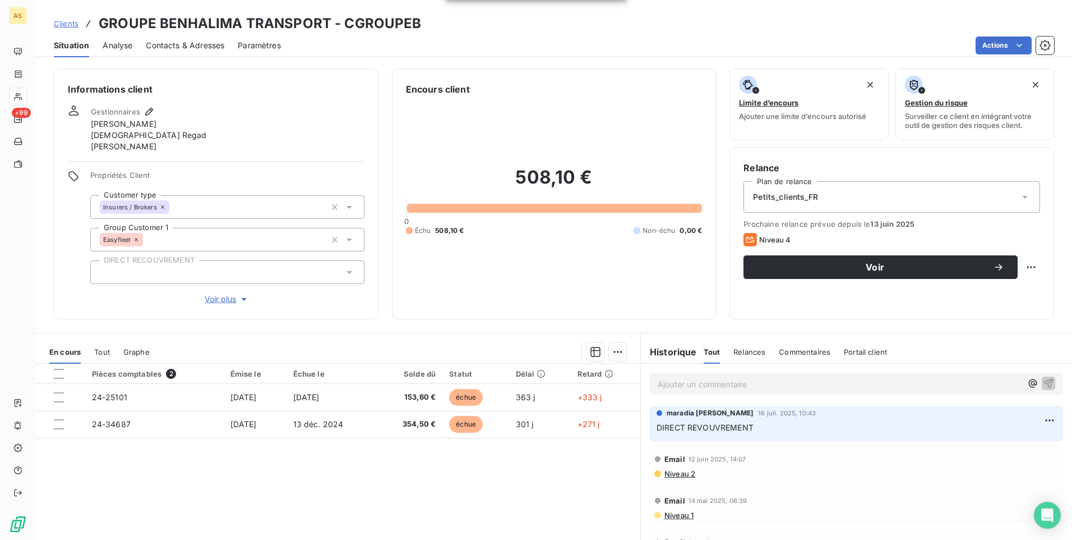
click at [70, 21] on span "Clients" at bounding box center [66, 23] width 25 height 9
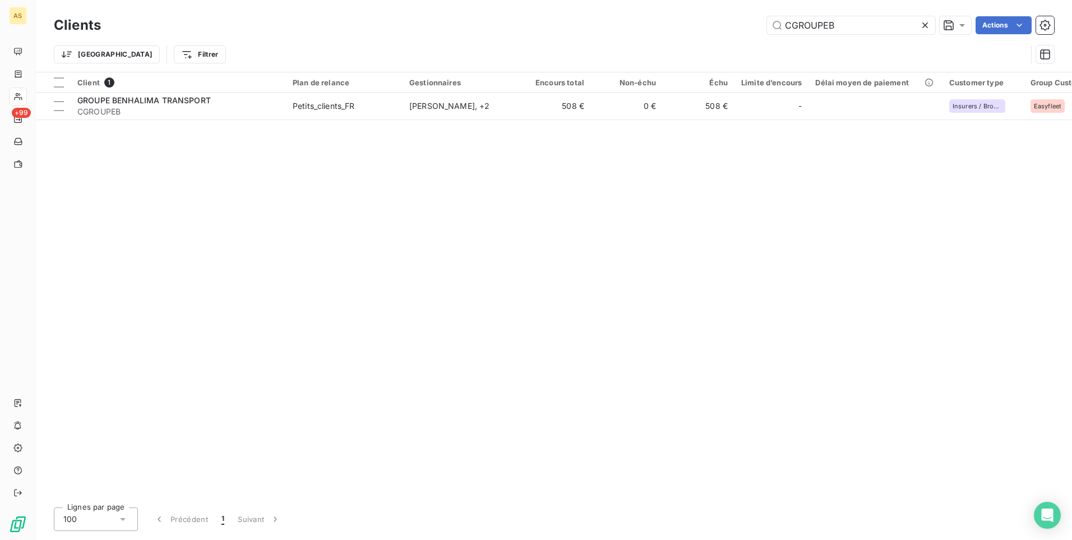
click at [926, 26] on icon at bounding box center [925, 25] width 11 height 11
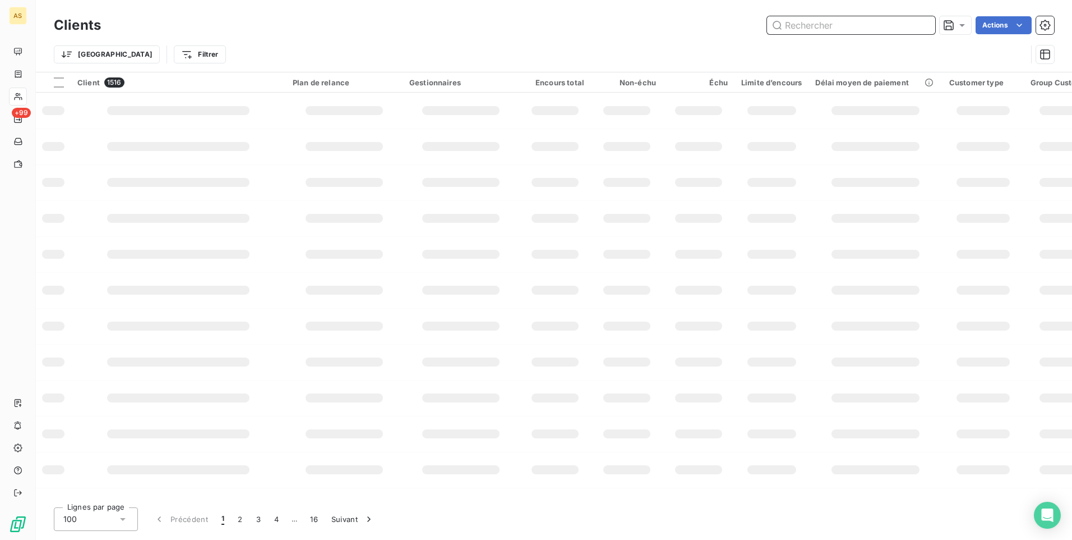
click at [801, 27] on input "text" at bounding box center [851, 25] width 168 height 18
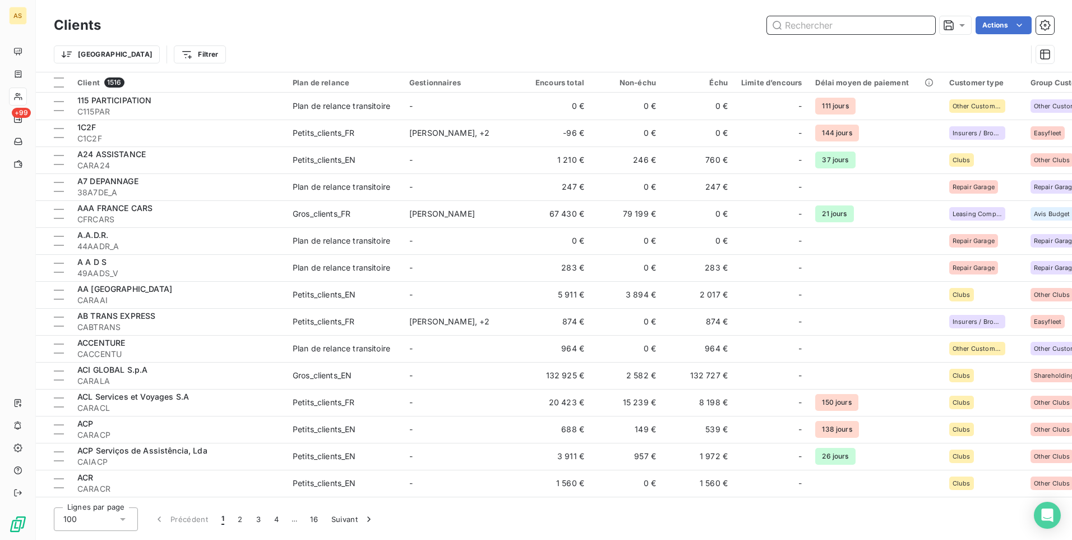
paste input "CIFOPSE"
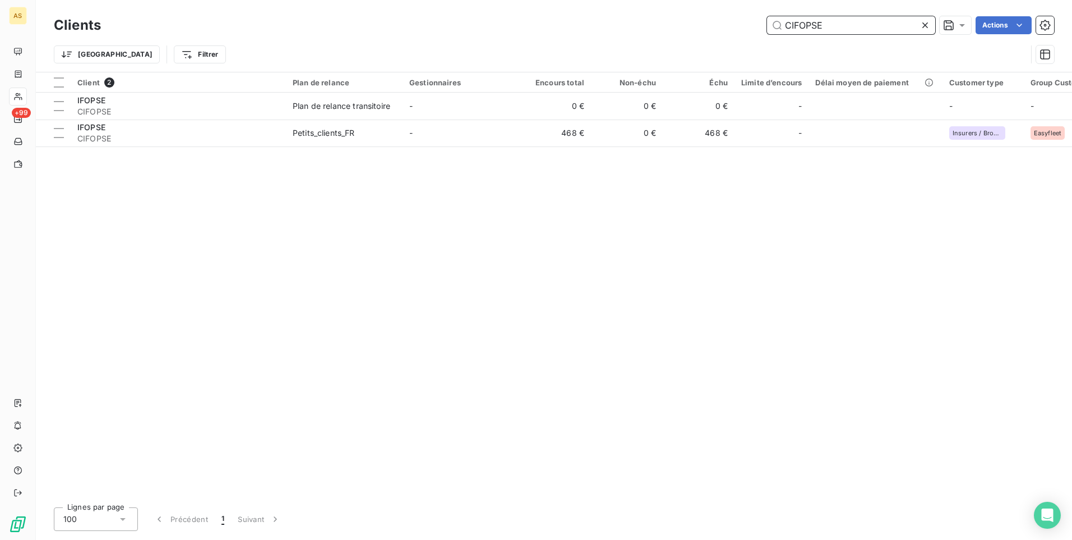
type input "CIFOPSE"
click at [439, 152] on div "Client 2 Plan de relance Gestionnaires Encours total Non-échu Échu Limite d’enc…" at bounding box center [554, 285] width 1036 height 426
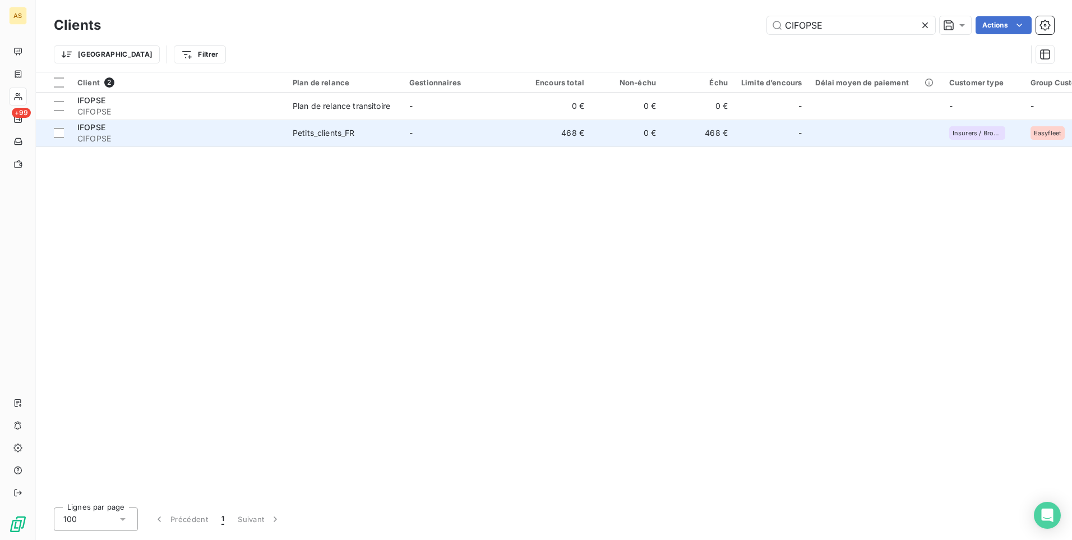
click at [449, 133] on td "-" at bounding box center [461, 132] width 117 height 27
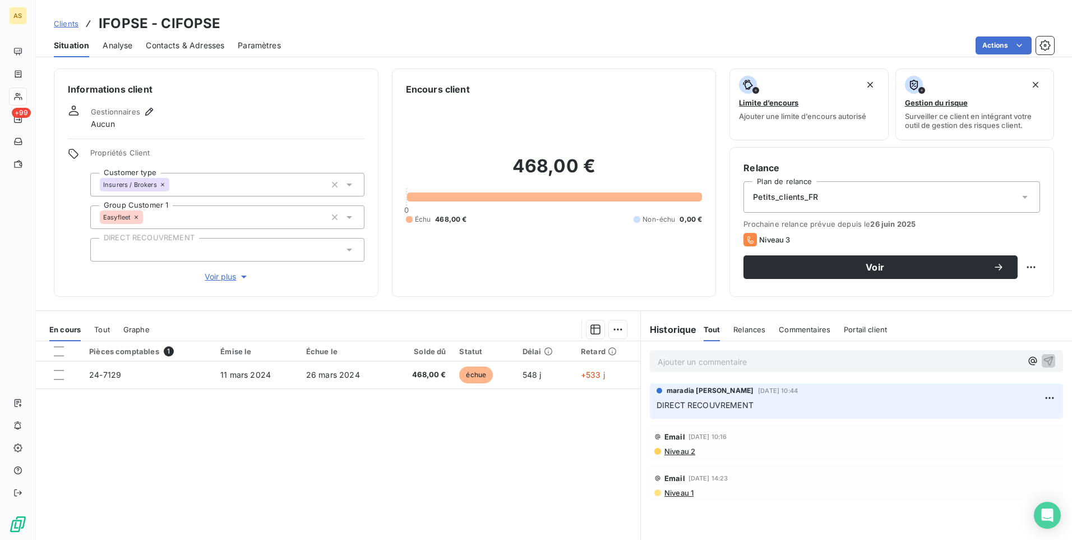
click at [145, 119] on div "Gestionnaires Aucun" at bounding box center [123, 117] width 65 height 25
click at [144, 108] on icon "button" at bounding box center [149, 111] width 11 height 11
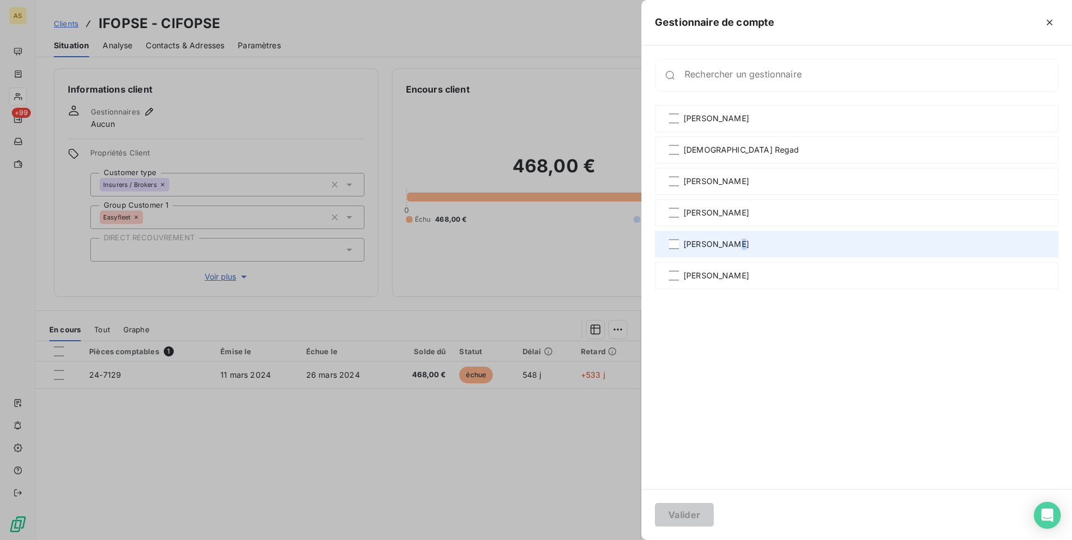
click at [729, 243] on span "[PERSON_NAME]" at bounding box center [717, 243] width 66 height 11
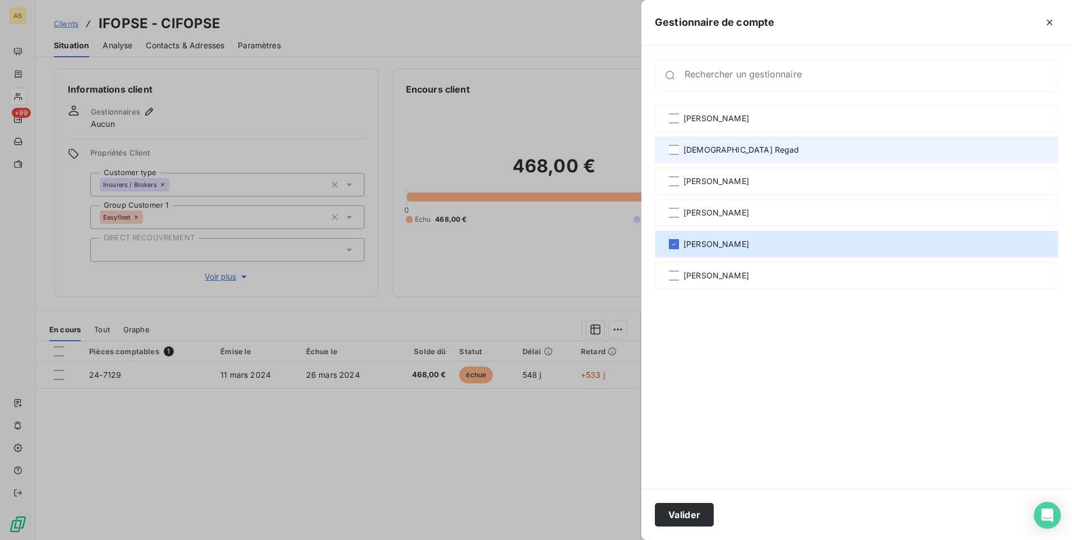
drag, startPoint x: 729, startPoint y: 243, endPoint x: 714, endPoint y: 147, distance: 97.1
click at [714, 148] on span "[DEMOGRAPHIC_DATA] Regad" at bounding box center [742, 149] width 116 height 11
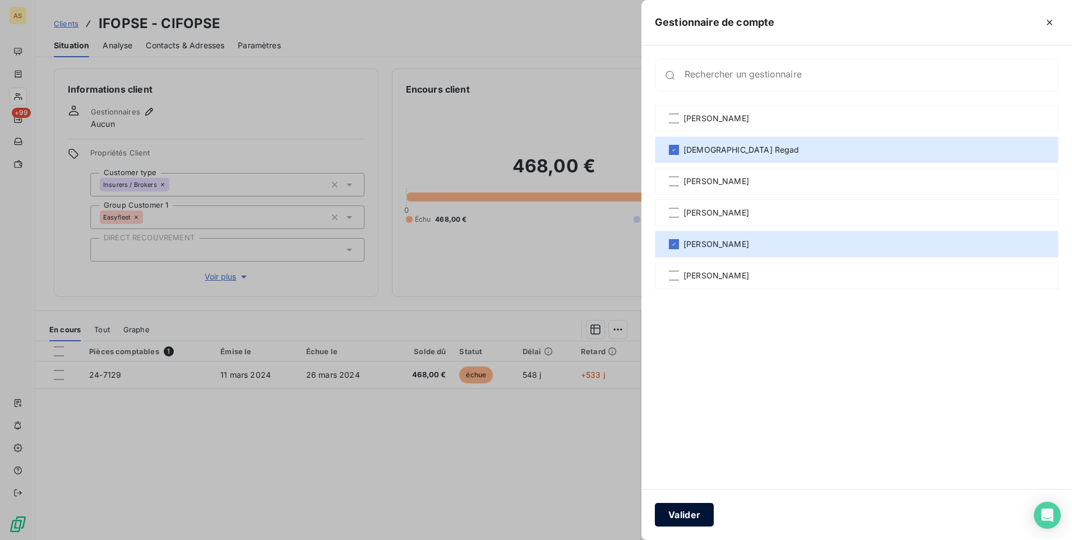
click at [684, 522] on button "Valider" at bounding box center [684, 514] width 59 height 24
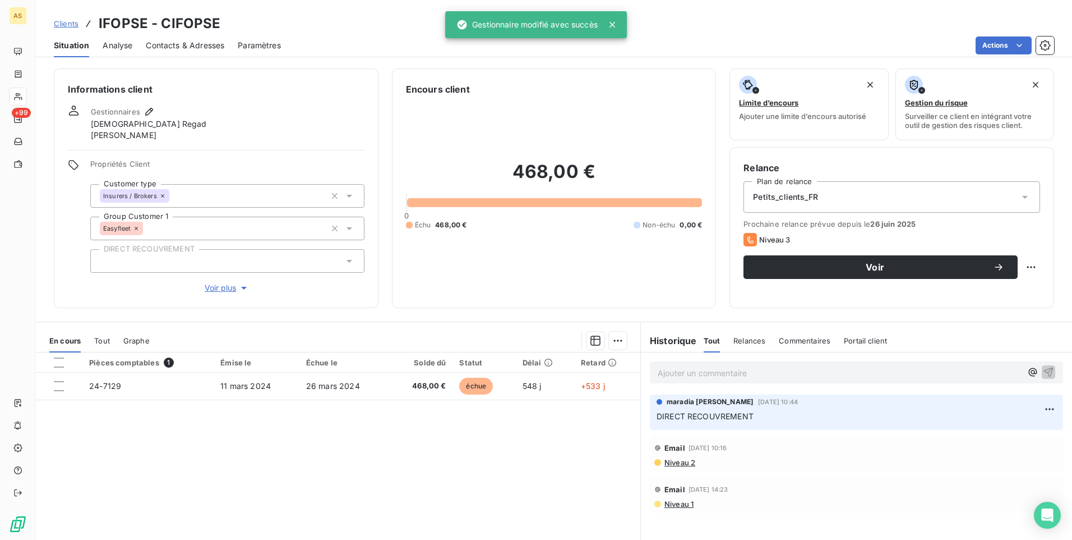
click at [57, 26] on span "Clients" at bounding box center [66, 23] width 25 height 9
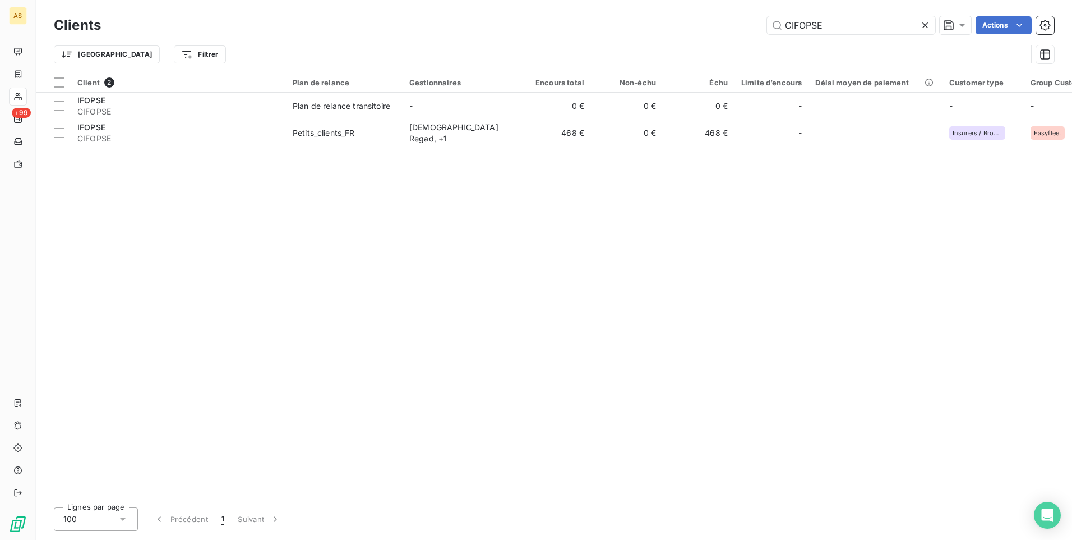
click at [923, 25] on icon at bounding box center [925, 25] width 11 height 11
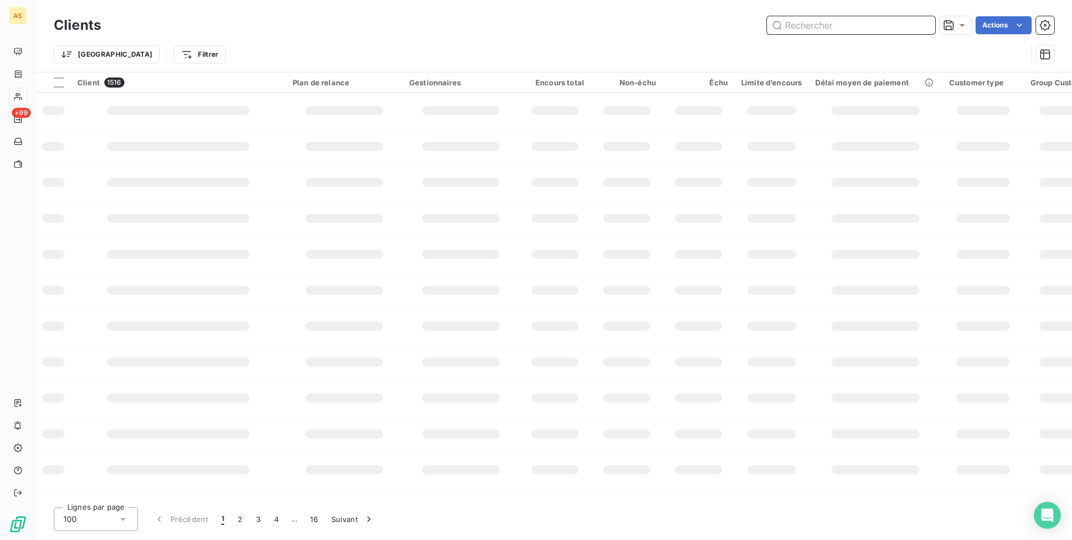
click at [786, 24] on input "text" at bounding box center [851, 25] width 168 height 18
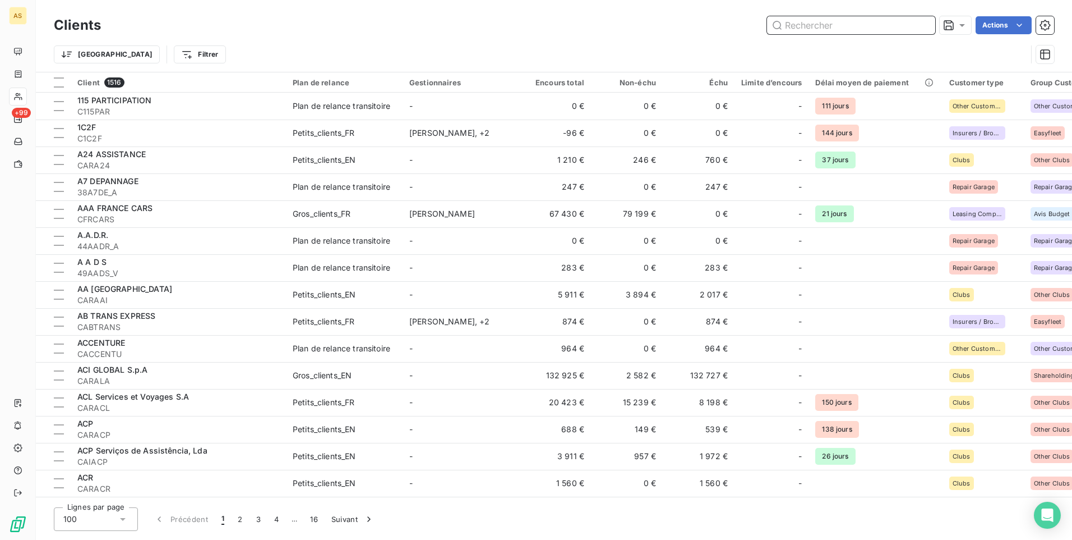
paste input "CEMADIC"
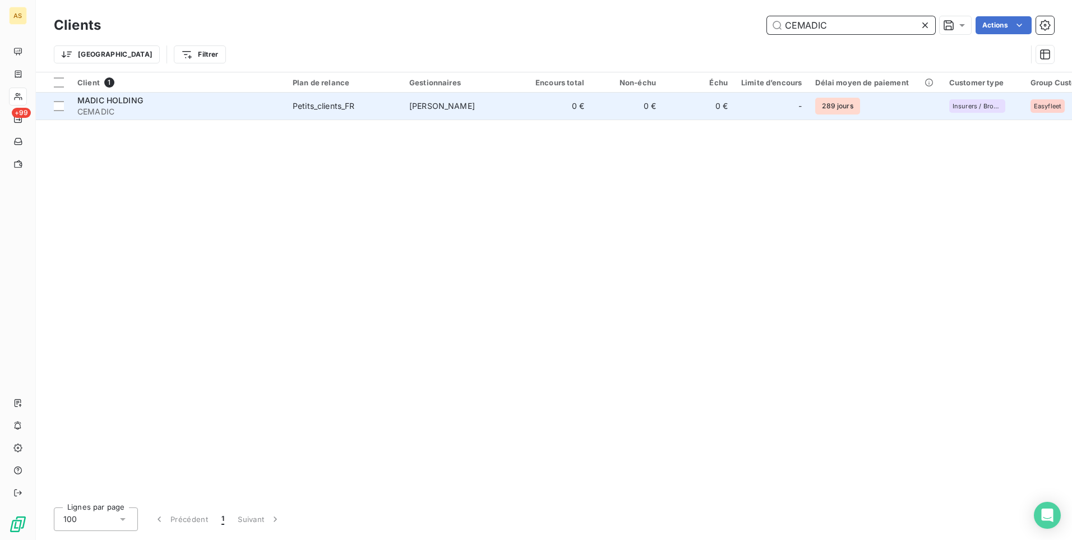
type input "CEMADIC"
click at [494, 106] on td "[PERSON_NAME]" at bounding box center [461, 106] width 117 height 27
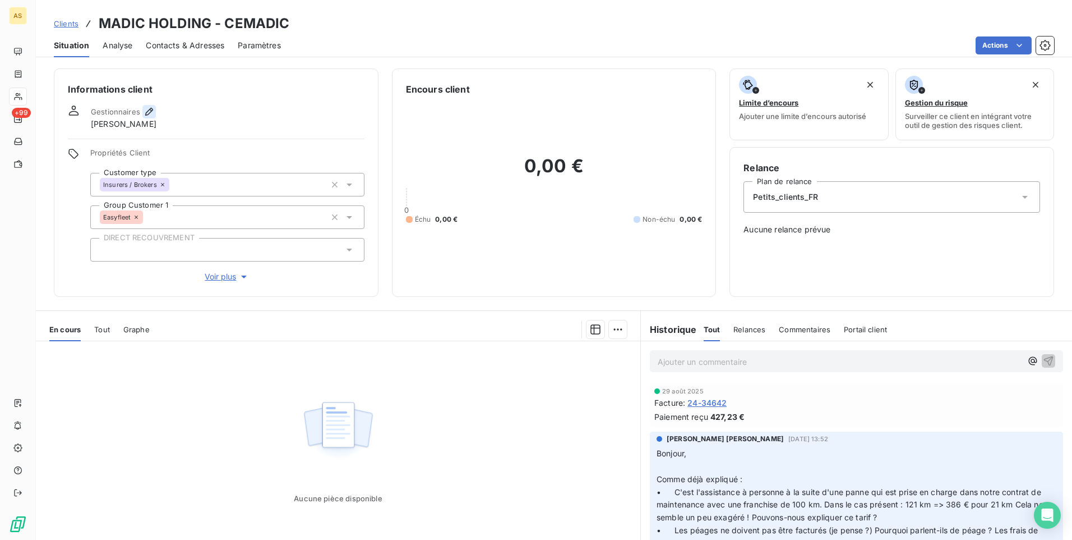
click at [146, 108] on icon "button" at bounding box center [149, 111] width 11 height 11
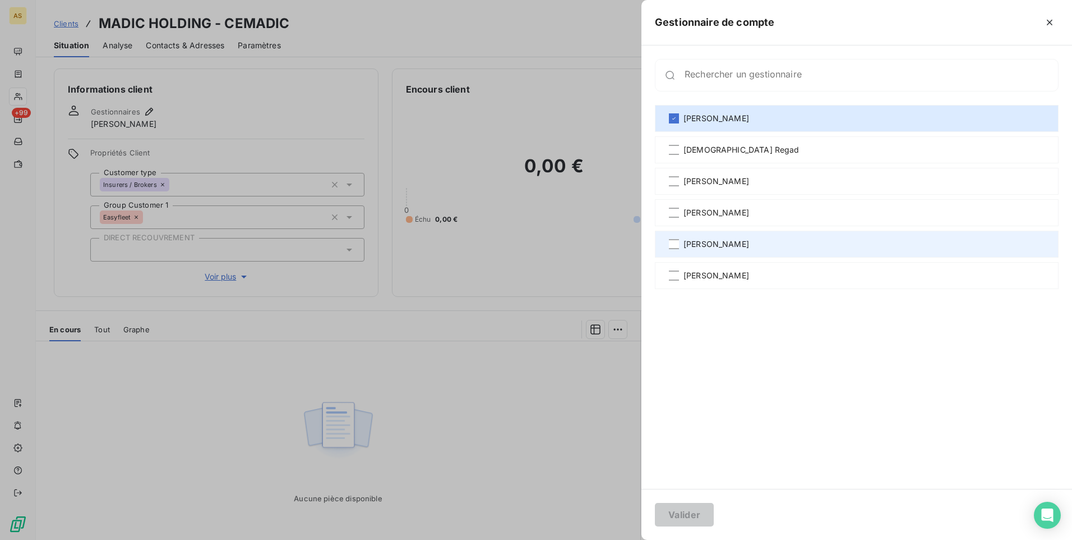
click at [707, 245] on span "[PERSON_NAME]" at bounding box center [717, 243] width 66 height 11
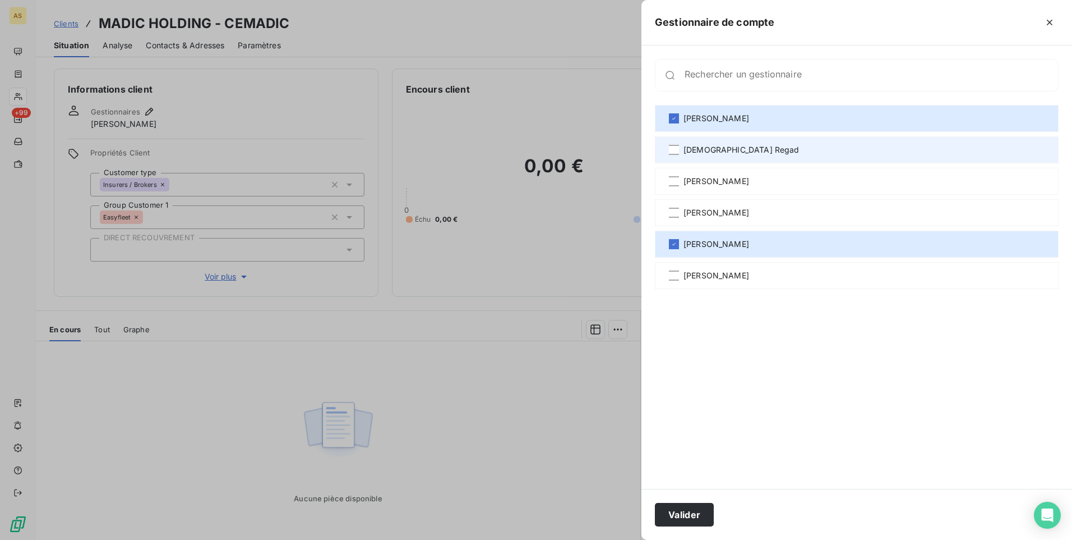
click at [703, 153] on span "[DEMOGRAPHIC_DATA] Regad" at bounding box center [742, 149] width 116 height 11
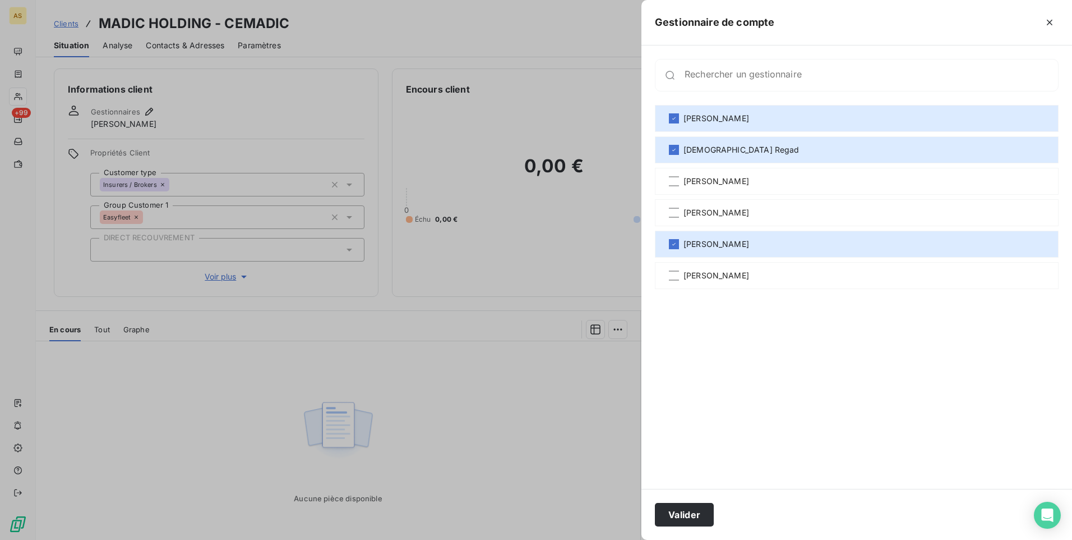
drag, startPoint x: 692, startPoint y: 518, endPoint x: 672, endPoint y: 485, distance: 39.2
click at [692, 512] on button "Valider" at bounding box center [684, 514] width 59 height 24
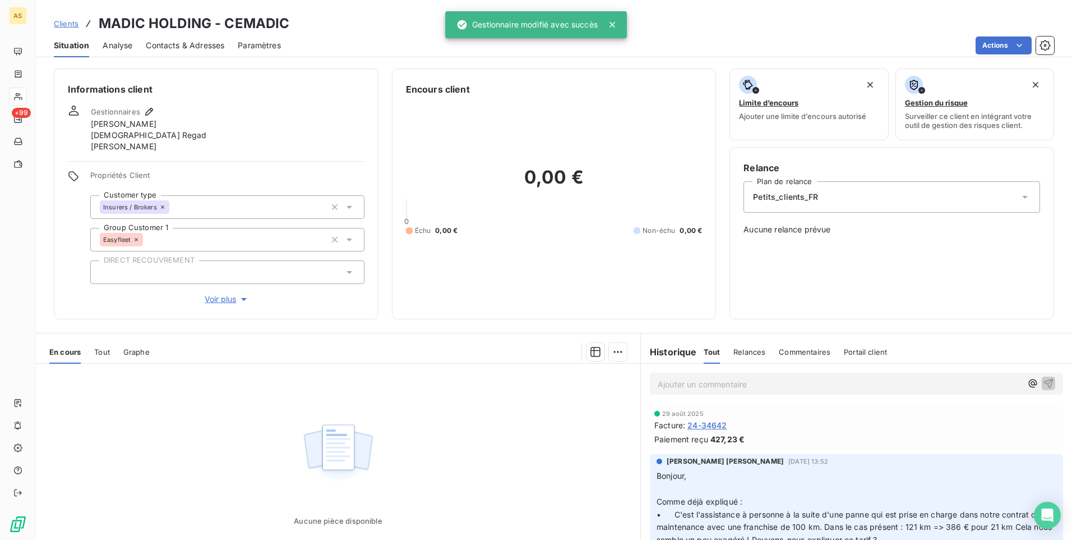
click at [52, 25] on div "Clients MADIC HOLDING - CEMADIC" at bounding box center [554, 23] width 1036 height 20
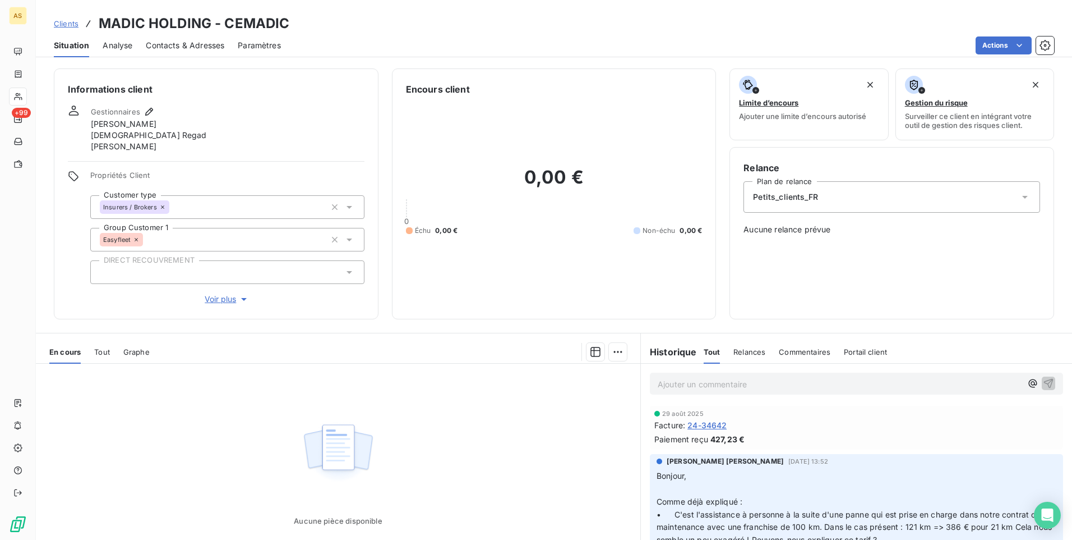
click at [61, 21] on span "Clients" at bounding box center [66, 23] width 25 height 9
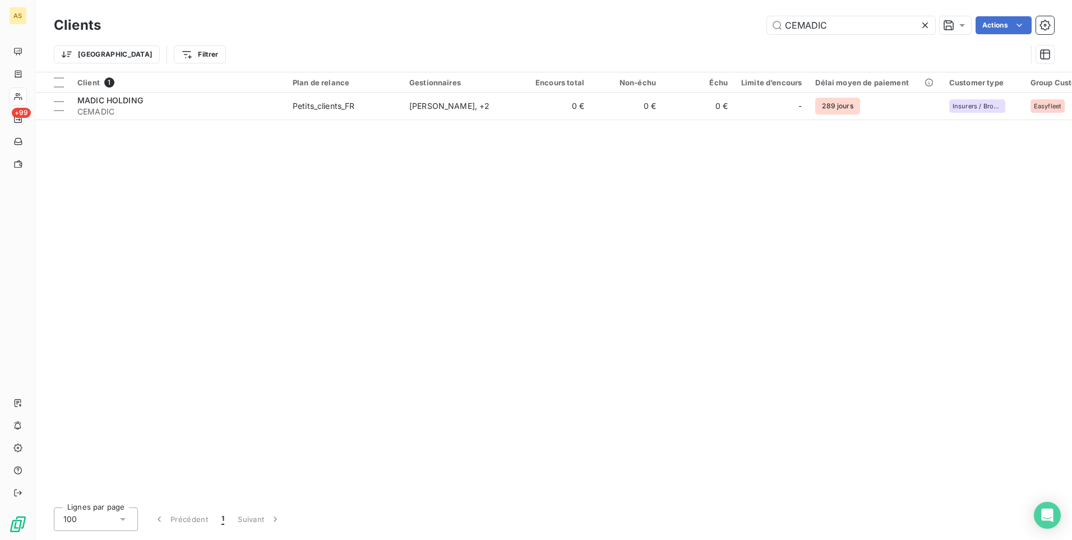
click at [923, 25] on icon at bounding box center [925, 25] width 11 height 11
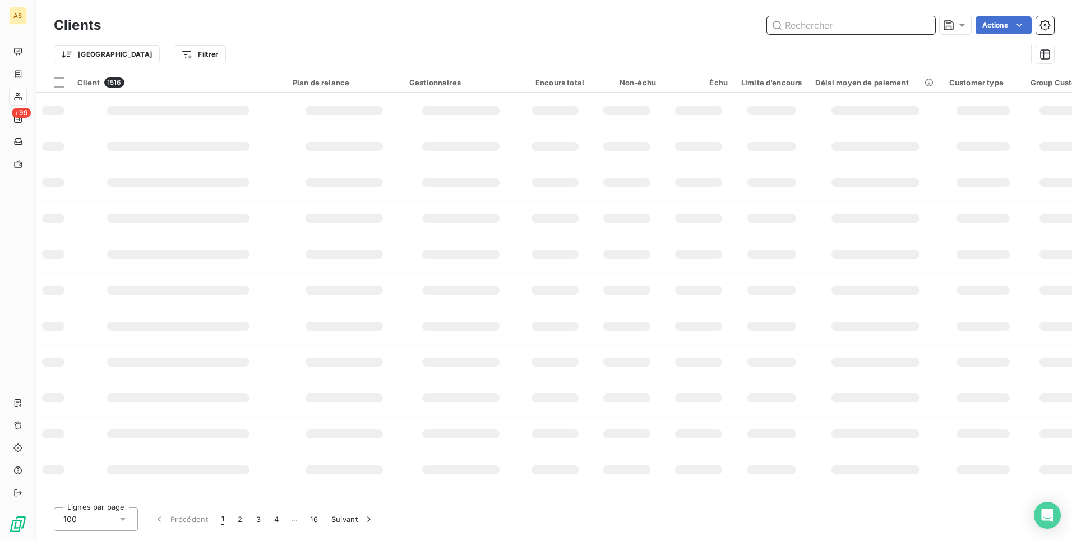
click at [785, 18] on input "text" at bounding box center [851, 25] width 168 height 18
click at [788, 23] on input "text" at bounding box center [851, 25] width 168 height 18
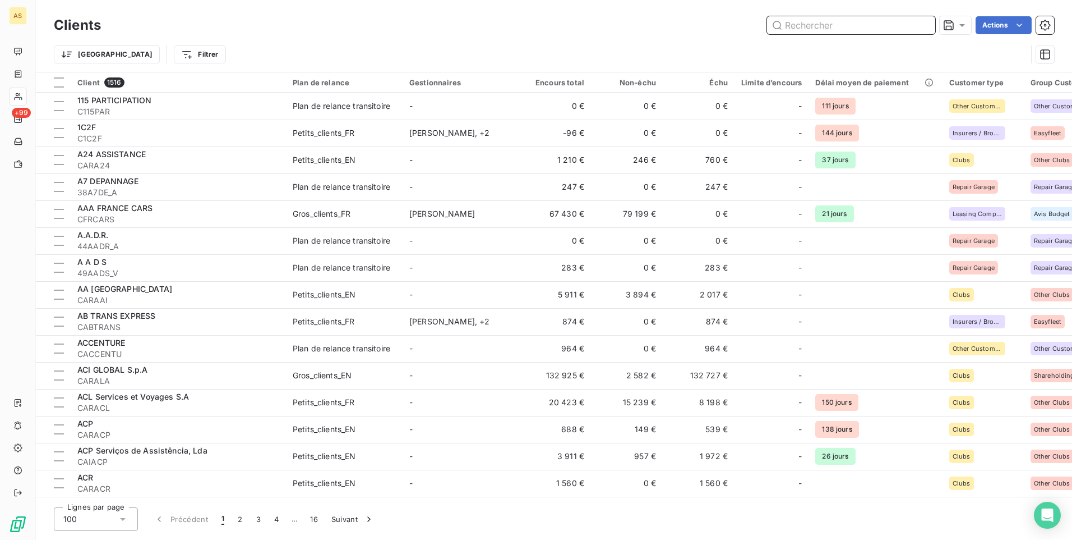
paste input "CEFIMARN"
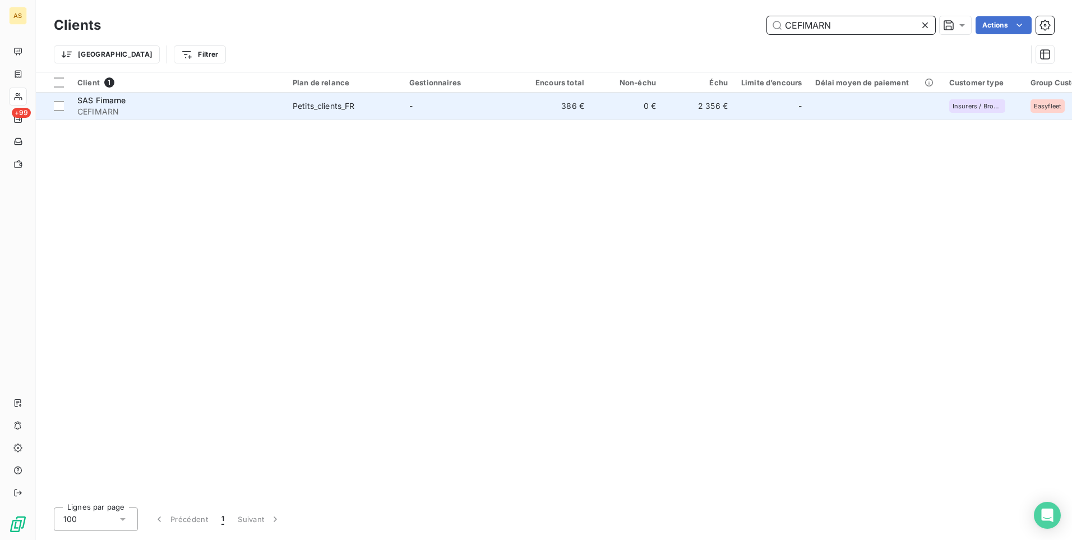
type input "CEFIMARN"
click at [750, 108] on div "-" at bounding box center [771, 106] width 61 height 18
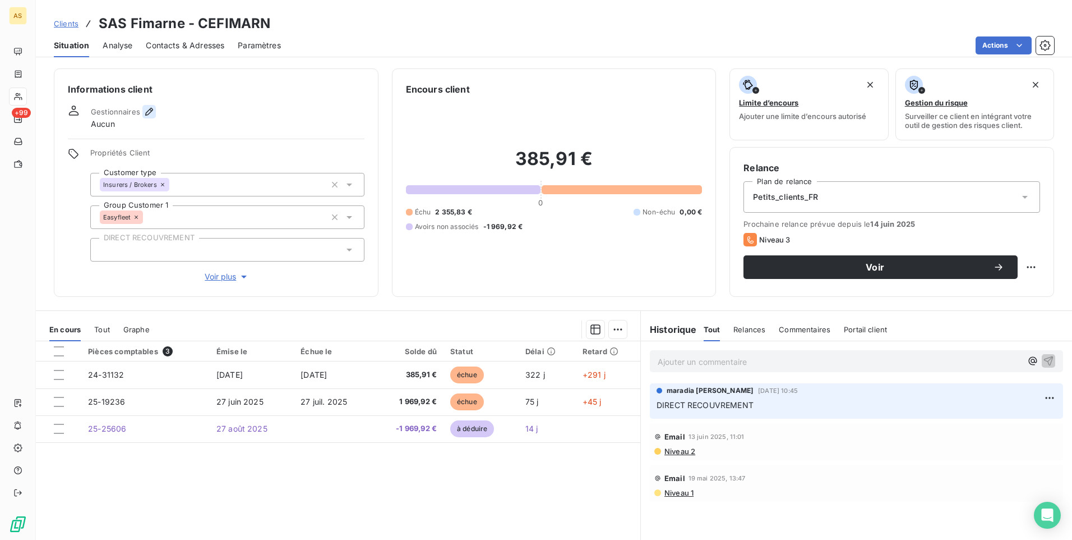
click at [145, 112] on icon "button" at bounding box center [149, 111] width 11 height 11
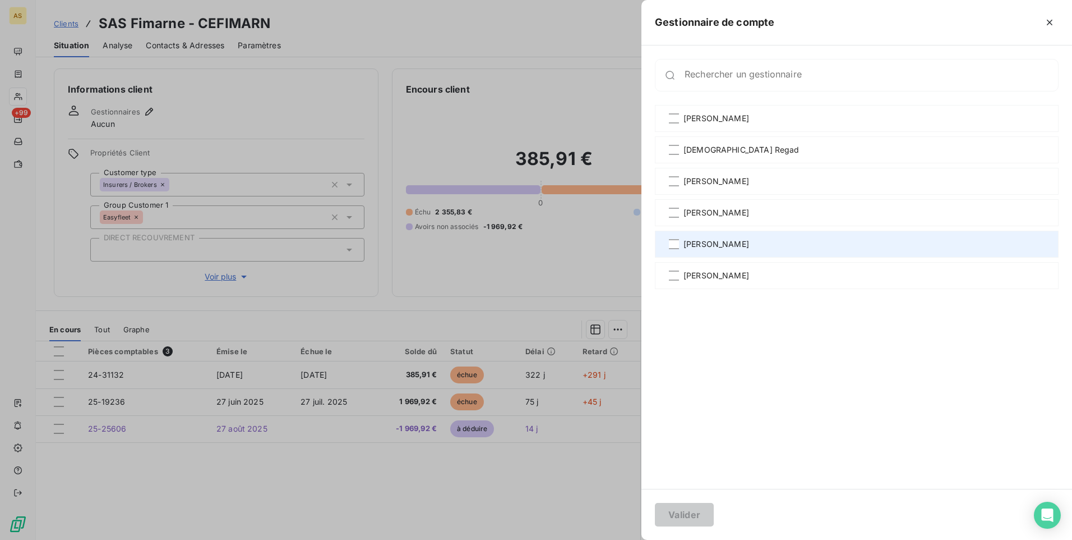
click at [689, 241] on span "[PERSON_NAME]" at bounding box center [717, 243] width 66 height 11
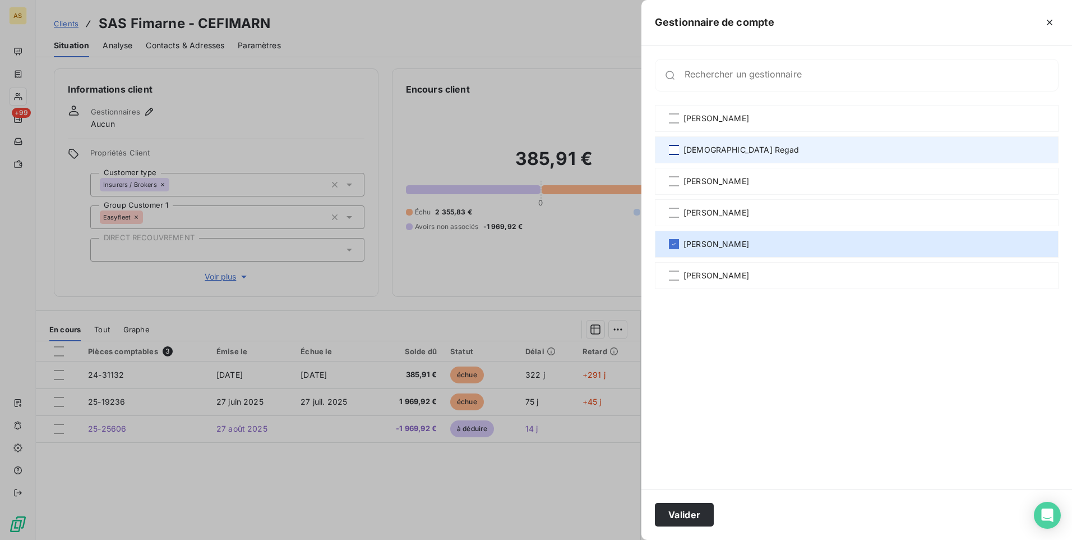
click at [677, 147] on div at bounding box center [674, 150] width 10 height 10
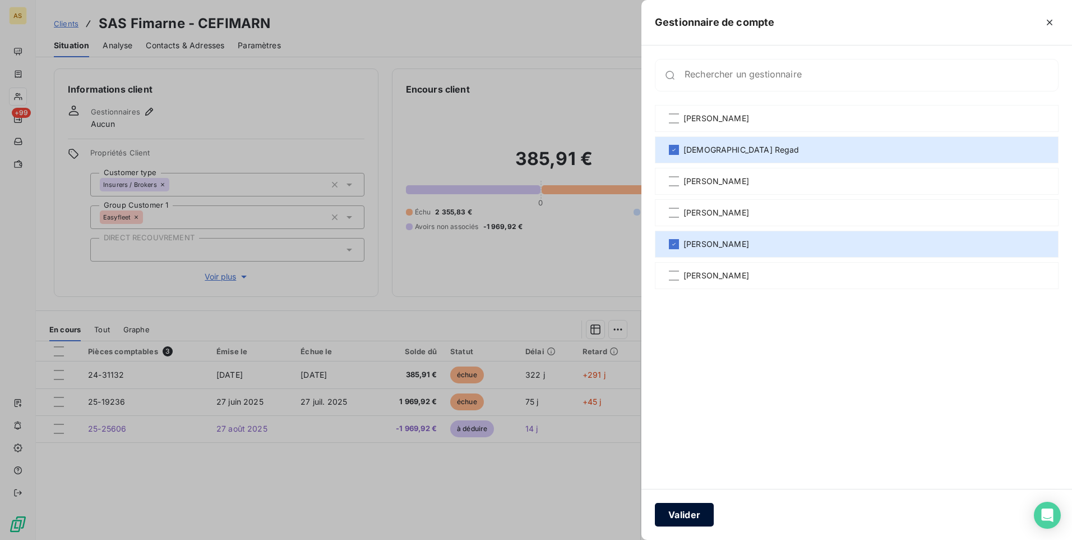
click at [690, 514] on button "Valider" at bounding box center [684, 514] width 59 height 24
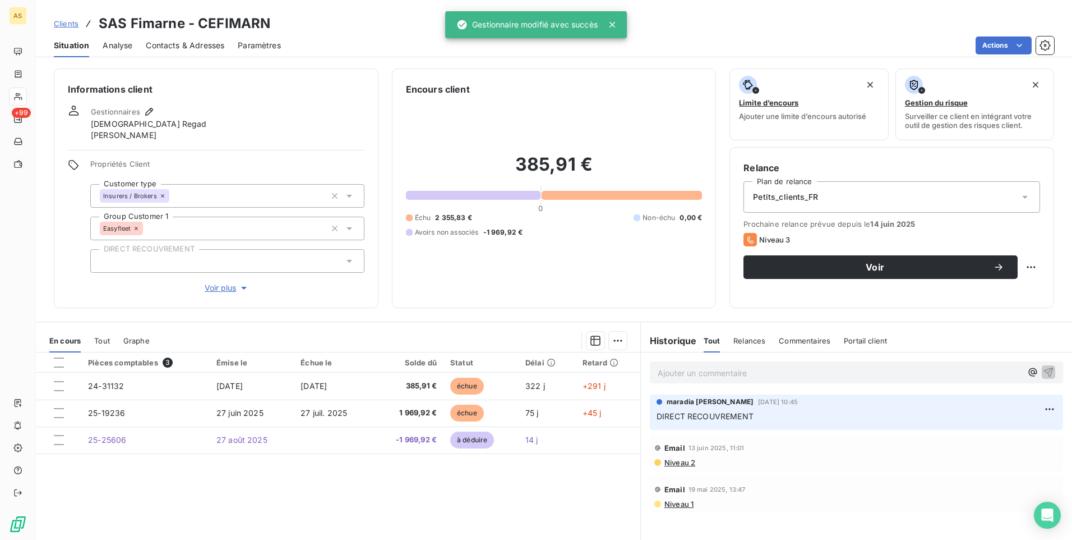
click at [60, 22] on span "Clients" at bounding box center [66, 23] width 25 height 9
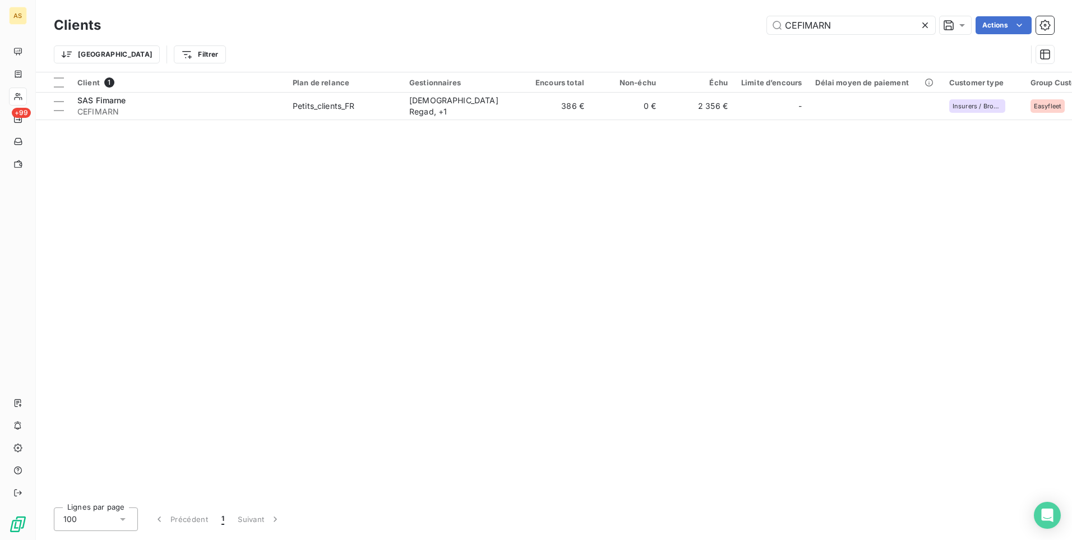
drag, startPoint x: 854, startPoint y: 24, endPoint x: 757, endPoint y: 27, distance: 97.1
click at [764, 21] on div "CEFIMARN Actions" at bounding box center [584, 25] width 940 height 18
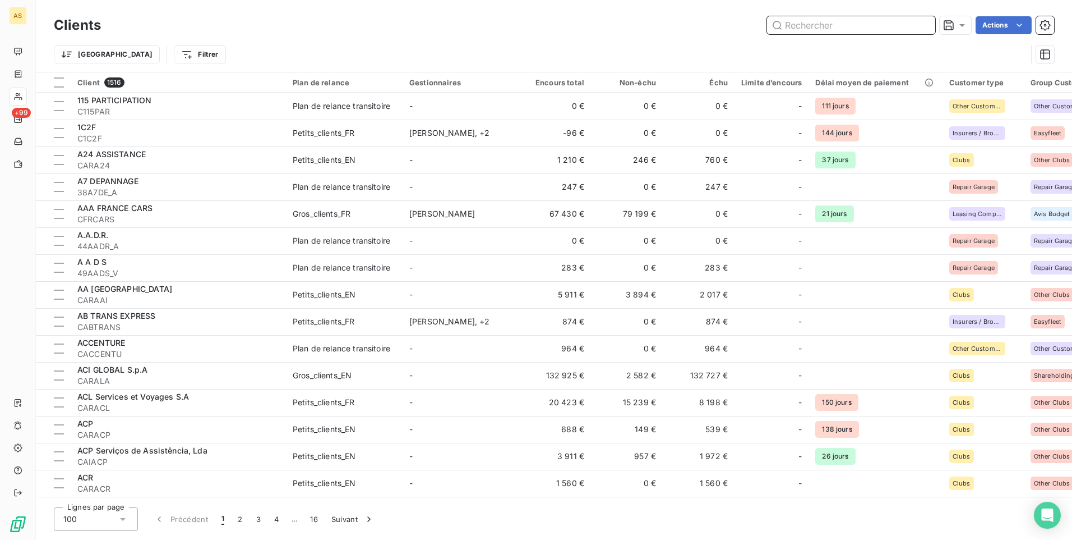
click at [806, 24] on input "text" at bounding box center [851, 25] width 168 height 18
paste input "CMORIN"
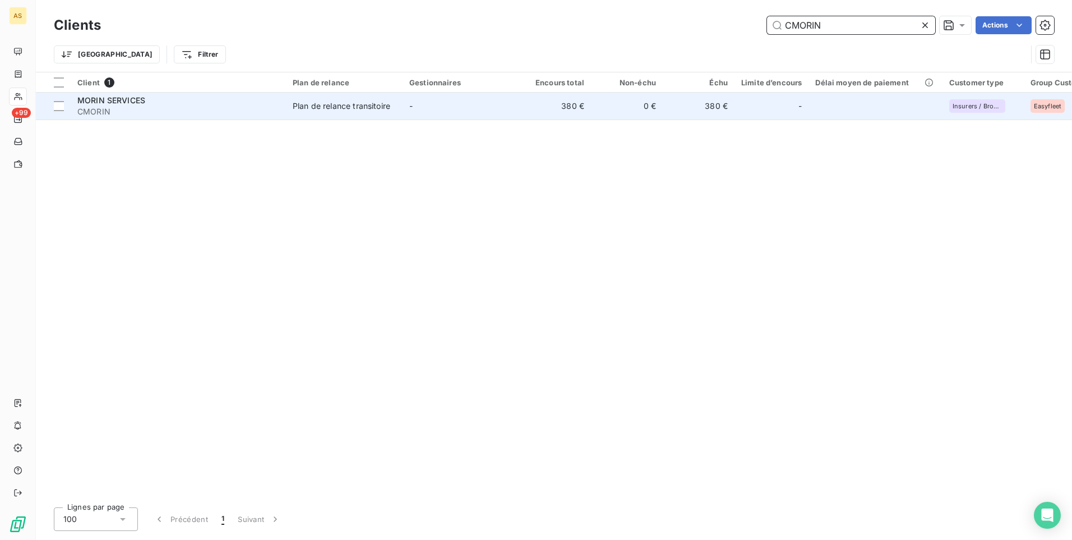
type input "CMORIN"
click at [136, 103] on span "MORIN SERVICES" at bounding box center [111, 100] width 68 height 10
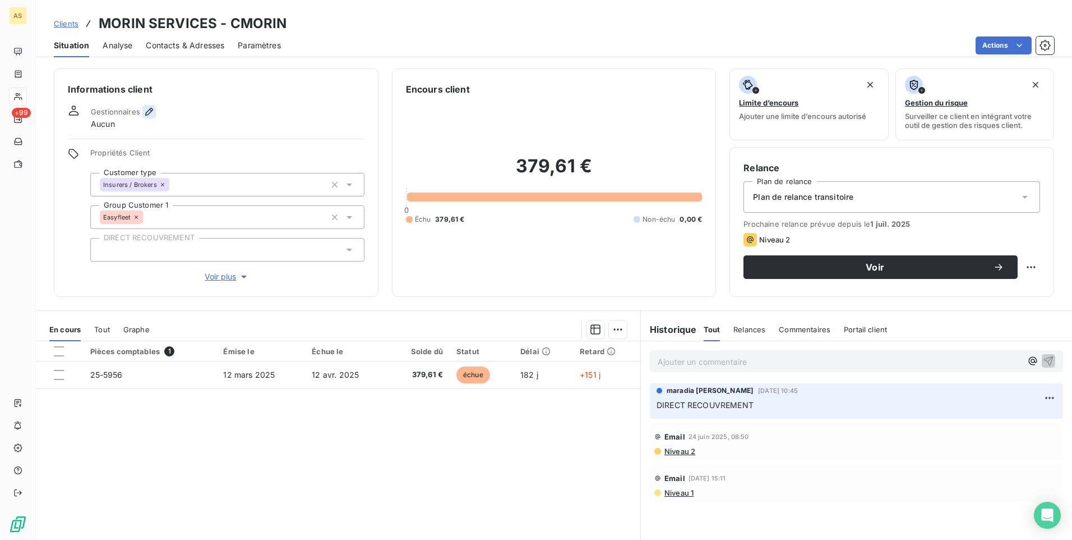
click at [147, 112] on icon "button" at bounding box center [149, 111] width 11 height 11
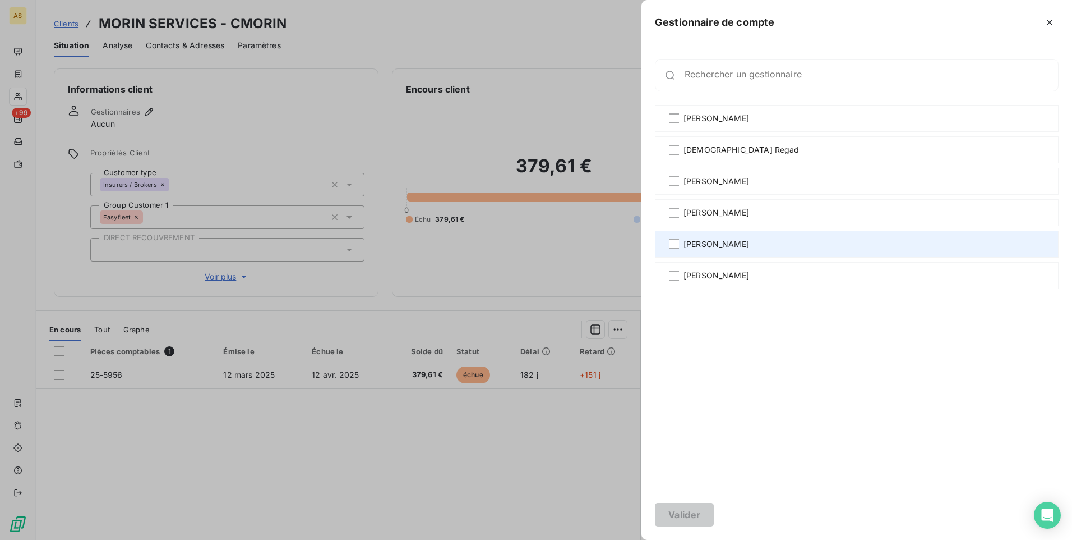
click at [703, 247] on span "[PERSON_NAME]" at bounding box center [717, 243] width 66 height 11
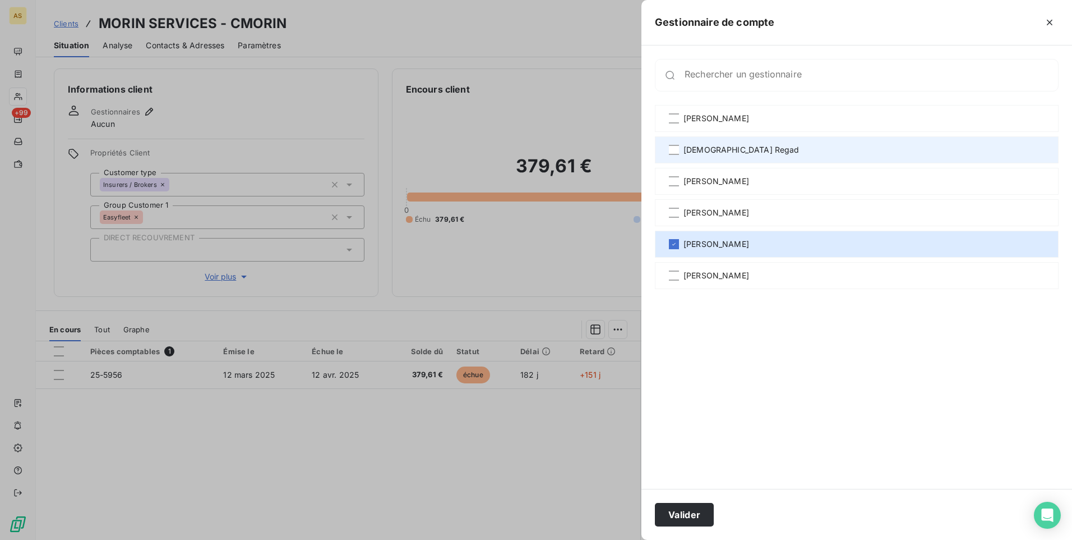
click at [702, 150] on span "[DEMOGRAPHIC_DATA] Regad" at bounding box center [742, 149] width 116 height 11
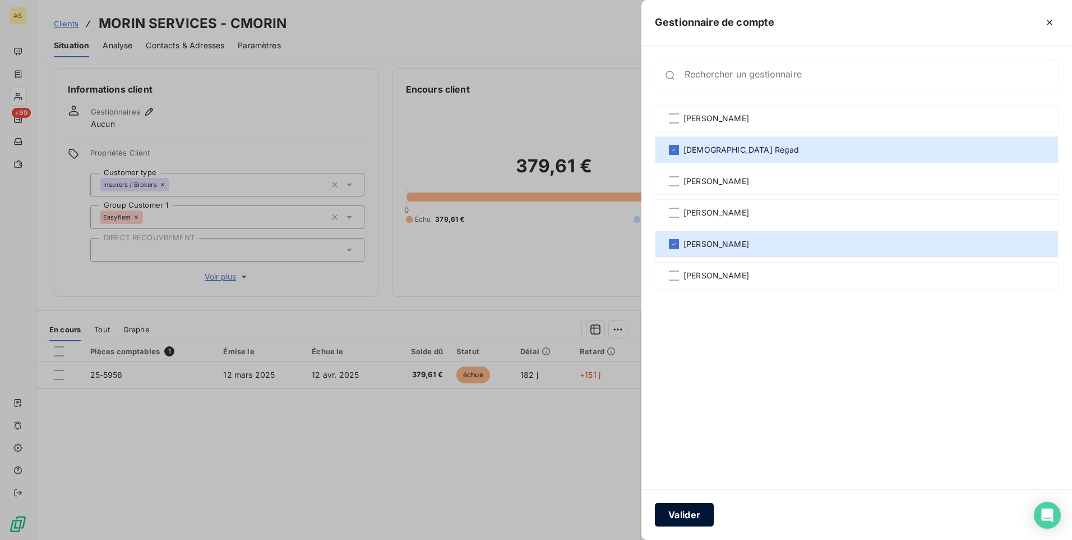
click at [690, 512] on button "Valider" at bounding box center [684, 514] width 59 height 24
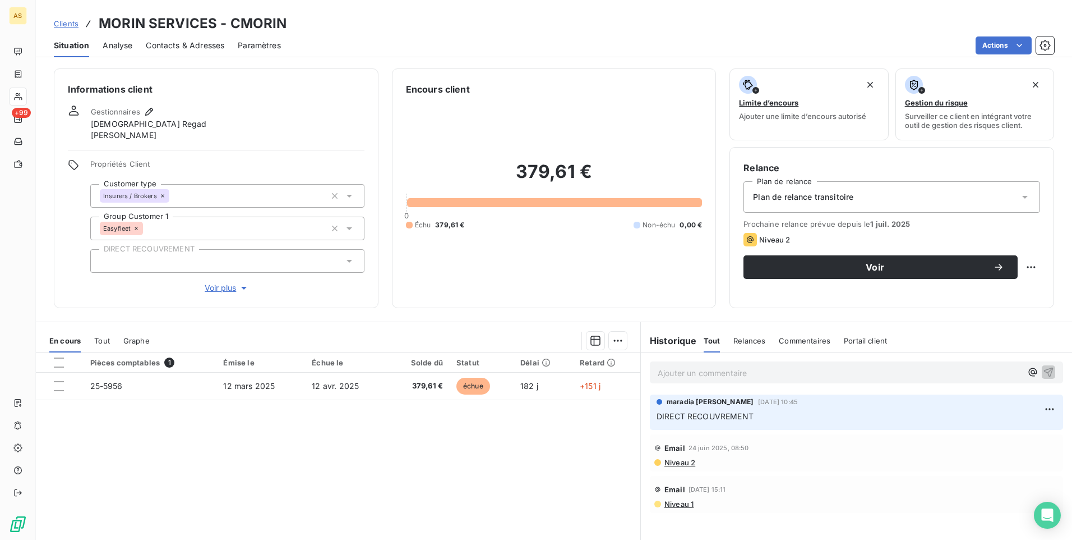
click at [67, 25] on span "Clients" at bounding box center [66, 23] width 25 height 9
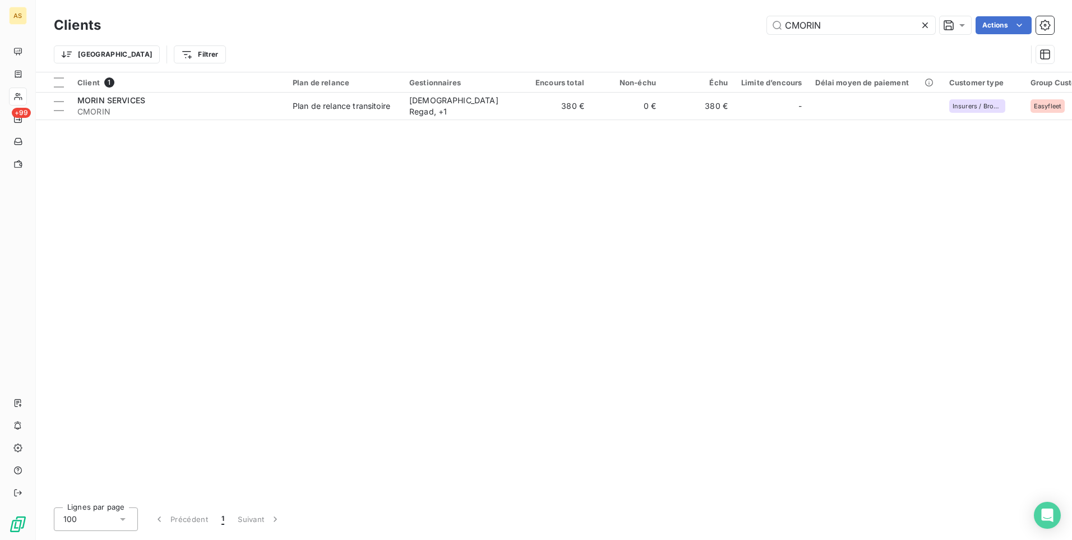
drag, startPoint x: 926, startPoint y: 25, endPoint x: 901, endPoint y: 46, distance: 32.7
click at [921, 33] on div at bounding box center [928, 25] width 16 height 18
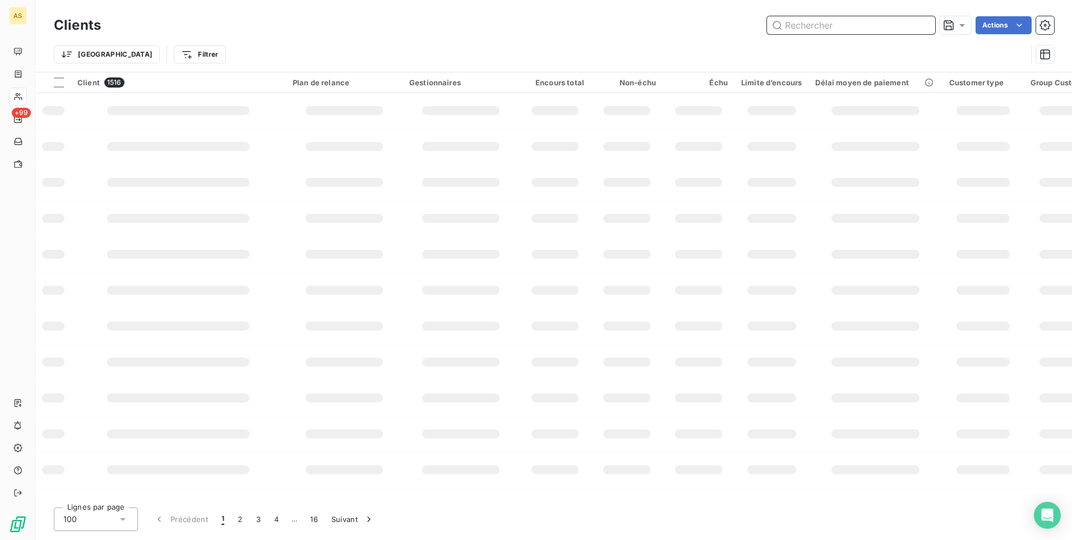
click at [800, 32] on input "text" at bounding box center [851, 25] width 168 height 18
click at [799, 29] on input "text" at bounding box center [851, 25] width 168 height 18
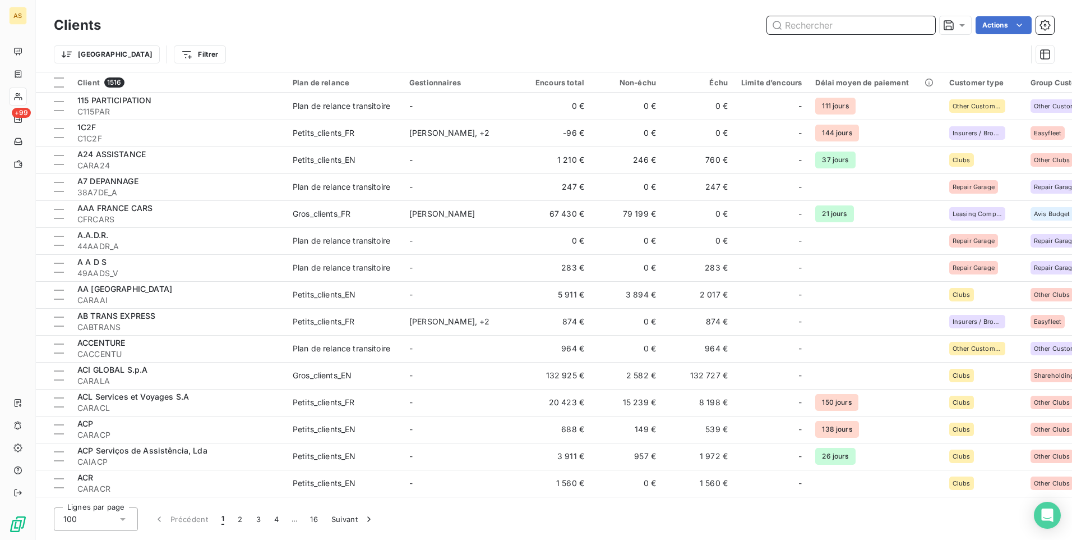
paste input "CEALAMO"
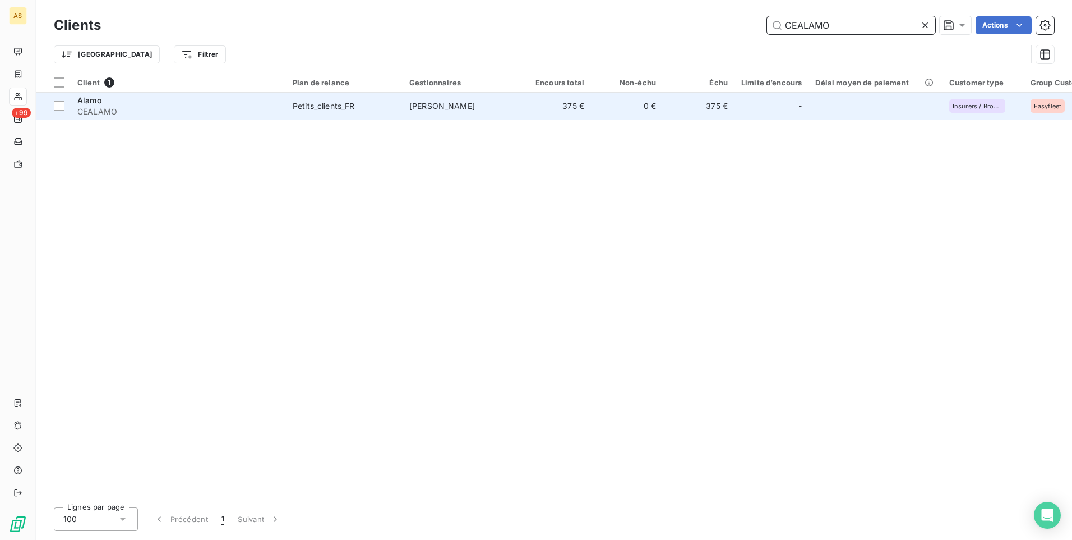
type input "CEALAMO"
click at [504, 98] on td "[PERSON_NAME]" at bounding box center [461, 106] width 117 height 27
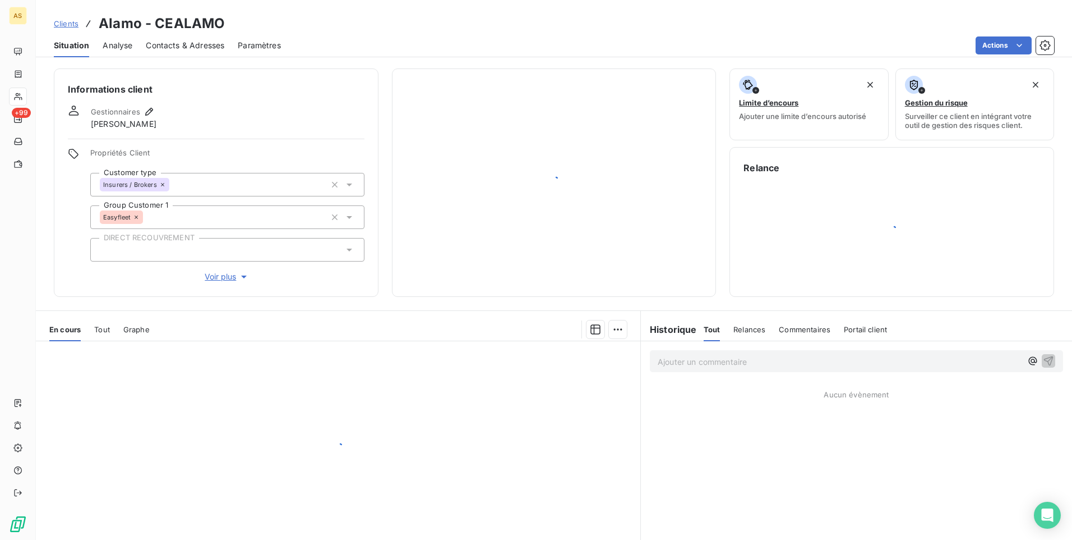
click at [504, 98] on div at bounding box center [554, 182] width 297 height 200
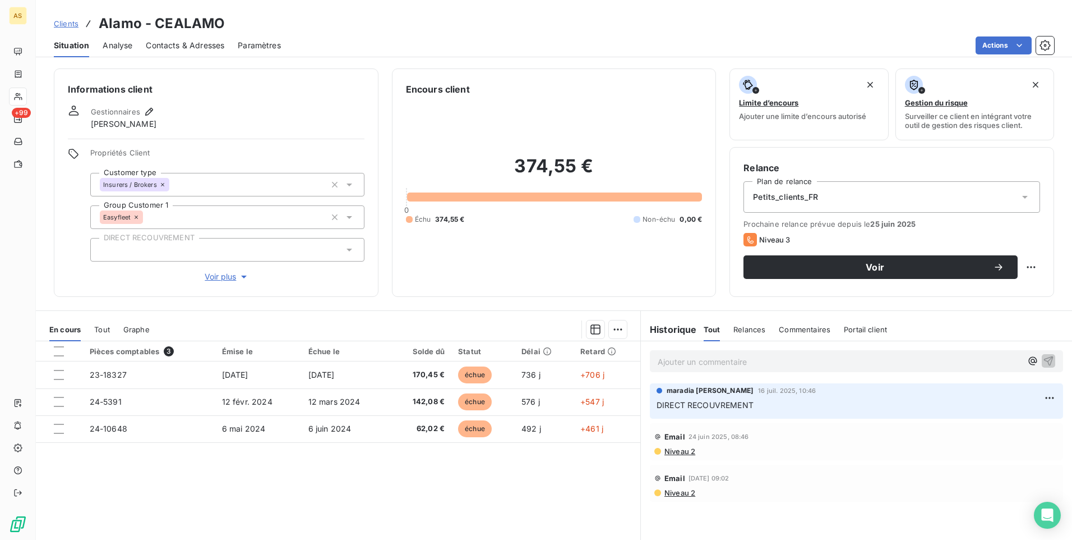
click at [151, 118] on span "[PERSON_NAME]" at bounding box center [124, 123] width 66 height 11
click at [152, 108] on icon "button" at bounding box center [149, 111] width 11 height 11
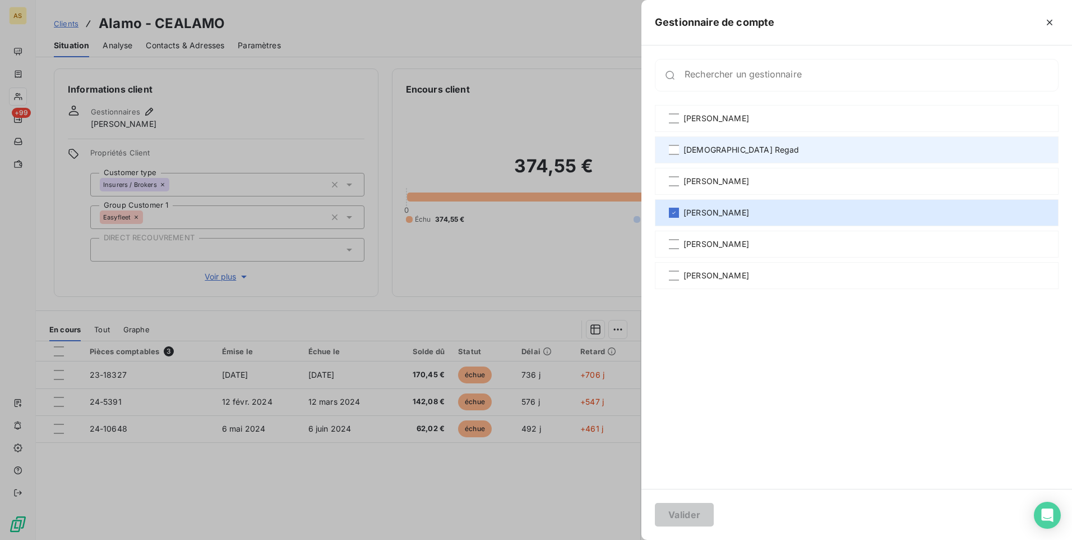
click at [711, 149] on span "[DEMOGRAPHIC_DATA] Regad" at bounding box center [742, 149] width 116 height 11
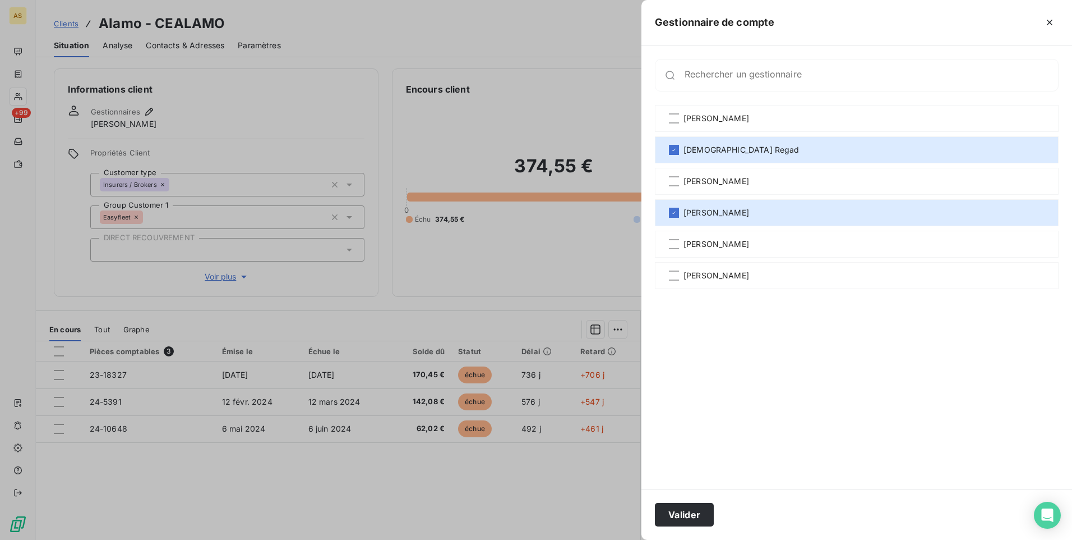
drag, startPoint x: 717, startPoint y: 246, endPoint x: 698, endPoint y: 330, distance: 86.8
click at [714, 251] on div "[PERSON_NAME]" at bounding box center [857, 243] width 404 height 27
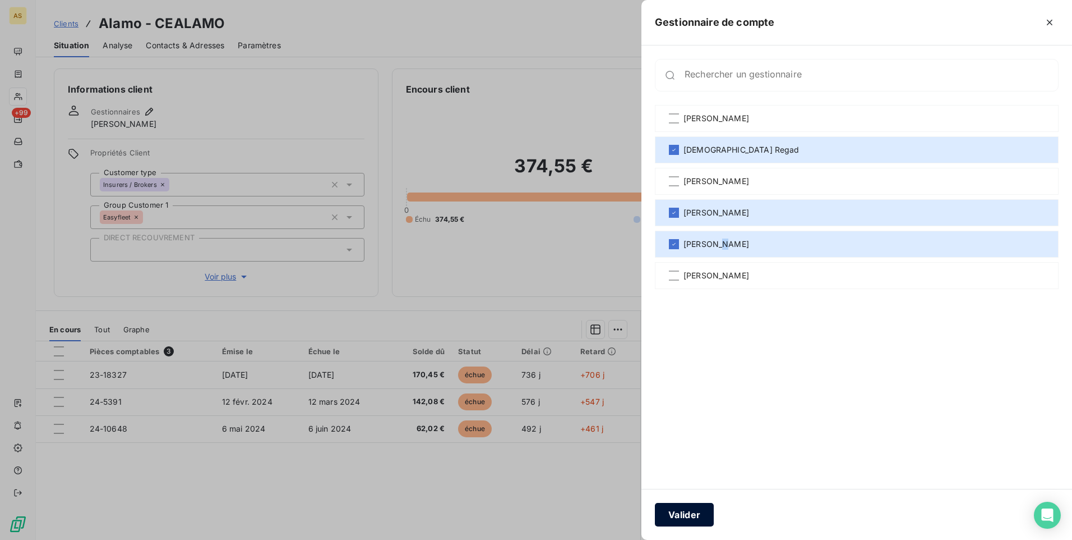
click at [690, 519] on button "Valider" at bounding box center [684, 514] width 59 height 24
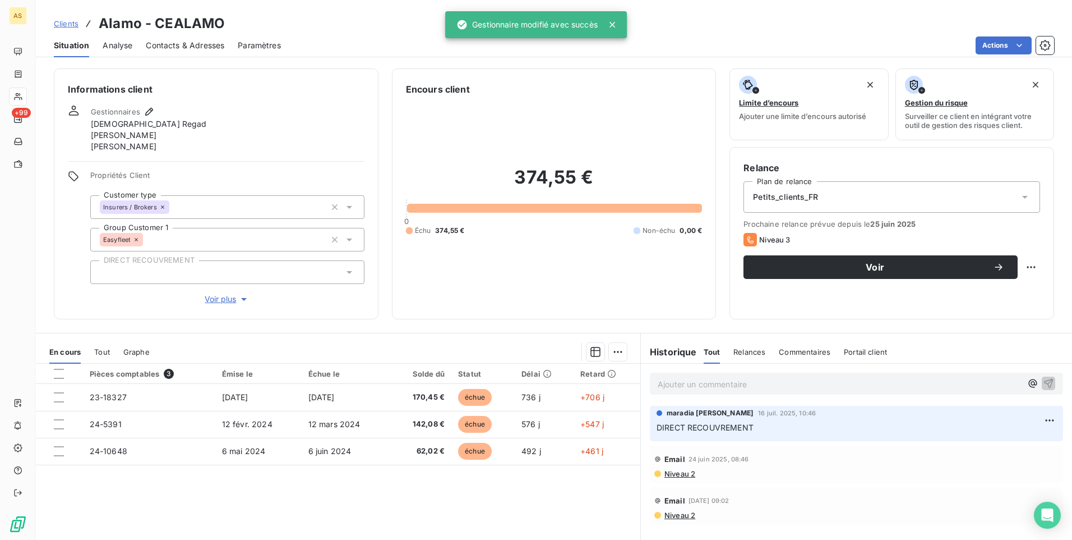
click at [64, 19] on span "Clients" at bounding box center [66, 23] width 25 height 9
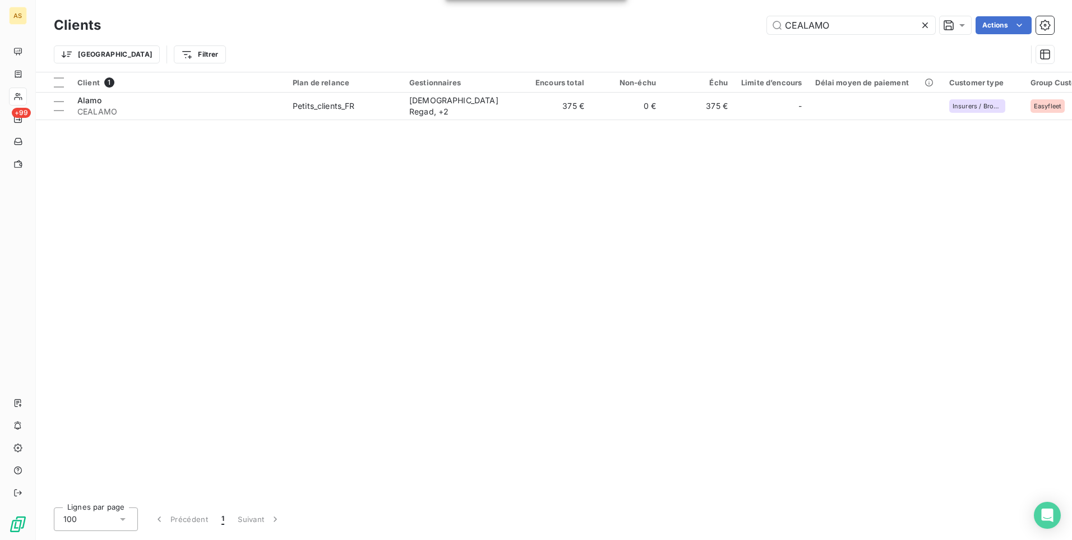
click at [928, 25] on icon at bounding box center [925, 25] width 11 height 11
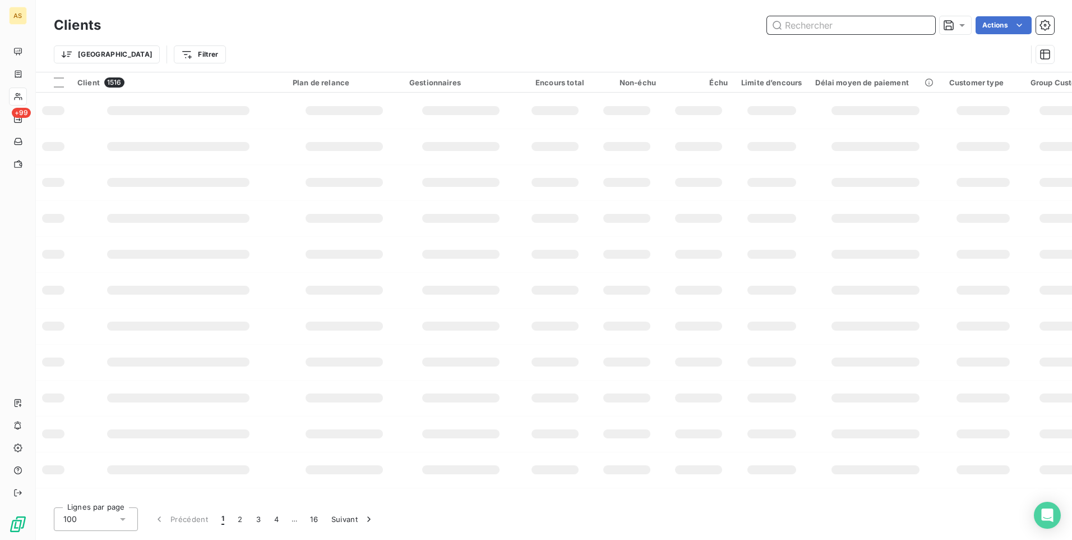
click at [792, 22] on input "text" at bounding box center [851, 25] width 168 height 18
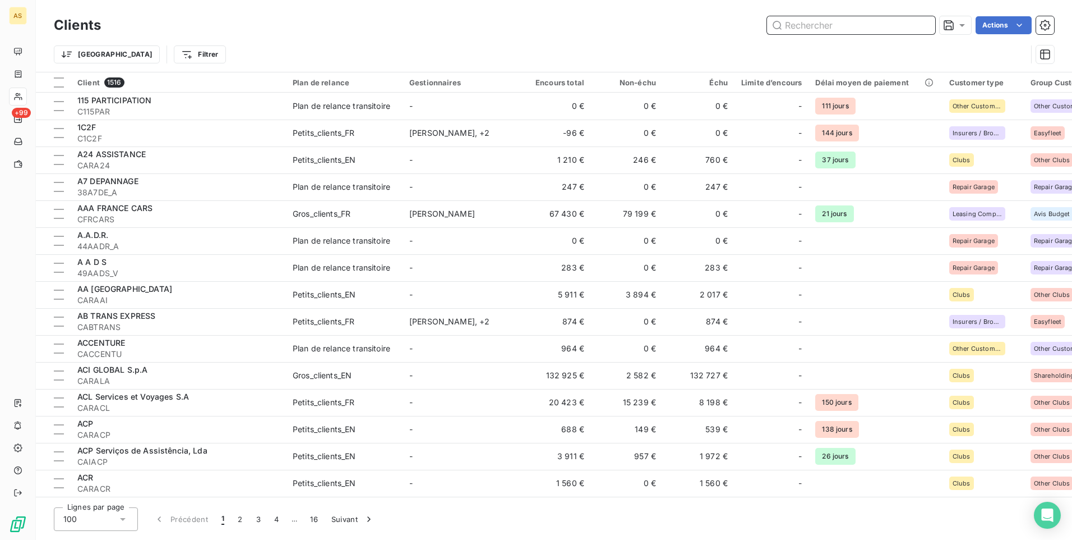
click at [831, 29] on input "text" at bounding box center [851, 25] width 168 height 18
paste input "CSOTUBE"
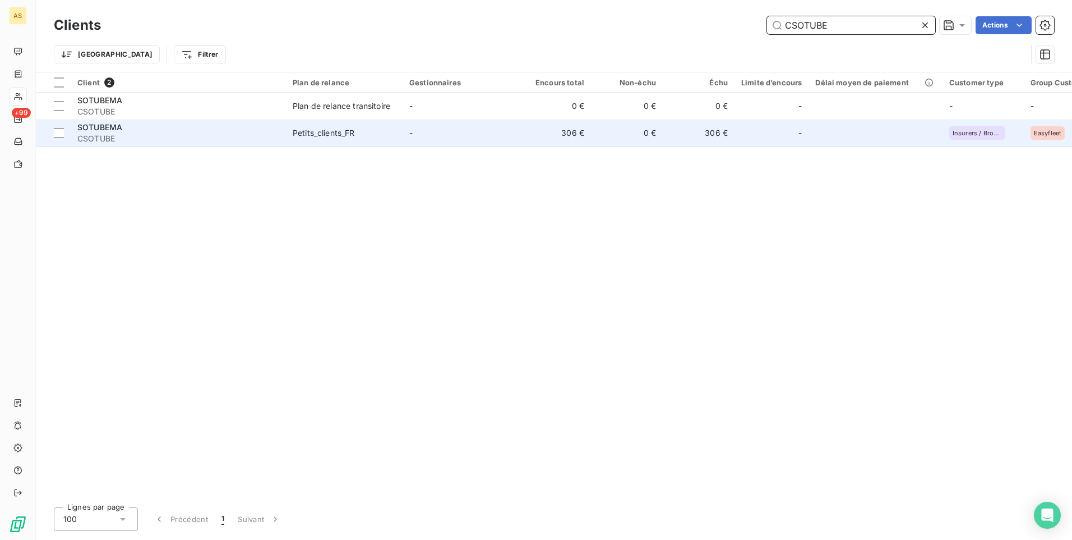
type input "CSOTUBE"
click at [259, 136] on span "CSOTUBE" at bounding box center [178, 138] width 202 height 11
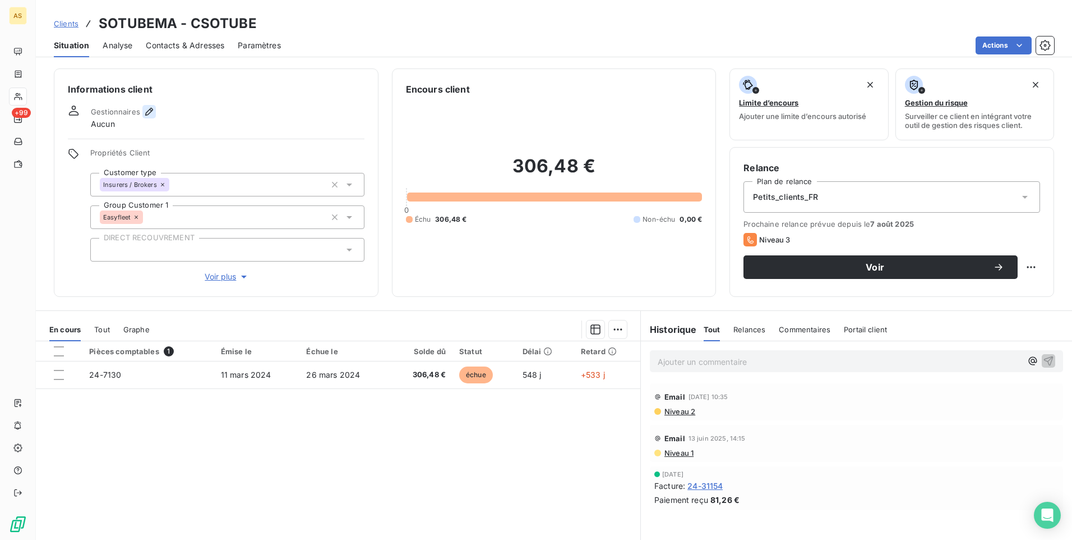
click at [151, 114] on icon "button" at bounding box center [149, 111] width 11 height 11
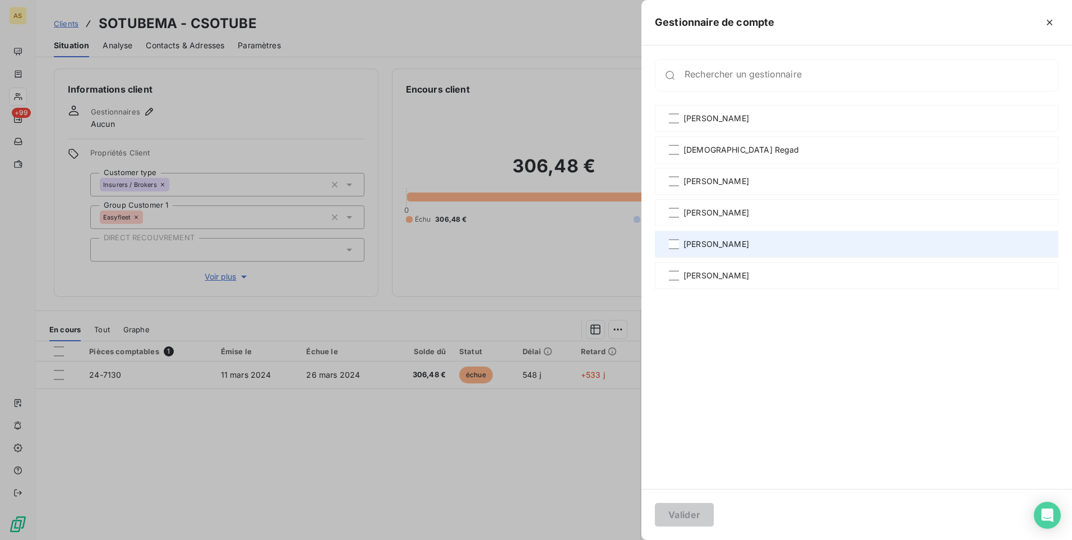
click at [706, 238] on span "[PERSON_NAME]" at bounding box center [717, 243] width 66 height 11
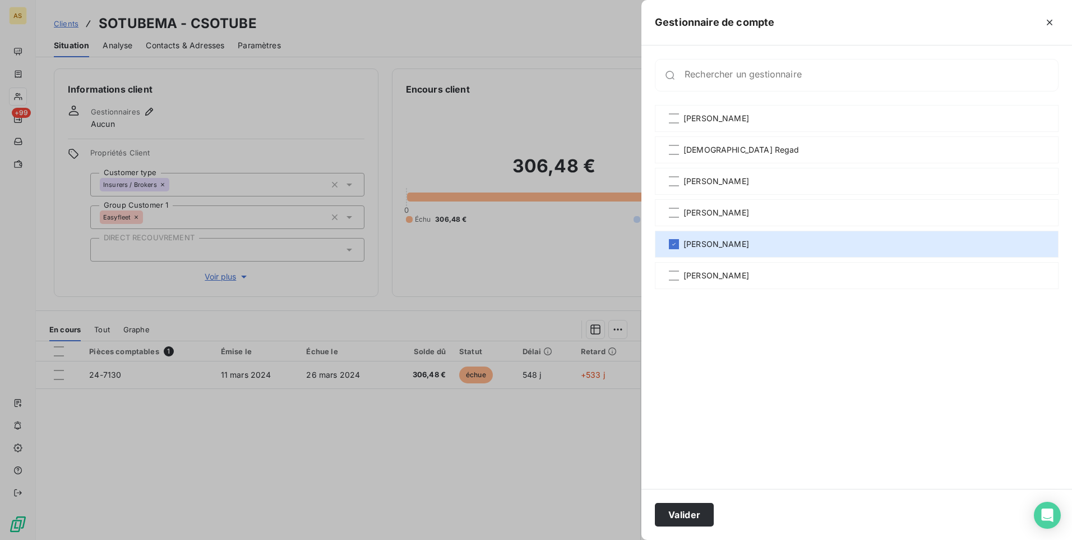
drag, startPoint x: 703, startPoint y: 155, endPoint x: 703, endPoint y: 167, distance: 11.8
click at [703, 167] on div "[PERSON_NAME] Regad [PERSON_NAME] [PERSON_NAME]" at bounding box center [857, 290] width 404 height 370
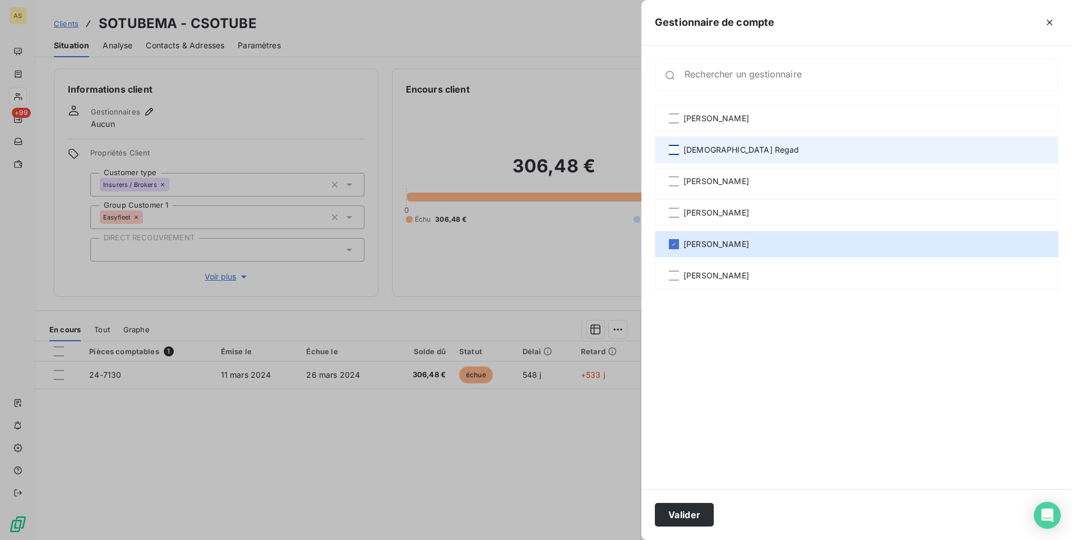
click at [677, 149] on div at bounding box center [674, 150] width 10 height 10
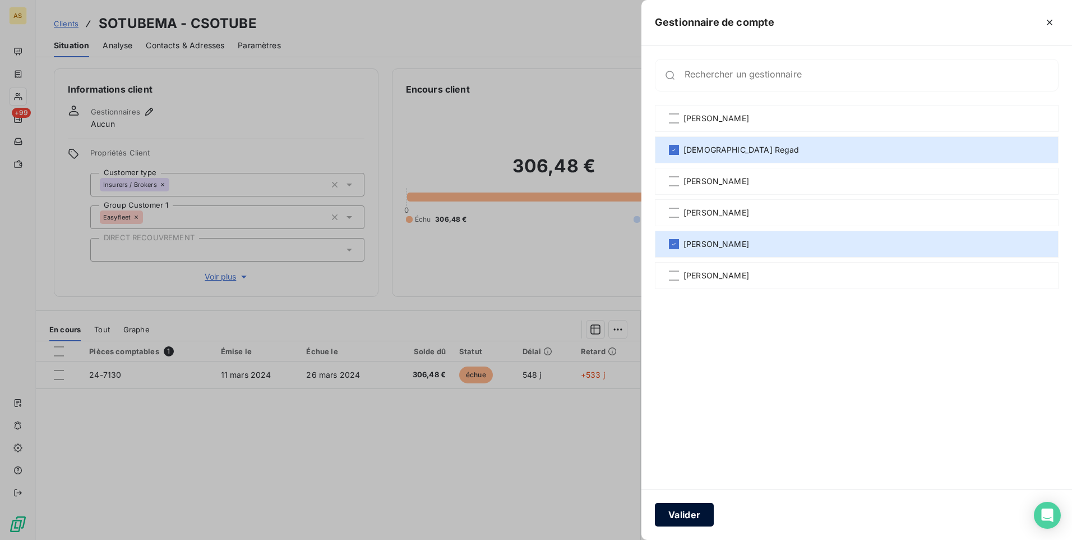
click at [693, 511] on button "Valider" at bounding box center [684, 514] width 59 height 24
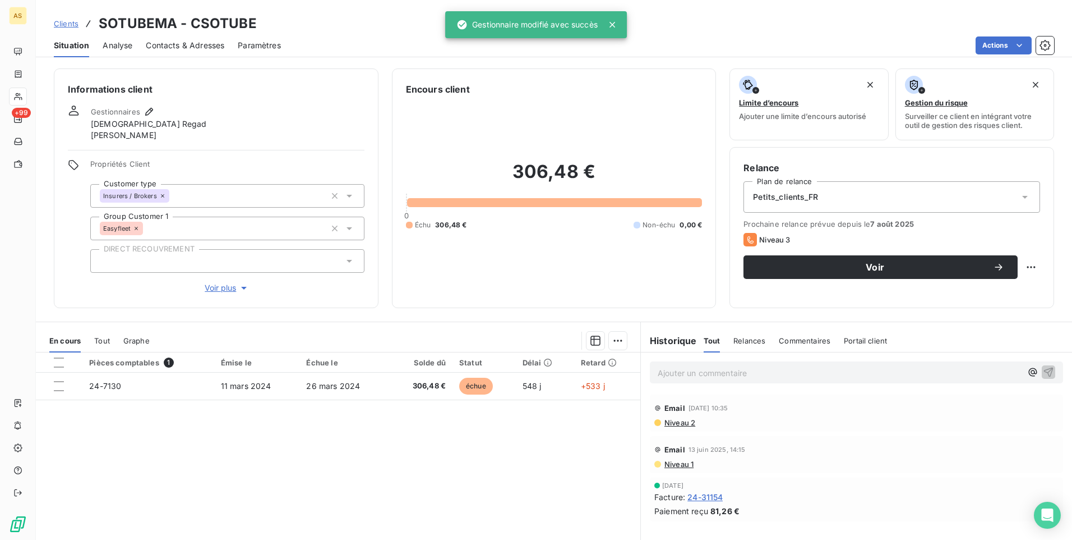
click at [68, 22] on span "Clients" at bounding box center [66, 23] width 25 height 9
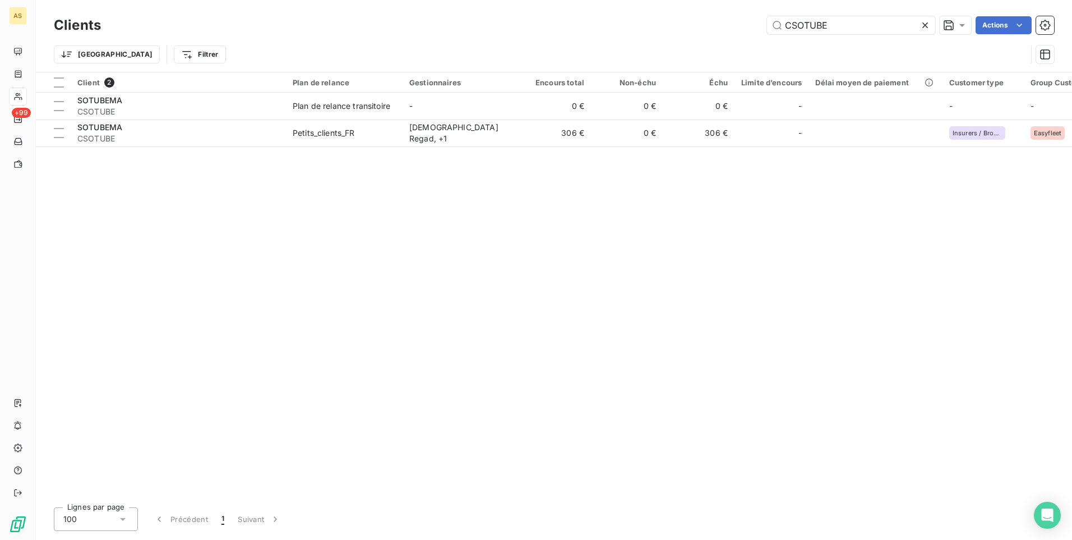
click at [925, 24] on icon at bounding box center [926, 25] width 6 height 6
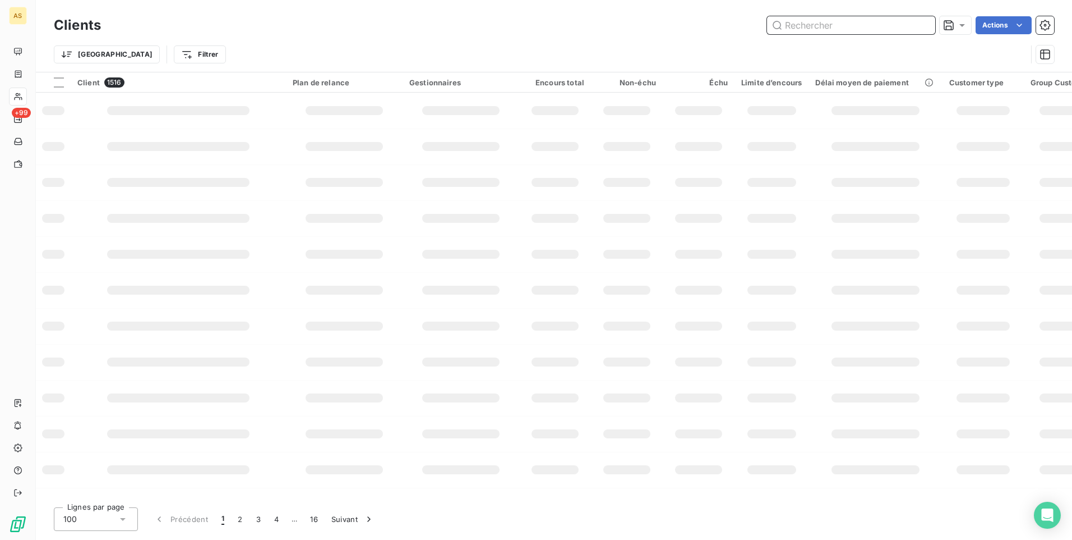
click at [795, 25] on input "text" at bounding box center [851, 25] width 168 height 18
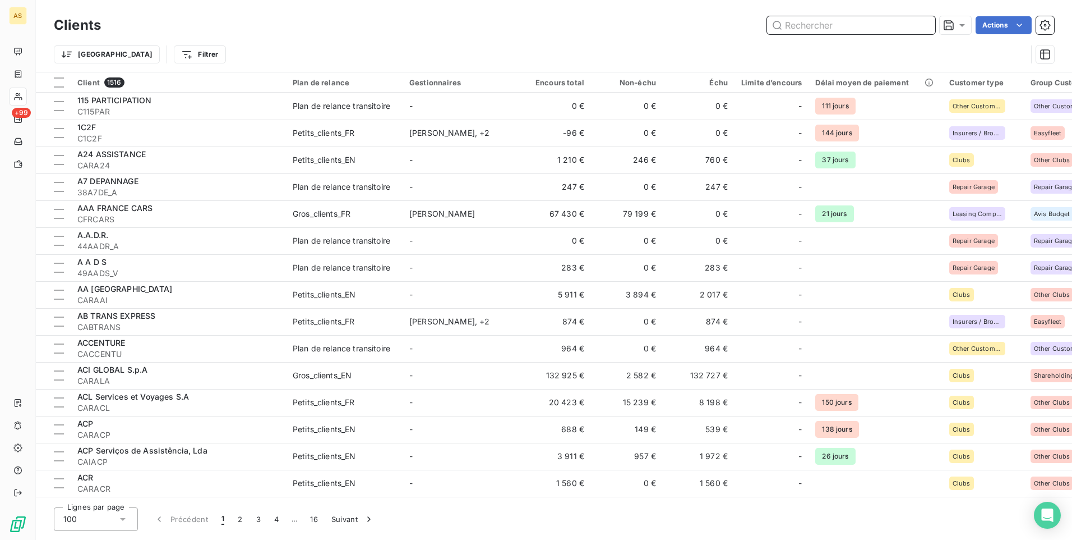
drag, startPoint x: 788, startPoint y: 24, endPoint x: 781, endPoint y: 26, distance: 7.5
paste input "CAGMALOC"
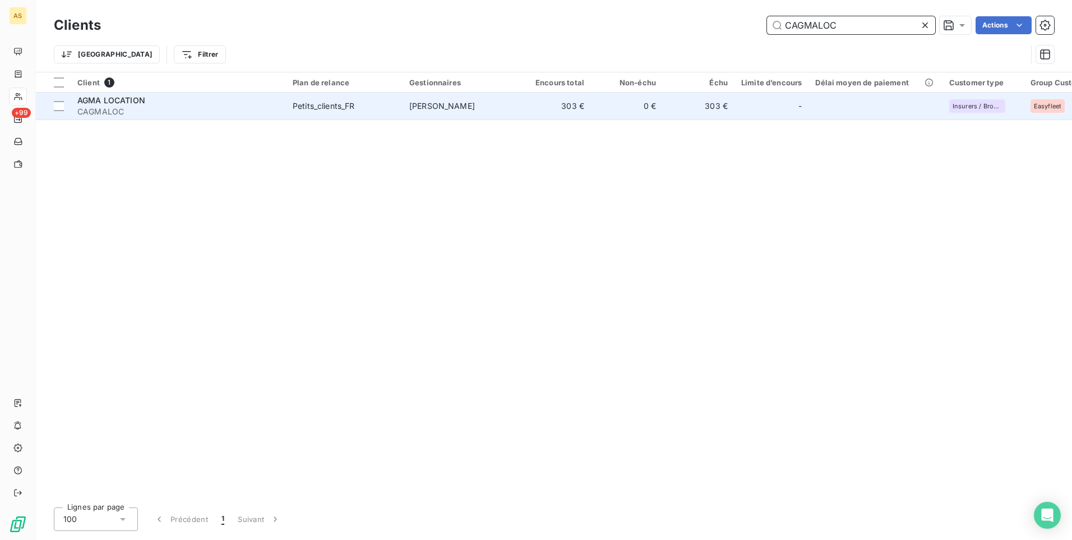
type input "CAGMALOC"
click at [197, 107] on span "CAGMALOC" at bounding box center [178, 111] width 202 height 11
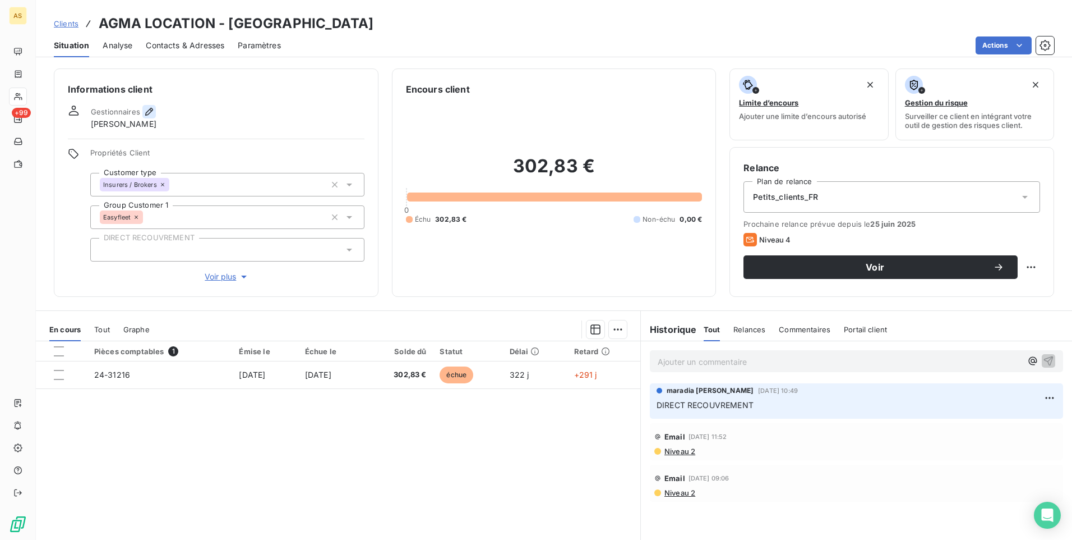
click at [147, 111] on icon "button" at bounding box center [149, 112] width 8 height 8
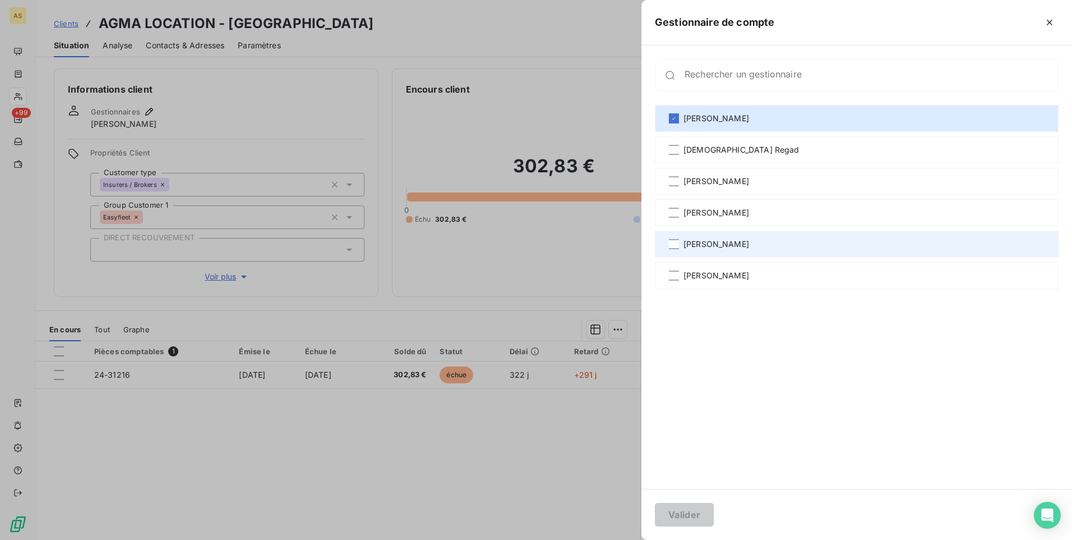
click at [686, 249] on span "[PERSON_NAME]" at bounding box center [717, 243] width 66 height 11
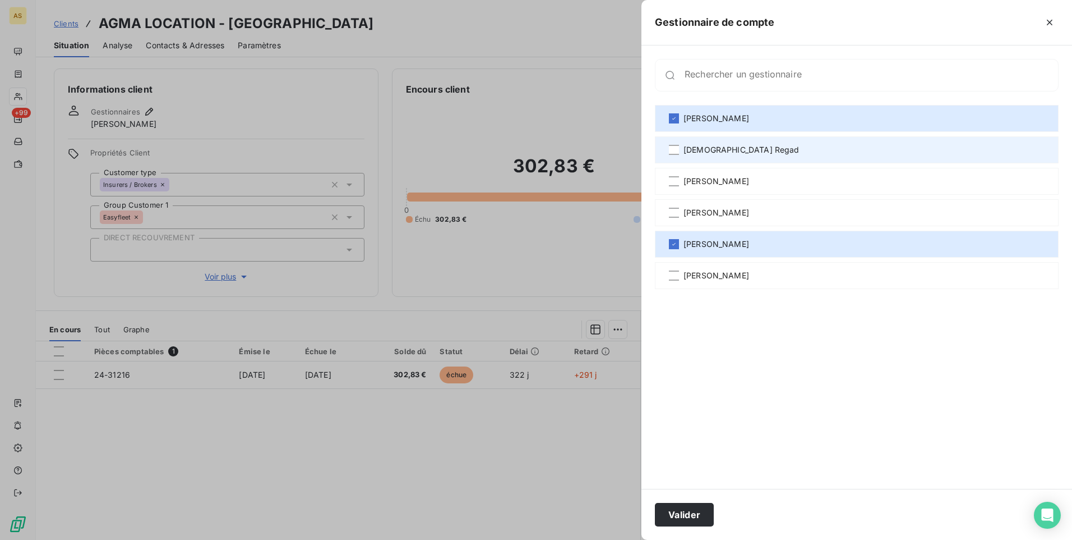
click at [676, 139] on div "[DEMOGRAPHIC_DATA] Regad" at bounding box center [857, 149] width 404 height 27
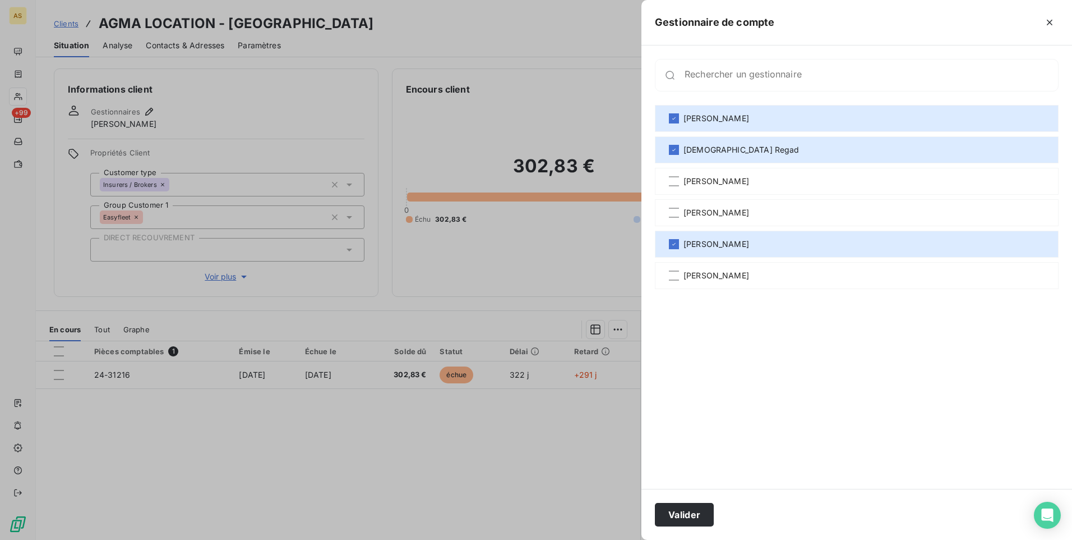
click at [681, 496] on div "Valider" at bounding box center [857, 513] width 431 height 51
click at [685, 515] on button "Valider" at bounding box center [684, 514] width 59 height 24
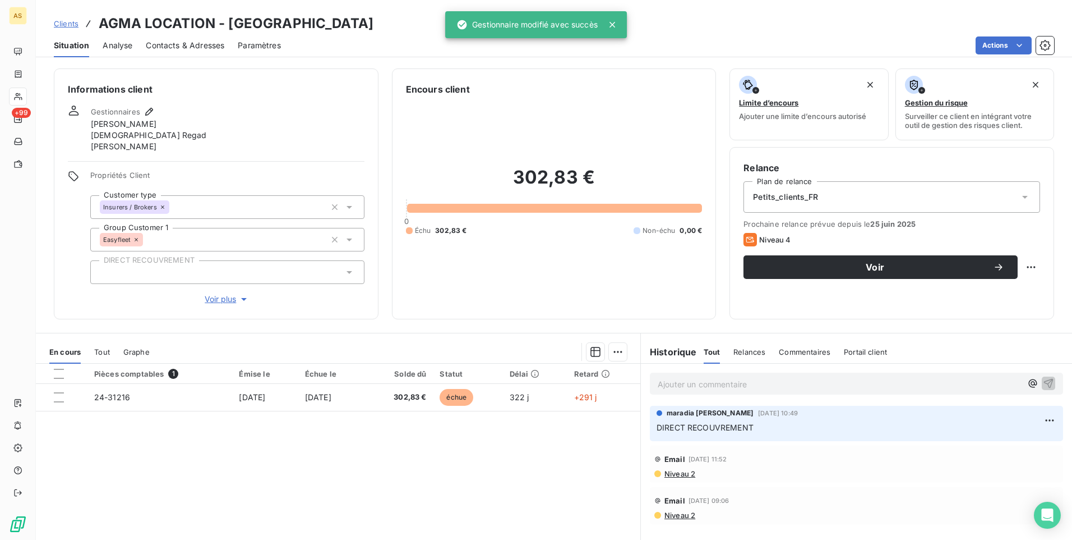
click at [73, 21] on span "Clients" at bounding box center [66, 23] width 25 height 9
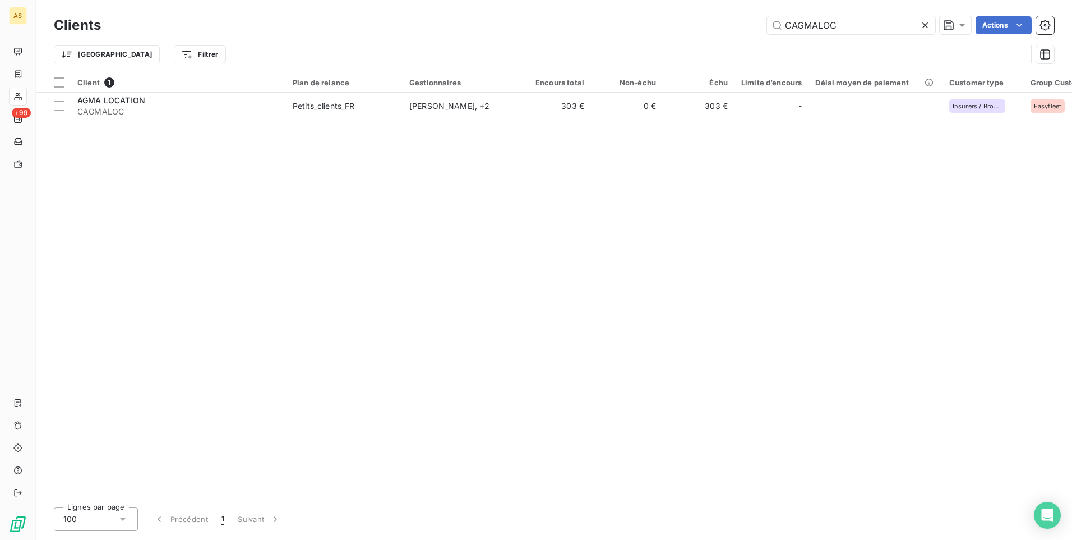
click at [920, 21] on icon at bounding box center [925, 25] width 11 height 11
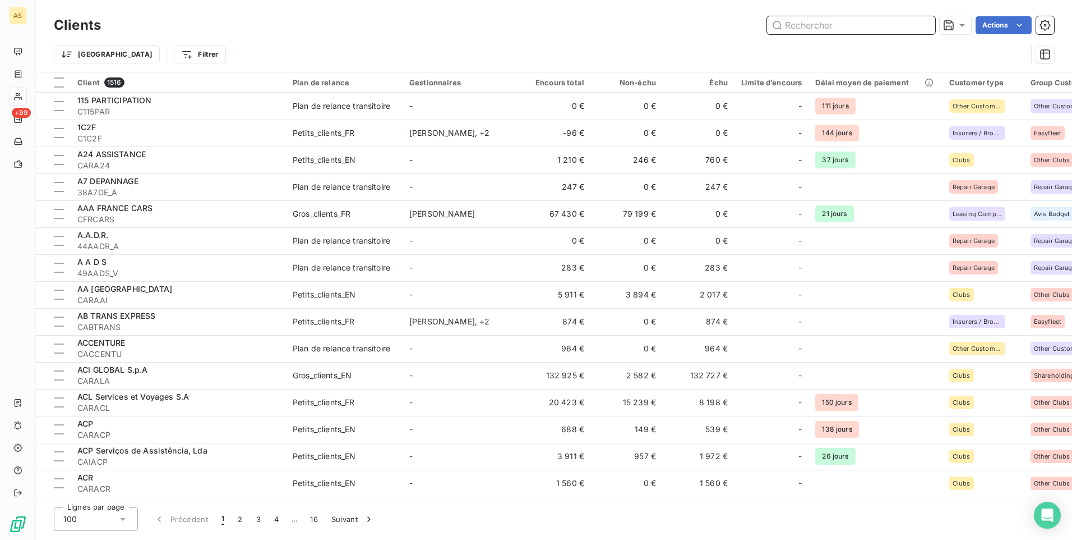
click at [804, 24] on input "text" at bounding box center [851, 25] width 168 height 18
paste input "CECIMBAL"
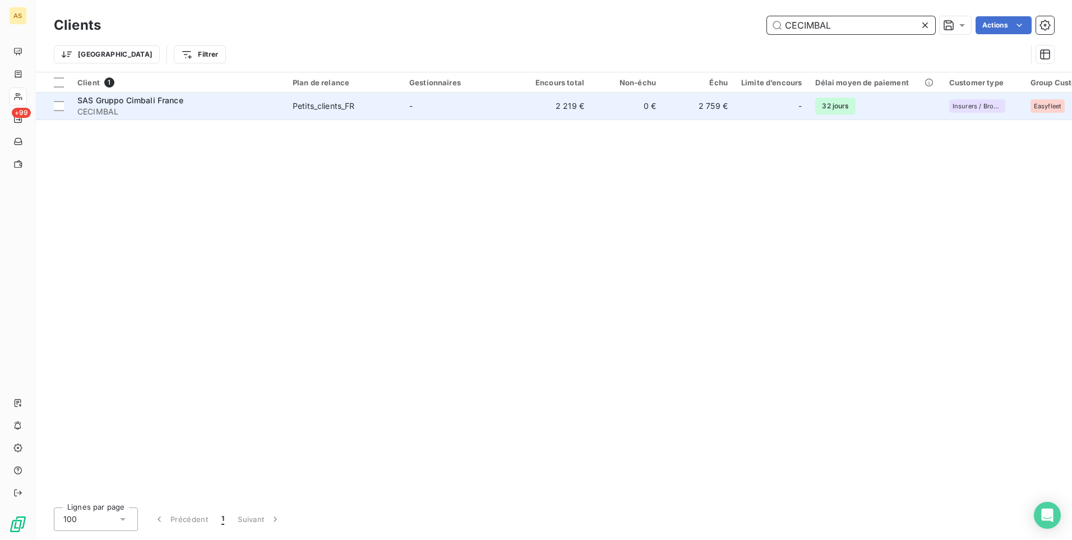
type input "CECIMBAL"
click at [617, 111] on td "0 €" at bounding box center [627, 106] width 72 height 27
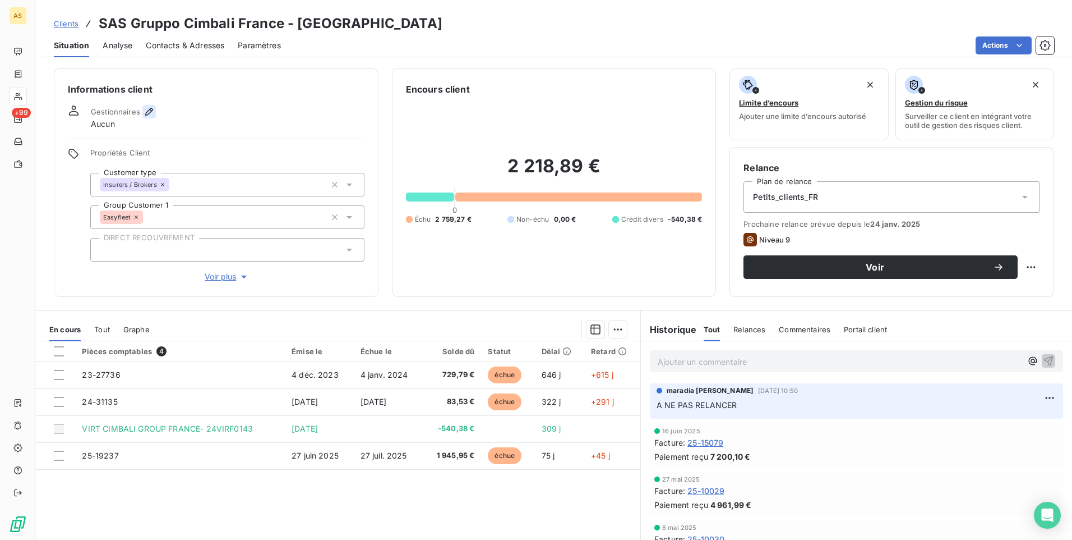
click at [147, 114] on icon "button" at bounding box center [149, 111] width 11 height 11
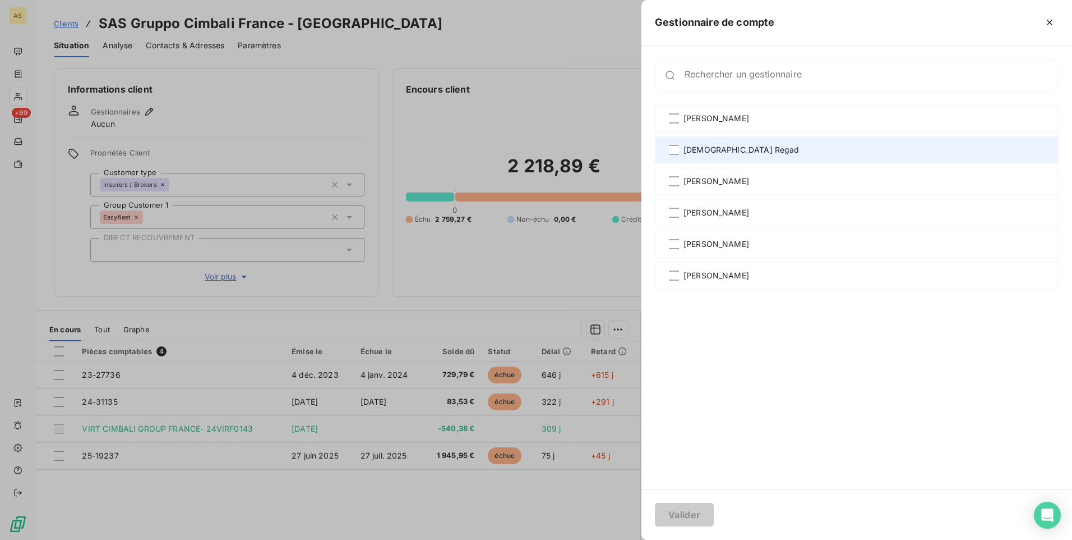
click at [708, 148] on span "[DEMOGRAPHIC_DATA] Regad" at bounding box center [742, 149] width 116 height 11
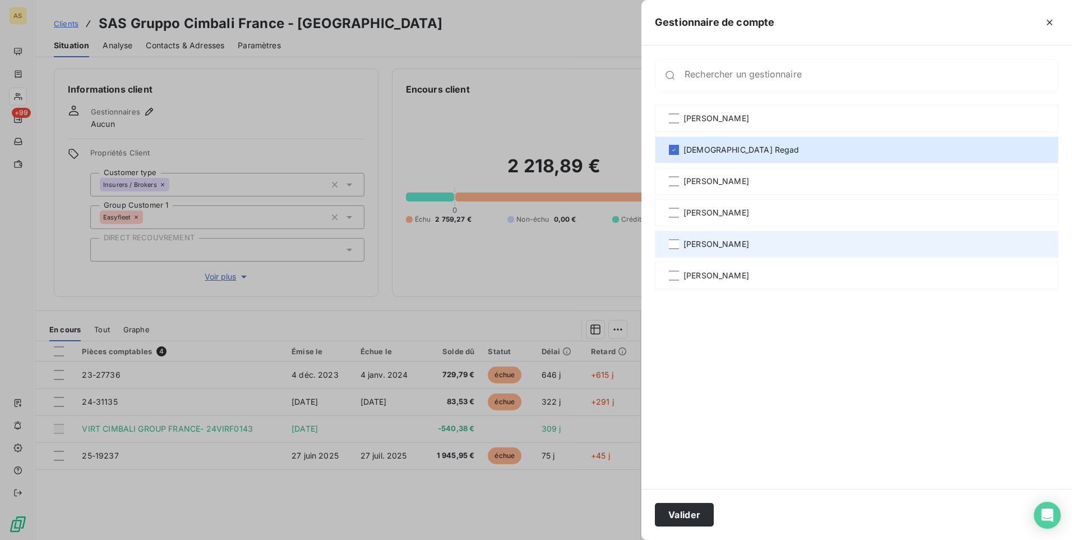
click at [718, 238] on span "[PERSON_NAME]" at bounding box center [717, 243] width 66 height 11
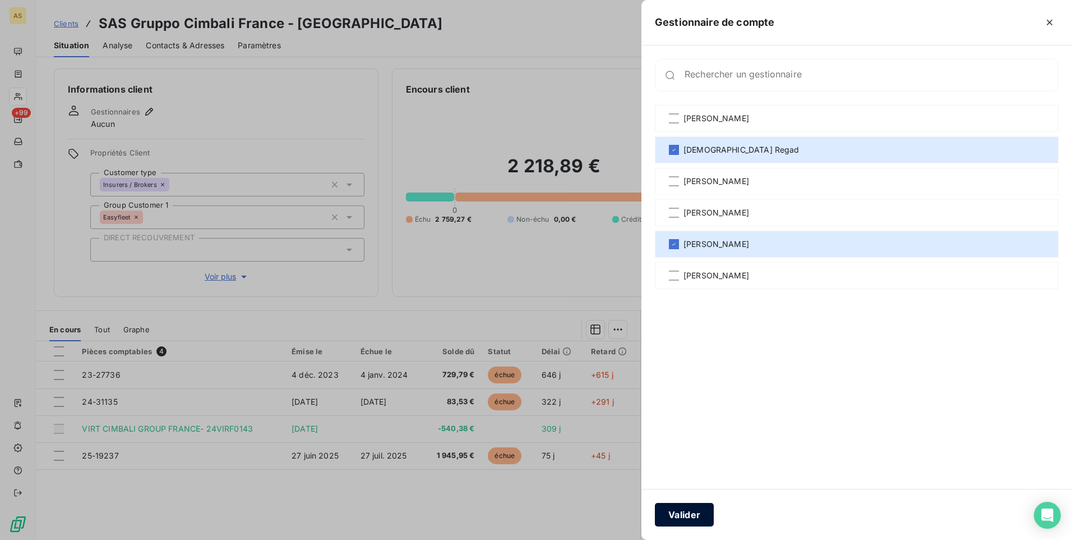
click at [691, 513] on button "Valider" at bounding box center [684, 514] width 59 height 24
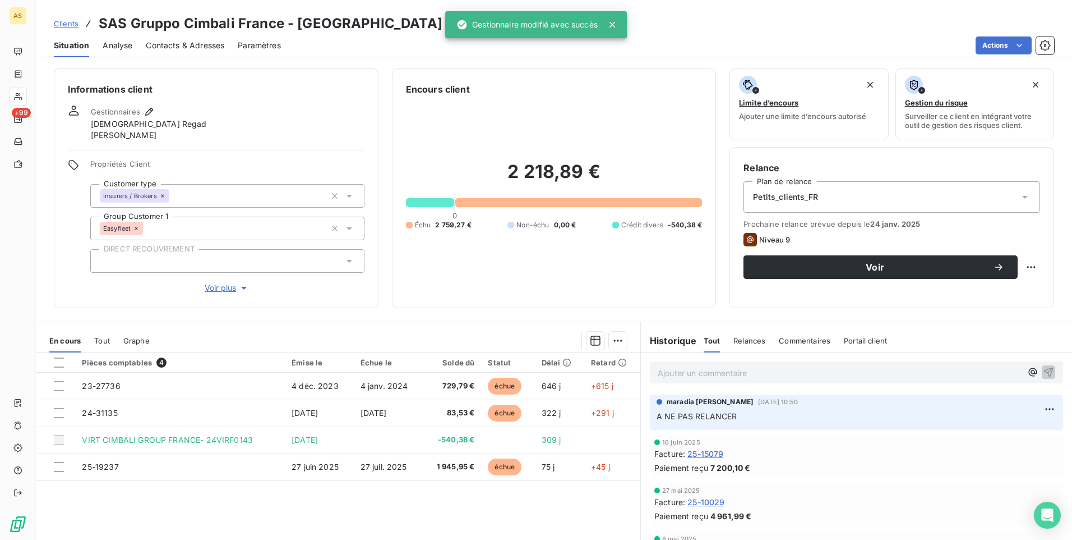
click at [62, 16] on div "Clients SAS Gruppo Cimbali France - CECIMBAL" at bounding box center [248, 23] width 389 height 20
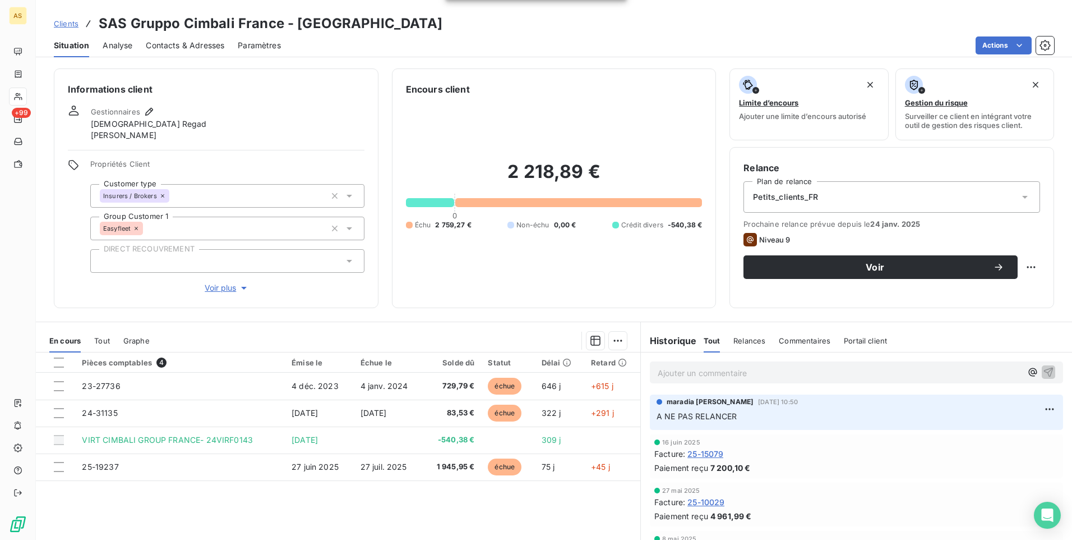
click at [72, 25] on span "Clients" at bounding box center [66, 23] width 25 height 9
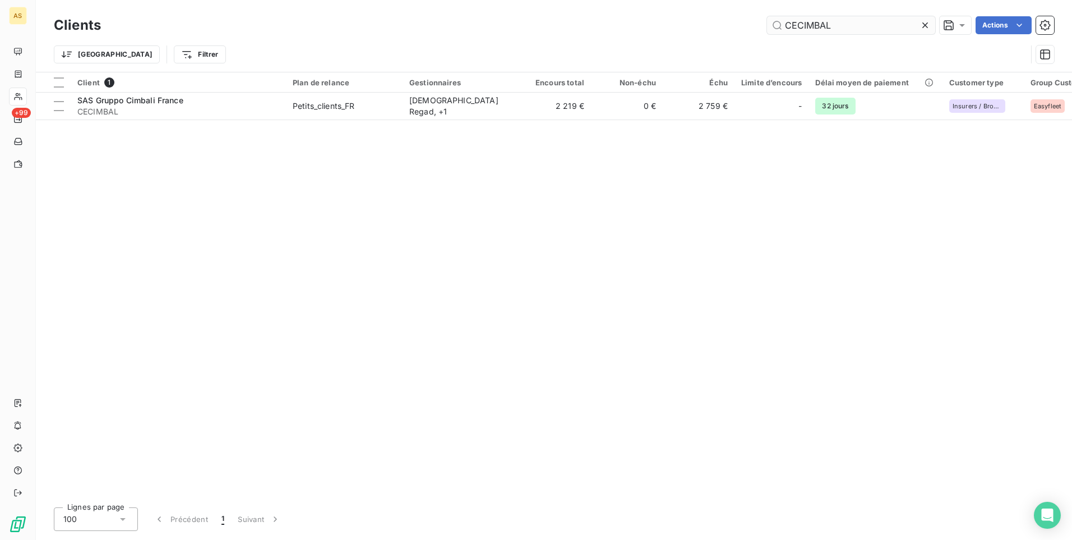
click at [930, 28] on icon at bounding box center [925, 25] width 11 height 11
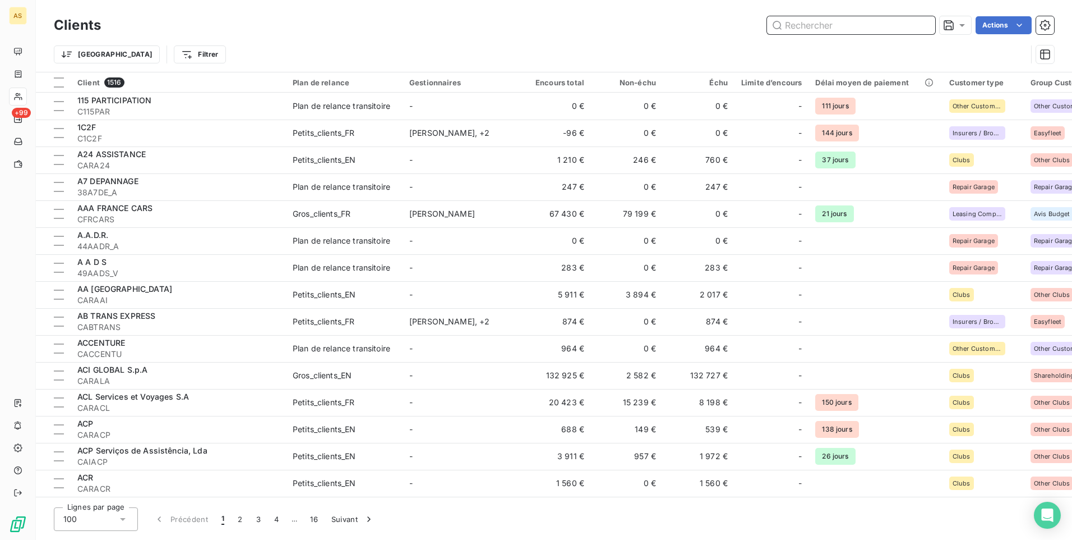
click at [801, 21] on input "text" at bounding box center [851, 25] width 168 height 18
paste input "CVLSTRAN"
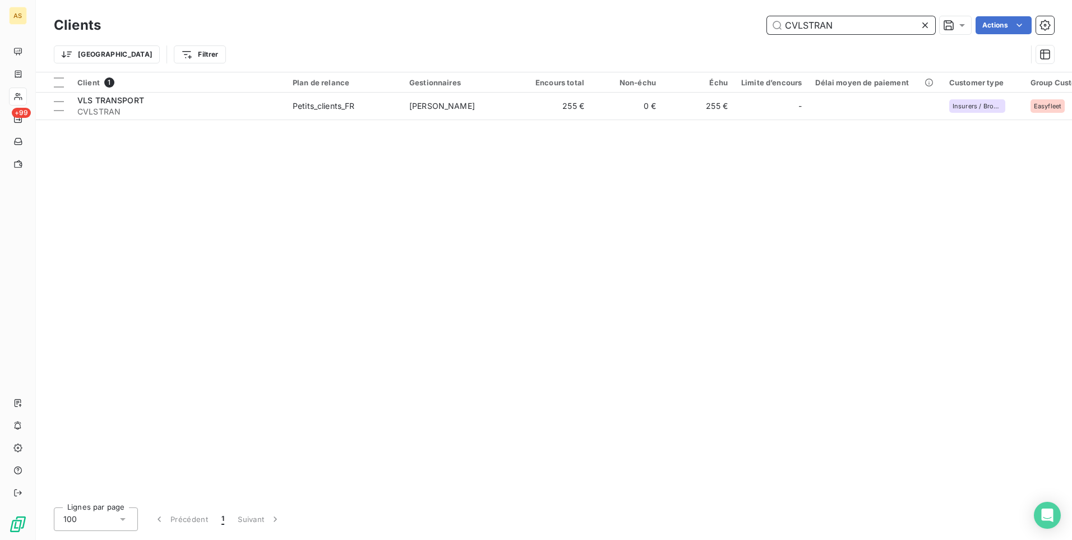
type input "CVLSTRAN"
click at [208, 122] on div "Client 1 Plan de relance Gestionnaires Encours total Non-échu Échu Limite d’enc…" at bounding box center [554, 285] width 1036 height 426
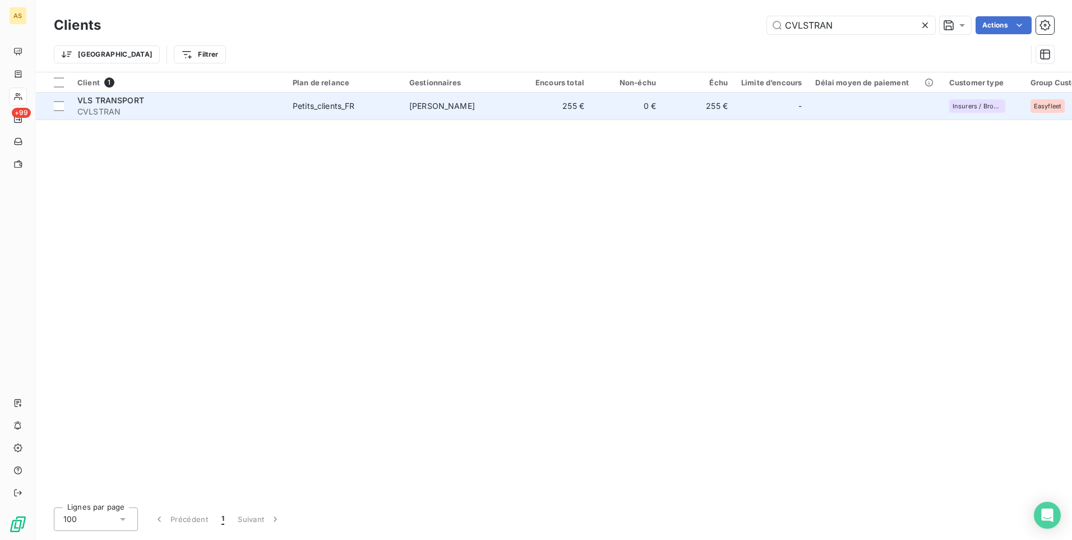
click at [523, 110] on td "255 €" at bounding box center [555, 106] width 72 height 27
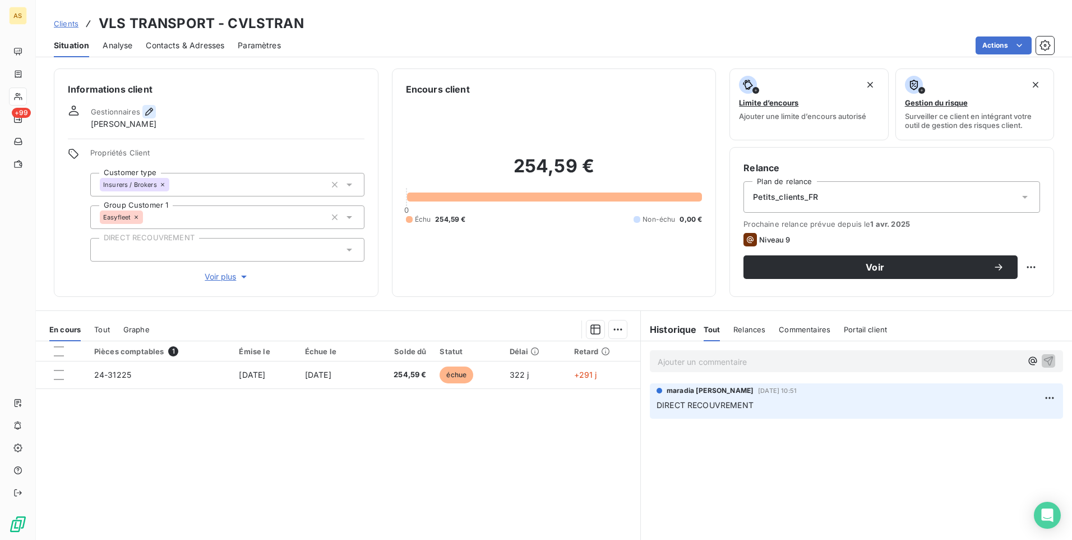
click at [145, 112] on icon "button" at bounding box center [149, 111] width 11 height 11
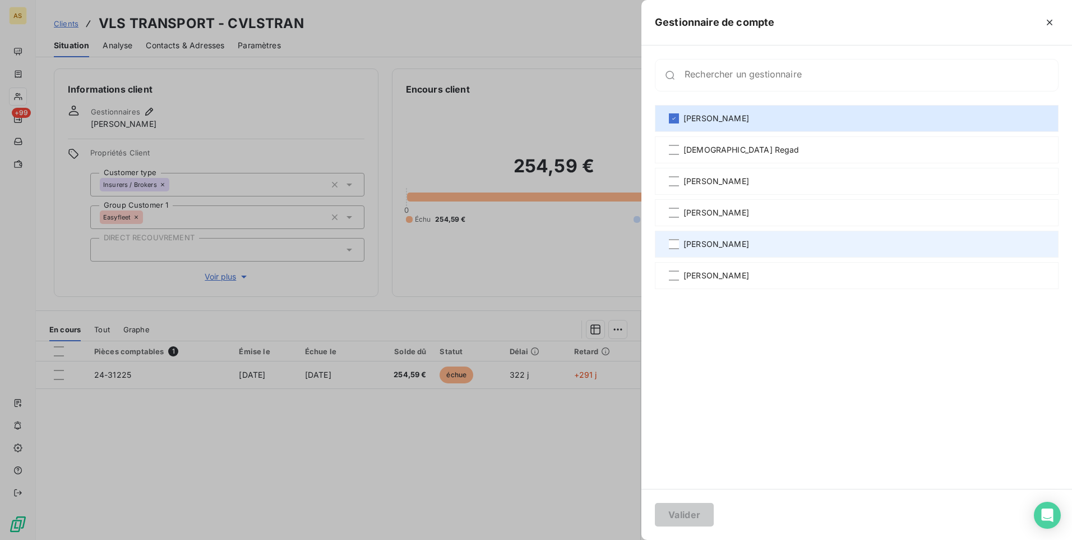
click at [696, 241] on span "[PERSON_NAME]" at bounding box center [717, 243] width 66 height 11
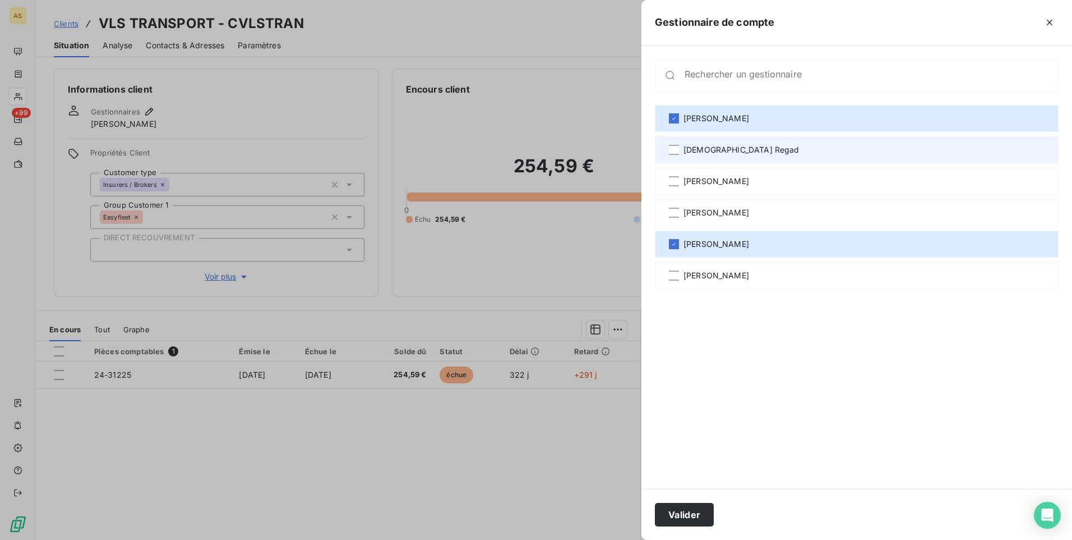
click at [696, 147] on span "[DEMOGRAPHIC_DATA] Regad" at bounding box center [742, 149] width 116 height 11
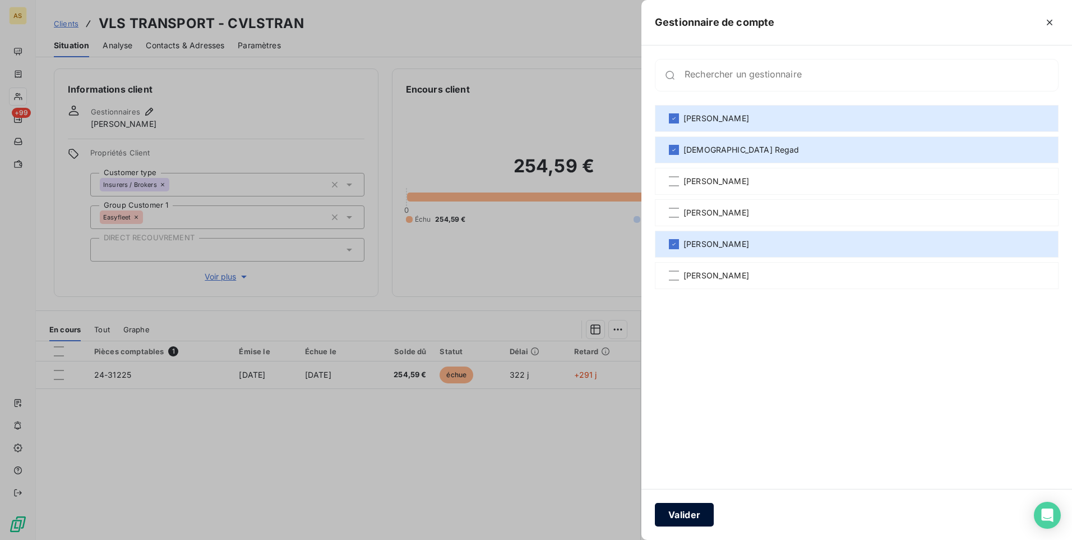
click at [705, 516] on button "Valider" at bounding box center [684, 514] width 59 height 24
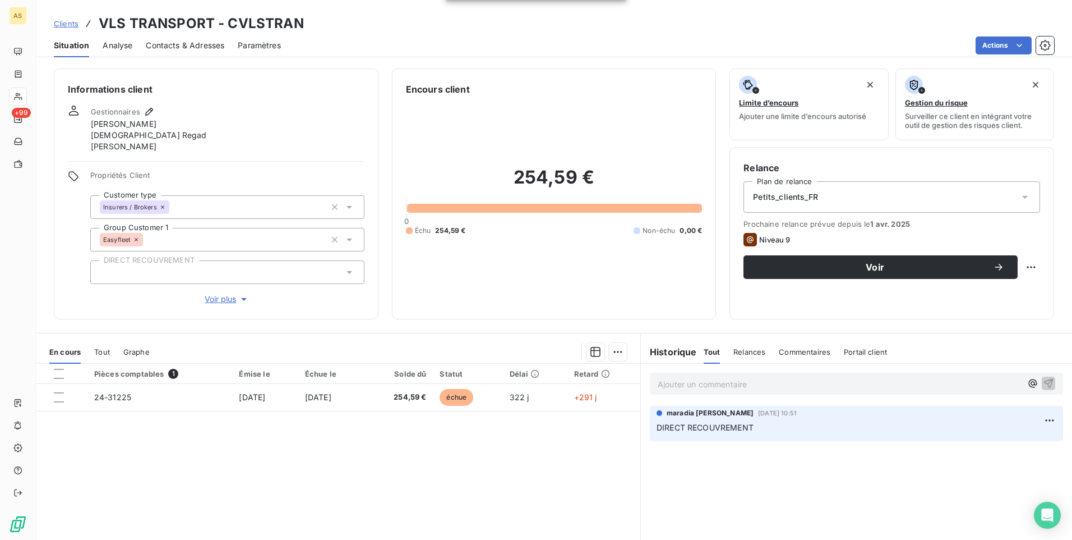
click at [67, 20] on span "Clients" at bounding box center [66, 23] width 25 height 9
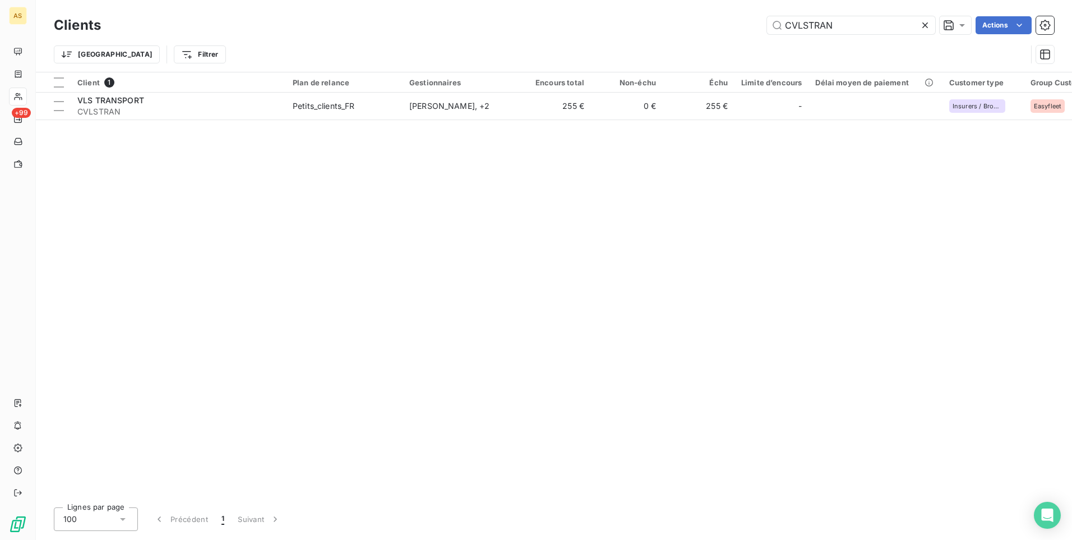
drag, startPoint x: 622, startPoint y: 17, endPoint x: 480, endPoint y: 26, distance: 142.2
click at [487, 29] on div "CVLSTRAN Actions" at bounding box center [584, 25] width 940 height 18
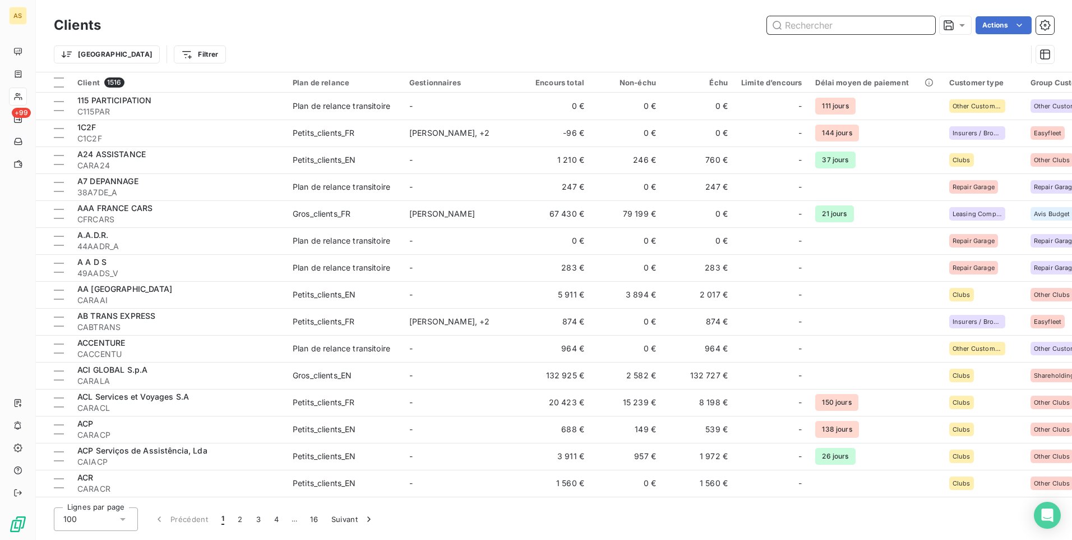
click at [791, 25] on input "text" at bounding box center [851, 25] width 168 height 18
paste input "CEBAGREM"
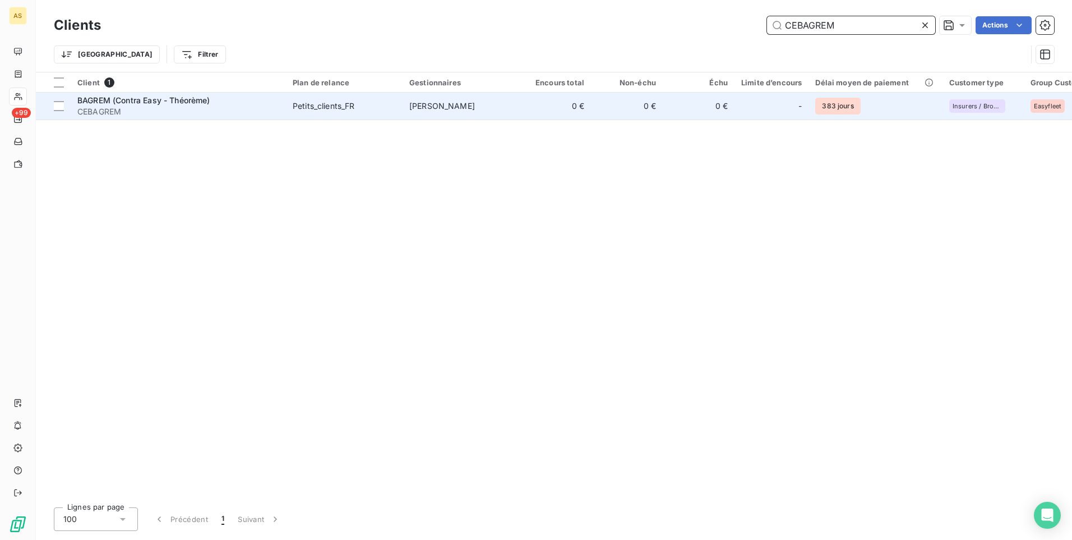
type input "CEBAGREM"
click at [214, 114] on span "CEBAGREM" at bounding box center [178, 111] width 202 height 11
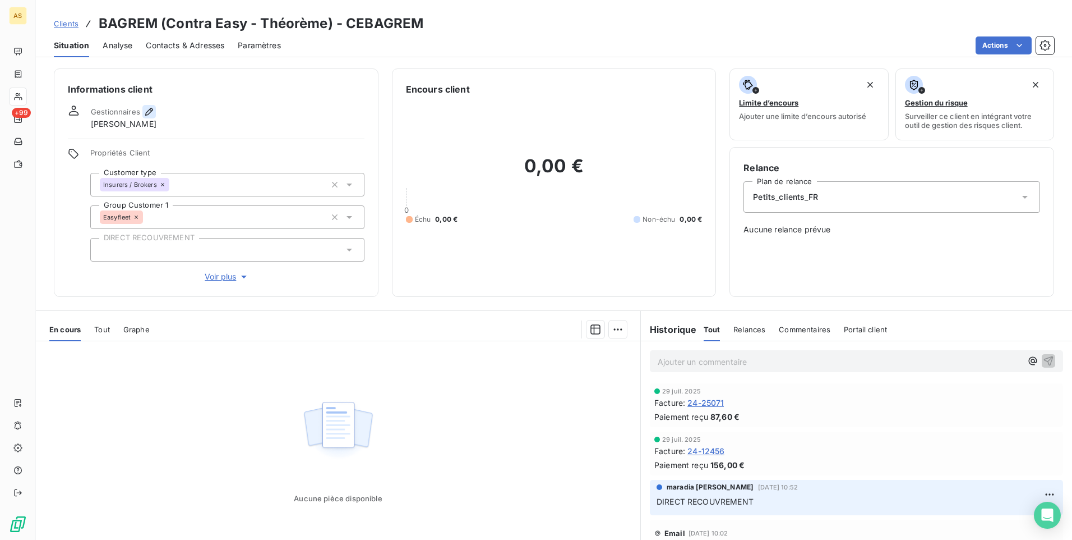
click at [149, 107] on icon "button" at bounding box center [149, 111] width 11 height 11
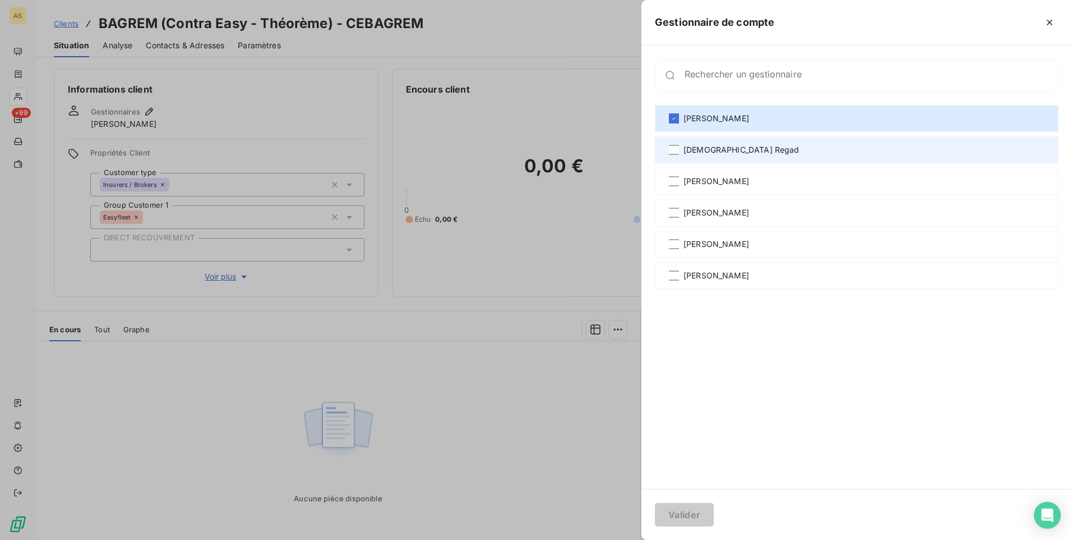
click at [688, 151] on span "[DEMOGRAPHIC_DATA] Regad" at bounding box center [742, 149] width 116 height 11
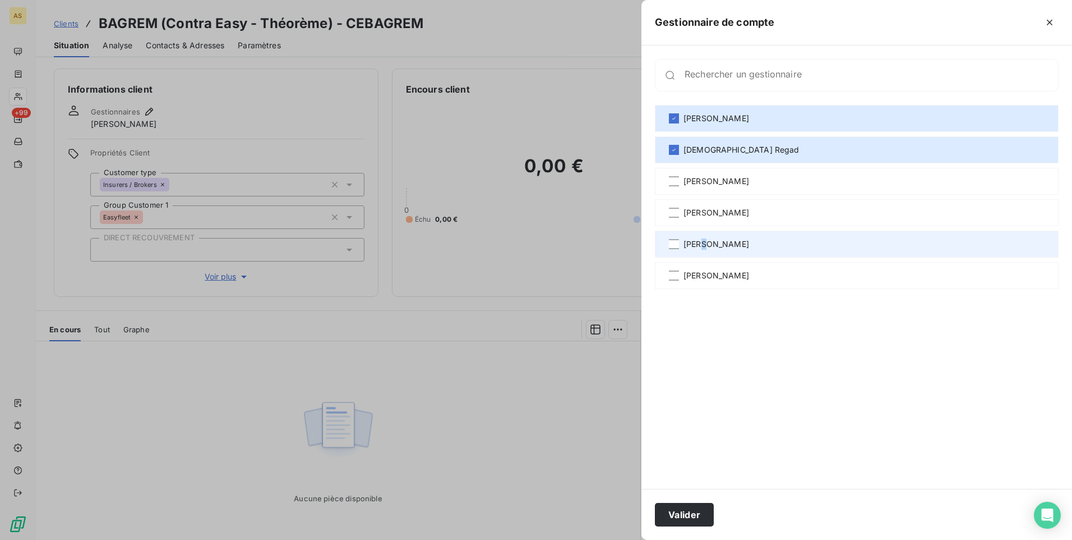
click at [700, 242] on span "[PERSON_NAME]" at bounding box center [717, 243] width 66 height 11
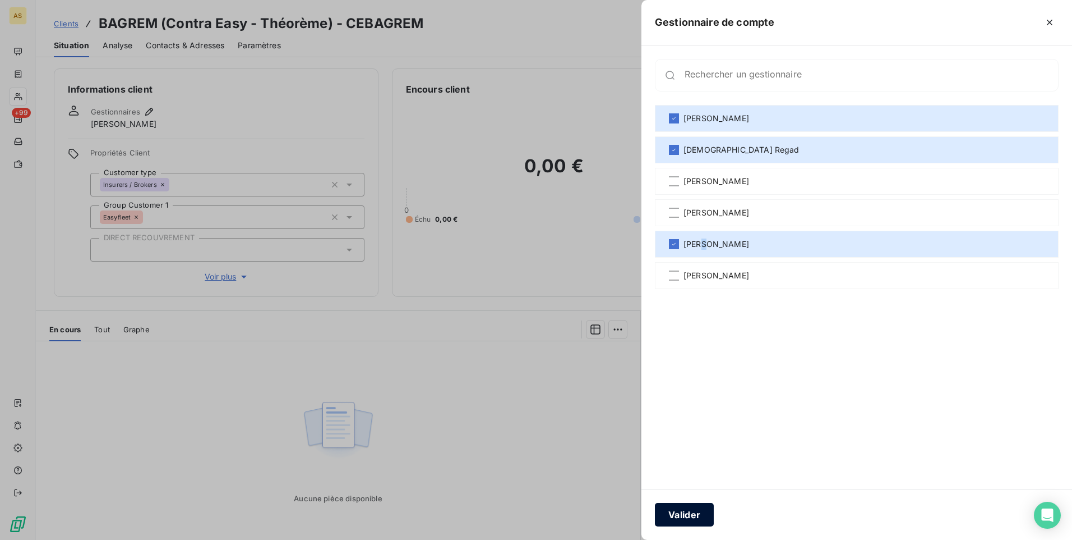
click at [687, 520] on button "Valider" at bounding box center [684, 514] width 59 height 24
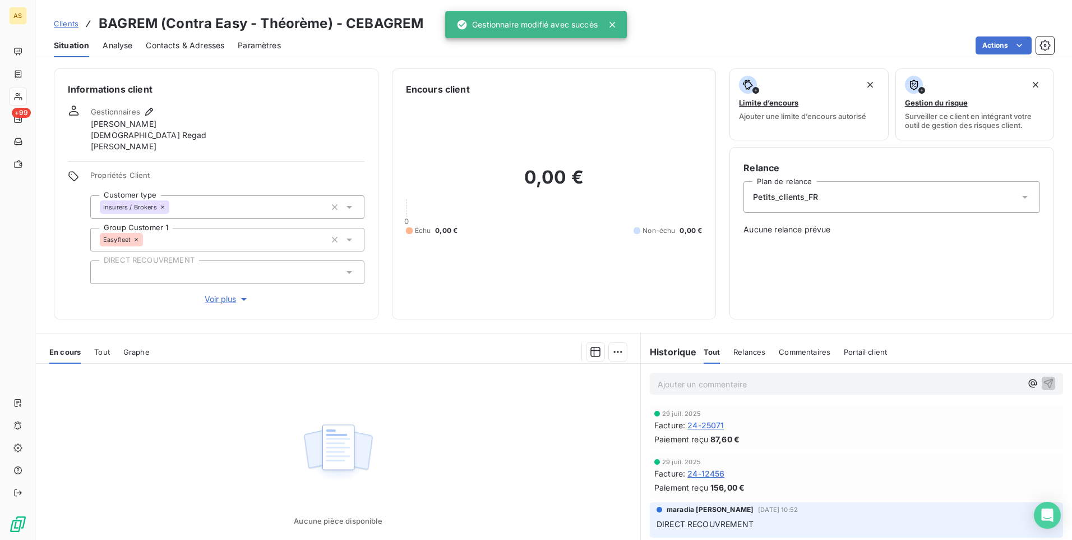
click at [64, 25] on span "Clients" at bounding box center [66, 23] width 25 height 9
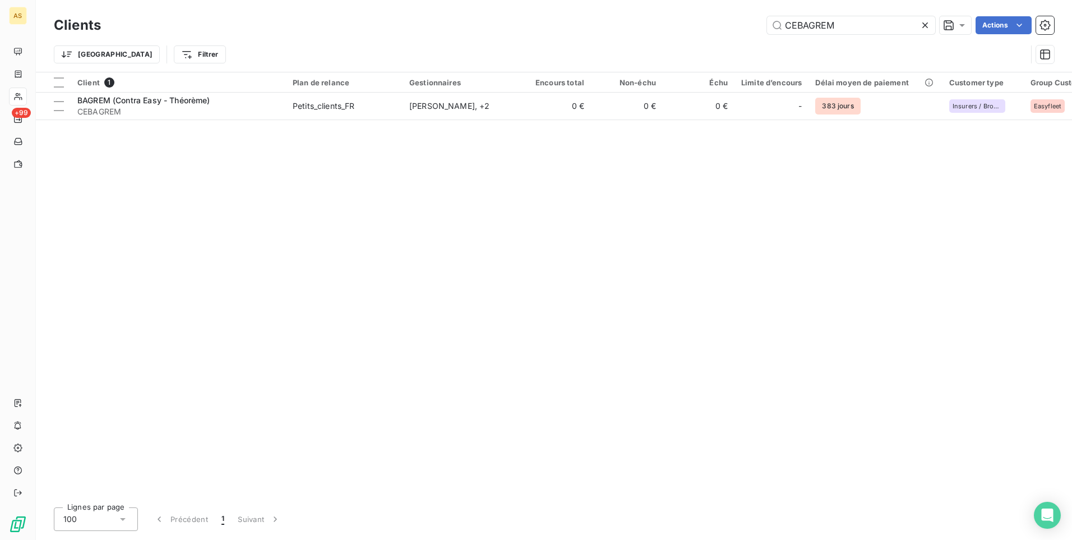
click at [926, 24] on icon at bounding box center [926, 25] width 6 height 6
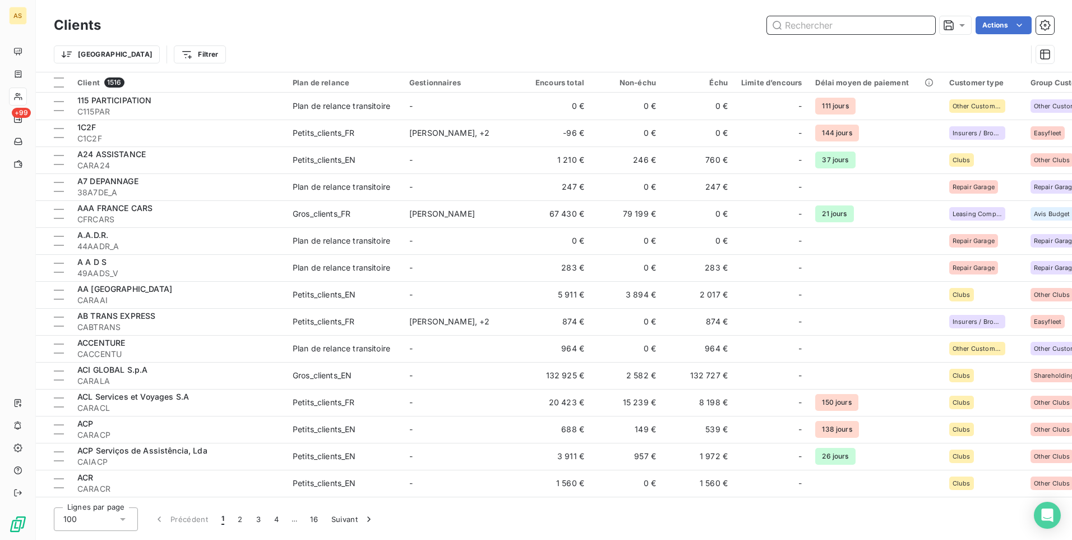
click at [820, 33] on input "text" at bounding box center [851, 25] width 168 height 18
paste input "CILEDEFR"
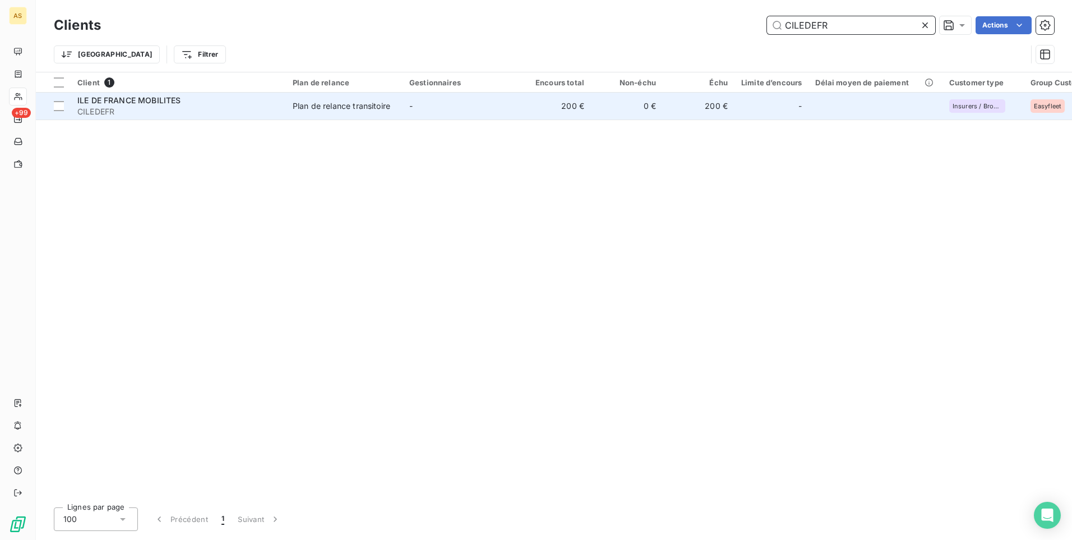
type input "CILEDEFR"
click at [298, 108] on div "Plan de relance transitoire" at bounding box center [342, 105] width 98 height 11
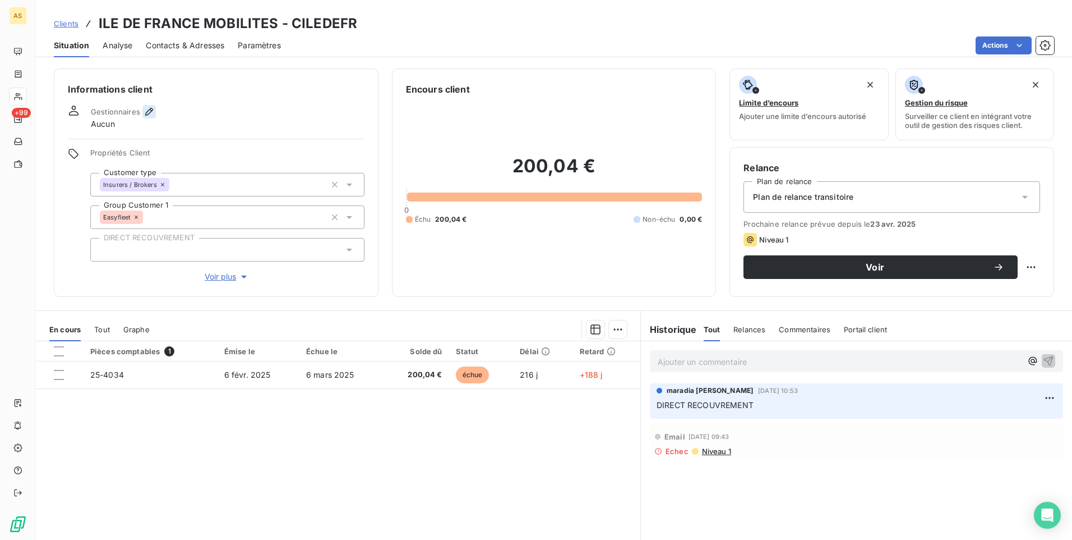
click at [151, 109] on icon "button" at bounding box center [149, 112] width 8 height 8
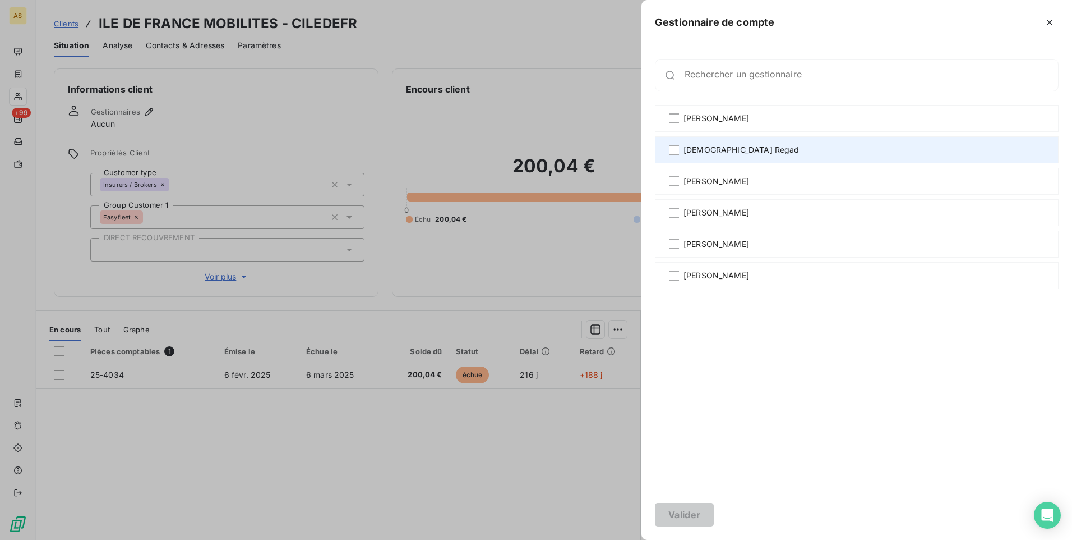
click at [717, 157] on div "[DEMOGRAPHIC_DATA] Regad" at bounding box center [857, 149] width 404 height 27
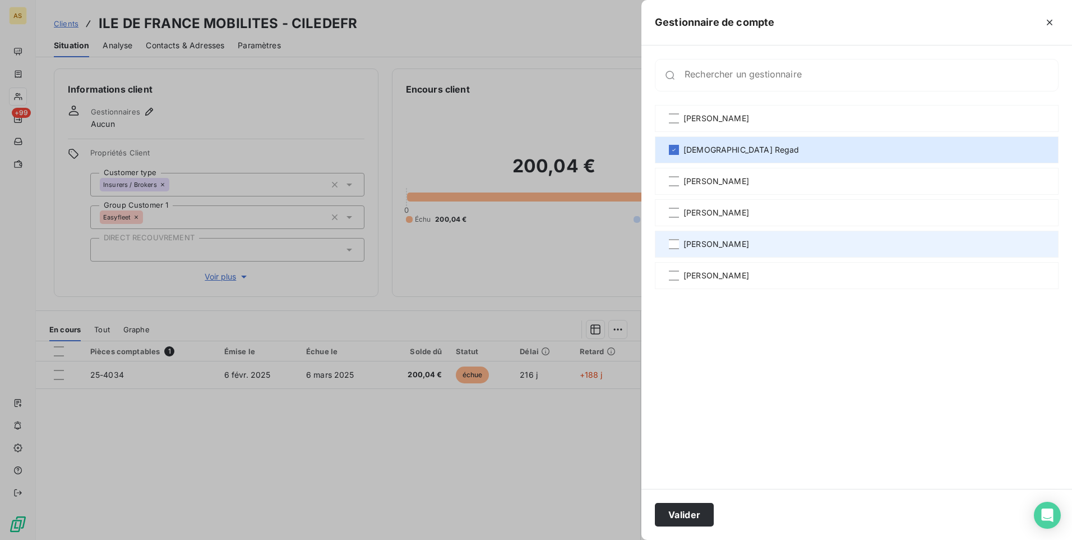
click at [727, 233] on div "[PERSON_NAME]" at bounding box center [857, 243] width 404 height 27
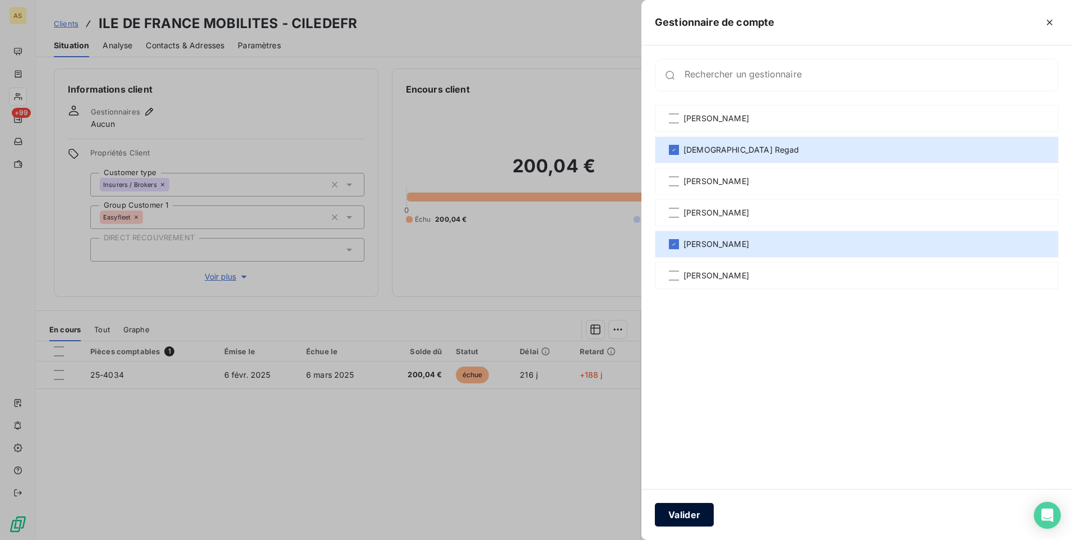
click at [683, 513] on button "Valider" at bounding box center [684, 514] width 59 height 24
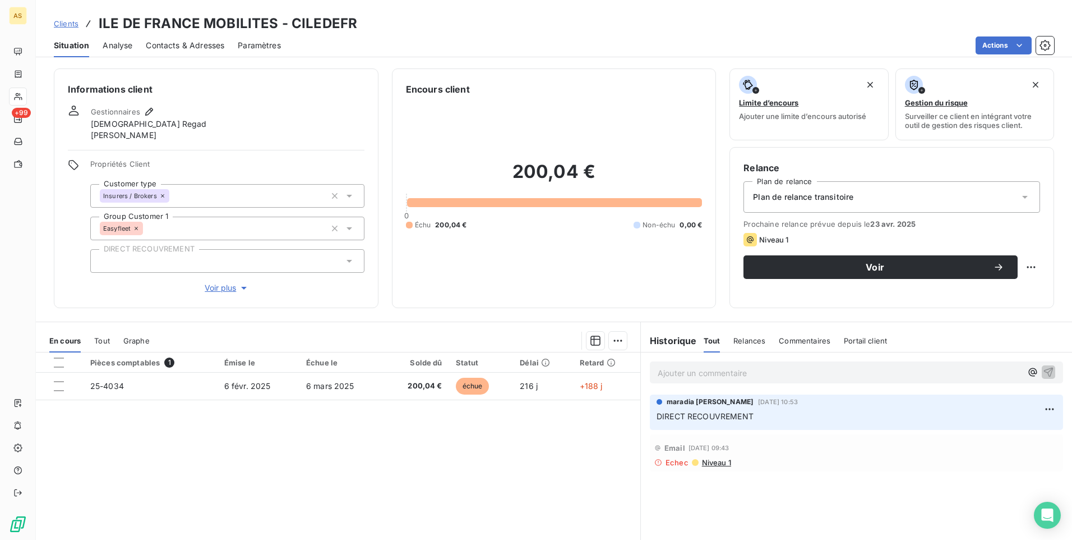
click at [69, 22] on span "Clients" at bounding box center [66, 23] width 25 height 9
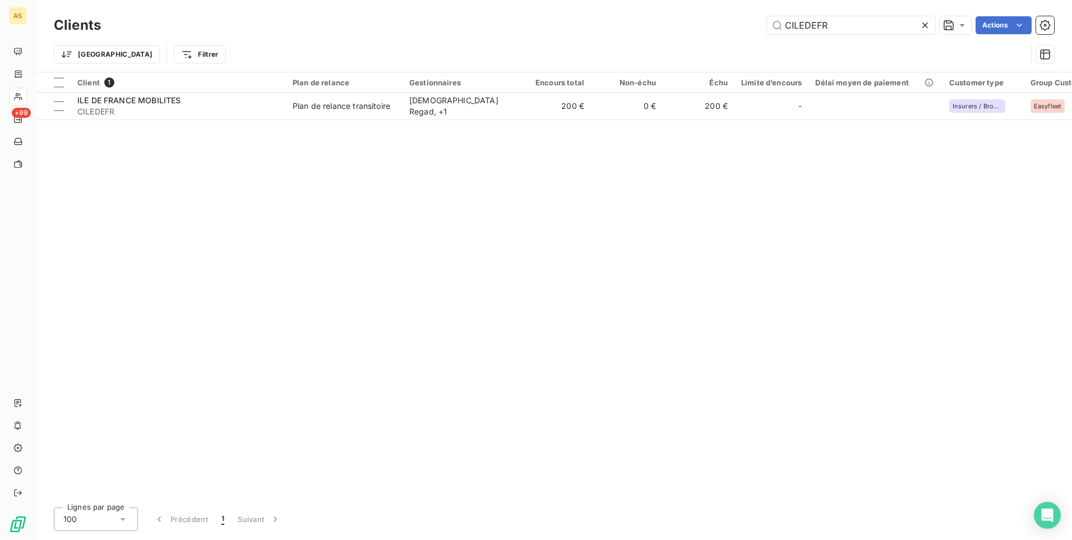
drag, startPoint x: 848, startPoint y: 11, endPoint x: 822, endPoint y: 43, distance: 41.4
click at [727, 19] on div "Clients CILEDEFR Actions Trier Filtrer" at bounding box center [554, 36] width 1036 height 72
drag, startPoint x: 830, startPoint y: 31, endPoint x: 744, endPoint y: 21, distance: 86.4
click at [744, 21] on div "CILEDEFR Actions" at bounding box center [584, 25] width 940 height 18
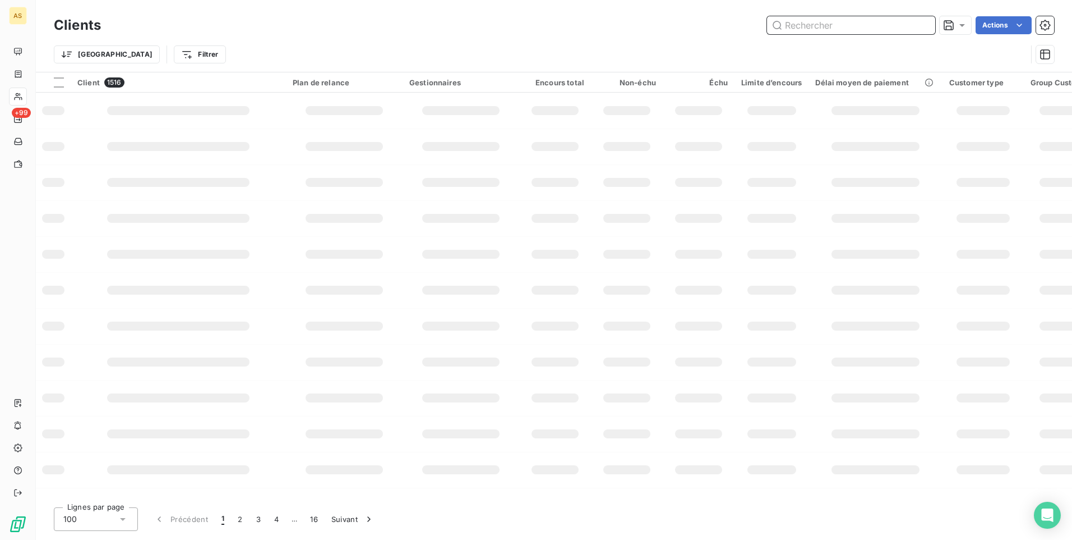
paste input "CEPYROGU"
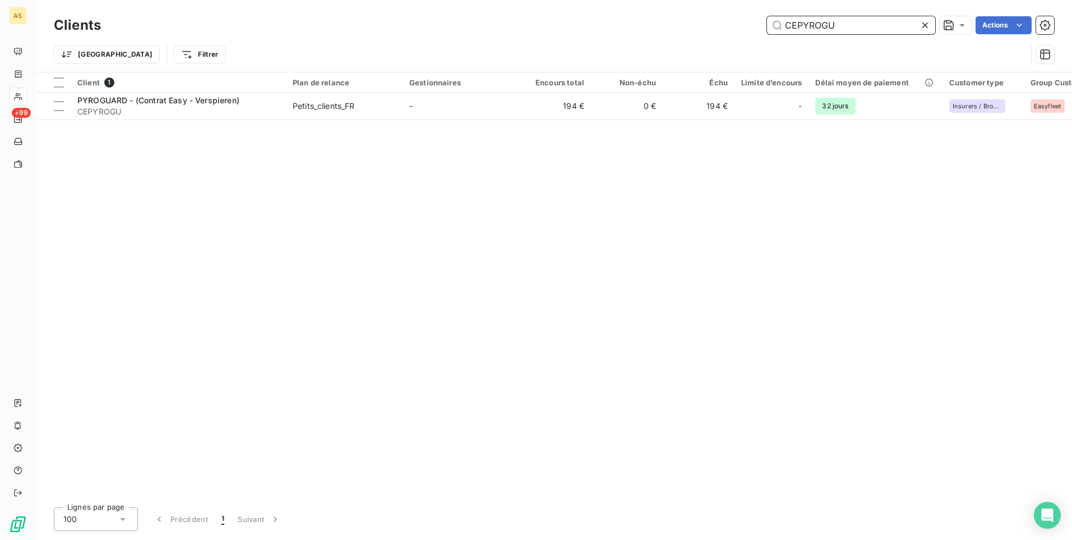
type input "CEPYROGU"
click at [405, 128] on div "Client 1 Plan de relance Gestionnaires Encours total Non-échu Échu Limite d’enc…" at bounding box center [554, 285] width 1036 height 426
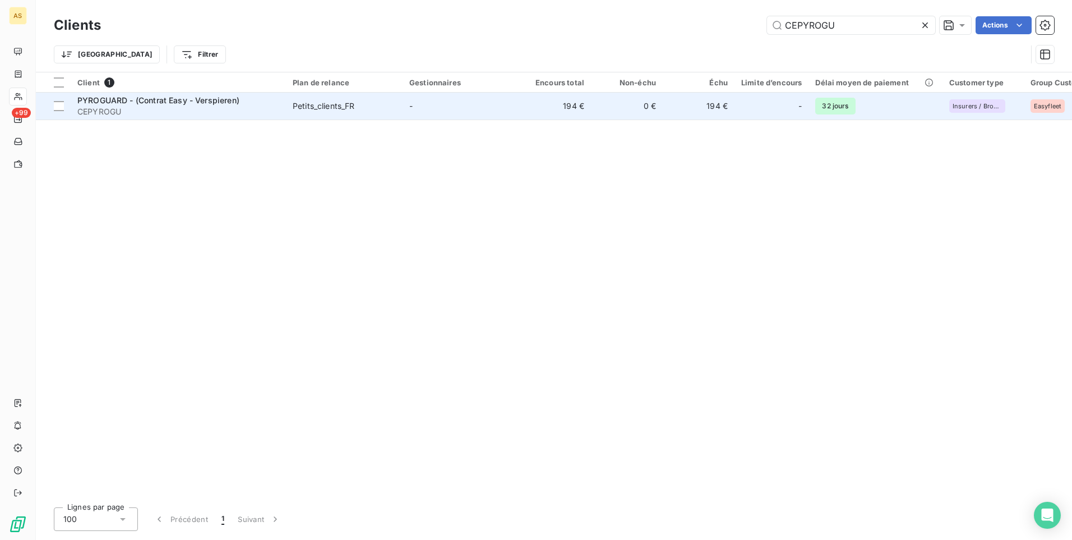
click at [412, 111] on td "-" at bounding box center [461, 106] width 117 height 27
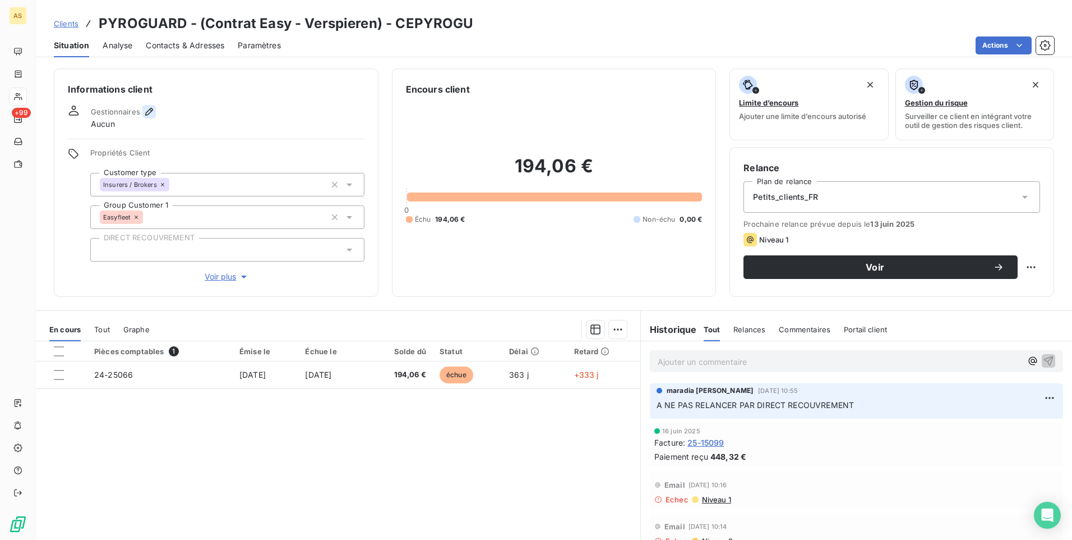
click at [146, 109] on icon "button" at bounding box center [149, 111] width 11 height 11
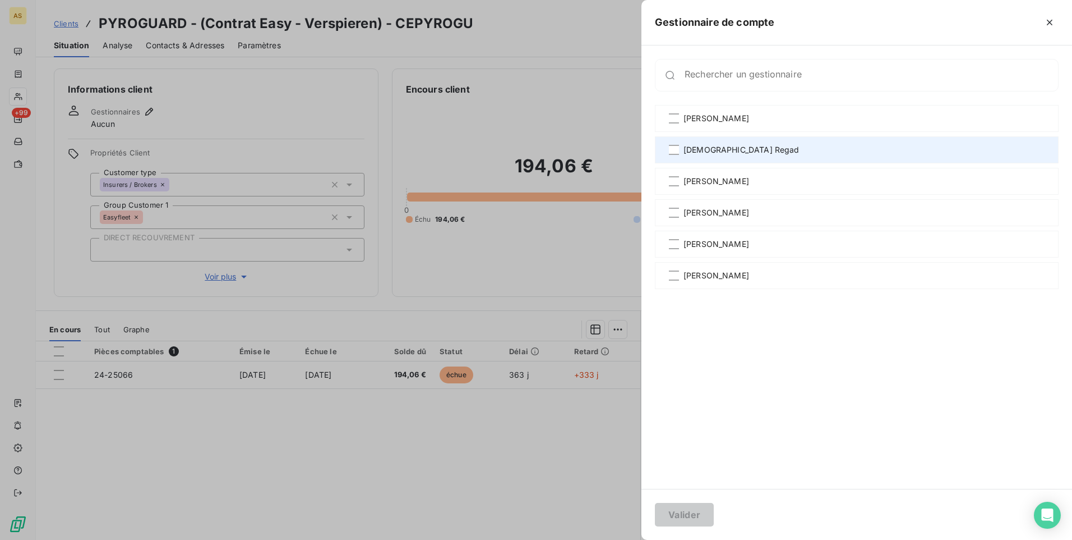
click at [695, 155] on div "[DEMOGRAPHIC_DATA] Regad" at bounding box center [857, 149] width 404 height 27
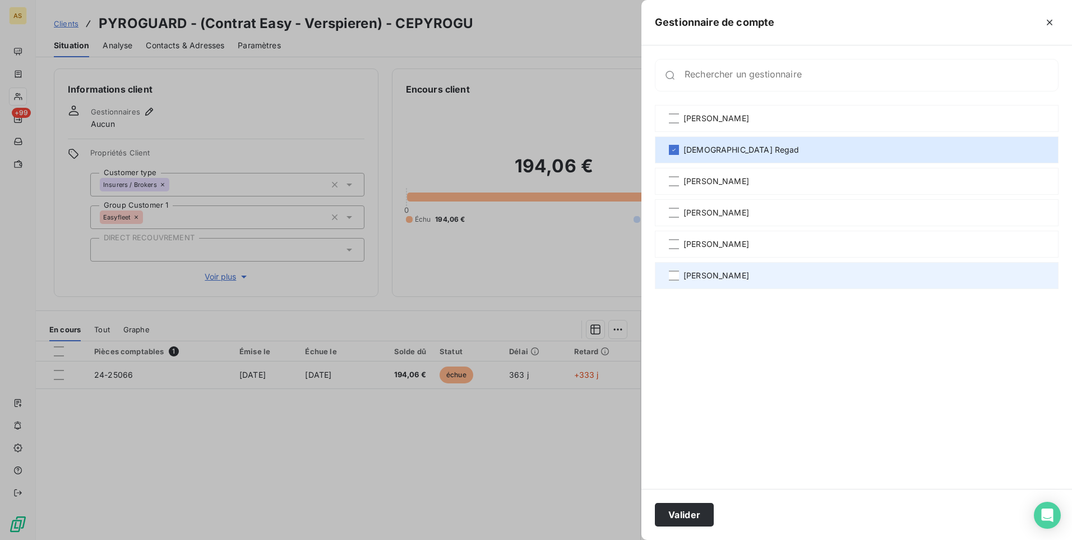
drag, startPoint x: 721, startPoint y: 238, endPoint x: 721, endPoint y: 262, distance: 23.6
click at [721, 245] on span "[PERSON_NAME]" at bounding box center [717, 243] width 66 height 11
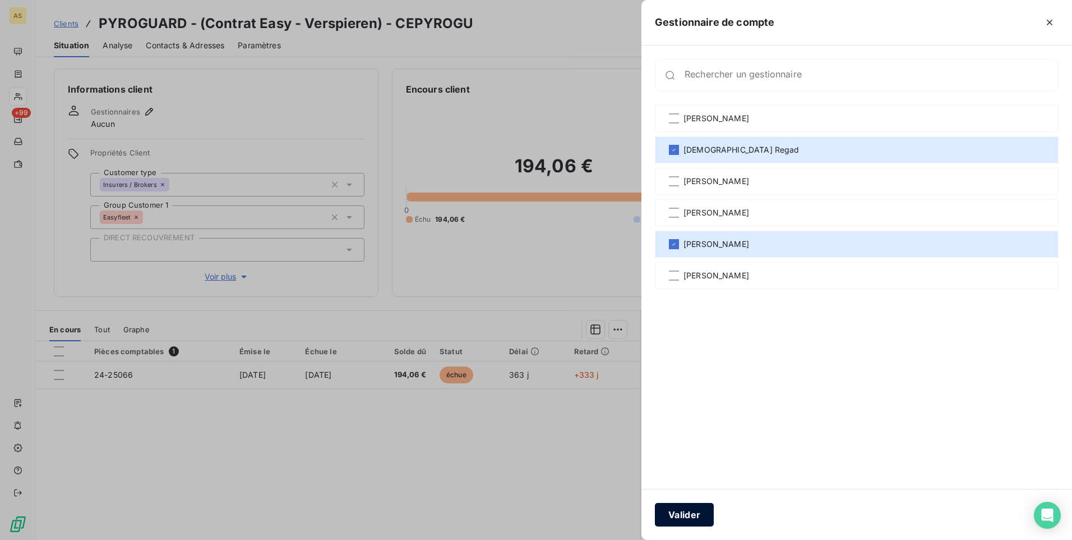
click at [677, 505] on button "Valider" at bounding box center [684, 514] width 59 height 24
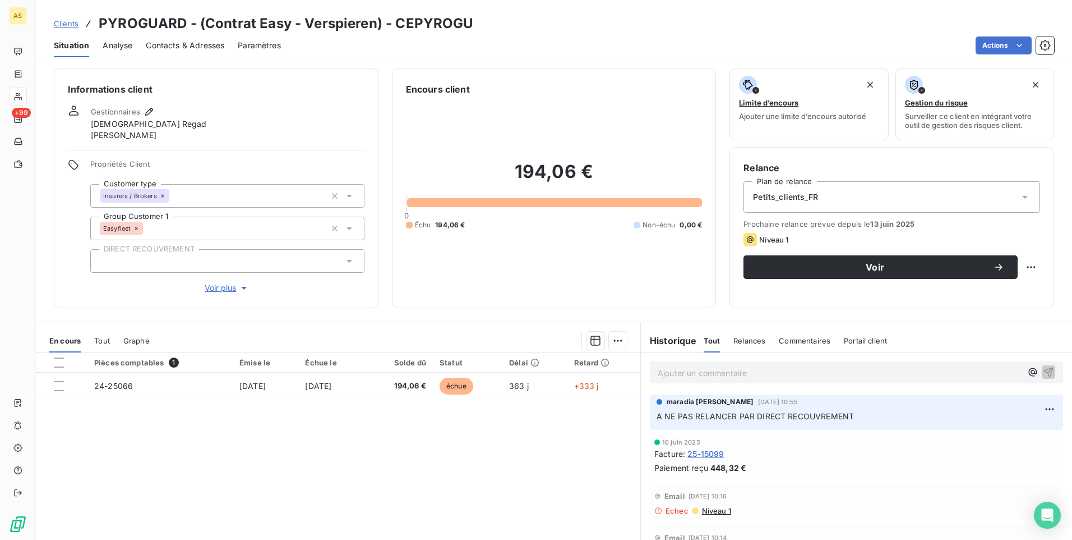
click at [63, 23] on span "Clients" at bounding box center [66, 23] width 25 height 9
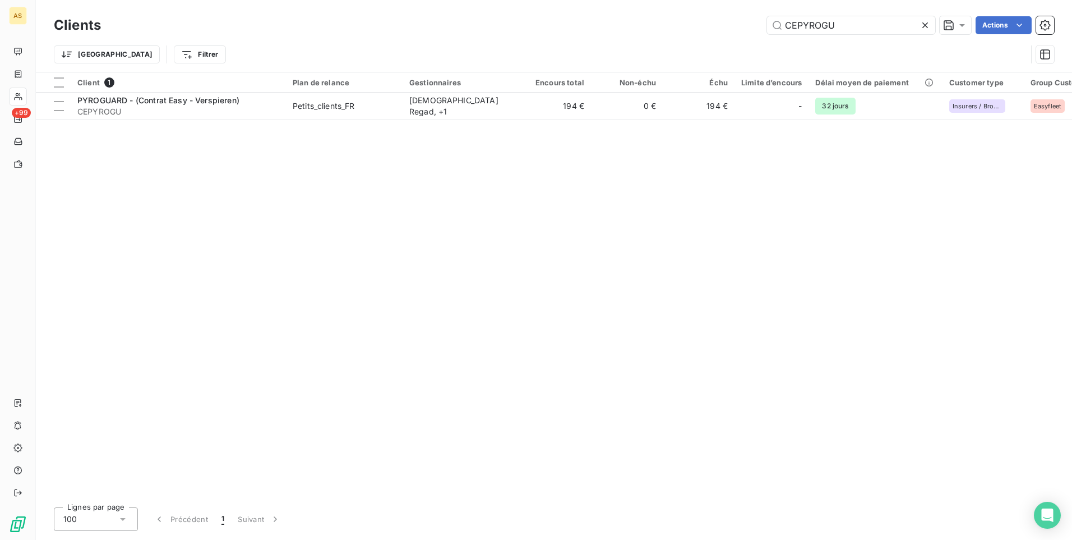
drag, startPoint x: 837, startPoint y: 24, endPoint x: 724, endPoint y: 25, distance: 112.7
click at [725, 25] on div "CEPYROGU Actions" at bounding box center [584, 25] width 940 height 18
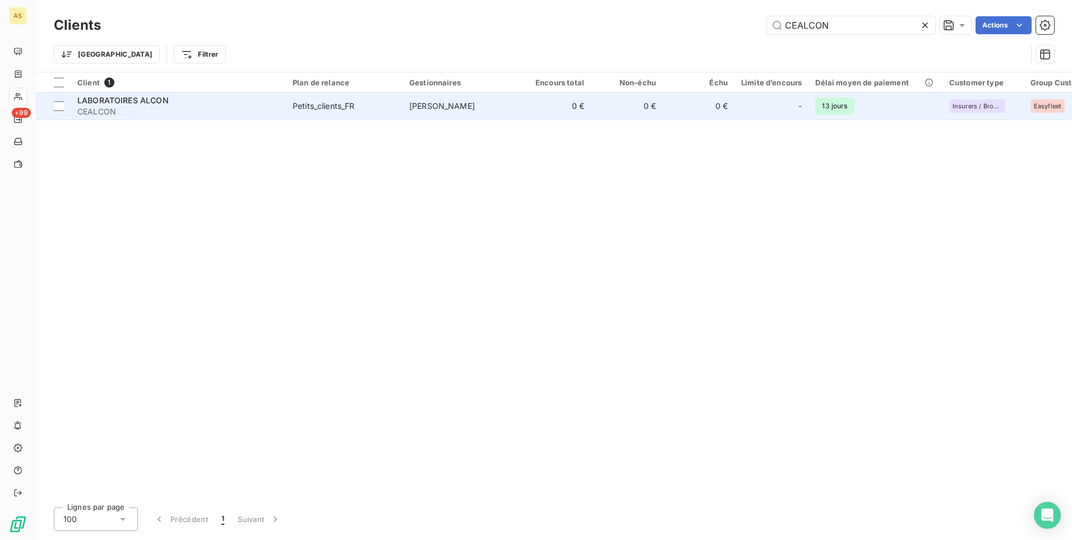
type input "CEALCON"
click at [502, 109] on td "[PERSON_NAME]" at bounding box center [461, 106] width 117 height 27
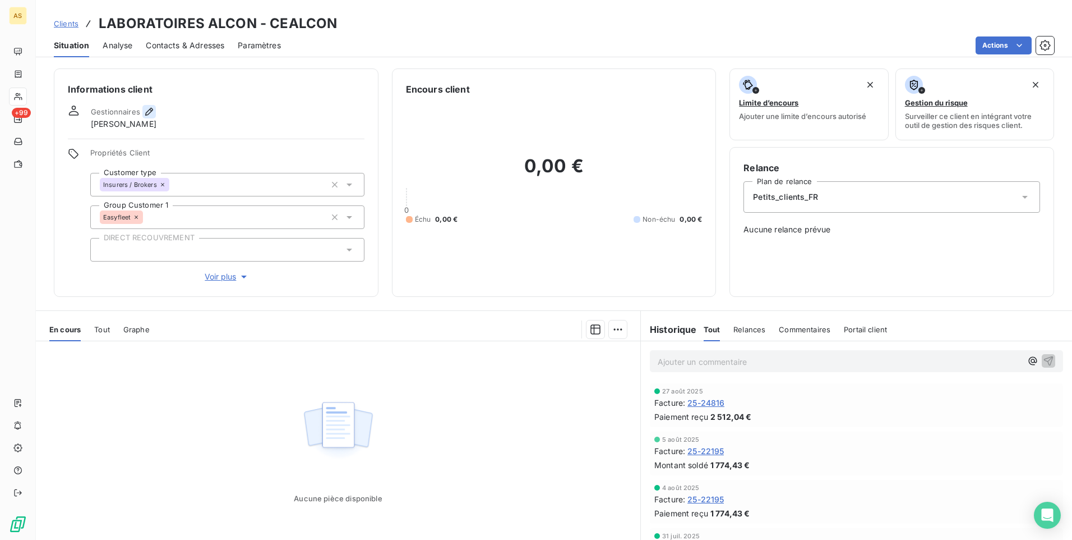
click at [149, 114] on icon "button" at bounding box center [149, 111] width 11 height 11
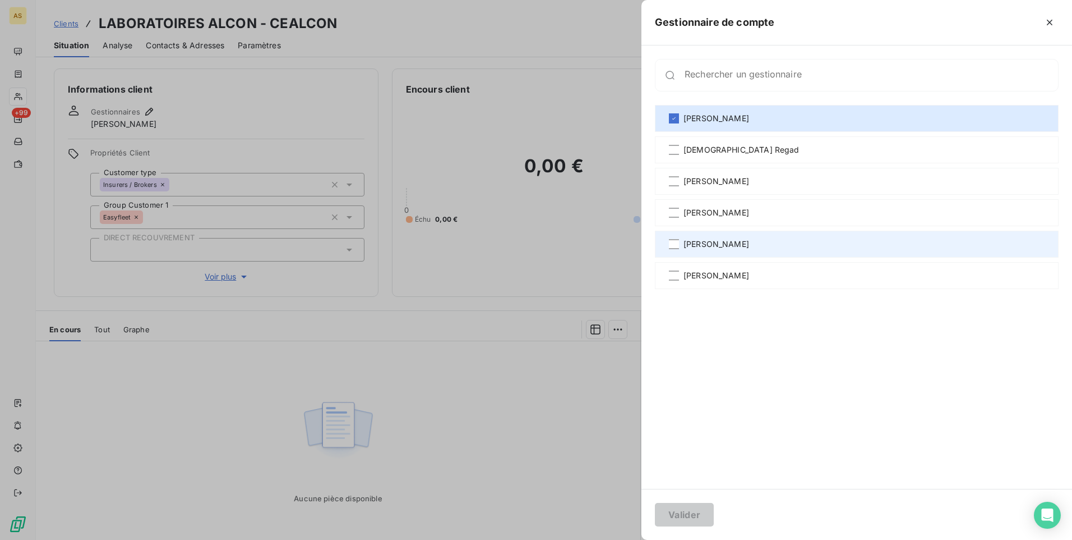
click at [709, 244] on span "[PERSON_NAME]" at bounding box center [717, 243] width 66 height 11
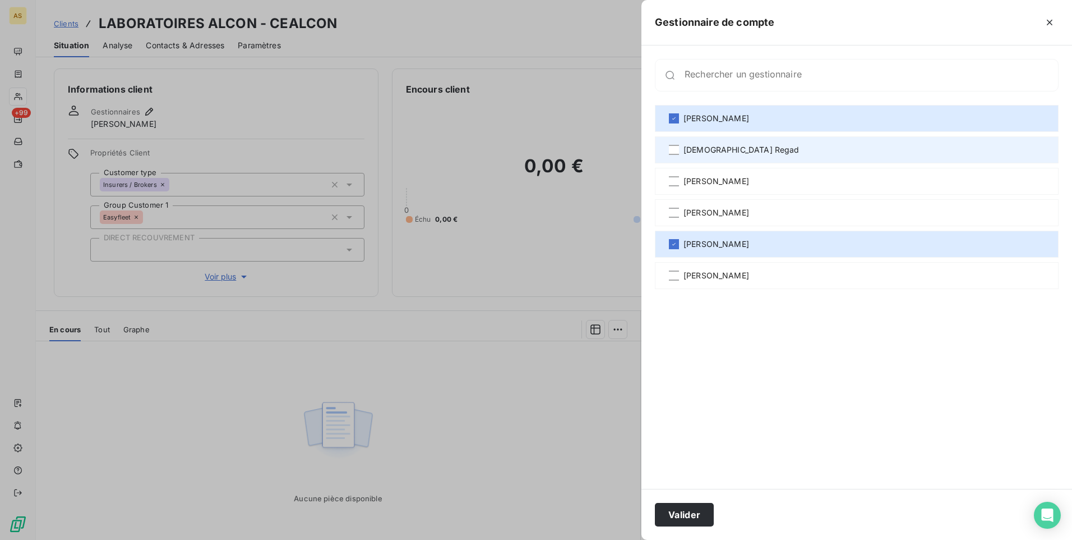
click at [703, 148] on span "[DEMOGRAPHIC_DATA] Regad" at bounding box center [742, 149] width 116 height 11
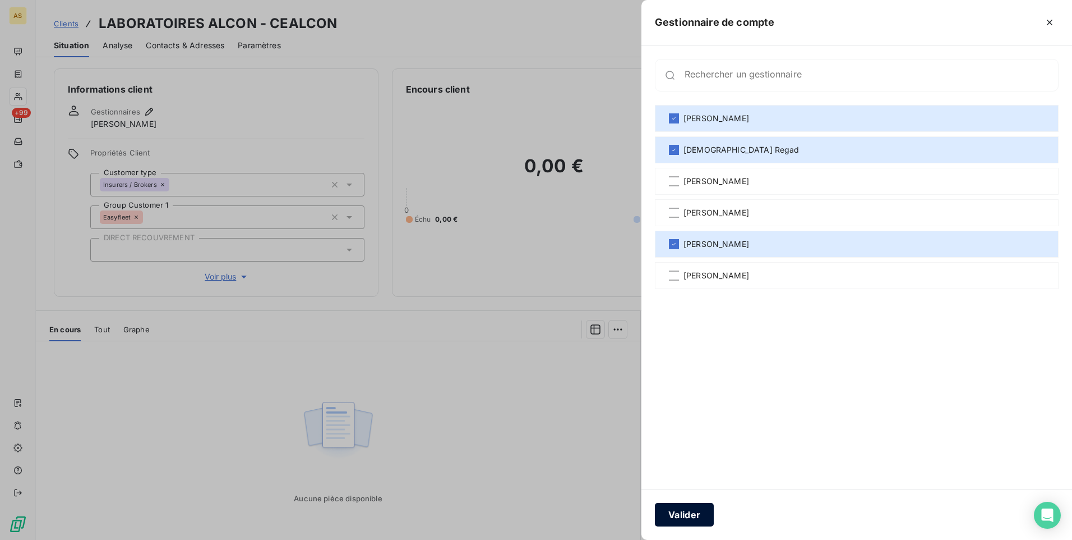
click at [691, 508] on button "Valider" at bounding box center [684, 514] width 59 height 24
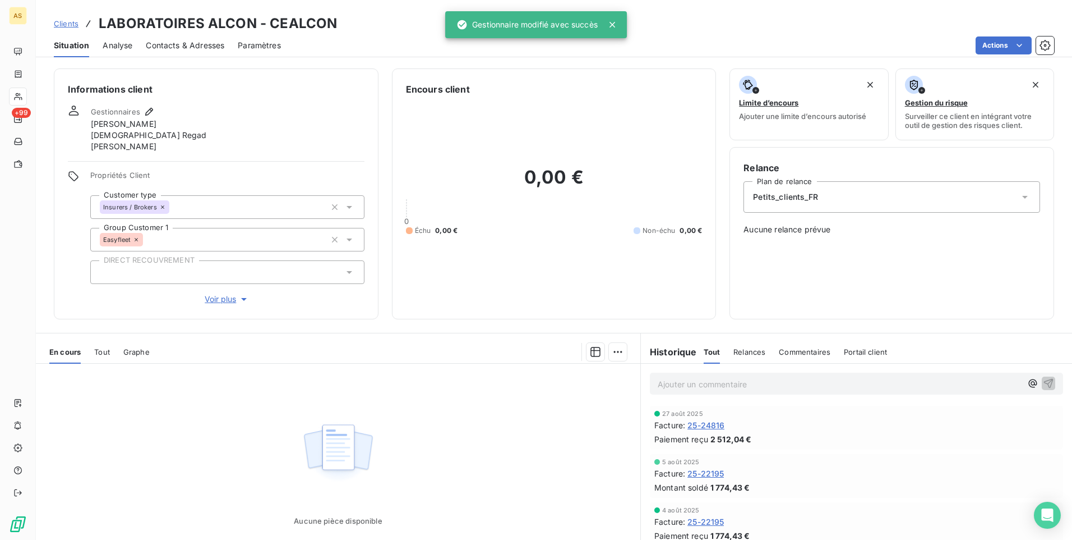
click at [70, 26] on span "Clients" at bounding box center [66, 23] width 25 height 9
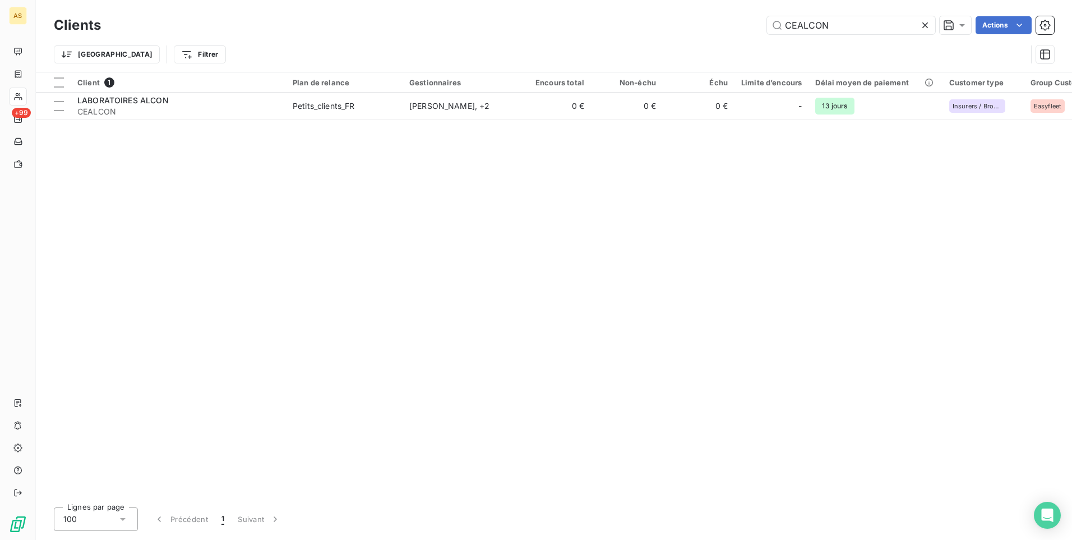
drag, startPoint x: 792, startPoint y: 26, endPoint x: 745, endPoint y: 29, distance: 47.2
click at [748, 29] on div "CEALCON Actions" at bounding box center [584, 25] width 940 height 18
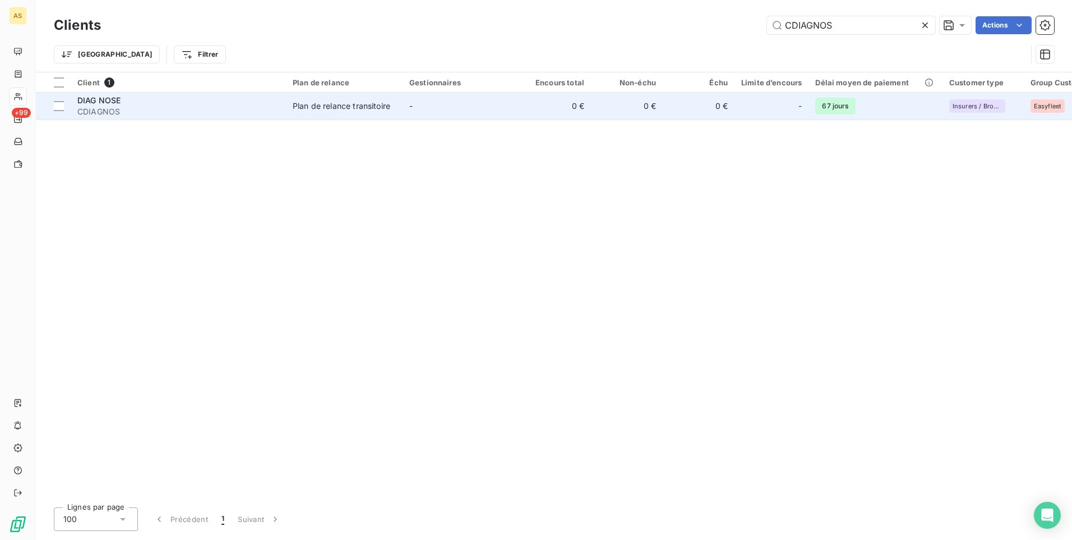
type input "CDIAGNOS"
click at [347, 95] on td "Plan de relance transitoire" at bounding box center [344, 106] width 117 height 27
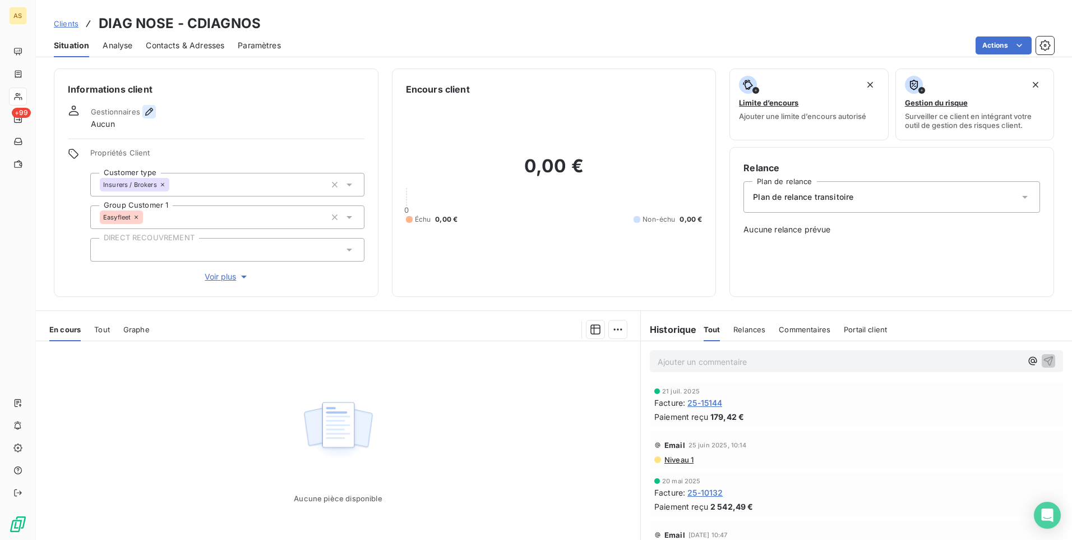
click at [146, 113] on icon "button" at bounding box center [149, 112] width 8 height 8
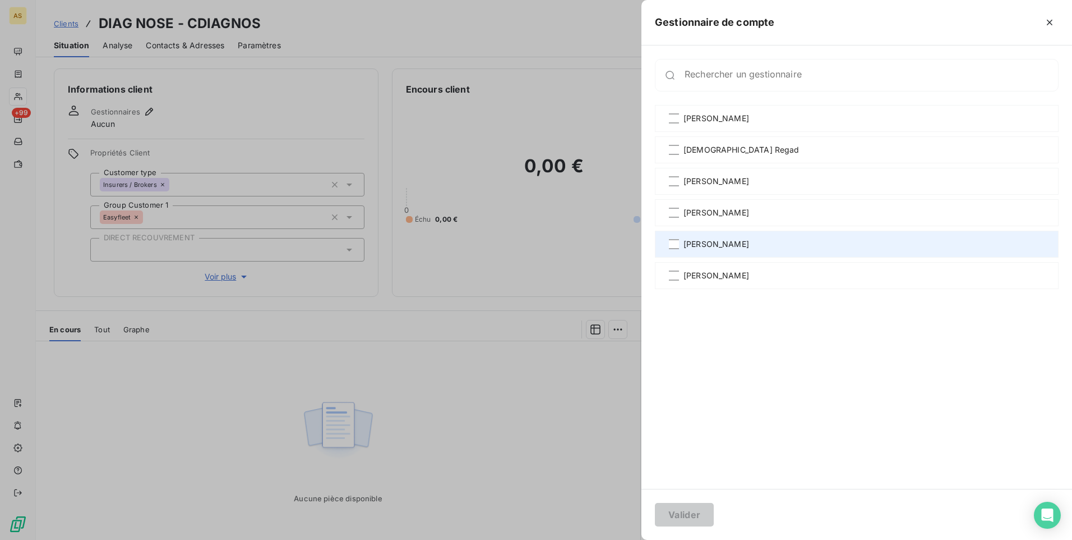
click at [711, 242] on span "[PERSON_NAME]" at bounding box center [717, 243] width 66 height 11
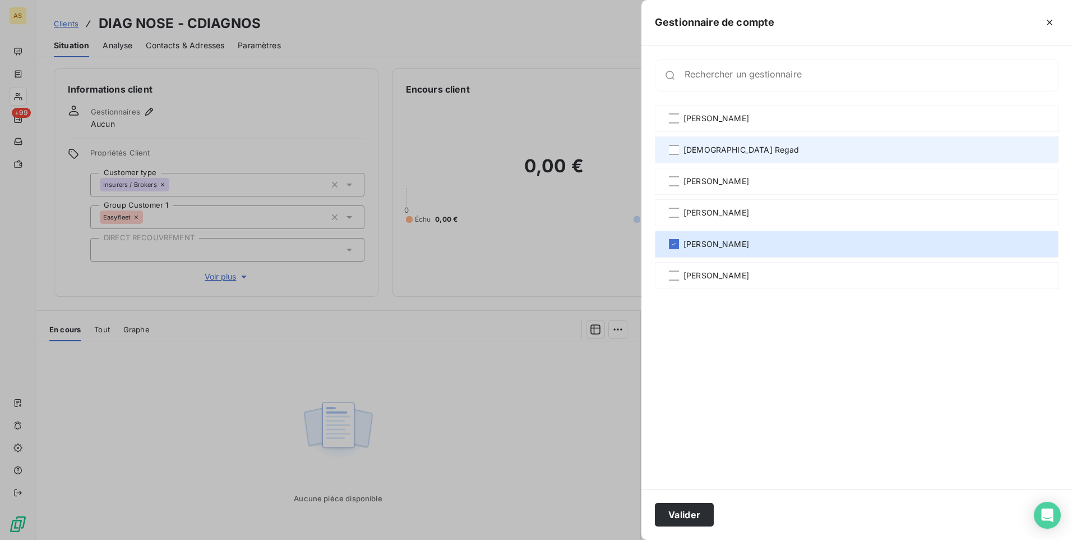
click at [723, 146] on span "[DEMOGRAPHIC_DATA] Regad" at bounding box center [742, 149] width 116 height 11
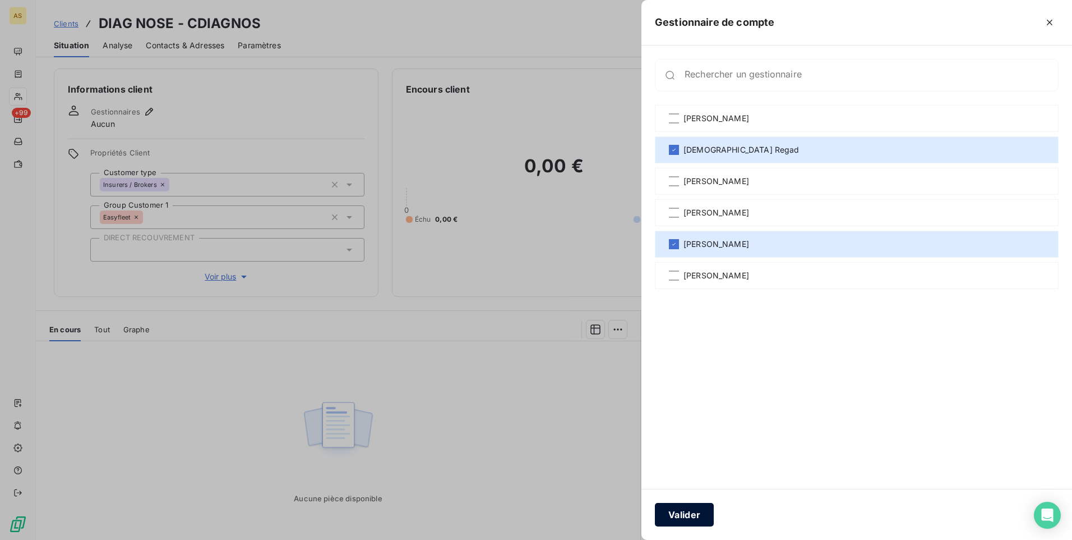
click at [690, 517] on button "Valider" at bounding box center [684, 514] width 59 height 24
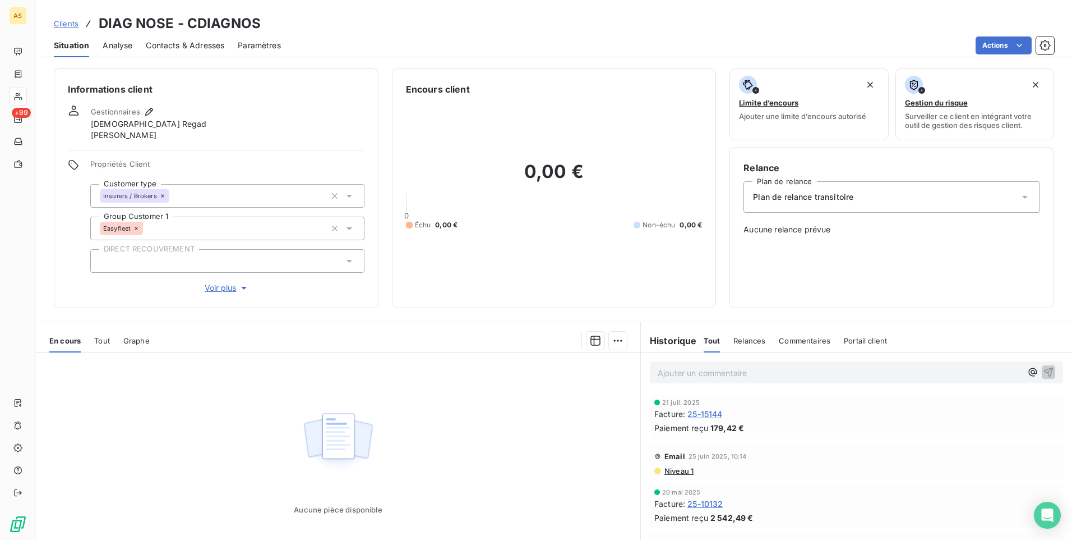
click at [66, 25] on span "Clients" at bounding box center [66, 23] width 25 height 9
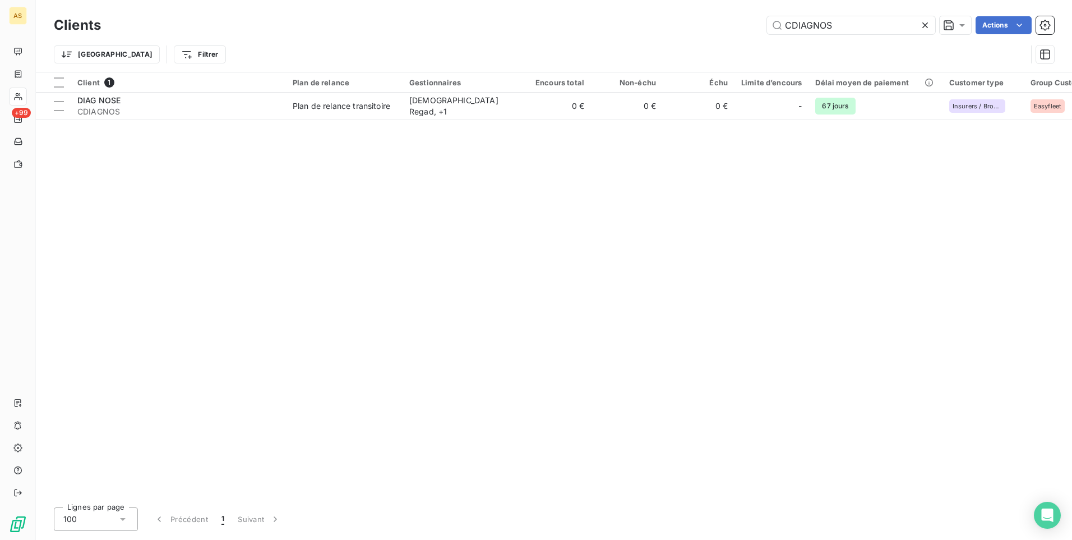
drag, startPoint x: 843, startPoint y: 22, endPoint x: 721, endPoint y: 24, distance: 122.3
click at [721, 24] on div "CDIAGNOS Actions" at bounding box center [584, 25] width 940 height 18
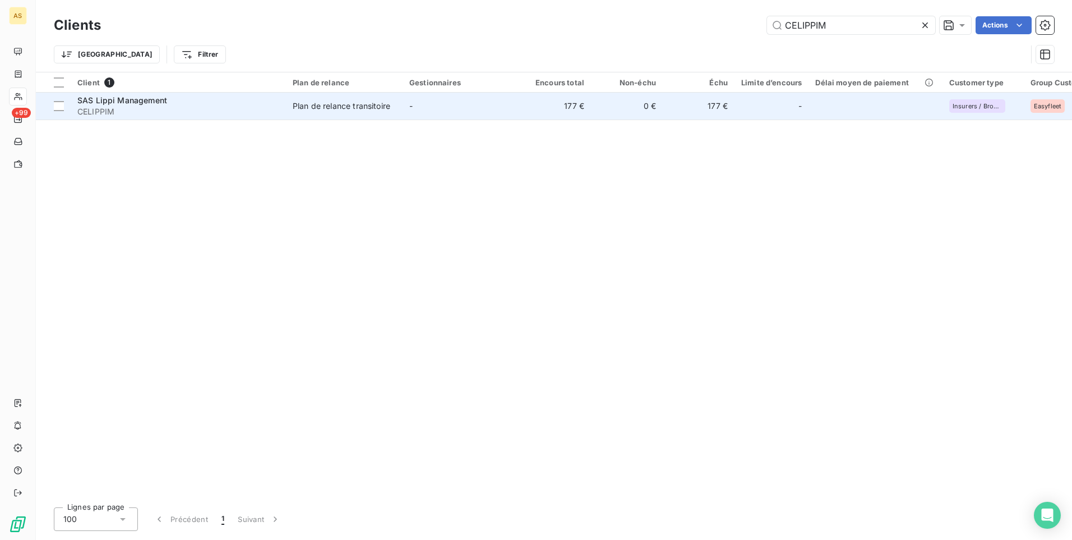
type input "CELIPPIM"
click at [406, 95] on td "-" at bounding box center [461, 106] width 117 height 27
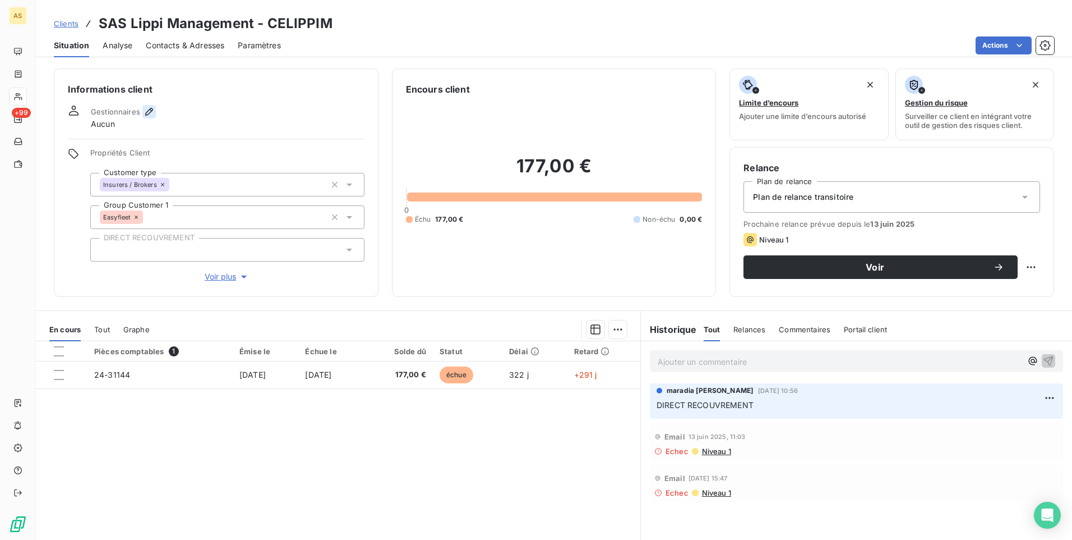
click at [149, 112] on icon "button" at bounding box center [149, 111] width 11 height 11
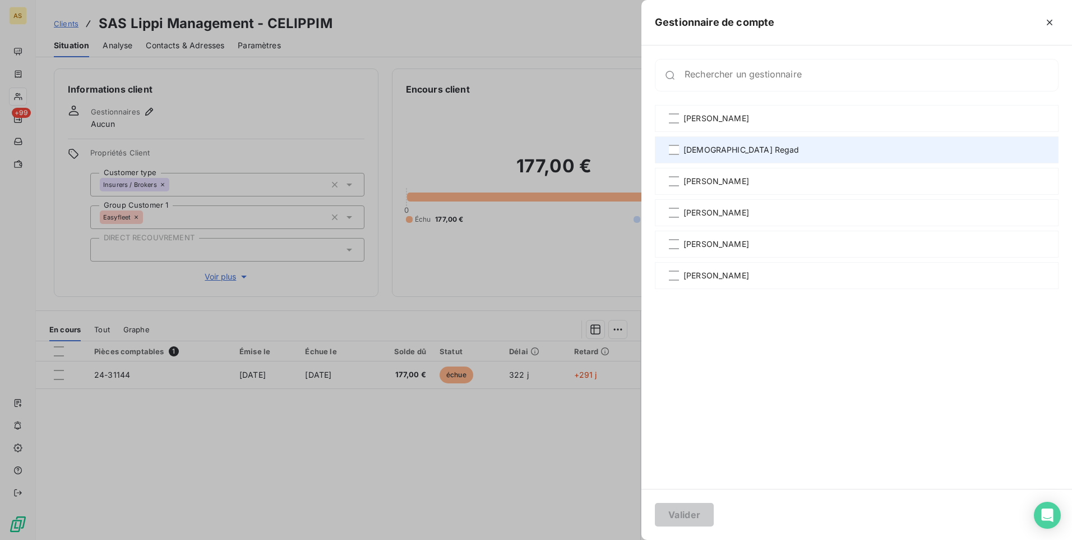
click at [706, 152] on span "[DEMOGRAPHIC_DATA] Regad" at bounding box center [742, 149] width 116 height 11
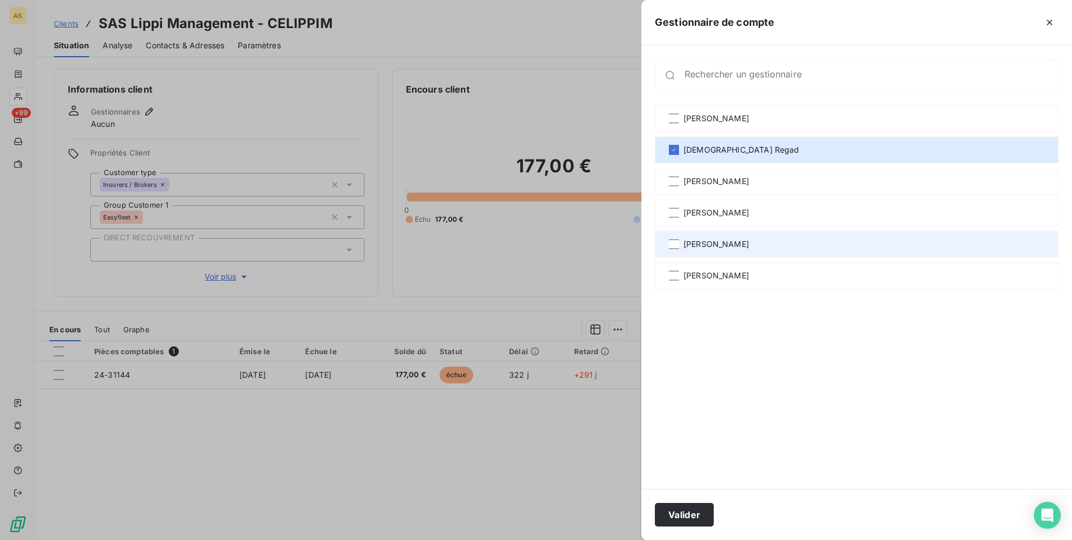
click at [714, 245] on span "[PERSON_NAME]" at bounding box center [717, 243] width 66 height 11
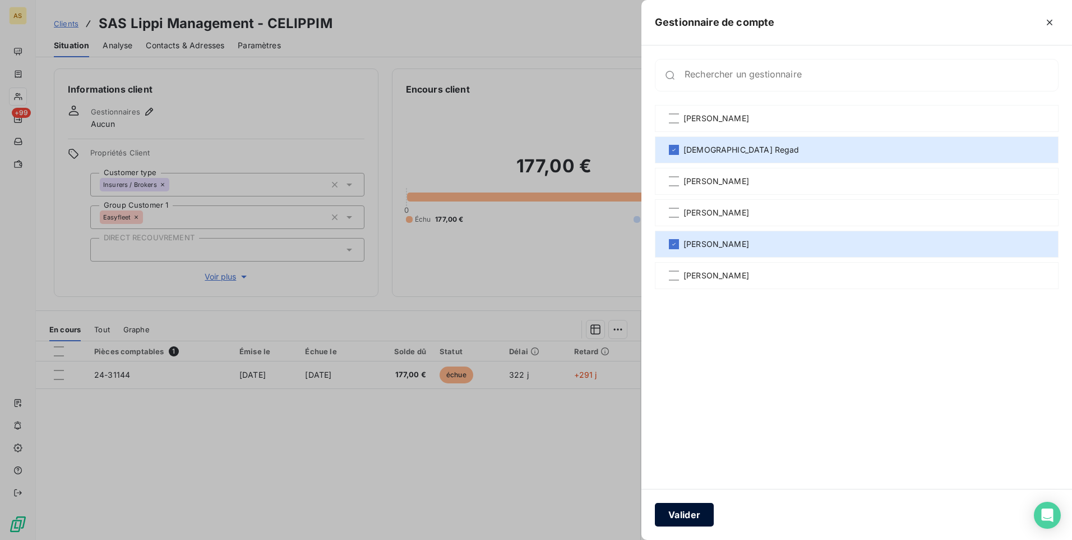
click at [690, 517] on button "Valider" at bounding box center [684, 514] width 59 height 24
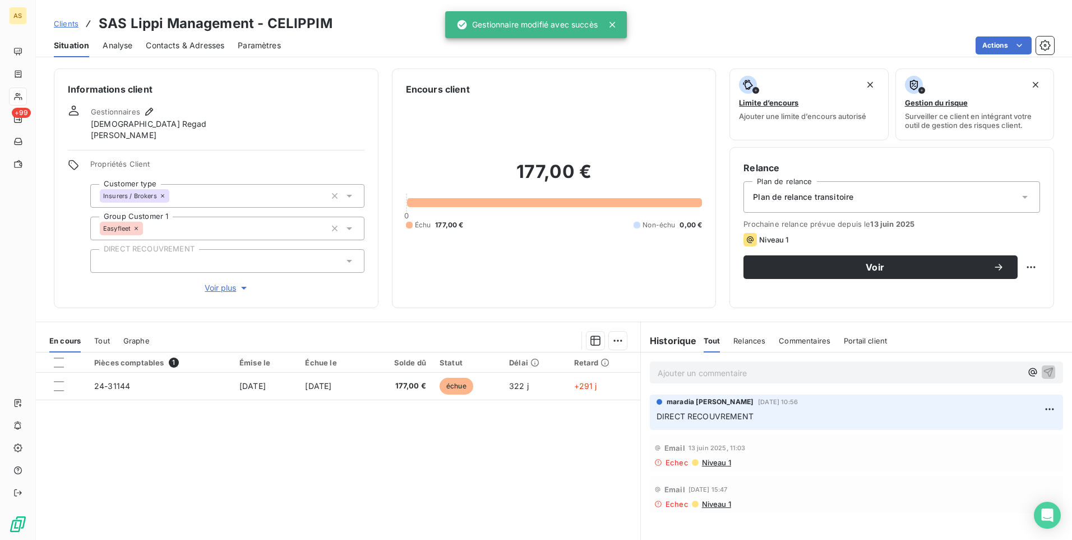
click at [71, 25] on span "Clients" at bounding box center [66, 23] width 25 height 9
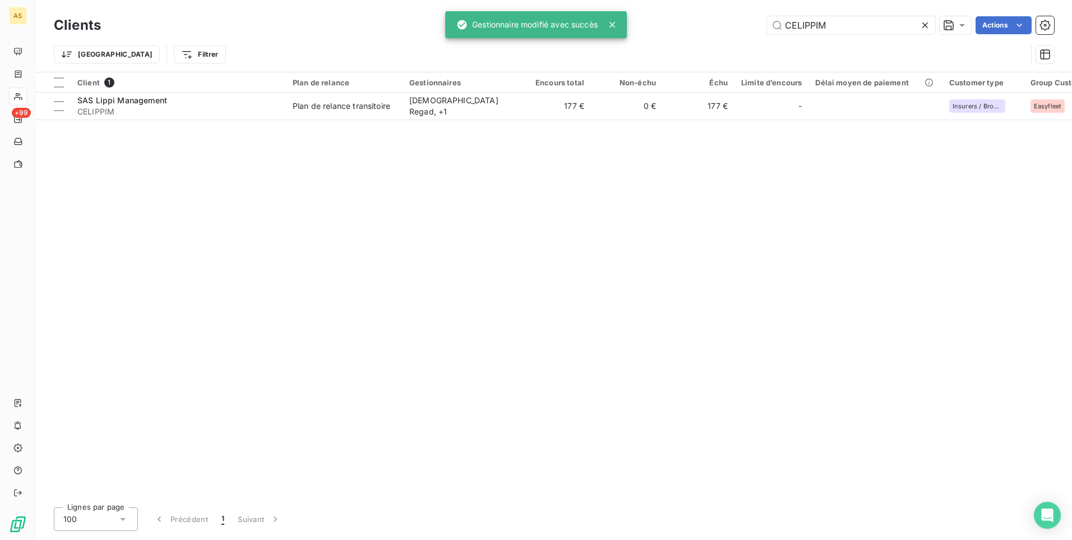
drag, startPoint x: 803, startPoint y: 22, endPoint x: 742, endPoint y: 33, distance: 61.4
click at [742, 33] on div "CELIPPIM Actions" at bounding box center [584, 25] width 940 height 18
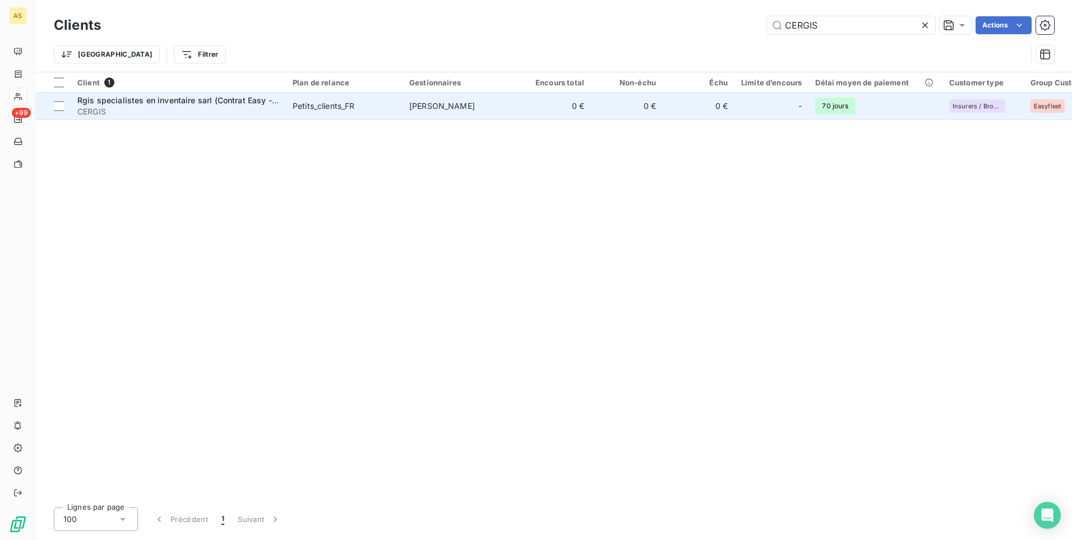
type input "CERGIS"
click at [520, 104] on td "0 €" at bounding box center [555, 106] width 72 height 27
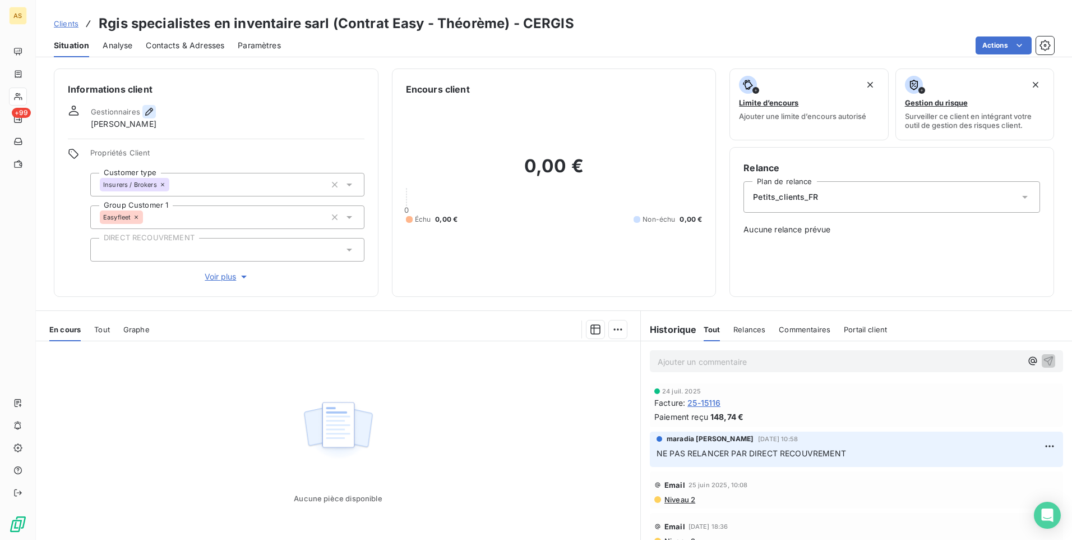
click at [150, 112] on icon "button" at bounding box center [149, 112] width 8 height 8
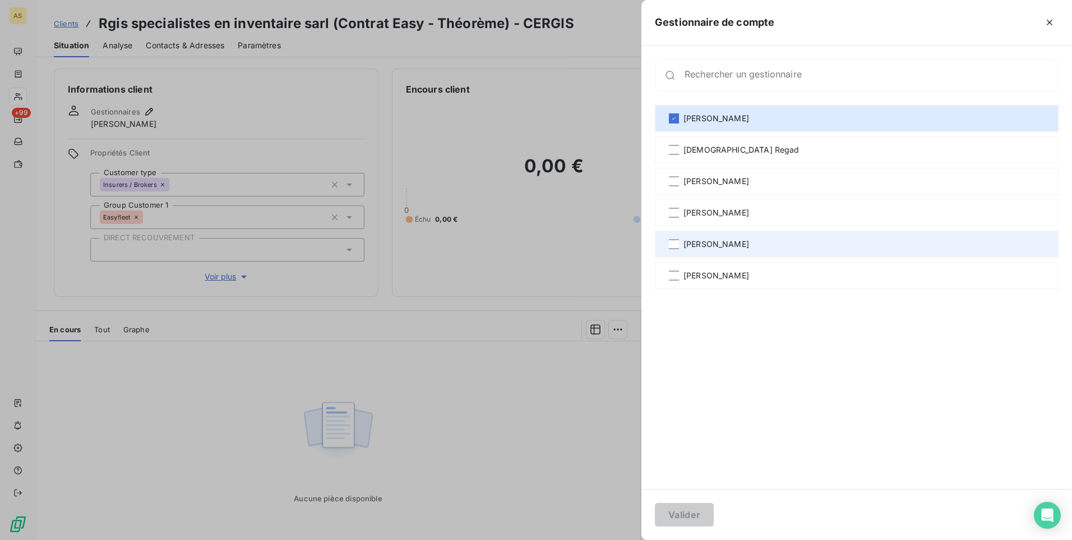
click at [702, 240] on span "[PERSON_NAME]" at bounding box center [717, 243] width 66 height 11
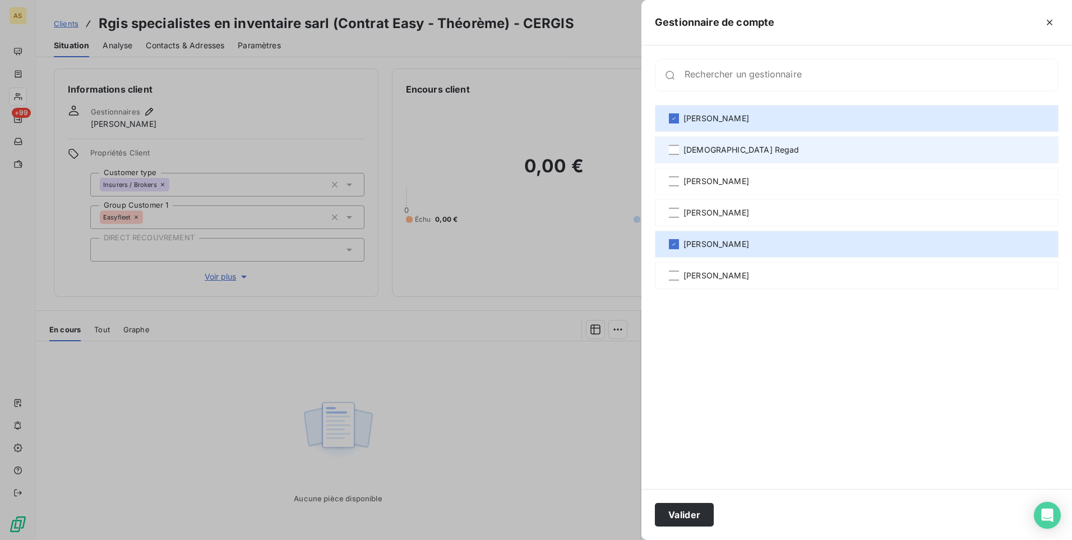
click at [721, 149] on span "[DEMOGRAPHIC_DATA] Regad" at bounding box center [742, 149] width 116 height 11
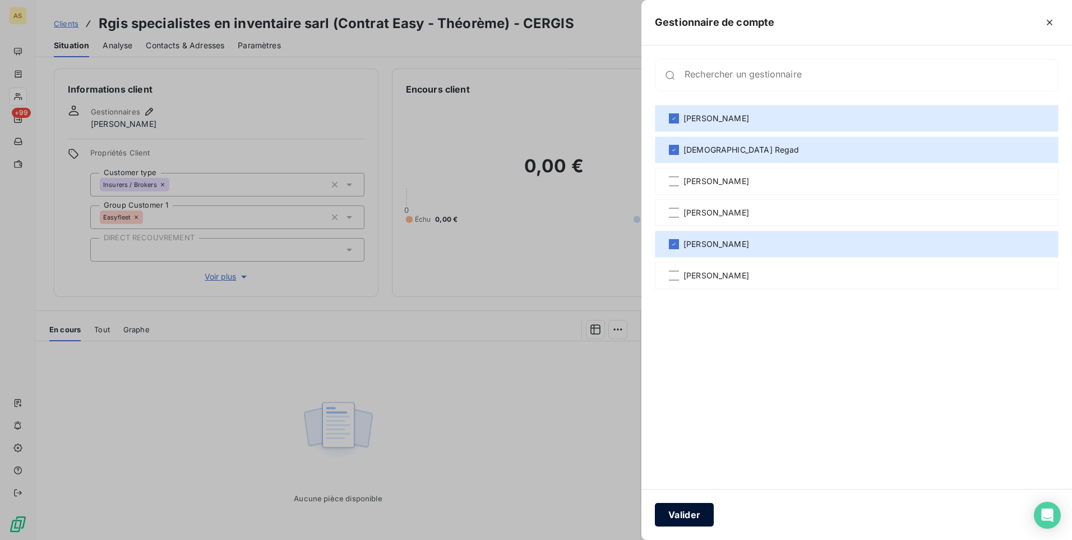
click at [683, 519] on button "Valider" at bounding box center [684, 514] width 59 height 24
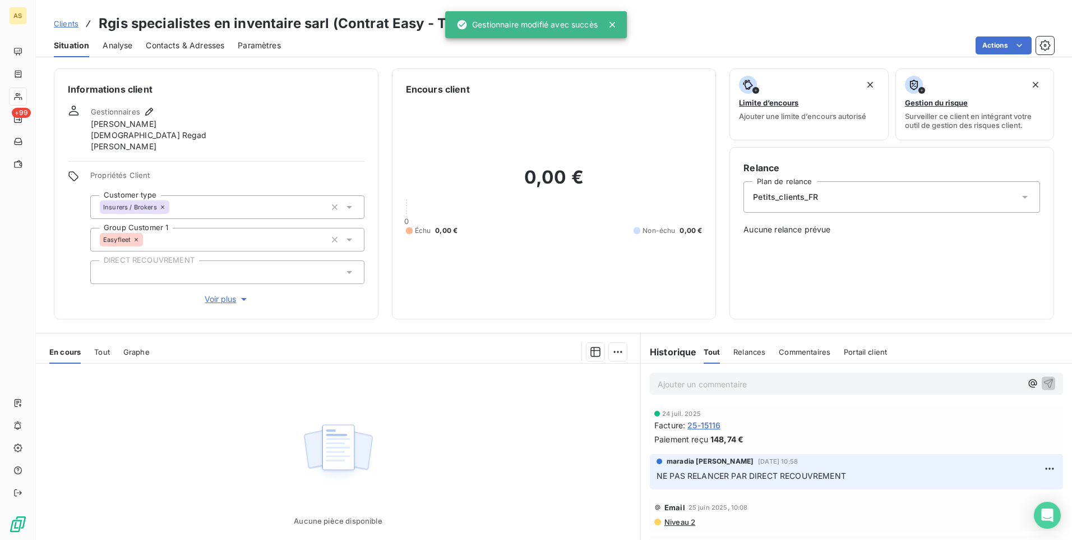
click at [62, 27] on span "Clients" at bounding box center [66, 23] width 25 height 9
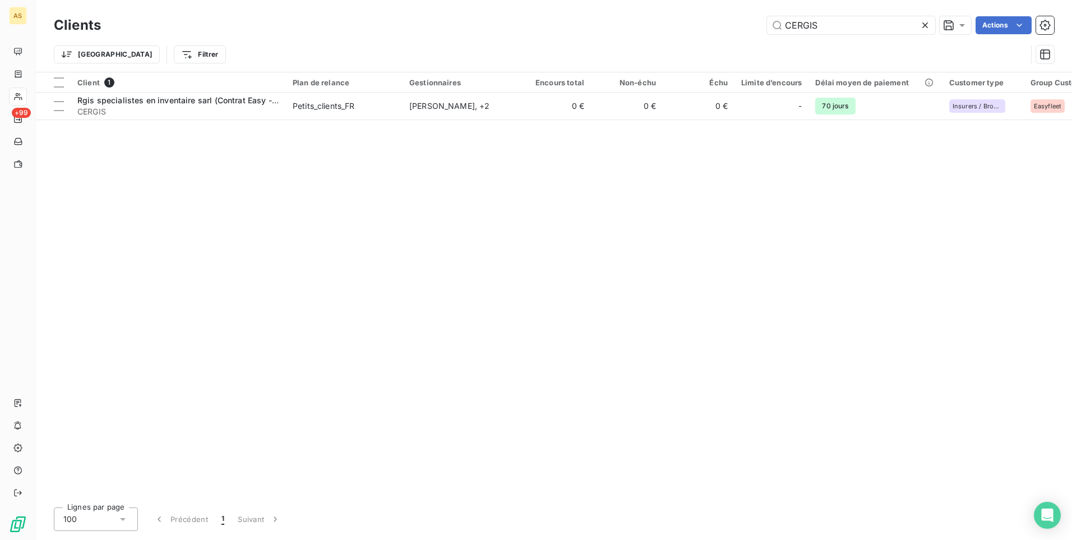
drag, startPoint x: 732, startPoint y: 17, endPoint x: 685, endPoint y: 16, distance: 46.6
click at [687, 17] on div "CERGIS Actions" at bounding box center [584, 25] width 940 height 18
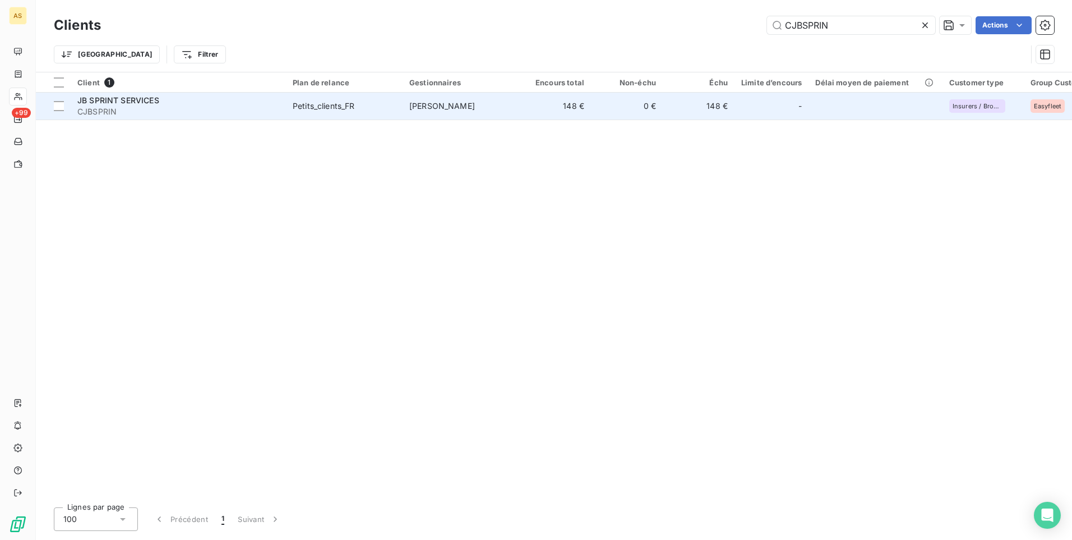
type input "CJBSPRIN"
click at [331, 107] on div "Petits_clients_FR" at bounding box center [324, 105] width 62 height 11
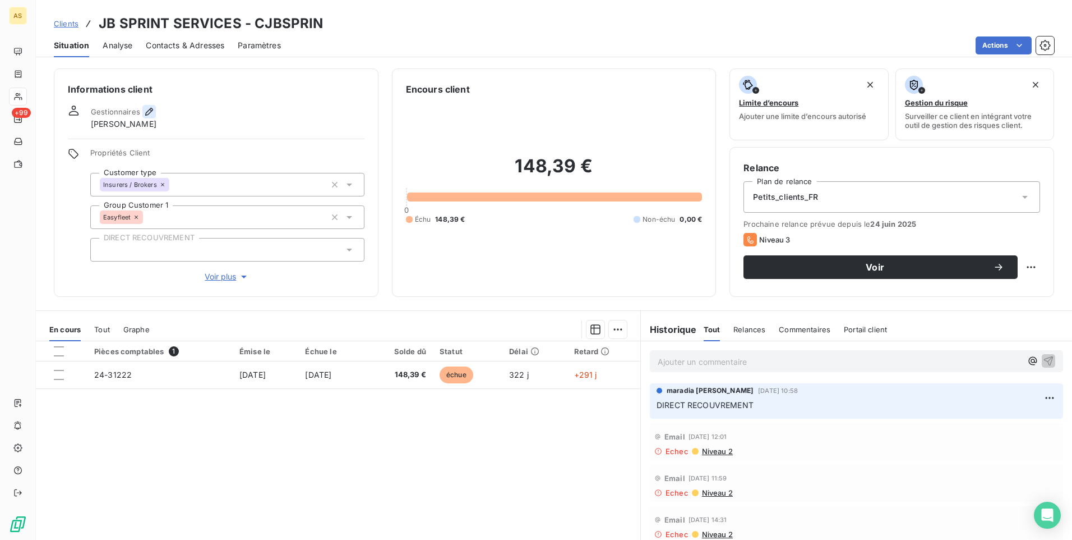
click at [145, 110] on icon "button" at bounding box center [149, 111] width 11 height 11
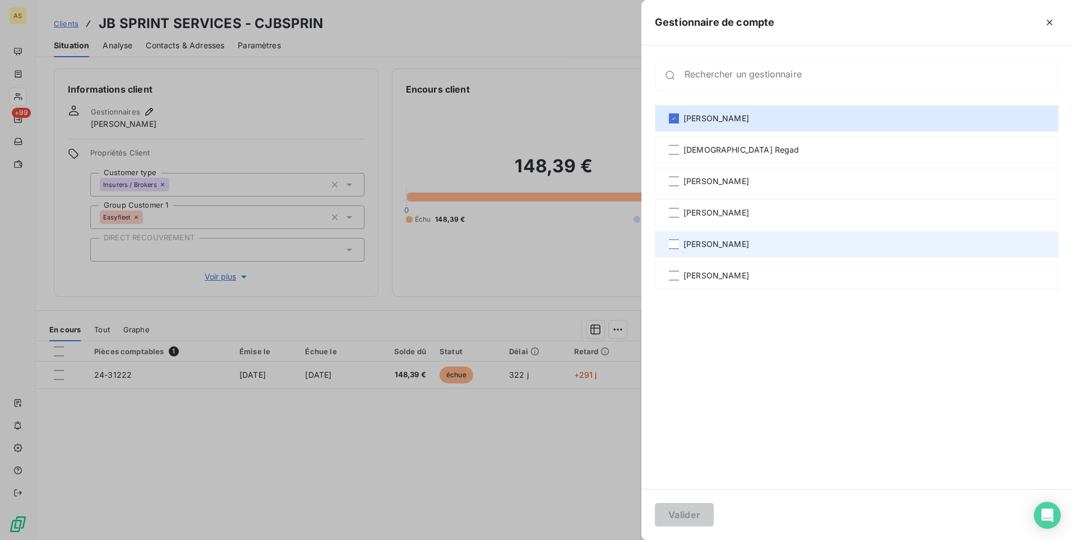
click at [745, 237] on div "[PERSON_NAME]" at bounding box center [857, 243] width 404 height 27
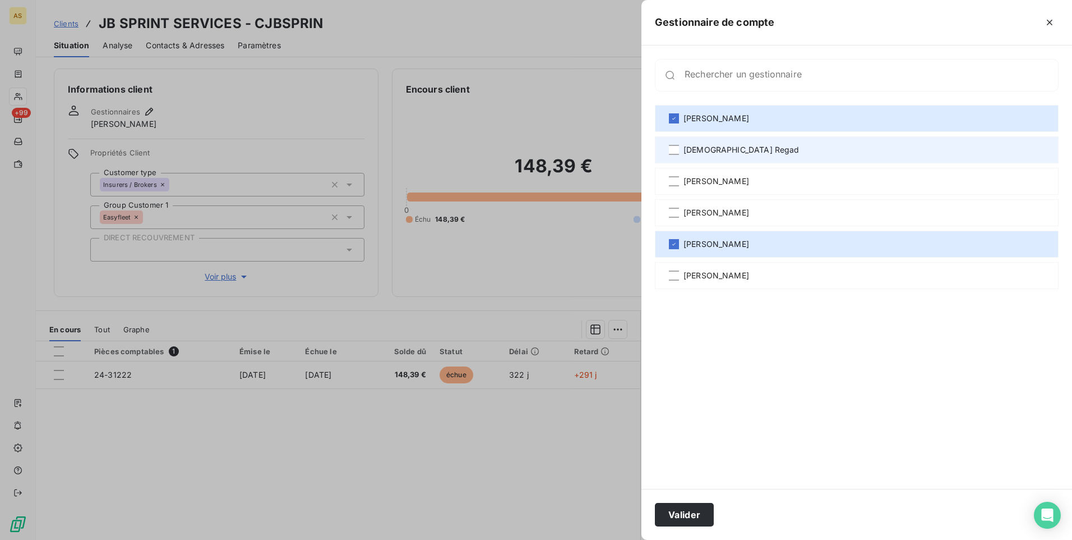
click at [712, 142] on div "[DEMOGRAPHIC_DATA] Regad" at bounding box center [857, 149] width 404 height 27
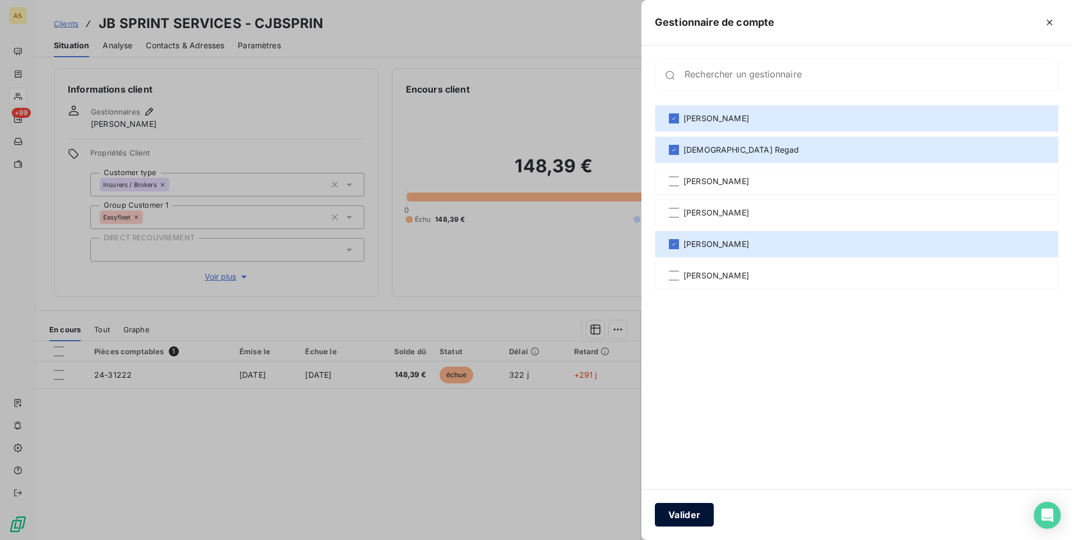
drag, startPoint x: 698, startPoint y: 518, endPoint x: 581, endPoint y: 423, distance: 150.3
click at [698, 517] on button "Valider" at bounding box center [684, 514] width 59 height 24
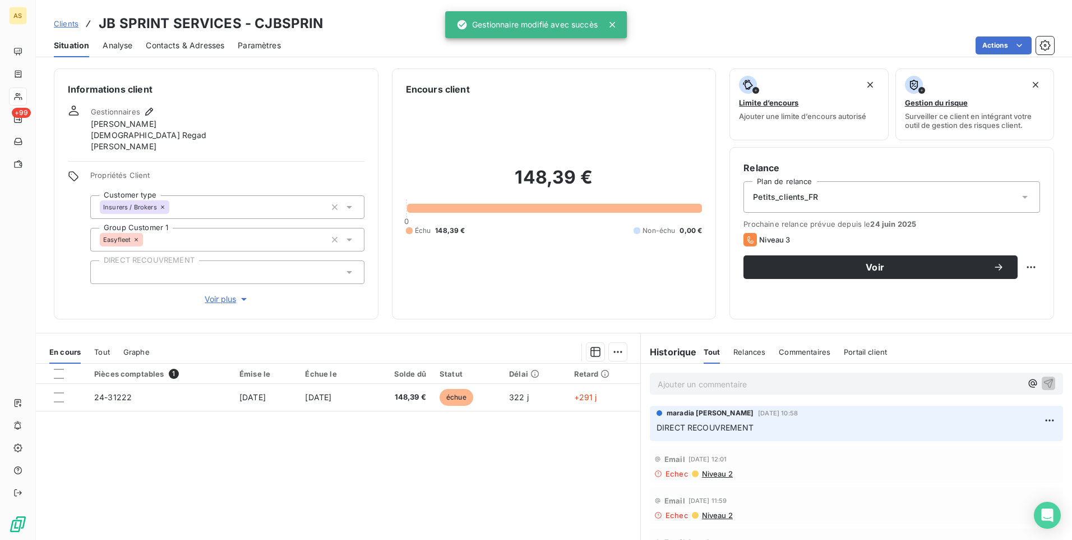
drag, startPoint x: 66, startPoint y: 24, endPoint x: 121, endPoint y: 25, distance: 55.0
click at [66, 24] on span "Clients" at bounding box center [66, 23] width 25 height 9
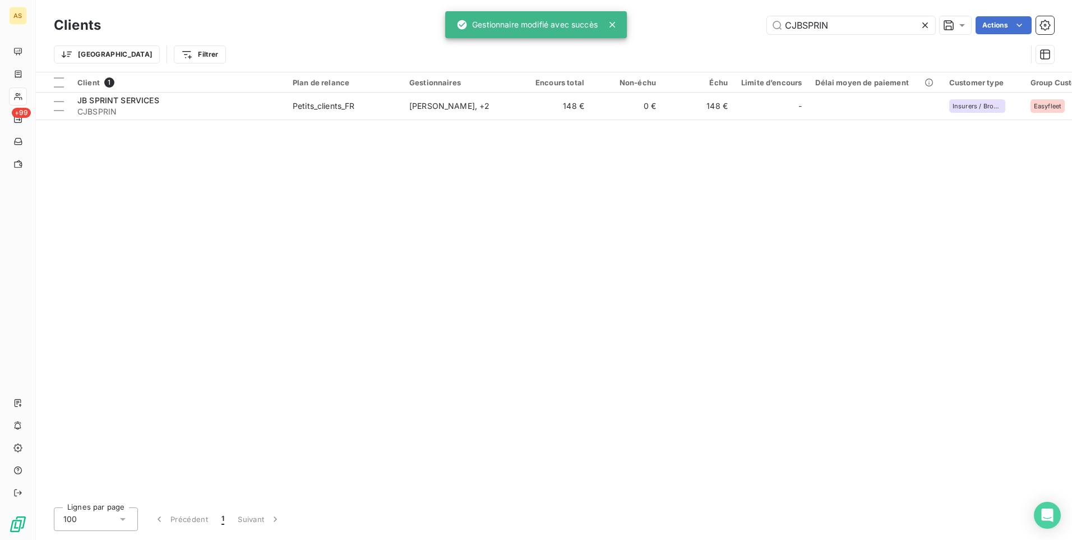
drag, startPoint x: 834, startPoint y: 22, endPoint x: 712, endPoint y: 24, distance: 122.8
click at [716, 24] on div "CJBSPRIN Actions" at bounding box center [584, 25] width 940 height 18
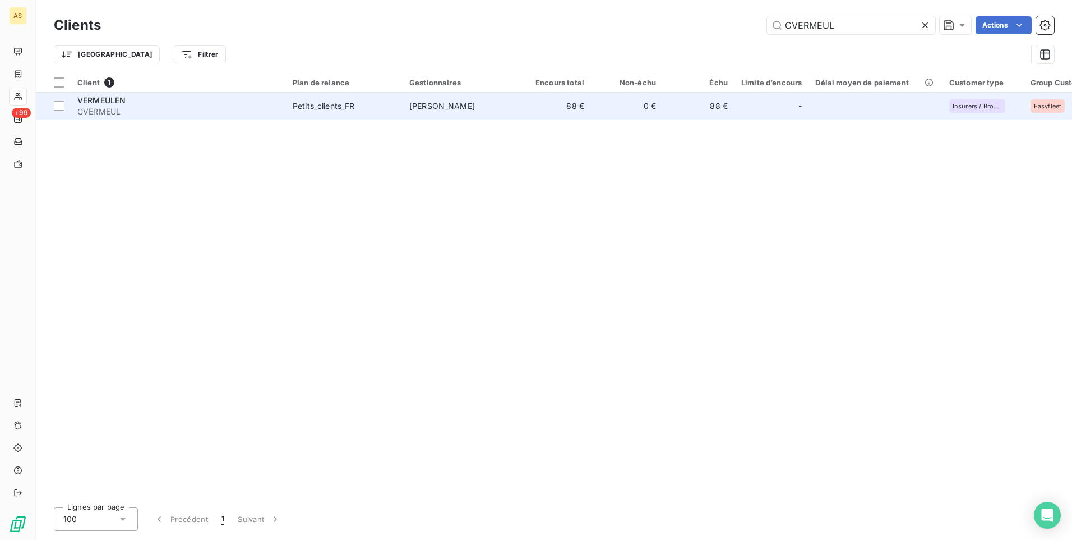
type input "CVERMEUL"
click at [344, 110] on div "Petits_clients_FR" at bounding box center [324, 105] width 62 height 11
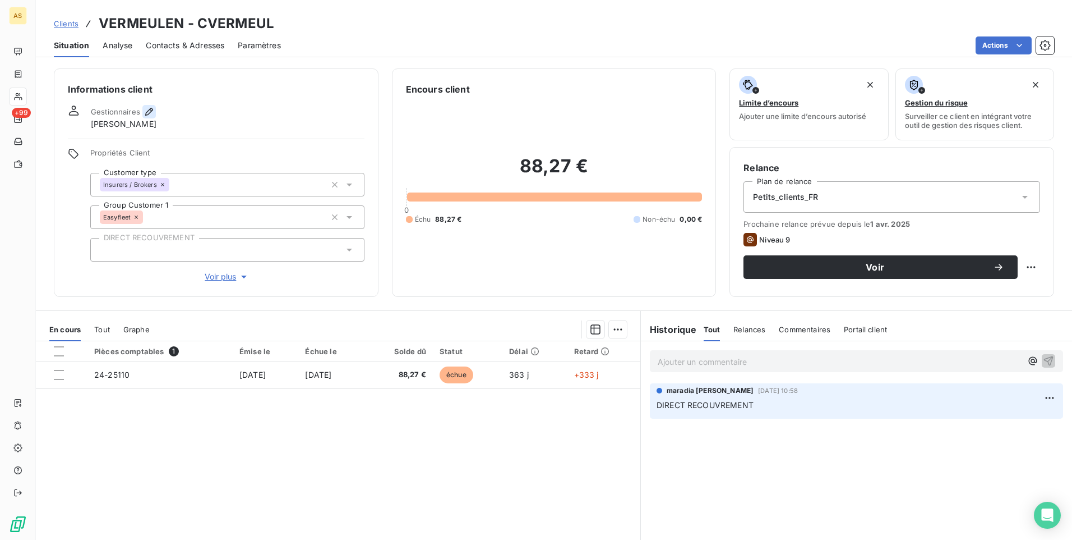
click at [142, 108] on button "button" at bounding box center [148, 111] width 13 height 13
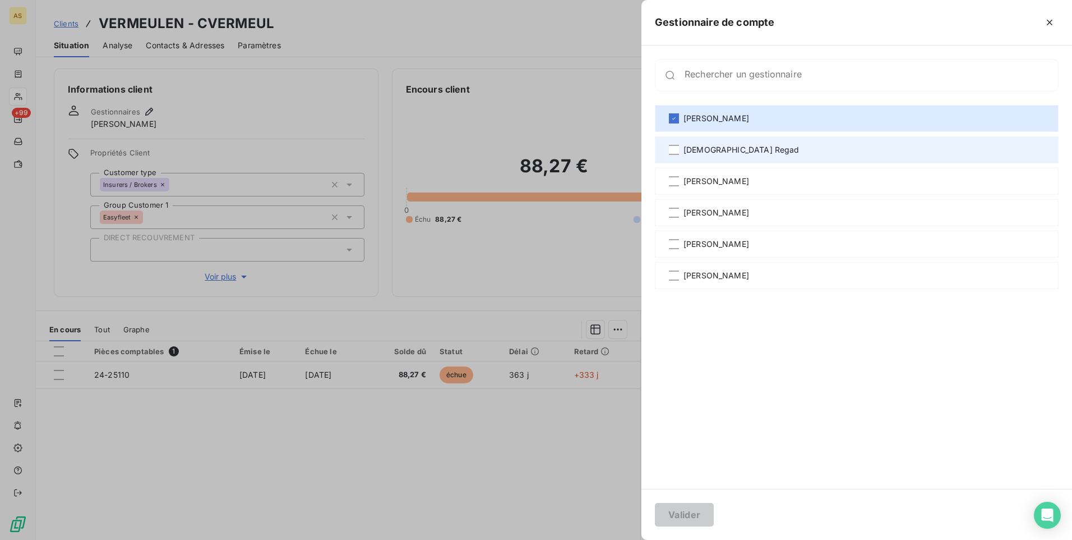
click at [709, 146] on span "[DEMOGRAPHIC_DATA] Regad" at bounding box center [742, 149] width 116 height 11
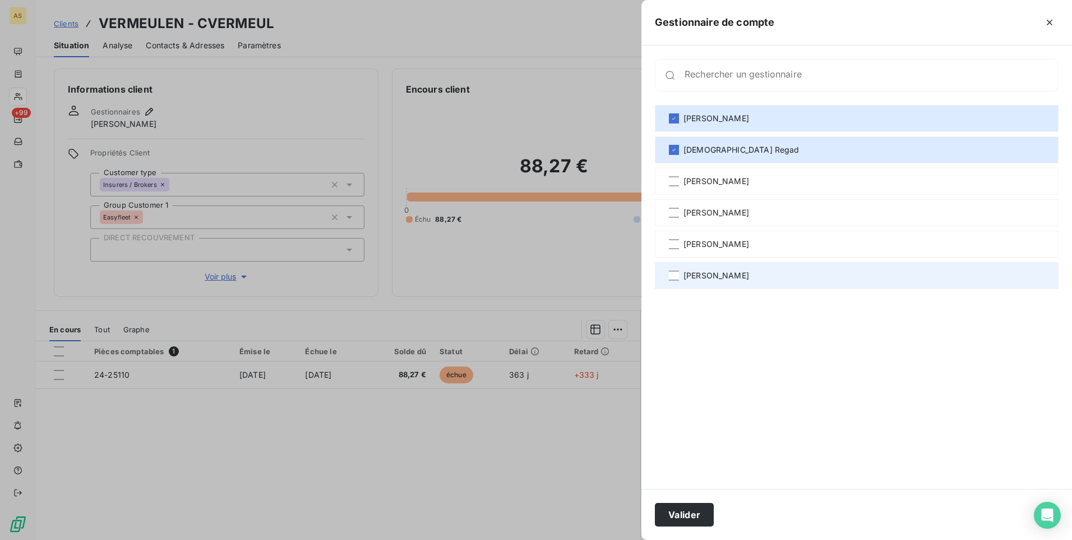
drag, startPoint x: 718, startPoint y: 243, endPoint x: 707, endPoint y: 269, distance: 28.1
click at [718, 247] on span "[PERSON_NAME]" at bounding box center [717, 243] width 66 height 11
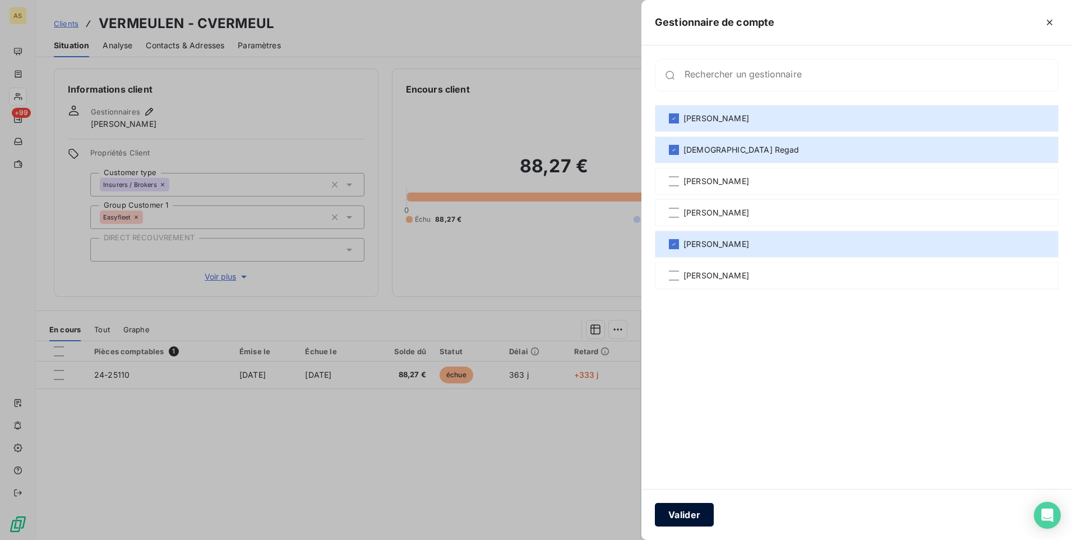
click at [686, 513] on button "Valider" at bounding box center [684, 514] width 59 height 24
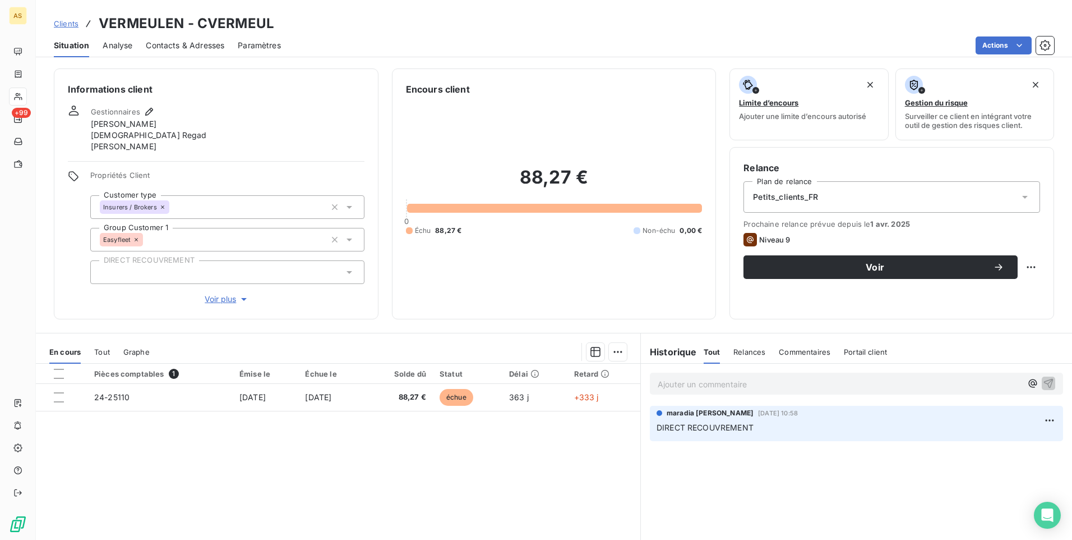
click at [56, 23] on span "Clients" at bounding box center [66, 23] width 25 height 9
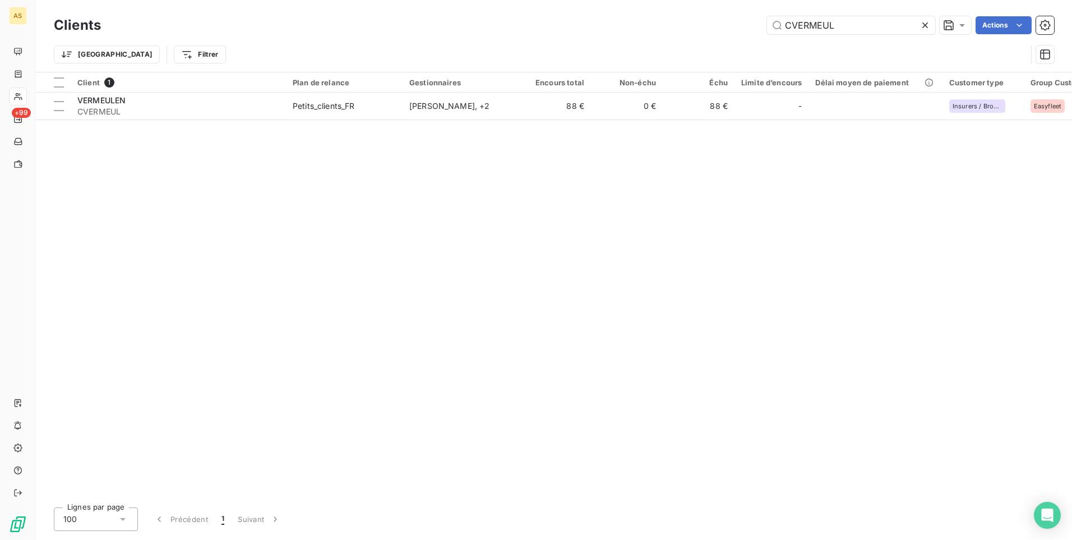
drag, startPoint x: 837, startPoint y: 25, endPoint x: 755, endPoint y: 35, distance: 83.1
click at [768, 35] on div "Clients CVERMEUL Actions" at bounding box center [554, 25] width 1000 height 24
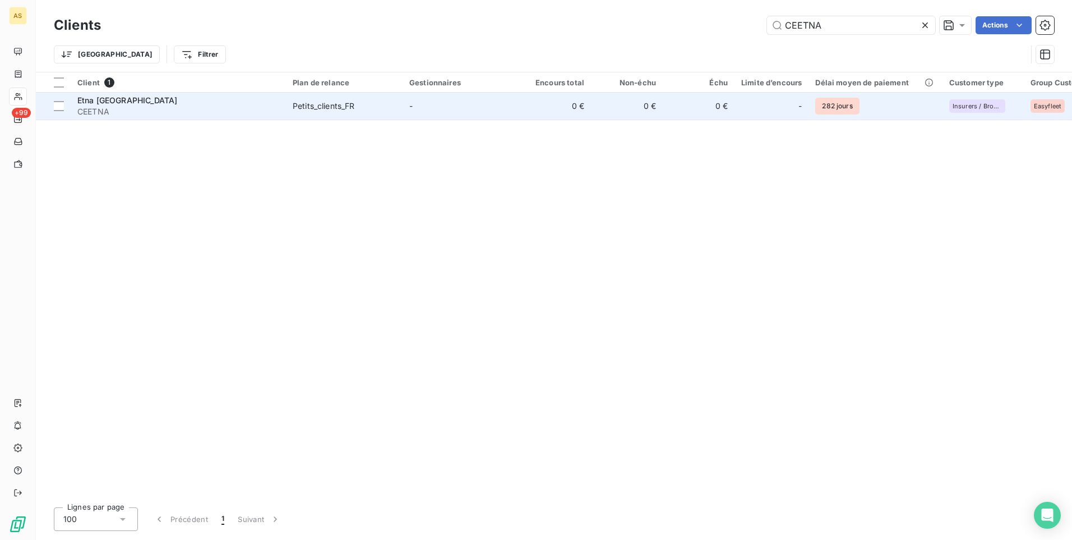
type input "CEETNA"
click at [409, 107] on td "-" at bounding box center [461, 106] width 117 height 27
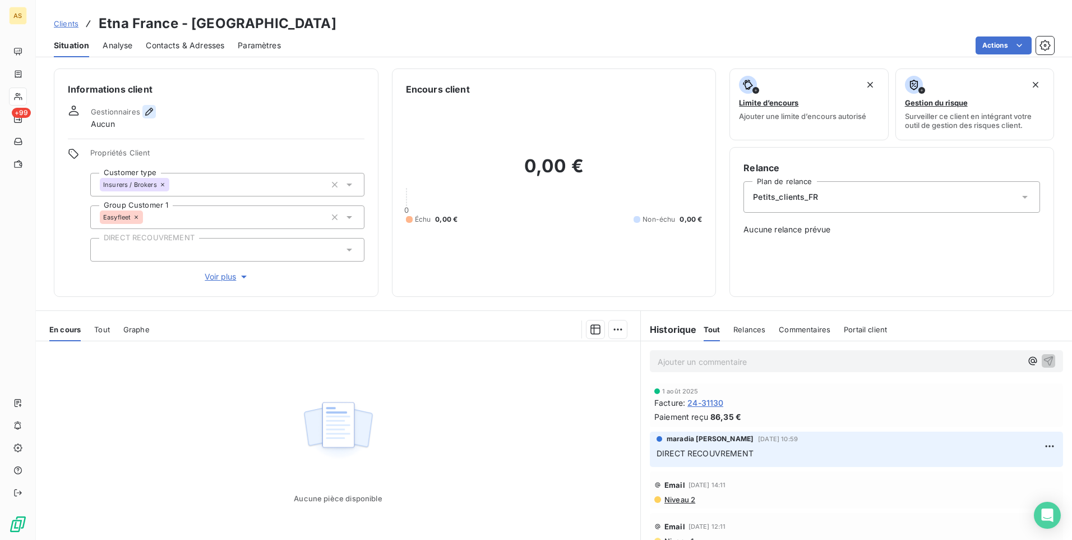
click at [146, 109] on icon "button" at bounding box center [149, 111] width 11 height 11
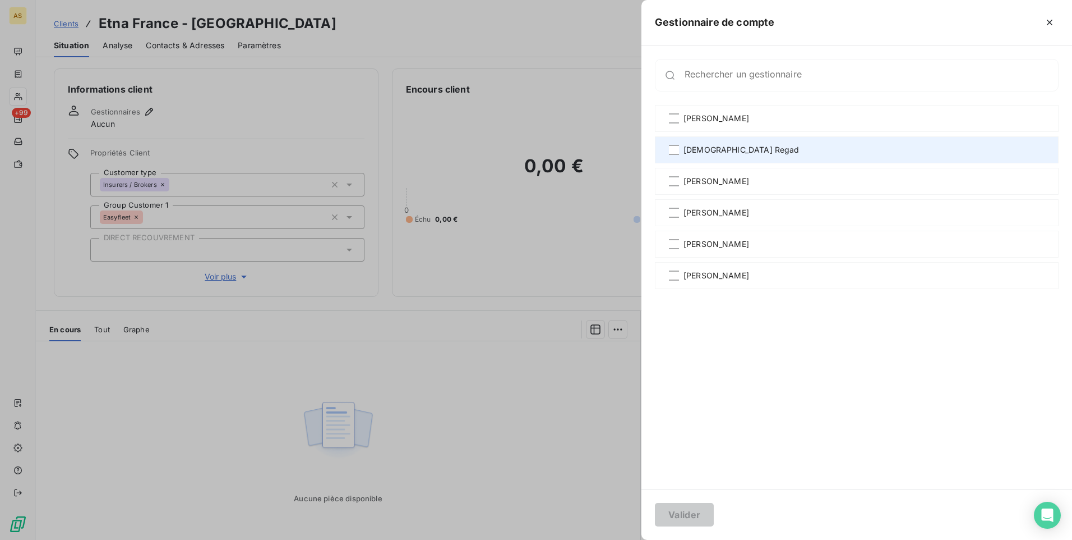
click at [718, 151] on span "[DEMOGRAPHIC_DATA] Regad" at bounding box center [742, 149] width 116 height 11
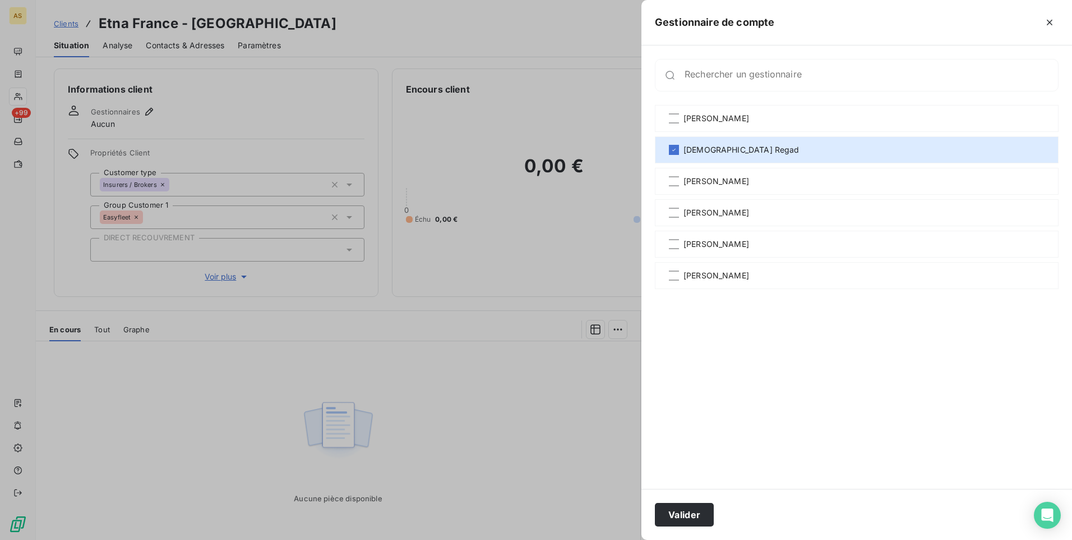
drag, startPoint x: 731, startPoint y: 234, endPoint x: 715, endPoint y: 302, distance: 69.7
click at [730, 237] on div "[PERSON_NAME]" at bounding box center [857, 243] width 404 height 27
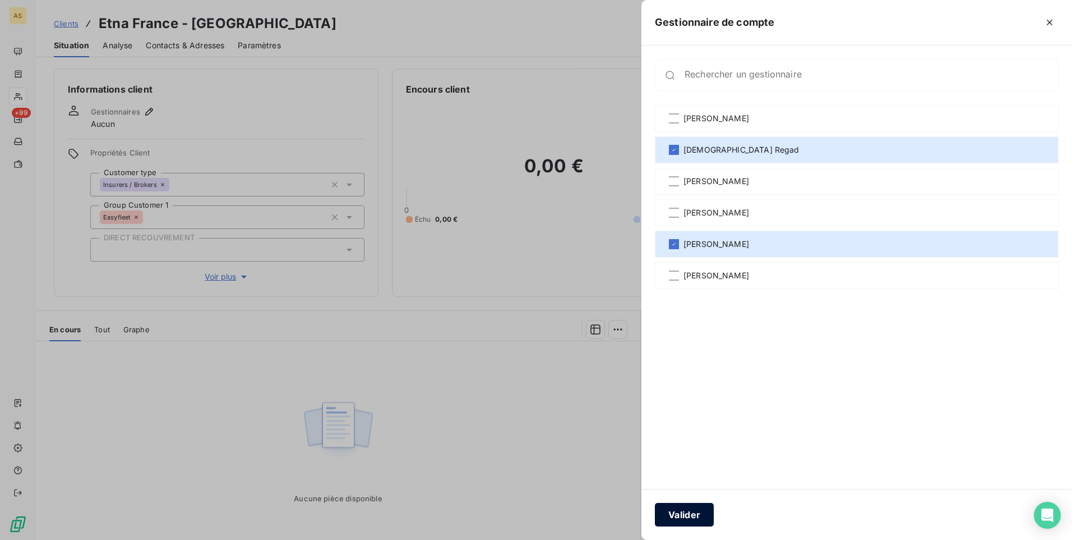
click at [698, 513] on button "Valider" at bounding box center [684, 514] width 59 height 24
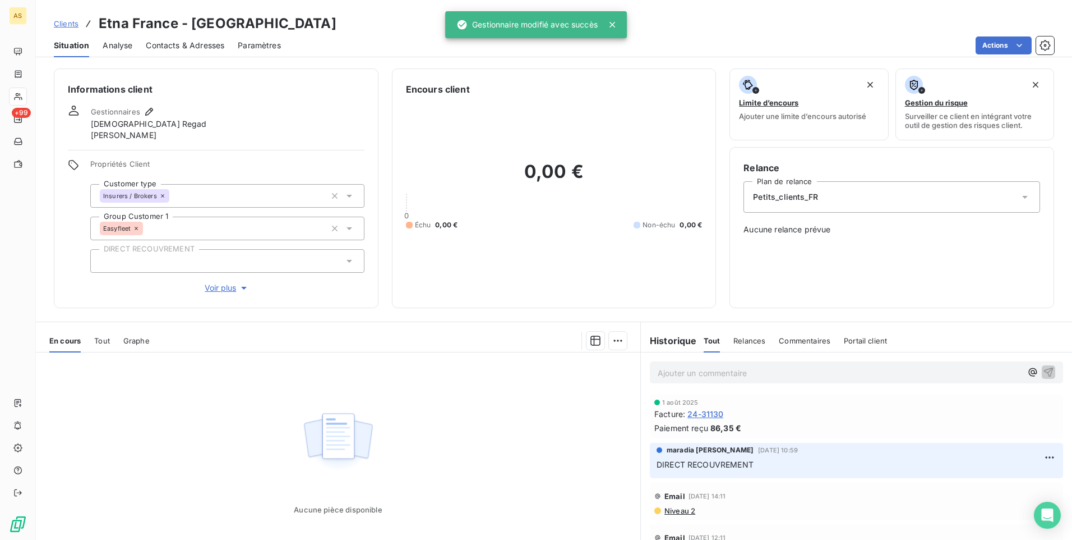
click at [64, 20] on span "Clients" at bounding box center [66, 23] width 25 height 9
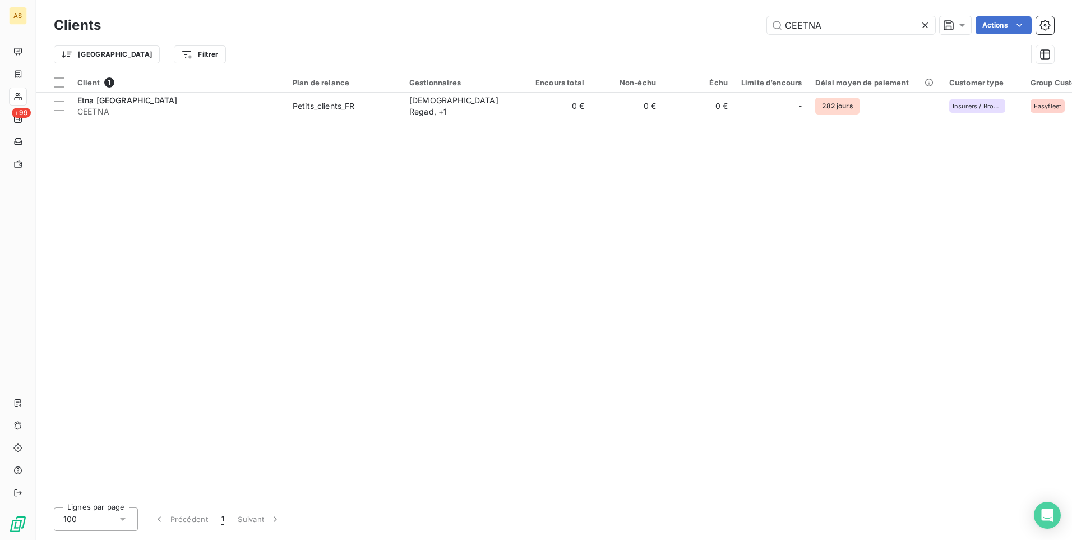
click at [925, 25] on icon at bounding box center [926, 25] width 6 height 6
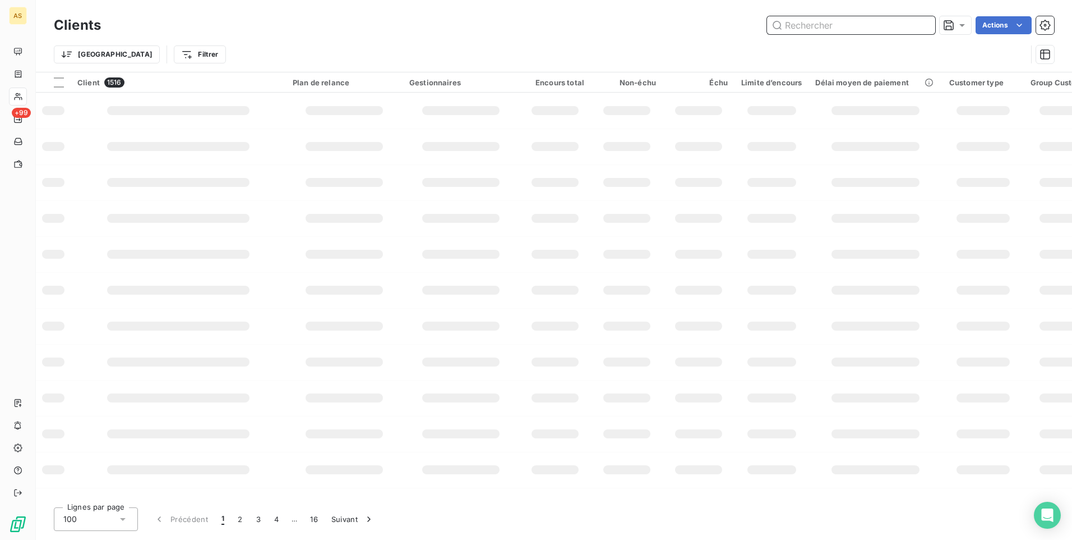
click at [812, 29] on input "text" at bounding box center [851, 25] width 168 height 18
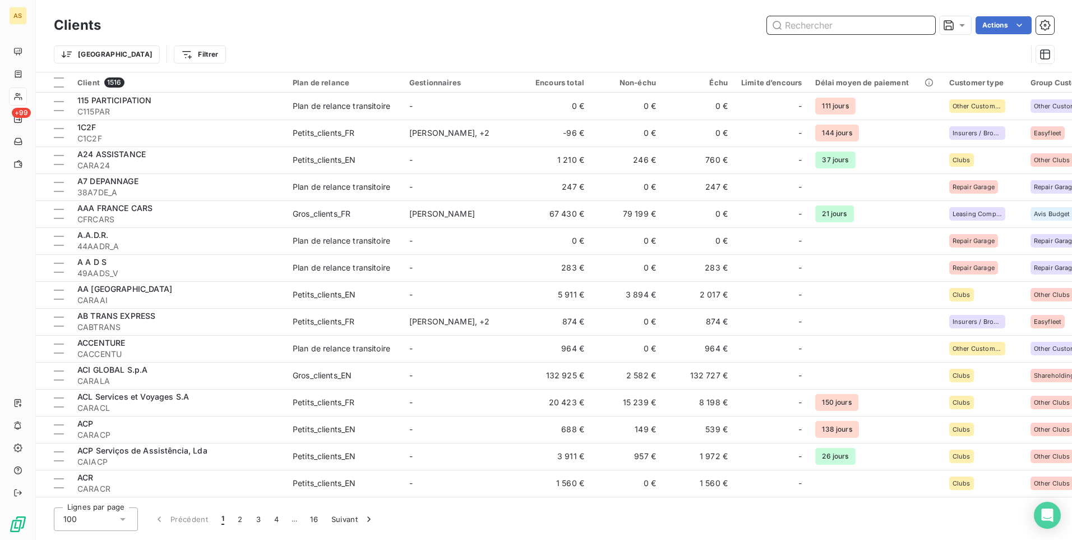
paste input "CESTEVE"
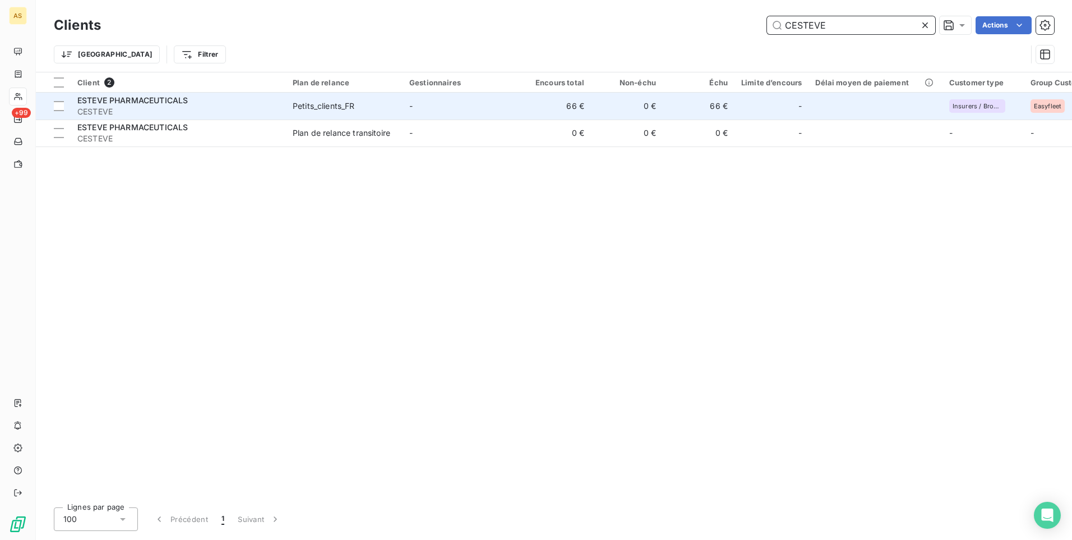
type input "CESTEVE"
click at [331, 112] on td "Petits_clients_FR" at bounding box center [344, 106] width 117 height 27
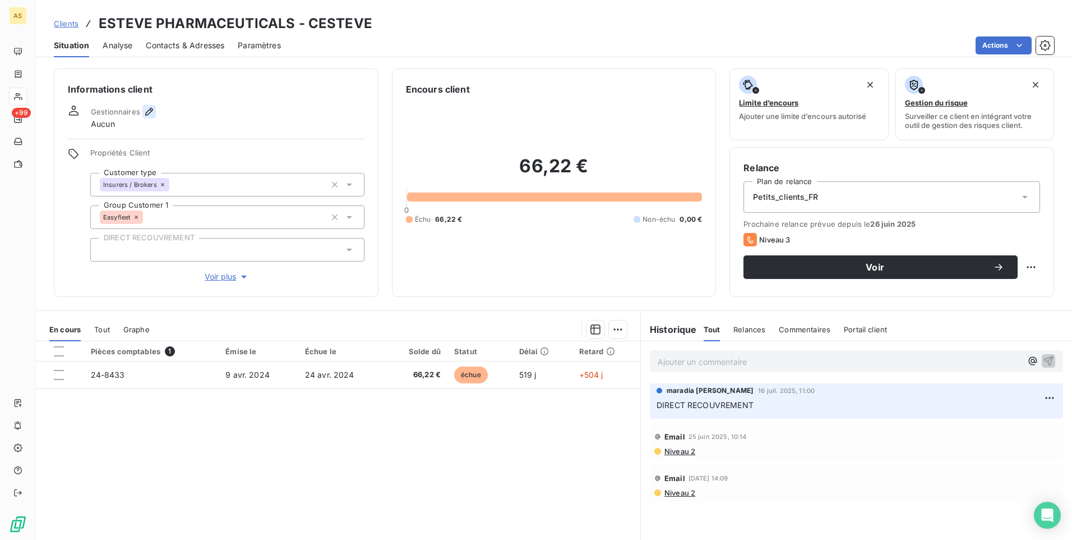
click at [154, 109] on icon "button" at bounding box center [149, 111] width 11 height 11
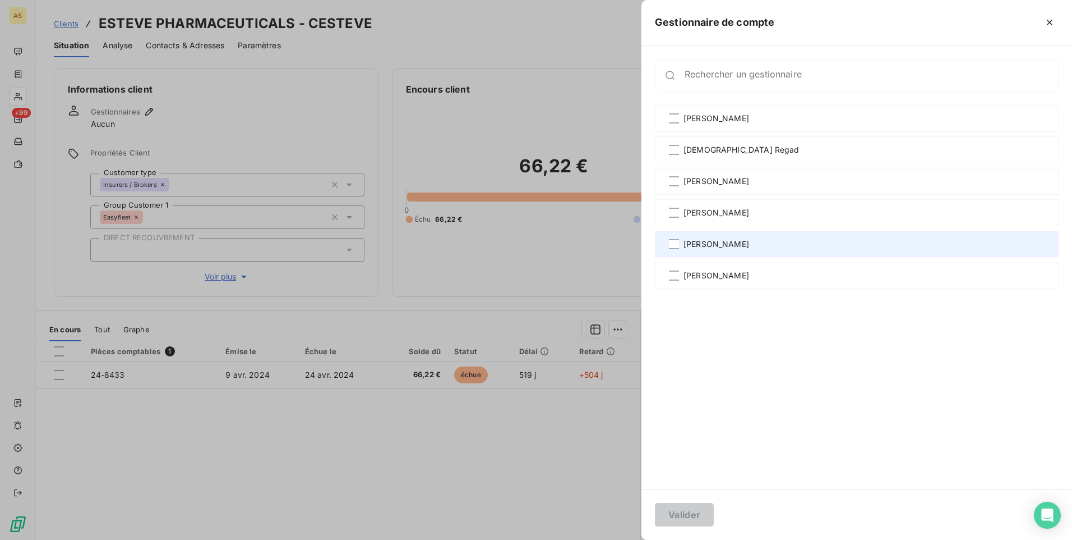
click at [711, 246] on span "[PERSON_NAME]" at bounding box center [717, 243] width 66 height 11
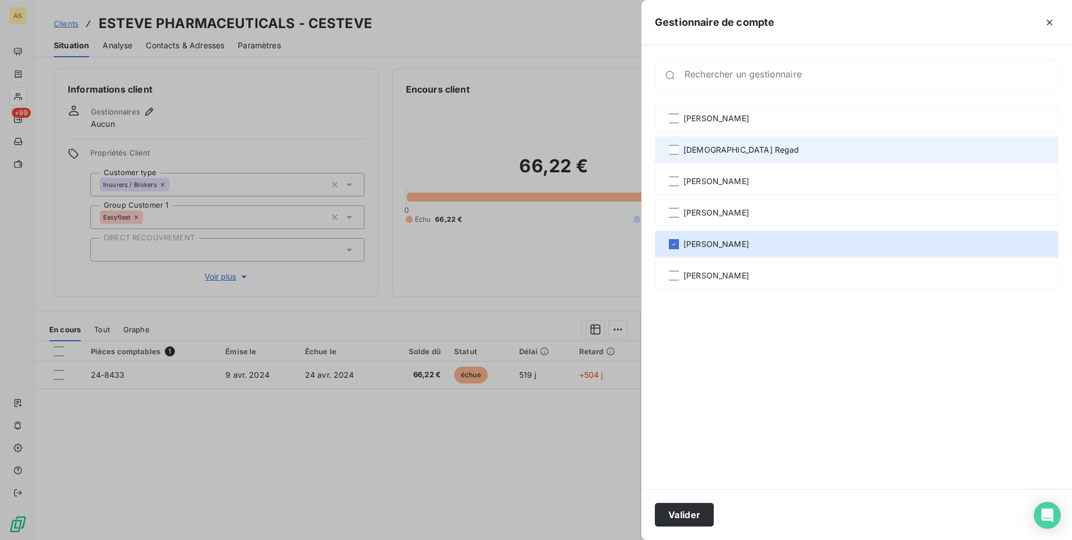
click at [699, 153] on span "[DEMOGRAPHIC_DATA] Regad" at bounding box center [742, 149] width 116 height 11
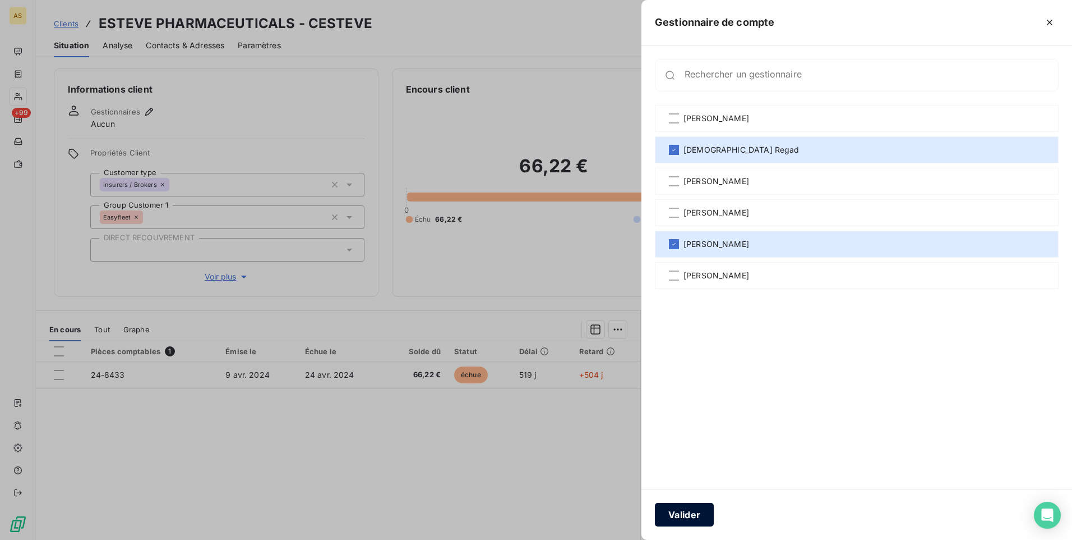
click at [696, 517] on button "Valider" at bounding box center [684, 514] width 59 height 24
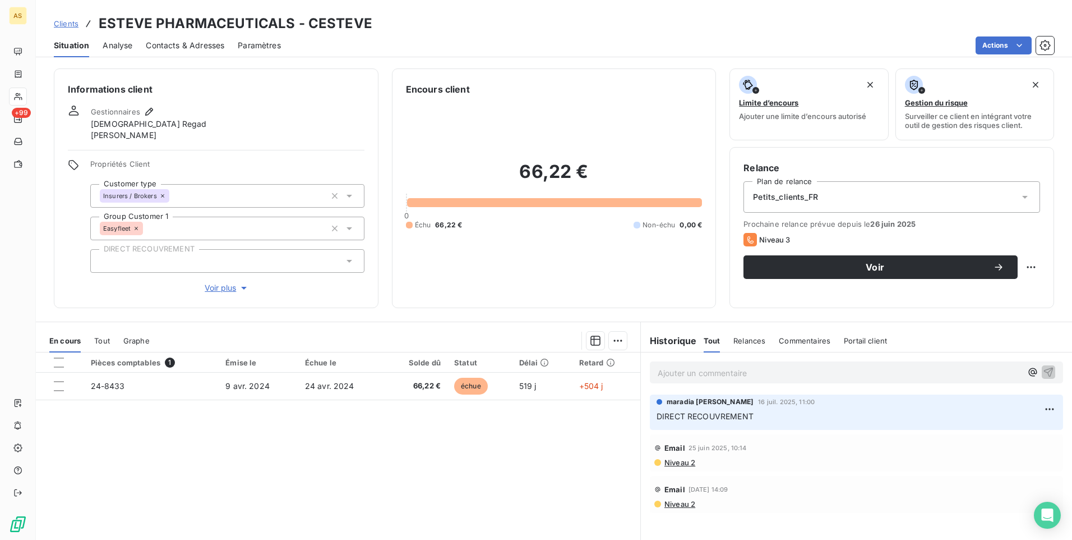
click at [71, 23] on span "Clients" at bounding box center [66, 23] width 25 height 9
